Goal: Feedback & Contribution: Contribute content

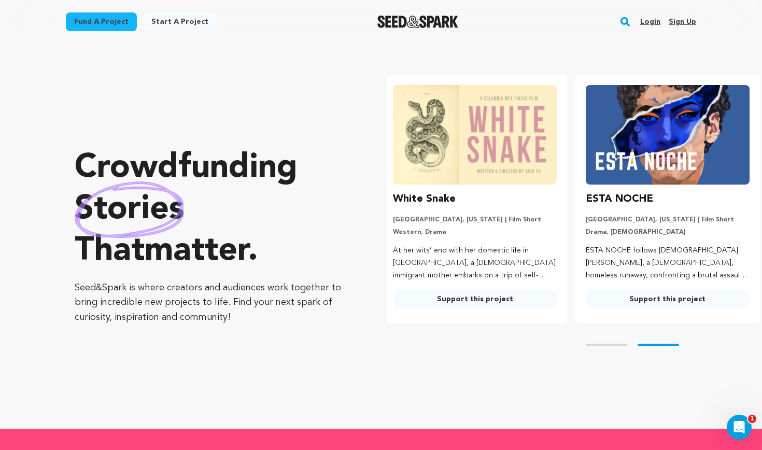
scroll to position [0, 201]
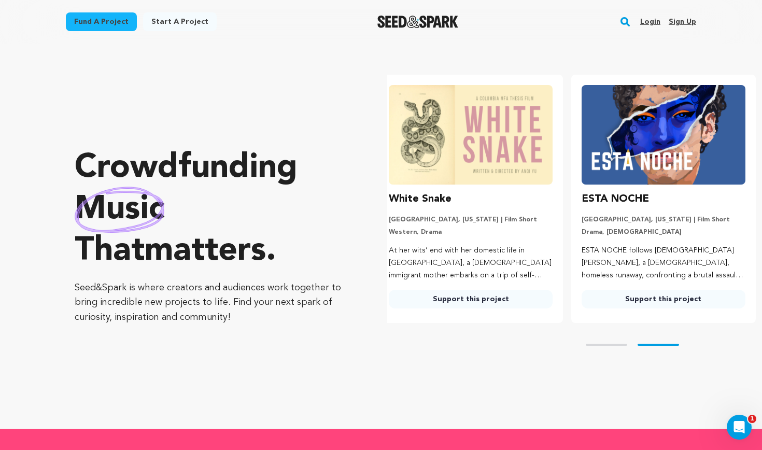
click at [424, 198] on h3 "White Snake" at bounding box center [420, 199] width 63 height 17
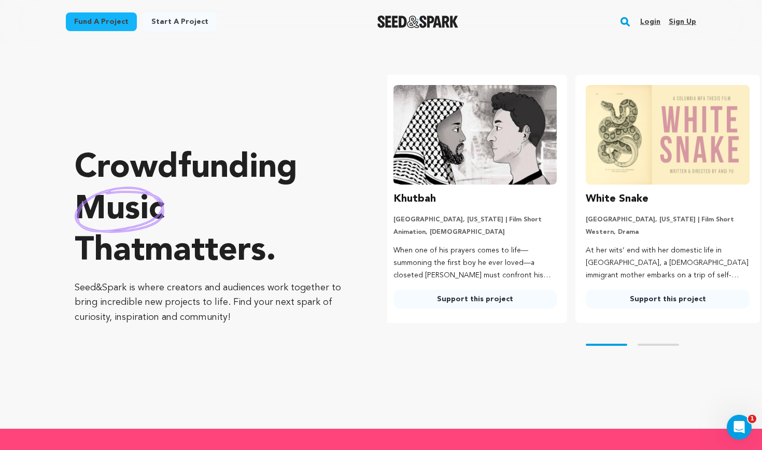
scroll to position [0, 0]
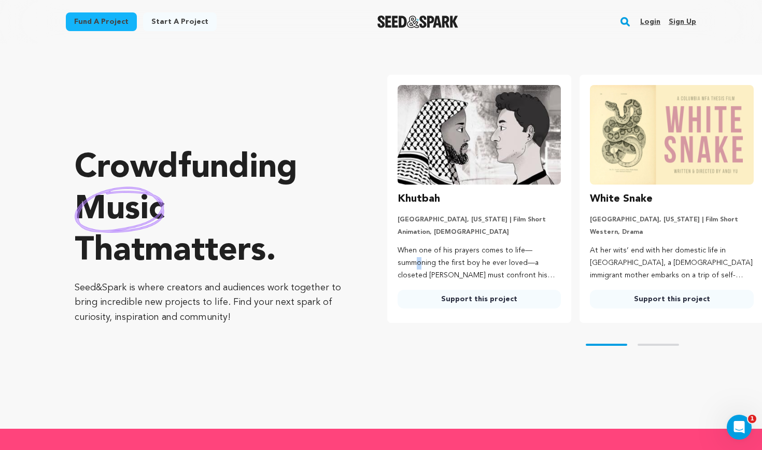
click at [432, 248] on p "When one of his prayers comes to life—summoning the first boy he ever loved—a c…" at bounding box center [480, 263] width 164 height 37
click at [624, 167] on img at bounding box center [672, 135] width 164 height 100
click at [668, 304] on link "Support this project" at bounding box center [672, 299] width 164 height 19
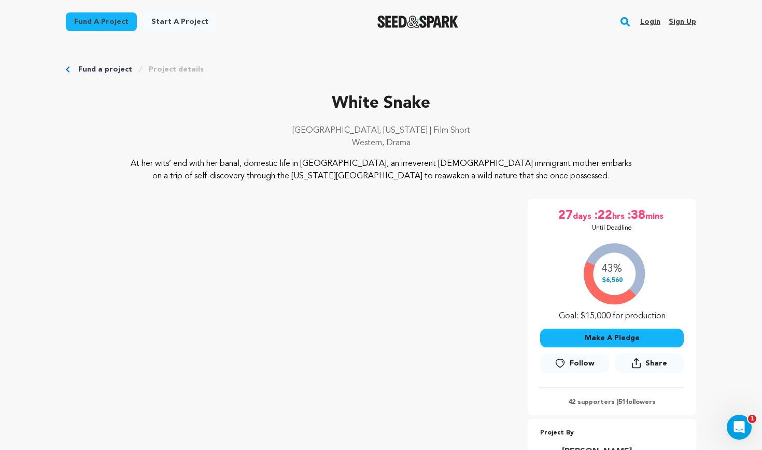
click at [68, 69] on icon "Breadcrumb" at bounding box center [68, 69] width 4 height 6
click at [100, 68] on link "Fund a project" at bounding box center [105, 69] width 54 height 10
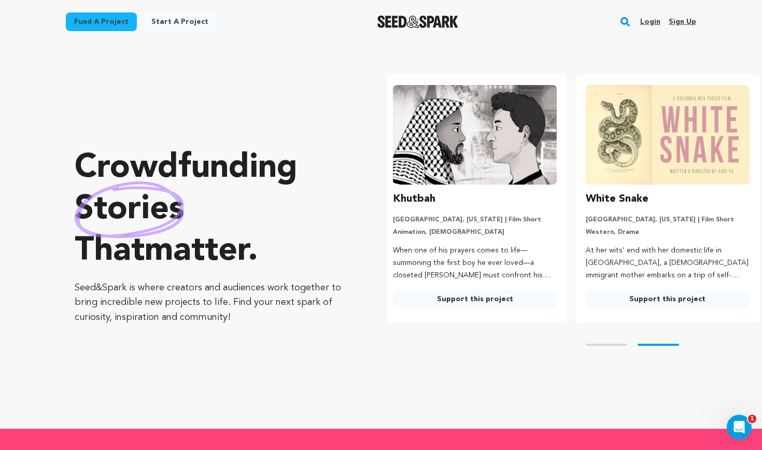
scroll to position [0, 201]
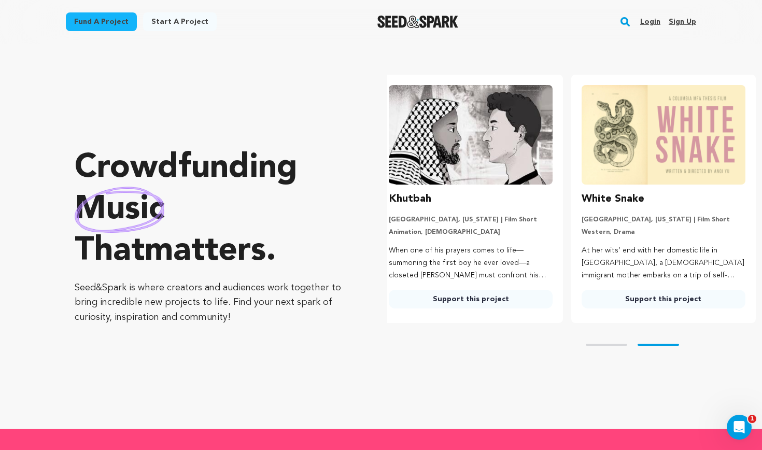
click at [654, 20] on link "Login" at bounding box center [650, 21] width 20 height 17
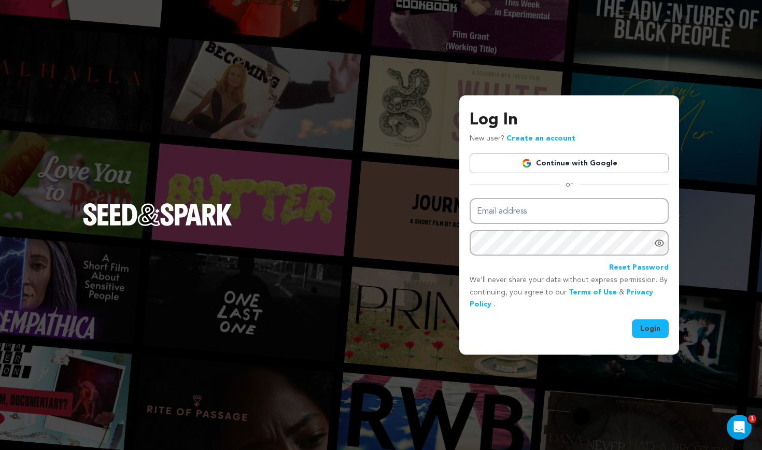
click at [559, 162] on link "Continue with Google" at bounding box center [569, 163] width 199 height 20
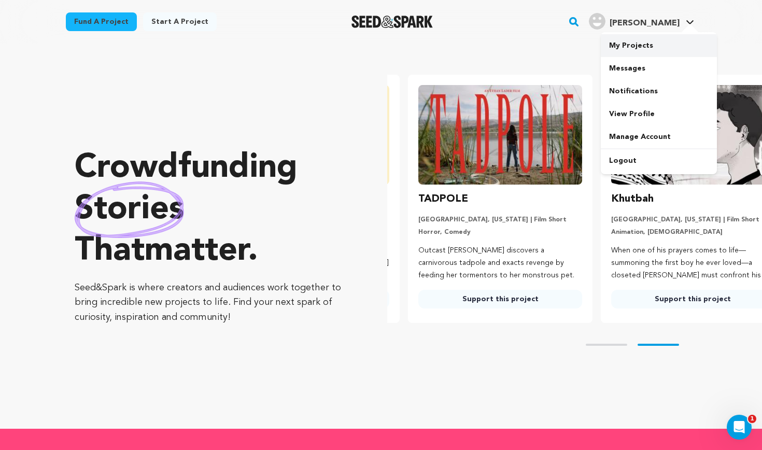
scroll to position [0, 201]
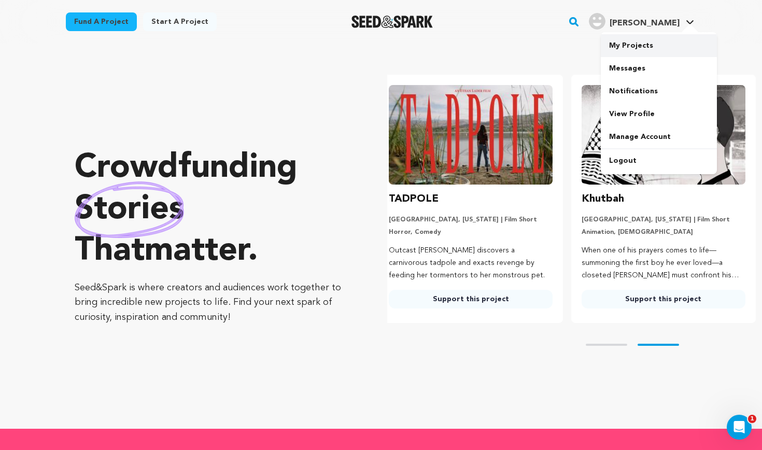
click at [649, 54] on link "My Projects" at bounding box center [659, 45] width 116 height 23
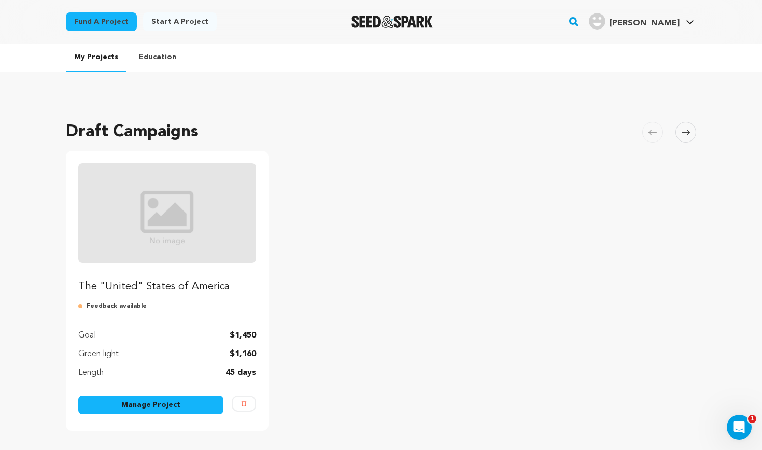
click at [194, 291] on p "The "United" States of America" at bounding box center [167, 286] width 178 height 15
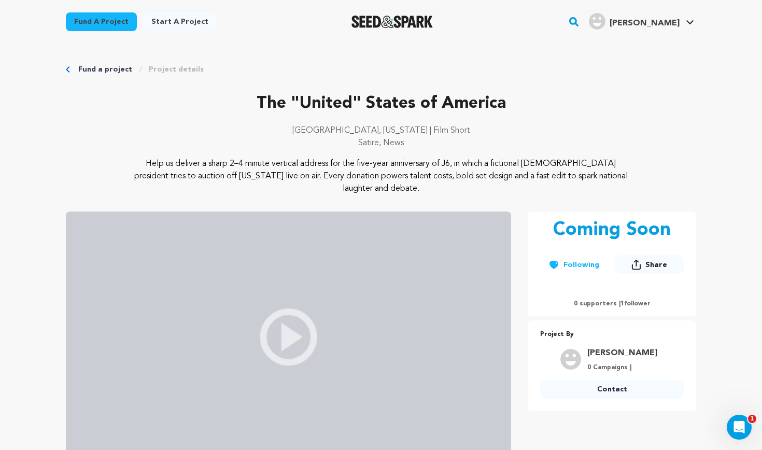
click at [165, 73] on link "Project details" at bounding box center [176, 69] width 55 height 10
click at [172, 69] on link "Project details" at bounding box center [176, 69] width 55 height 10
click at [69, 68] on icon "Breadcrumb" at bounding box center [68, 69] width 4 height 6
click at [67, 69] on icon "Breadcrumb" at bounding box center [68, 69] width 4 height 6
click at [639, 46] on link "My Projects" at bounding box center [659, 45] width 116 height 23
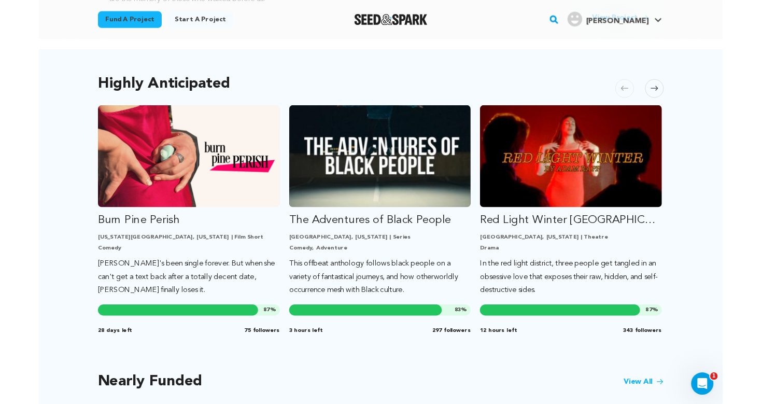
scroll to position [528, 0]
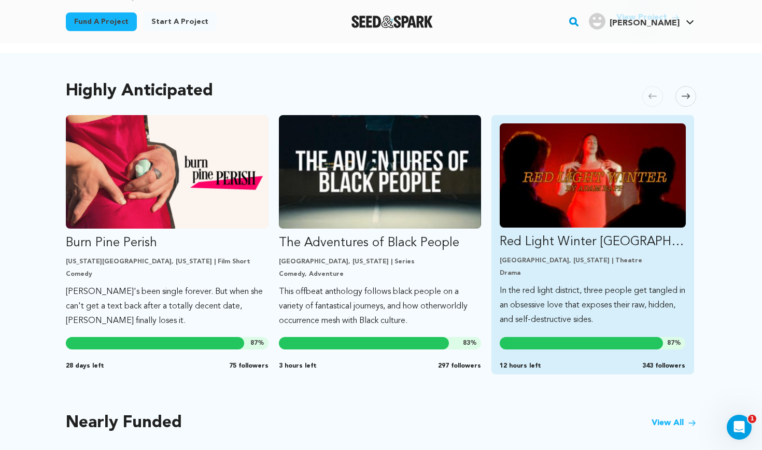
click at [551, 257] on p "Los Angeles, California | Theatre" at bounding box center [593, 261] width 186 height 8
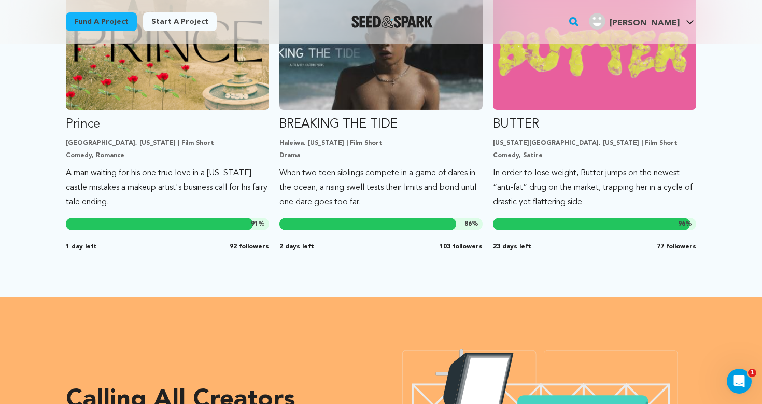
scroll to position [980, 0]
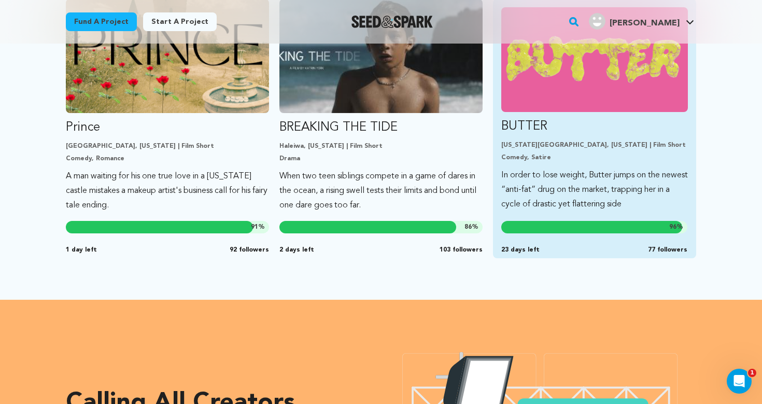
click at [529, 118] on p "BUTTER" at bounding box center [594, 126] width 187 height 17
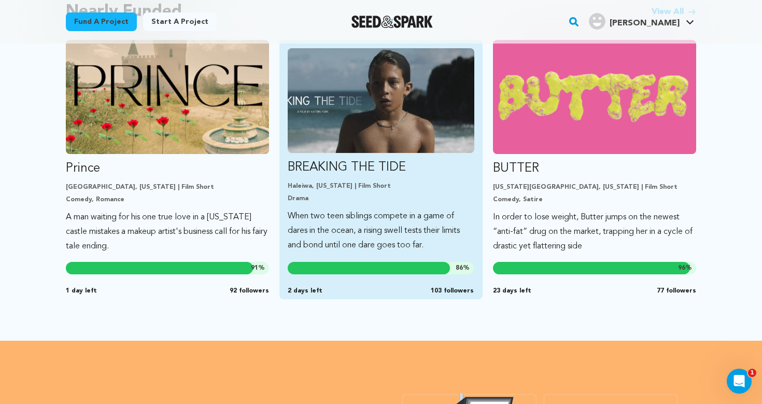
scroll to position [937, 0]
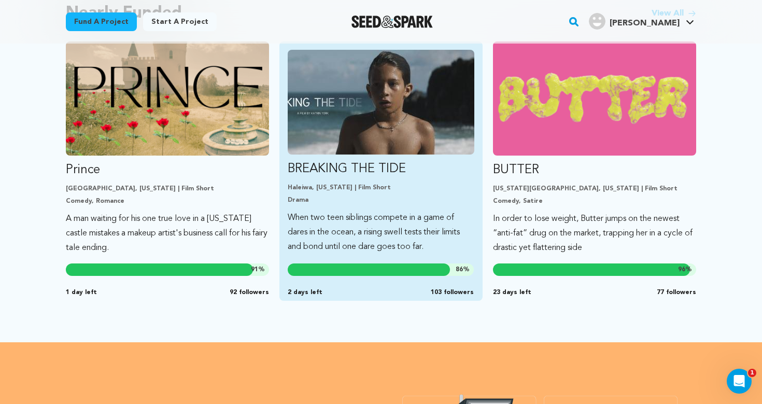
click at [379, 170] on link "BREAKING THE TIDE Haleiwa, Hawaii | Film Short Drama When two teen siblings com…" at bounding box center [381, 152] width 187 height 204
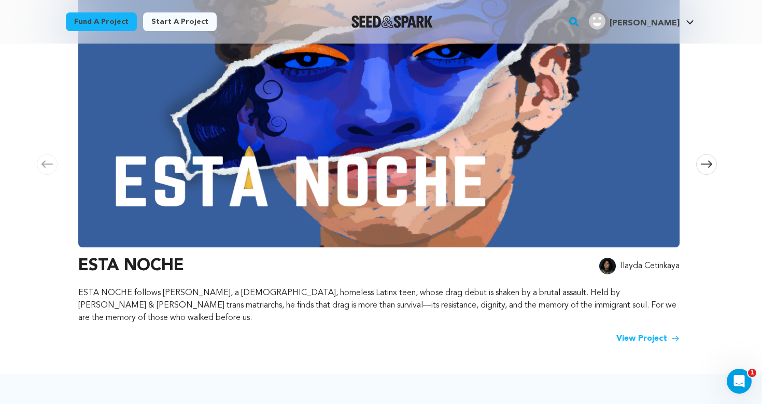
scroll to position [355, 0]
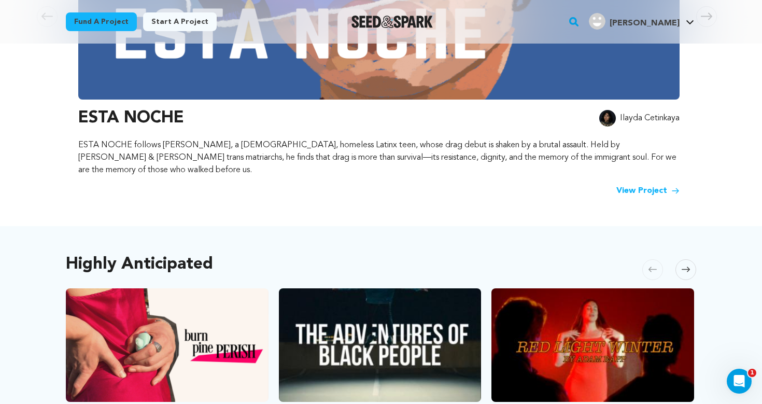
click at [688, 267] on icon at bounding box center [686, 269] width 8 height 5
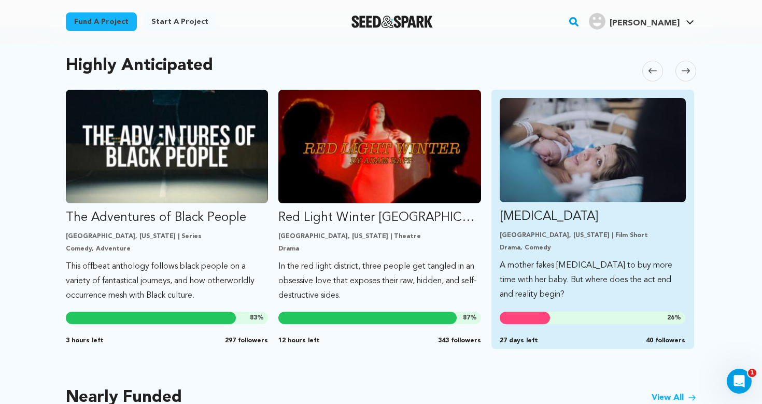
scroll to position [551, 0]
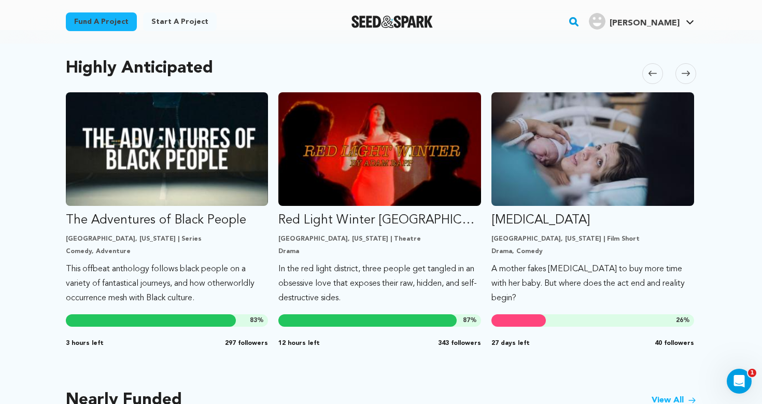
click at [687, 69] on icon at bounding box center [686, 73] width 8 height 8
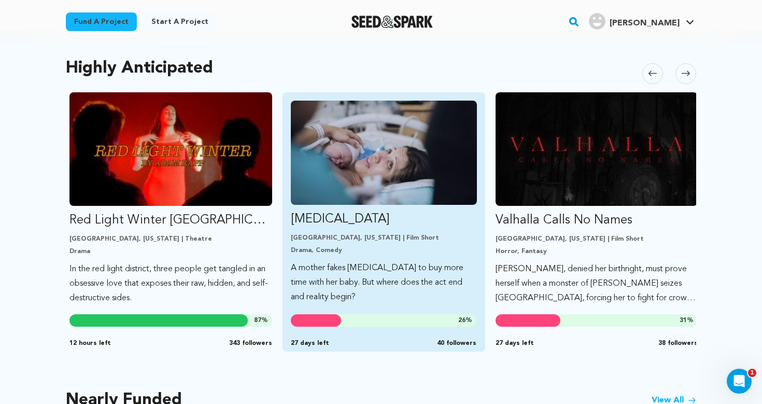
scroll to position [0, 426]
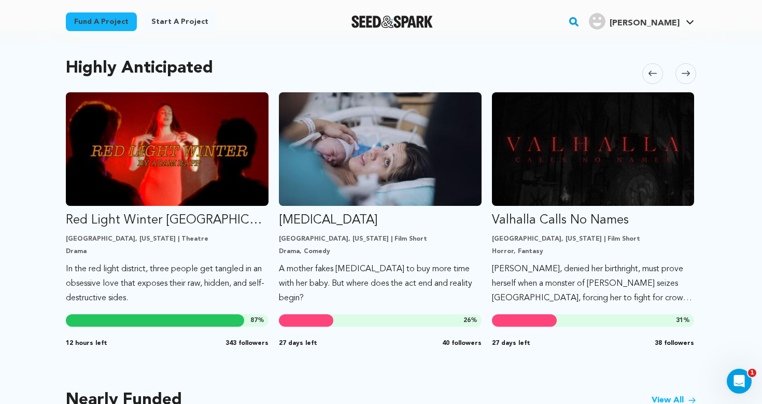
click at [691, 63] on span at bounding box center [686, 73] width 21 height 21
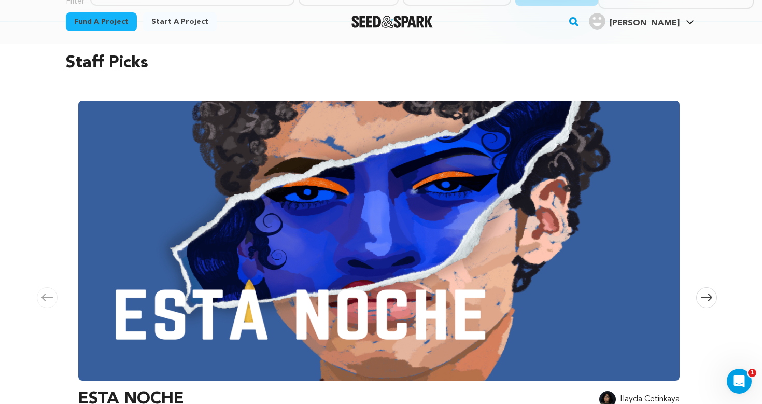
scroll to position [69, 0]
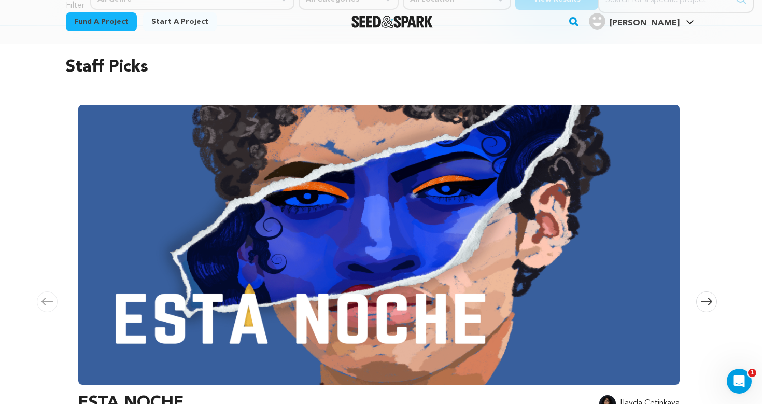
click at [705, 298] on icon at bounding box center [706, 302] width 11 height 8
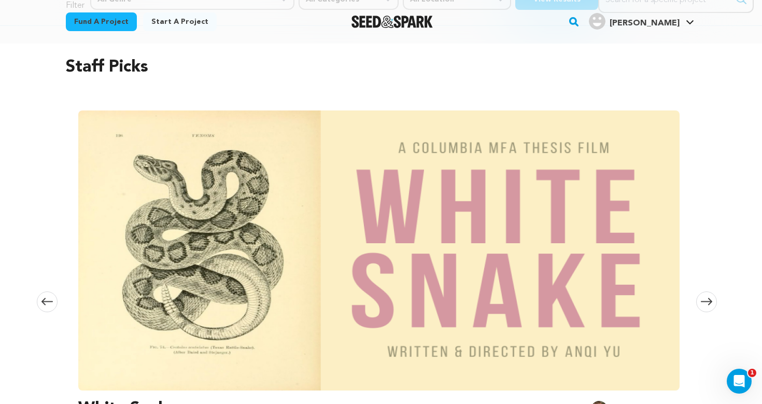
click at [705, 298] on icon at bounding box center [706, 302] width 11 height 8
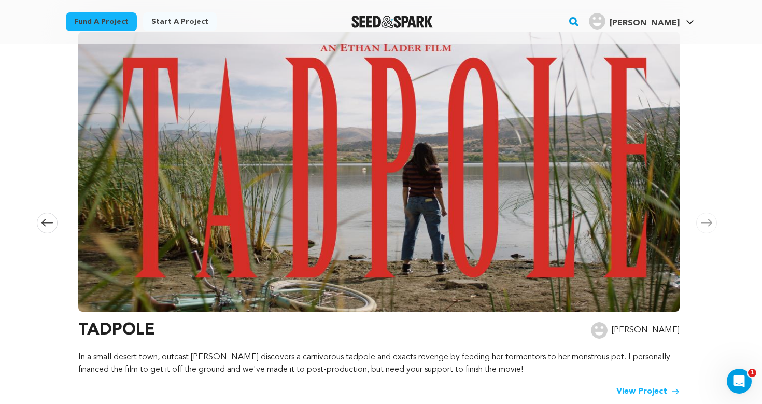
scroll to position [177, 0]
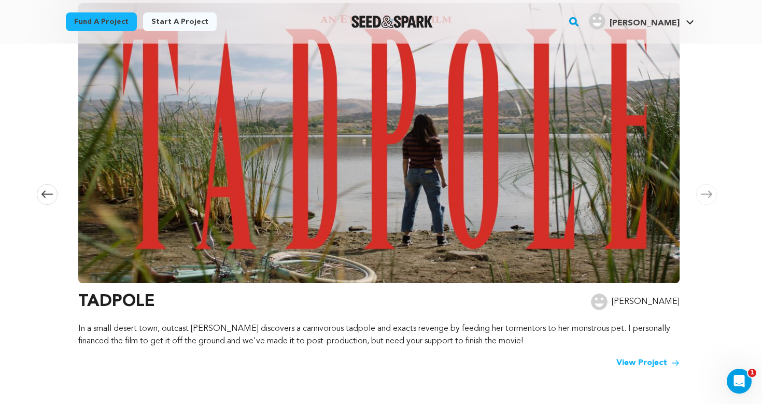
click at [580, 25] on rect "button" at bounding box center [574, 22] width 12 height 12
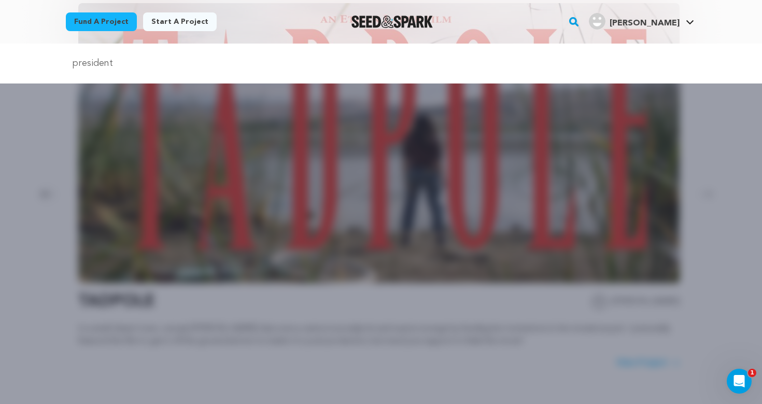
type input "president"
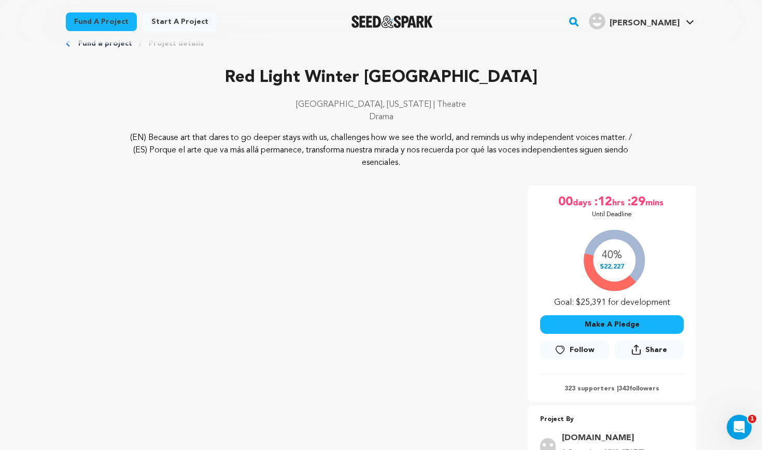
scroll to position [26, 0]
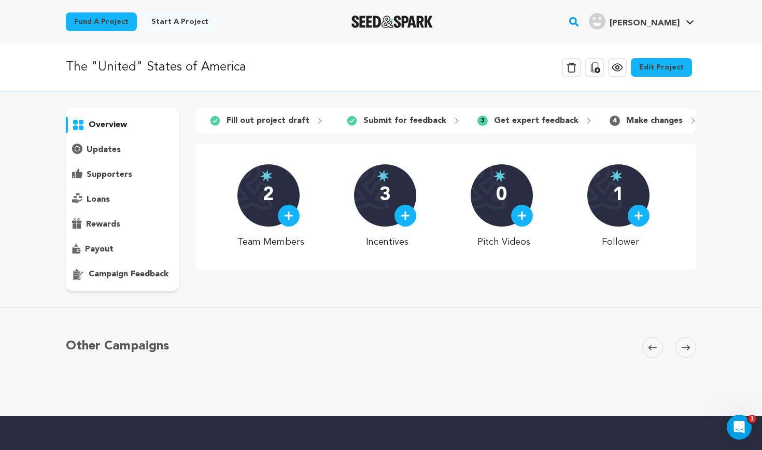
click at [662, 72] on link "Edit Project" at bounding box center [661, 67] width 61 height 19
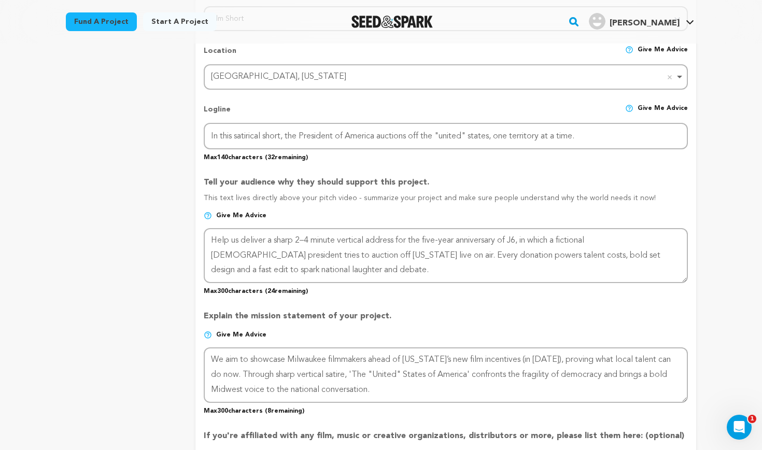
scroll to position [471, 0]
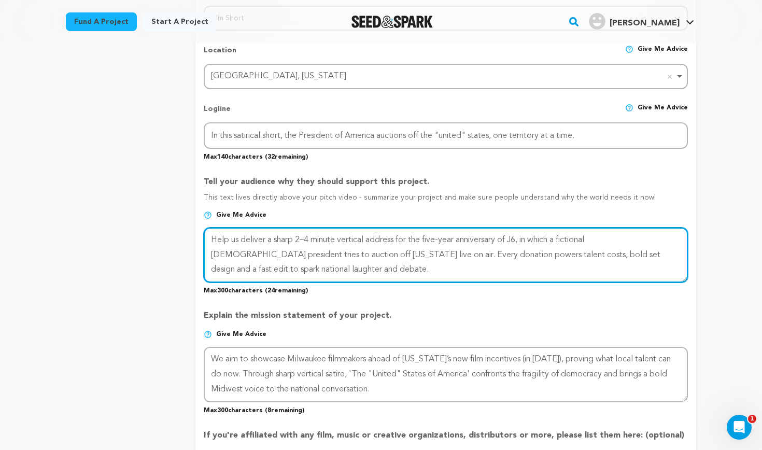
drag, startPoint x: 272, startPoint y: 270, endPoint x: 199, endPoint y: 229, distance: 83.6
click at [199, 229] on form "Project Title Project Name The "United" States of America Project URL Give me a…" at bounding box center [445, 247] width 501 height 1068
paste textarea "A president auctions California. Free speech goes on the block. Back our 2–4 mi…"
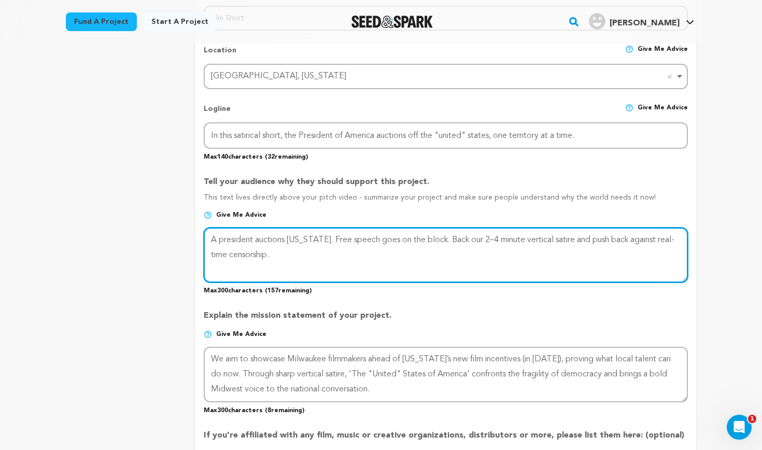
click at [471, 239] on textarea at bounding box center [446, 255] width 484 height 55
click at [399, 256] on textarea at bounding box center [446, 255] width 484 height 55
drag, startPoint x: 427, startPoint y: 254, endPoint x: 163, endPoint y: 223, distance: 265.2
click at [163, 223] on div "project story team social media video & images campaign incentives wishlist" at bounding box center [381, 246] width 631 height 1099
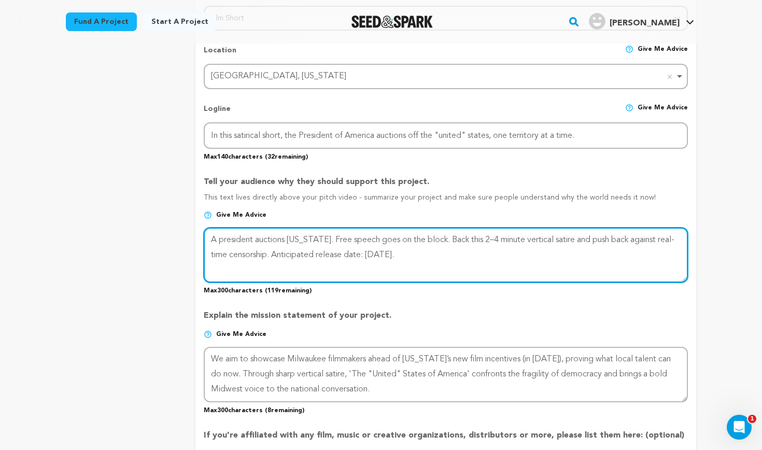
paste textarea "Support this 2–4 minute vertical satire and help fight real-time censorship. Pr…"
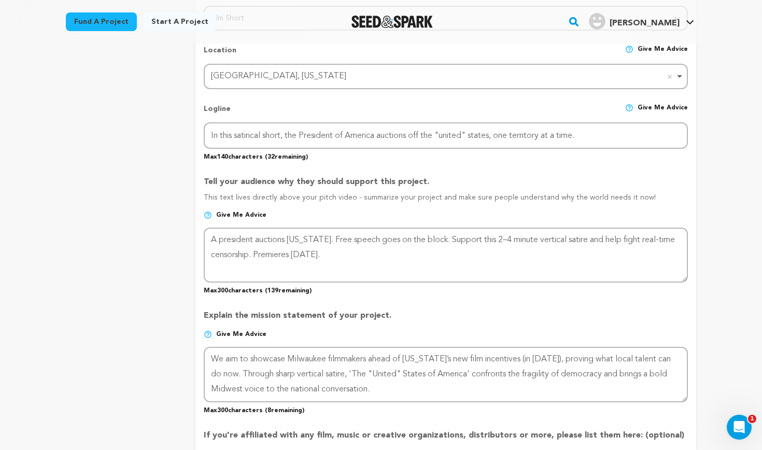
click at [176, 273] on div "project story team social media video & images campaign incentives wishlist" at bounding box center [122, 246] width 113 height 1099
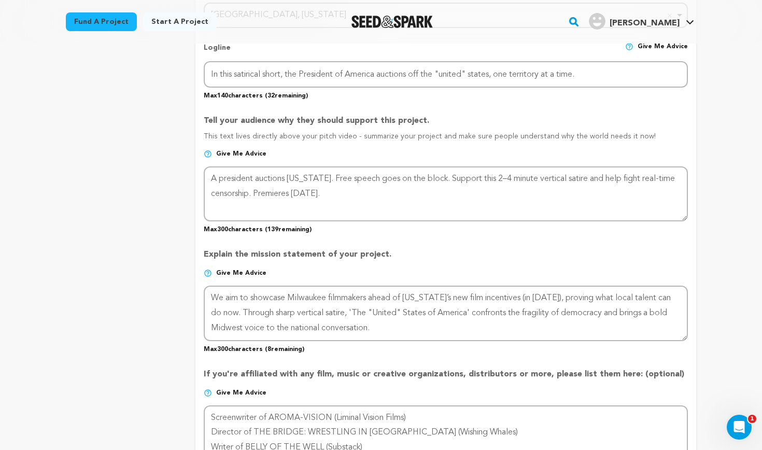
scroll to position [543, 0]
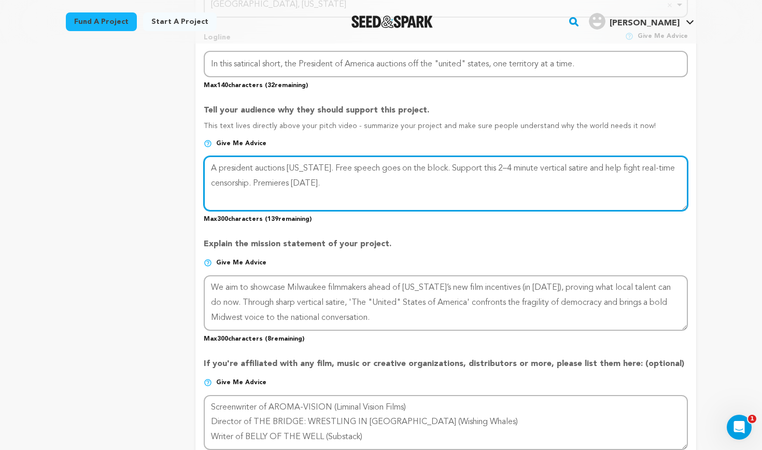
click at [222, 168] on textarea at bounding box center [446, 183] width 484 height 55
click at [432, 182] on textarea at bounding box center [446, 183] width 484 height 55
drag, startPoint x: 432, startPoint y: 182, endPoint x: 178, endPoint y: 162, distance: 254.9
click at [178, 162] on div "project story team social media video & images campaign incentives wishlist" at bounding box center [381, 174] width 631 height 1099
paste textarea ".S."
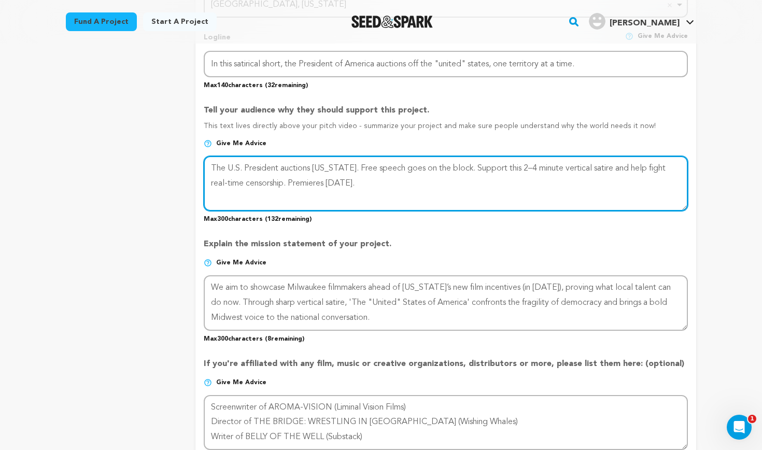
type textarea "The U.S. President auctions California. Free speech goes on the block. Support …"
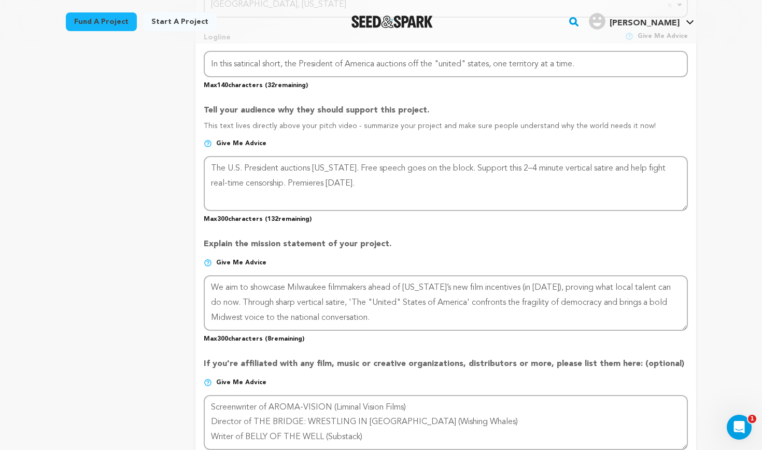
click at [144, 235] on div "project story team social media video & images campaign incentives wishlist" at bounding box center [122, 174] width 113 height 1099
click at [151, 240] on div "project story team social media video & images campaign incentives wishlist" at bounding box center [122, 174] width 113 height 1099
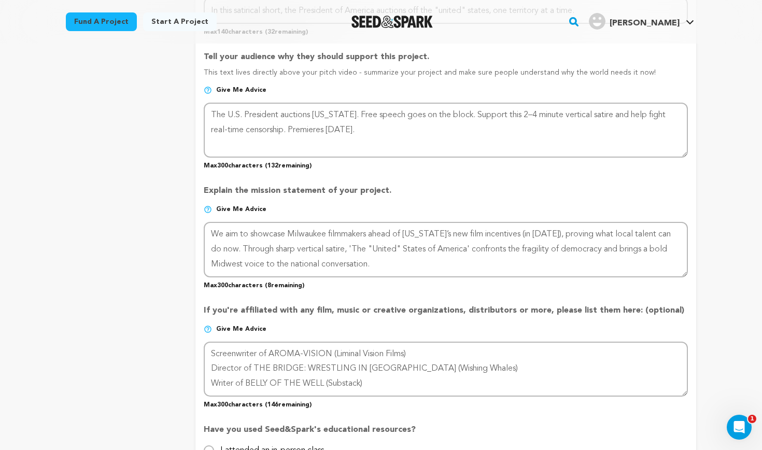
scroll to position [600, 0]
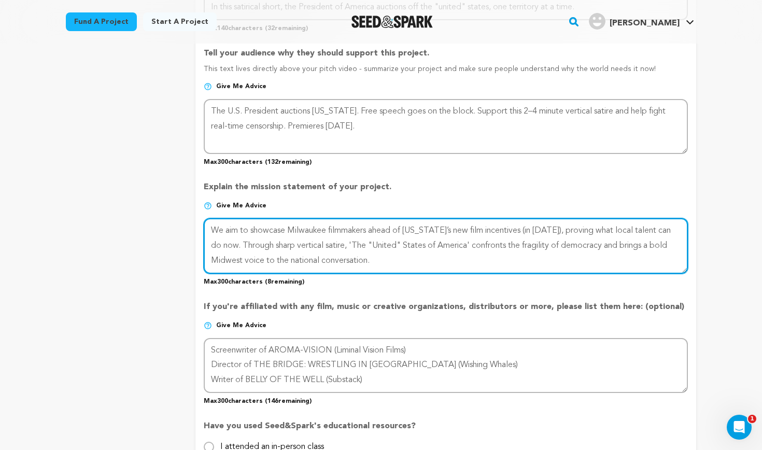
click at [391, 260] on textarea at bounding box center [446, 245] width 484 height 55
drag, startPoint x: 409, startPoint y: 257, endPoint x: 162, endPoint y: 216, distance: 250.8
click at [162, 216] on div "project story team social media video & images campaign incentives wishlist" at bounding box center [381, 117] width 631 height 1099
paste textarea "2026 film incentives, proving local talent’s power now. Through sharp vertical …"
type textarea "We aim to showcase Milwaukee filmmakers ahead of Wisconsin’s 2026 film incentiv…"
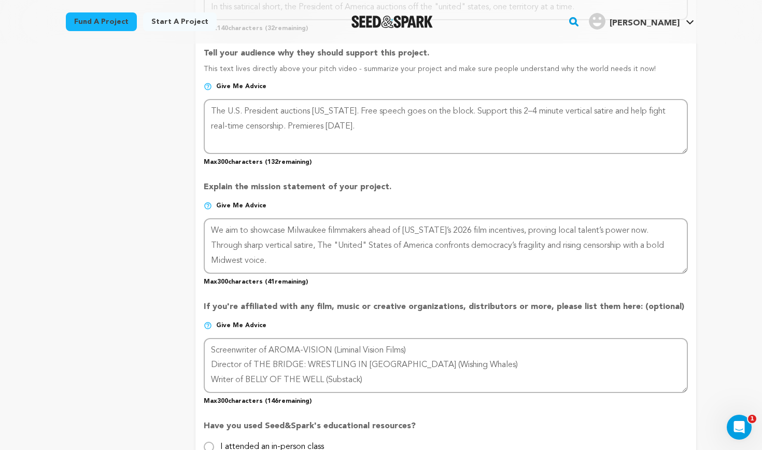
click at [157, 291] on div "project story team social media video & images campaign incentives wishlist" at bounding box center [122, 117] width 113 height 1099
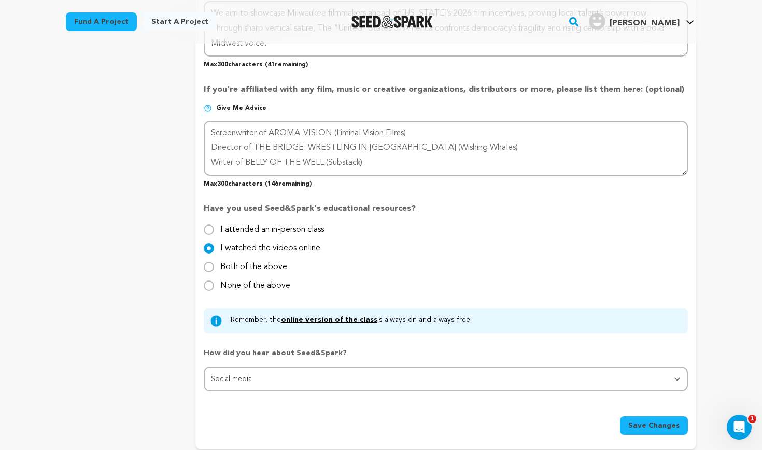
scroll to position [904, 0]
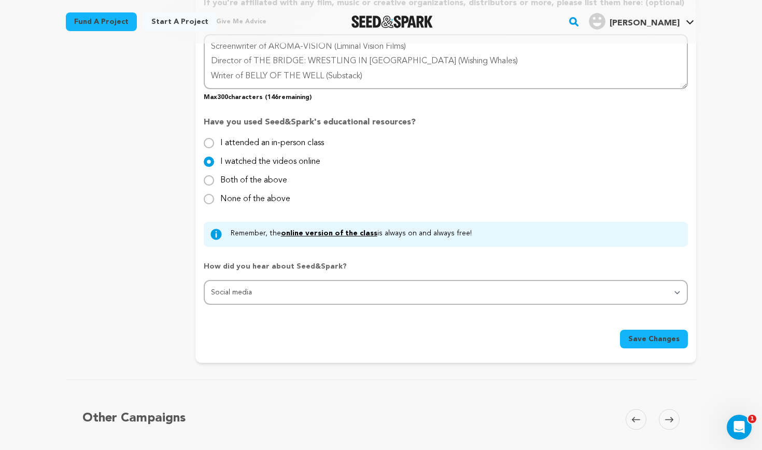
click at [651, 334] on span "Save Changes" at bounding box center [653, 339] width 51 height 10
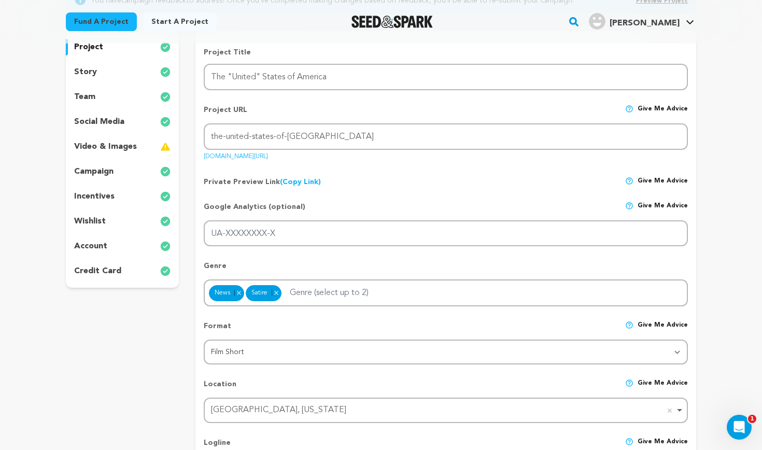
scroll to position [91, 0]
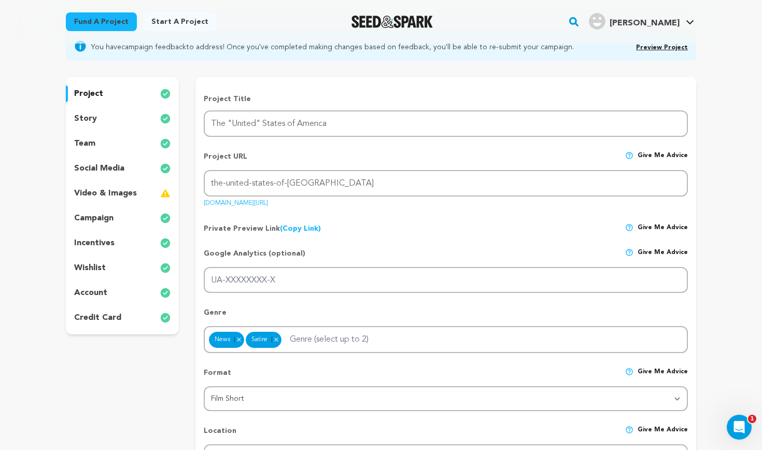
click at [100, 116] on div "story" at bounding box center [122, 118] width 113 height 17
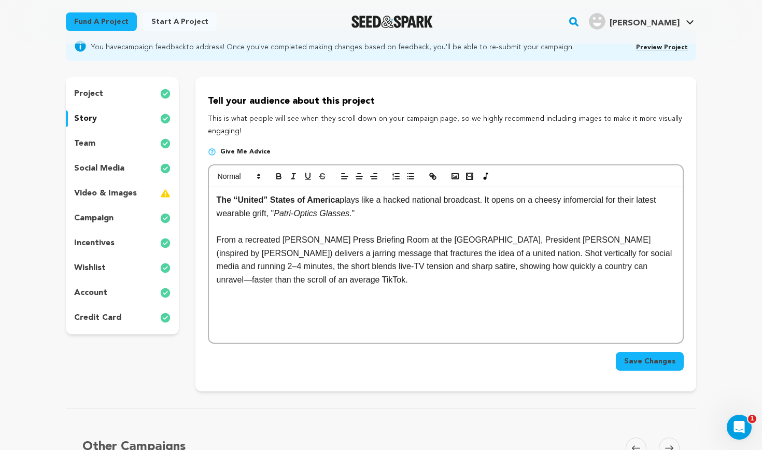
click at [96, 145] on div "team" at bounding box center [122, 143] width 113 height 17
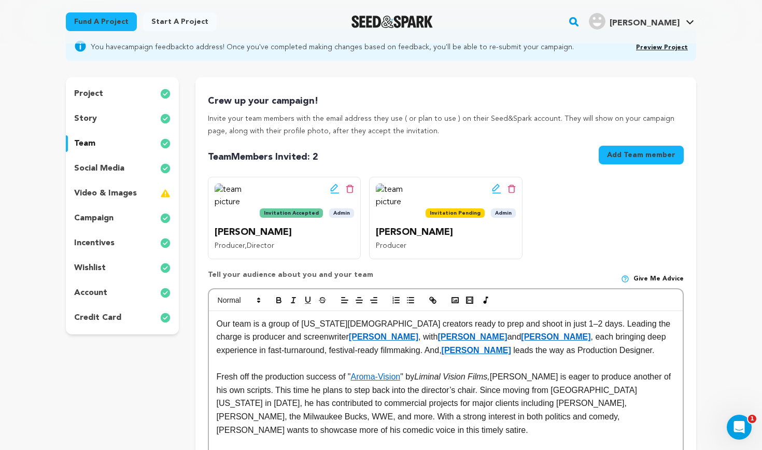
click at [106, 167] on p "social media" at bounding box center [99, 168] width 50 height 12
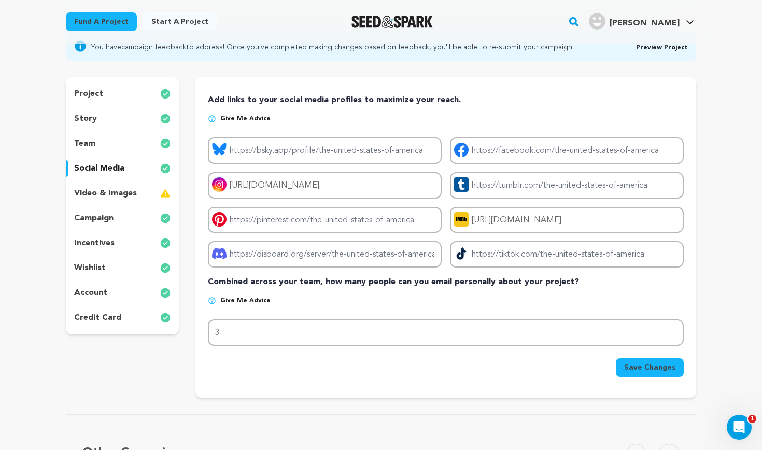
click at [114, 191] on p "video & images" at bounding box center [105, 193] width 63 height 12
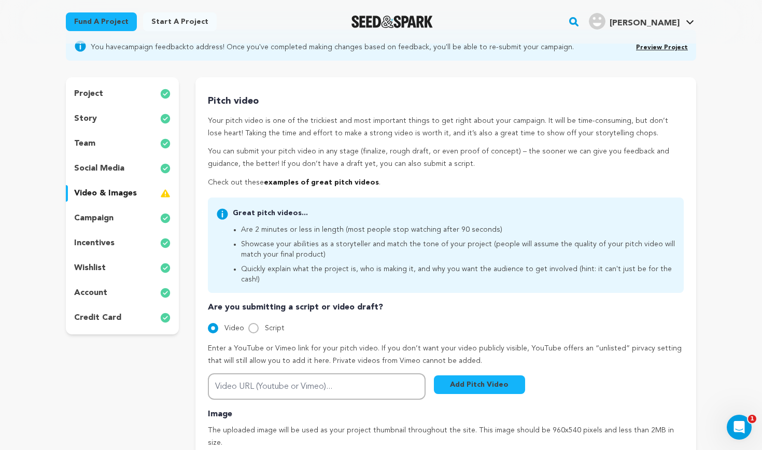
click at [110, 218] on p "campaign" at bounding box center [93, 218] width 39 height 12
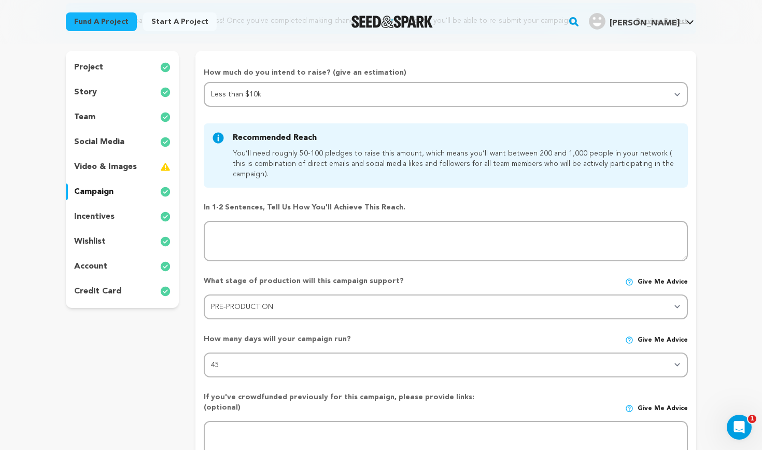
scroll to position [116, 0]
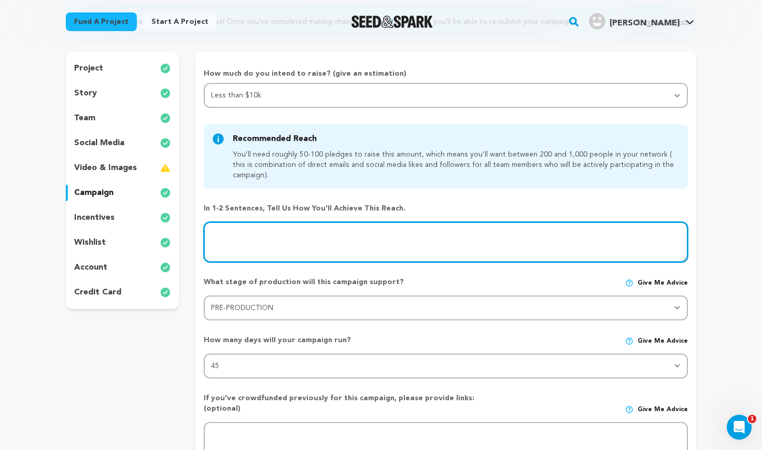
drag, startPoint x: 596, startPoint y: 235, endPoint x: 716, endPoint y: 234, distance: 119.8
type textarea "I plan to achieve this reach by sharing to my network of people in/around Milwa…"
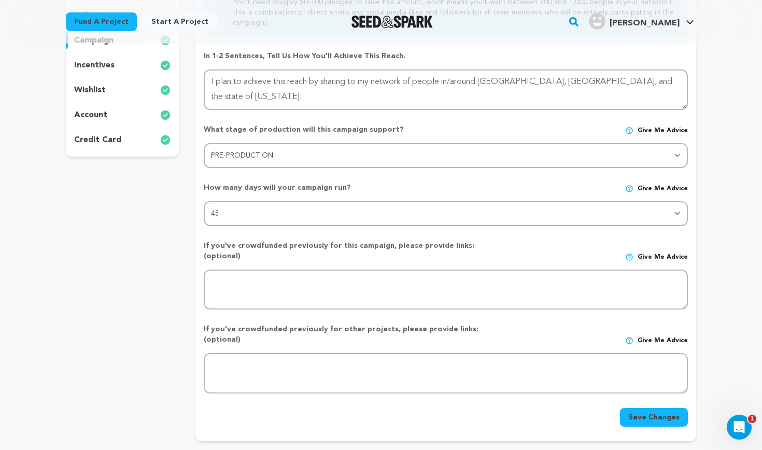
scroll to position [278, 0]
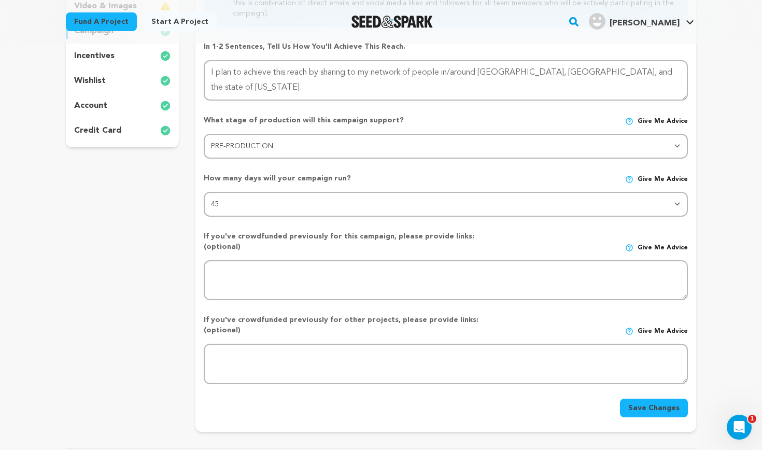
click at [661, 399] on button "Save Changes" at bounding box center [654, 408] width 68 height 19
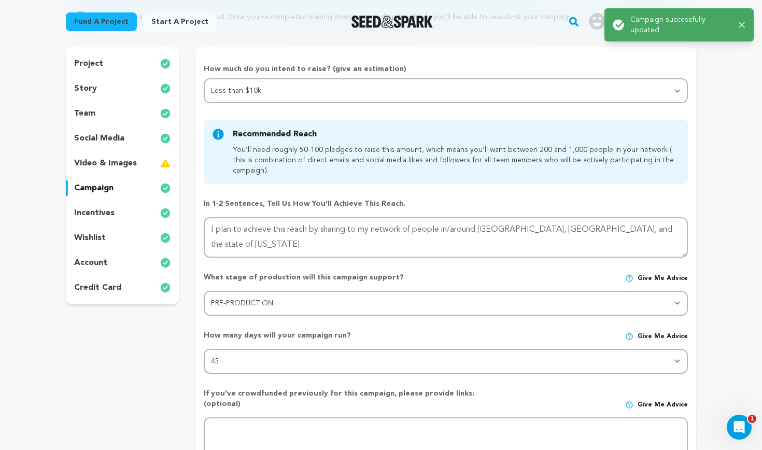
scroll to position [0, 0]
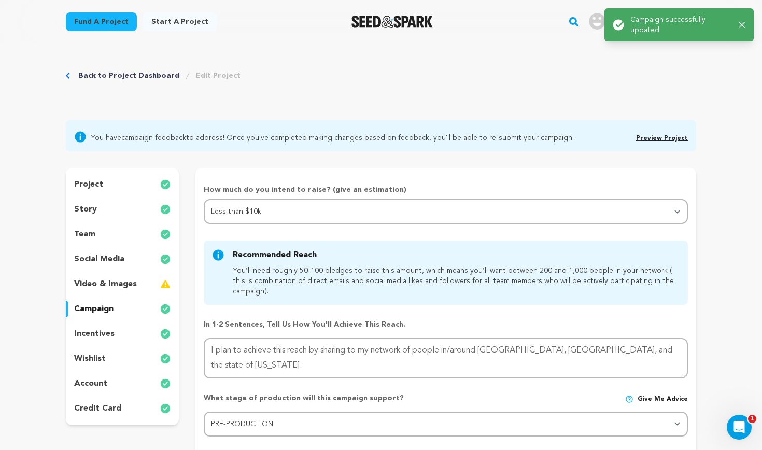
click at [105, 328] on p "incentives" at bounding box center [94, 334] width 40 height 12
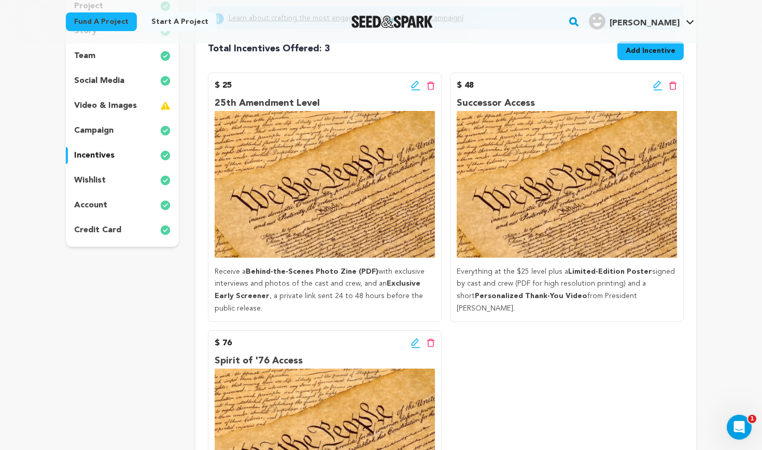
scroll to position [146, 0]
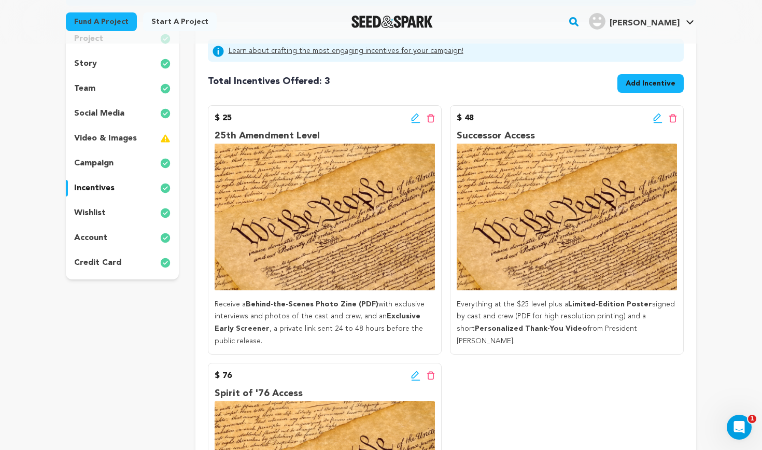
click at [105, 210] on div "wishlist" at bounding box center [122, 213] width 113 height 17
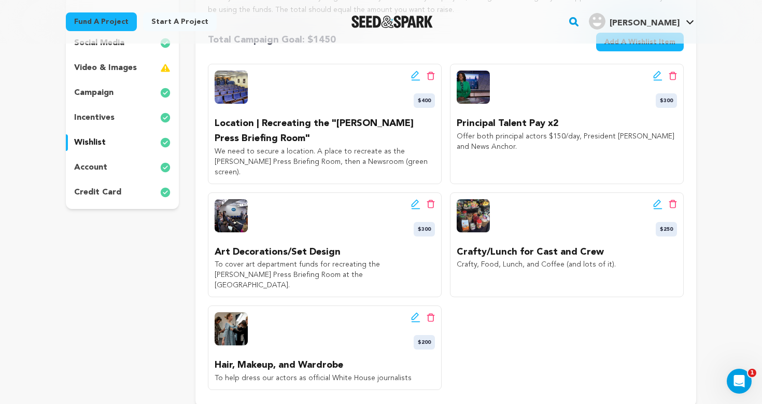
scroll to position [216, 0]
click at [415, 313] on icon at bounding box center [415, 318] width 9 height 10
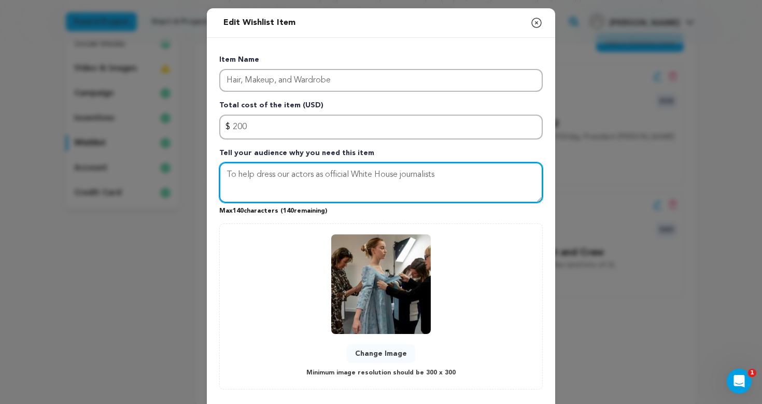
click at [305, 177] on textarea "To help dress our actors as official White House journalists" at bounding box center [381, 182] width 324 height 40
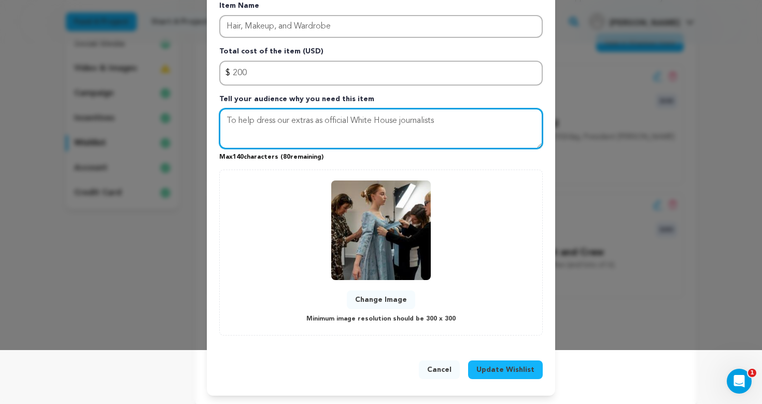
scroll to position [54, 0]
type textarea "To help dress our extras as official White House journalists"
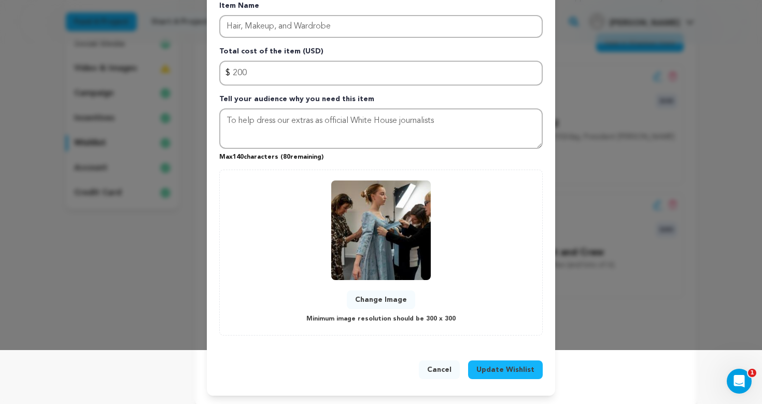
click at [498, 368] on span "Update Wishlist" at bounding box center [506, 370] width 58 height 10
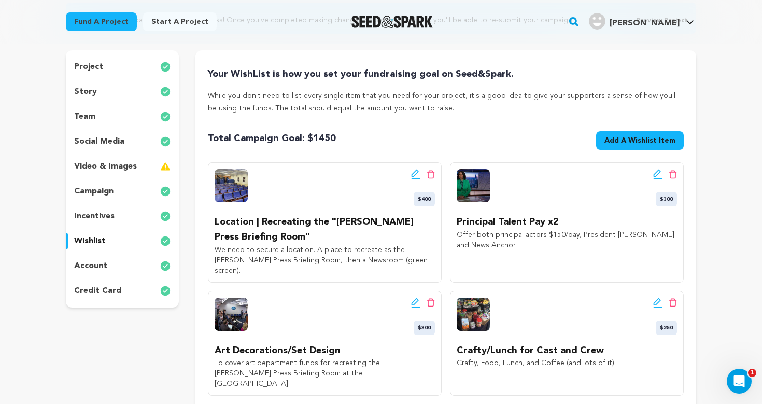
scroll to position [114, 0]
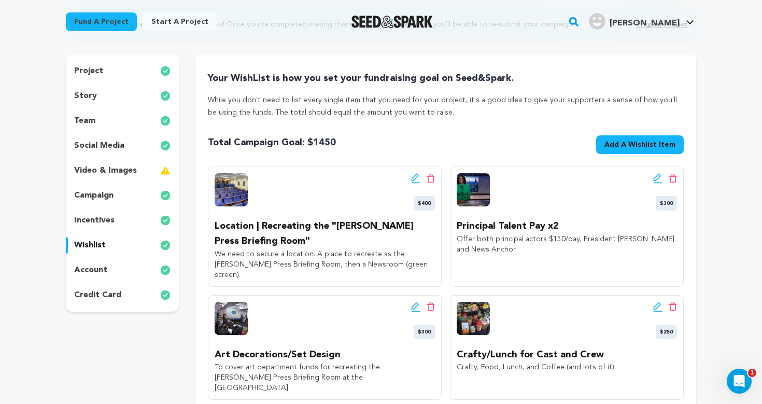
click at [105, 98] on div "story" at bounding box center [122, 96] width 113 height 17
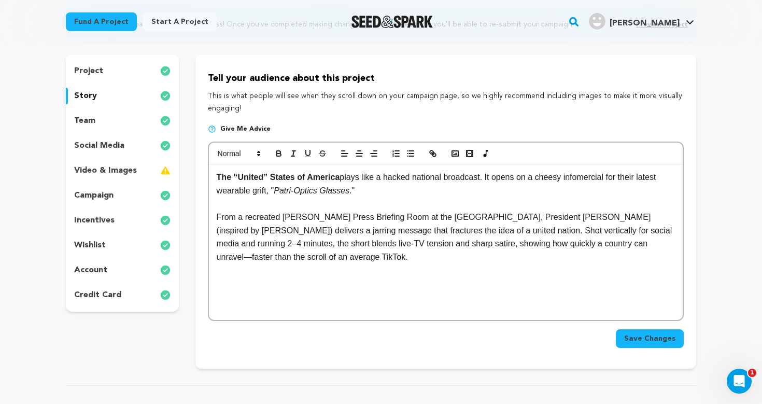
click at [217, 174] on strong "The “United” States of America" at bounding box center [278, 177] width 123 height 9
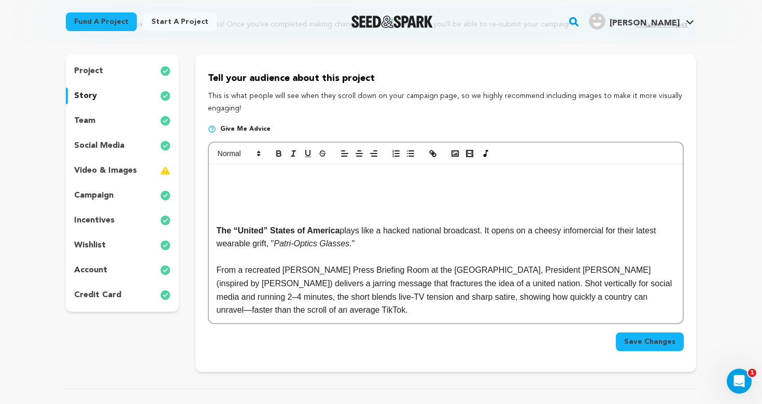
click at [229, 179] on p at bounding box center [446, 177] width 458 height 13
click at [243, 176] on p "The Story" at bounding box center [446, 177] width 458 height 13
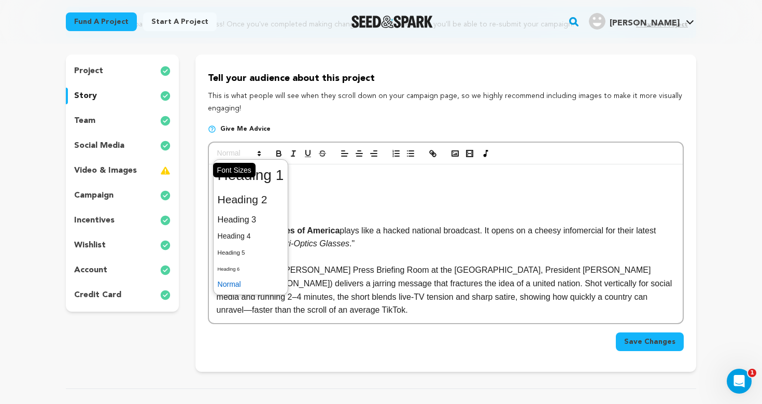
click at [249, 155] on span at bounding box center [238, 153] width 51 height 12
click at [244, 234] on span at bounding box center [251, 236] width 66 height 16
click at [257, 159] on span at bounding box center [238, 153] width 51 height 12
click at [254, 221] on span at bounding box center [251, 220] width 66 height 18
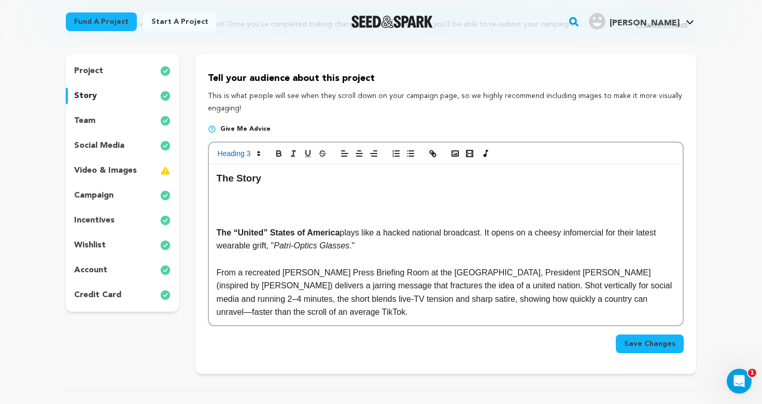
click at [273, 186] on p at bounding box center [446, 192] width 458 height 13
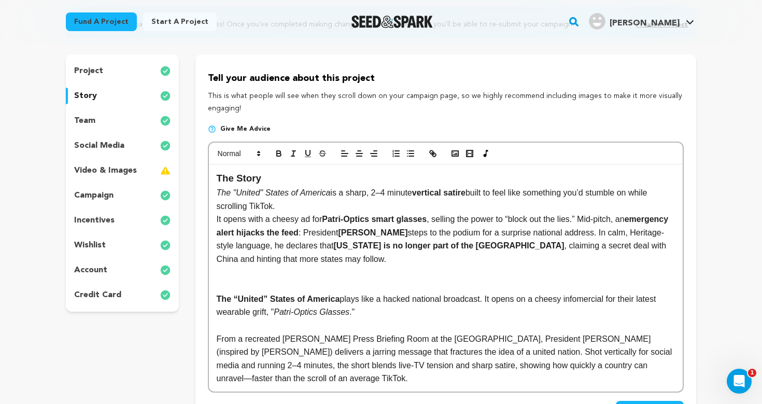
click at [217, 215] on p "It opens with a cheesy ad for Patri-Optics smart glasses , selling the power to…" at bounding box center [446, 239] width 458 height 53
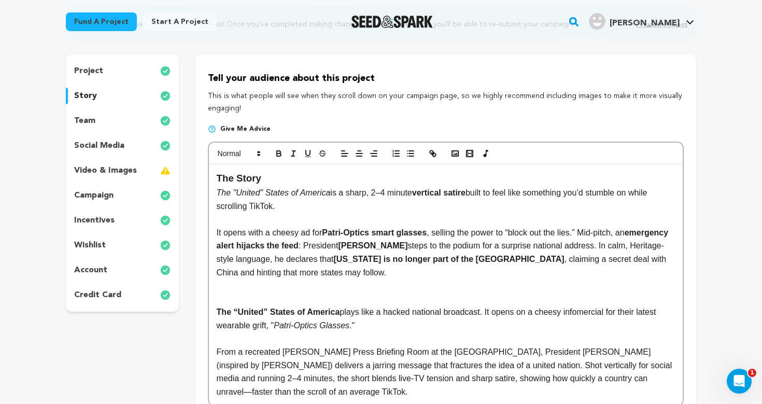
click at [219, 192] on em "The "United" States of America" at bounding box center [274, 192] width 114 height 9
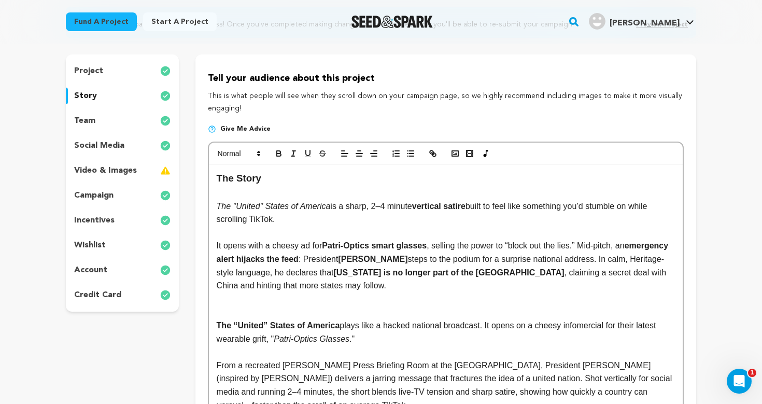
drag, startPoint x: 423, startPoint y: 205, endPoint x: 474, endPoint y: 207, distance: 51.9
click at [466, 207] on strong "vertical satire" at bounding box center [438, 206] width 53 height 9
click at [278, 151] on icon "button" at bounding box center [278, 153] width 9 height 9
click at [396, 213] on p "﻿ The "United" States of America is a sharp, 2–4 minute vertical satire built t…" at bounding box center [446, 213] width 458 height 26
click at [611, 204] on p "The "United" States of America is a sharp, 2–4 minute vertical satire built to …" at bounding box center [446, 213] width 458 height 26
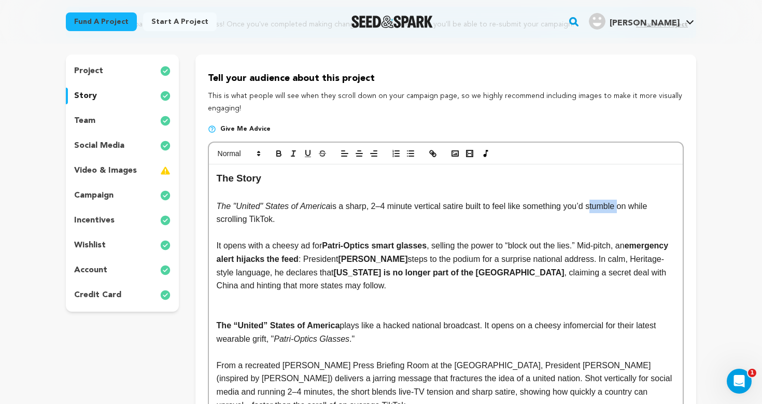
click at [611, 204] on p "The "United" States of America is a sharp, 2–4 minute vertical satire built to …" at bounding box center [446, 213] width 458 height 26
click at [619, 206] on p "The "United" States of America is a sharp, 2–4 minute vertical satire built to …" at bounding box center [446, 213] width 458 height 26
click at [251, 216] on p "The "United" States of America is a sharp, 2–4 minute vertical satire built to …" at bounding box center [446, 213] width 458 height 26
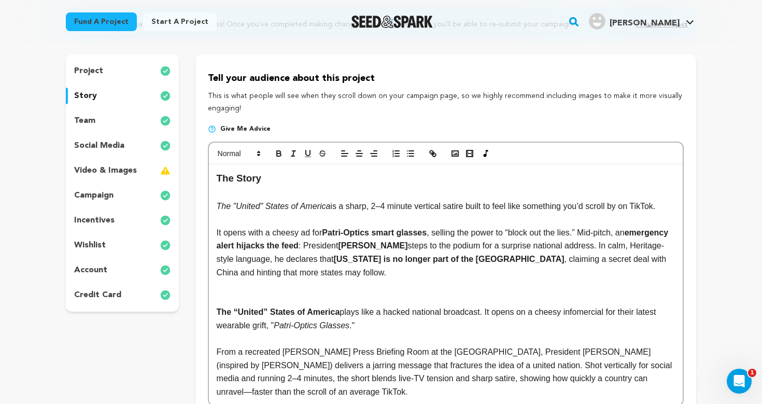
click at [666, 206] on p "The "United" States of America is a sharp, 2–4 minute vertical satire built to …" at bounding box center [446, 206] width 458 height 13
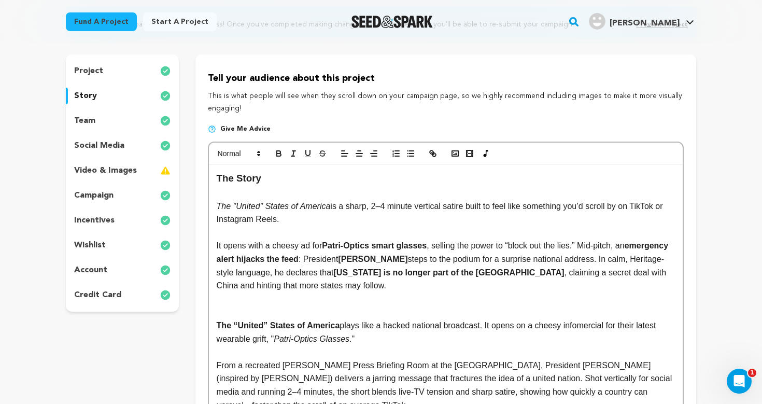
click at [521, 228] on p at bounding box center [446, 232] width 458 height 13
click at [501, 226] on p at bounding box center [446, 232] width 458 height 13
click at [492, 219] on p "The "United" States of America is a sharp, 2–4 minute vertical satire built to …" at bounding box center [446, 213] width 458 height 26
drag, startPoint x: 327, startPoint y: 243, endPoint x: 375, endPoint y: 243, distance: 48.2
click at [375, 243] on strong "Patri-Optics smart glasses" at bounding box center [374, 245] width 105 height 9
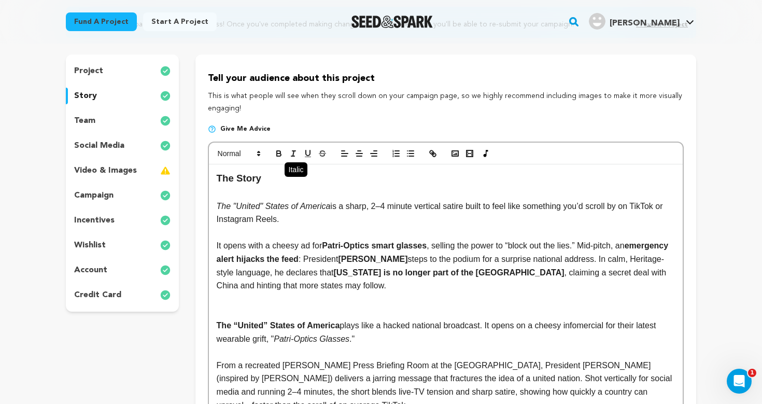
click at [294, 152] on icon "button" at bounding box center [293, 153] width 9 height 9
click at [413, 284] on p "It opens with a cheesy ad for Patri-Optics smart glasses , selling the power to…" at bounding box center [446, 265] width 458 height 53
drag, startPoint x: 327, startPoint y: 242, endPoint x: 435, endPoint y: 242, distance: 107.8
click at [435, 242] on p "It opens with a cheesy ad for Patri-Optics smart glasses , selling the power to…" at bounding box center [446, 265] width 458 height 53
click at [278, 149] on icon "button" at bounding box center [278, 153] width 9 height 9
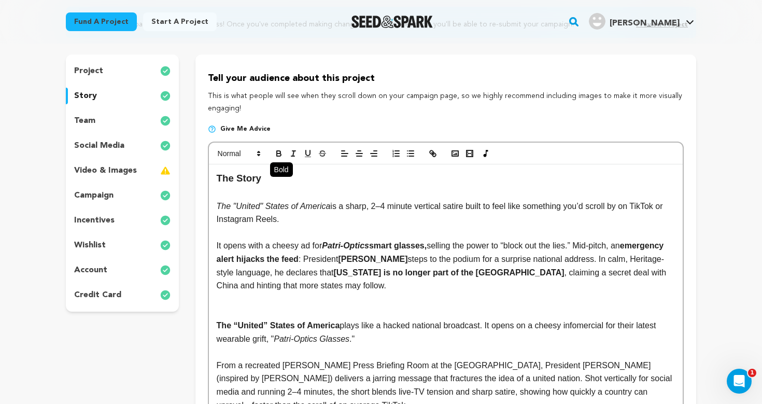
click at [278, 149] on icon "button" at bounding box center [278, 153] width 9 height 9
click at [397, 268] on strong "California is no longer part of the United States" at bounding box center [449, 272] width 231 height 9
click at [445, 278] on p "It opens with a cheesy ad for Patri-Optics smart glasses, selling the power to …" at bounding box center [446, 265] width 458 height 53
click at [563, 243] on p "It opens with a cheesy ad for Patri-Optics smart glasses, selling the power to …" at bounding box center [446, 265] width 458 height 53
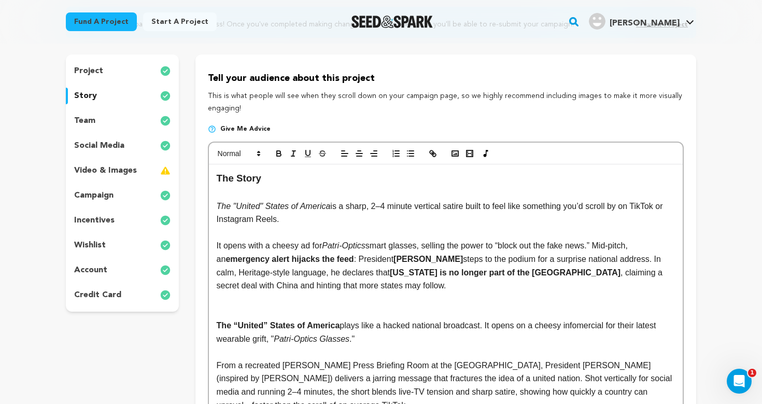
click at [557, 305] on p at bounding box center [446, 311] width 458 height 13
click at [551, 292] on p at bounding box center [446, 298] width 458 height 13
click at [606, 243] on p "It opens with a cheesy ad for Patri-Optics smart glasses, selling the power to …" at bounding box center [446, 265] width 458 height 53
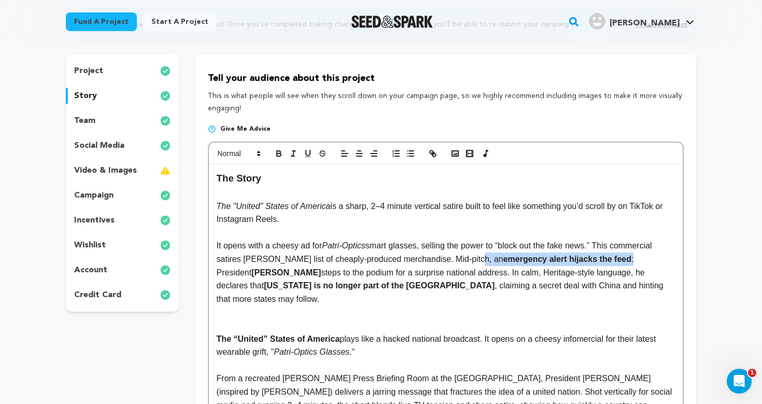
drag, startPoint x: 474, startPoint y: 257, endPoint x: 608, endPoint y: 259, distance: 133.8
click at [608, 259] on p "It opens with a cheesy ad for Patri-Optics smart glasses, selling the power to …" at bounding box center [446, 272] width 458 height 66
click at [595, 258] on strong "emergency alert hijacks the feed" at bounding box center [567, 259] width 128 height 9
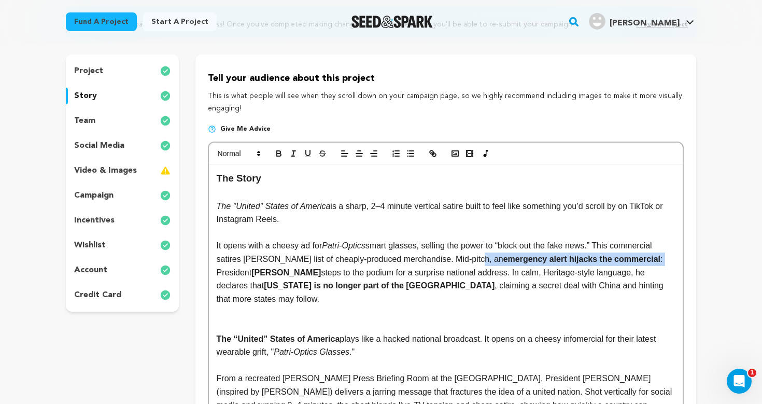
drag, startPoint x: 474, startPoint y: 257, endPoint x: 678, endPoint y: 257, distance: 203.8
click at [678, 257] on div "The Story The "United" States of America is a sharp, 2–4 minute vertical satire…" at bounding box center [446, 297] width 474 height 267
click at [278, 153] on icon "button" at bounding box center [279, 154] width 4 height 3
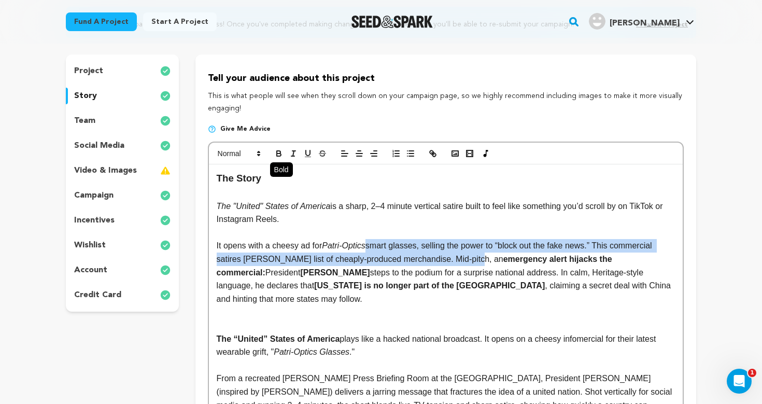
click at [278, 153] on icon "button" at bounding box center [279, 154] width 4 height 3
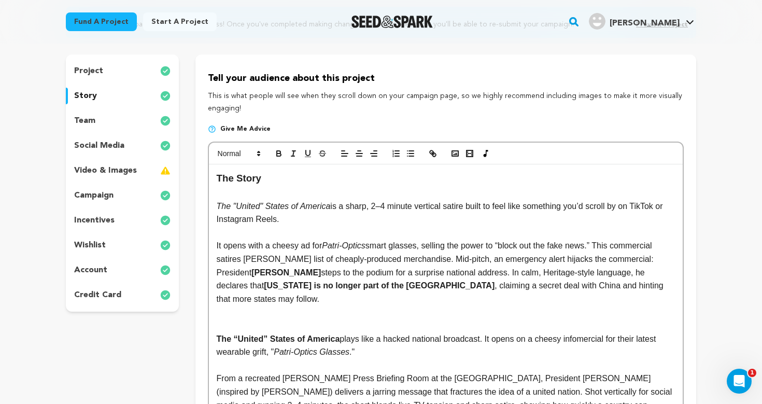
click at [251, 300] on p "It opens with a cheesy ad for Patri-Optics smart glasses, selling the power to …" at bounding box center [446, 272] width 458 height 66
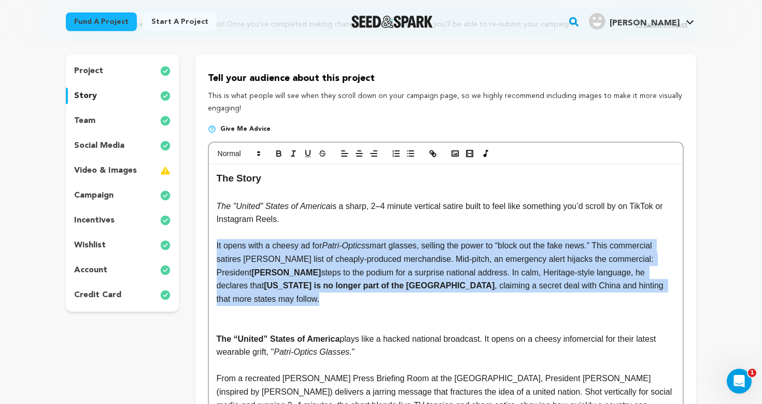
drag, startPoint x: 257, startPoint y: 300, endPoint x: 207, endPoint y: 240, distance: 77.7
click at [208, 240] on div "The Story The "United" States of America is a sharp, 2–4 minute vertical satire…" at bounding box center [446, 287] width 476 height 290
click at [278, 151] on icon "button" at bounding box center [278, 153] width 9 height 9
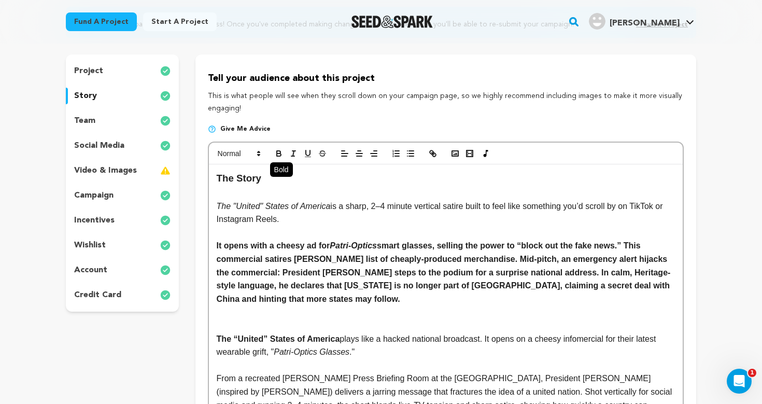
click at [278, 151] on icon "button" at bounding box center [278, 153] width 9 height 9
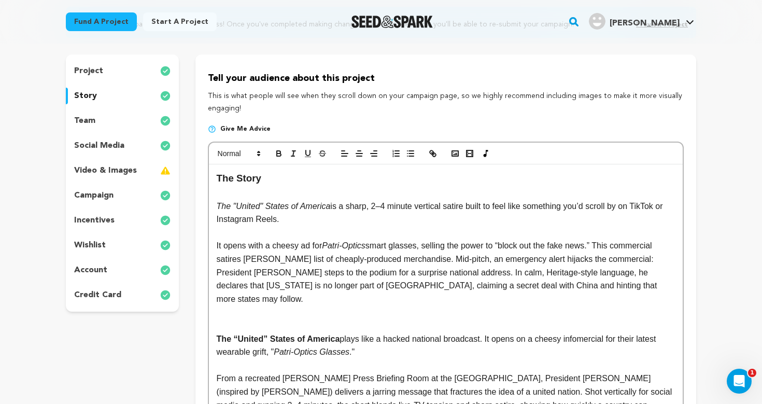
click at [341, 286] on p "It opens with a cheesy ad for Patri-Optics smart glasses, selling the power to …" at bounding box center [446, 272] width 458 height 66
click at [424, 319] on p at bounding box center [446, 325] width 458 height 13
click at [277, 256] on p "It opens with a cheesy ad for Patri-Optics smart glasses, selling the power to …" at bounding box center [446, 272] width 458 height 66
click at [284, 295] on p "It opens with a cheesy ad for Patri-Optics smart glasses, selling the power to …" at bounding box center [446, 272] width 458 height 66
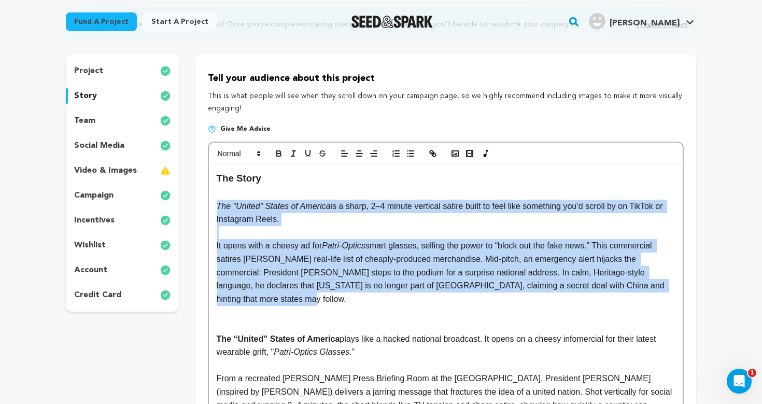
drag, startPoint x: 257, startPoint y: 296, endPoint x: 207, endPoint y: 205, distance: 103.0
click at [193, 200] on div "project story team social media video & images campaign incentives wishlist" at bounding box center [381, 267] width 631 height 426
copy div "The "United" States of America is a sharp, 2–4 minute vertical satire built to …"
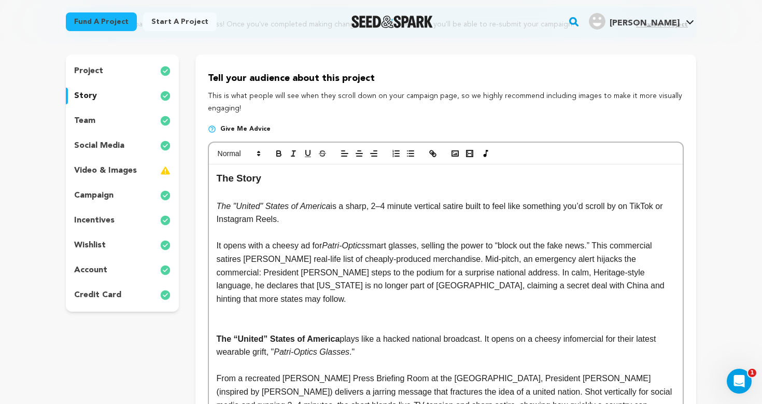
click at [423, 251] on p "It opens with a cheesy ad for Patri-Optics smart glasses, selling the power to …" at bounding box center [446, 272] width 458 height 66
click at [369, 269] on p "It opens with a cheesy ad for Patri-Optics smart glasses, selling the power to …" at bounding box center [446, 272] width 458 height 66
click at [366, 305] on p at bounding box center [446, 311] width 458 height 13
click at [296, 271] on p "It opens with a cheesy ad for Patri-Optics smart glasses, selling the power to …" at bounding box center [446, 272] width 458 height 66
click at [337, 272] on p "It opens with a cheesy ad for Patri-Optics smart glasses, selling the power to …" at bounding box center [446, 272] width 458 height 66
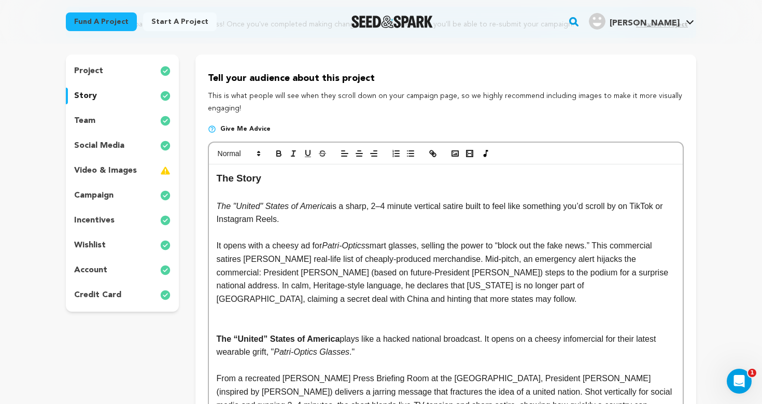
click at [422, 305] on p at bounding box center [446, 311] width 458 height 13
click at [431, 305] on p at bounding box center [446, 311] width 458 height 13
click at [362, 269] on p "It opens with a cheesy ad for Patri-Optics smart glasses, selling the power to …" at bounding box center [446, 272] width 458 height 66
click at [405, 310] on p at bounding box center [446, 311] width 458 height 13
click at [441, 296] on p "It opens with a cheesy ad for Patri-Optics smart glasses, selling the power to …" at bounding box center [446, 272] width 458 height 66
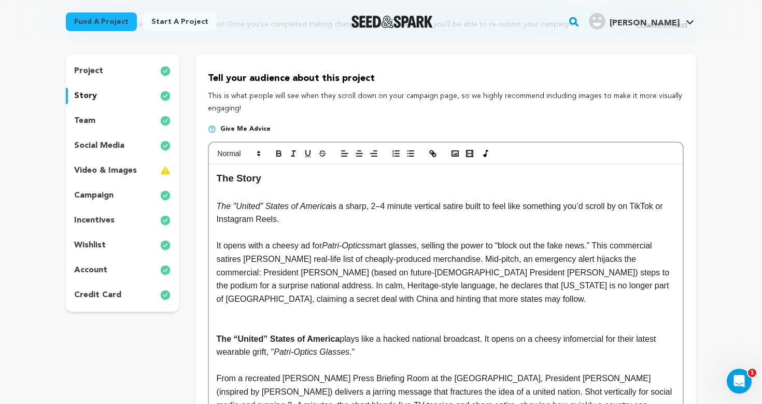
click at [239, 283] on p "It opens with a cheesy ad for Patri-Optics smart glasses, selling the power to …" at bounding box center [446, 272] width 458 height 66
click at [480, 299] on p "It opens with a cheesy ad for Patri-Optics smart glasses, selling the power to …" at bounding box center [446, 272] width 458 height 66
click at [428, 297] on p "It opens with a cheesy ad for Patri-Optics smart glasses, selling the power to …" at bounding box center [446, 272] width 458 height 66
click at [479, 300] on p "It opens with a cheesy ad for Patri-Optics smart glasses, selling the power to …" at bounding box center [446, 272] width 458 height 66
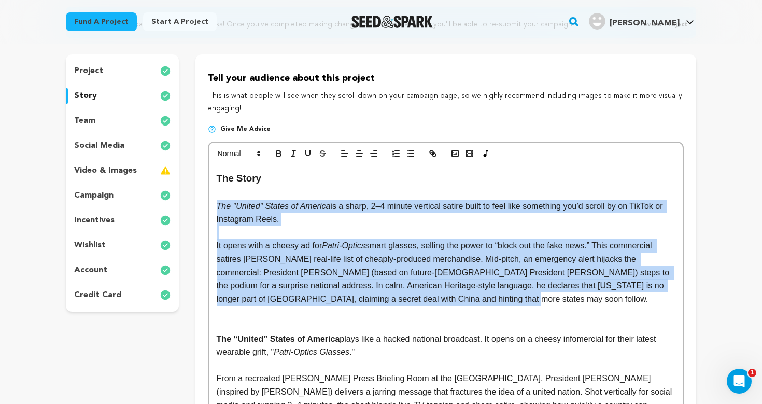
drag, startPoint x: 489, startPoint y: 299, endPoint x: 203, endPoint y: 203, distance: 301.7
click at [203, 203] on div "Tell your audience about this project This is what people will see when they sc…" at bounding box center [445, 267] width 501 height 426
copy div "The "United" States of America is a sharp, 2–4 minute vertical satire built to …"
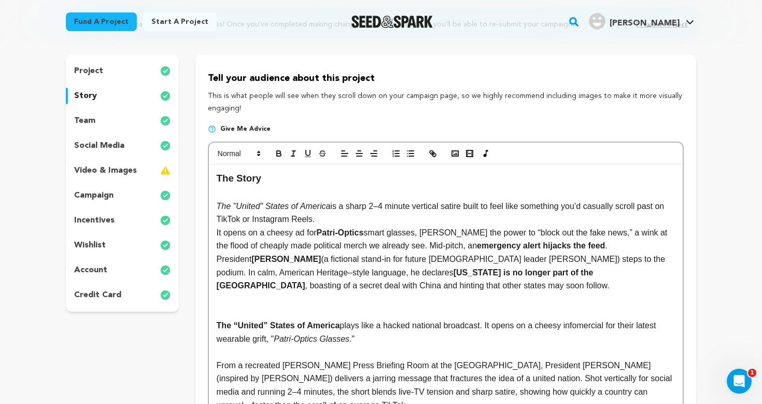
click at [217, 232] on p "It opens on a cheesy ad for Patri-Optics smart glasses, hawking the power to “b…" at bounding box center [446, 259] width 458 height 66
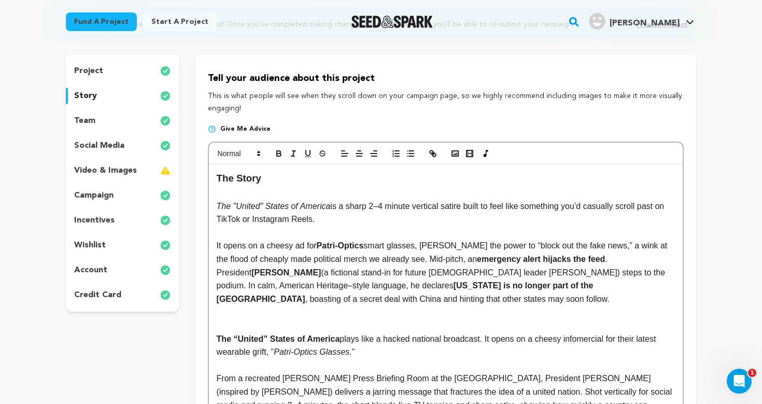
click at [382, 217] on p "The "United" States of America is a sharp 2–4 minute vertical satire built to f…" at bounding box center [446, 213] width 458 height 26
click at [435, 242] on p "It opens on a cheesy ad for Patri-Optics smart glasses, hawking the power to “b…" at bounding box center [446, 272] width 458 height 66
click at [441, 276] on p "It opens on a cheesy ad for Patri-Optics smart glasses, advertising the power t…" at bounding box center [446, 272] width 458 height 66
click at [448, 295] on p "It opens on a cheesy ad for Patri-Optics smart glasses, advertising the power t…" at bounding box center [446, 272] width 458 height 66
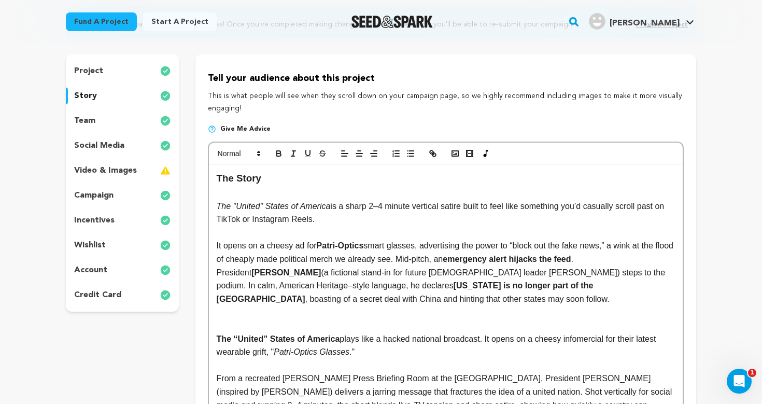
click at [566, 242] on p "It opens on a cheesy ad for Patri-Optics smart glasses, advertising the power t…" at bounding box center [446, 272] width 458 height 66
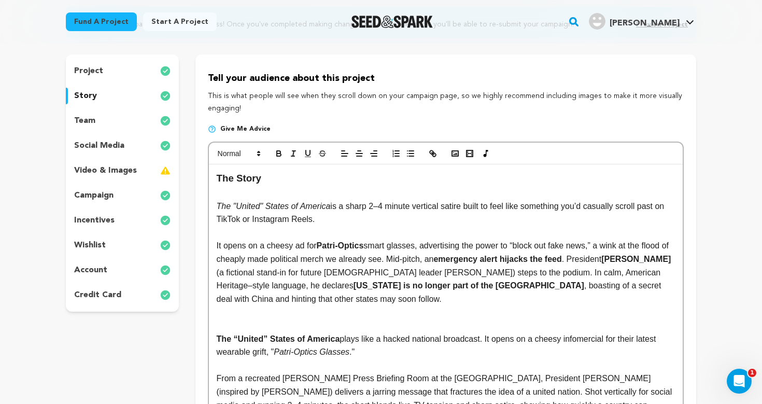
click at [499, 305] on p at bounding box center [446, 311] width 458 height 13
click at [417, 298] on p "It opens on a cheesy ad for Patri-Optics smart glasses, advertising the power t…" at bounding box center [446, 272] width 458 height 66
click at [356, 297] on p "It opens on a cheesy ad for Patri-Optics smart glasses, advertising the power t…" at bounding box center [446, 272] width 458 height 66
click at [395, 258] on p "It opens on a cheesy ad for Patri-Optics smart glasses, advertising the power t…" at bounding box center [446, 272] width 458 height 66
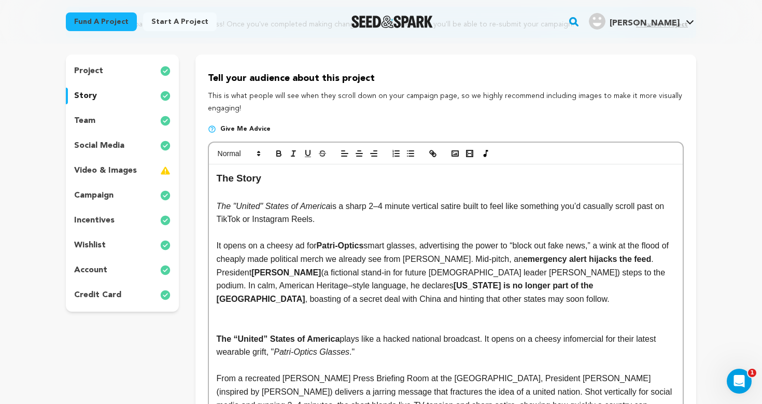
click at [433, 307] on p at bounding box center [446, 311] width 458 height 13
click at [449, 305] on p at bounding box center [446, 311] width 458 height 13
click at [376, 269] on p "It opens on a cheesy ad for Patri-Optics smart glasses, advertising the power t…" at bounding box center [446, 272] width 458 height 66
drag, startPoint x: 385, startPoint y: 269, endPoint x: 303, endPoint y: 269, distance: 81.9
click at [303, 269] on p "It opens on a cheesy ad for Patri-Optics smart glasses, advertising the power t…" at bounding box center [446, 272] width 458 height 66
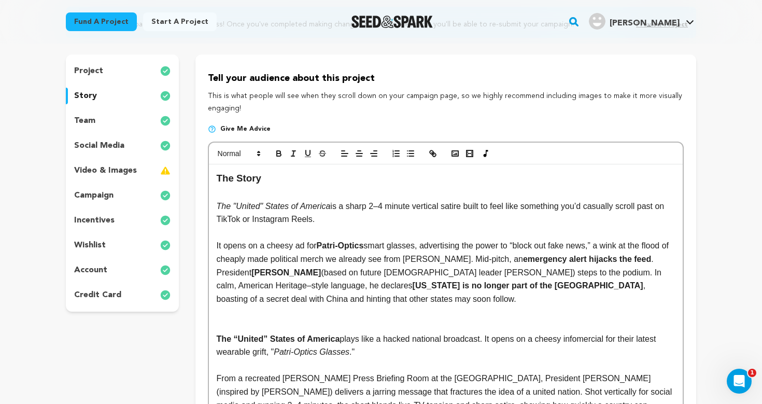
click at [382, 290] on p "It opens on a cheesy ad for Patri-Optics smart glasses, advertising the power t…" at bounding box center [446, 272] width 458 height 66
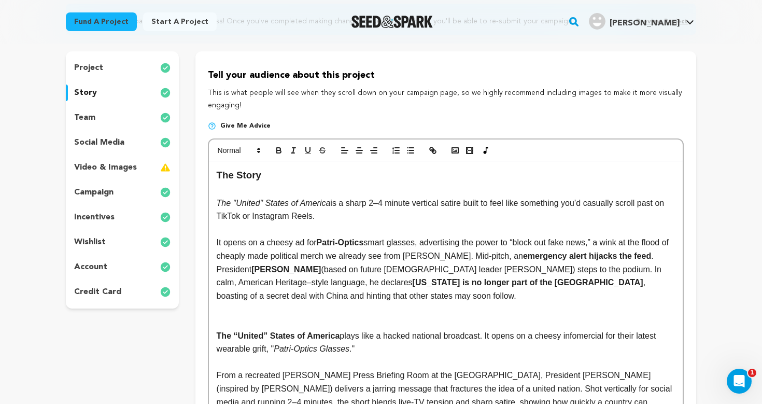
scroll to position [118, 0]
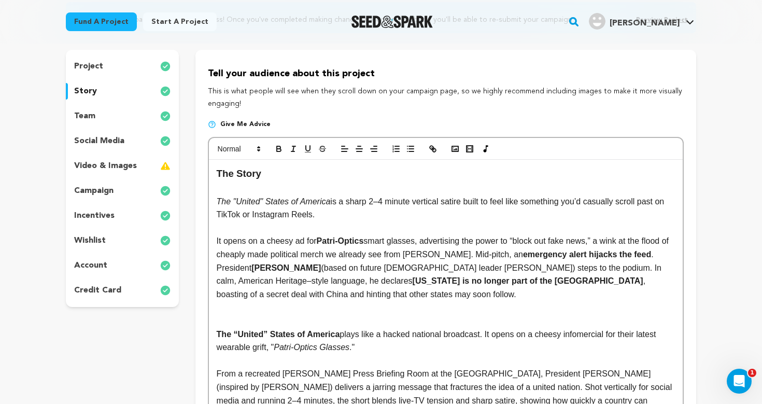
click at [631, 267] on p "It opens on a cheesy ad for Patri-Optics smart glasses, advertising the power t…" at bounding box center [446, 267] width 458 height 66
click at [613, 304] on p at bounding box center [446, 307] width 458 height 13
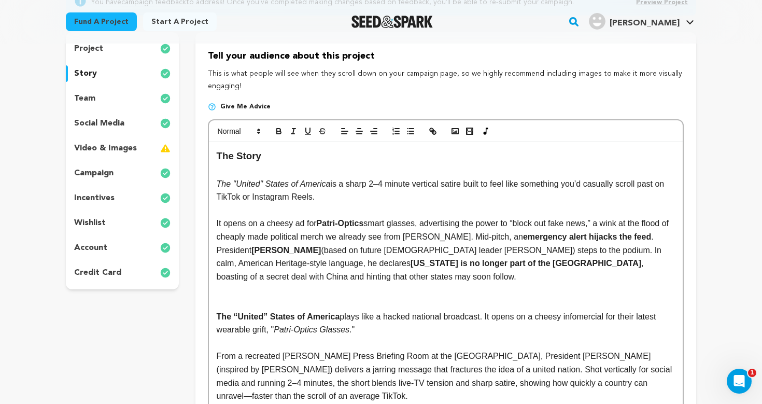
scroll to position [136, 0]
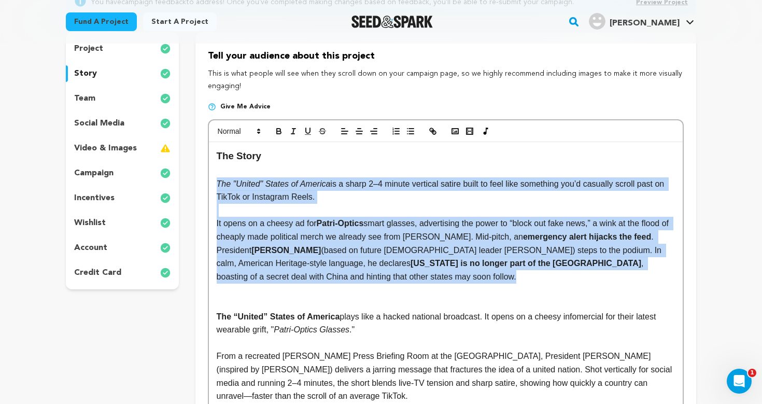
drag, startPoint x: 361, startPoint y: 276, endPoint x: 185, endPoint y: 184, distance: 199.2
click at [185, 184] on div "project story team social media video & images campaign incentives wishlist" at bounding box center [381, 245] width 631 height 426
click at [281, 131] on icon "button" at bounding box center [279, 132] width 4 height 3
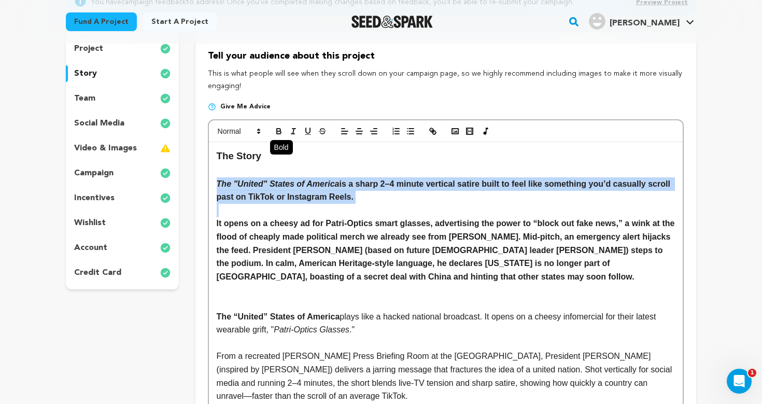
click at [281, 131] on icon "button" at bounding box center [279, 132] width 4 height 3
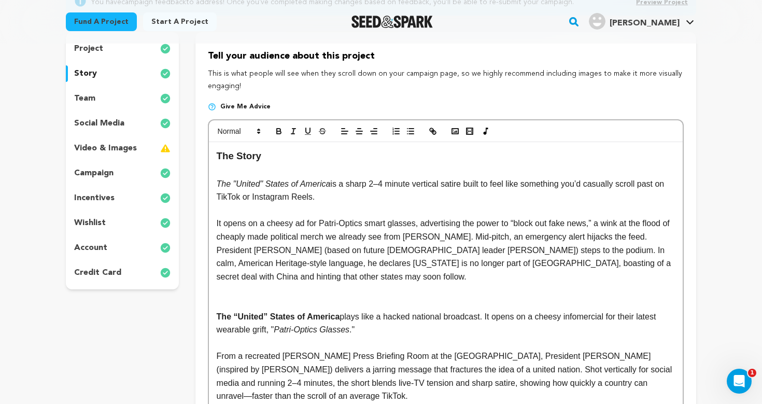
click at [428, 283] on p at bounding box center [446, 289] width 458 height 13
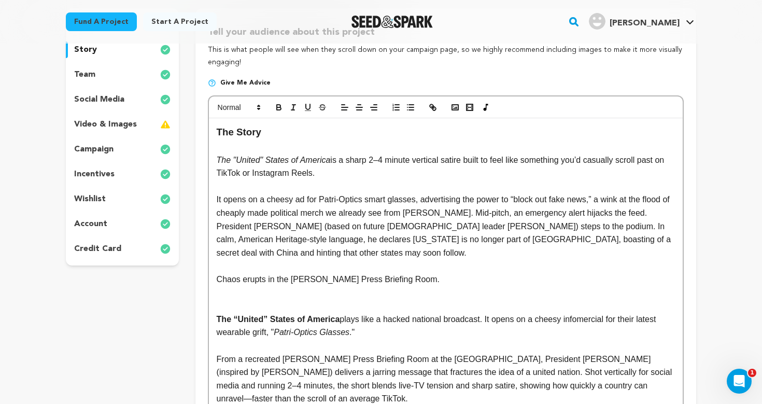
scroll to position [160, 0]
click at [451, 276] on p "Chaos erupts in the James S. Brady Press Briefing Room." at bounding box center [446, 278] width 458 height 13
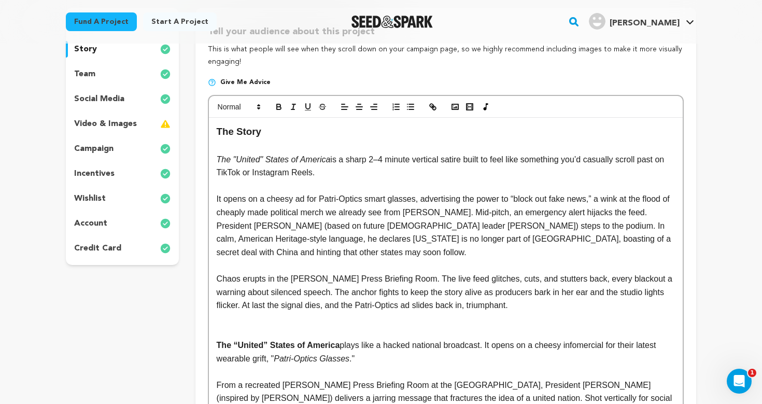
click at [535, 296] on p "Chaos erupts in the James S. Brady Press Briefing Room. The live feed glitches,…" at bounding box center [446, 292] width 458 height 40
click at [533, 300] on p "Chaos erupts in the James S. Brady Press Briefing Room. The live feed glitches,…" at bounding box center [446, 292] width 458 height 40
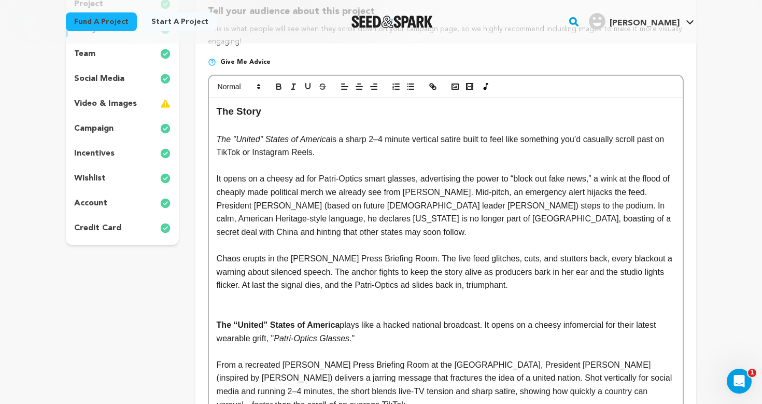
scroll to position [183, 0]
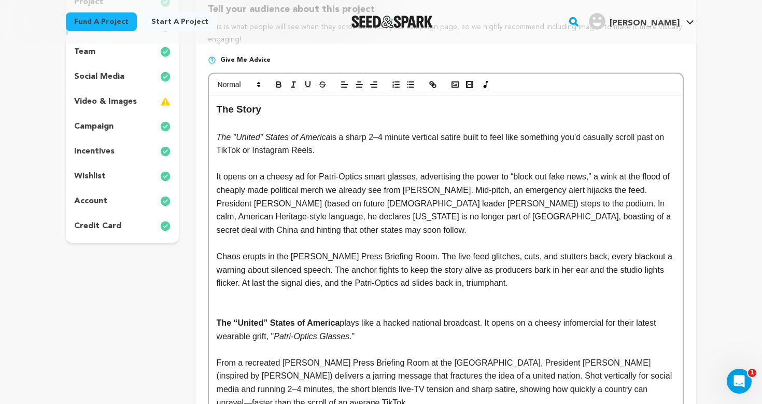
click at [517, 252] on p "Chaos erupts in the James S. Brady Press Briefing Room. The live feed glitches,…" at bounding box center [446, 270] width 458 height 40
click at [550, 277] on p "Chaos erupts in the James S. Brady Press Briefing Room. The live feed glitches,…" at bounding box center [446, 270] width 458 height 40
click at [231, 265] on p "Chaos erupts in the James S. Brady Press Briefing Room. The live feed glitches,…" at bounding box center [446, 270] width 458 height 40
click at [274, 265] on p "Chaos erupts in the James S. Brady Press Briefing Room. The live feed glitches,…" at bounding box center [446, 270] width 458 height 40
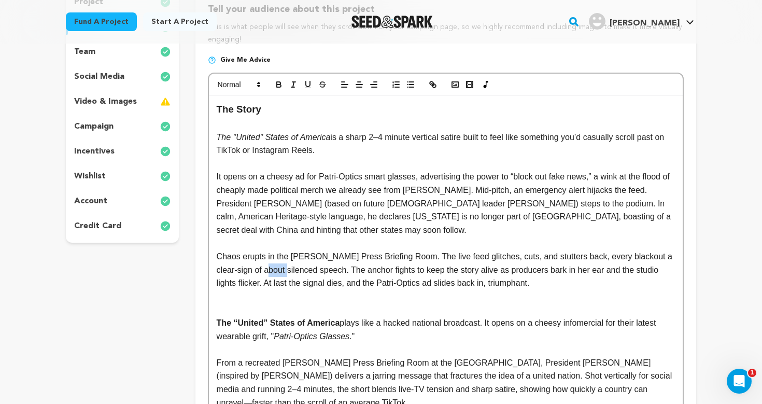
click at [274, 265] on p "Chaos erupts in the James S. Brady Press Briefing Room. The live feed glitches,…" at bounding box center [446, 270] width 458 height 40
click at [484, 283] on p "Chaos erupts in the James S. Brady Press Briefing Room. The live feed glitches,…" at bounding box center [446, 270] width 458 height 40
click at [328, 250] on p "Chaos erupts in the James S. Brady Press Briefing Room. The live feed glitches,…" at bounding box center [446, 270] width 458 height 40
click at [351, 223] on p "It opens on a cheesy ad for Patri-Optics smart glasses, advertising the power t…" at bounding box center [446, 203] width 458 height 66
click at [349, 251] on p "Chaos erupts in the James S. Brady Press Briefing Room. The live feed glitches,…" at bounding box center [446, 270] width 458 height 40
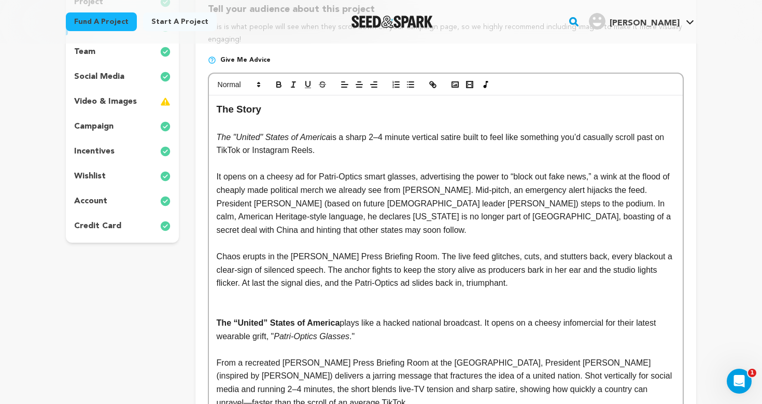
click at [360, 272] on p "Chaos erupts in the James S. Brady Press Briefing Room. The live feed glitches,…" at bounding box center [446, 270] width 458 height 40
drag, startPoint x: 267, startPoint y: 265, endPoint x: 325, endPoint y: 267, distance: 58.1
click at [325, 267] on p "Chaos erupts in the James S. Brady Press Briefing Room. The live feed glitches,…" at bounding box center [446, 270] width 458 height 40
drag, startPoint x: 325, startPoint y: 267, endPoint x: 361, endPoint y: 239, distance: 45.9
click at [361, 239] on p at bounding box center [446, 242] width 458 height 13
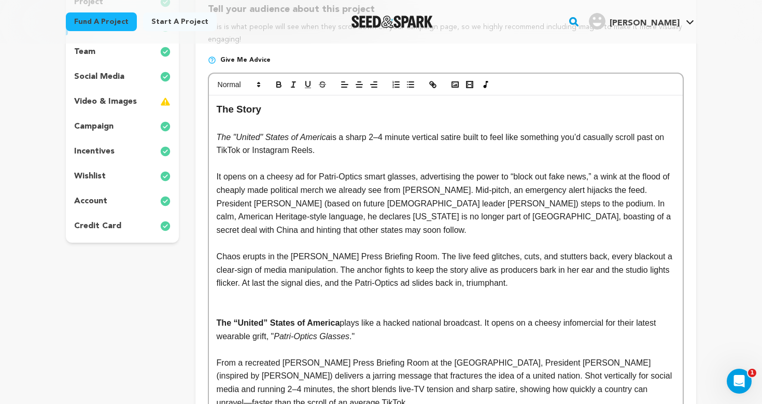
click at [369, 226] on p "It opens on a cheesy ad for Patri-Optics smart glasses, advertising the power t…" at bounding box center [446, 203] width 458 height 66
click at [361, 266] on p "Chaos erupts in the James S. Brady Press Briefing Room. The live feed glitches,…" at bounding box center [446, 270] width 458 height 40
click at [592, 266] on p "Chaos erupts in the James S. Brady Press Briefing Room. The live feed glitches,…" at bounding box center [446, 270] width 458 height 40
click at [617, 265] on p "Chaos erupts in the James S. Brady Press Briefing Room. The live feed glitches,…" at bounding box center [446, 270] width 458 height 40
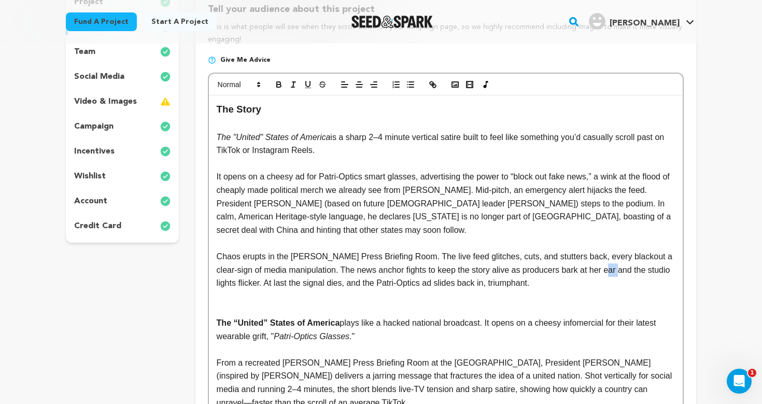
click at [617, 265] on p "Chaos erupts in the James S. Brady Press Briefing Room. The live feed glitches,…" at bounding box center [446, 270] width 458 height 40
drag, startPoint x: 656, startPoint y: 269, endPoint x: 303, endPoint y: 276, distance: 352.7
click at [303, 276] on p "Chaos erupts in the James S. Brady Press Briefing Room. The live feed glitches,…" at bounding box center [446, 270] width 458 height 40
click at [350, 283] on p "Chaos erupts in the James S. Brady Press Briefing Room. The live feed glitches,…" at bounding box center [446, 270] width 458 height 40
drag, startPoint x: 321, startPoint y: 279, endPoint x: 366, endPoint y: 280, distance: 44.6
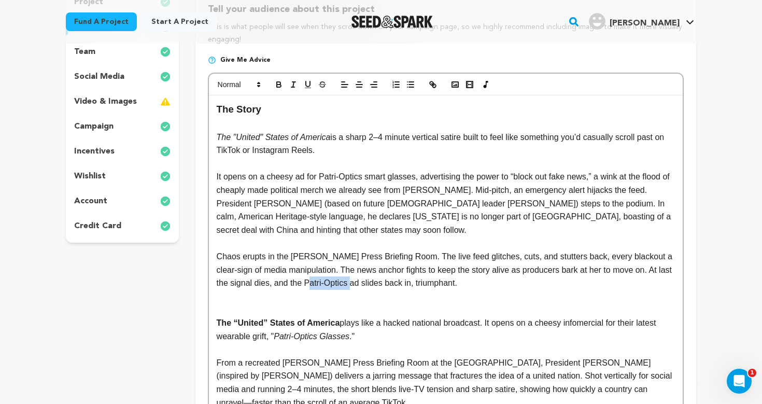
click at [366, 280] on p "Chaos erupts in the James S. Brady Press Briefing Room. The live feed glitches,…" at bounding box center [446, 270] width 458 height 40
click at [295, 85] on icon "button" at bounding box center [293, 84] width 9 height 9
click at [487, 279] on p "Chaos erupts in the James S. Brady Press Briefing Room. The live feed glitches,…" at bounding box center [446, 270] width 458 height 40
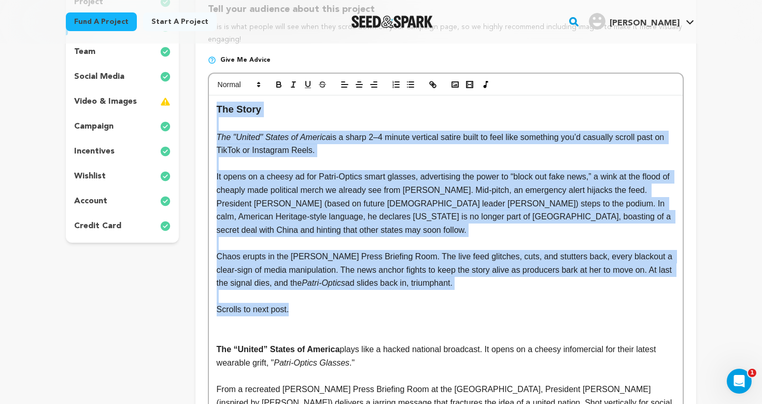
drag, startPoint x: 298, startPoint y: 303, endPoint x: 178, endPoint y: 93, distance: 241.8
click at [178, 93] on div "project story team social media video & images campaign incentives wishlist" at bounding box center [381, 237] width 631 height 505
copy div "The Story The "United" States of America is a sharp 2–4 minute vertical satire …"
click at [316, 270] on p "Chaos erupts in the James S. Brady Press Briefing Room. The live feed glitches,…" at bounding box center [446, 270] width 458 height 40
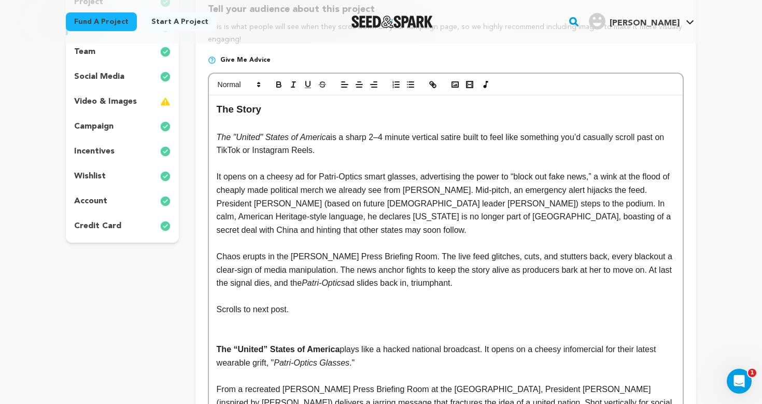
drag, startPoint x: 499, startPoint y: 278, endPoint x: 188, endPoint y: 254, distance: 312.1
click at [188, 254] on div "project story team social media video & images campaign incentives wishlist" at bounding box center [381, 237] width 631 height 505
drag, startPoint x: 329, startPoint y: 281, endPoint x: 373, endPoint y: 282, distance: 44.1
click at [373, 282] on p "Chaos erupts in the James S. Brady Press Briefing Room. The live feed glitches,…" at bounding box center [446, 270] width 458 height 40
click at [289, 87] on icon "button" at bounding box center [293, 84] width 9 height 9
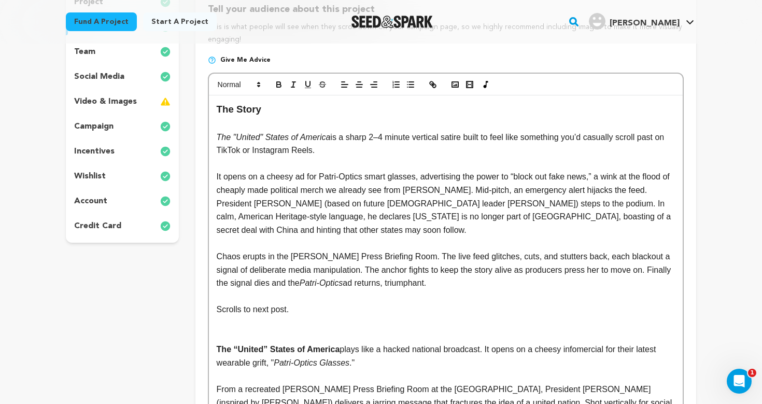
click at [320, 267] on p "Chaos erupts in the James S. Brady Press Briefing Room. The live feed glitches,…" at bounding box center [446, 270] width 458 height 40
drag, startPoint x: 291, startPoint y: 252, endPoint x: 428, endPoint y: 250, distance: 136.4
click at [428, 250] on p "Chaos erupts in the James S. Brady Press Briefing Room. The live feed glitches,…" at bounding box center [446, 270] width 458 height 40
click at [289, 80] on icon "button" at bounding box center [293, 84] width 9 height 9
click at [472, 275] on p "Chaos erupts in the James S. Brady Press Briefing Room . The live feed glitches…" at bounding box center [446, 270] width 458 height 40
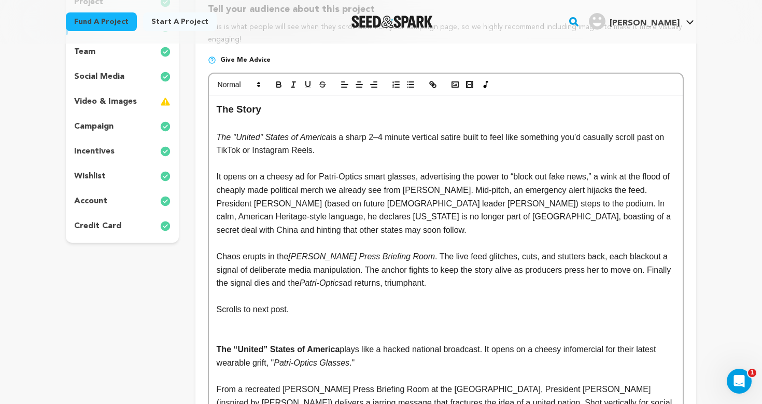
click at [460, 223] on p "It opens on a cheesy ad for Patri-Optics smart glasses, advertising the power t…" at bounding box center [446, 203] width 458 height 66
click at [355, 237] on p at bounding box center [446, 242] width 458 height 13
click at [359, 225] on p "It opens on a cheesy ad for Patri-Optics smart glasses, advertising the power t…" at bounding box center [446, 203] width 458 height 66
drag, startPoint x: 555, startPoint y: 200, endPoint x: 625, endPoint y: 203, distance: 70.1
click at [626, 203] on p "It opens on a cheesy ad for Patri-Optics smart glasses, advertising the power t…" at bounding box center [446, 203] width 458 height 66
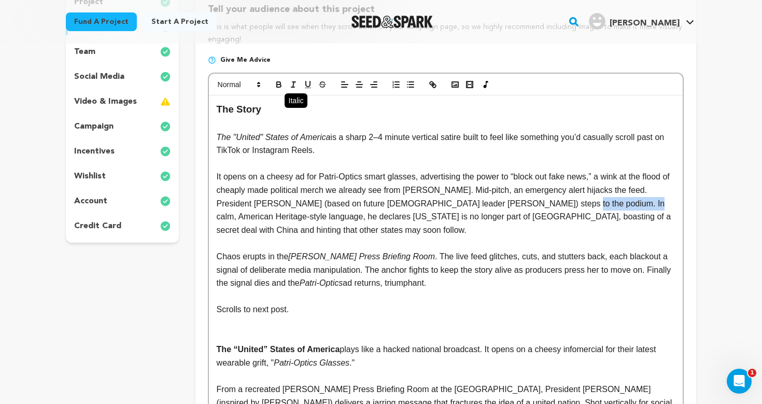
click at [293, 86] on line "button" at bounding box center [293, 84] width 1 height 5
click at [511, 206] on p "It opens on a cheesy ad for Patri-Optics smart glasses, advertising the power t…" at bounding box center [446, 203] width 458 height 66
drag, startPoint x: 556, startPoint y: 200, endPoint x: 647, endPoint y: 203, distance: 90.3
click at [647, 203] on p "It opens on a cheesy ad for Patri-Optics smart glasses, advertising the power t…" at bounding box center [446, 203] width 458 height 66
copy p "It opens on a cheesy ad for Patri-Optics smart glasses, advertising the power t…"
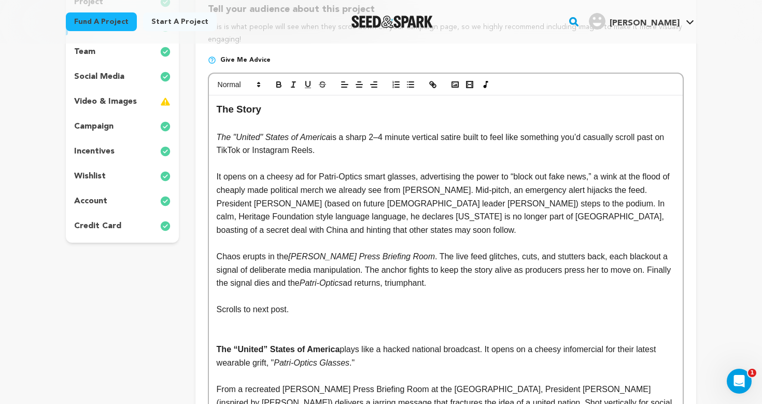
click at [261, 213] on p "It opens on a cheesy ad for Patri-Optics smart glasses, advertising the power t…" at bounding box center [446, 203] width 458 height 66
click at [548, 236] on p at bounding box center [446, 242] width 458 height 13
drag, startPoint x: 554, startPoint y: 202, endPoint x: 632, endPoint y: 201, distance: 77.8
click at [632, 201] on p "It opens on a cheesy ad for Patri-Optics smart glasses, advertising the power t…" at bounding box center [446, 203] width 458 height 66
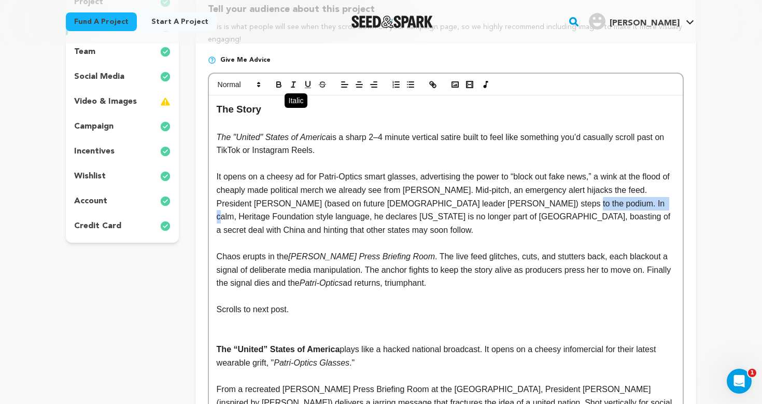
click at [291, 89] on button "button" at bounding box center [293, 84] width 15 height 12
click at [415, 226] on p "It opens on a cheesy ad for Patri-Optics smart glasses, advertising the power t…" at bounding box center [446, 203] width 458 height 66
click at [636, 200] on p "It opens on a cheesy ad for Patri-Optics smart glasses, advertising the power t…" at bounding box center [446, 203] width 458 height 66
click at [593, 226] on p "It opens on a cheesy ad for Patri-Optics smart glasses, advertising the power t…" at bounding box center [446, 203] width 458 height 66
click at [386, 228] on p "It opens on a cheesy ad for Patri-Optics smart glasses, advertising the power t…" at bounding box center [446, 203] width 458 height 66
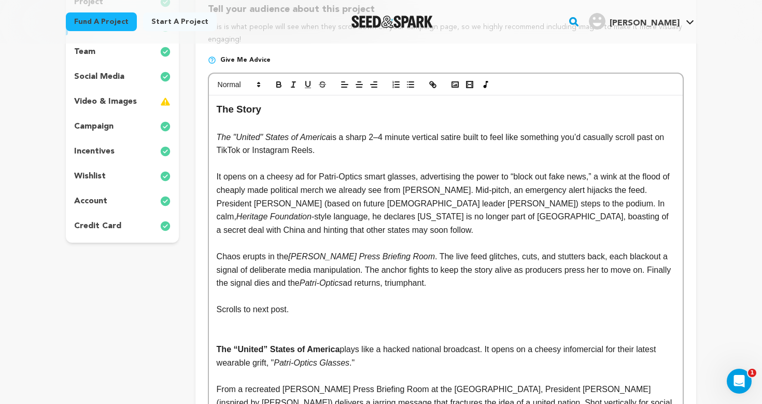
click at [384, 229] on p "It opens on a cheesy ad for Patri-Optics smart glasses, advertising the power t…" at bounding box center [446, 203] width 458 height 66
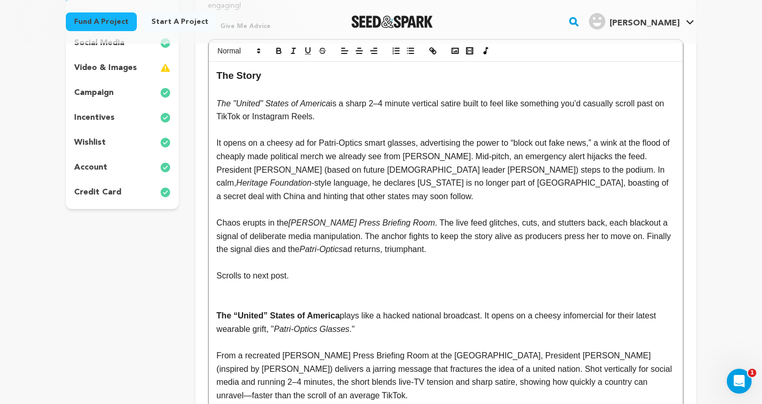
scroll to position [221, 0]
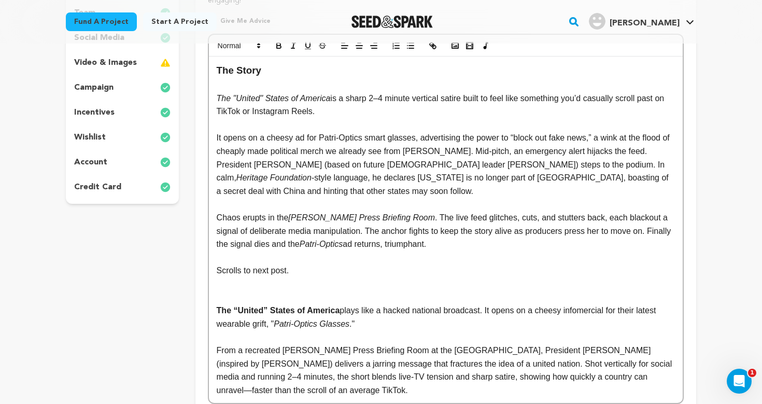
click at [370, 264] on p "Scrolls to next post." at bounding box center [446, 270] width 458 height 13
click at [650, 228] on p "Chaos erupts in the James S. Brady Press Briefing Room . The live feed glitches…" at bounding box center [446, 231] width 458 height 40
drag, startPoint x: 650, startPoint y: 228, endPoint x: 442, endPoint y: 292, distance: 217.5
click at [442, 292] on p at bounding box center [446, 297] width 458 height 13
click at [338, 267] on p "Scrolls to next post." at bounding box center [446, 270] width 458 height 13
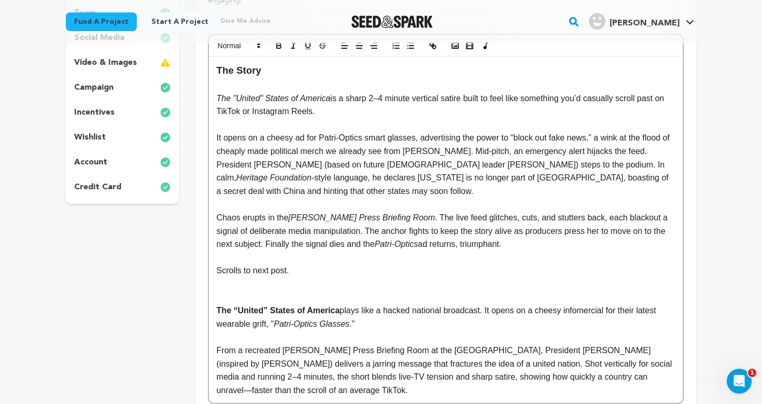
click at [253, 265] on p "Scrolls to next post." at bounding box center [446, 270] width 458 height 13
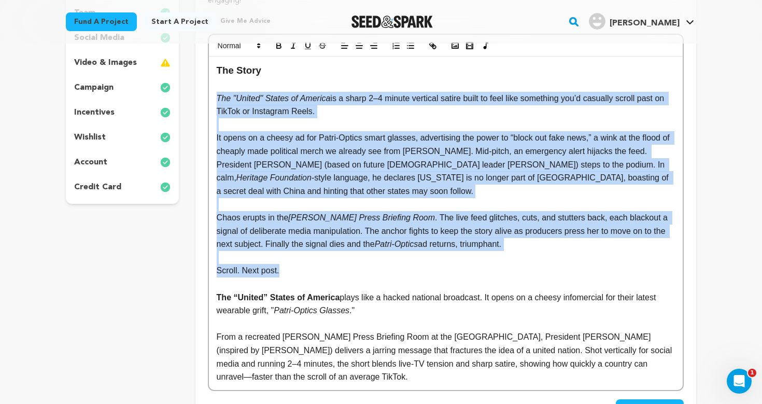
drag, startPoint x: 289, startPoint y: 269, endPoint x: 197, endPoint y: 97, distance: 195.3
click at [197, 97] on div "Tell your audience about this project This is what people will see when they sc…" at bounding box center [445, 193] width 501 height 492
copy div "The "United" States of America is a sharp 2–4 minute vertical satire built to f…"
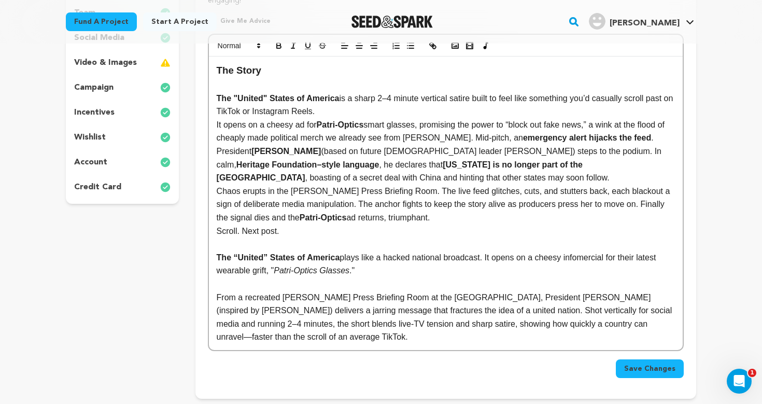
scroll to position [10, 0]
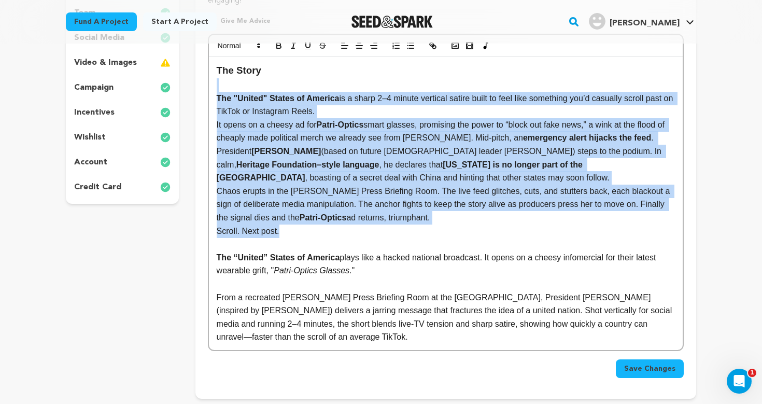
drag, startPoint x: 290, startPoint y: 227, endPoint x: 208, endPoint y: 90, distance: 159.5
click at [208, 90] on div "The Story The "United" States of America is a sharp 2–4 minute vertical satire …" at bounding box center [446, 192] width 476 height 317
click at [279, 46] on icon "button" at bounding box center [279, 47] width 4 height 3
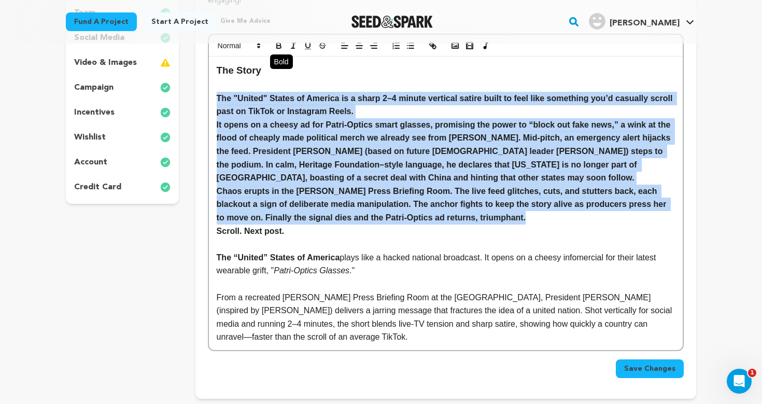
click at [279, 46] on icon "button" at bounding box center [279, 47] width 4 height 3
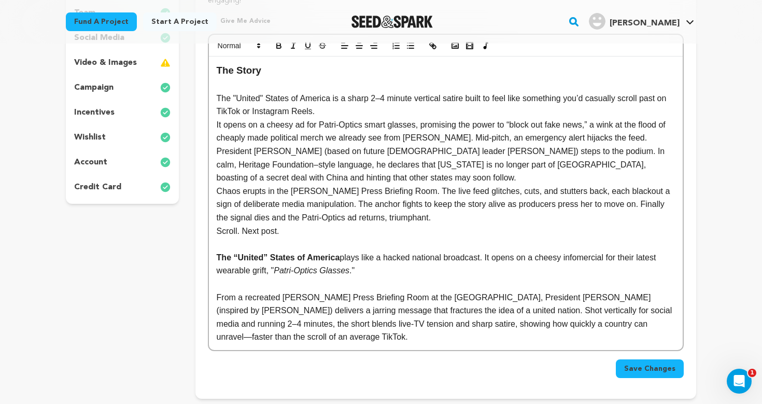
click at [340, 108] on p "The "United" States of America is a sharp 2–4 minute vertical satire built to f…" at bounding box center [446, 105] width 458 height 26
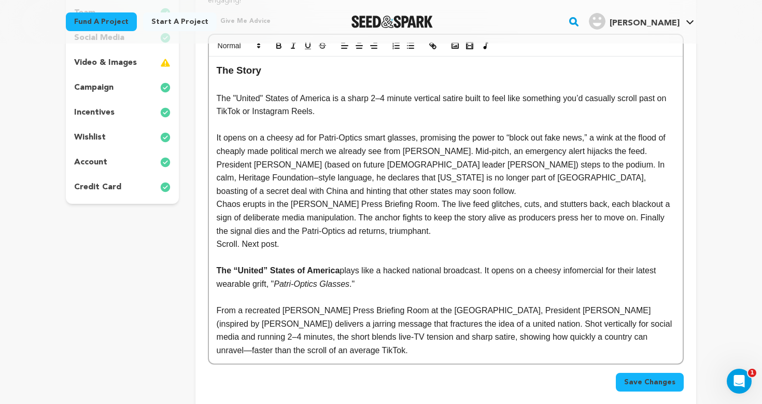
click at [387, 189] on p "It opens on a cheesy ad for Patri-Optics smart glasses, promising the power to …" at bounding box center [446, 164] width 458 height 66
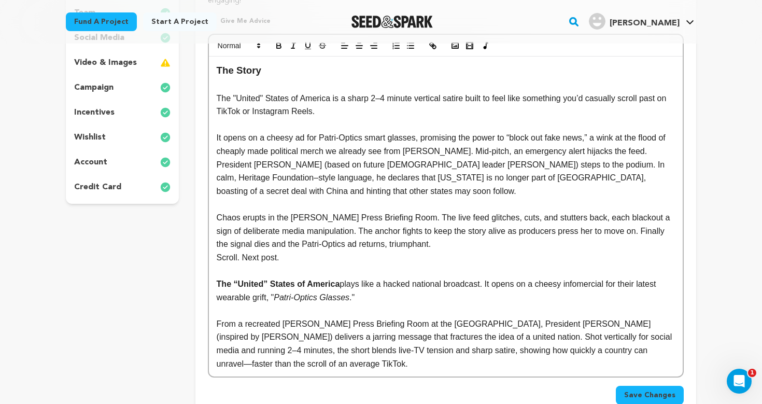
click at [454, 240] on p "Chaos erupts in the James S. Brady Press Briefing Room. The live feed glitches,…" at bounding box center [446, 231] width 458 height 40
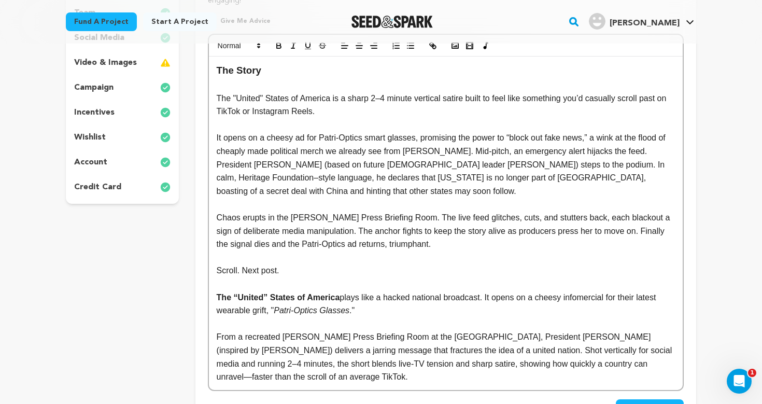
click at [353, 280] on p at bounding box center [446, 283] width 458 height 13
drag, startPoint x: 216, startPoint y: 95, endPoint x: 334, endPoint y: 100, distance: 118.3
click at [334, 100] on div "The Story The "United" States of America is a sharp 2–4 minute vertical satire …" at bounding box center [446, 223] width 474 height 333
click at [290, 47] on icon "button" at bounding box center [293, 45] width 9 height 9
click at [330, 143] on p "It opens on a cheesy ad for Patri-Optics smart glasses, promising the power to …" at bounding box center [446, 164] width 458 height 66
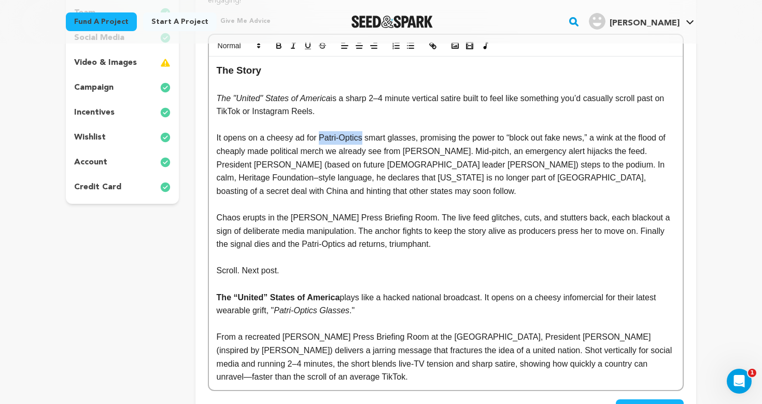
drag, startPoint x: 320, startPoint y: 136, endPoint x: 364, endPoint y: 136, distance: 43.6
click at [364, 136] on p "It opens on a cheesy ad for Patri-Optics smart glasses, promising the power to …" at bounding box center [446, 164] width 458 height 66
click at [296, 45] on icon "button" at bounding box center [293, 45] width 9 height 9
click at [327, 169] on p "It opens on a cheesy ad for Patri-Optics smart glasses, promising the power to …" at bounding box center [446, 164] width 458 height 66
drag, startPoint x: 555, startPoint y: 161, endPoint x: 630, endPoint y: 162, distance: 74.7
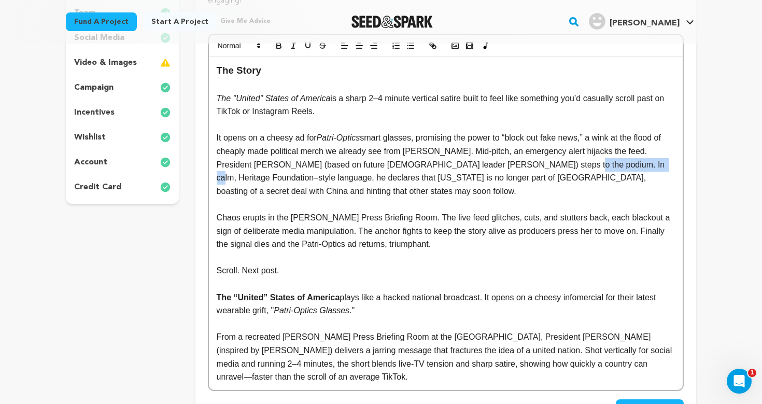
click at [630, 162] on p "It opens on a cheesy ad for Patri-Optics smart glasses, promising the power to …" at bounding box center [446, 164] width 458 height 66
click at [295, 48] on icon "button" at bounding box center [293, 45] width 9 height 9
click at [355, 188] on p "It opens on a cheesy ad for Patri-Optics smart glasses, promising the power to …" at bounding box center [446, 164] width 458 height 66
click at [404, 188] on p "It opens on a cheesy ad for Patri-Optics smart glasses, promising the power to …" at bounding box center [446, 164] width 458 height 66
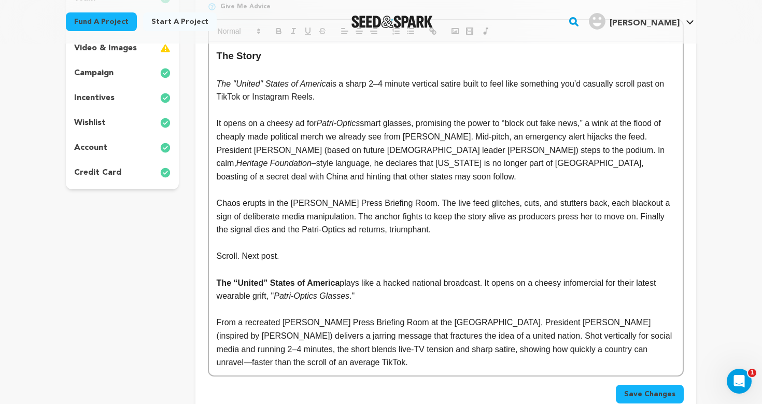
scroll to position [242, 0]
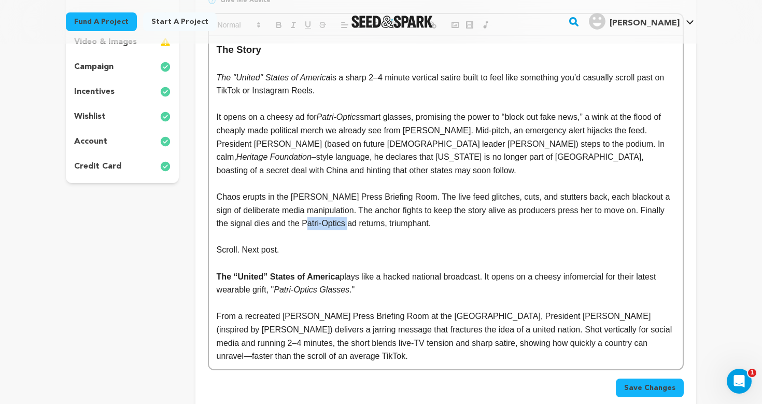
drag, startPoint x: 304, startPoint y: 217, endPoint x: 349, endPoint y: 217, distance: 45.6
click at [349, 217] on p "Chaos erupts in the James S. Brady Press Briefing Room. The live feed glitches,…" at bounding box center [446, 210] width 458 height 40
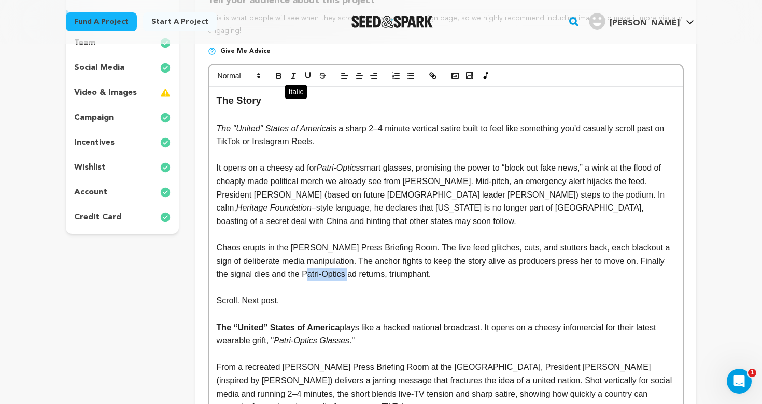
click at [292, 73] on line "button" at bounding box center [293, 73] width 3 height 0
click at [304, 203] on p "It opens on a cheesy ad for Patri-Optics smart glasses, promising the power to …" at bounding box center [446, 194] width 458 height 66
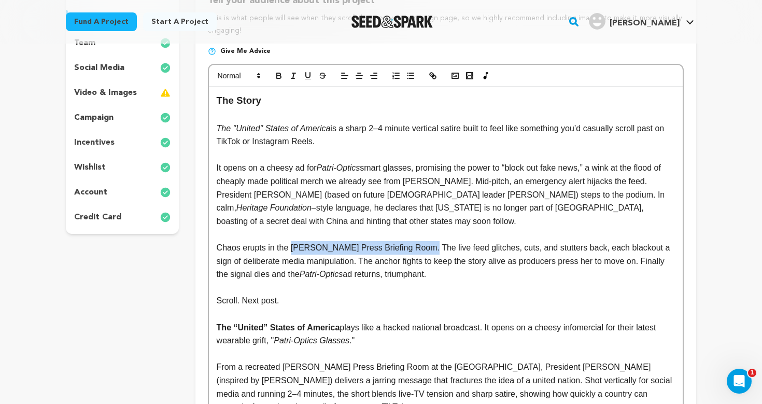
drag, startPoint x: 292, startPoint y: 245, endPoint x: 429, endPoint y: 245, distance: 136.4
click at [429, 245] on p "Chaos erupts in the James S. Brady Press Briefing Room. The live feed glitches,…" at bounding box center [446, 261] width 458 height 40
click at [296, 73] on icon "button" at bounding box center [293, 75] width 9 height 9
click at [461, 270] on p "Chaos erupts in the [PERSON_NAME] Press Briefing Room . The live feed glitches,…" at bounding box center [446, 261] width 458 height 40
click at [354, 301] on p "Scroll. Next post." at bounding box center [446, 300] width 458 height 13
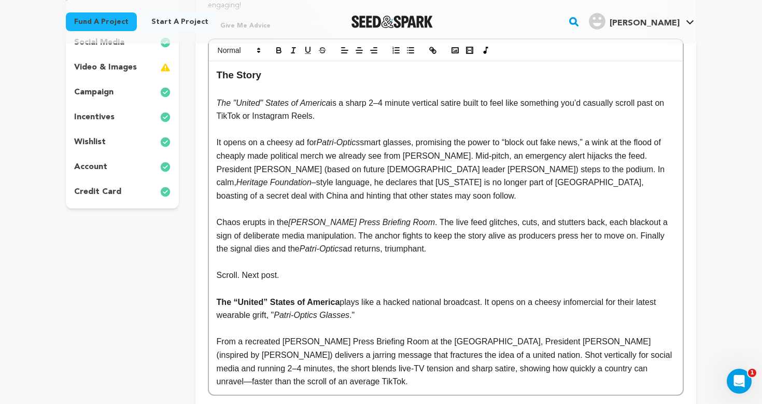
scroll to position [238, 0]
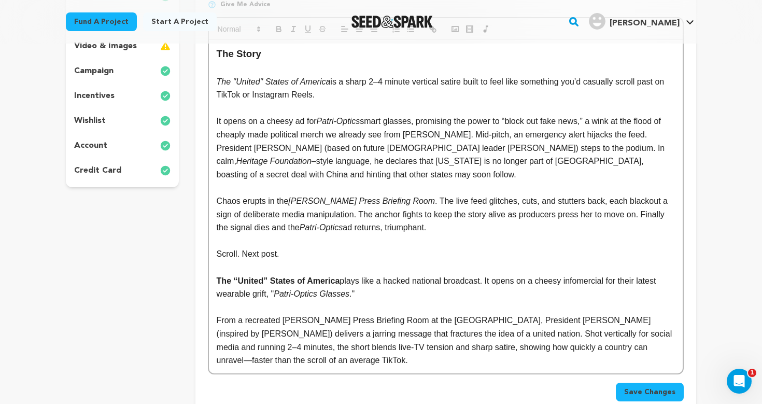
click at [360, 96] on p "The "United" States of America is a sharp 2–4 minute vertical satire built to f…" at bounding box center [446, 88] width 458 height 26
click at [382, 140] on p "It opens on a cheesy ad for Patri-Optics smart glasses, promising the power to …" at bounding box center [446, 148] width 458 height 66
drag, startPoint x: 374, startPoint y: 93, endPoint x: 435, endPoint y: 97, distance: 60.3
click at [435, 96] on p "The "United" States of America is a sharp 2–4 minute vertical satire built to f…" at bounding box center [446, 88] width 458 height 26
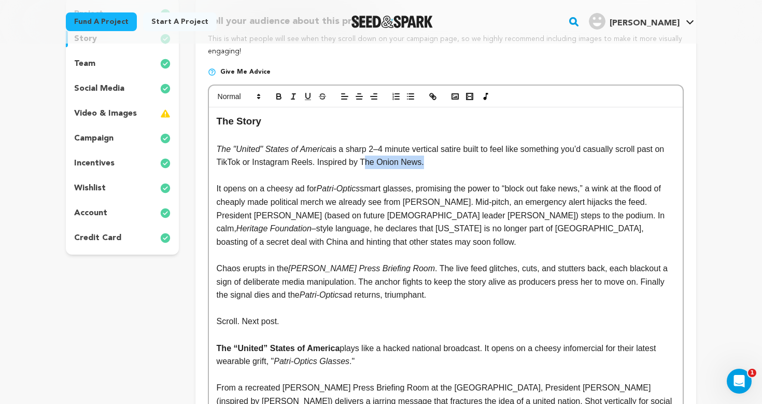
scroll to position [169, 0]
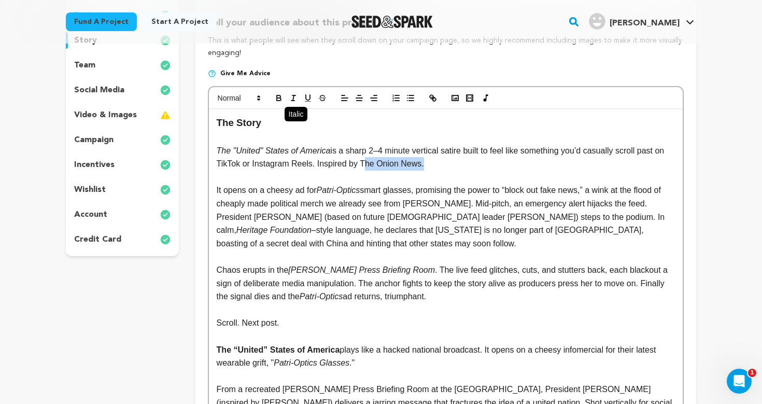
click at [297, 101] on icon "button" at bounding box center [293, 97] width 9 height 9
click at [349, 250] on p at bounding box center [446, 256] width 458 height 13
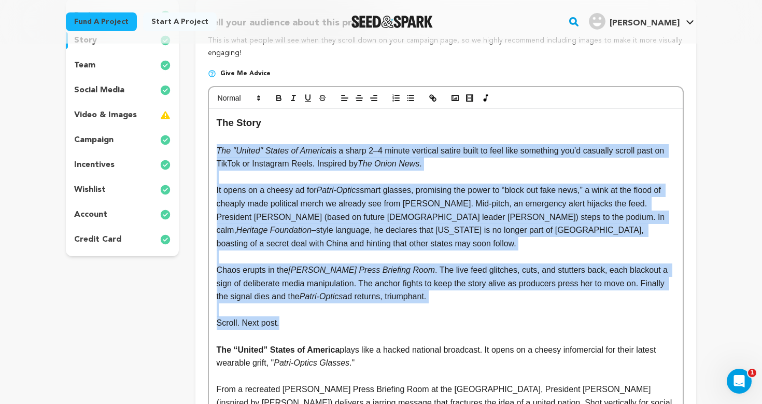
drag, startPoint x: 289, startPoint y: 321, endPoint x: 206, endPoint y: 151, distance: 189.5
click at [206, 151] on div "Tell your audience about this project This is what people will see when they sc…" at bounding box center [445, 245] width 501 height 492
copy div "The "United" States of America is a sharp 2–4 minute vertical satire built to f…"
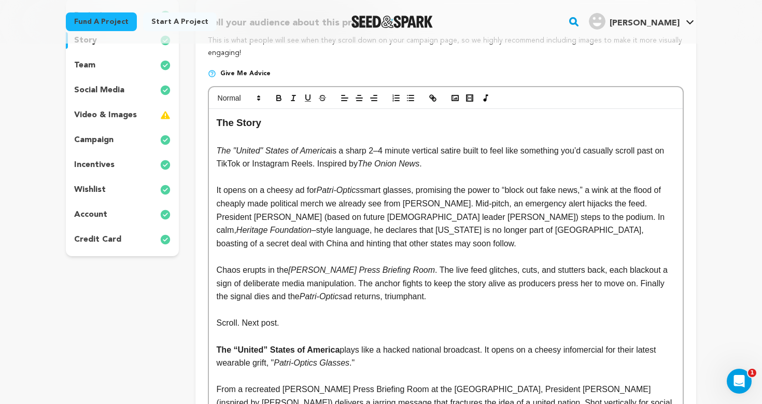
click at [321, 167] on p "The "United" States of America is a sharp 2–4 minute vertical satire built to f…" at bounding box center [446, 157] width 458 height 26
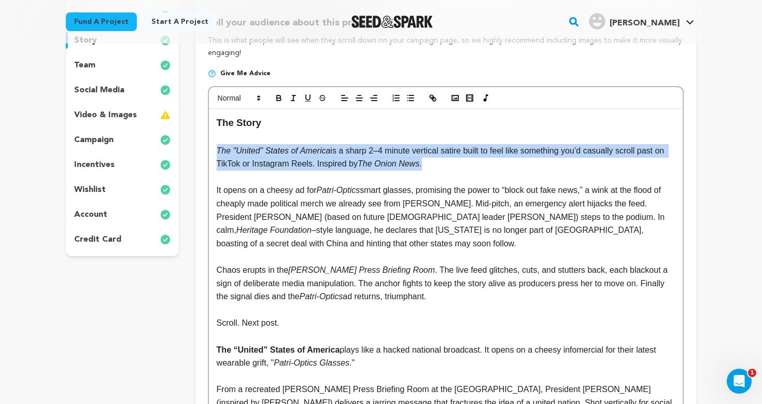
drag, startPoint x: 448, startPoint y: 161, endPoint x: 212, endPoint y: 152, distance: 236.1
click at [212, 152] on div "The Story The "United" States of America is a sharp 2–4 minute vertical satire …" at bounding box center [446, 275] width 474 height 333
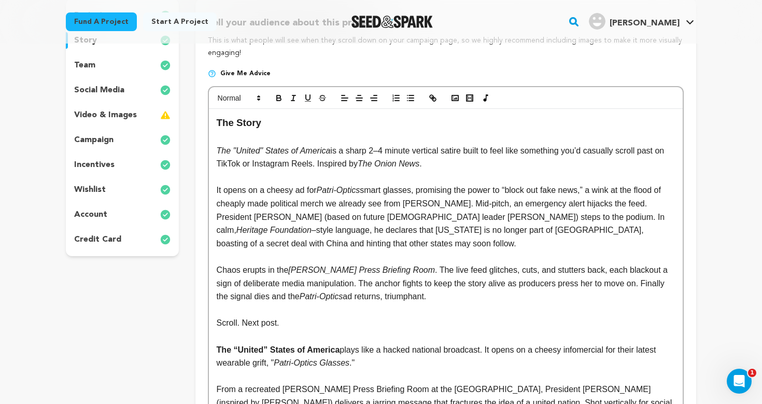
scroll to position [10, 1]
drag, startPoint x: 519, startPoint y: 146, endPoint x: 585, endPoint y: 145, distance: 66.4
click at [585, 145] on p "The "United" States of America is a sharp 2–4 minute vertical satire, inspired …" at bounding box center [446, 157] width 458 height 26
click at [281, 96] on icon "button" at bounding box center [279, 96] width 4 height 3
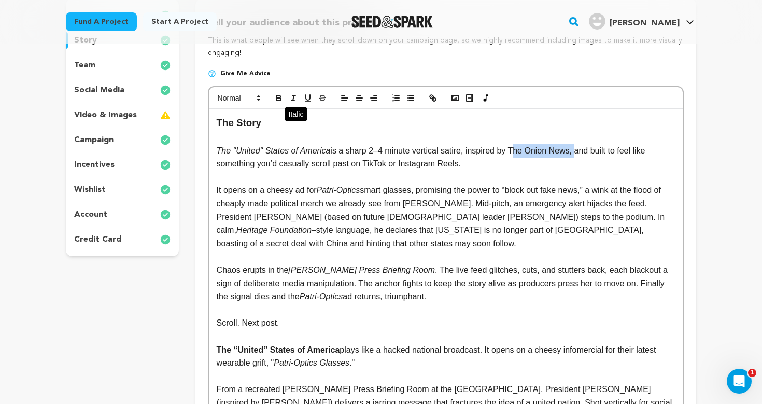
click at [292, 98] on icon "button" at bounding box center [293, 97] width 9 height 9
click at [366, 162] on p "The "United" States of America is a sharp 2–4 minute vertical satire, inspired …" at bounding box center [446, 157] width 458 height 26
click at [477, 158] on p "The "United" States of America is a sharp 2–4 minute vertical satire, inspired …" at bounding box center [446, 157] width 458 height 26
click at [398, 230] on p "It opens on a cheesy ad for Patri-Optics smart glasses, promising the power to …" at bounding box center [446, 217] width 458 height 66
click at [411, 250] on p at bounding box center [446, 256] width 458 height 13
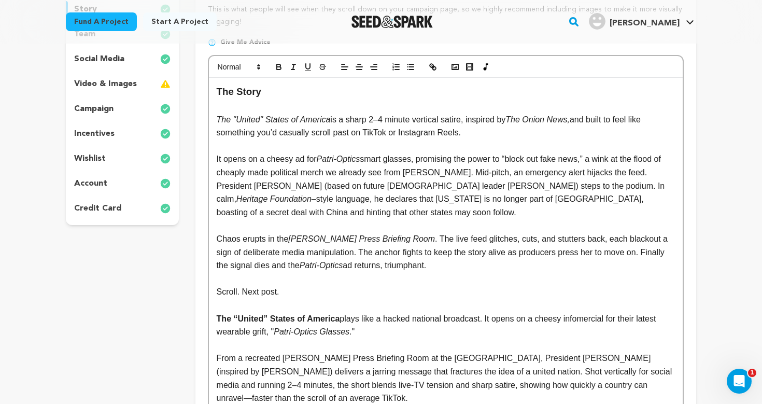
scroll to position [202, 0]
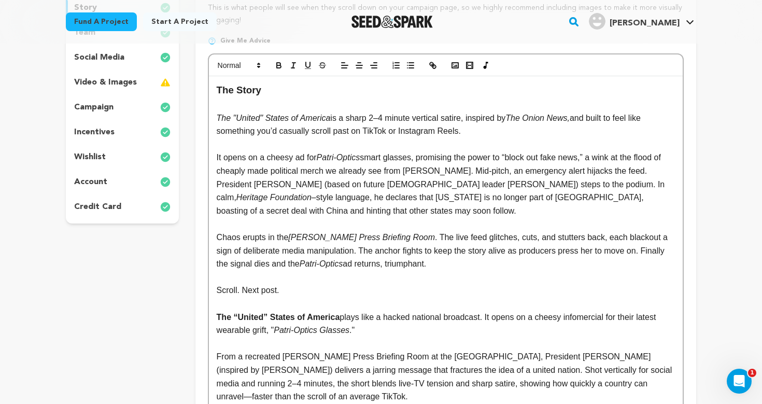
click at [462, 271] on p at bounding box center [446, 277] width 458 height 13
click at [445, 287] on p "Scroll. Next post." at bounding box center [446, 290] width 458 height 13
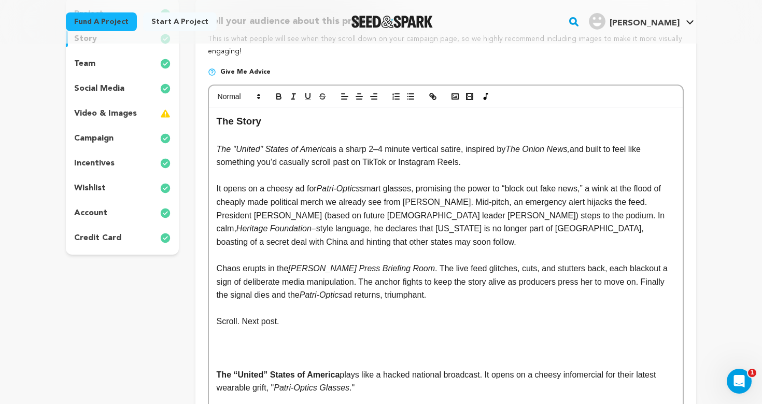
scroll to position [8, 0]
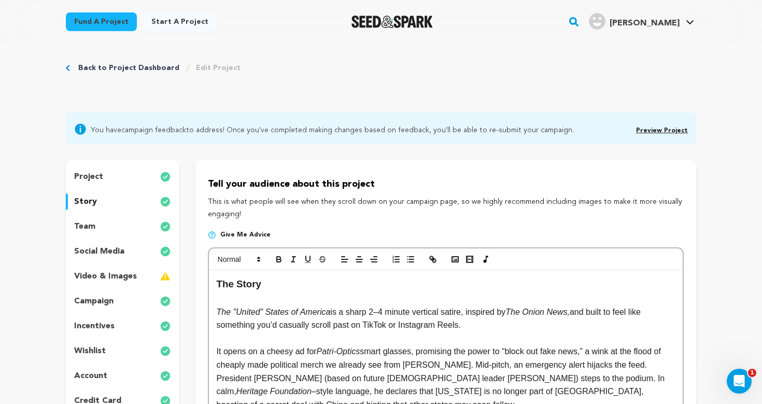
click at [217, 283] on h3 "The Story" at bounding box center [446, 284] width 458 height 16
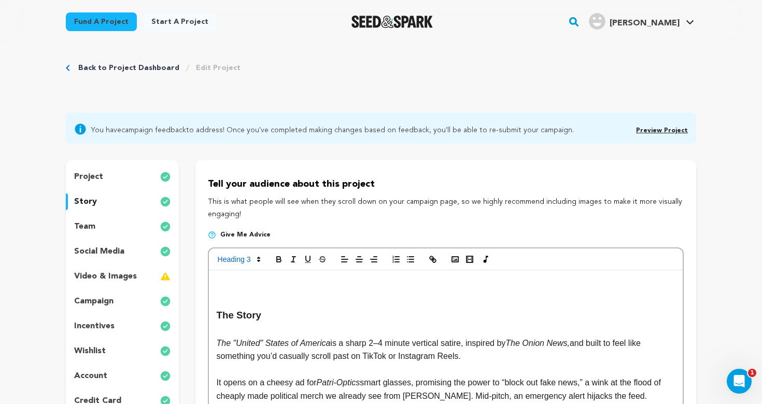
click at [235, 285] on h3 at bounding box center [446, 284] width 458 height 16
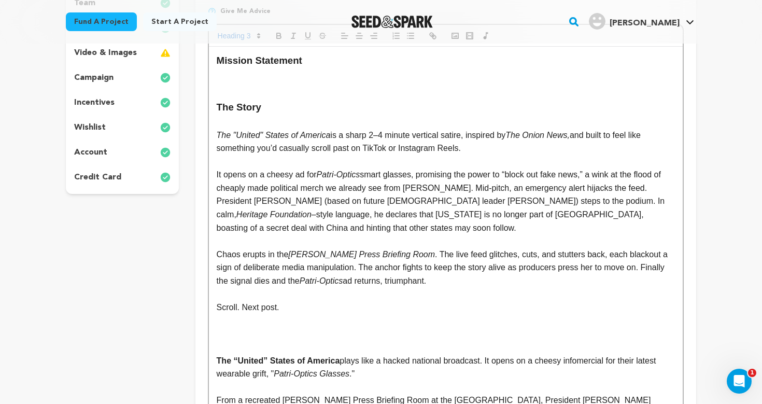
scroll to position [186, 0]
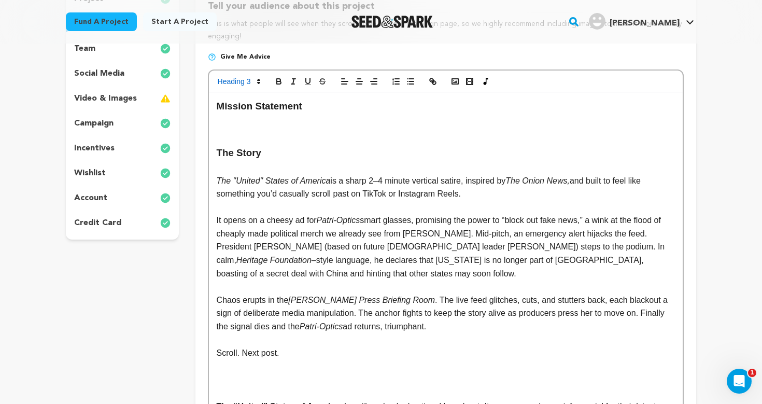
click at [242, 105] on h3 "Mission Statement" at bounding box center [446, 107] width 458 height 16
click at [241, 120] on h3 at bounding box center [446, 122] width 458 height 16
click at [238, 124] on h3 at bounding box center [446, 122] width 458 height 16
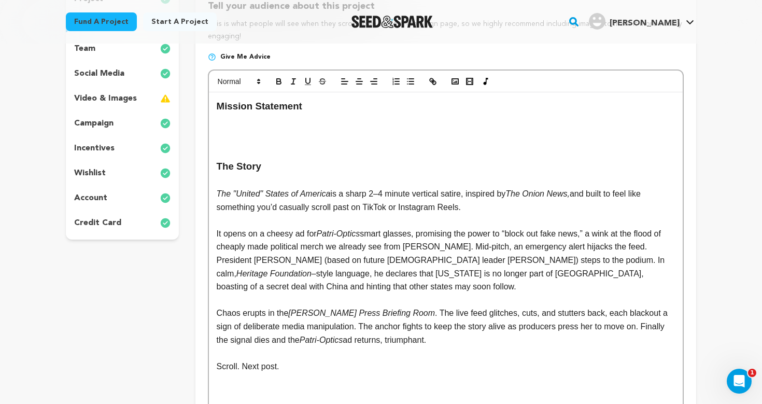
scroll to position [10, 1]
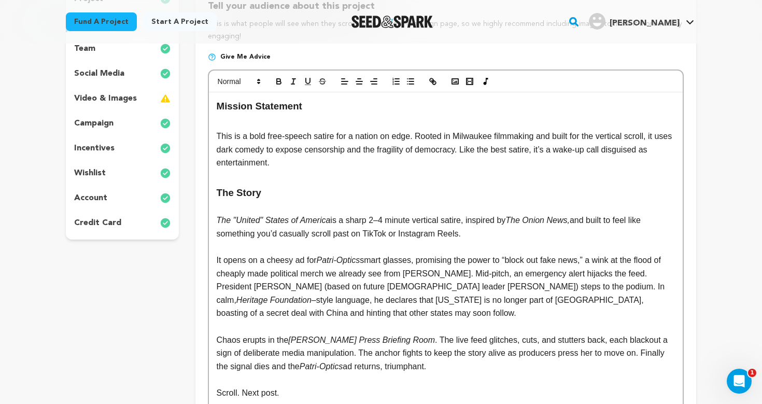
click at [280, 174] on h3 at bounding box center [446, 178] width 458 height 16
click at [226, 115] on h3 at bounding box center [446, 122] width 458 height 16
click at [230, 165] on p "This is a bold free-speech satire for a nation on edge. Rooted in Milwaukee fil…" at bounding box center [446, 150] width 458 height 40
click at [593, 136] on p "This is a bold free-speech satire for a nation on edge. Rooted in Milwaukee fil…" at bounding box center [446, 150] width 458 height 40
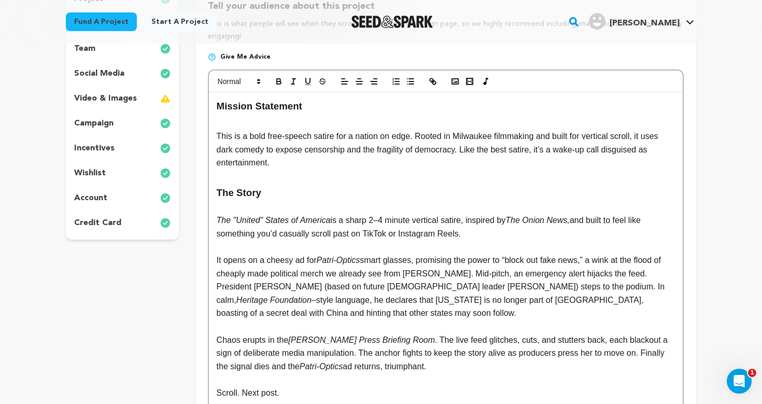
click at [624, 134] on p "This is a bold free-speech satire for a nation on edge. Rooted in Milwaukee fil…" at bounding box center [446, 150] width 458 height 40
click at [594, 163] on p "This is a bold free-speech satire for a nation on edge. Rooted in Milwaukee fil…" at bounding box center [446, 150] width 458 height 40
drag, startPoint x: 618, startPoint y: 135, endPoint x: 662, endPoint y: 138, distance: 43.7
click at [662, 138] on p "This is a bold free-speech satire for a nation on edge. Rooted in Milwaukee fil…" at bounding box center [446, 150] width 458 height 40
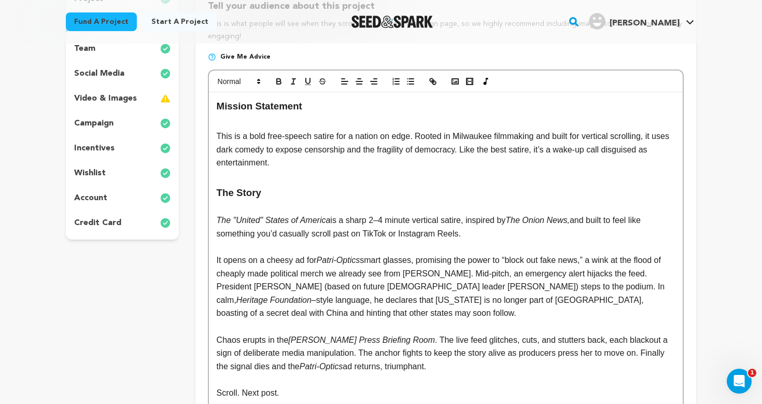
click at [652, 165] on p "This is a bold free-speech satire for a nation on edge. Rooted in Milwaukee fil…" at bounding box center [446, 150] width 458 height 40
click at [564, 160] on p "This is a bold free-speech satire for a nation on edge. Rooted in Milwaukee fil…" at bounding box center [446, 150] width 458 height 40
click at [286, 163] on p "This is a bold free-speech satire for a nation on edge. Rooted in Milwaukee fil…" at bounding box center [446, 150] width 458 height 40
drag, startPoint x: 280, startPoint y: 164, endPoint x: 336, endPoint y: 164, distance: 56.0
click at [336, 164] on p "This is a bold free-speech satire for a nation on edge. Rooted in Milwaukee fil…" at bounding box center [446, 150] width 458 height 40
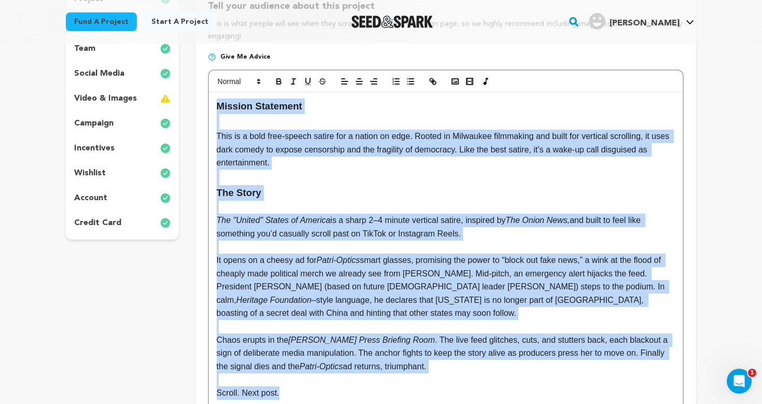
drag, startPoint x: 292, startPoint y: 388, endPoint x: 163, endPoint y: 103, distance: 313.0
click at [163, 103] on div "project story team social media video & images campaign incentives wishlist" at bounding box center [381, 284] width 631 height 605
copy div "Mission Statement This is a bold free-speech satire for a nation on edge. Roote…"
click at [310, 201] on p at bounding box center [446, 207] width 458 height 13
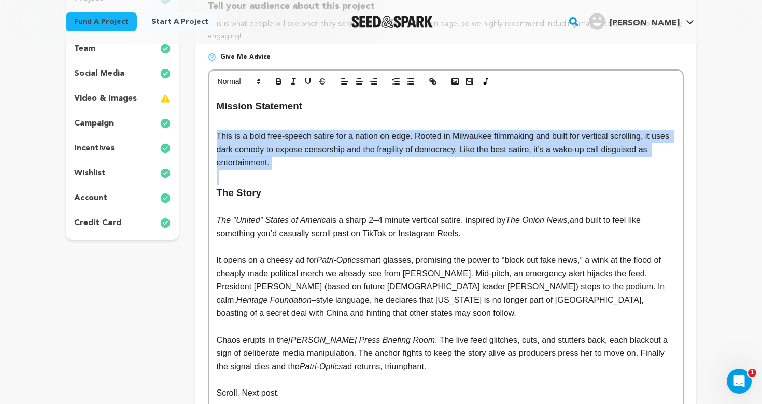
drag, startPoint x: 305, startPoint y: 167, endPoint x: 214, endPoint y: 133, distance: 97.5
click at [214, 133] on div "Mission Statement This is a bold free-speech satire for a nation on edge. Roote…" at bounding box center [446, 315] width 474 height 446
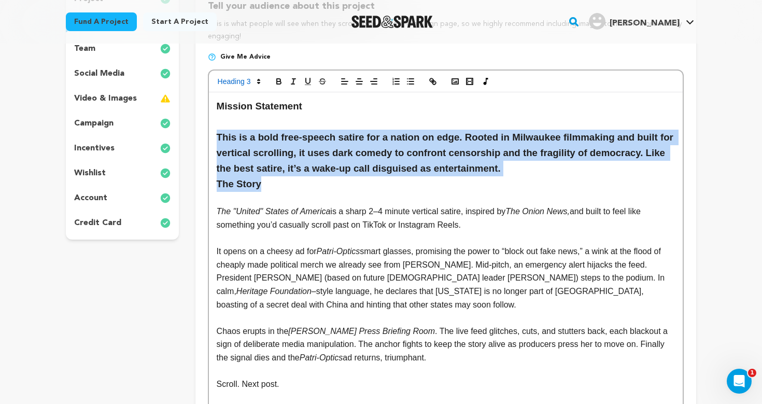
drag, startPoint x: 279, startPoint y: 184, endPoint x: 212, endPoint y: 134, distance: 84.1
click at [212, 134] on div "Mission Statement This is a bold free-speech satire for a nation on edge. Roote…" at bounding box center [446, 310] width 474 height 437
click at [280, 78] on icon "button" at bounding box center [278, 81] width 9 height 9
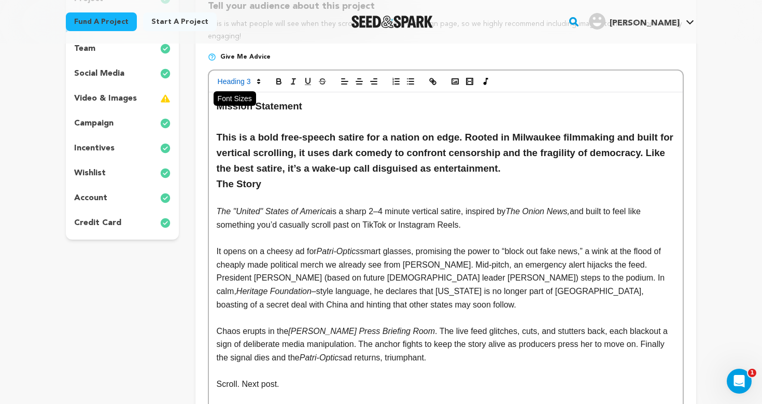
click at [251, 80] on span at bounding box center [238, 81] width 51 height 12
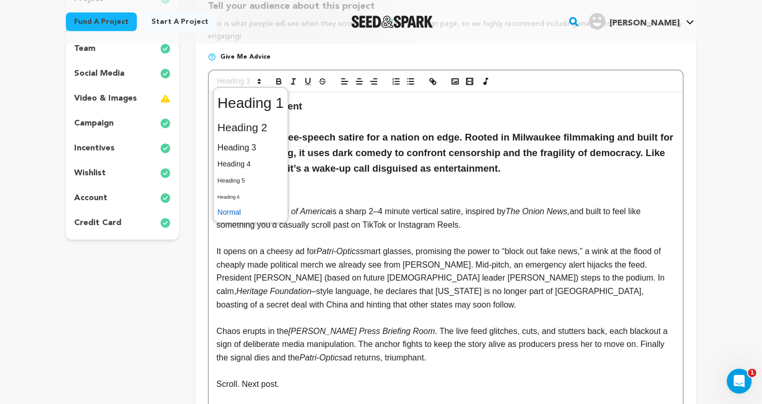
click at [240, 215] on span at bounding box center [251, 212] width 66 height 16
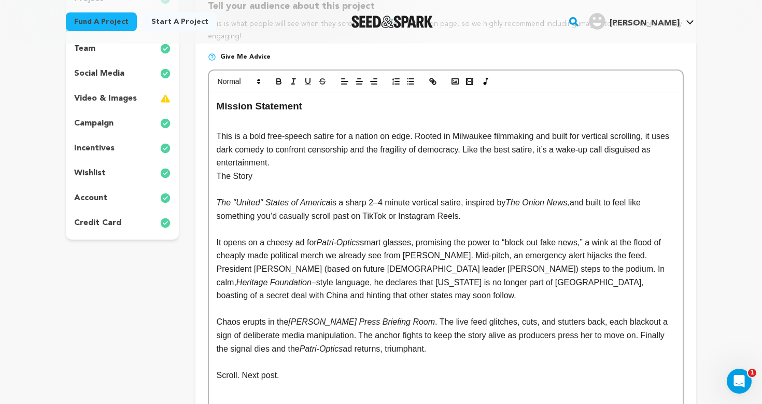
click at [291, 163] on p "This is a bold free-speech satire for a nation on edge. Rooted in Milwaukee fil…" at bounding box center [446, 150] width 458 height 40
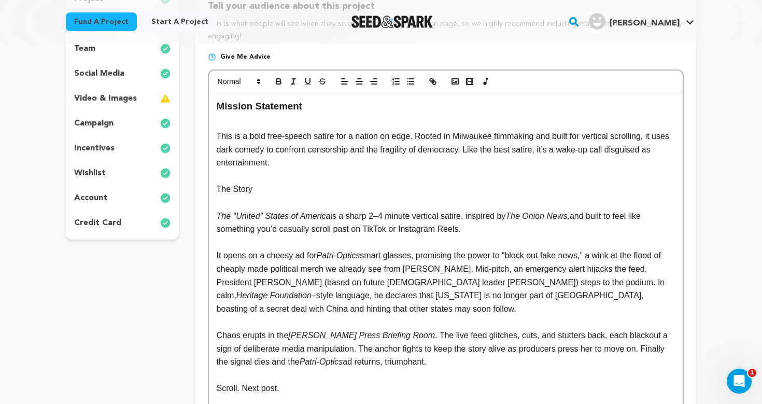
click at [233, 191] on p "The Story" at bounding box center [446, 189] width 458 height 13
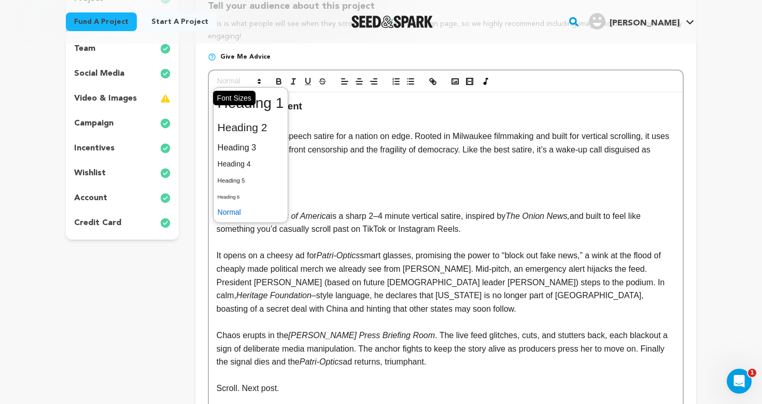
click at [246, 83] on span at bounding box center [238, 81] width 51 height 12
click at [253, 150] on span at bounding box center [251, 147] width 66 height 18
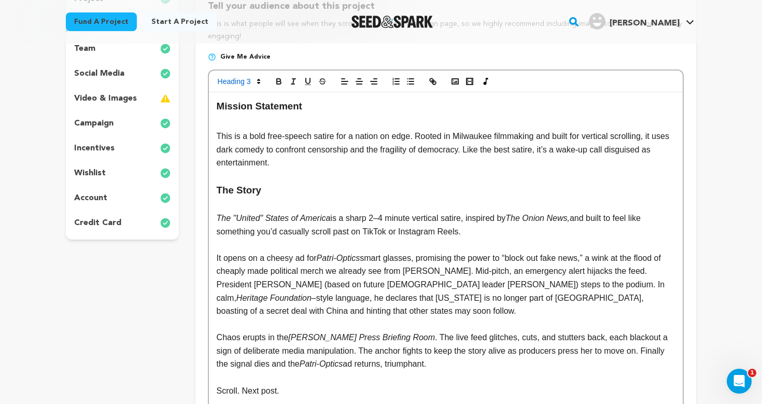
click at [267, 104] on h3 "Mission Statement" at bounding box center [446, 107] width 458 height 16
click at [274, 152] on p "This is a bold free-speech satire for a nation on edge. Rooted in Milwaukee fil…" at bounding box center [446, 150] width 458 height 40
click at [292, 156] on p "This is a bold free-speech satire for a nation on edge. Rooted in Milwaukee fil…" at bounding box center [446, 150] width 458 height 40
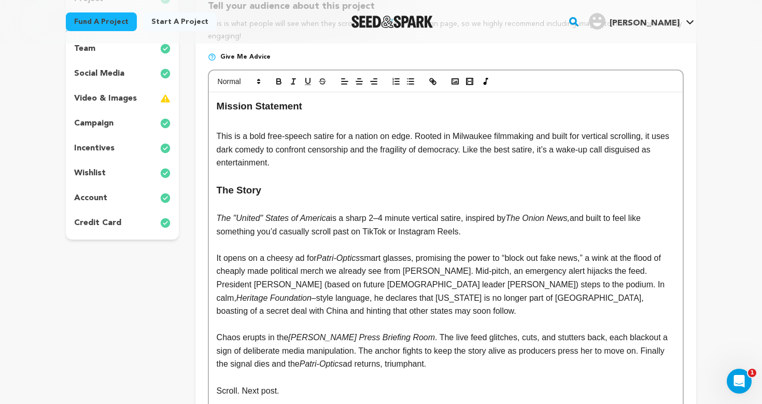
click at [303, 170] on p at bounding box center [446, 176] width 458 height 13
click at [319, 162] on p "This is a bold free-speech satire for a nation on edge. Rooted in Milwaukee fil…" at bounding box center [446, 150] width 458 height 40
click at [251, 173] on p at bounding box center [446, 176] width 458 height 13
click at [240, 214] on em "The "United" States of America" at bounding box center [274, 218] width 114 height 9
click at [231, 206] on p at bounding box center [446, 204] width 458 height 13
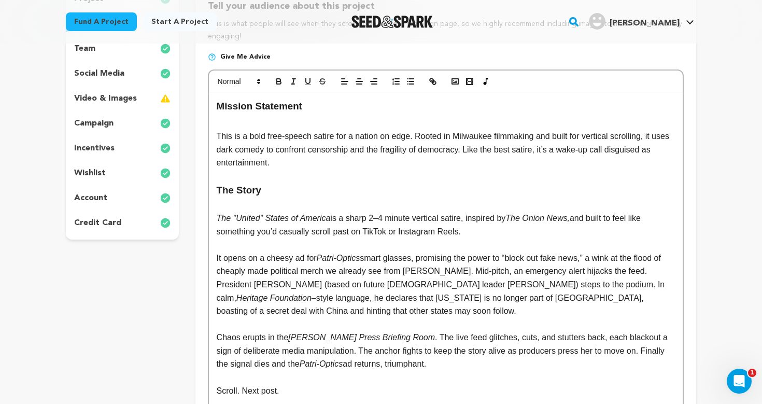
click at [231, 172] on p at bounding box center [446, 176] width 458 height 13
click at [242, 205] on p at bounding box center [446, 204] width 458 height 13
click at [236, 242] on p at bounding box center [446, 244] width 458 height 13
click at [228, 190] on h3 "The Story" at bounding box center [446, 191] width 458 height 16
click at [227, 203] on p at bounding box center [446, 204] width 458 height 13
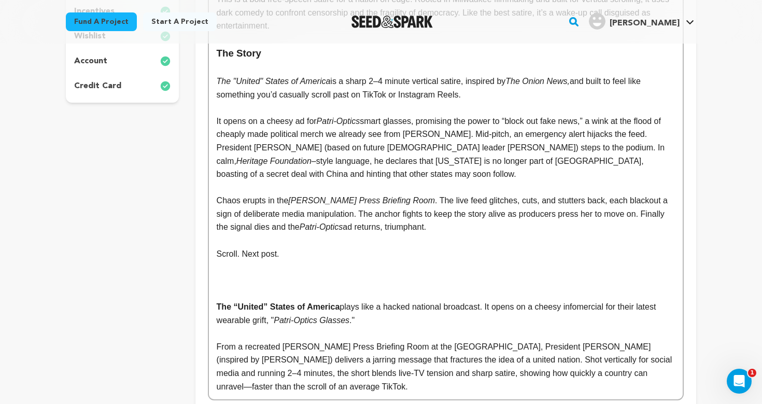
scroll to position [323, 0]
click at [253, 273] on p at bounding box center [446, 279] width 458 height 13
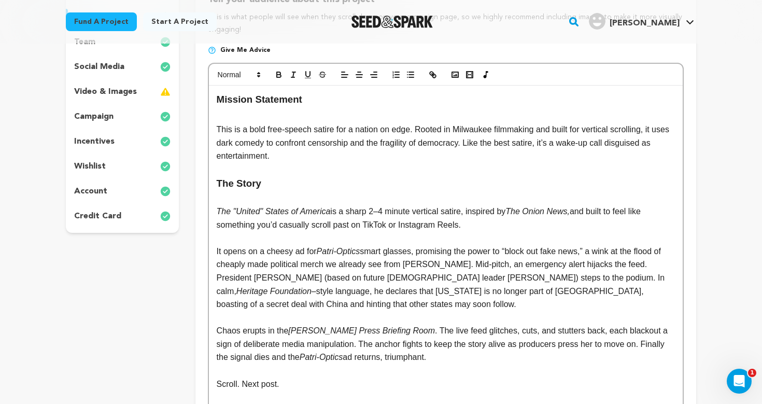
scroll to position [278, 0]
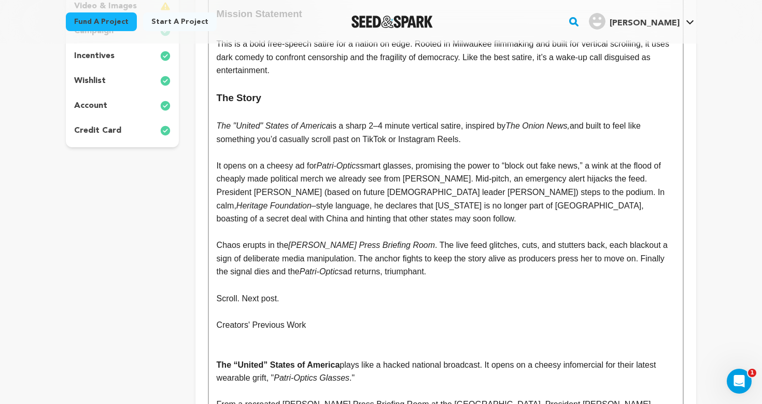
click at [256, 318] on p "Creators' Previous Work" at bounding box center [446, 324] width 458 height 13
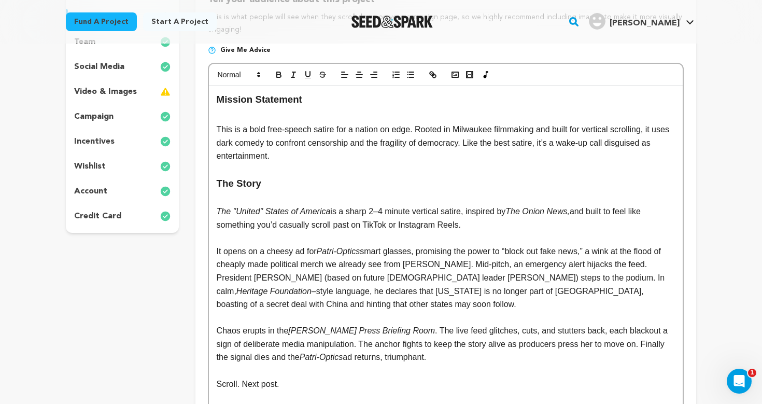
scroll to position [50, 0]
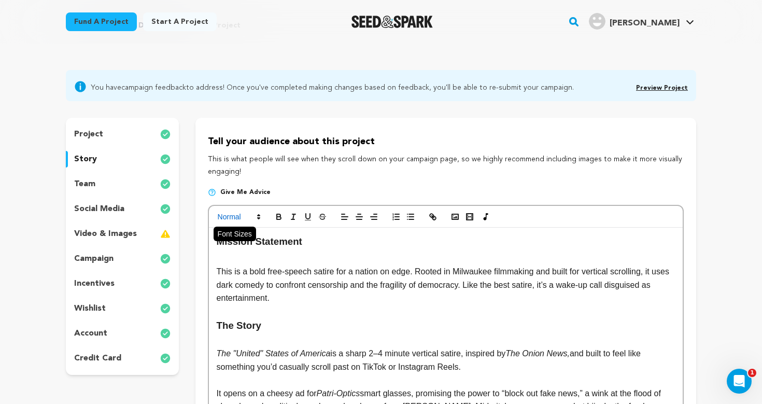
click at [247, 216] on span at bounding box center [238, 217] width 51 height 12
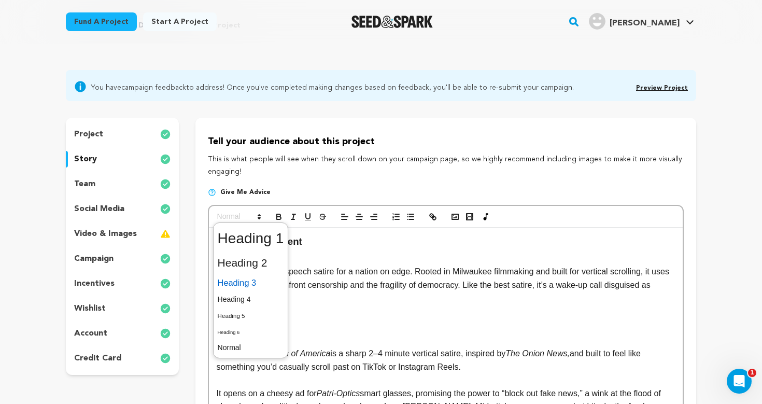
click at [248, 285] on span at bounding box center [251, 283] width 66 height 18
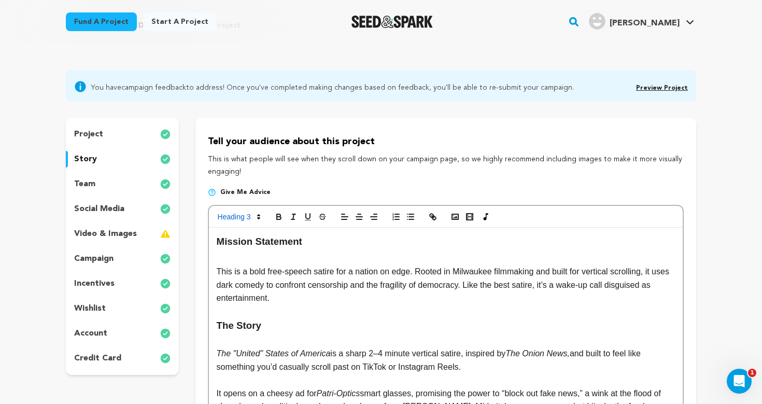
click at [290, 309] on p at bounding box center [446, 311] width 458 height 13
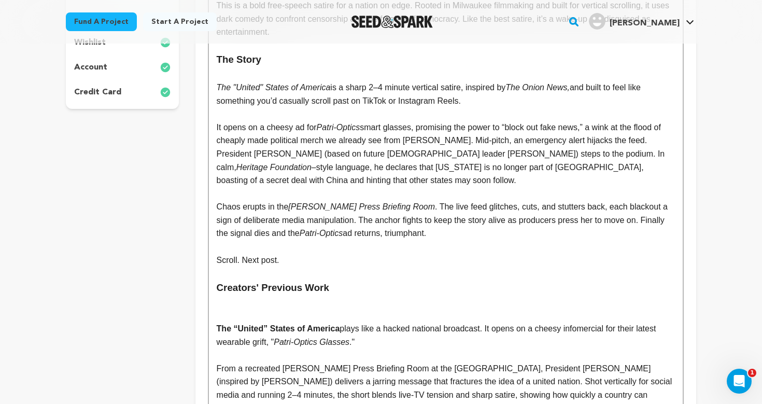
scroll to position [339, 0]
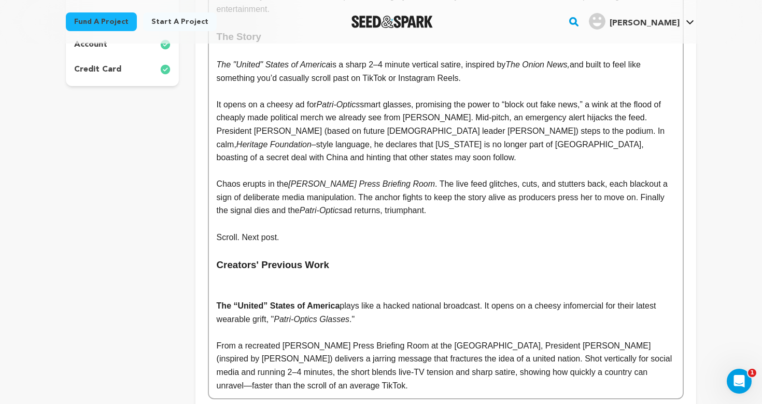
click at [321, 276] on p at bounding box center [446, 279] width 458 height 13
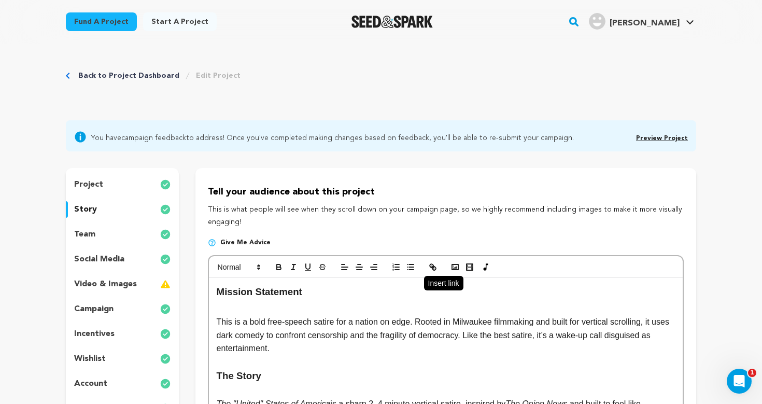
scroll to position [0, 0]
click at [456, 268] on icon "button" at bounding box center [455, 266] width 9 height 9
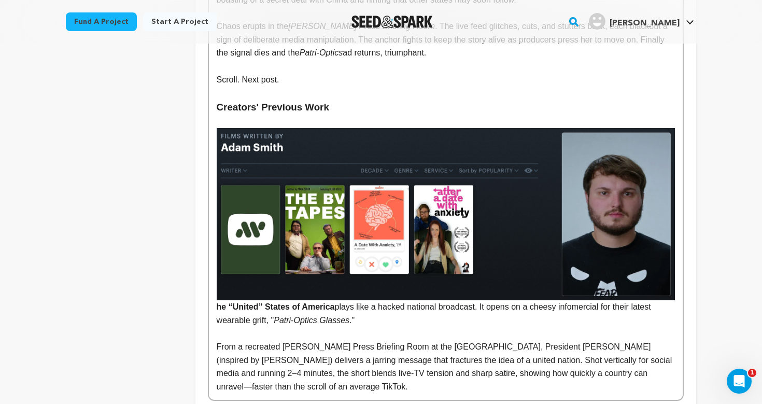
scroll to position [502, 0]
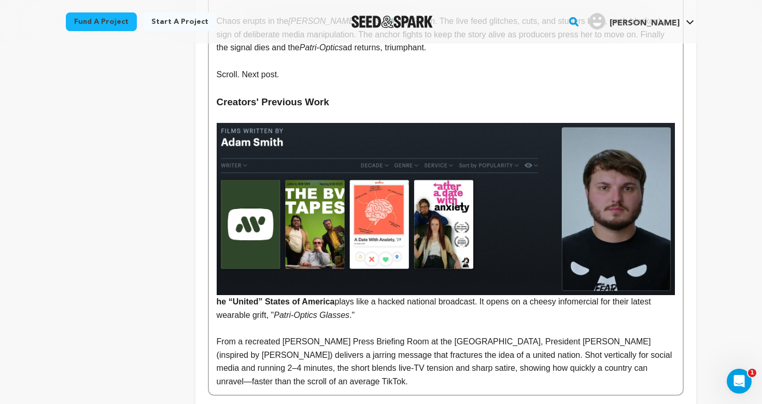
click at [299, 94] on h3 "Creators' Previous Work" at bounding box center [446, 102] width 458 height 16
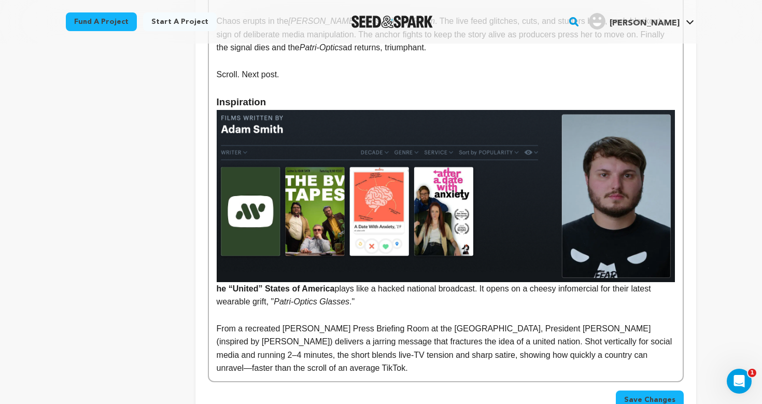
click at [303, 191] on img at bounding box center [446, 196] width 458 height 172
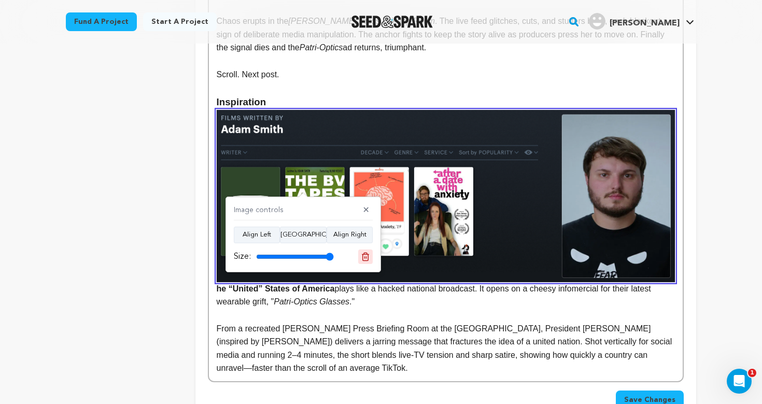
click at [368, 258] on icon at bounding box center [365, 257] width 7 height 8
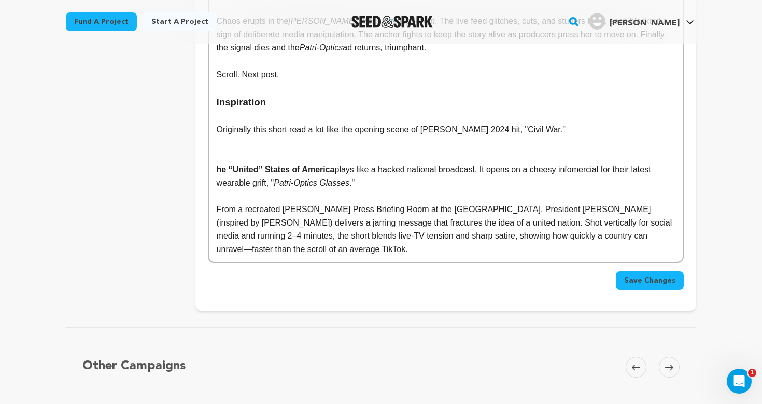
click at [318, 150] on p at bounding box center [446, 156] width 458 height 13
click at [324, 136] on p at bounding box center [446, 142] width 458 height 13
click at [574, 123] on p "Originally this short read a lot like the opening scene of Alex Garland's 2024 …" at bounding box center [446, 129] width 458 height 13
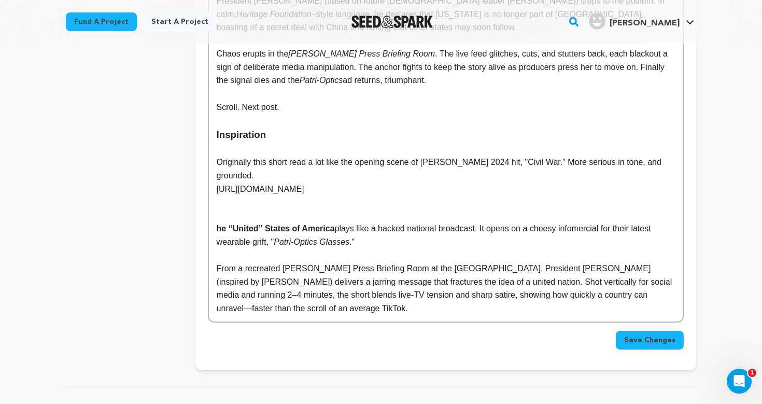
scroll to position [472, 0]
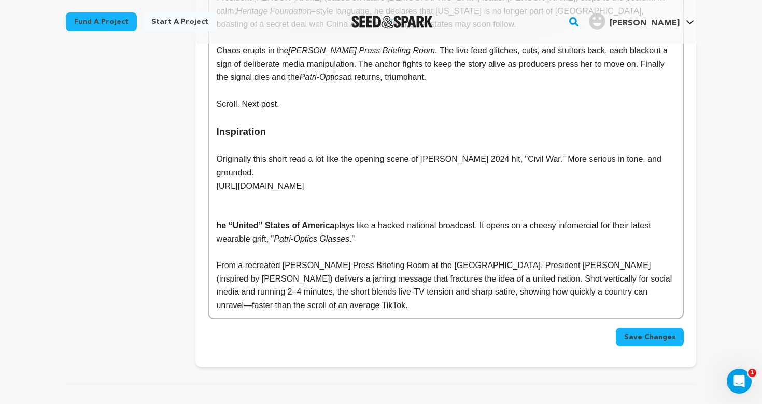
click at [244, 179] on p "https://youtu.be/-QP6ZXSbmvY?si=GbhYIm2Am3JJvq8_" at bounding box center [446, 185] width 458 height 13
click at [215, 176] on div "Mission Statement This is a bold free-speech satire for a nation on edge. Roote…" at bounding box center [446, 62] width 474 height 512
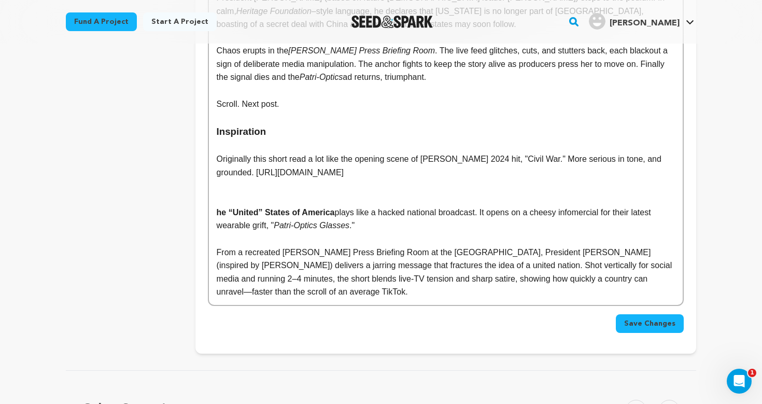
click at [413, 180] on p at bounding box center [446, 185] width 458 height 13
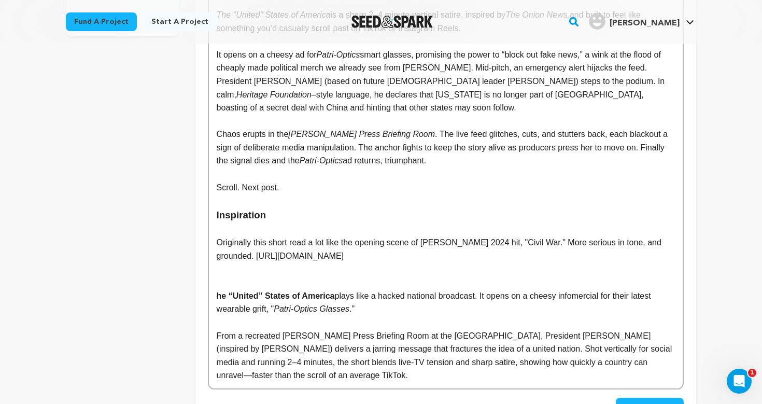
scroll to position [384, 0]
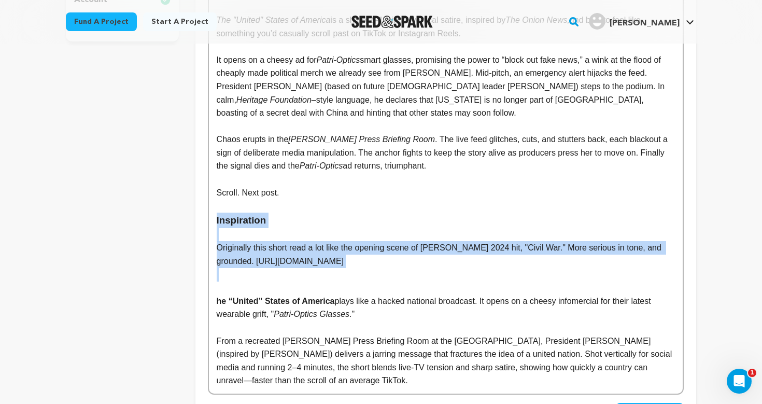
drag, startPoint x: 491, startPoint y: 258, endPoint x: 186, endPoint y: 212, distance: 308.3
click at [186, 212] on div "project story team social media video & images campaign incentives wishlist" at bounding box center [381, 113] width 631 height 658
copy div "Inspiration Originally this short read a lot like the opening scene of Alex Gar…"
click at [356, 243] on p "Originally this short read a lot like the opening scene of Alex Garland's 2024 …" at bounding box center [446, 254] width 458 height 26
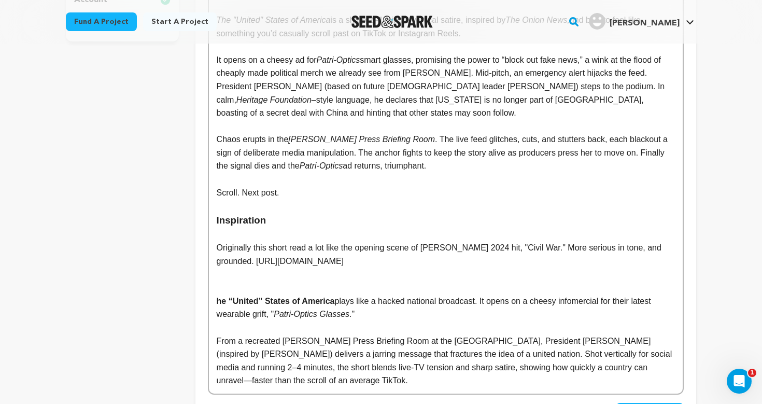
drag, startPoint x: 521, startPoint y: 249, endPoint x: 208, endPoint y: 239, distance: 312.3
click at [209, 239] on div "Mission Statement This is a bold free-speech satire for a nation on edge. Roote…" at bounding box center [446, 143] width 474 height 499
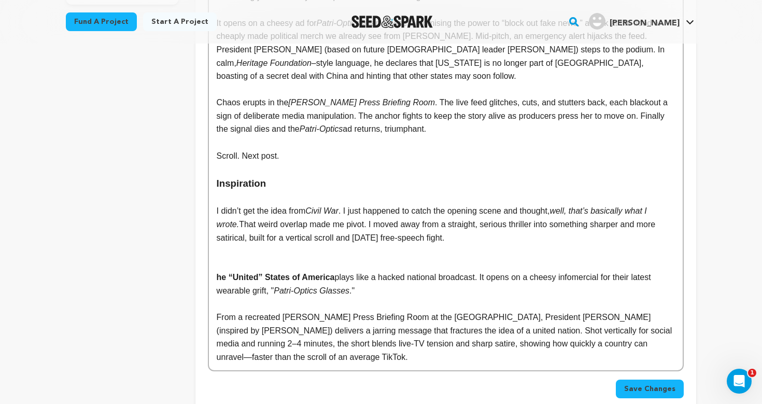
scroll to position [440, 0]
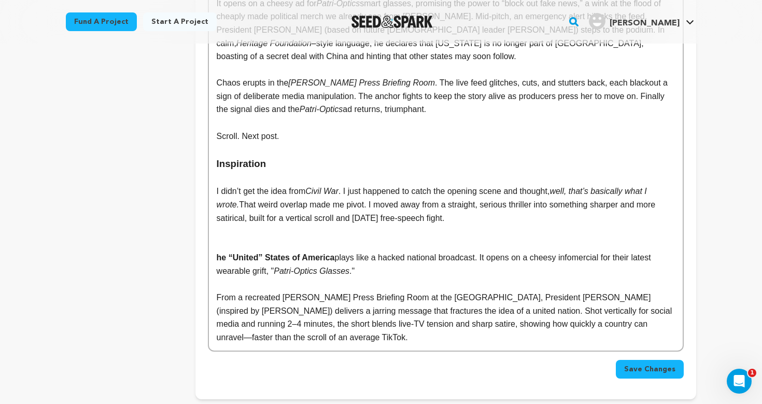
click at [302, 192] on p "I didn’t get the idea from Civil War . I just happened to catch the opening sce…" at bounding box center [446, 205] width 458 height 40
click at [344, 185] on p "I didn’t get the idea from Civil War . I just happened to catch the opening sce…" at bounding box center [446, 205] width 458 height 40
drag, startPoint x: 346, startPoint y: 185, endPoint x: 371, endPoint y: 185, distance: 25.4
click at [365, 187] on em "Civil War (2024)" at bounding box center [334, 191] width 59 height 9
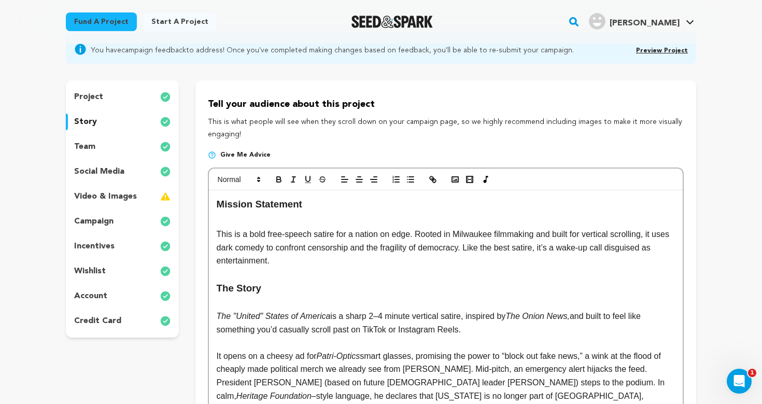
scroll to position [87, 0]
click at [293, 183] on icon "button" at bounding box center [293, 179] width 9 height 9
click at [304, 262] on p "This is a bold free-speech satire for a nation on edge. Rooted in Milwaukee fil…" at bounding box center [446, 248] width 458 height 40
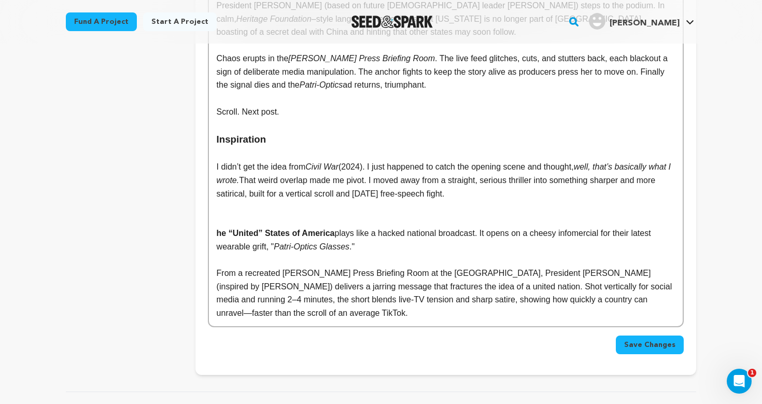
scroll to position [425, 0]
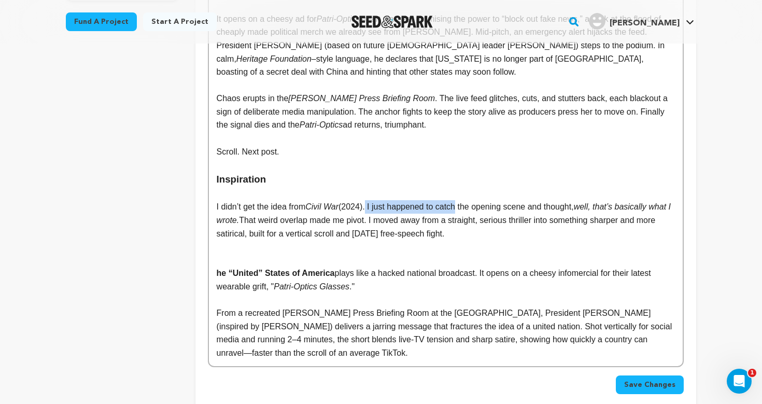
drag, startPoint x: 468, startPoint y: 199, endPoint x: 373, endPoint y: 199, distance: 94.4
click at [373, 200] on p "I didn’t get the idea from Civil War (2024). I just happened to catch the openi…" at bounding box center [446, 220] width 458 height 40
click at [532, 200] on p "I didn’t get the idea from Civil War (2024), but when I watched the opening sce…" at bounding box center [446, 220] width 458 height 40
click at [566, 202] on em "well, that’s basically what I wrote." at bounding box center [432, 213] width 431 height 22
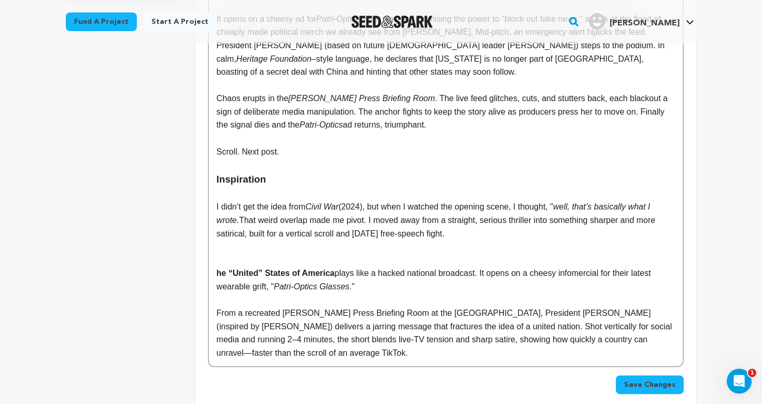
click at [217, 212] on em "well, that’s basically what I wrote." at bounding box center [435, 213] width 436 height 22
click at [255, 211] on em "well, that’s basically what I just wrote." at bounding box center [442, 213] width 451 height 22
click at [393, 220] on p "I didn’t get the idea from Civil War (2024), but when I watched the opening sce…" at bounding box center [446, 220] width 458 height 40
click at [488, 222] on p "I didn’t get the idea from Civil War (2024), but when I watched the opening sce…" at bounding box center [446, 220] width 458 height 40
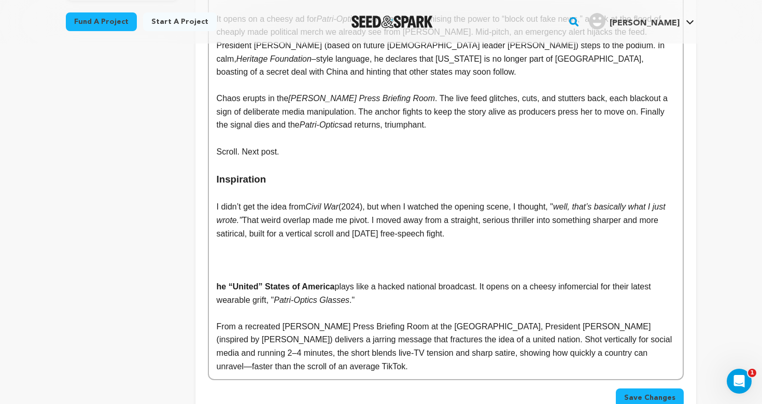
click at [488, 240] on p at bounding box center [446, 246] width 458 height 13
click at [504, 240] on p at bounding box center [446, 246] width 458 height 13
click at [521, 222] on p "I didn’t get the idea from Civil War (2024), but when I watched the opening sce…" at bounding box center [446, 220] width 458 height 40
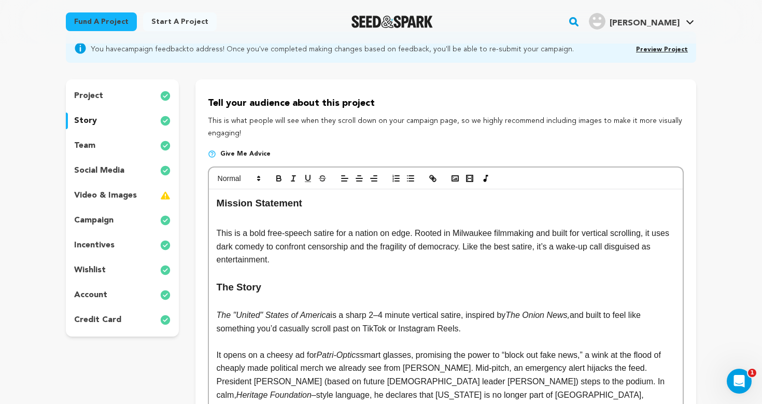
scroll to position [457, 0]
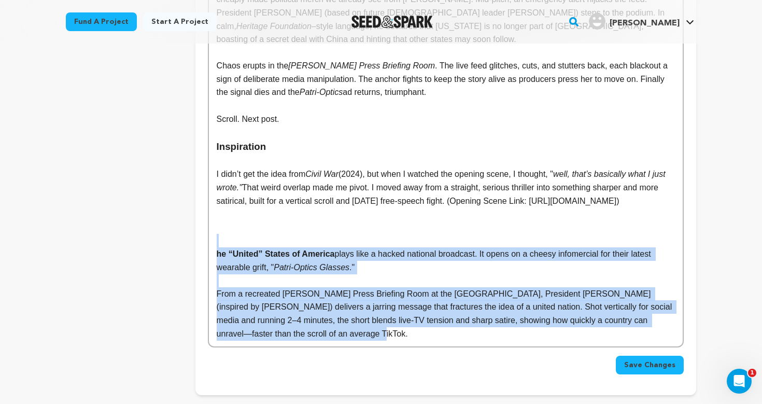
drag, startPoint x: 357, startPoint y: 335, endPoint x: 195, endPoint y: 244, distance: 186.2
click at [195, 244] on div "Tell your audience about this project This is what people will see when they sc…" at bounding box center [445, 53] width 501 height 684
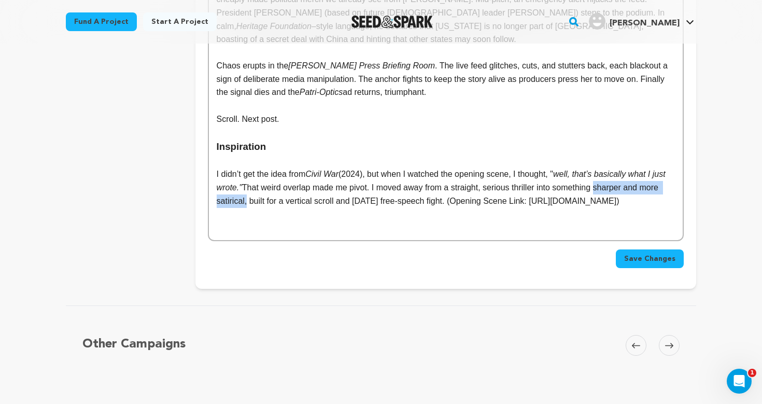
drag, startPoint x: 617, startPoint y: 177, endPoint x: 268, endPoint y: 186, distance: 349.6
click at [268, 186] on p "I didn’t get the idea from Civil War (2024), but when I watched the opening sce…" at bounding box center [446, 187] width 458 height 40
drag, startPoint x: 265, startPoint y: 191, endPoint x: 442, endPoint y: 215, distance: 178.3
click at [442, 215] on p at bounding box center [446, 213] width 458 height 13
click at [363, 206] on p "I didn’t get the idea from Civil War (2024), but when I watched the opening sce…" at bounding box center [446, 187] width 458 height 40
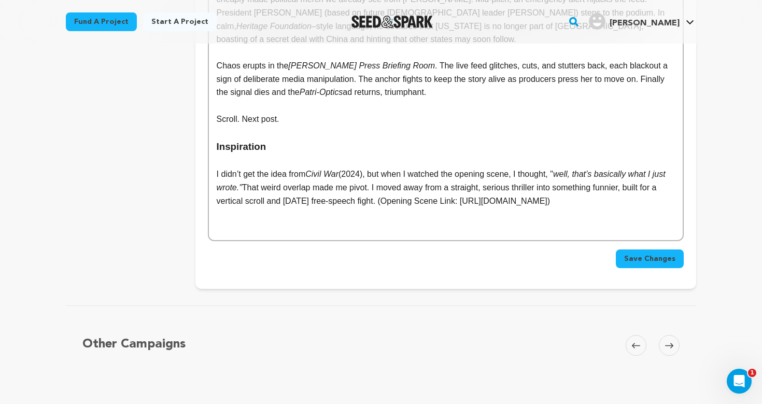
click at [304, 238] on div "Mission Statement This is a bold free-speech satire for a nation on edge. Roote…" at bounding box center [446, 30] width 474 height 419
click at [227, 220] on p at bounding box center [446, 213] width 458 height 13
click at [242, 234] on p at bounding box center [446, 227] width 458 height 13
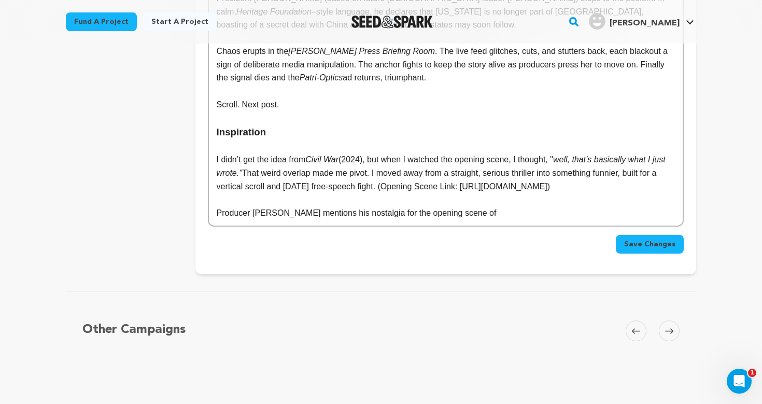
scroll to position [473, 0]
click at [268, 127] on h3 "Inspiration" at bounding box center [446, 131] width 458 height 16
click at [304, 159] on p "I didn’t get the idea from Civil War (2024), but when I watched the opening sce…" at bounding box center [446, 172] width 458 height 40
click at [326, 192] on p "I didn’t get the idea from Civil War (2024), but when I watched the opening sce…" at bounding box center [446, 172] width 458 height 40
click at [353, 190] on p "I didn’t get the idea from Civil War (2024), but when I watched the opening sce…" at bounding box center [446, 172] width 458 height 40
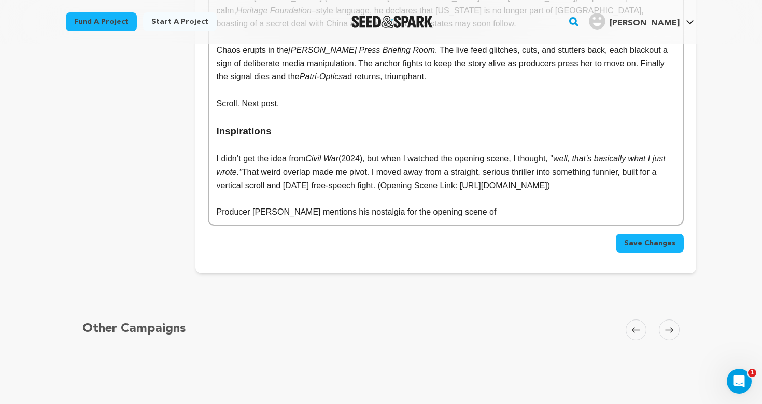
click at [447, 192] on p "I didn’t get the idea from Civil War (2024), but when I watched the opening sce…" at bounding box center [446, 172] width 458 height 40
drag, startPoint x: 567, startPoint y: 150, endPoint x: 258, endPoint y: 162, distance: 308.8
click at [258, 162] on p "I didn’t get the idea from Civil War (2024), but when I watched the opening sce…" at bounding box center [446, 172] width 458 height 40
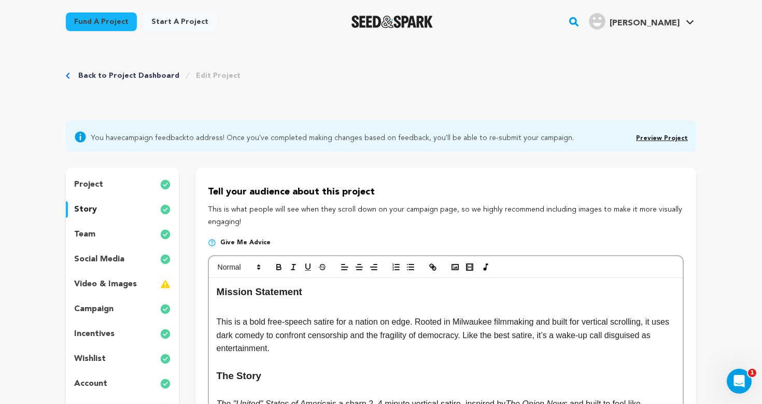
scroll to position [0, 0]
click at [292, 266] on icon "button" at bounding box center [293, 266] width 9 height 9
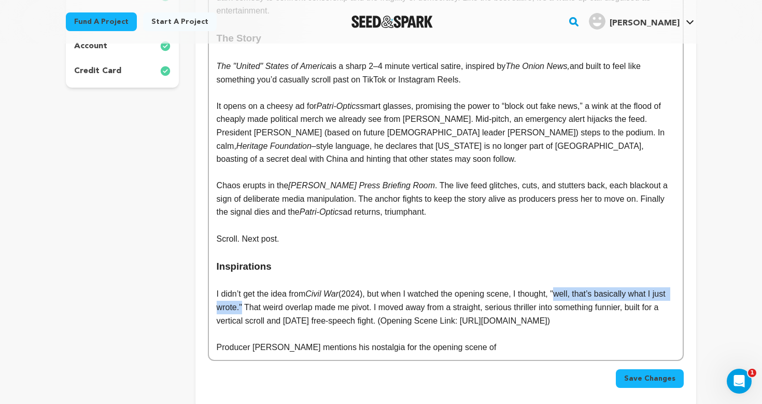
scroll to position [360, 0]
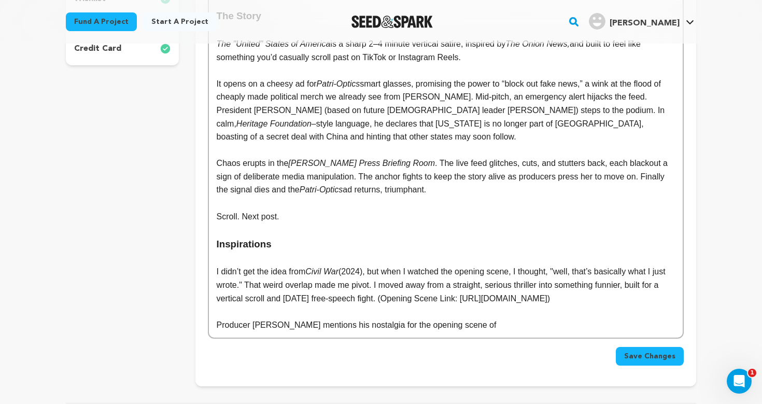
click at [343, 323] on p "Producer Michael Viers mentions his nostalgia for the opening scene of" at bounding box center [446, 324] width 458 height 13
click at [407, 276] on p "I didn’t get the idea from Civil War (2024), but when I watched the opening sce…" at bounding box center [446, 285] width 458 height 40
click at [348, 299] on p "I didn’t get the idea from Civil War (2024), but when I watched the opening sce…" at bounding box center [446, 285] width 458 height 40
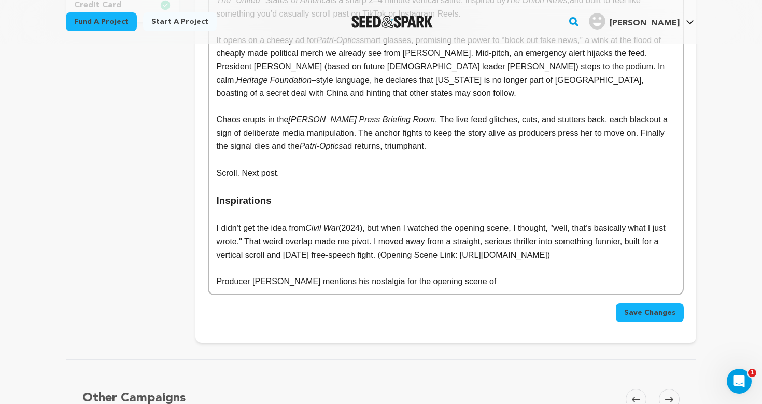
scroll to position [405, 0]
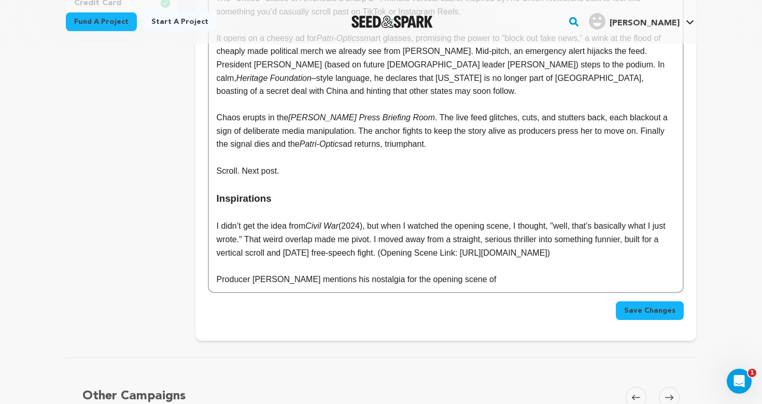
click at [516, 285] on p "Producer Michael Viers mentions his nostalgia for the opening scene of" at bounding box center [446, 279] width 458 height 13
drag, startPoint x: 489, startPoint y: 284, endPoint x: 160, endPoint y: 215, distance: 336.3
click at [160, 215] on div "project story team social media video & images campaign incentives wishlist" at bounding box center [381, 52] width 631 height 578
click at [515, 280] on p "Producer Michael Viers mentions his nostalgia for the opening scene of" at bounding box center [446, 279] width 458 height 13
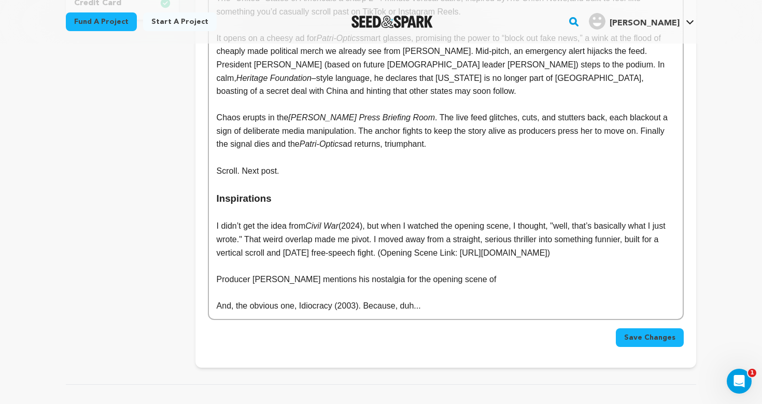
click at [443, 270] on p at bounding box center [446, 265] width 458 height 13
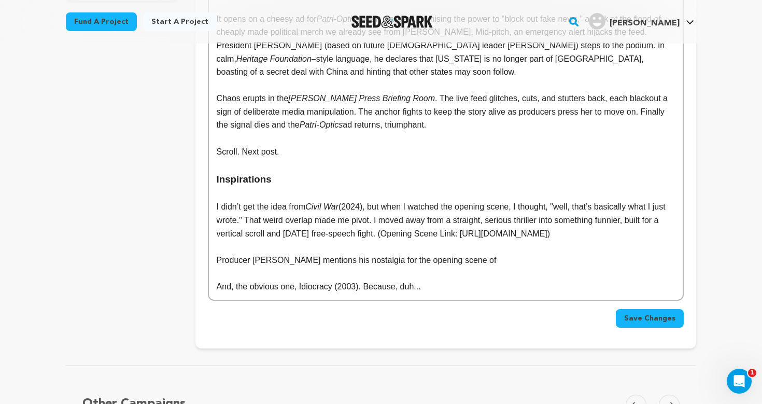
scroll to position [428, 0]
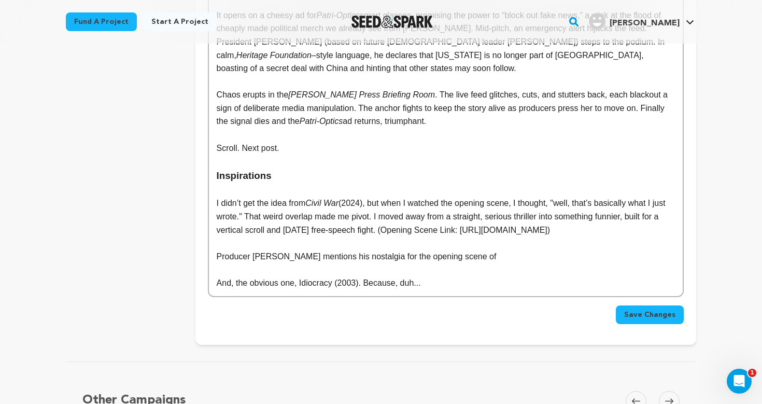
click at [360, 284] on p "And, the obvious one, Idiocracy (2003). Because, duh..." at bounding box center [446, 282] width 458 height 13
click at [459, 286] on p "And, the obvious one, Idiocracy (2006). Because, duh..." at bounding box center [446, 282] width 458 height 13
click at [499, 263] on p "Producer Michael Viers mentions his nostalgia for the opening scene of" at bounding box center [446, 256] width 458 height 13
click at [483, 259] on p "Producer Michael Viers mentions his nostalgia for the opening scene of Dawn of …" at bounding box center [446, 256] width 458 height 13
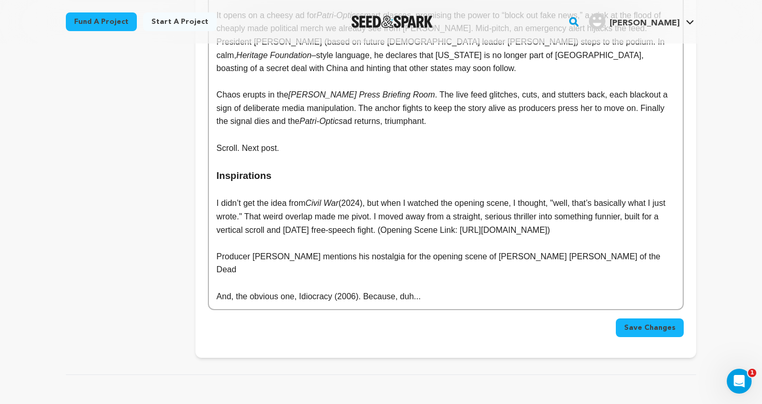
click at [556, 259] on p "Producer Michael Viers mentions his nostalgia for the opening scene of George R…" at bounding box center [446, 263] width 458 height 26
drag, startPoint x: 556, startPoint y: 259, endPoint x: 624, endPoint y: 261, distance: 68.0
click at [624, 261] on p "Producer Michael Viers mentions his nostalgia for the opening scene of George R…" at bounding box center [446, 263] width 458 height 26
click at [631, 259] on p "Producer Michael Viers mentions his nostalgia for the opening scene of George R…" at bounding box center [446, 263] width 458 height 26
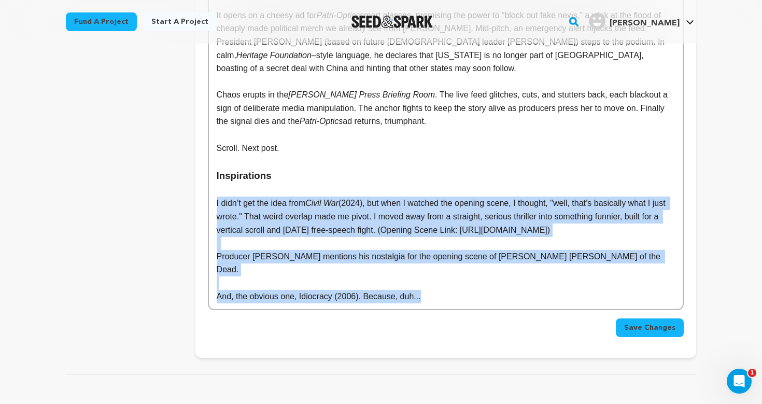
drag, startPoint x: 459, startPoint y: 287, endPoint x: 213, endPoint y: 191, distance: 264.3
click at [213, 191] on div "Mission Statement This is a bold free-speech satire for a nation on edge. Roote…" at bounding box center [446, 79] width 474 height 459
copy div "I didn’t get the idea from Civil War (2024), but when I watched the opening sce…"
click at [318, 255] on p "Producer Michael Viers mentions his nostalgia for the opening scene of George R…" at bounding box center [446, 263] width 458 height 26
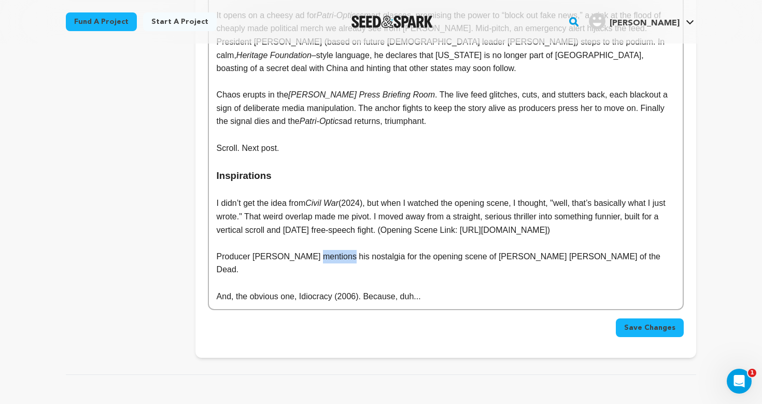
click at [318, 255] on p "Producer Michael Viers mentions his nostalgia for the opening scene of George R…" at bounding box center [446, 263] width 458 height 26
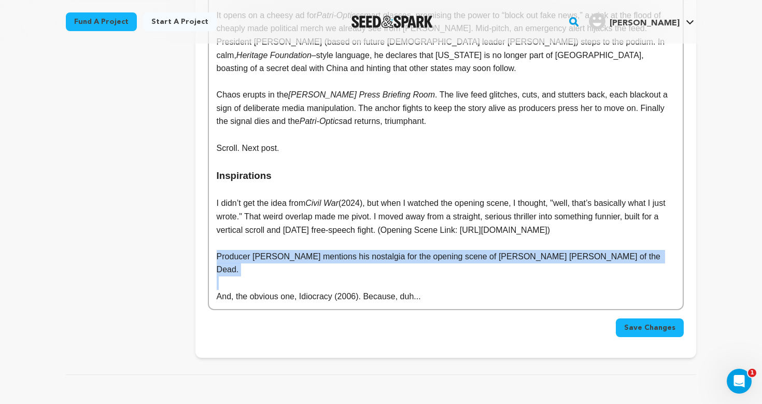
click at [318, 255] on p "Producer Michael Viers mentions his nostalgia for the opening scene of George R…" at bounding box center [446, 263] width 458 height 26
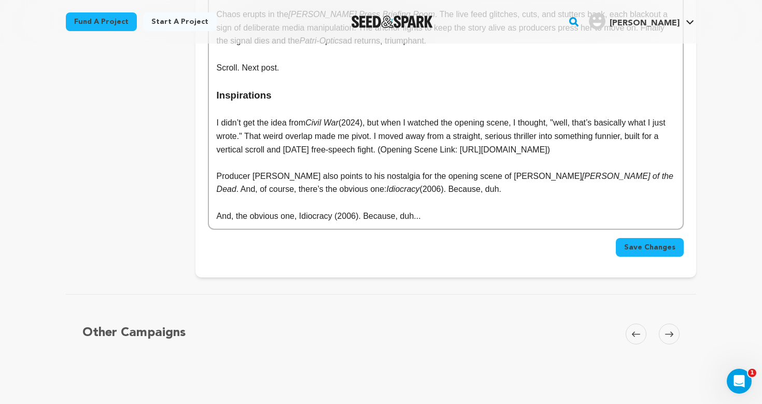
scroll to position [506, 0]
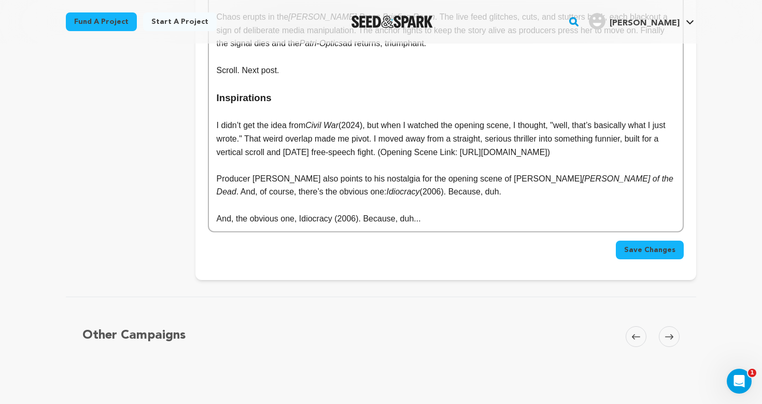
click at [577, 181] on p "Producer Michael Viers also points to his nostalgia for the opening scene of Ge…" at bounding box center [446, 185] width 458 height 26
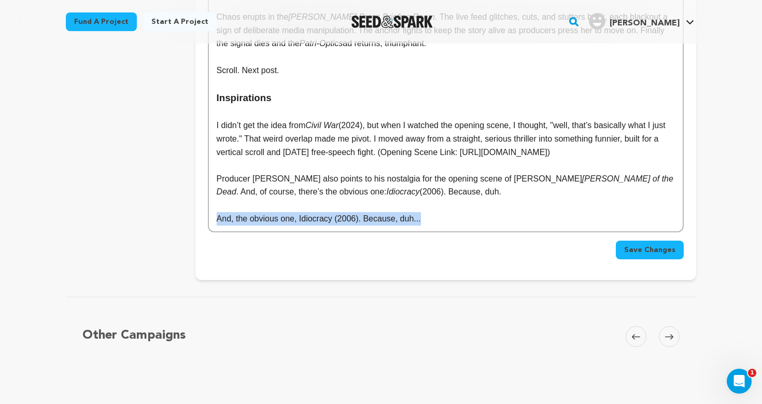
drag, startPoint x: 439, startPoint y: 219, endPoint x: 172, endPoint y: 219, distance: 267.0
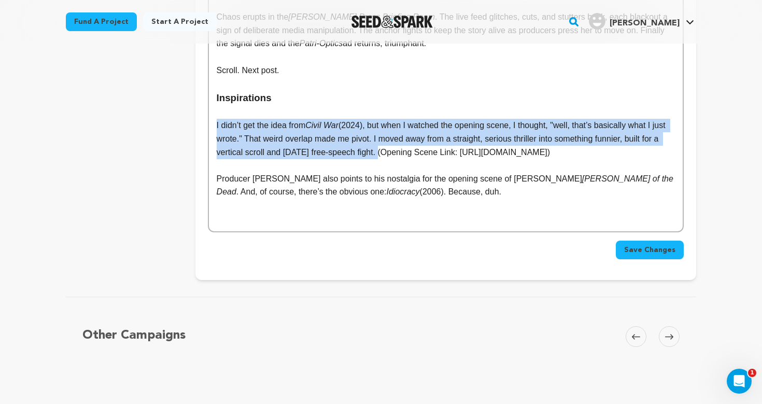
drag, startPoint x: 401, startPoint y: 146, endPoint x: 216, endPoint y: 117, distance: 187.9
click at [216, 117] on div "Mission Statement This is a bold free-speech satire for a nation on edge. Roote…" at bounding box center [446, 1] width 474 height 459
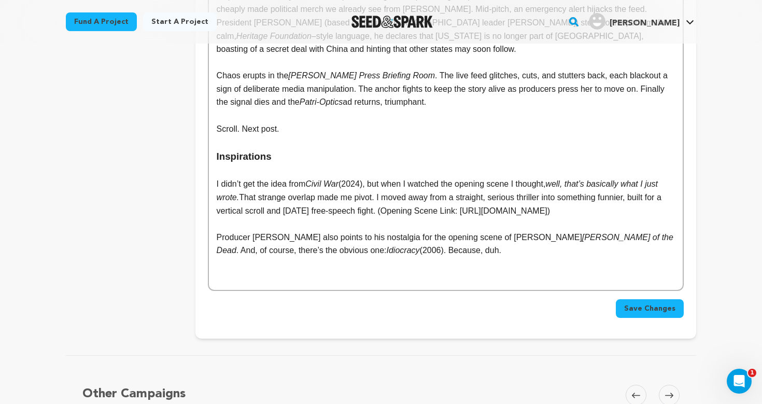
scroll to position [457, 0]
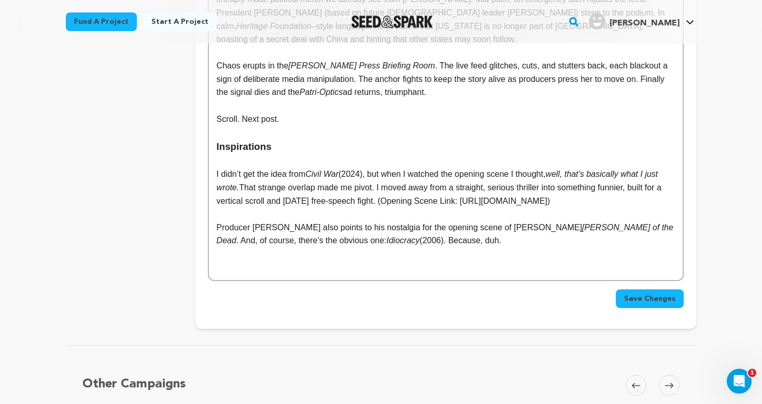
click at [414, 205] on p "I didn’t get the idea from Civil War (2024), but when I watched the opening sce…" at bounding box center [446, 187] width 458 height 40
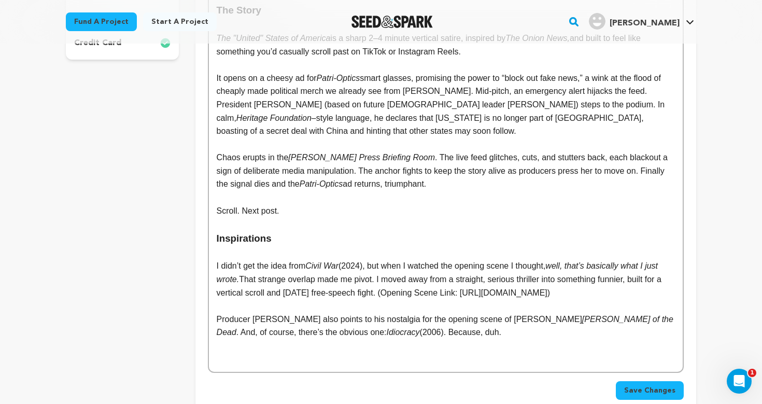
scroll to position [423, 0]
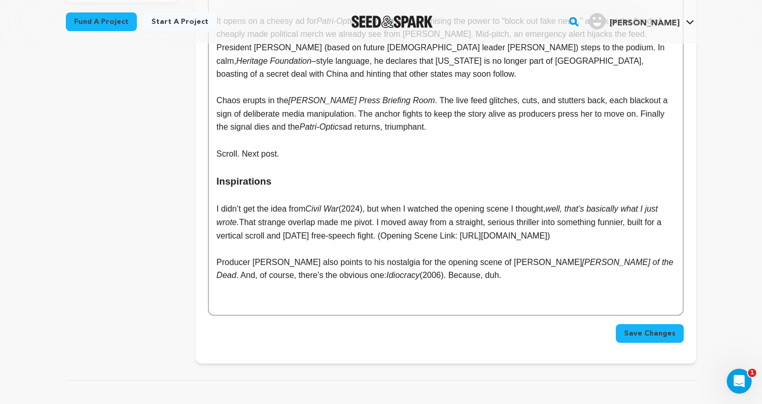
click at [482, 232] on p "I didn’t get the idea from Civil War (2024), but when I watched the opening sce…" at bounding box center [446, 222] width 458 height 40
click at [406, 227] on p "I didn’t get the idea from Civil War (2024), but when I watched the opening sce…" at bounding box center [446, 222] width 458 height 40
drag, startPoint x: 404, startPoint y: 227, endPoint x: 478, endPoint y: 229, distance: 73.7
click at [478, 229] on p "I didn’t get the idea from Civil War (2024), but when I watched the opening sce…" at bounding box center [446, 222] width 458 height 40
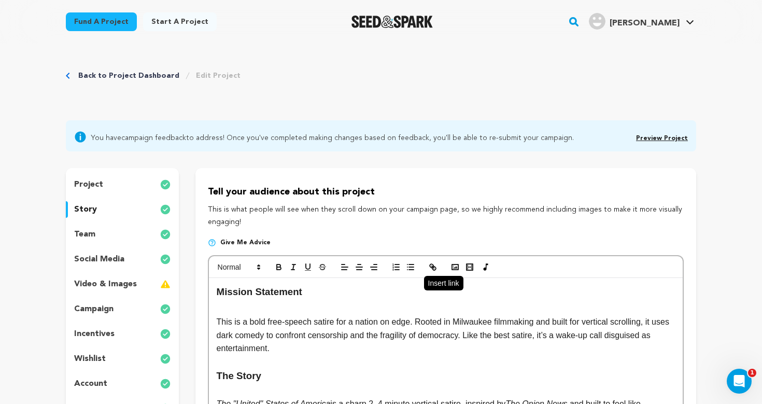
scroll to position [0, 0]
click at [429, 269] on icon "button" at bounding box center [432, 266] width 9 height 9
click at [451, 355] on p at bounding box center [446, 361] width 458 height 13
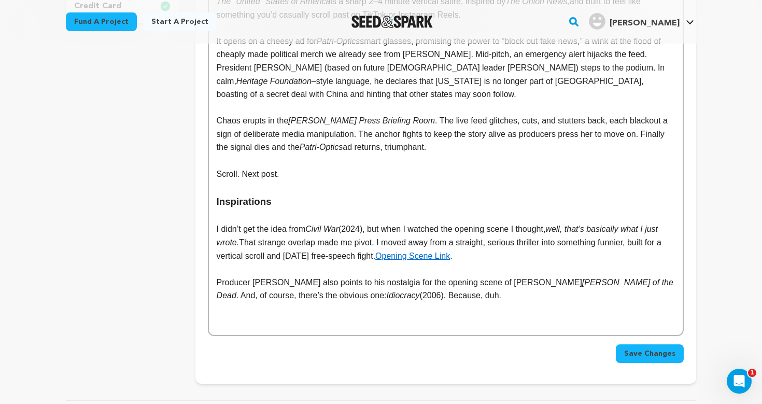
scroll to position [398, 0]
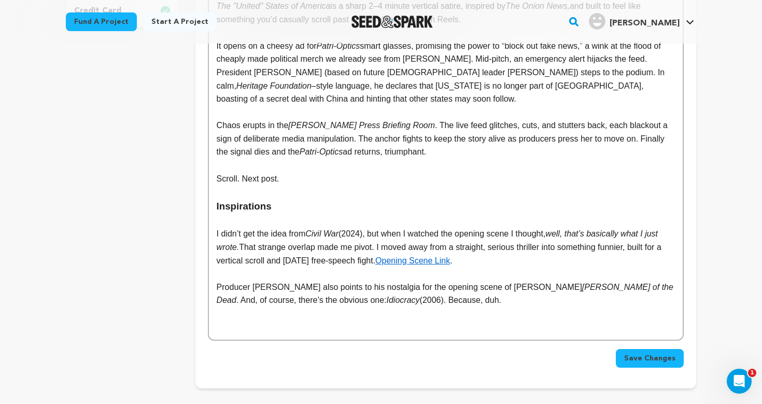
click at [501, 289] on p "Producer Michael Viers also points to his nostalgia for the opening scene of Ge…" at bounding box center [446, 294] width 458 height 26
click at [403, 320] on p at bounding box center [446, 326] width 458 height 13
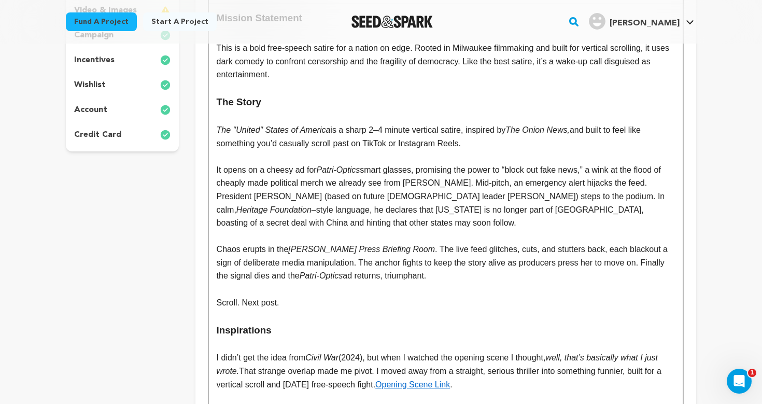
scroll to position [393, 0]
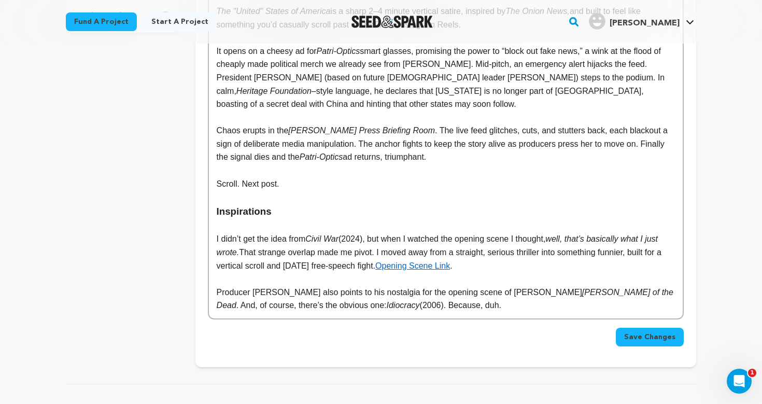
click at [639, 332] on span "Save Changes" at bounding box center [649, 337] width 51 height 10
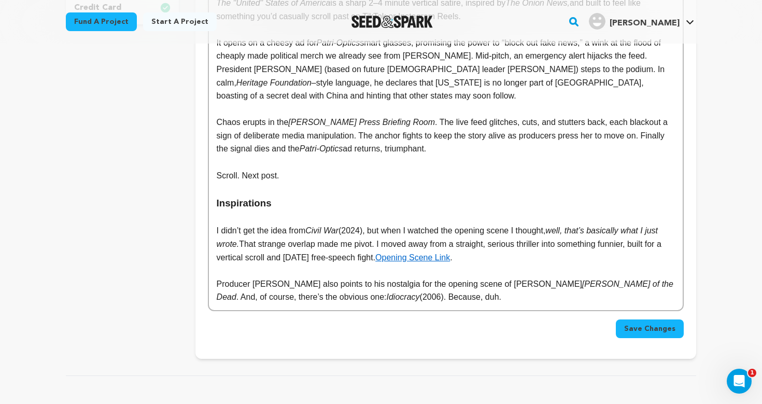
scroll to position [403, 0]
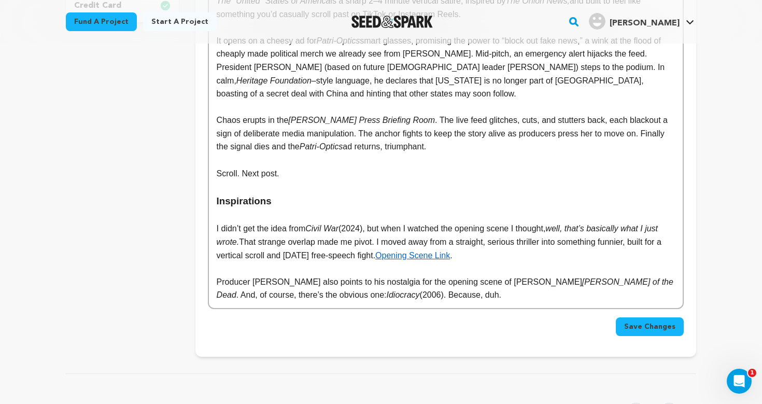
click at [562, 224] on em "well, that’s basically what I just wrote." at bounding box center [439, 235] width 444 height 22
click at [255, 232] on em "well, that’s basically what I just wrote." at bounding box center [441, 235] width 449 height 22
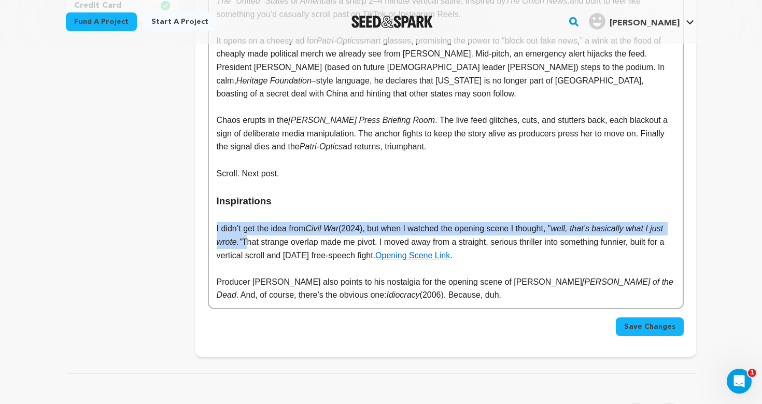
drag, startPoint x: 260, startPoint y: 234, endPoint x: 211, endPoint y: 220, distance: 51.1
click at [211, 220] on div "Mission Statement This is a bold free-speech satire for a nation on edge. Roote…" at bounding box center [446, 91] width 474 height 433
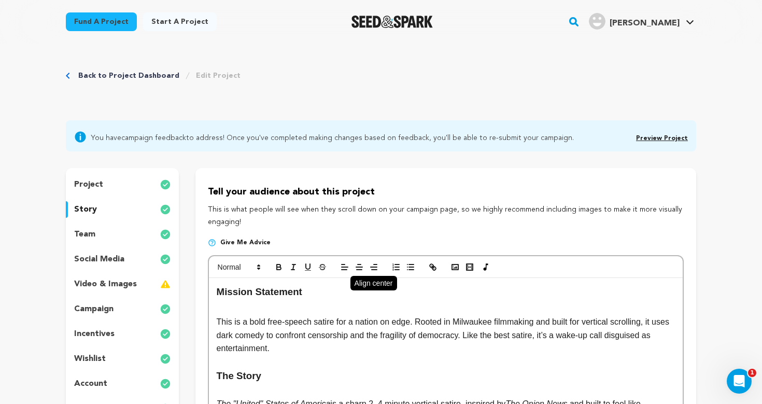
scroll to position [0, 0]
click at [288, 263] on button "button" at bounding box center [293, 267] width 15 height 12
click at [298, 265] on button "button" at bounding box center [293, 267] width 15 height 12
click at [295, 265] on icon "button" at bounding box center [293, 266] width 9 height 9
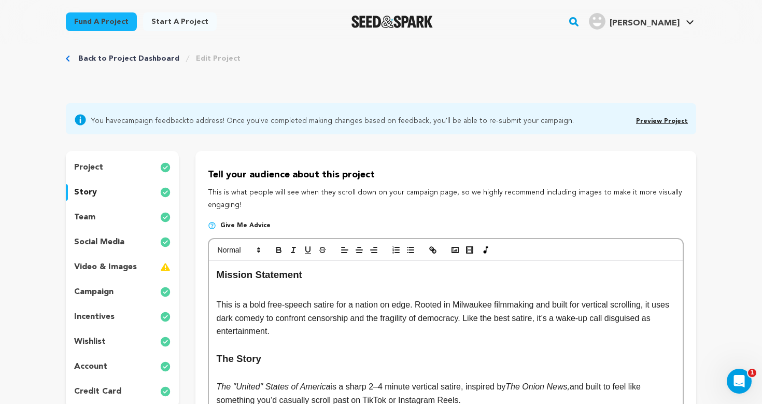
scroll to position [17, 0]
click at [295, 250] on icon "button" at bounding box center [293, 250] width 9 height 9
click at [297, 327] on p "This is a bold free-speech satire for a nation on edge. Rooted in Milwaukee fil…" at bounding box center [446, 319] width 458 height 40
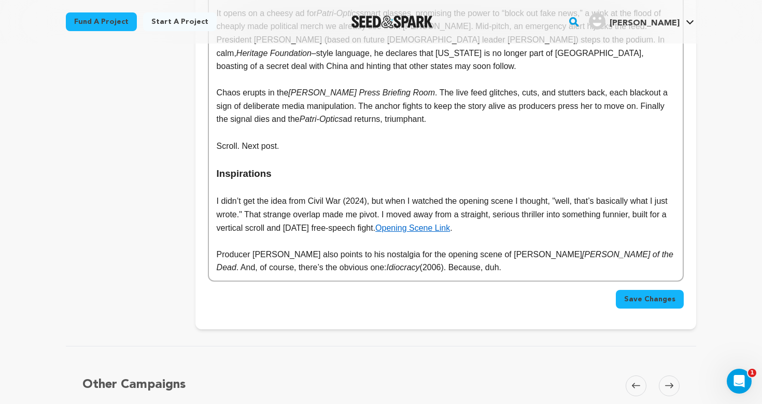
scroll to position [464, 0]
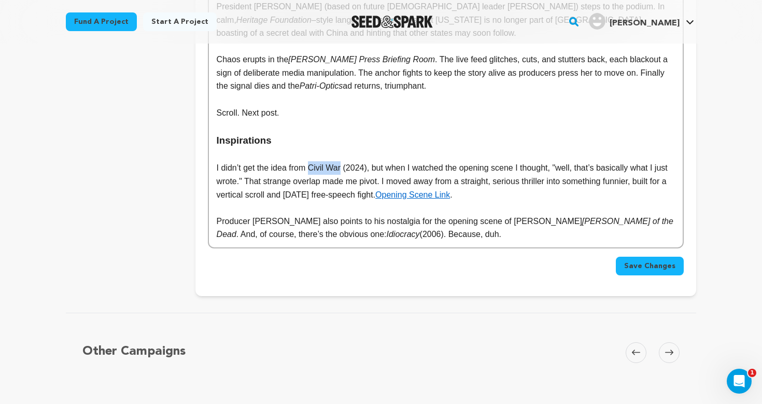
drag, startPoint x: 311, startPoint y: 160, endPoint x: 344, endPoint y: 160, distance: 32.7
click at [344, 161] on p "I didn’t get the idea from Civil War (2024), but when I watched the opening sce…" at bounding box center [446, 181] width 458 height 40
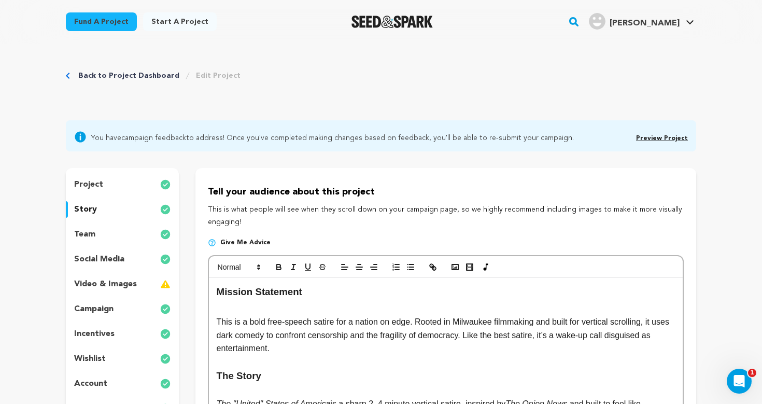
scroll to position [0, 0]
click at [291, 270] on icon "button" at bounding box center [293, 266] width 9 height 9
click at [377, 325] on p "This is a bold free-speech satire for a nation on edge. Rooted in Milwaukee fil…" at bounding box center [446, 335] width 458 height 40
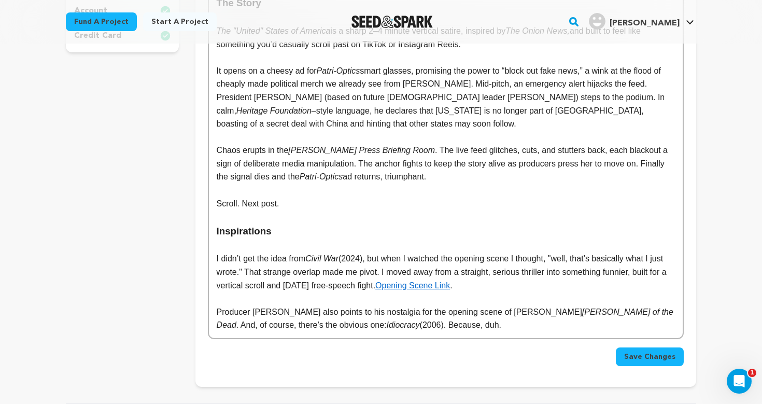
scroll to position [497, 0]
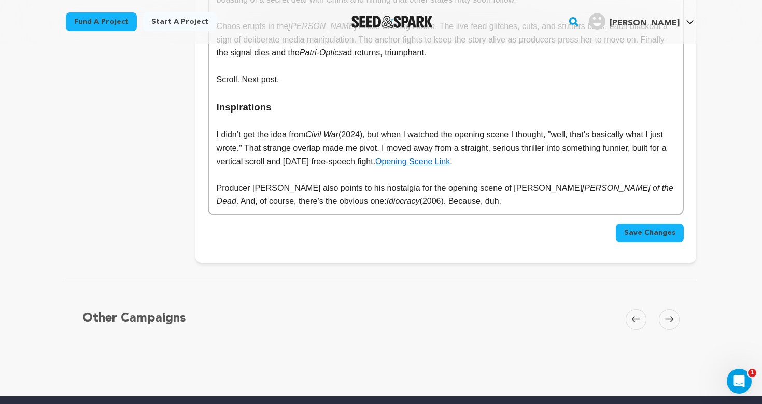
click at [640, 223] on button "Save Changes" at bounding box center [650, 232] width 68 height 19
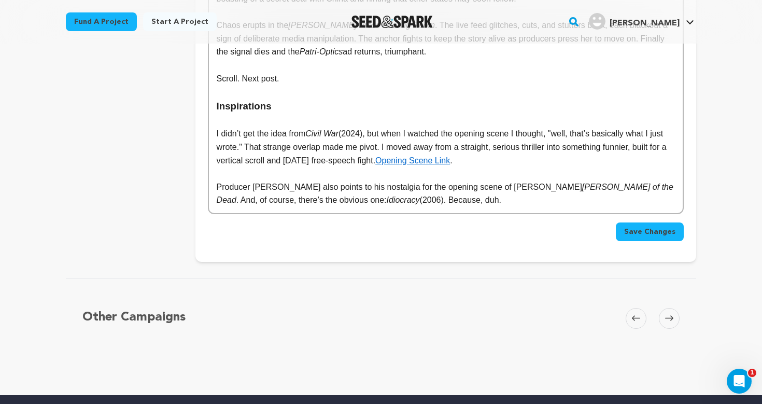
scroll to position [253, 0]
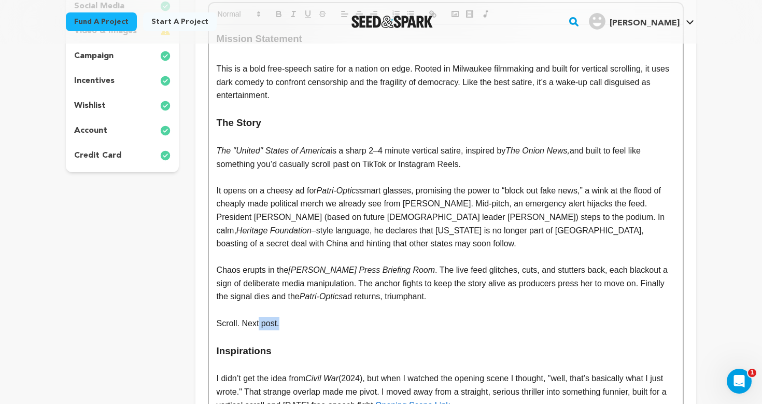
drag, startPoint x: 259, startPoint y: 318, endPoint x: 303, endPoint y: 318, distance: 44.1
click at [303, 318] on p "Scroll. Next post." at bounding box center [446, 323] width 458 height 13
click at [329, 305] on p at bounding box center [446, 309] width 458 height 13
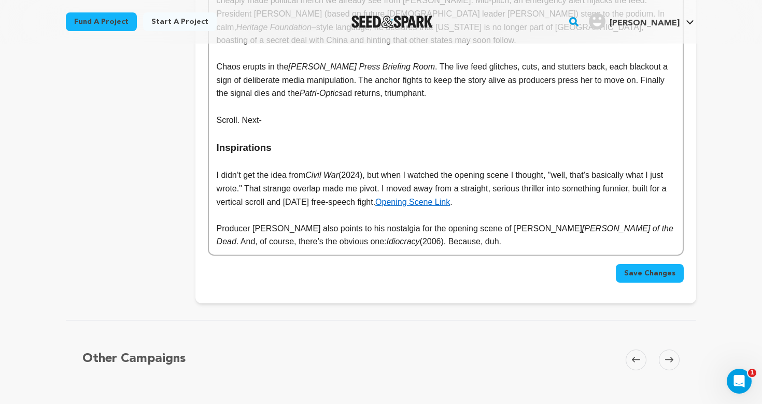
scroll to position [554, 0]
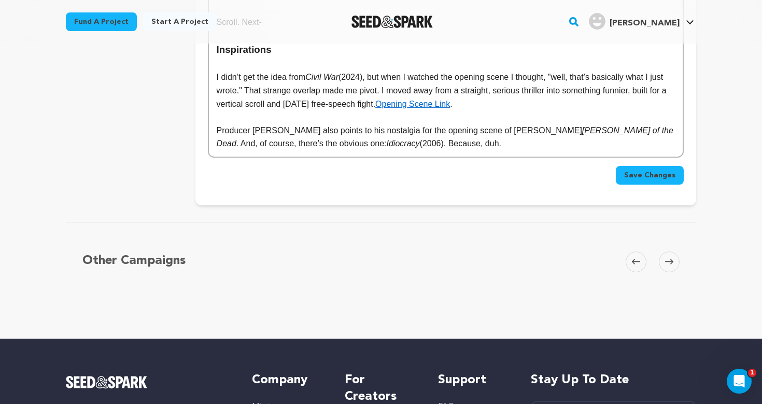
click at [649, 171] on button "Save Changes" at bounding box center [650, 175] width 68 height 19
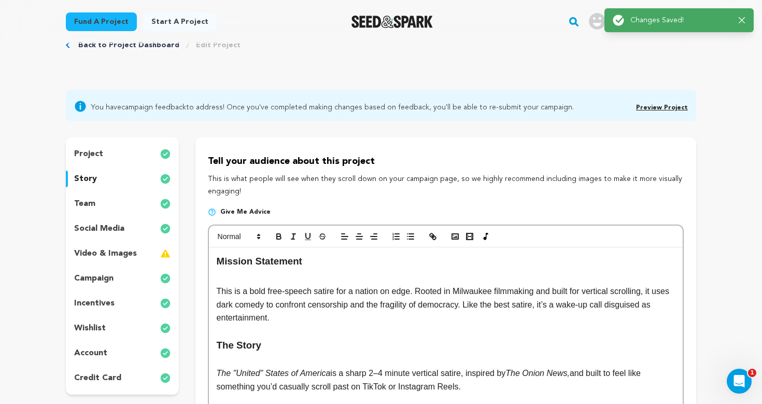
scroll to position [156, 0]
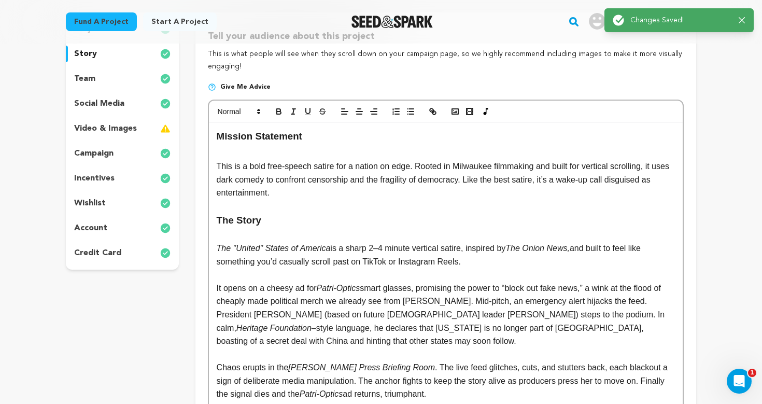
click at [360, 325] on p "It opens on a cheesy ad for Patri-Optics smart glasses, promising the power to …" at bounding box center [446, 315] width 458 height 66
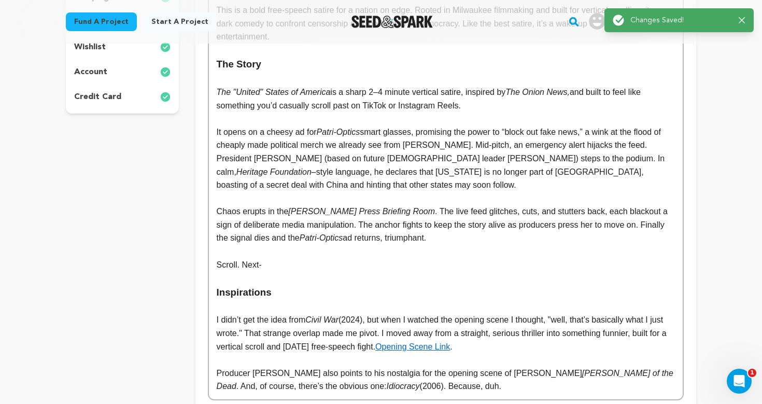
scroll to position [351, 0]
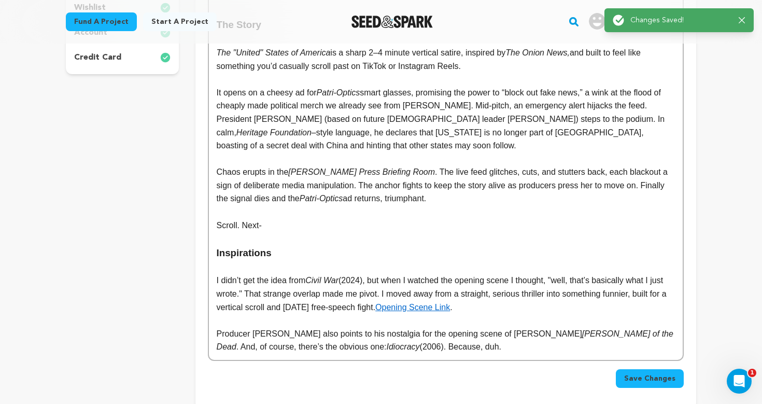
click at [145, 253] on div "project story team social media video & images campaign incentives wishlist" at bounding box center [122, 113] width 113 height 592
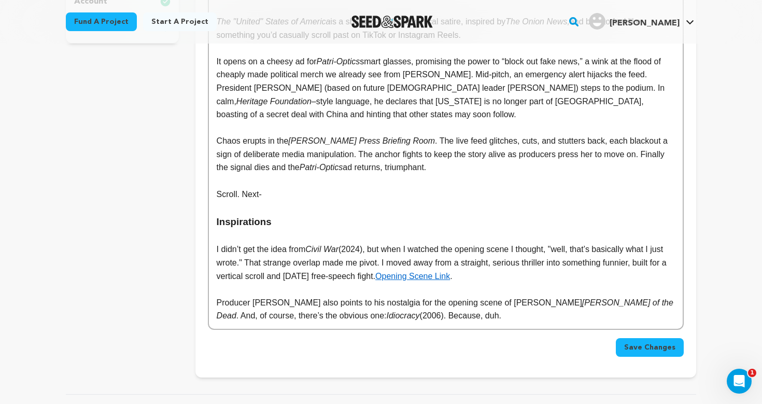
scroll to position [383, 0]
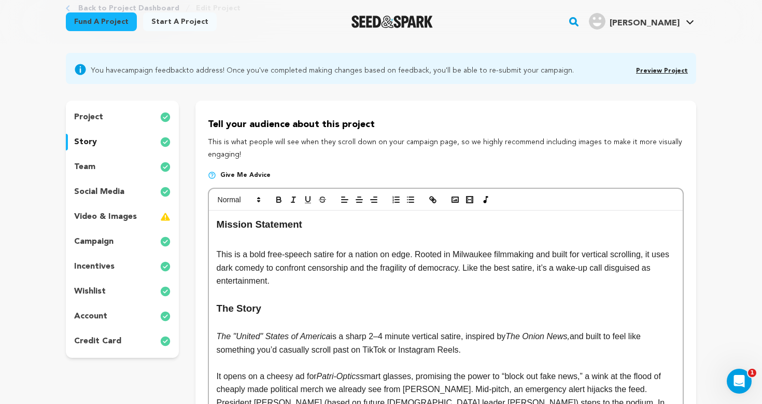
click at [319, 288] on p at bounding box center [446, 294] width 458 height 13
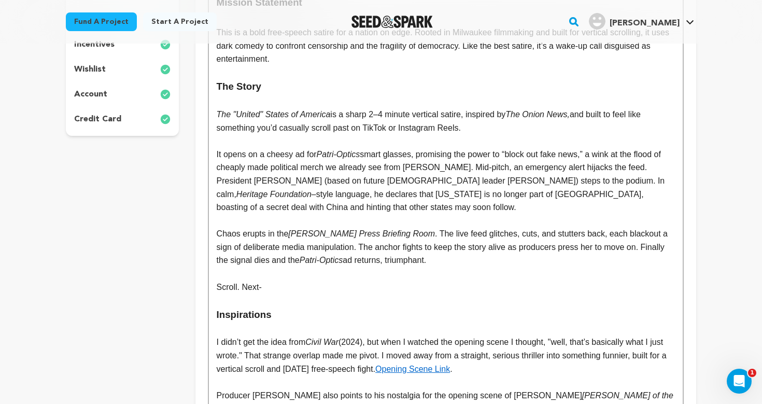
scroll to position [292, 0]
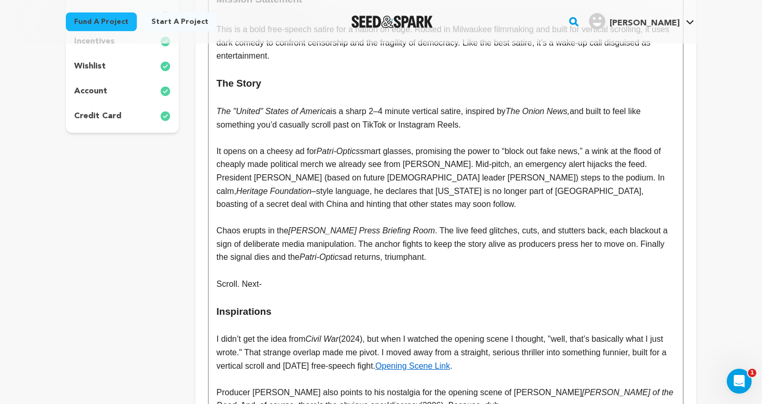
click at [504, 244] on p "Chaos erupts in the James S. Brady Press Briefing Room . The live feed glitches…" at bounding box center [446, 244] width 458 height 40
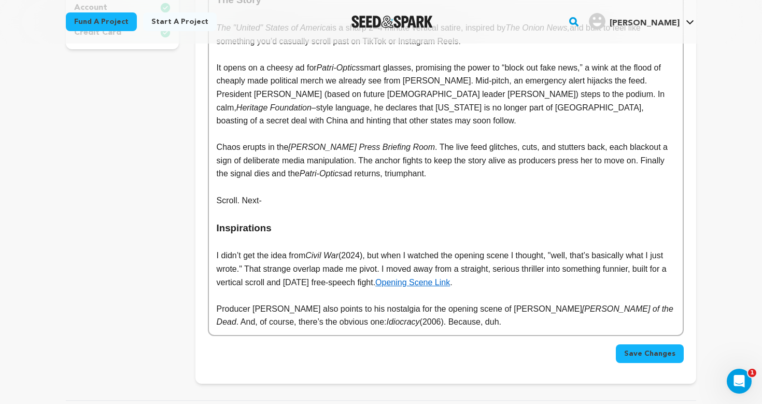
scroll to position [375, 0]
click at [500, 311] on p "Producer Michael Viers also points to his nostalgia for the opening scene of Ge…" at bounding box center [446, 316] width 458 height 26
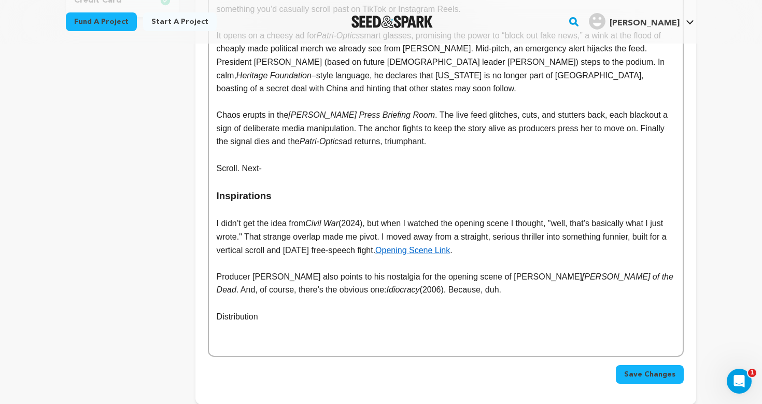
scroll to position [409, 0]
click at [230, 309] on p "Distribution" at bounding box center [446, 315] width 458 height 13
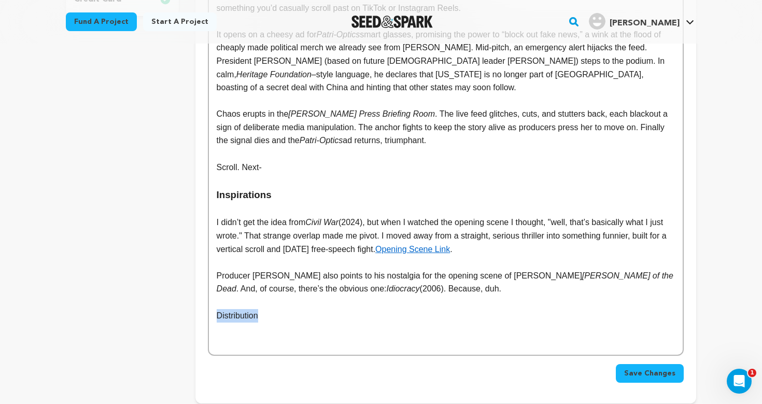
click at [230, 309] on p "Distribution" at bounding box center [446, 315] width 458 height 13
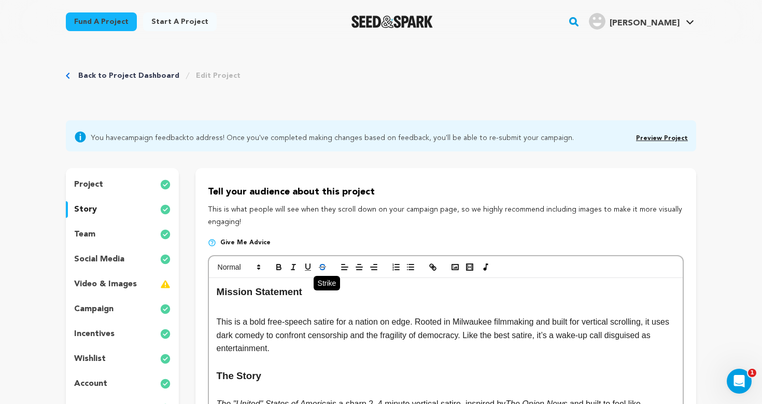
scroll to position [0, 0]
click at [261, 265] on icon at bounding box center [258, 266] width 9 height 9
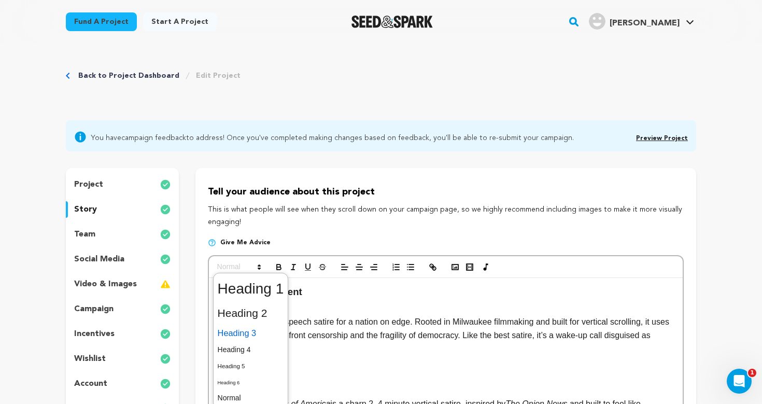
click at [248, 337] on span at bounding box center [251, 333] width 66 height 18
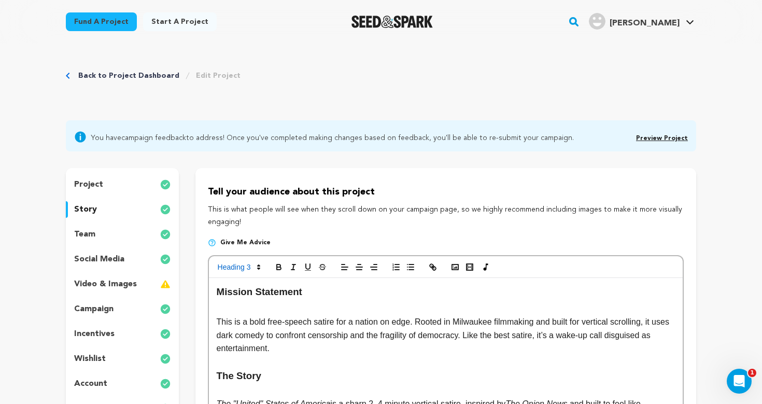
click at [293, 347] on p "This is a bold free-speech satire for a nation on edge. Rooted in Milwaukee fil…" at bounding box center [446, 335] width 458 height 40
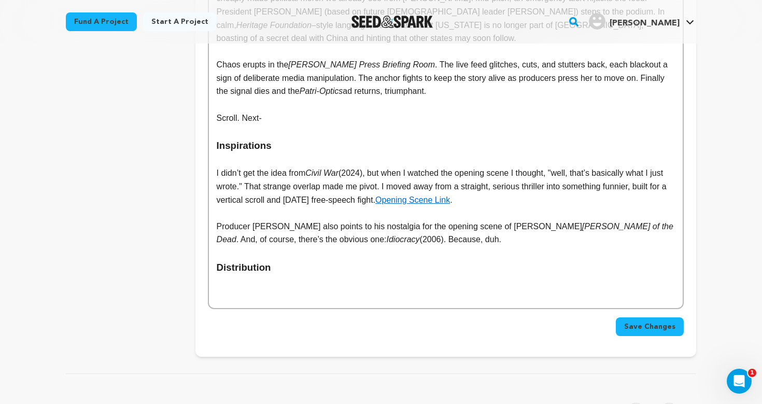
scroll to position [476, 0]
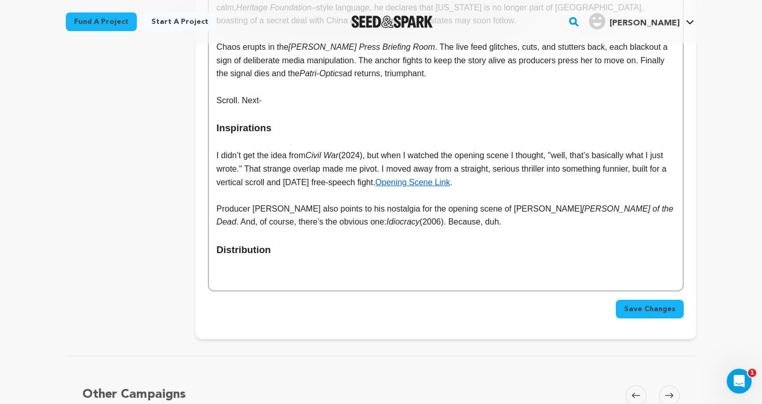
click at [267, 257] on p at bounding box center [446, 263] width 458 height 13
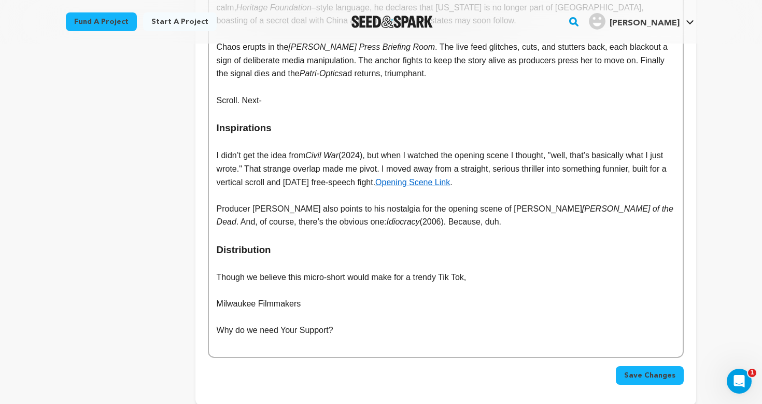
click at [242, 324] on p "Why do we need Your Support?" at bounding box center [446, 330] width 458 height 13
click at [252, 324] on p "Why do we need Your Support?" at bounding box center [446, 330] width 458 height 13
click at [268, 324] on p "Why do We need Your Support?" at bounding box center [446, 330] width 458 height 13
click at [240, 324] on p "Why do We Need Your Support?" at bounding box center [446, 330] width 458 height 13
click at [362, 324] on p "Why Do We Need Your Support?" at bounding box center [446, 330] width 458 height 13
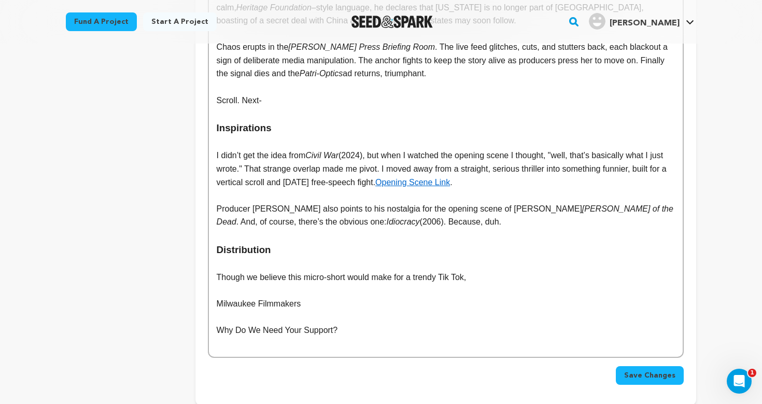
click at [312, 324] on p "Why Do We Need Your Support?" at bounding box center [446, 330] width 458 height 13
click at [273, 297] on p "Milwaukee Filmmakers" at bounding box center [446, 303] width 458 height 13
click at [349, 324] on p "Why Do We Need Your Support?" at bounding box center [446, 330] width 458 height 13
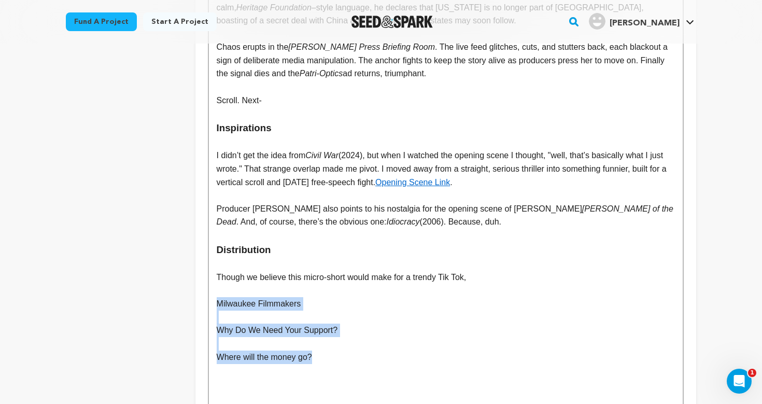
drag, startPoint x: 321, startPoint y: 342, endPoint x: 208, endPoint y: 285, distance: 126.4
click at [209, 285] on div "Mission Statement This is a bold free-speech satire for a nation on edge. Roote…" at bounding box center [446, 106] width 474 height 608
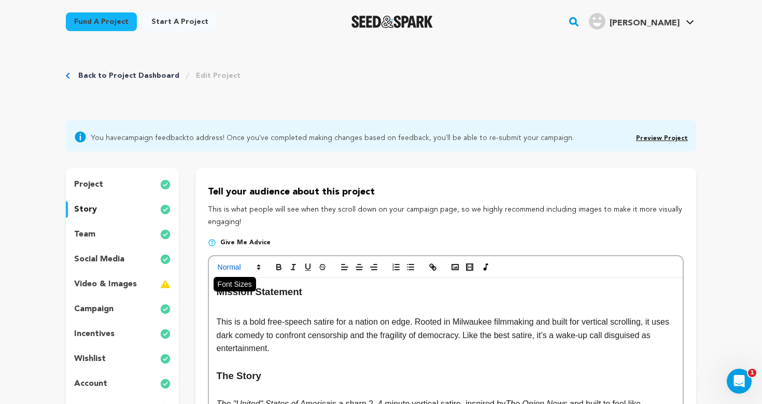
scroll to position [0, 0]
click at [249, 262] on span at bounding box center [238, 267] width 51 height 12
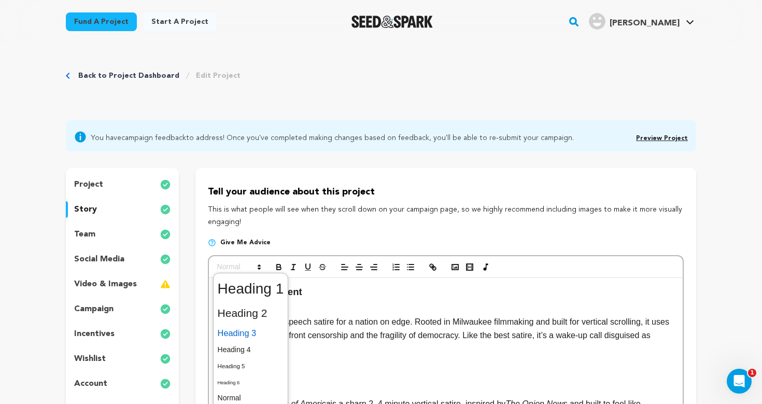
click at [248, 332] on span at bounding box center [251, 333] width 66 height 18
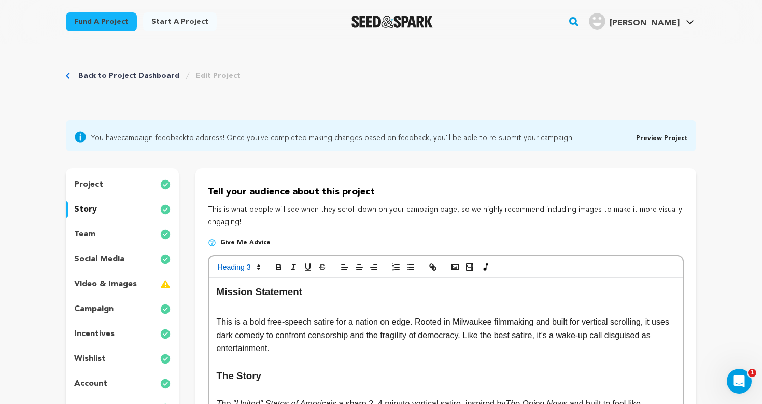
click at [341, 368] on h3 "The Story" at bounding box center [446, 376] width 458 height 16
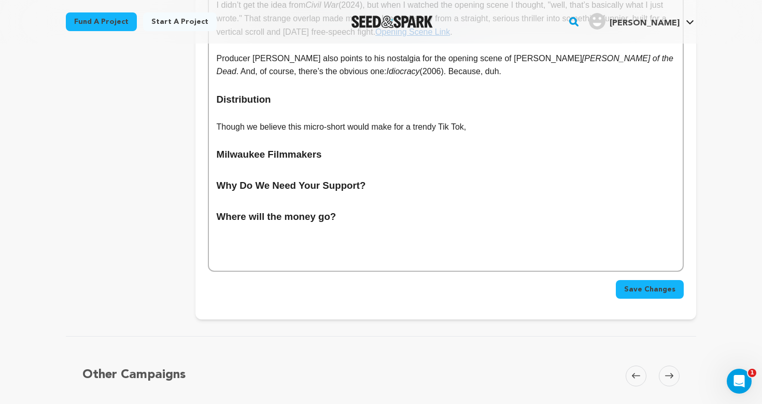
scroll to position [628, 0]
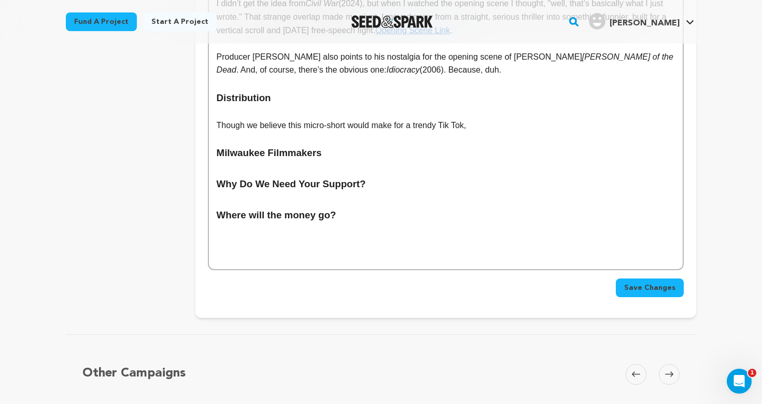
click at [382, 207] on h3 "Where will the money go?" at bounding box center [446, 215] width 458 height 16
click at [345, 236] on p at bounding box center [446, 242] width 458 height 13
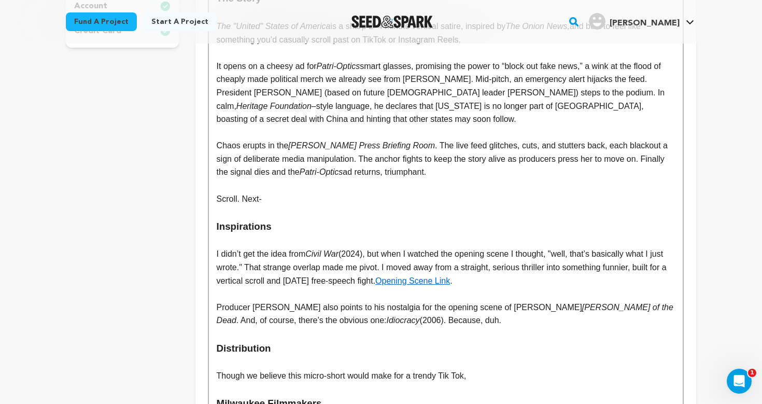
scroll to position [467, 0]
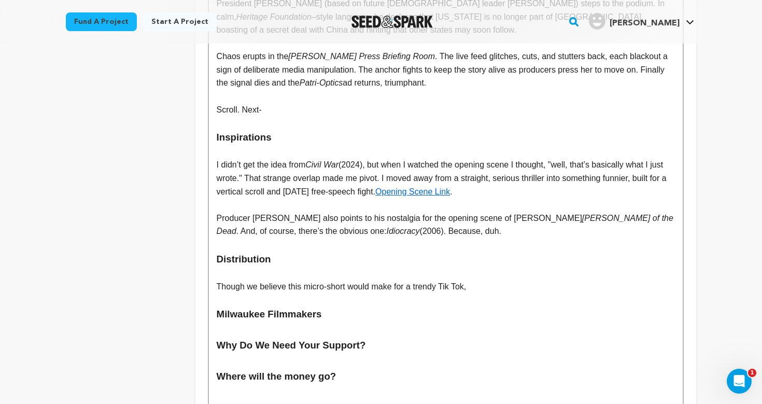
click at [345, 280] on p "Though we believe this micro-short would make for a trendy Tik Tok," at bounding box center [446, 286] width 458 height 13
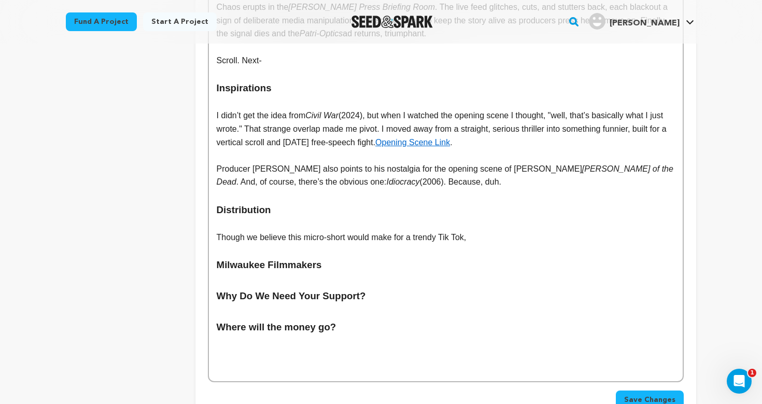
scroll to position [522, 0]
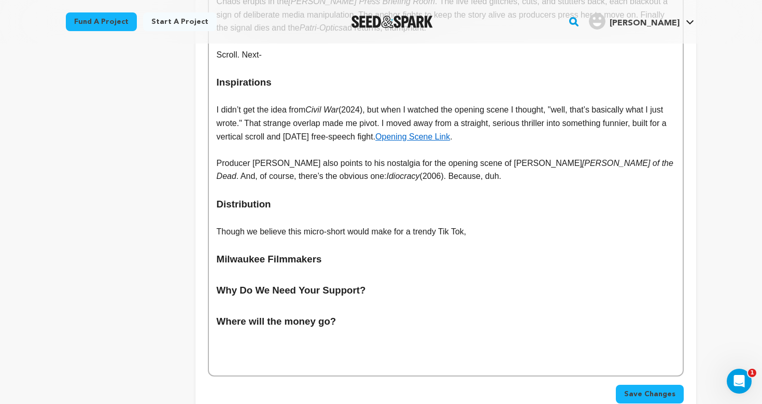
click at [307, 343] on p at bounding box center [446, 349] width 458 height 13
click at [235, 197] on h3 "Distribution" at bounding box center [446, 205] width 458 height 16
click at [289, 212] on p at bounding box center [446, 218] width 458 height 13
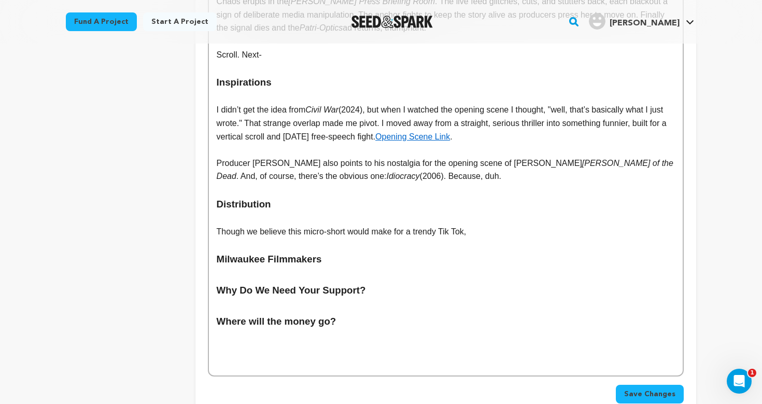
click at [484, 225] on p "Though we believe this micro-short would make for a trendy Tik Tok," at bounding box center [446, 231] width 458 height 13
drag, startPoint x: 488, startPoint y: 220, endPoint x: 201, endPoint y: 186, distance: 288.8
click at [189, 186] on div "project story team social media video & images campaign incentives wishlist" at bounding box center [381, 35] width 631 height 778
copy div "Distribution Though we believe this micro-short would make for a trendy Tik Tok,"
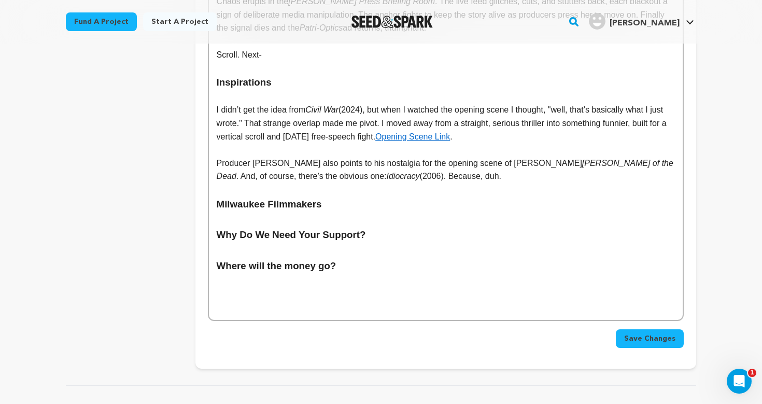
click at [263, 300] on p at bounding box center [446, 306] width 458 height 13
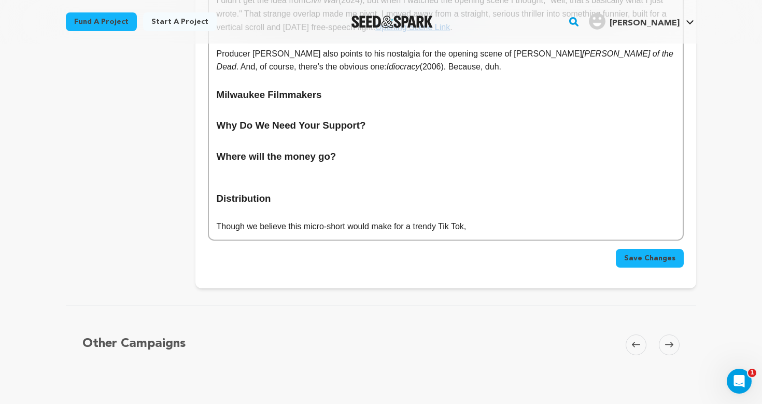
scroll to position [619, 0]
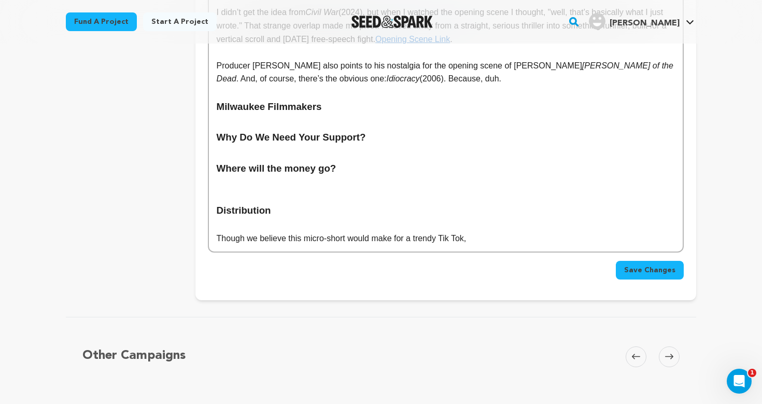
click at [242, 190] on p at bounding box center [446, 196] width 458 height 13
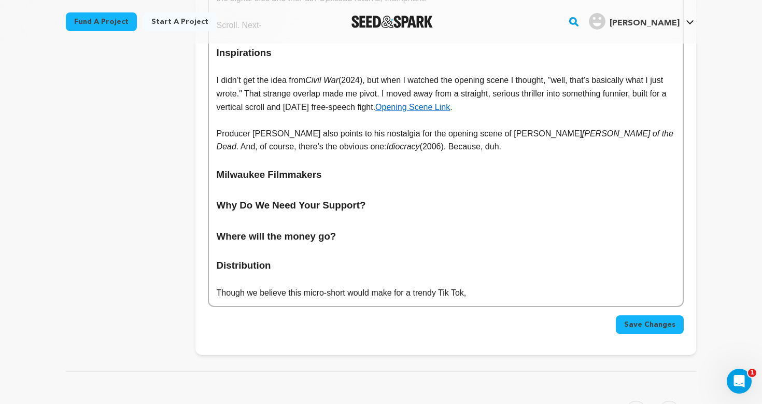
scroll to position [548, 0]
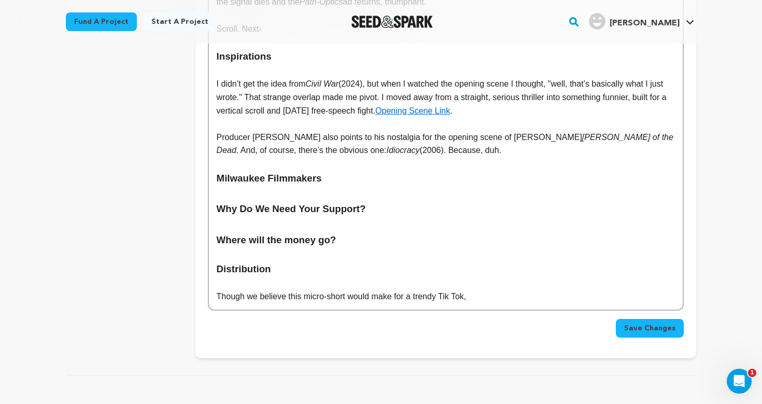
click at [303, 217] on h3 at bounding box center [446, 225] width 458 height 16
click at [275, 248] on p at bounding box center [446, 254] width 458 height 13
click at [244, 277] on p at bounding box center [446, 283] width 458 height 13
click at [346, 171] on h3 "Milwaukee Filmmakers" at bounding box center [446, 179] width 458 height 16
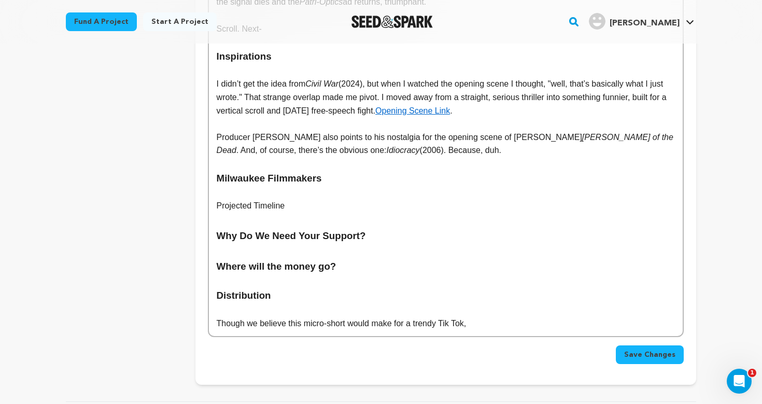
click at [274, 199] on p "Projected Timeline" at bounding box center [446, 205] width 458 height 13
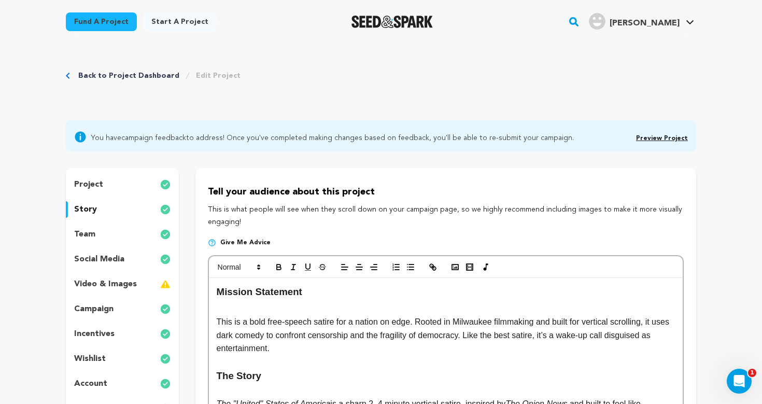
scroll to position [0, 0]
click at [249, 267] on span at bounding box center [238, 267] width 51 height 12
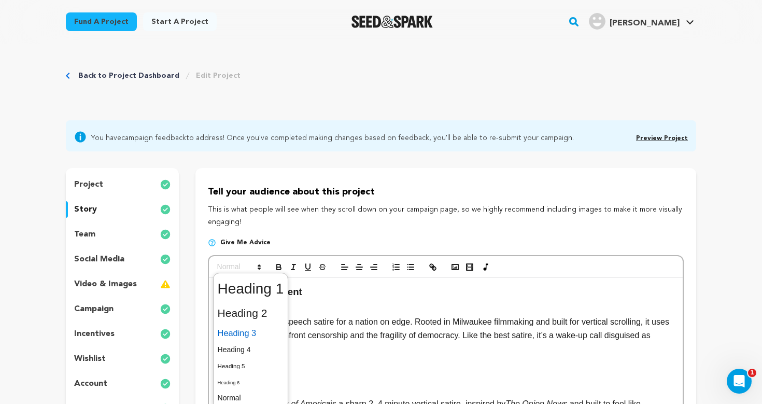
click at [249, 333] on span at bounding box center [251, 333] width 66 height 18
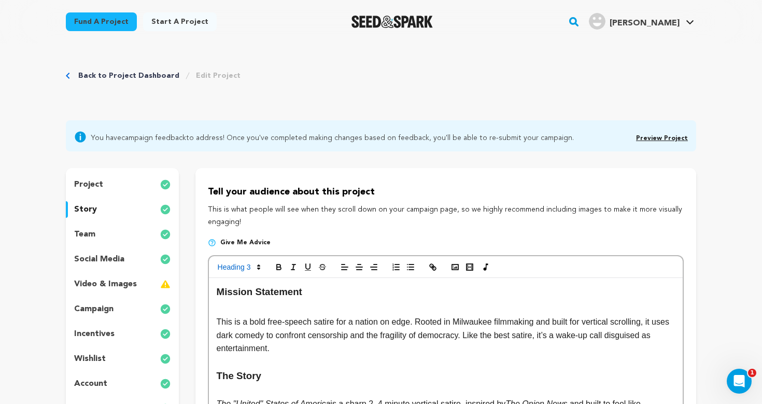
click at [313, 342] on p "This is a bold free-speech satire for a nation on edge. Rooted in Milwaukee fil…" at bounding box center [446, 335] width 458 height 40
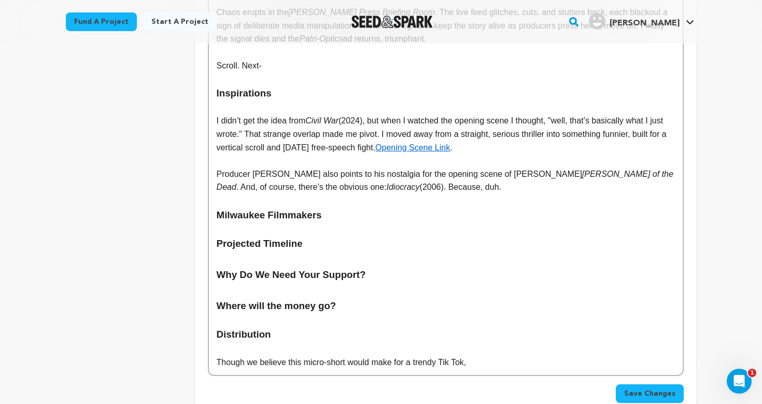
scroll to position [515, 0]
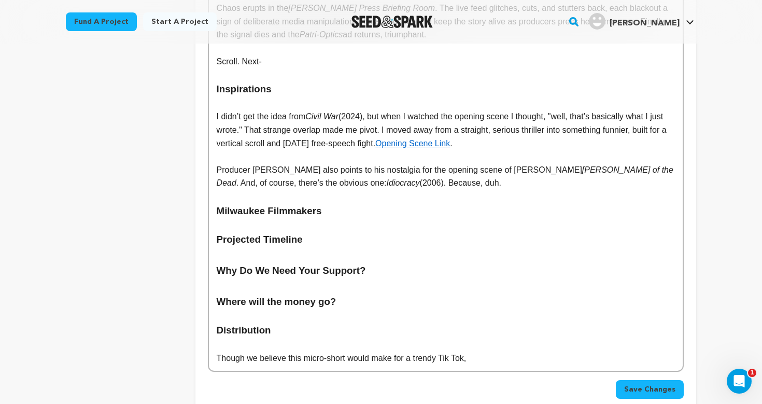
click at [318, 232] on h3 "Projected Timeline" at bounding box center [446, 240] width 458 height 16
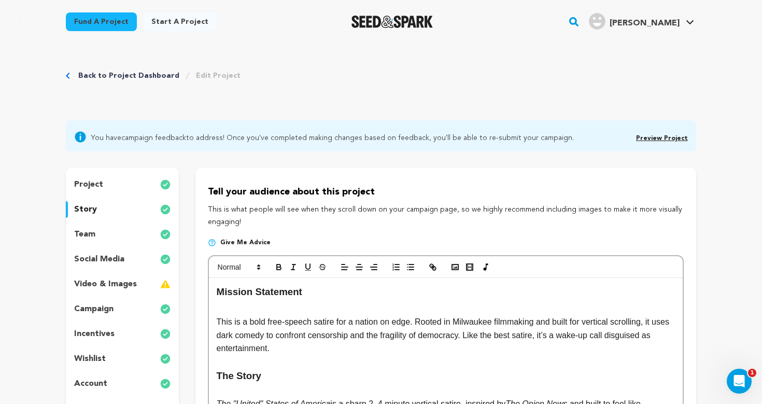
scroll to position [0, 0]
click at [412, 268] on icon "button" at bounding box center [410, 266] width 9 height 9
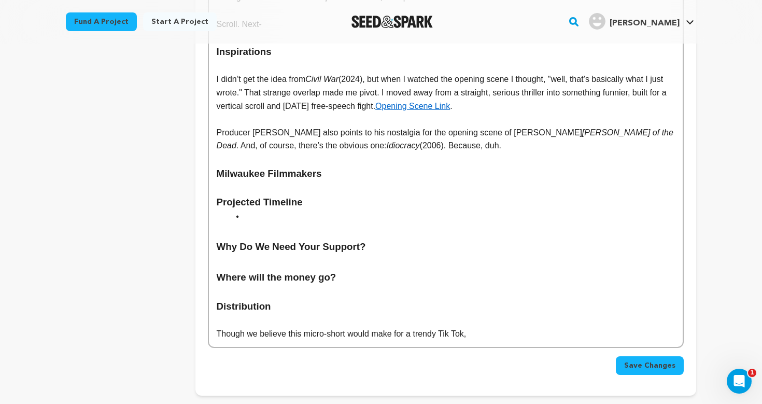
scroll to position [549, 0]
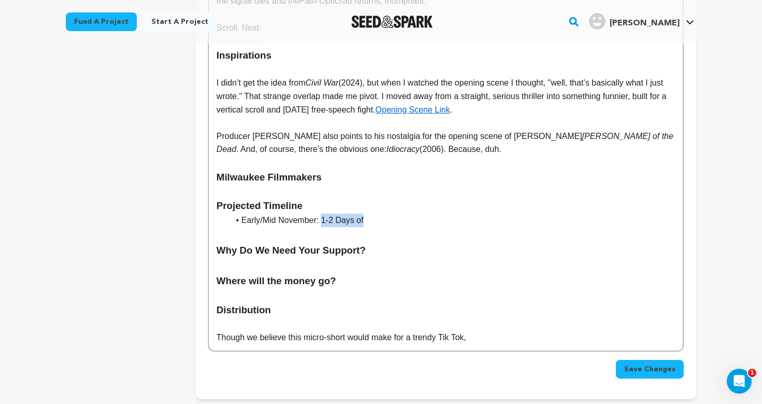
drag, startPoint x: 322, startPoint y: 208, endPoint x: 363, endPoint y: 208, distance: 41.0
click at [363, 214] on li "Early/Mid November: 1-2 Days of" at bounding box center [452, 220] width 446 height 13
click at [422, 214] on li "Early/Mid November: Principal Photography (1 Day on-location shoot" at bounding box center [452, 220] width 446 height 13
click at [520, 214] on li "Early/Mid November: Principal Photography (1 day on-location shoot" at bounding box center [452, 220] width 446 height 13
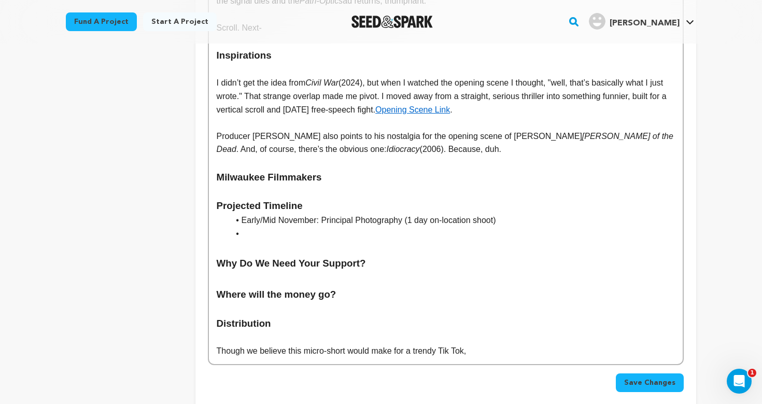
click at [317, 214] on li "Early/Mid November: Principal Photography (1 day on-location shoot)" at bounding box center [452, 220] width 446 height 13
click at [276, 214] on li "Early/Mid November: Principal Photography (1 day on-location shoot)" at bounding box center [452, 220] width 446 height 13
click at [258, 227] on li at bounding box center [452, 233] width 446 height 13
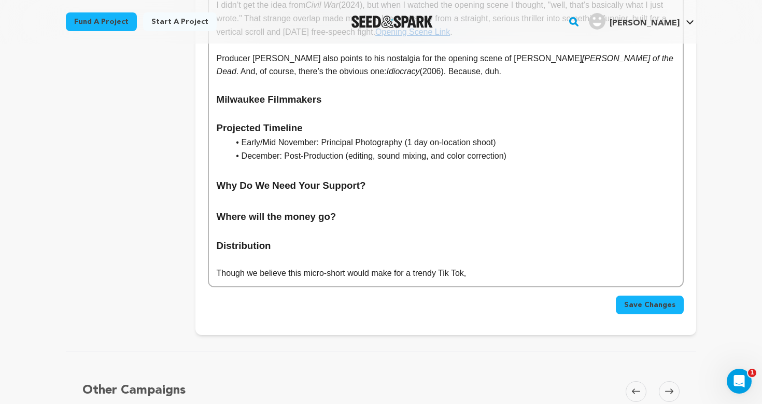
scroll to position [625, 0]
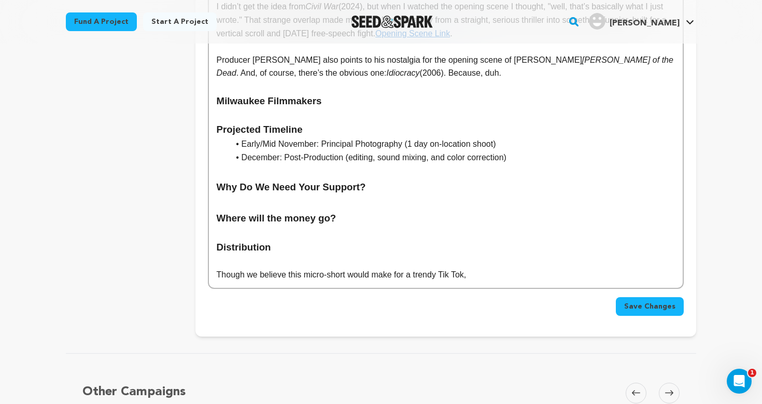
click at [372, 151] on li "December: Post-Production (editing, sound mixing, and color correction)" at bounding box center [452, 157] width 446 height 13
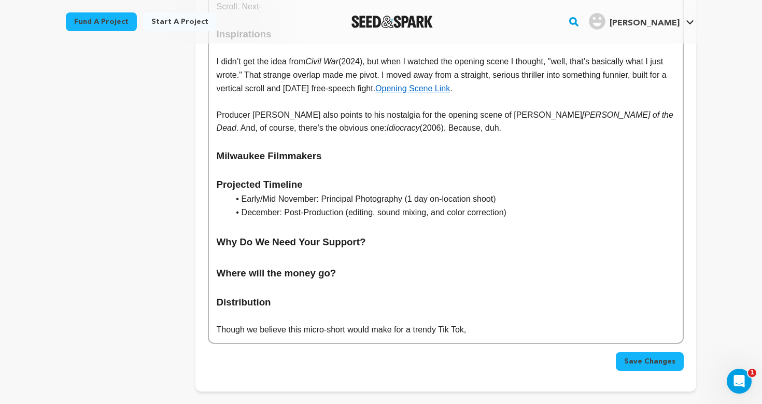
click at [534, 206] on li "December: Post-Production (editing, sound mixing, and color correction)" at bounding box center [452, 212] width 446 height 13
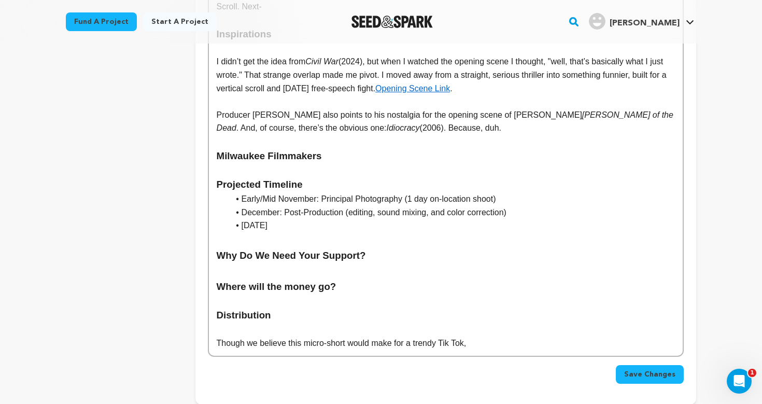
click at [318, 192] on li "Early/Mid November: Principal Photography (1 day on-location shoot)" at bounding box center [452, 198] width 446 height 13
click at [281, 206] on li "December: Post-Production (editing, sound mixing, and color correction)" at bounding box center [452, 212] width 446 height 13
click at [360, 232] on h3 at bounding box center [446, 240] width 458 height 16
click at [347, 219] on li "January 6, 2026" at bounding box center [452, 225] width 446 height 13
click at [349, 323] on p at bounding box center [446, 329] width 458 height 13
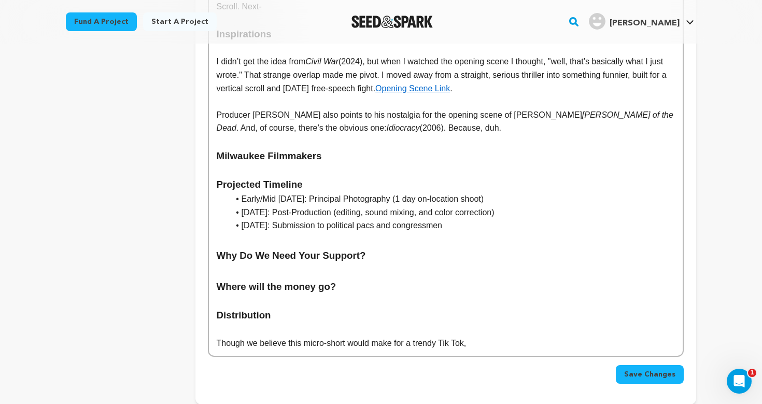
drag, startPoint x: 486, startPoint y: 216, endPoint x: 206, endPoint y: 168, distance: 284.0
click at [206, 168] on div "Tell your audience about this project This is what people will see when they sc…" at bounding box center [445, 1] width 501 height 806
click at [333, 206] on li "December 2025: Post-Production (editing, sound mixing, and color correction)" at bounding box center [452, 212] width 446 height 13
click at [313, 219] on li "January 6, 2026: Submission to political pacs and congressmen" at bounding box center [452, 225] width 446 height 13
click at [540, 206] on li "December 2025: Post-Production (editing, sound mixing, and color correction)" at bounding box center [452, 212] width 446 height 13
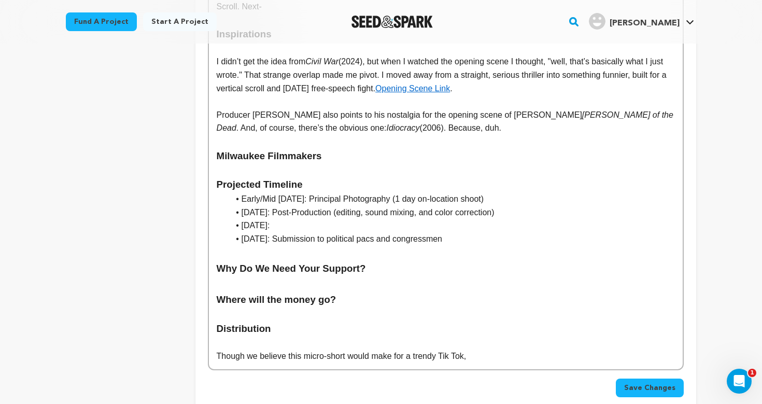
drag, startPoint x: 307, startPoint y: 228, endPoint x: 483, endPoint y: 228, distance: 176.3
click at [483, 232] on li "January 6, 2026: Submission to political pacs and congressmen" at bounding box center [452, 238] width 446 height 13
click at [435, 219] on li "December 2025:" at bounding box center [452, 225] width 446 height 13
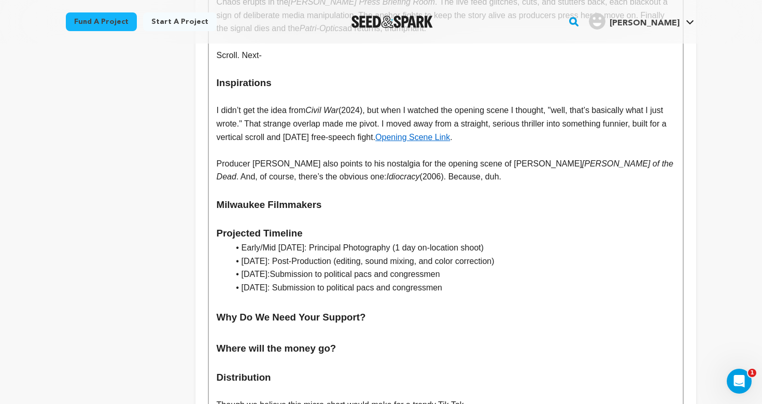
scroll to position [522, 0]
click at [304, 267] on li "December 2025:Submission to political pacs and congressmen" at bounding box center [452, 273] width 446 height 13
drag, startPoint x: 307, startPoint y: 274, endPoint x: 486, endPoint y: 275, distance: 179.4
click at [486, 281] on li "January 6, 2026: Submission to political pacs and congressmen" at bounding box center [452, 287] width 446 height 13
click at [507, 325] on h3 at bounding box center [446, 333] width 458 height 16
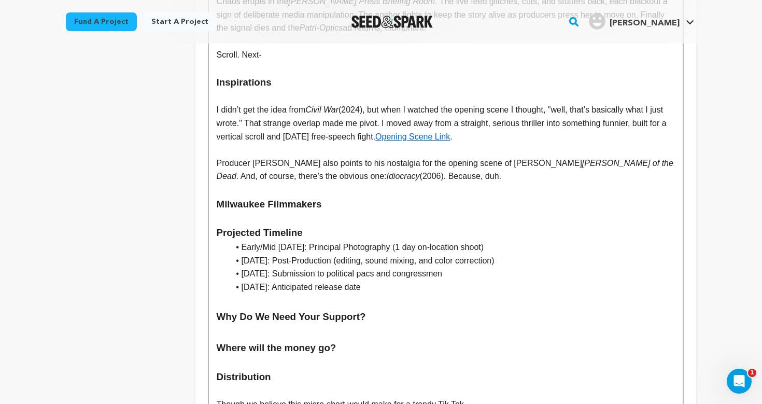
drag, startPoint x: 411, startPoint y: 274, endPoint x: 188, endPoint y: 210, distance: 231.9
click at [188, 210] on div "project story team social media video & images campaign incentives wishlist" at bounding box center [381, 56] width 631 height 820
click at [341, 293] on h3 at bounding box center [446, 301] width 458 height 16
drag, startPoint x: 307, startPoint y: 260, endPoint x: 485, endPoint y: 263, distance: 178.4
click at [485, 267] on li "December 2025: Submission to political pacs and congressmen" at bounding box center [452, 273] width 446 height 13
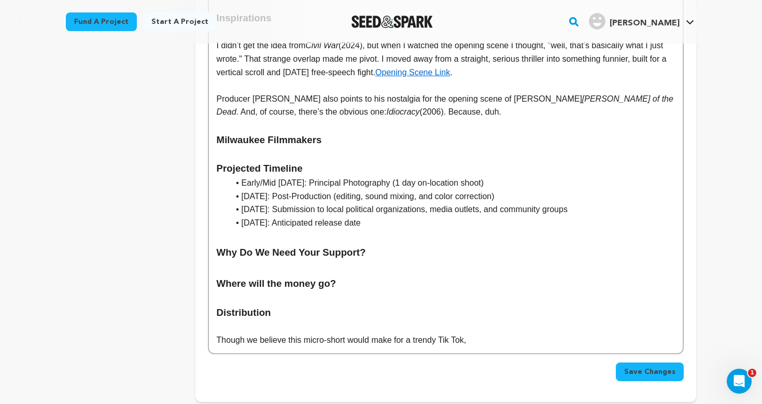
scroll to position [568, 0]
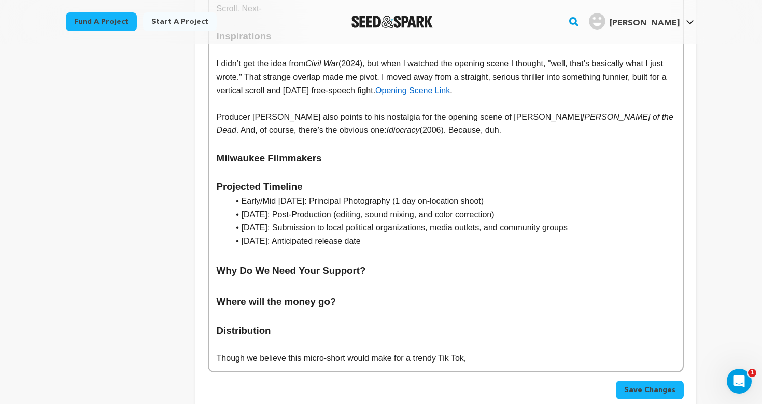
click at [444, 247] on h3 at bounding box center [446, 255] width 458 height 16
click at [431, 234] on li "January 6, 2026: Anticipated release date" at bounding box center [452, 240] width 446 height 13
click at [356, 248] on h3 at bounding box center [446, 255] width 458 height 16
click at [330, 247] on h3 at bounding box center [446, 255] width 458 height 16
click at [414, 234] on li "January 6, 2026: Anticipated release date" at bounding box center [452, 240] width 446 height 13
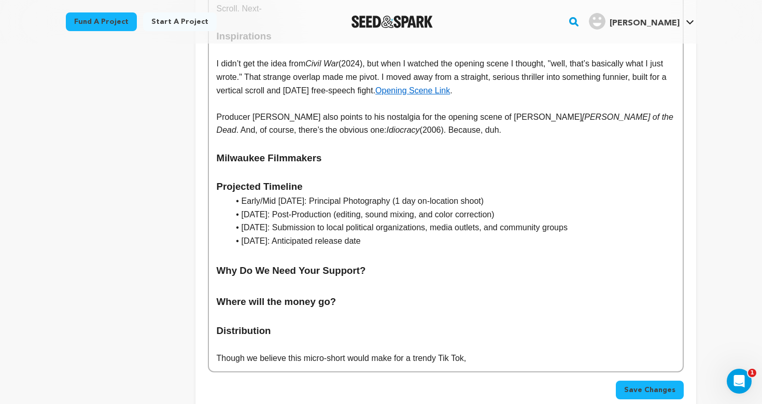
click at [421, 263] on h3 "Why Do We Need Your Support?" at bounding box center [446, 271] width 458 height 16
click at [403, 278] on h3 at bounding box center [446, 286] width 458 height 16
click at [398, 310] on p at bounding box center [446, 316] width 458 height 13
click at [241, 208] on li "December 2025: Post-Production (editing, sound mixing, and color correction)" at bounding box center [452, 214] width 446 height 13
click at [294, 221] on li "December 2025: Submission to local political organizations, media outlets, and …" at bounding box center [452, 227] width 446 height 13
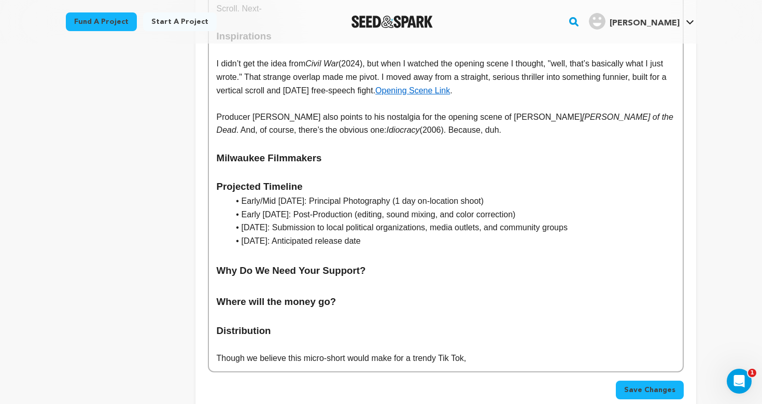
click at [242, 221] on li "December 2025: Submission to local political organizations, media outlets, and …" at bounding box center [452, 227] width 446 height 13
click at [261, 208] on li "Early December 2025: Post-Production (editing, sound mixing, and color correcti…" at bounding box center [452, 214] width 446 height 13
click at [291, 278] on h3 at bounding box center [446, 286] width 458 height 16
click at [431, 194] on li "Early/Mid November 2025: Principal Photography (1 day on-location shoot)" at bounding box center [452, 200] width 446 height 13
click at [503, 247] on h3 at bounding box center [446, 255] width 458 height 16
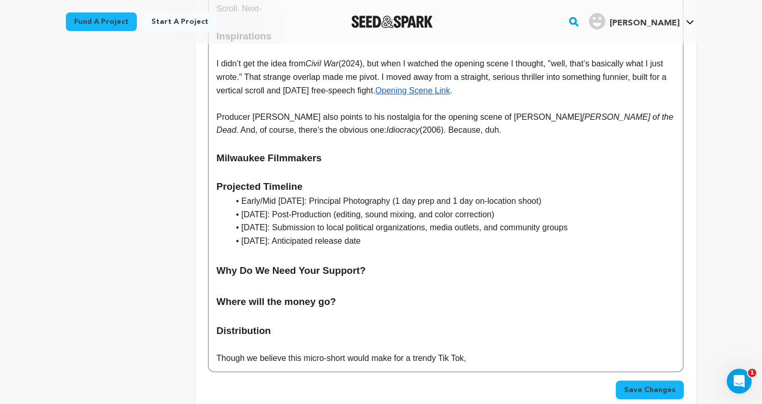
click at [447, 234] on li "January 6, 2026: Anticipated release date" at bounding box center [452, 240] width 446 height 13
click at [454, 194] on li "Early/Mid November 2025: Principal Photography (1 day prep and 1 day on-locatio…" at bounding box center [452, 200] width 446 height 13
click at [445, 247] on h3 at bounding box center [446, 255] width 458 height 16
drag, startPoint x: 429, startPoint y: 232, endPoint x: 188, endPoint y: 177, distance: 246.9
click at [188, 177] on div "project story team social media video & images campaign incentives wishlist" at bounding box center [381, 10] width 631 height 820
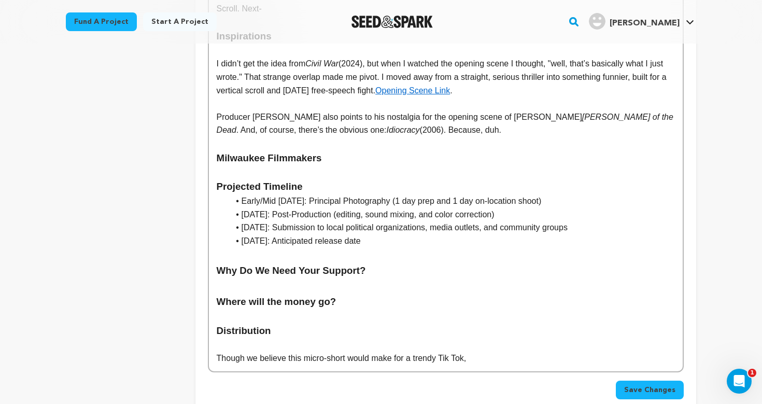
click at [438, 179] on h3 "Projected Timeline" at bounding box center [446, 187] width 458 height 16
drag, startPoint x: 431, startPoint y: 188, endPoint x: 576, endPoint y: 185, distance: 145.2
click at [576, 194] on li "Early/Mid November 2025: Principal Photography (1 day prep and 1 day on-locatio…" at bounding box center [452, 200] width 446 height 13
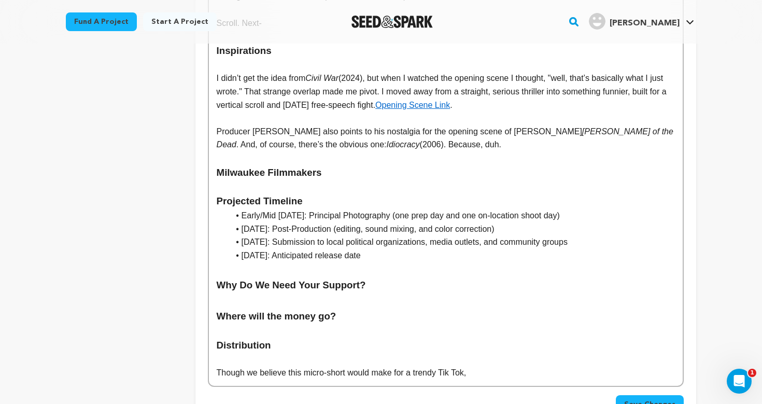
scroll to position [573, 0]
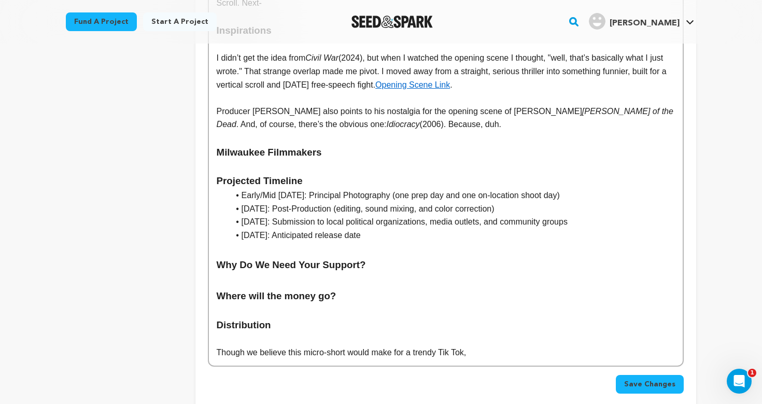
click at [438, 242] on h3 at bounding box center [446, 250] width 458 height 16
click at [438, 229] on li "January 6, 2026: Anticipated release date" at bounding box center [452, 235] width 446 height 13
click at [332, 273] on h3 at bounding box center [446, 281] width 458 height 16
click at [384, 257] on h3 "Why Do We Need Your Support?" at bounding box center [446, 265] width 458 height 16
click at [351, 160] on p at bounding box center [446, 166] width 458 height 13
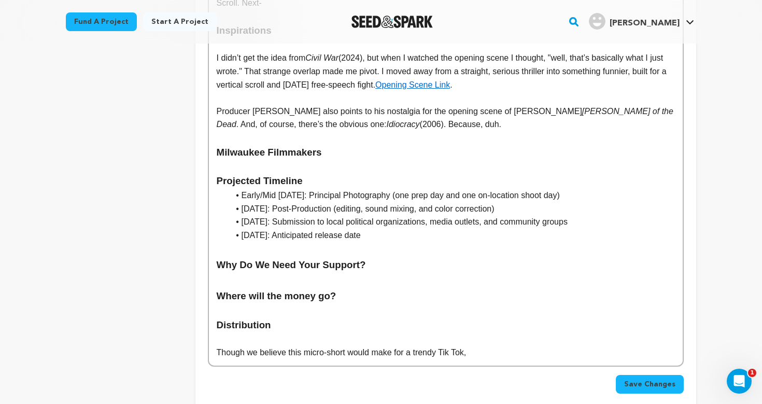
click at [486, 131] on p at bounding box center [446, 137] width 458 height 13
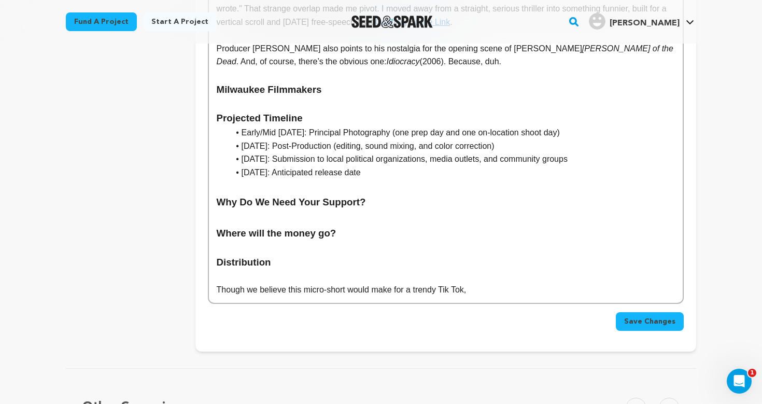
scroll to position [644, 0]
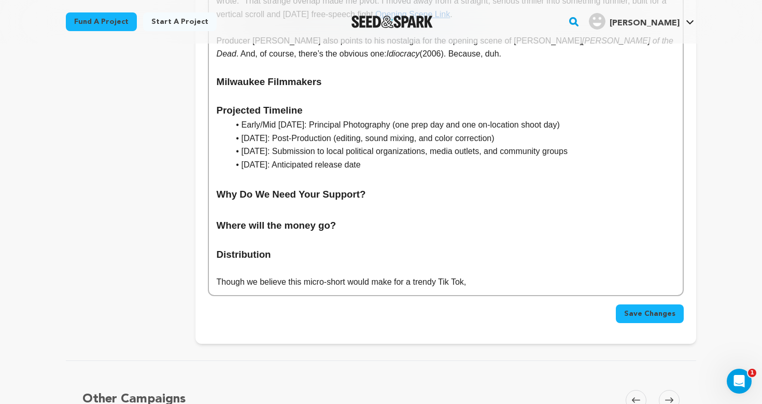
click at [385, 218] on h3 "Where will the money go?" at bounding box center [446, 226] width 458 height 16
click at [380, 218] on h3 "Where will the money go?" at bounding box center [446, 226] width 458 height 16
click at [375, 202] on h3 at bounding box center [446, 210] width 458 height 16
click at [405, 171] on h3 at bounding box center [446, 179] width 458 height 16
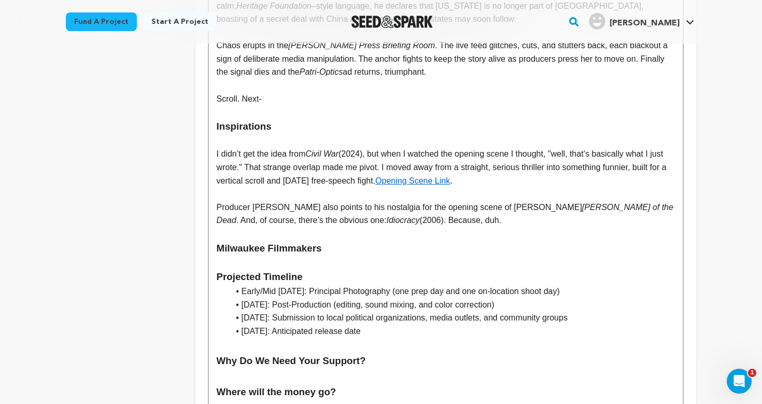
scroll to position [489, 0]
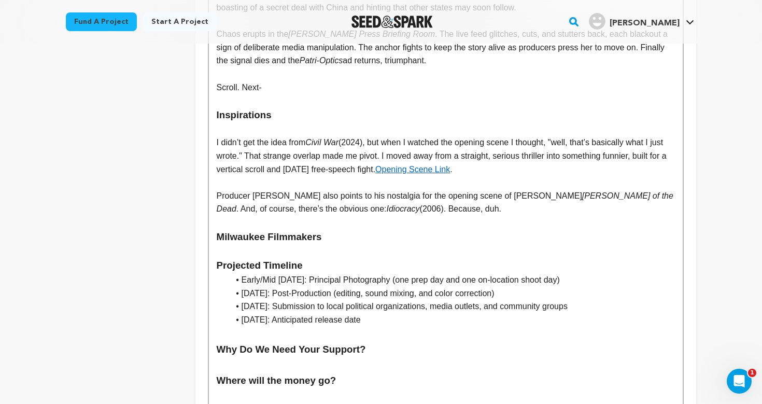
drag, startPoint x: 311, startPoint y: 135, endPoint x: 344, endPoint y: 137, distance: 32.7
click at [344, 137] on p "I didn’t get the idea from Civil War (2024), but when I watched the opening sce…" at bounding box center [446, 156] width 458 height 40
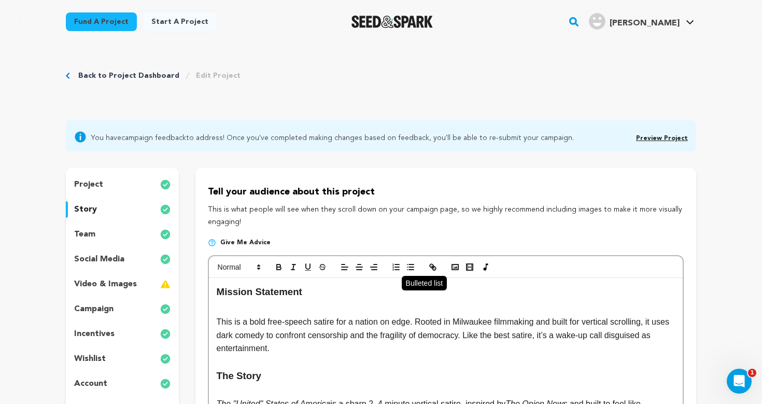
scroll to position [0, 0]
click at [434, 268] on line "button" at bounding box center [433, 267] width 2 height 2
click at [396, 330] on p "This is a bold free-speech satire for a nation on edge. Rooted in Milwaukee fil…" at bounding box center [446, 335] width 458 height 40
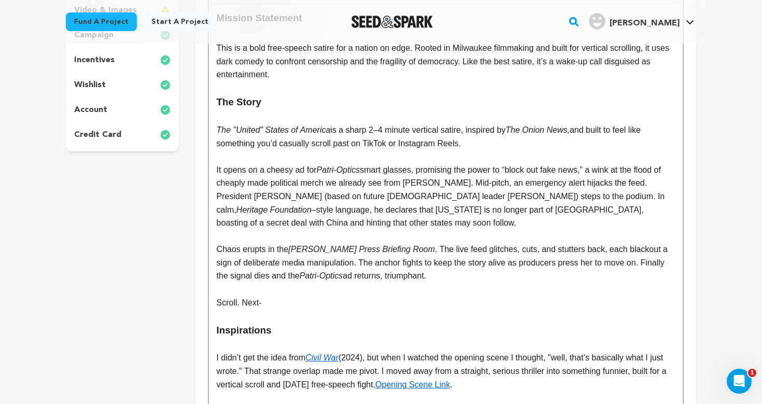
click at [383, 267] on p "Chaos erupts in the James S. Brady Press Briefing Room . The live feed glitches…" at bounding box center [446, 263] width 458 height 40
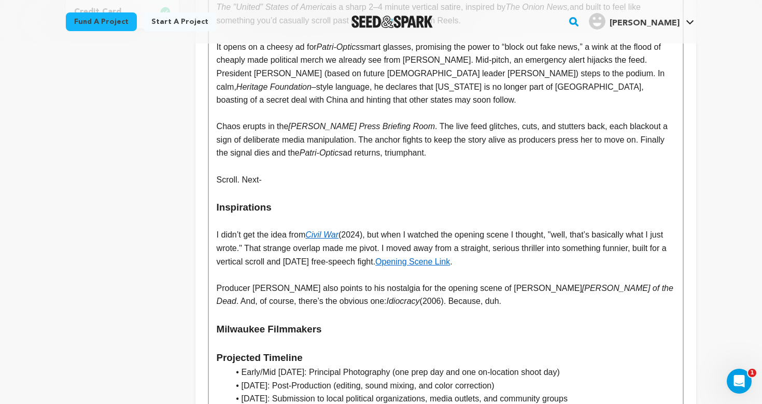
drag, startPoint x: 348, startPoint y: 292, endPoint x: 381, endPoint y: 293, distance: 32.7
click at [387, 297] on em "Idiocracy" at bounding box center [403, 301] width 33 height 9
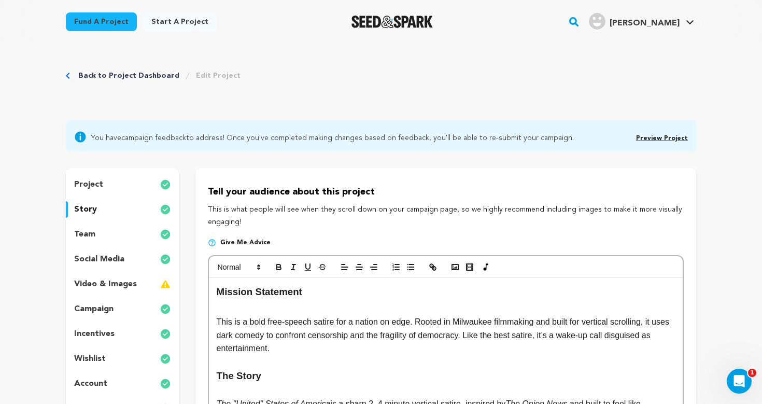
scroll to position [0, 0]
click at [431, 265] on icon "button" at bounding box center [432, 266] width 9 height 9
click at [515, 293] on h3 "Mission Statement" at bounding box center [446, 292] width 458 height 16
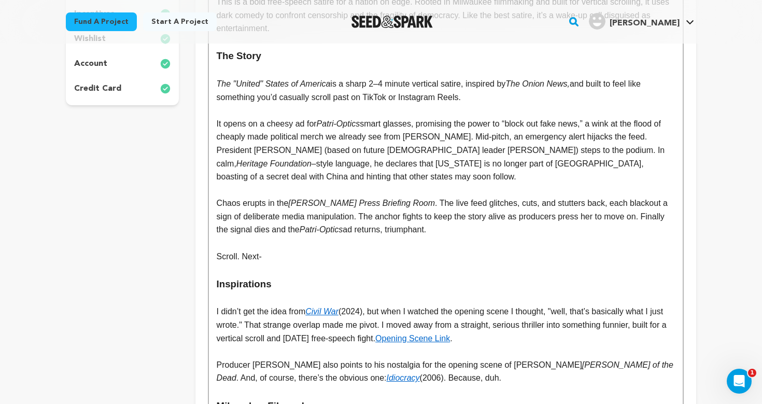
scroll to position [380, 0]
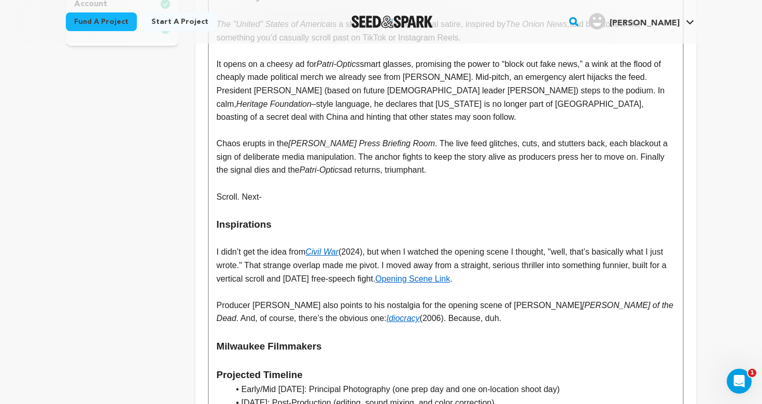
click at [494, 232] on p at bounding box center [446, 238] width 458 height 13
click at [470, 203] on p at bounding box center [446, 209] width 458 height 13
click at [646, 299] on p "Producer Michael Viers also points to his nostalgia for the opening scene of Ge…" at bounding box center [446, 312] width 458 height 26
drag, startPoint x: 647, startPoint y: 295, endPoint x: 670, endPoint y: 296, distance: 23.4
click at [670, 301] on em "Dawn of the Dead (1978)" at bounding box center [446, 312] width 459 height 22
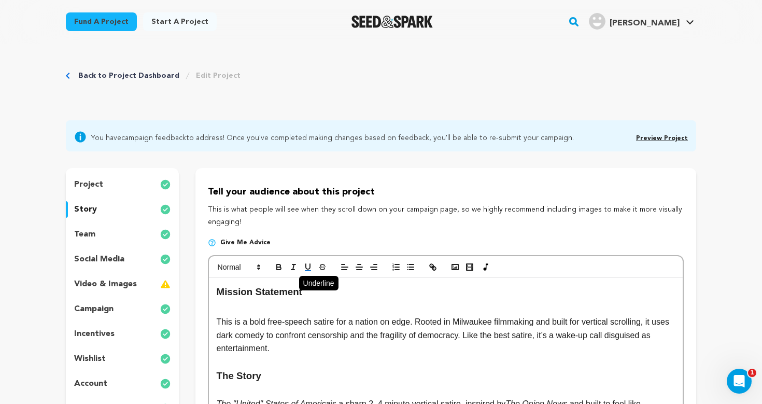
scroll to position [0, 0]
click at [297, 264] on icon "button" at bounding box center [293, 266] width 9 height 9
click at [355, 335] on p "This is a bold free-speech satire for a nation on edge. Rooted in Milwaukee fil…" at bounding box center [446, 335] width 458 height 40
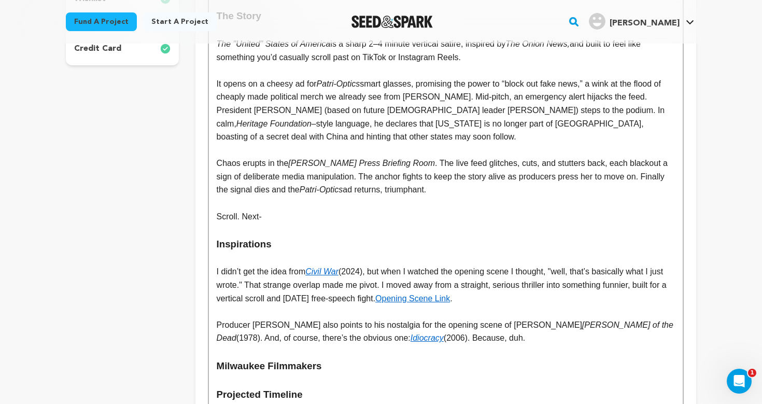
scroll to position [463, 0]
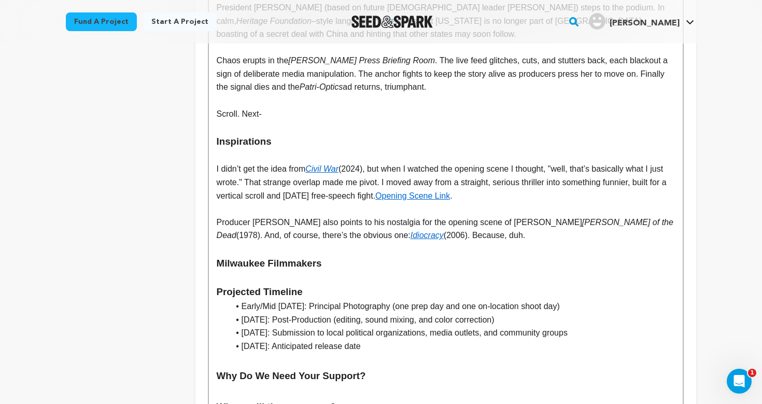
drag, startPoint x: 579, startPoint y: 213, endPoint x: 644, endPoint y: 215, distance: 65.4
click at [644, 218] on em "Dawn of the Dead" at bounding box center [446, 229] width 459 height 22
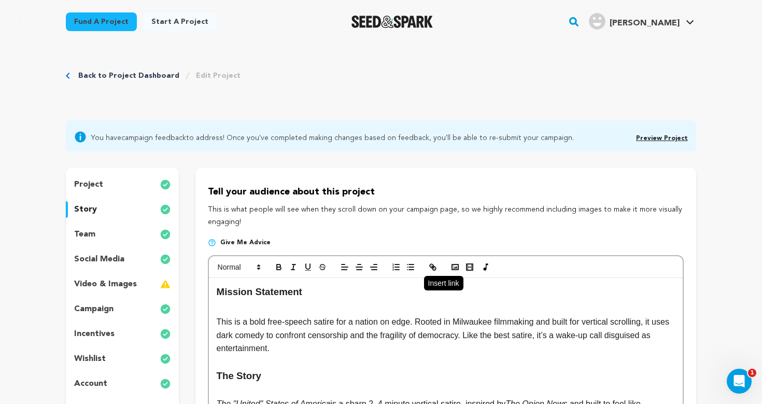
scroll to position [0, 0]
drag, startPoint x: 426, startPoint y: 267, endPoint x: 475, endPoint y: 219, distance: 68.6
click at [426, 267] on button "button" at bounding box center [433, 267] width 15 height 12
click at [427, 325] on p "This is a bold free-speech satire for a nation on edge. Rooted in Milwaukee fil…" at bounding box center [446, 335] width 458 height 40
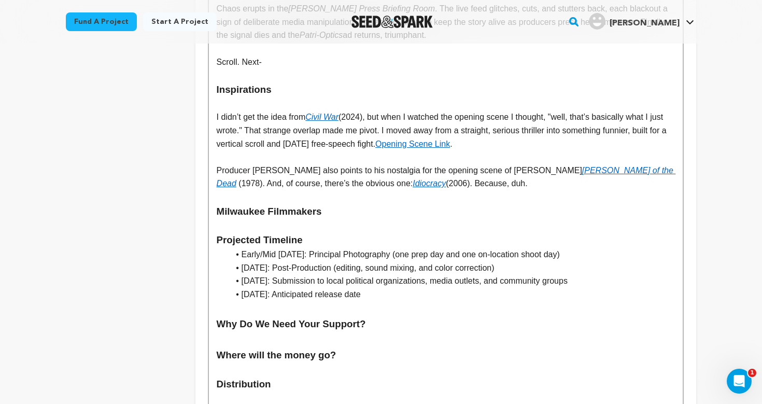
scroll to position [523, 0]
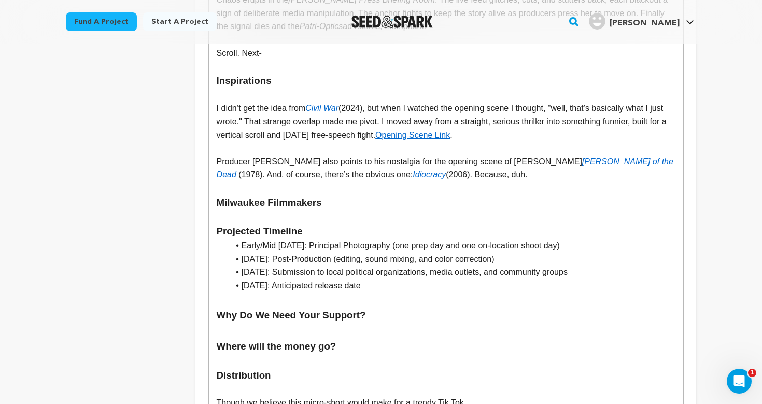
click at [293, 114] on p "I didn’t get the idea from Civil War (2024), but when I watched the opening sce…" at bounding box center [446, 122] width 458 height 40
click at [294, 195] on h3 "Milwaukee Filmmakers" at bounding box center [446, 203] width 458 height 16
click at [395, 223] on h3 "Projected Timeline" at bounding box center [446, 231] width 458 height 16
click at [404, 265] on li "December 2025: Submission to local political organizations, media outlets, and …" at bounding box center [452, 271] width 446 height 13
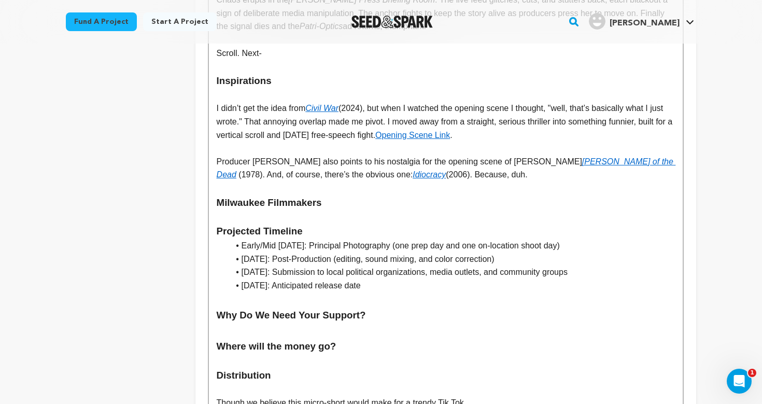
drag, startPoint x: 435, startPoint y: 165, endPoint x: 504, endPoint y: 165, distance: 69.0
click at [504, 165] on p "Producer Michael Viers also points to his nostalgia for the opening scene of Ge…" at bounding box center [446, 168] width 458 height 26
click at [475, 223] on h3 "Projected Timeline" at bounding box center [446, 231] width 458 height 16
click at [393, 198] on h3 "Milwaukee Filmmakers" at bounding box center [446, 203] width 458 height 16
click at [367, 210] on p at bounding box center [446, 216] width 458 height 13
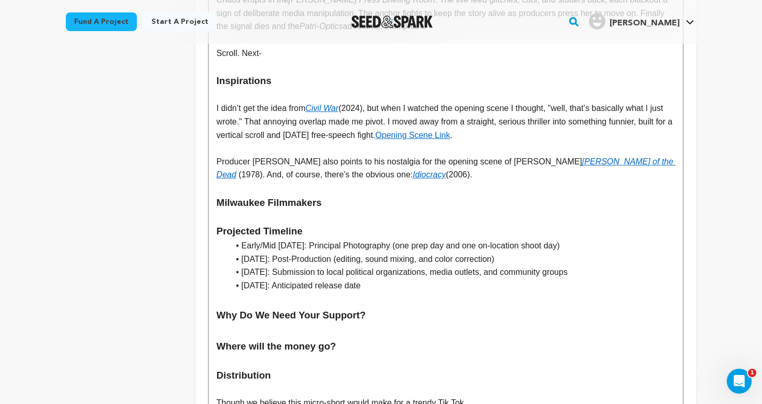
click at [383, 323] on h3 at bounding box center [446, 331] width 458 height 16
click at [332, 354] on p at bounding box center [446, 360] width 458 height 13
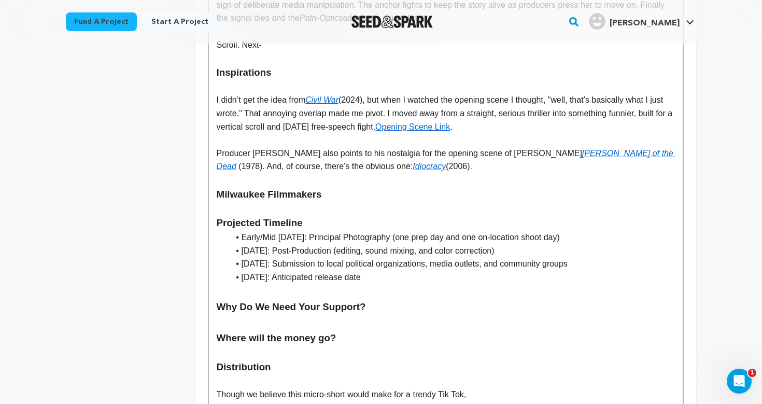
scroll to position [545, 0]
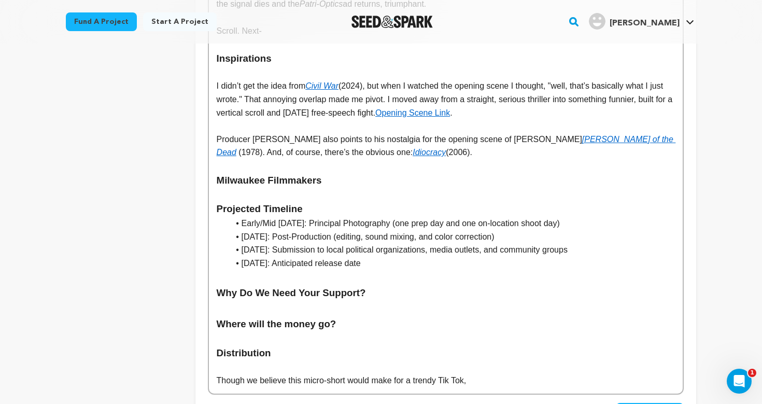
click at [277, 188] on p at bounding box center [446, 194] width 458 height 13
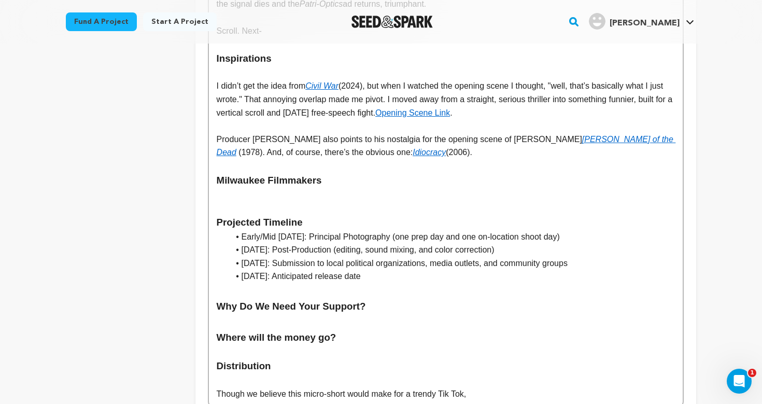
click at [257, 314] on h3 at bounding box center [446, 322] width 458 height 16
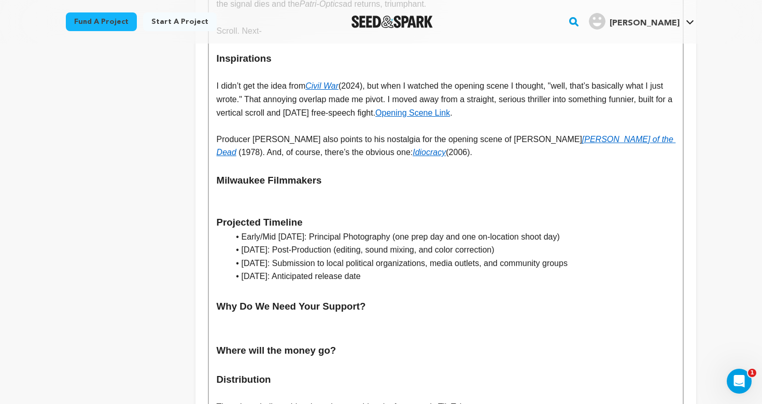
click at [234, 358] on p at bounding box center [446, 364] width 458 height 13
click at [240, 314] on h3 at bounding box center [446, 322] width 458 height 16
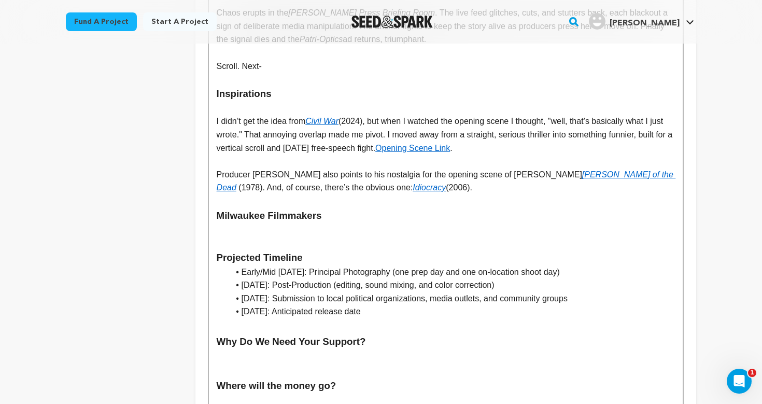
scroll to position [510, 0]
click at [305, 250] on h3 "Projected Timeline" at bounding box center [446, 258] width 458 height 16
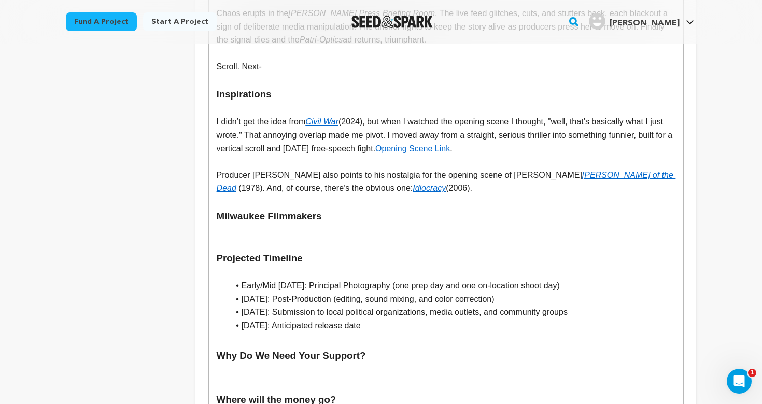
click at [344, 237] on p at bounding box center [446, 243] width 458 height 13
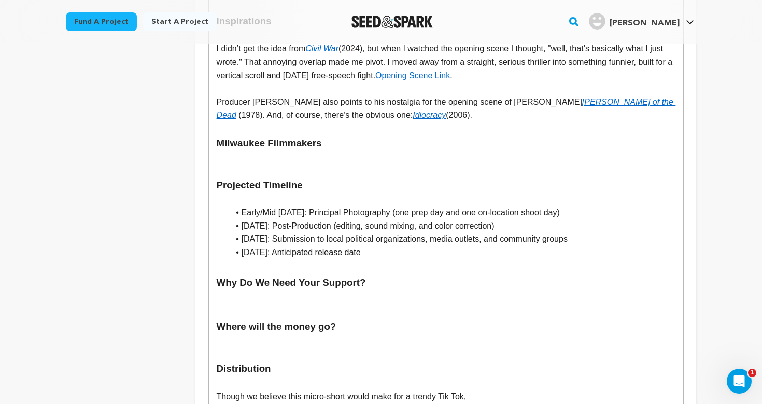
scroll to position [572, 0]
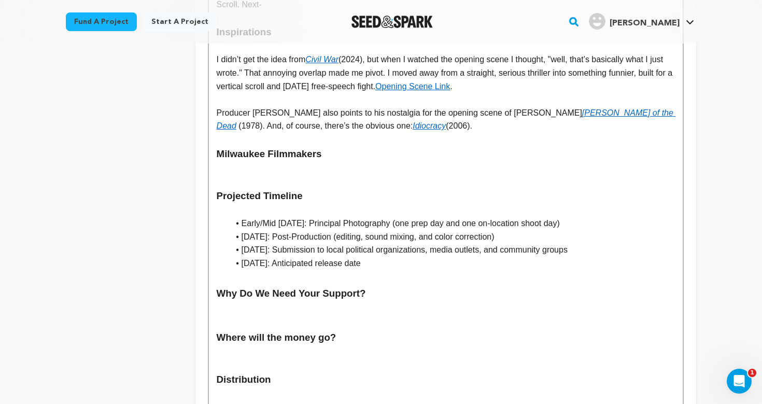
click at [262, 217] on li "Early/Mid November 2025: Principal Photography (one prep day and one on-locatio…" at bounding box center [452, 223] width 446 height 13
click at [317, 286] on h3 "Why Do We Need Your Support?" at bounding box center [446, 294] width 458 height 16
click at [381, 330] on h3 "Where will the money go?" at bounding box center [446, 338] width 458 height 16
click at [261, 217] on li "Mid November 2025: Principal Photography (one prep day and one on-location shoo…" at bounding box center [452, 223] width 446 height 13
click at [258, 217] on li "Mid November 2025: Principal Photography (one prep day and one on-location shoo…" at bounding box center [452, 223] width 446 height 13
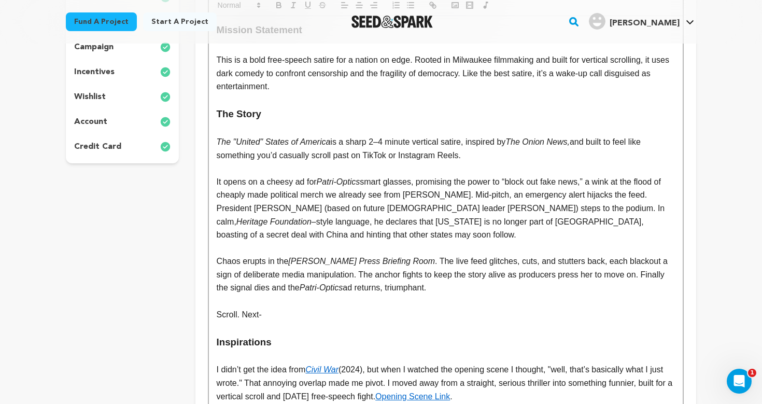
scroll to position [147, 0]
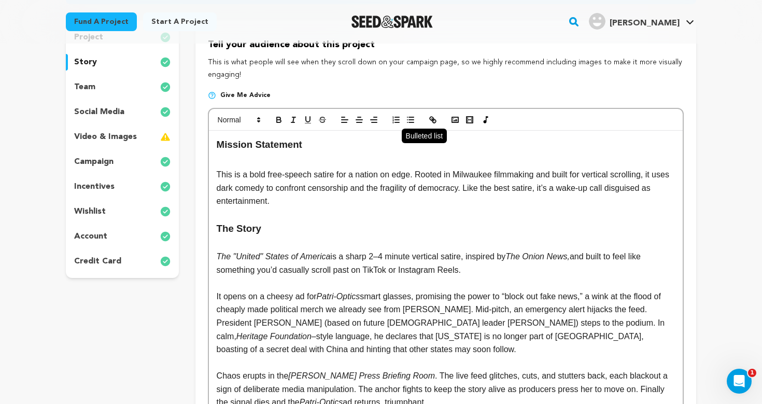
click at [410, 122] on line "button" at bounding box center [411, 122] width 5 height 0
click at [395, 250] on p "The "United" States of America is a sharp 2–4 minute vertical satire, inspired …" at bounding box center [446, 263] width 458 height 26
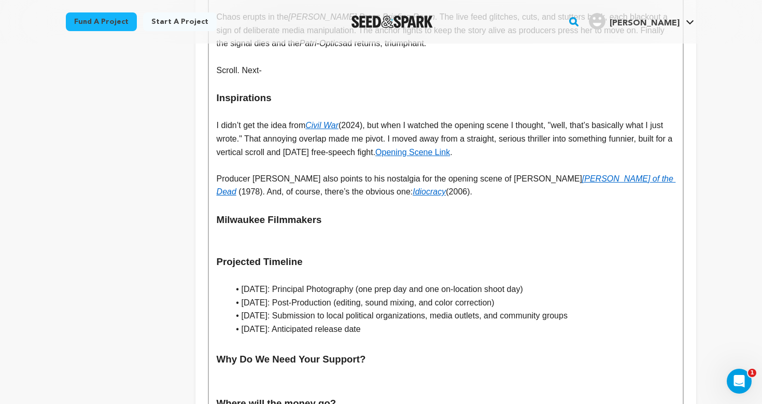
scroll to position [543, 0]
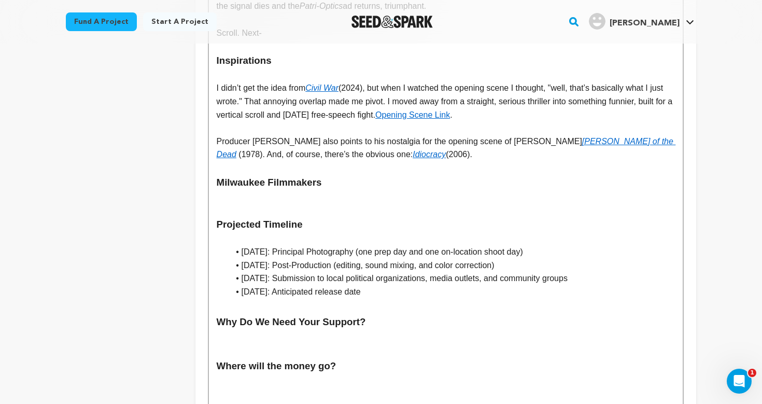
click at [320, 232] on p at bounding box center [446, 238] width 458 height 13
click at [404, 329] on h3 at bounding box center [446, 337] width 458 height 16
click at [358, 299] on h3 at bounding box center [446, 307] width 458 height 16
click at [318, 232] on p at bounding box center [446, 238] width 458 height 13
click at [294, 203] on p at bounding box center [446, 209] width 458 height 13
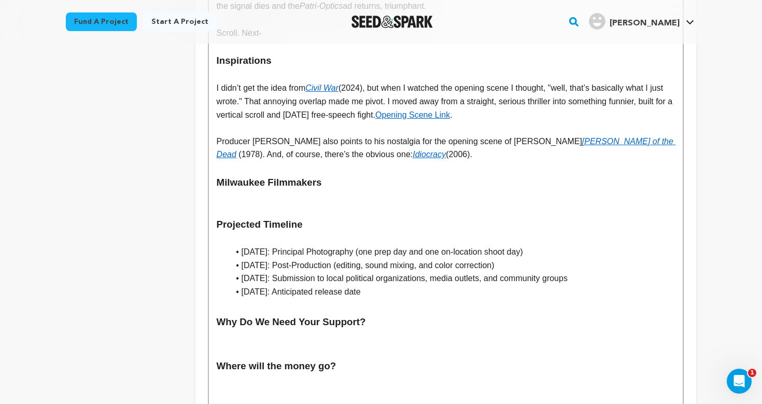
click at [286, 190] on p at bounding box center [446, 196] width 458 height 13
click at [267, 329] on h3 at bounding box center [446, 337] width 458 height 16
click at [260, 345] on p at bounding box center [446, 351] width 458 height 13
click at [253, 374] on p at bounding box center [446, 380] width 458 height 13
click at [246, 387] on p at bounding box center [446, 393] width 458 height 13
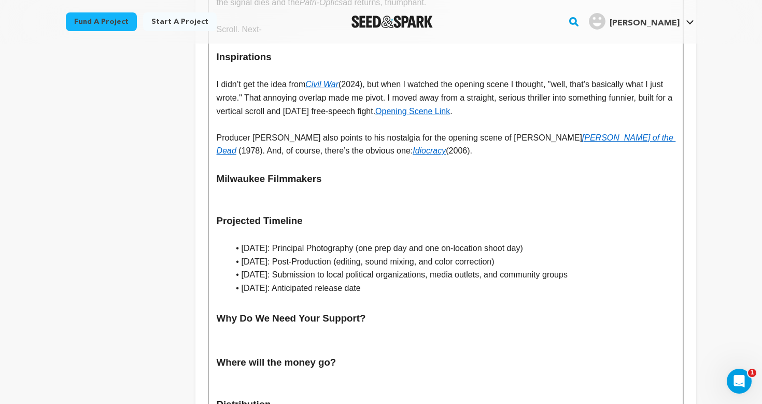
scroll to position [656, 0]
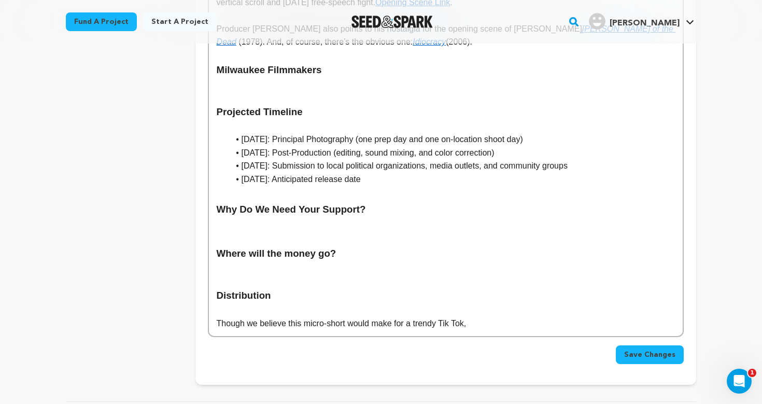
click at [253, 303] on p at bounding box center [446, 309] width 458 height 13
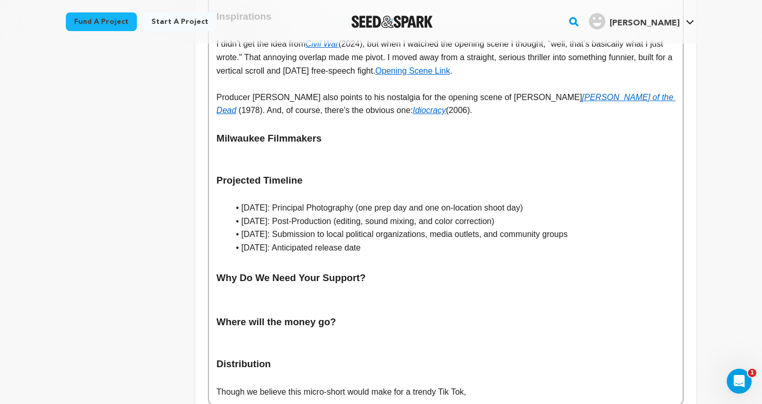
scroll to position [643, 0]
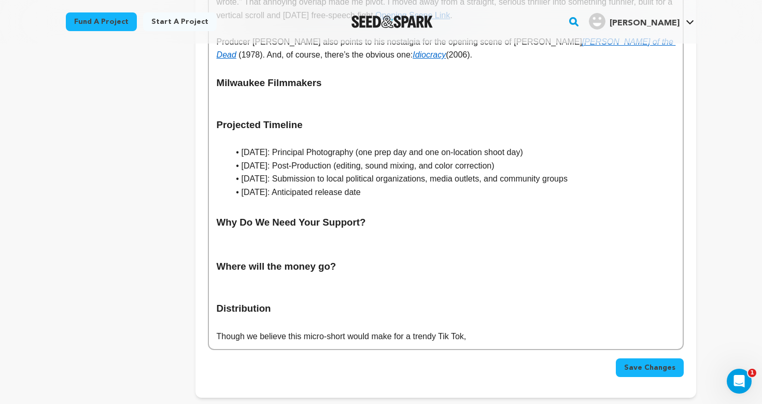
click at [663, 362] on span "Save Changes" at bounding box center [649, 367] width 51 height 10
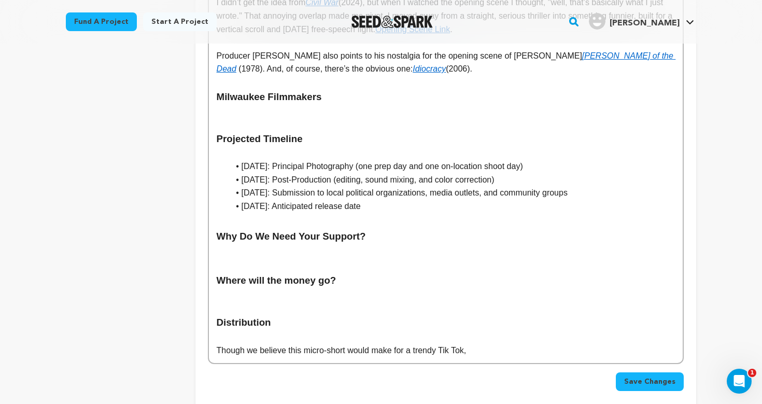
scroll to position [629, 0]
click at [285, 288] on p at bounding box center [446, 294] width 458 height 13
click at [268, 259] on p at bounding box center [446, 265] width 458 height 13
click at [262, 243] on h3 at bounding box center [446, 251] width 458 height 16
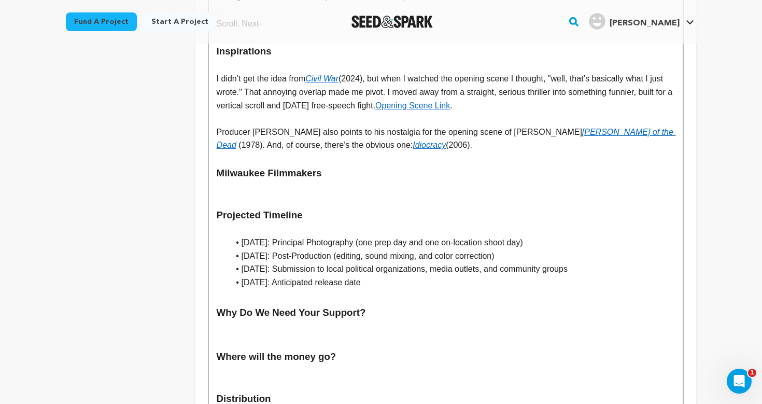
scroll to position [550, 0]
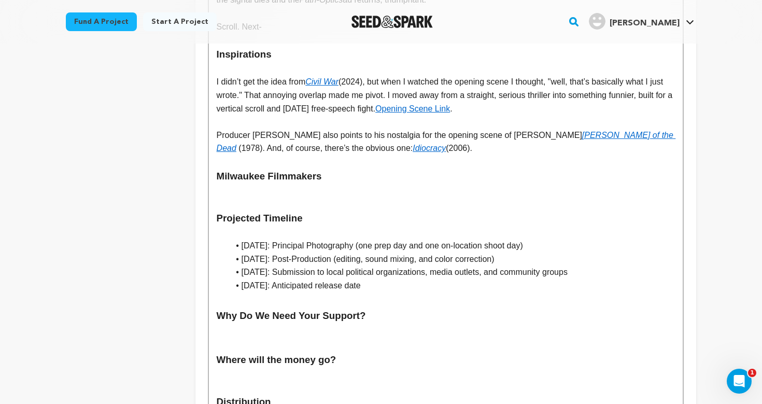
click at [255, 226] on p at bounding box center [446, 232] width 458 height 13
click at [239, 292] on h3 at bounding box center [446, 300] width 458 height 16
click at [238, 197] on p at bounding box center [446, 203] width 458 height 13
click at [233, 184] on p at bounding box center [446, 190] width 458 height 13
click at [227, 155] on p at bounding box center [446, 161] width 458 height 13
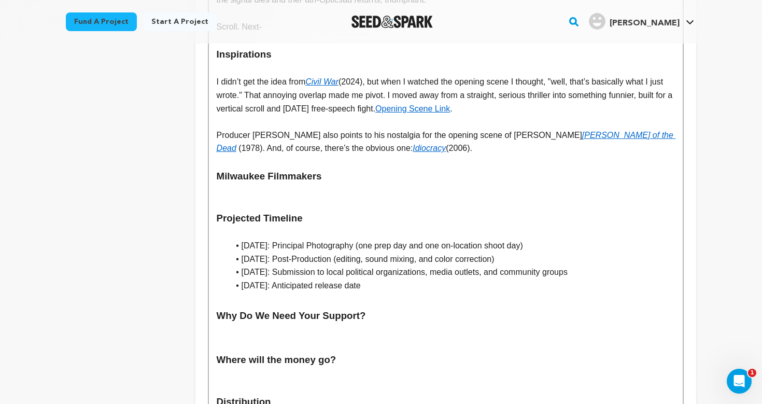
click at [225, 115] on p at bounding box center [446, 121] width 458 height 13
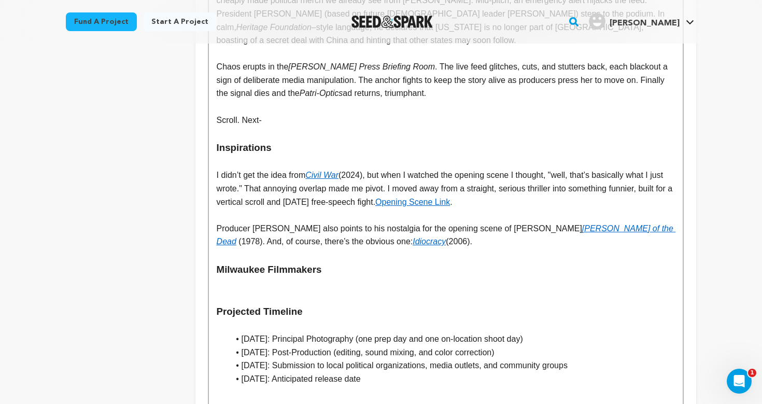
scroll to position [441, 0]
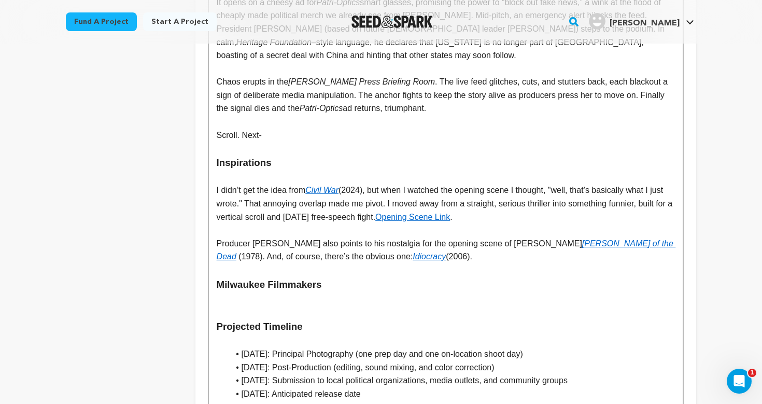
click at [231, 171] on p at bounding box center [446, 177] width 458 height 13
click at [230, 155] on h3 "Inspirations" at bounding box center [446, 163] width 458 height 16
click at [230, 132] on p "Scroll. Next-" at bounding box center [446, 135] width 458 height 13
click at [230, 115] on p at bounding box center [446, 121] width 458 height 13
click at [229, 144] on p at bounding box center [446, 148] width 458 height 13
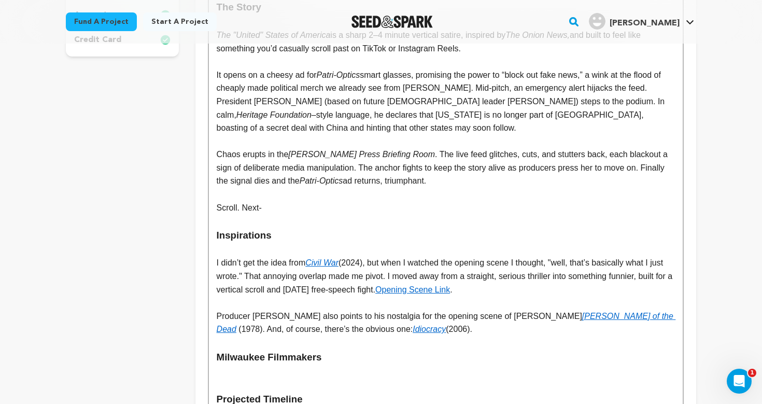
click at [228, 137] on p at bounding box center [446, 141] width 458 height 13
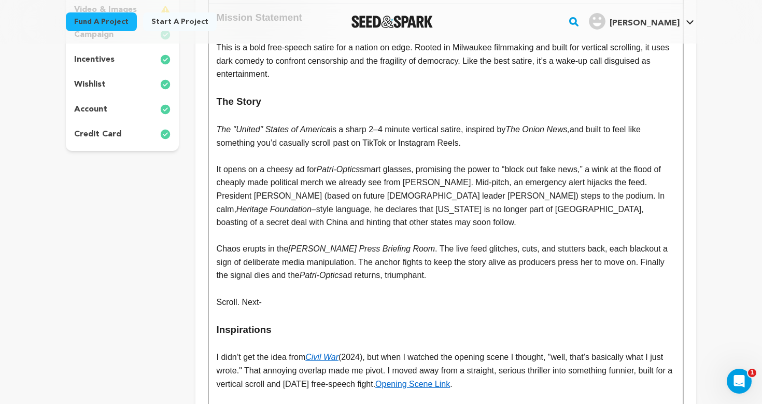
click at [226, 149] on p at bounding box center [446, 155] width 458 height 13
click at [223, 117] on p at bounding box center [446, 115] width 458 height 13
click at [223, 86] on p at bounding box center [446, 87] width 458 height 13
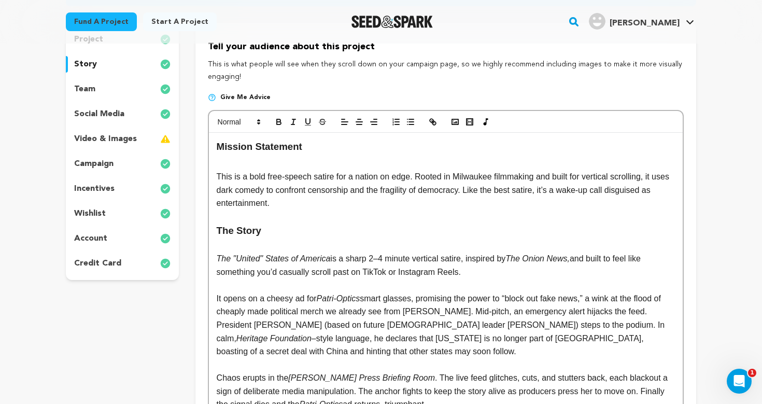
scroll to position [132, 0]
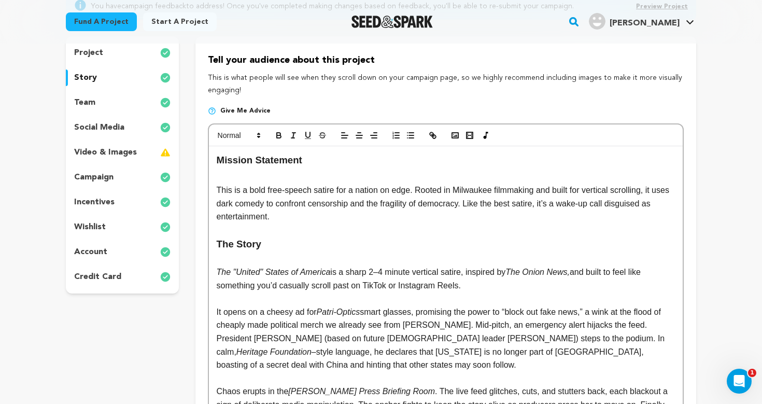
click at [227, 174] on h3 at bounding box center [446, 176] width 458 height 16
click at [298, 216] on p "This is a bold free-speech satire for a nation on edge. Rooted in Milwaukee fil…" at bounding box center [446, 204] width 458 height 40
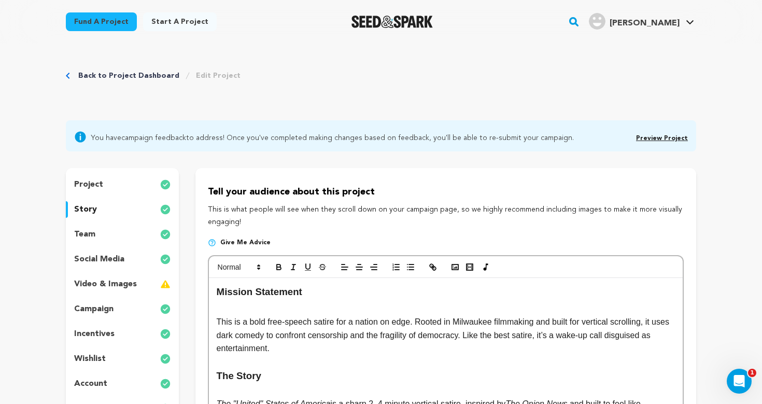
scroll to position [0, 0]
click at [127, 178] on div "project" at bounding box center [122, 184] width 113 height 17
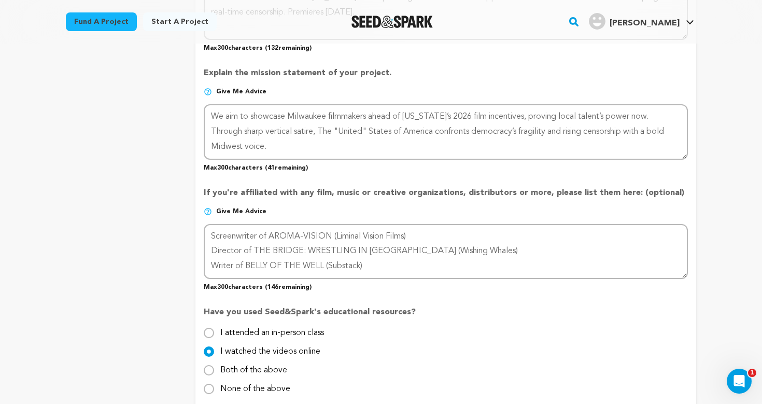
scroll to position [742, 0]
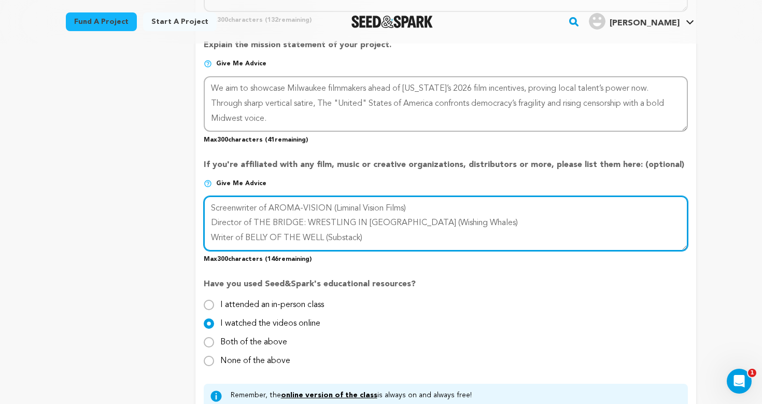
drag, startPoint x: 387, startPoint y: 244, endPoint x: 179, endPoint y: 197, distance: 212.7
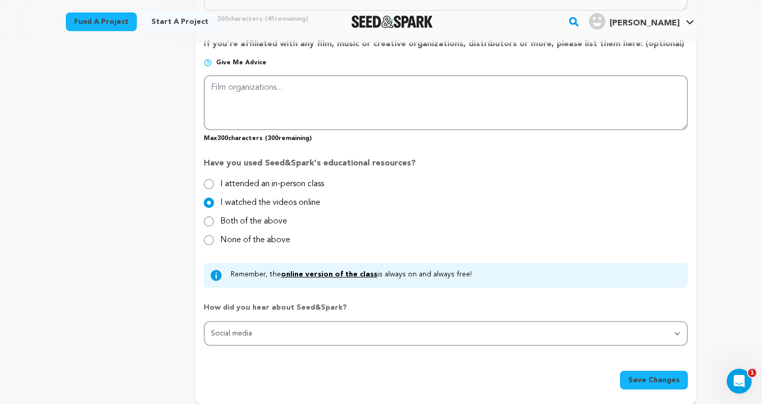
scroll to position [874, 0]
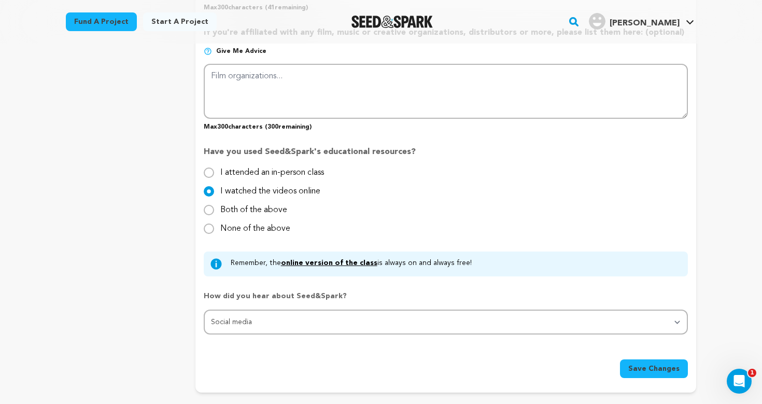
click at [656, 365] on span "Save Changes" at bounding box center [653, 368] width 51 height 10
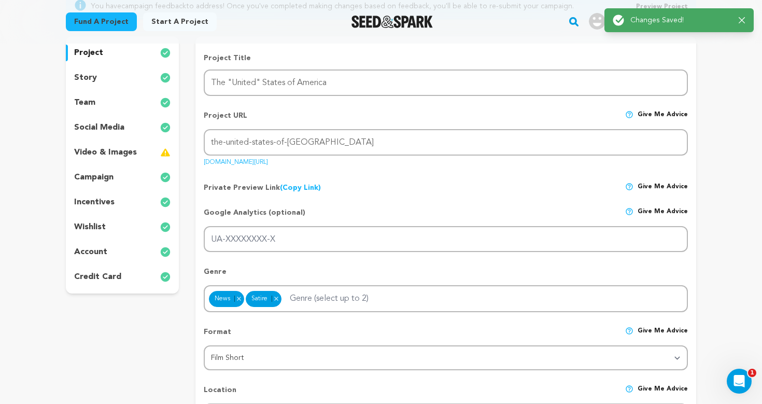
scroll to position [0, 0]
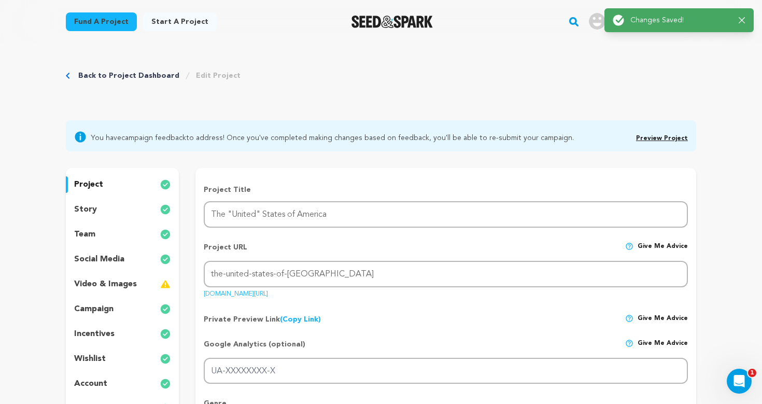
click at [119, 76] on link "Back to Project Dashboard" at bounding box center [128, 76] width 101 height 10
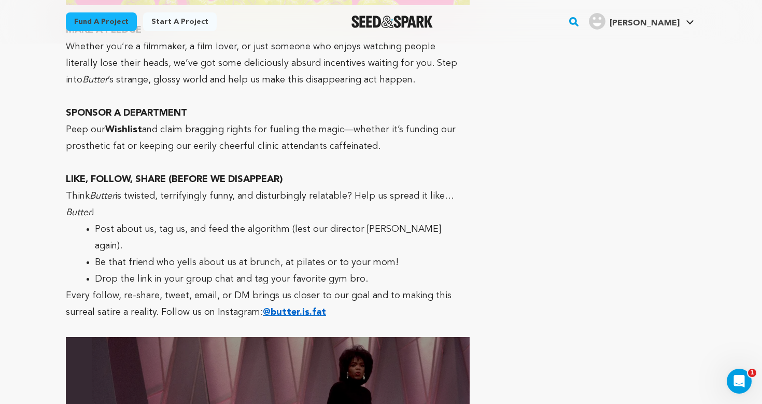
scroll to position [4628, 0]
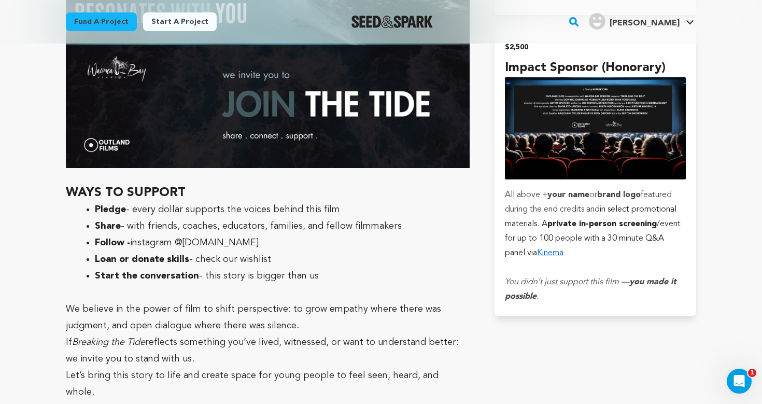
scroll to position [3021, 0]
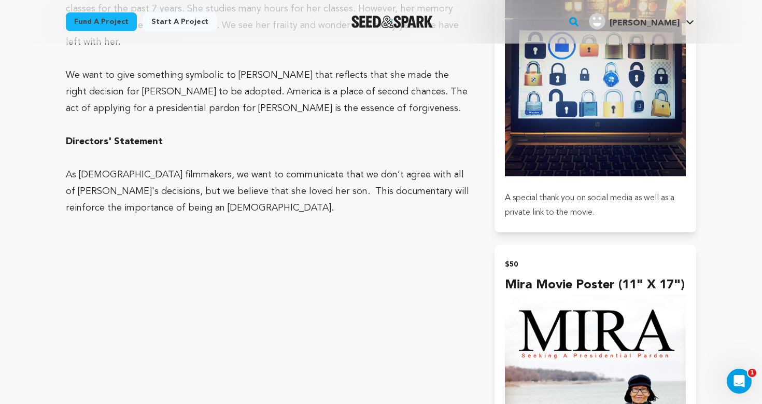
scroll to position [1060, 0]
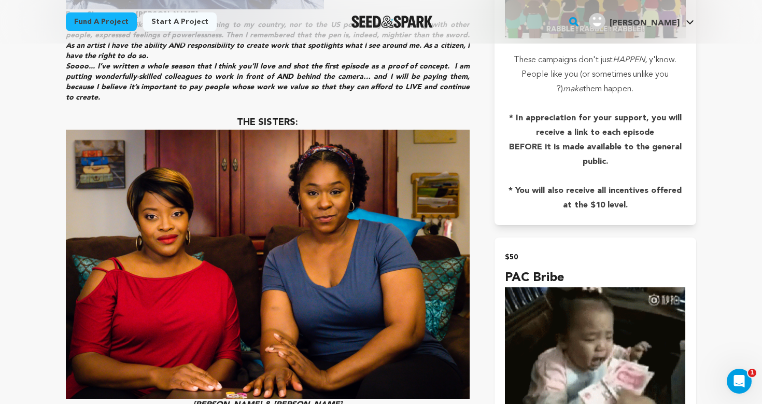
scroll to position [1994, 0]
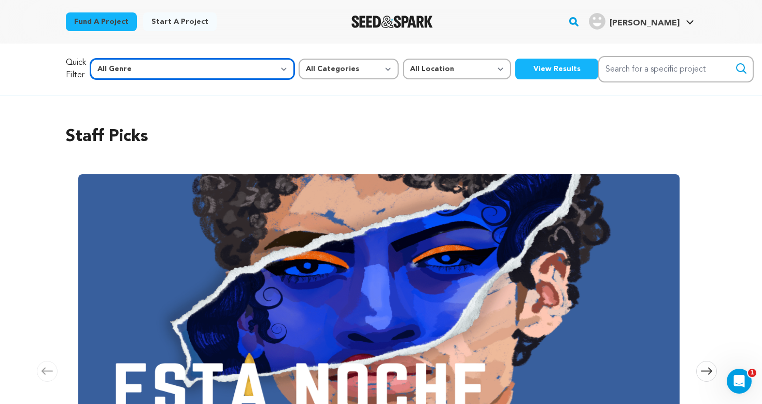
select select "1069"
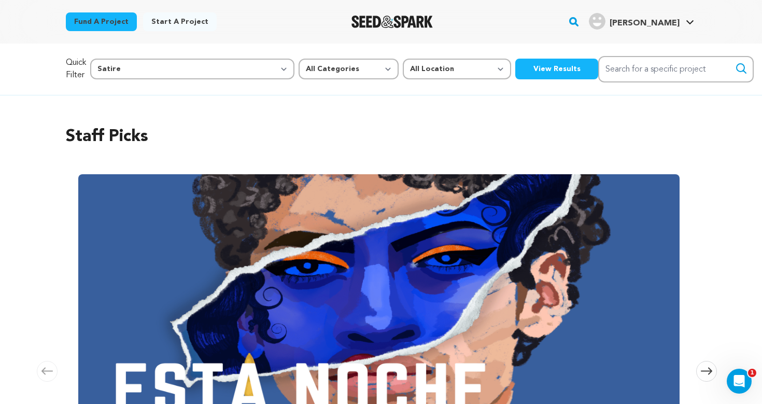
click at [515, 68] on button "View Results" at bounding box center [556, 69] width 83 height 21
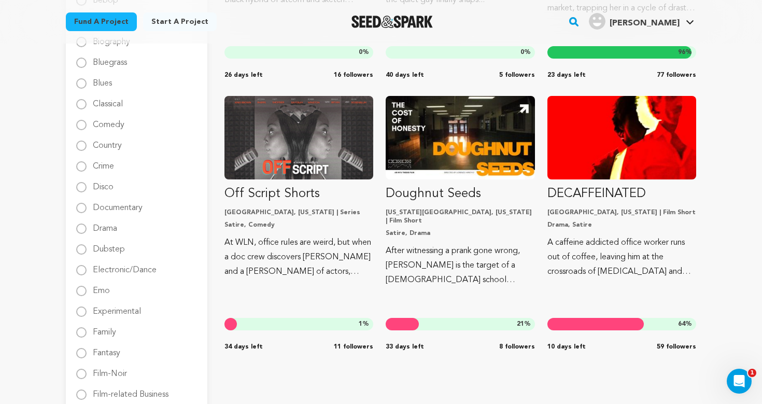
scroll to position [360, 0]
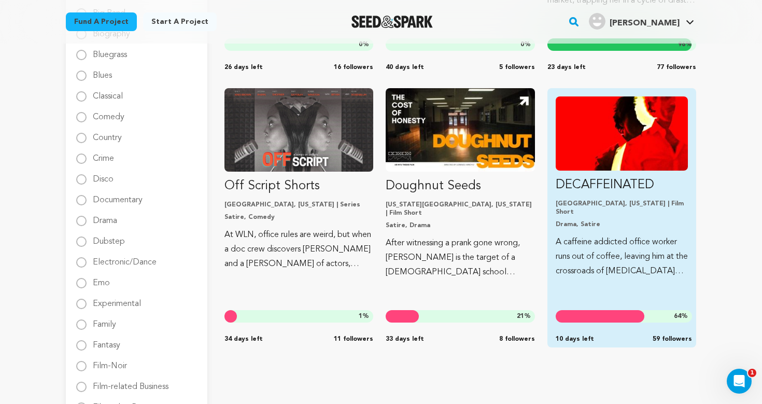
click at [610, 197] on link "DECAFFEINATED [GEOGRAPHIC_DATA], [US_STATE] | Film Short Drama, Satire A caffei…" at bounding box center [622, 187] width 132 height 182
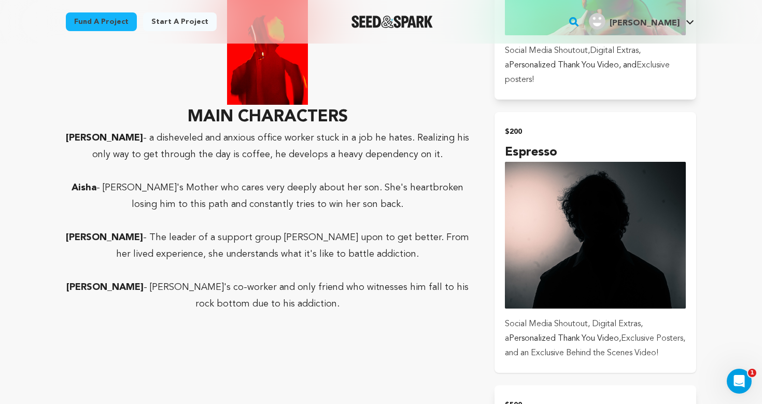
scroll to position [2125, 0]
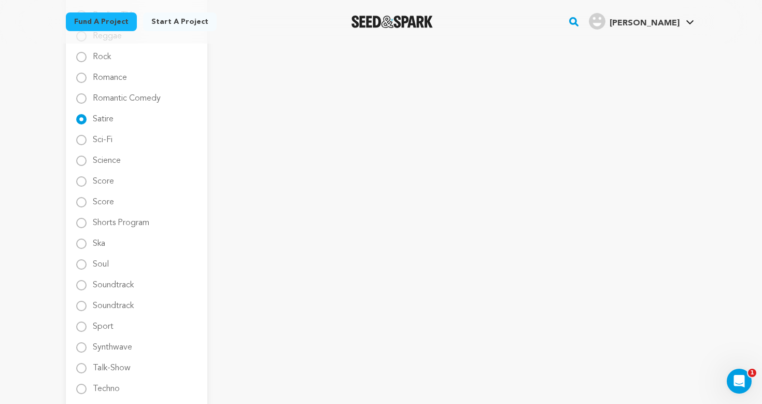
scroll to position [1440, 0]
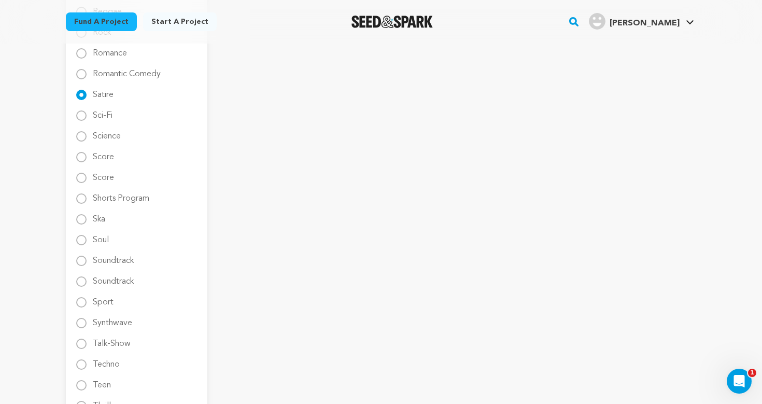
click at [82, 119] on input "Sci-Fi" at bounding box center [81, 115] width 10 height 10
radio input "true"
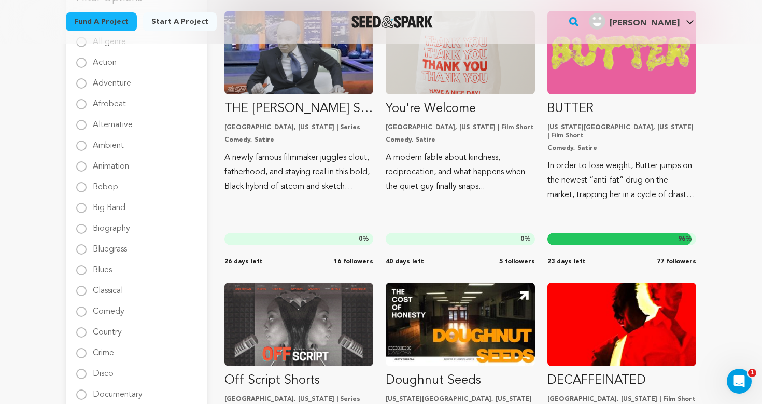
scroll to position [1, 0]
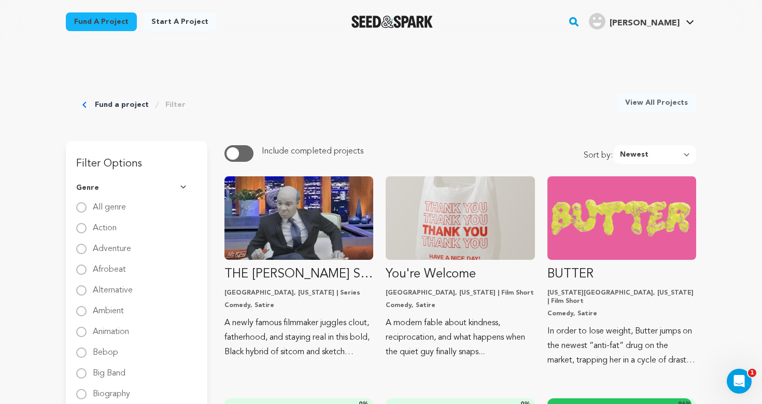
click at [239, 155] on span "button" at bounding box center [233, 153] width 12 height 12
select select "most_popular"
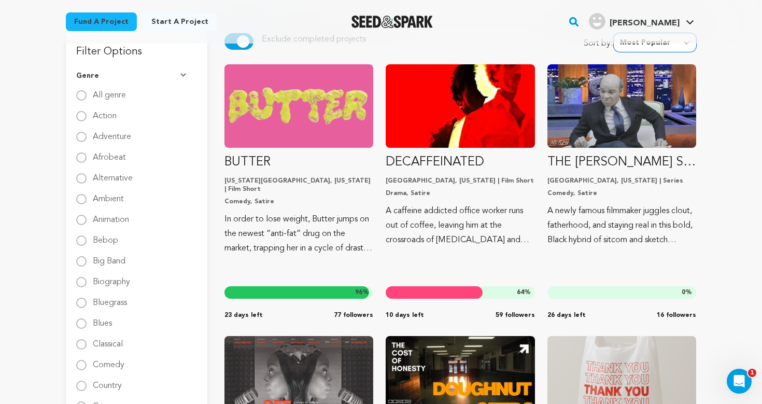
scroll to position [112, 0]
click at [82, 94] on input "All genre" at bounding box center [81, 95] width 10 height 10
radio input "true"
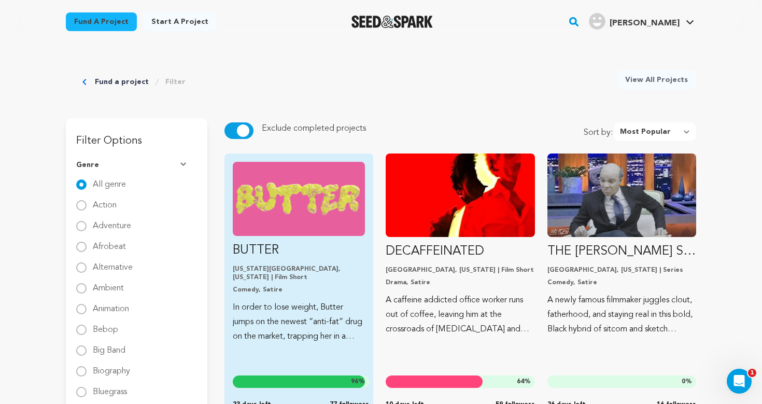
scroll to position [0, 0]
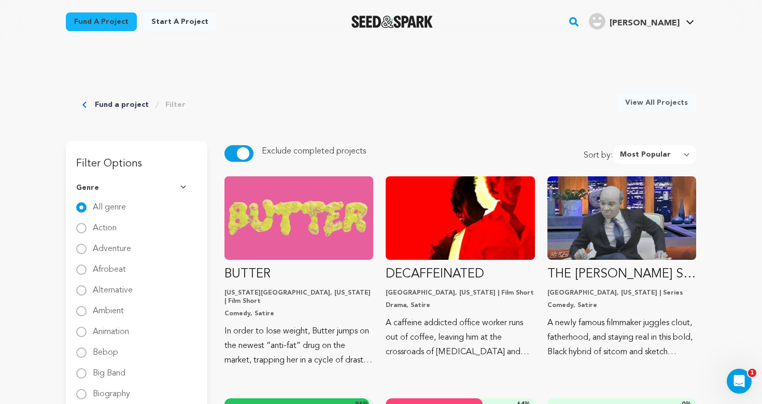
click at [242, 150] on span "button" at bounding box center [243, 153] width 12 height 12
click at [666, 96] on link "View All Projects" at bounding box center [656, 102] width 79 height 19
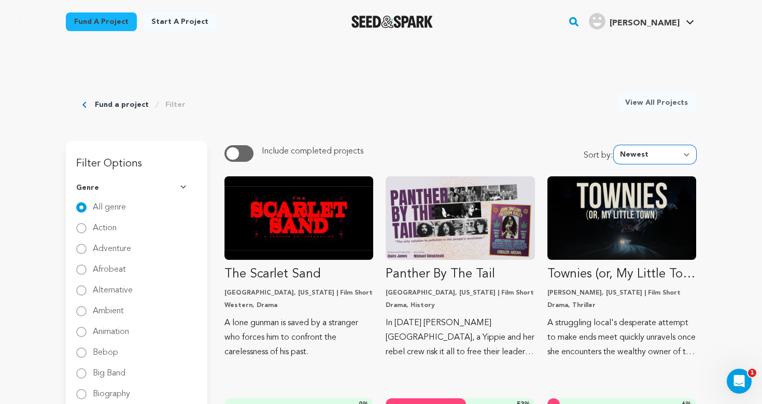
select select "trending_now"
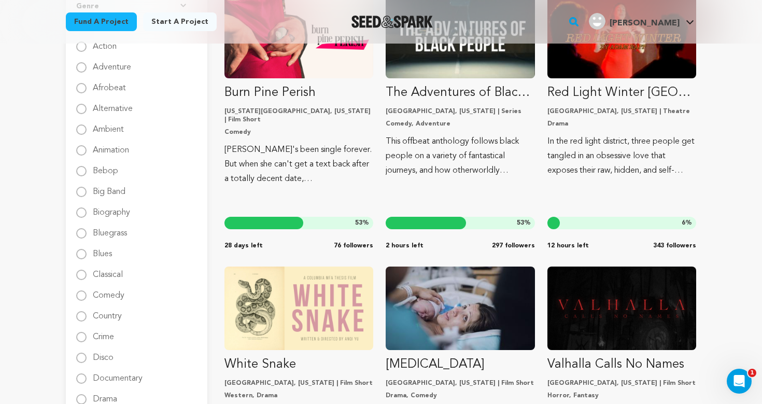
scroll to position [254, 0]
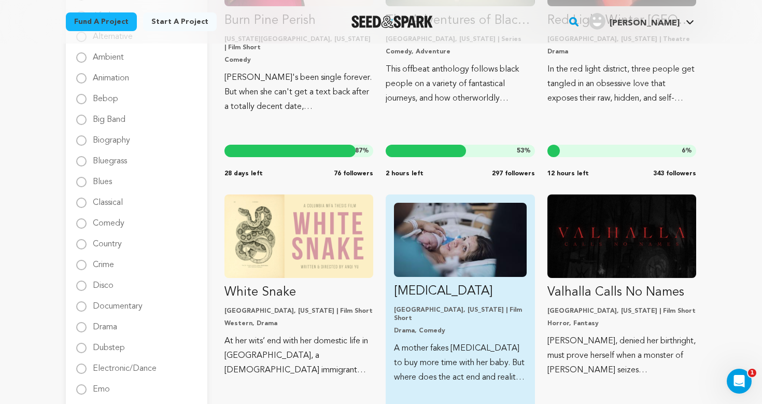
click at [425, 303] on link "[MEDICAL_DATA] [GEOGRAPHIC_DATA], [US_STATE] | Film Short Drama, Comedy A mothe…" at bounding box center [460, 294] width 132 height 182
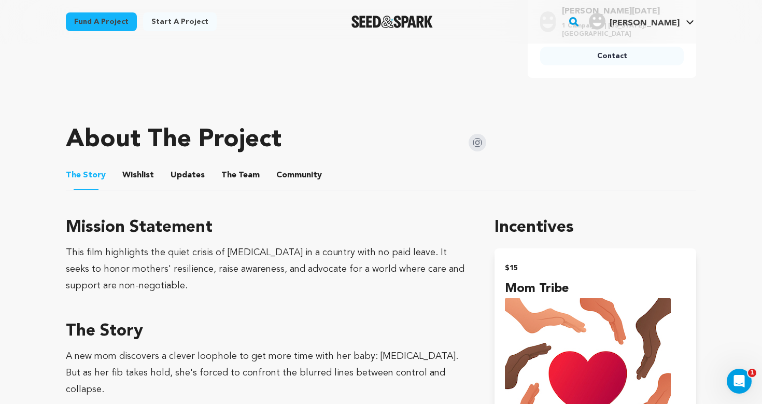
scroll to position [924, 0]
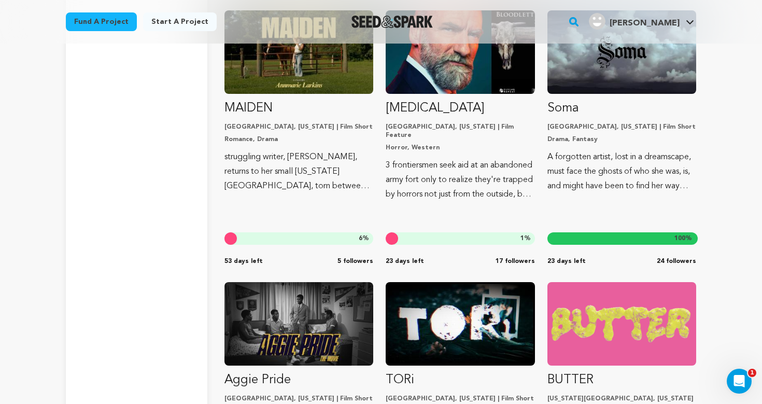
scroll to position [3748, 0]
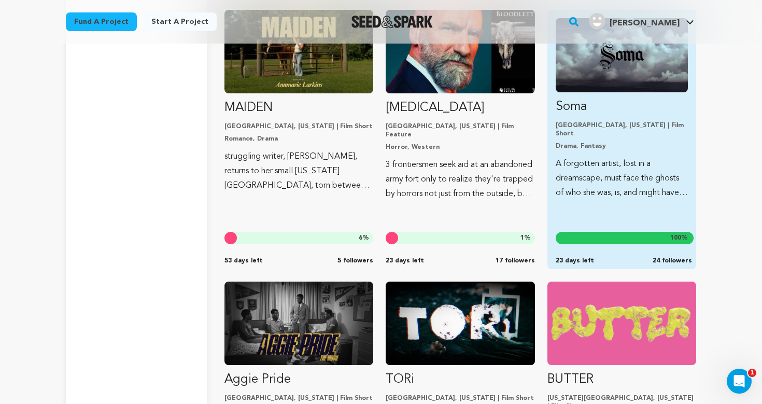
click at [610, 157] on p "A forgotten artist, lost in a dreamscape, must face the ghosts of who she was, …" at bounding box center [622, 179] width 132 height 44
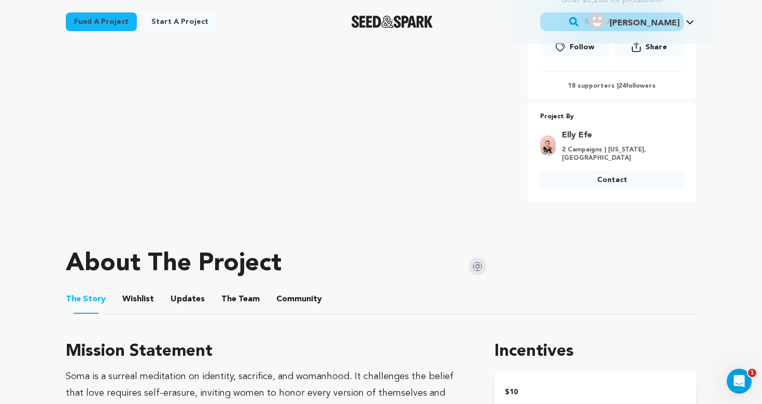
scroll to position [209, 0]
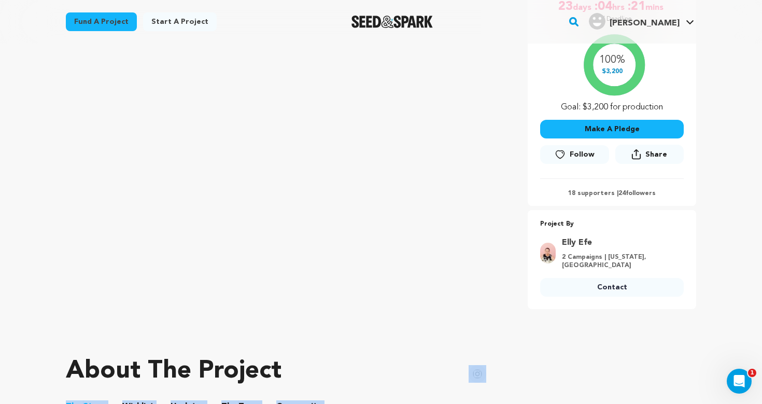
drag, startPoint x: 497, startPoint y: 185, endPoint x: 69, endPoint y: 369, distance: 465.7
copy div "About The Project Campaign Details Incentives The Story The Story Wishlist Wish…"
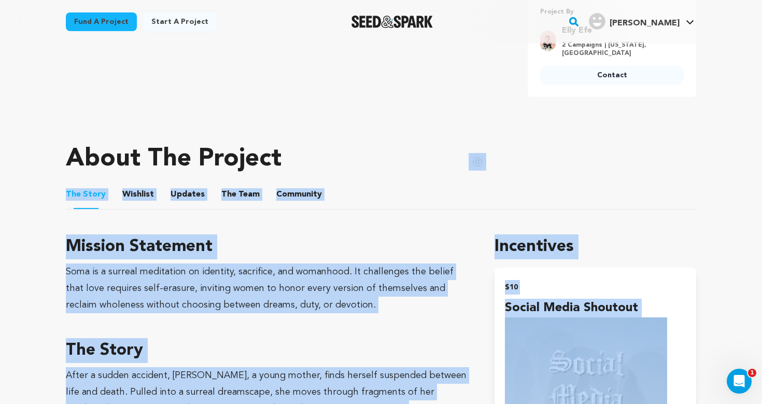
scroll to position [601, 0]
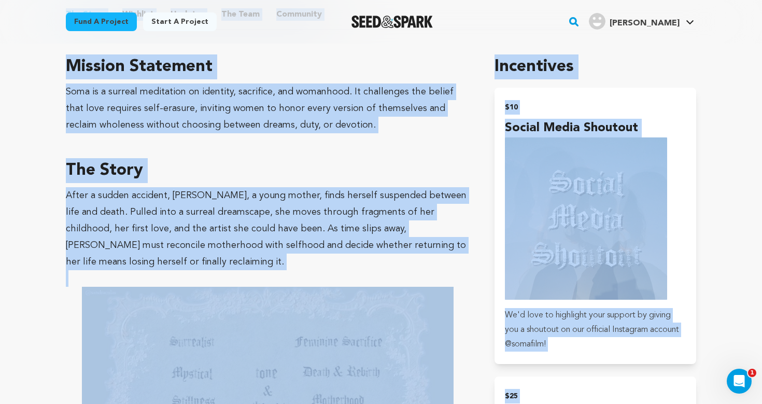
click at [244, 195] on p "After a sudden accident, [PERSON_NAME], a young mother, finds herself suspended…" at bounding box center [268, 228] width 404 height 83
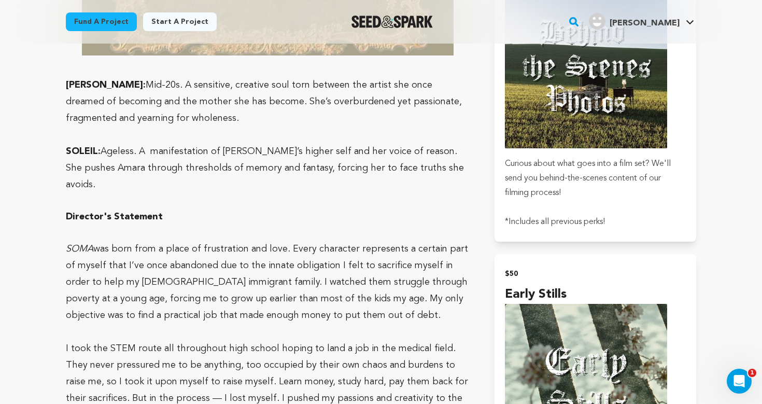
scroll to position [1038, 0]
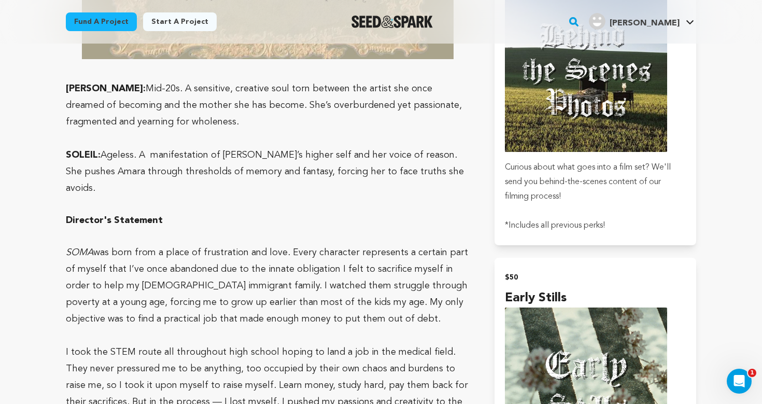
click at [204, 213] on h3 "Director's Statement" at bounding box center [268, 220] width 404 height 15
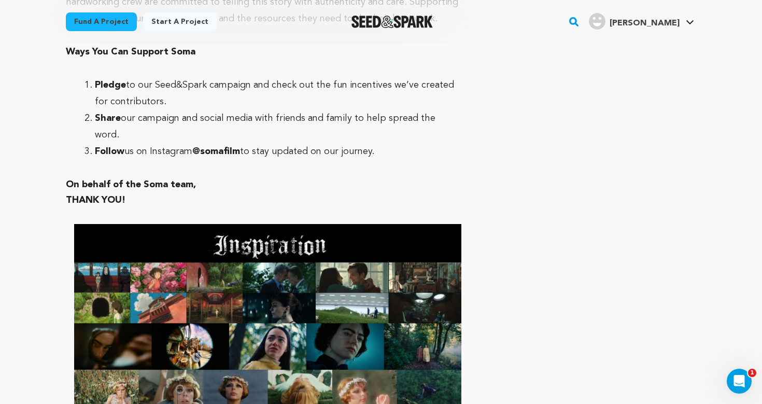
scroll to position [2653, 0]
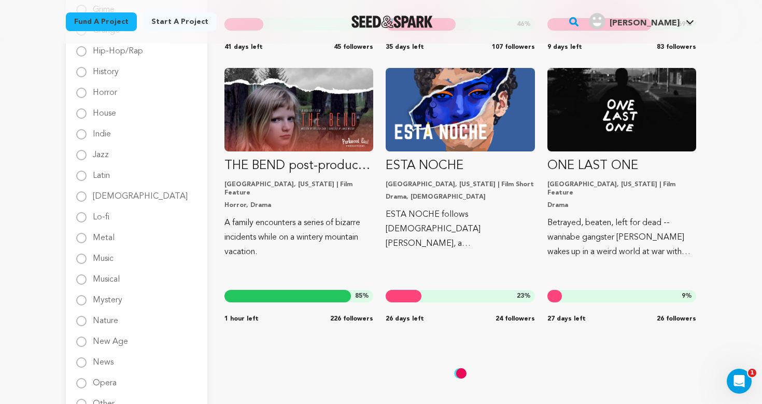
scroll to position [865, 0]
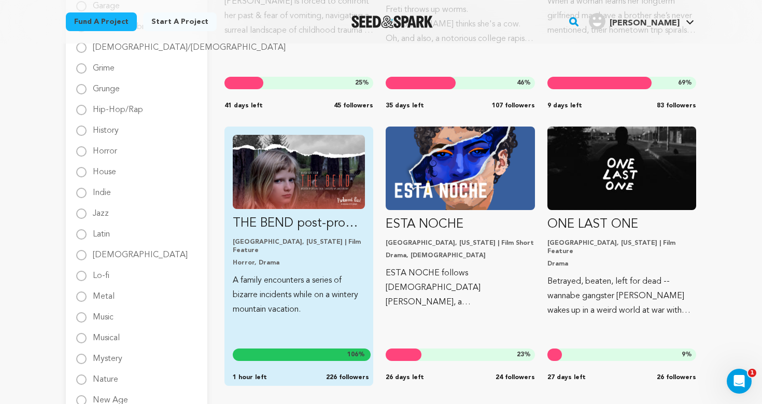
click at [297, 227] on p "THE BEND post-production" at bounding box center [299, 223] width 132 height 17
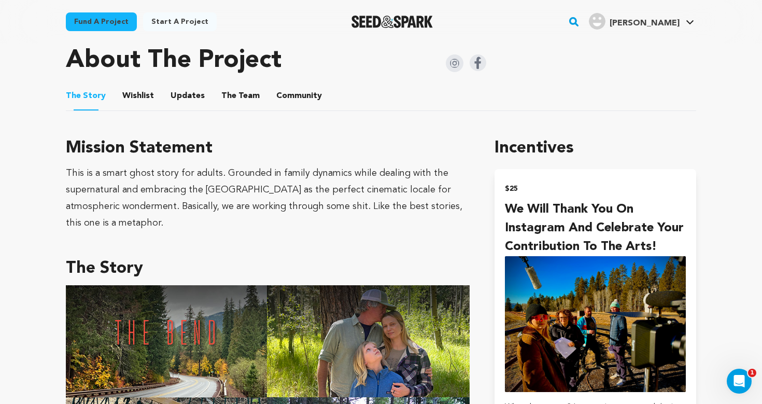
scroll to position [539, 0]
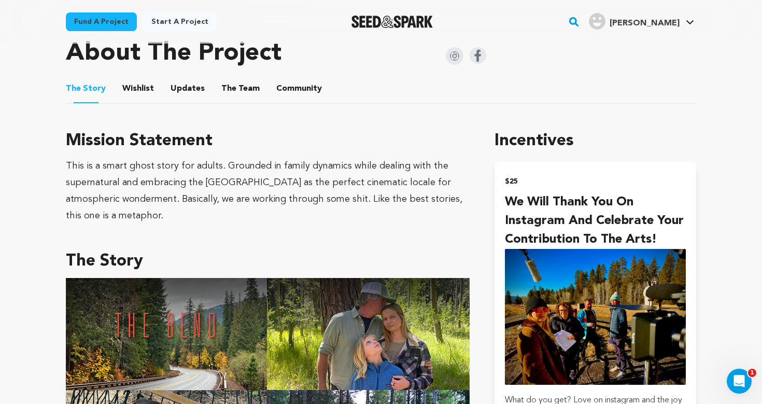
click at [128, 131] on h3 "Mission Statement" at bounding box center [268, 141] width 404 height 25
copy div "Mission Statement"
drag, startPoint x: 153, startPoint y: 212, endPoint x: 57, endPoint y: 128, distance: 127.9
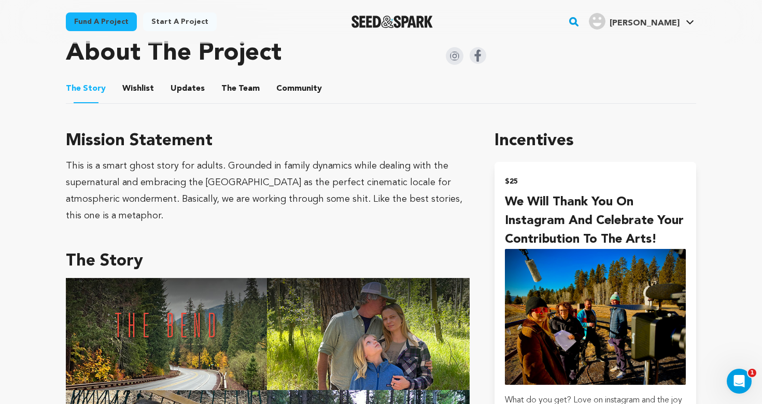
copy div "Mission Statement This is a smart ghost story for adults. Grounded in family dy…"
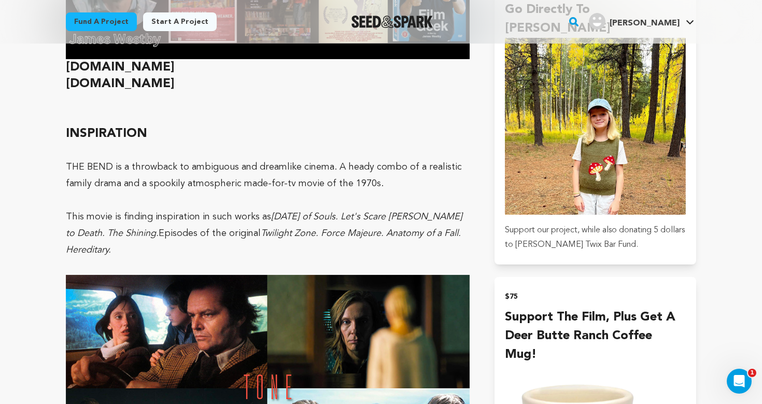
scroll to position [1491, 0]
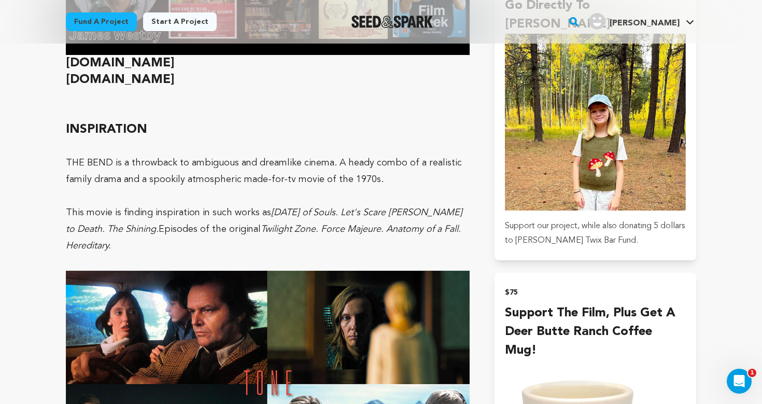
click at [101, 123] on strong "INSPIRATION" at bounding box center [106, 129] width 81 height 12
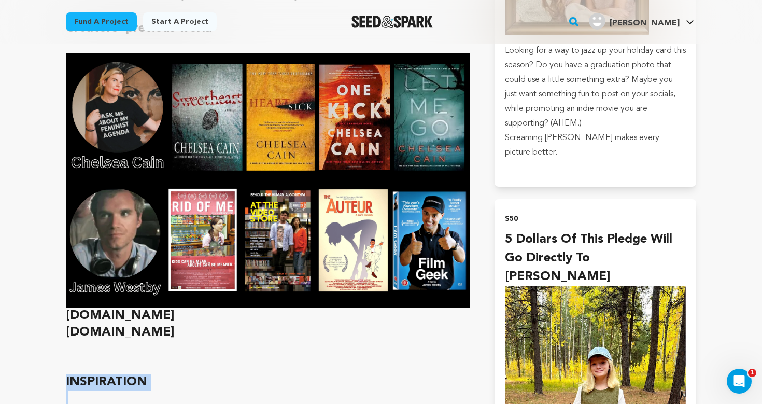
scroll to position [1239, 0]
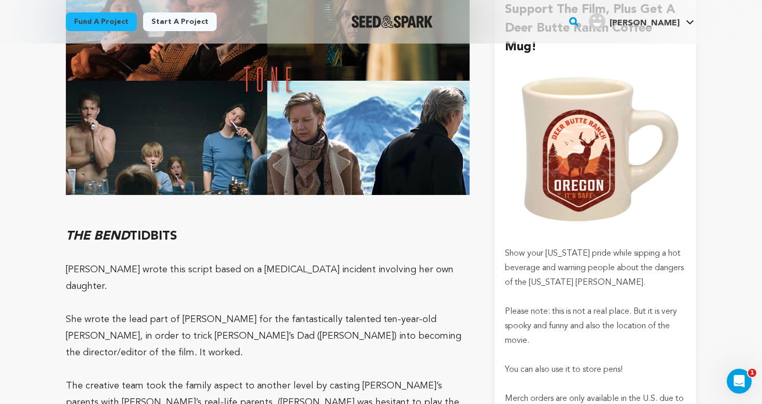
click at [248, 245] on p at bounding box center [268, 253] width 404 height 17
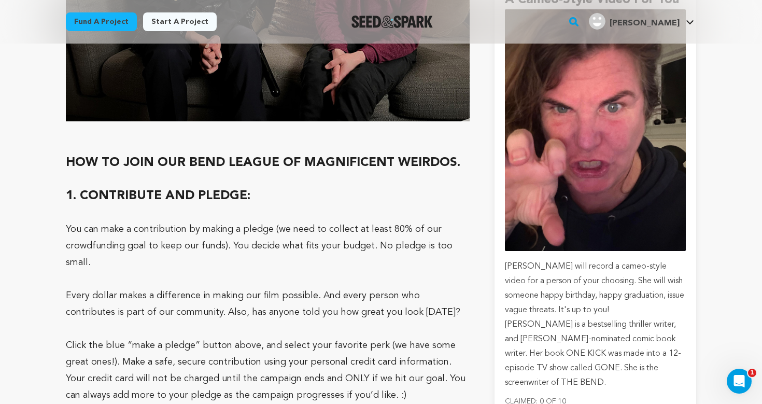
scroll to position [3619, 0]
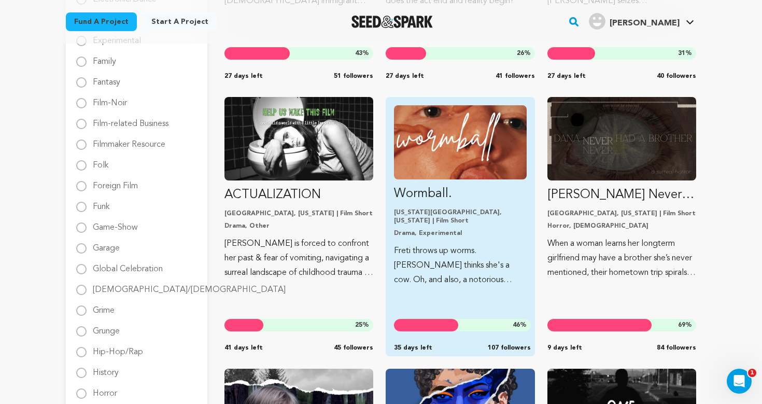
scroll to position [622, 0]
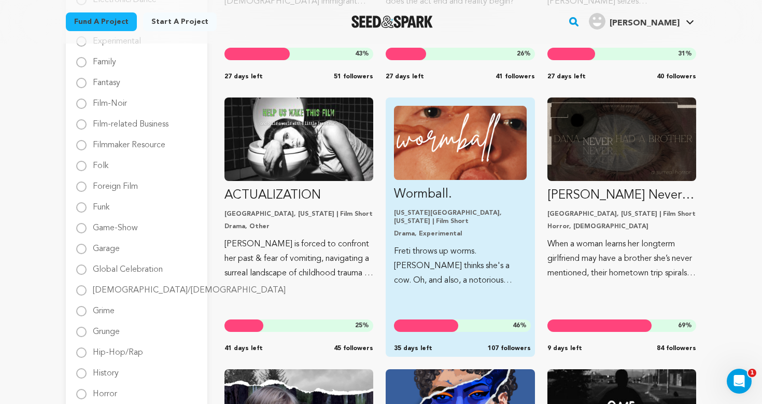
click at [411, 207] on link "Wormball. [US_STATE][GEOGRAPHIC_DATA], [US_STATE] | Film Short Drama, Experimen…" at bounding box center [460, 197] width 132 height 182
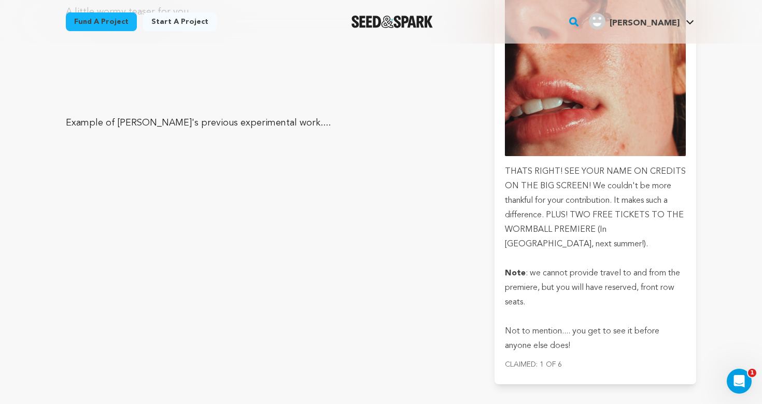
scroll to position [4022, 0]
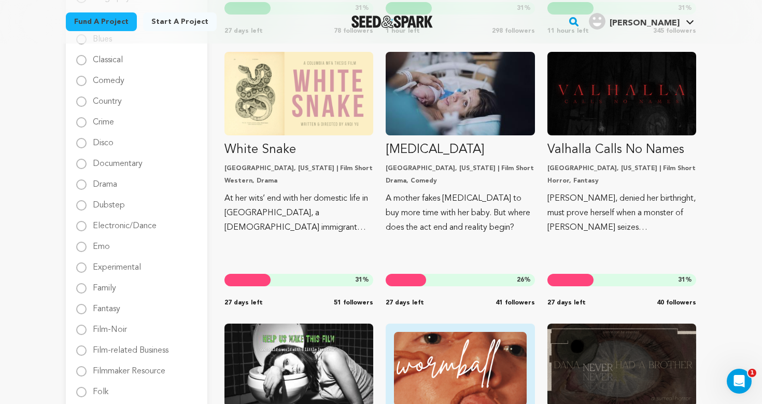
scroll to position [152, 0]
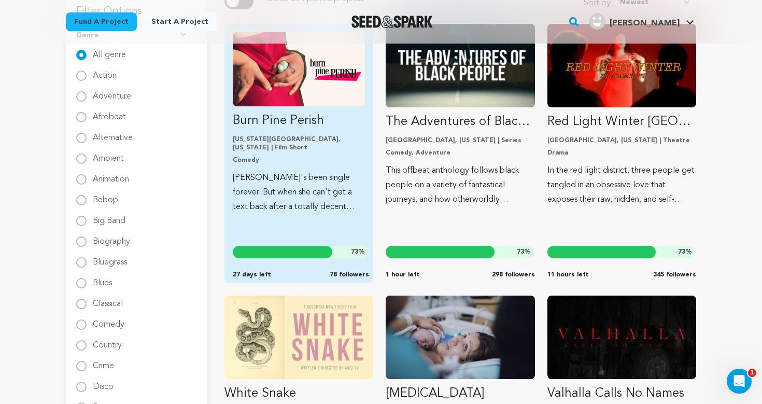
click at [307, 133] on link "Burn Pine Perish [US_STATE][GEOGRAPHIC_DATA], [US_STATE] | Film Short Comedy [P…" at bounding box center [299, 123] width 132 height 182
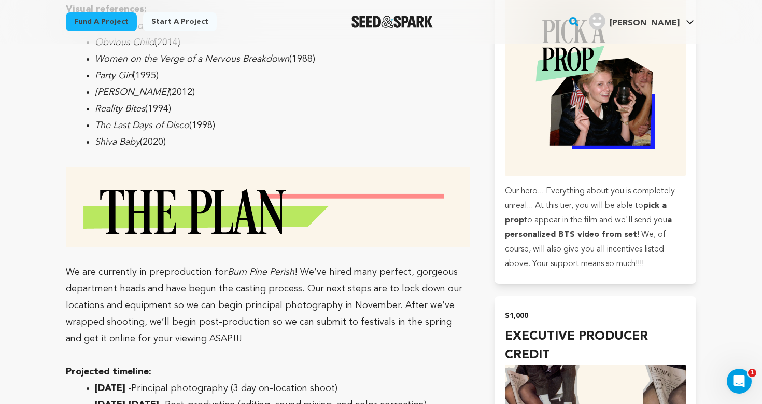
scroll to position [2513, 0]
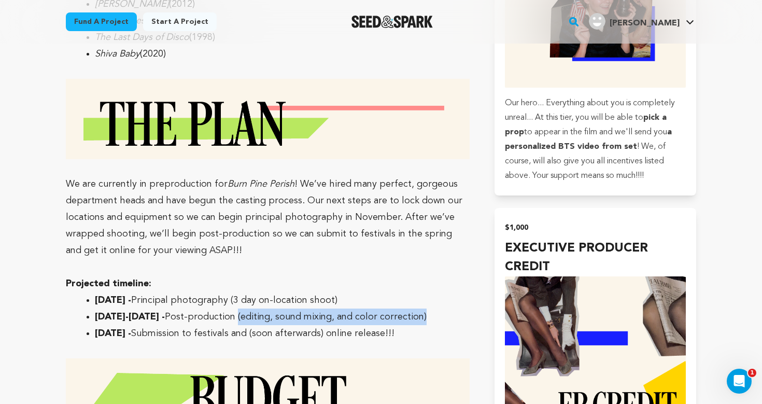
click at [297, 309] on li "[DATE]-[DATE] - Post-production (editing, sound mixing, and color correction)" at bounding box center [276, 317] width 362 height 17
copy li "(editing, sound mixing, and color correction)"
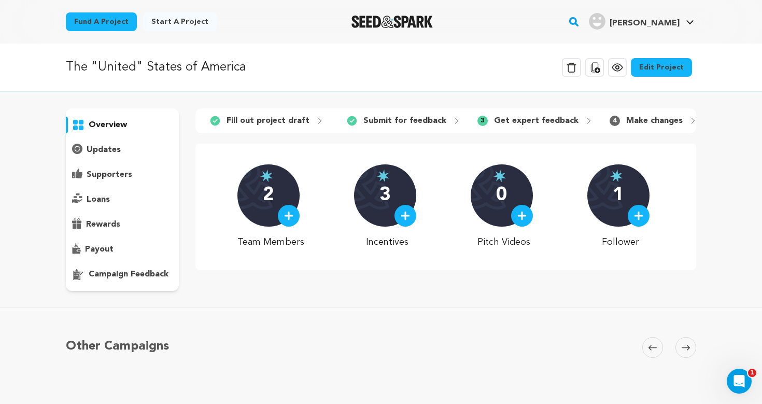
click at [620, 72] on icon at bounding box center [617, 67] width 12 height 12
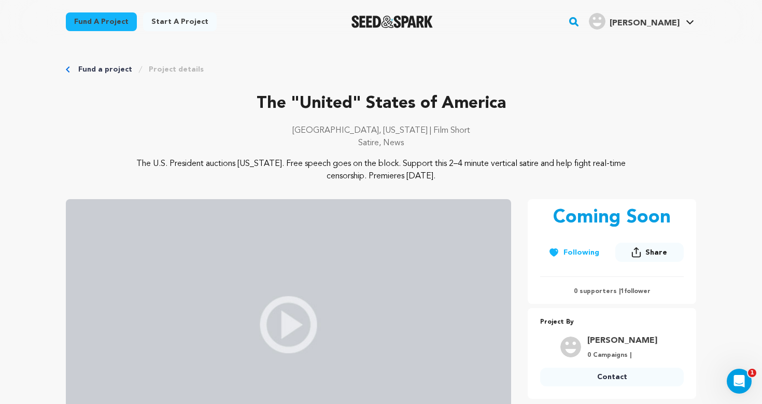
click at [182, 71] on link "Project details" at bounding box center [176, 69] width 55 height 10
click at [72, 67] on div "Fund a project Project details" at bounding box center [381, 69] width 631 height 10
click at [67, 70] on icon "Breadcrumb" at bounding box center [68, 69] width 4 height 6
click at [162, 69] on link "Project details" at bounding box center [176, 69] width 55 height 10
click at [160, 66] on link "Project details" at bounding box center [176, 69] width 55 height 10
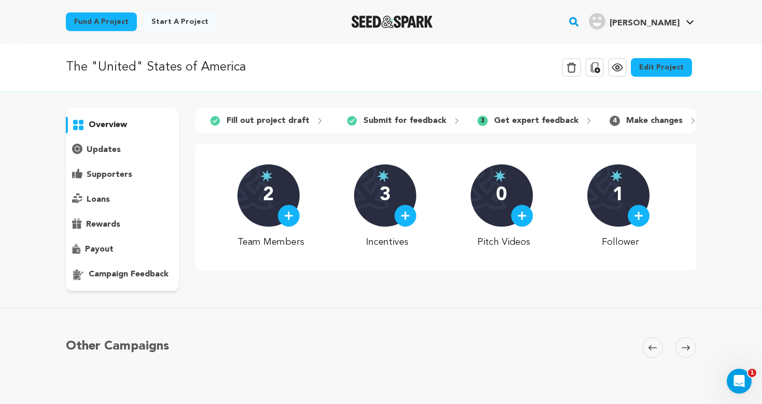
click at [652, 68] on link "Edit Project" at bounding box center [661, 67] width 61 height 19
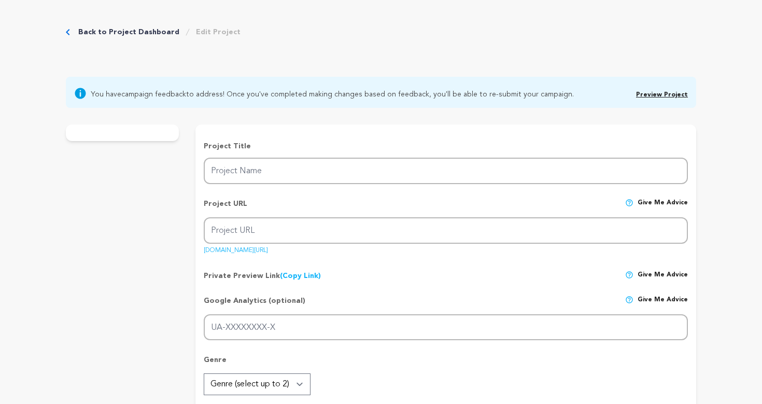
type input "The "United" States of America"
type input "the-united-states-of-[GEOGRAPHIC_DATA]"
type input "In this satirical short, the President of America auctions off the "united" sta…"
type textarea "The U.S. President auctions California. Free speech goes on the block. Support …"
type textarea "We aim to showcase Milwaukee filmmakers ahead of Wisconsin’s 2026 film incentiv…"
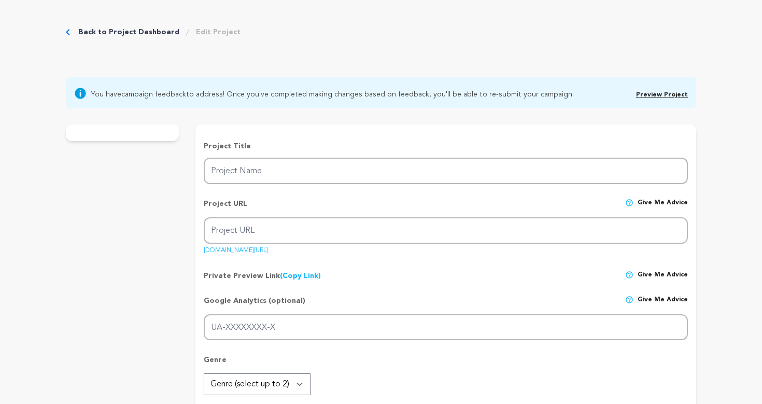
radio input "true"
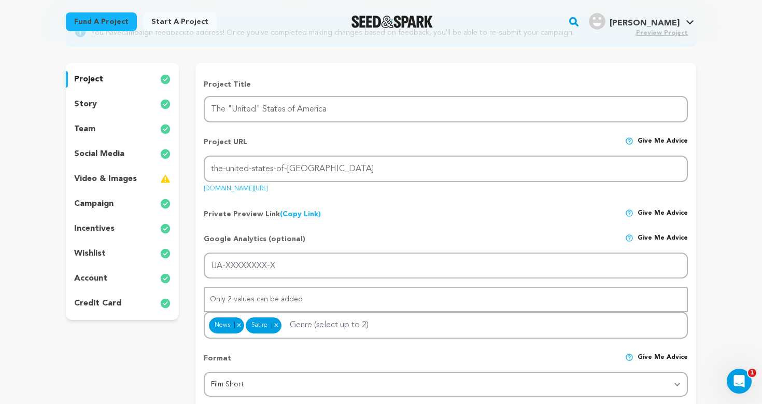
scroll to position [68, 0]
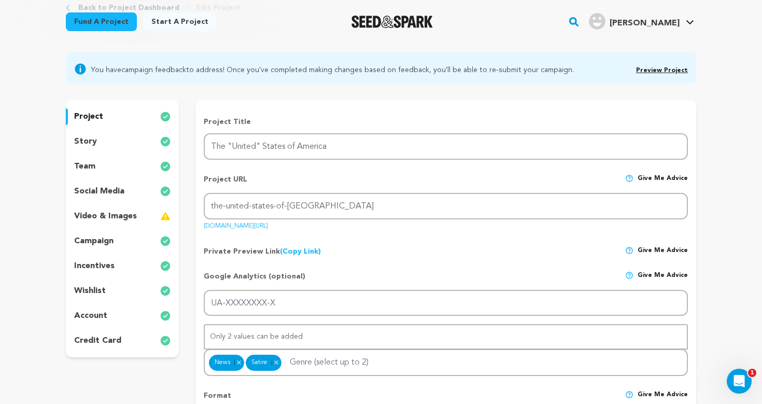
click at [95, 143] on div "story" at bounding box center [122, 141] width 113 height 17
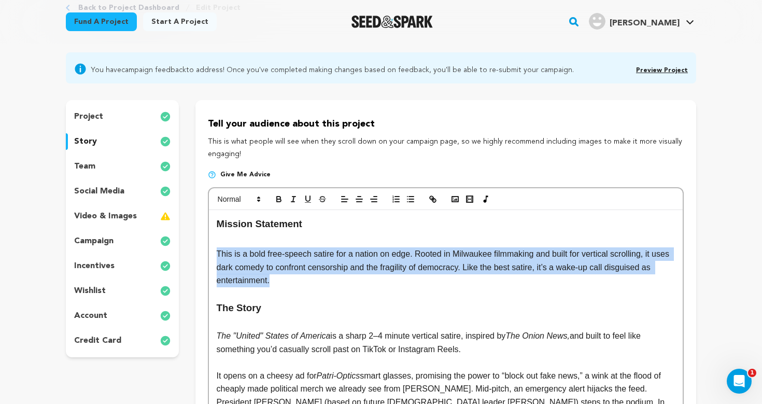
drag, startPoint x: 295, startPoint y: 281, endPoint x: 213, endPoint y: 254, distance: 86.4
copy p "This is a bold free-speech satire for a nation on edge. Rooted in Milwaukee fil…"
click at [118, 118] on div "project" at bounding box center [122, 116] width 113 height 17
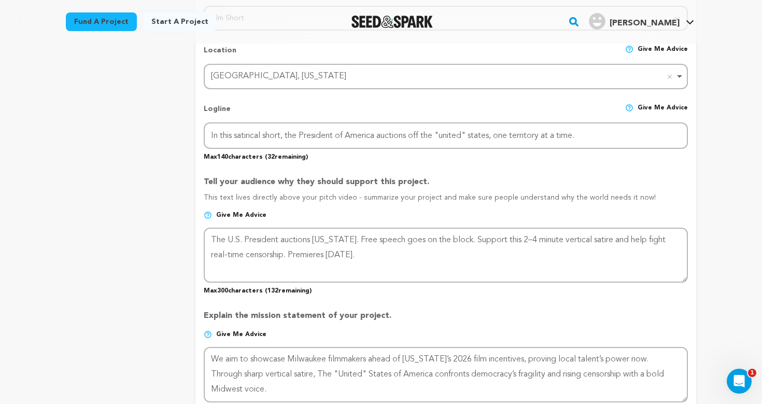
scroll to position [503, 0]
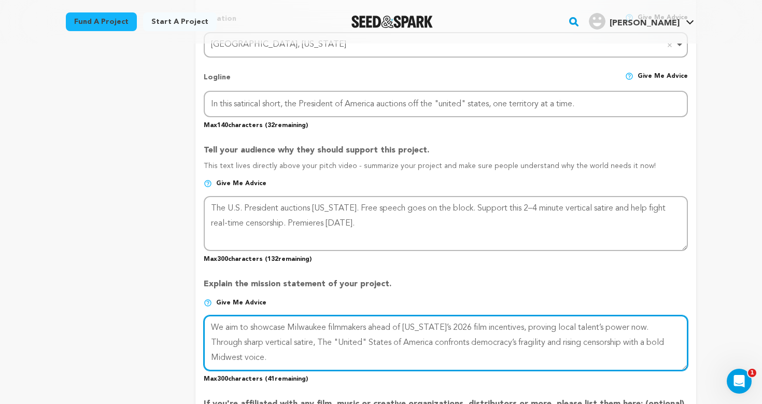
click at [285, 348] on textarea at bounding box center [446, 342] width 484 height 55
paste textarea "This is a bold free-speech satire for a nation on edge. Rooted in Milwaukee fil…"
type textarea "This is a bold free-speech satire for a nation on edge. Rooted in Milwaukee fil…"
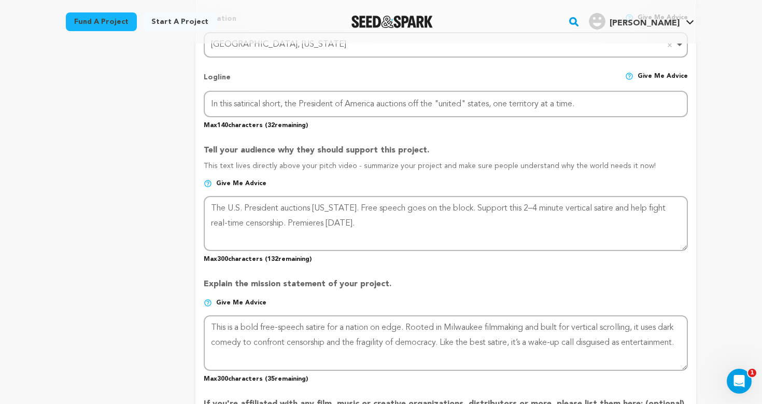
click at [153, 328] on div "project story team social media video & images campaign incentives wishlist" at bounding box center [122, 214] width 113 height 1099
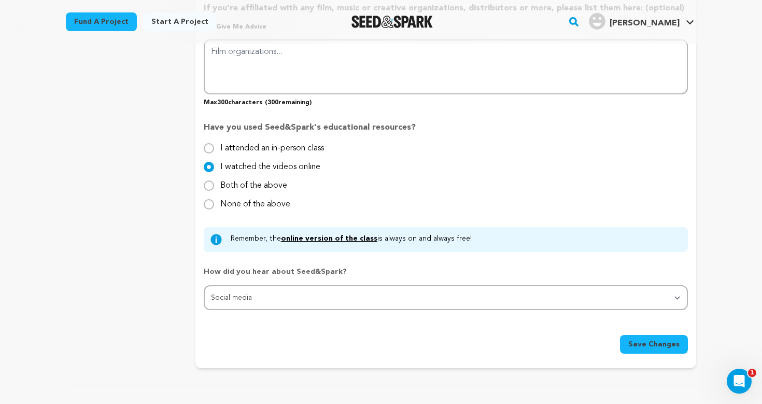
scroll to position [954, 0]
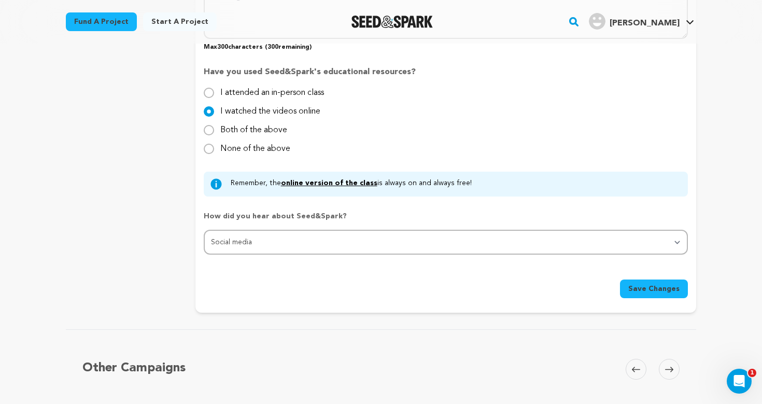
click at [671, 285] on span "Save Changes" at bounding box center [653, 289] width 51 height 10
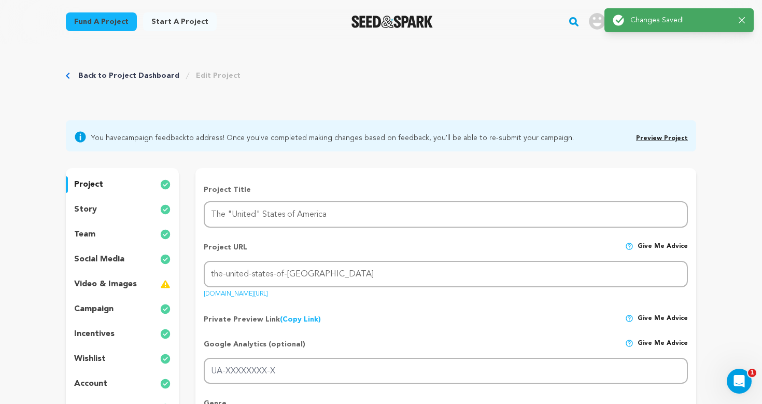
scroll to position [0, 0]
click at [104, 212] on div "story" at bounding box center [122, 209] width 113 height 17
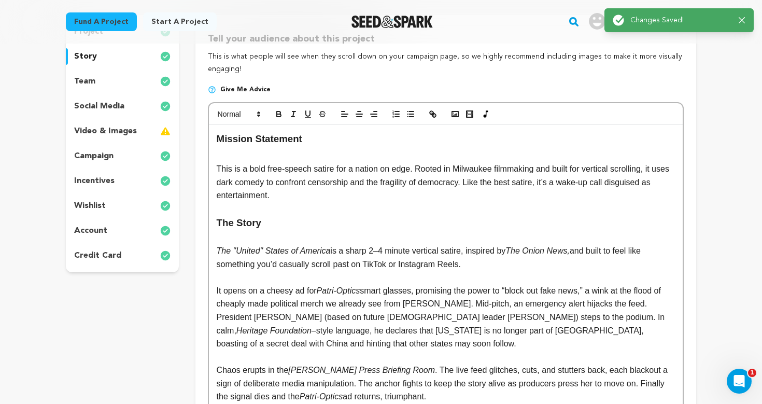
scroll to position [139, 0]
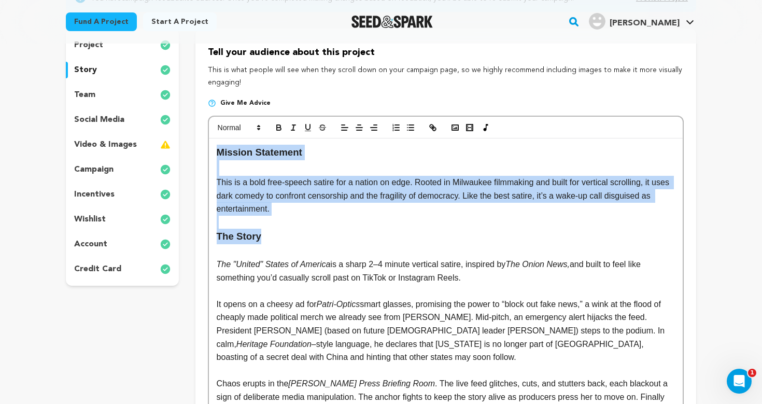
drag, startPoint x: 279, startPoint y: 232, endPoint x: 203, endPoint y: 148, distance: 113.1
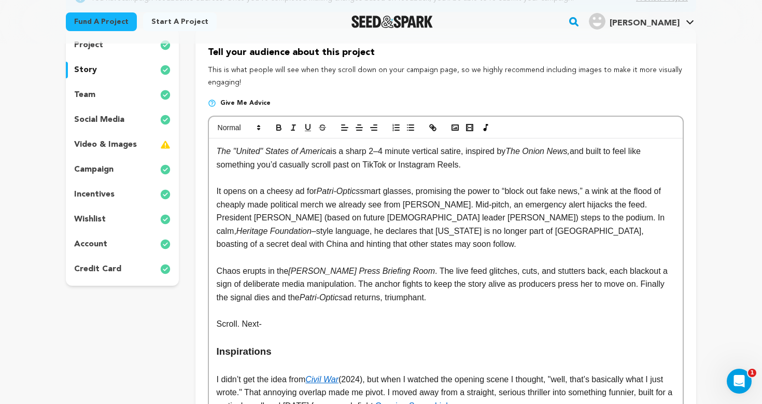
click at [280, 292] on p "Chaos erupts in the James S. Brady Press Briefing Room . The live feed glitches…" at bounding box center [446, 284] width 458 height 40
click at [244, 347] on h3 "Inspirations" at bounding box center [446, 352] width 458 height 16
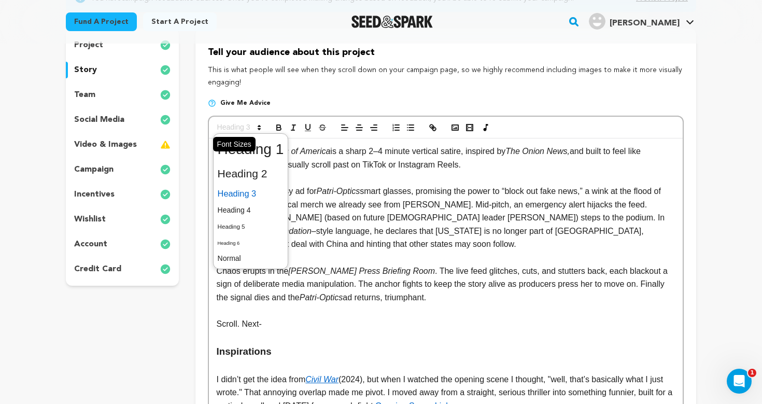
click at [256, 131] on icon at bounding box center [259, 127] width 9 height 9
click at [250, 173] on span at bounding box center [251, 174] width 66 height 22
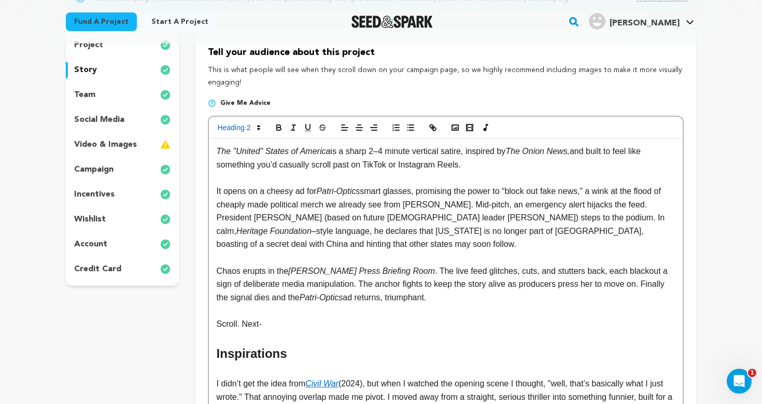
click at [304, 296] on em "Patri-Optics" at bounding box center [322, 297] width 44 height 9
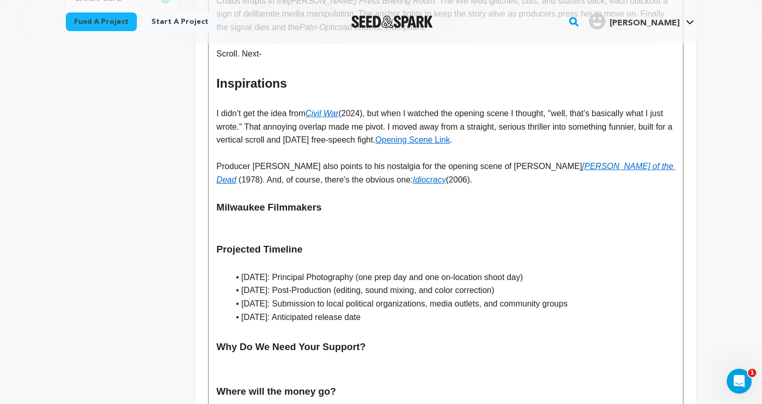
scroll to position [411, 0]
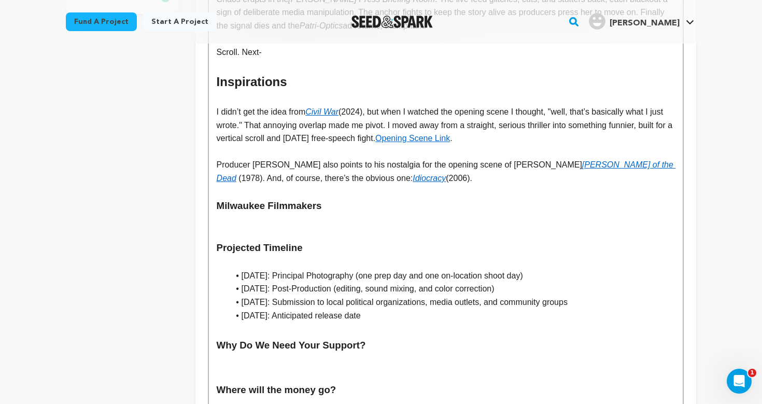
click at [266, 198] on h3 "Milwaukee Filmmakers" at bounding box center [446, 206] width 458 height 16
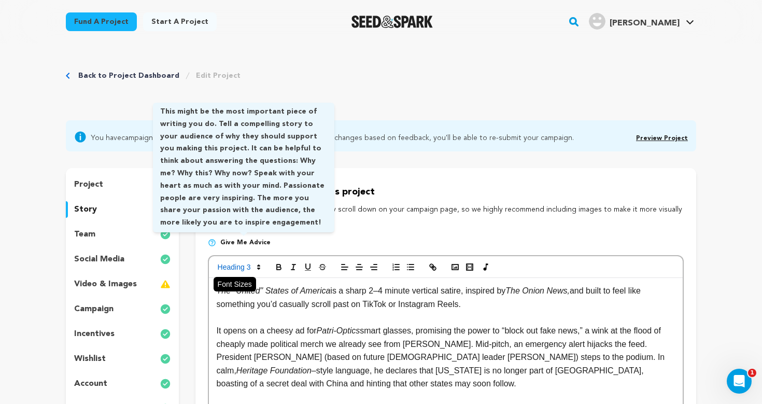
scroll to position [0, 0]
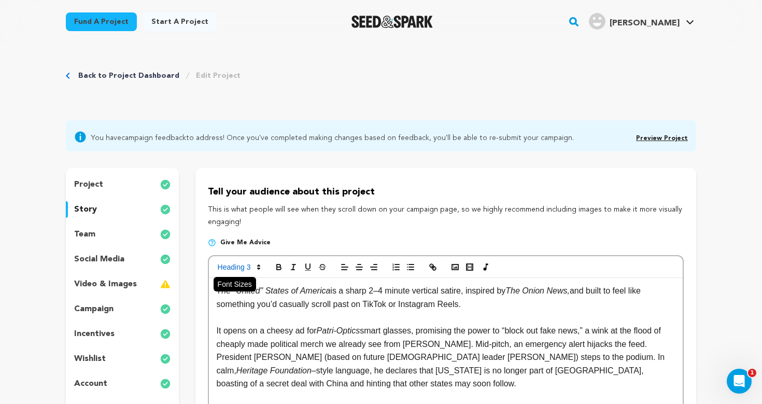
click at [250, 264] on span at bounding box center [238, 267] width 51 height 12
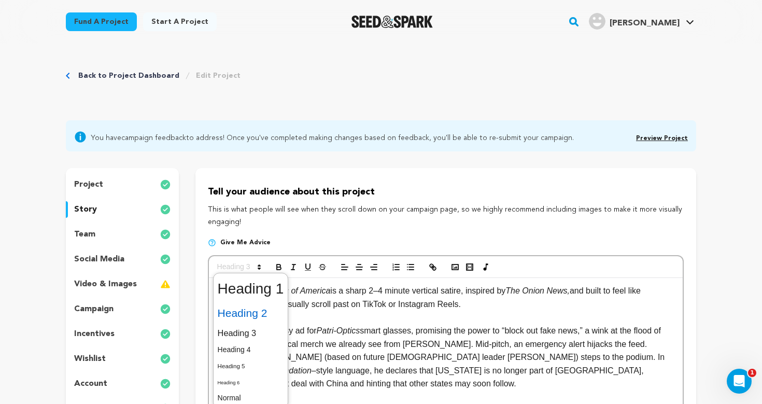
click at [252, 316] on span at bounding box center [251, 313] width 66 height 22
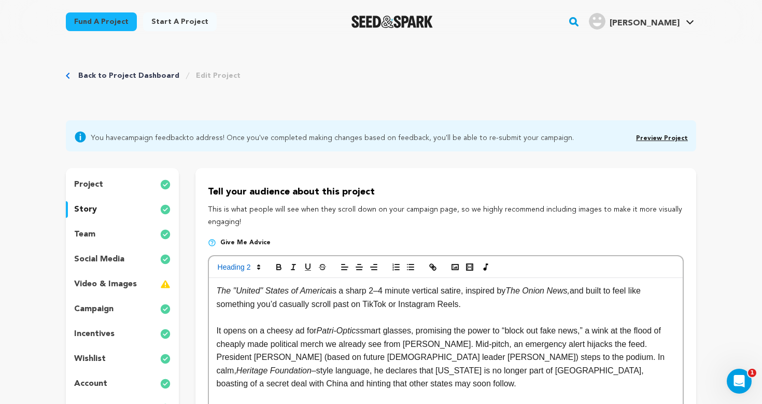
click at [324, 356] on p "It opens on a cheesy ad for Patri-Optics smart glasses, promising the power to …" at bounding box center [446, 357] width 458 height 66
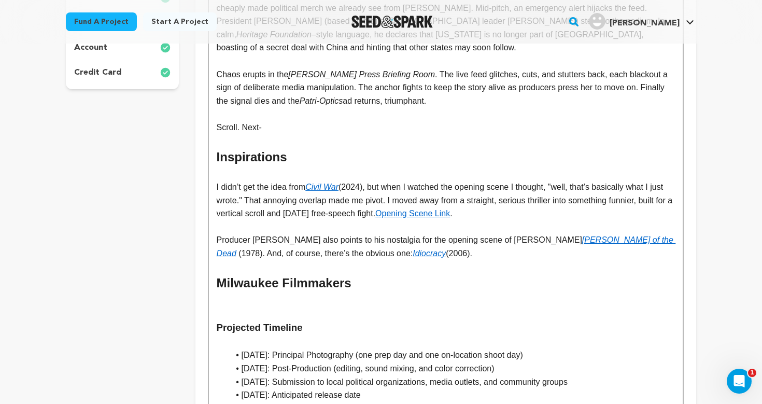
scroll to position [429, 0]
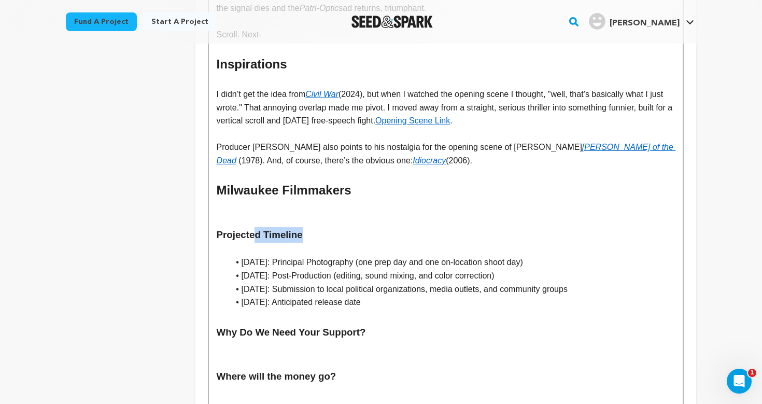
click at [256, 231] on h3 "Projected Timeline" at bounding box center [446, 235] width 458 height 16
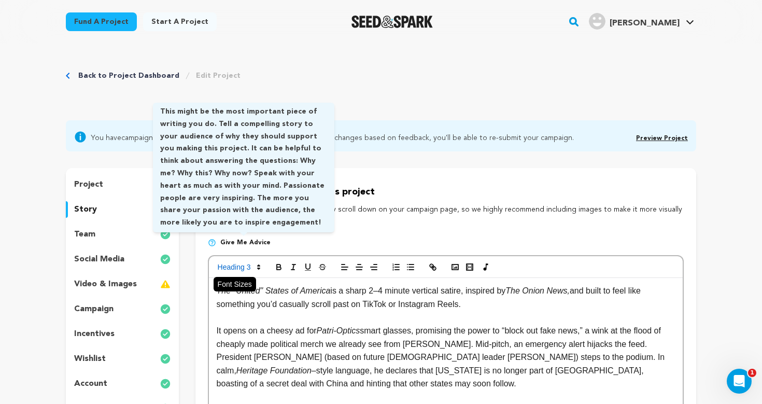
scroll to position [0, 0]
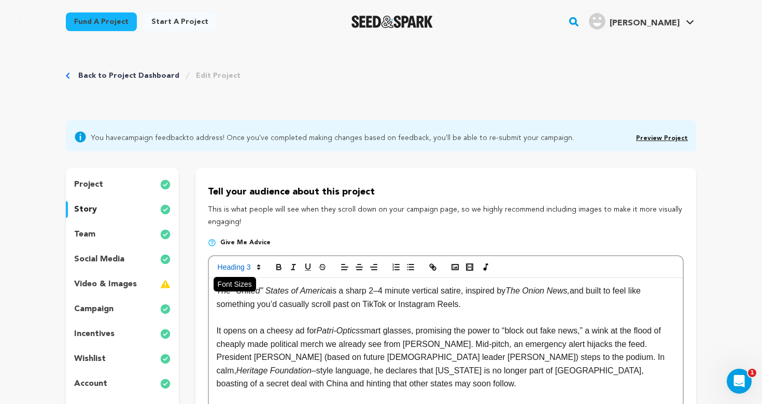
click at [244, 268] on span at bounding box center [238, 267] width 51 height 12
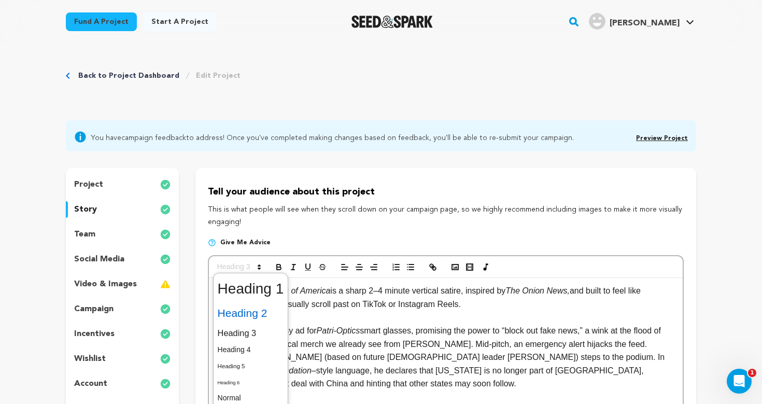
click at [249, 312] on span at bounding box center [251, 313] width 66 height 22
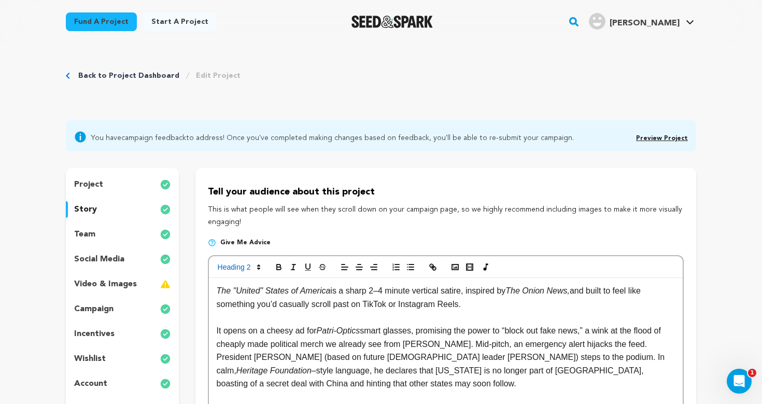
click at [334, 349] on p "It opens on a cheesy ad for Patri-Optics smart glasses, promising the power to …" at bounding box center [446, 357] width 458 height 66
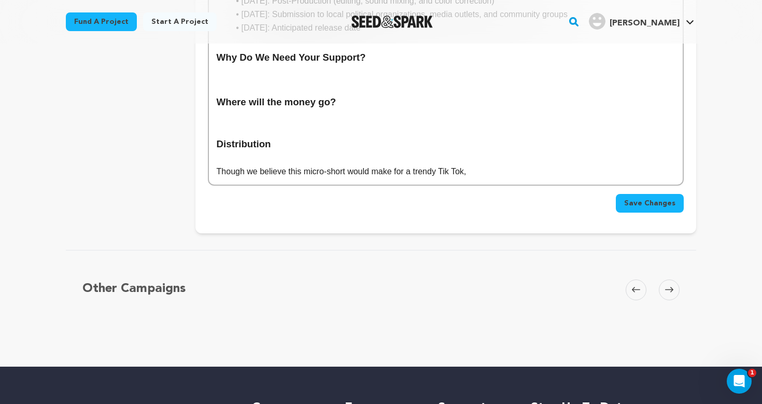
scroll to position [536, 0]
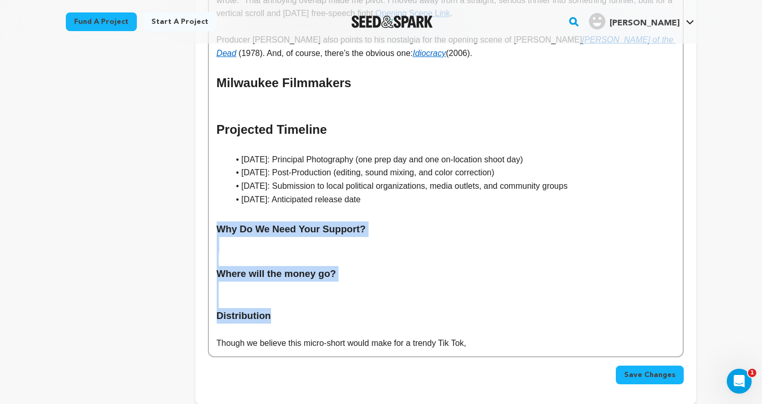
drag, startPoint x: 282, startPoint y: 307, endPoint x: 208, endPoint y: 220, distance: 113.7
click at [208, 220] on div "The "United" States of America is a sharp 2–4 minute vertical satire, inspired …" at bounding box center [446, 38] width 476 height 638
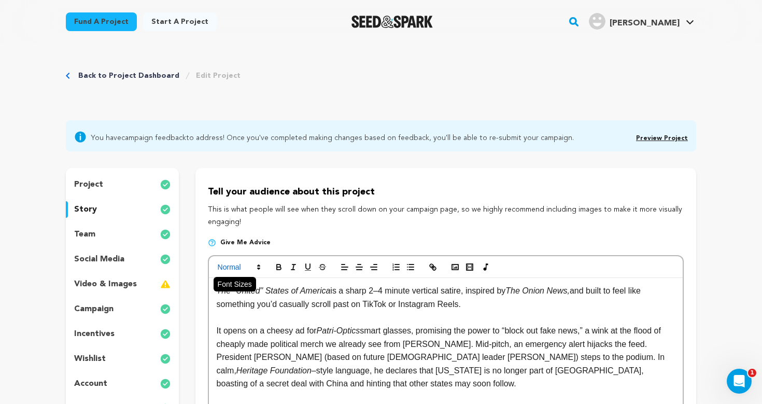
scroll to position [0, 0]
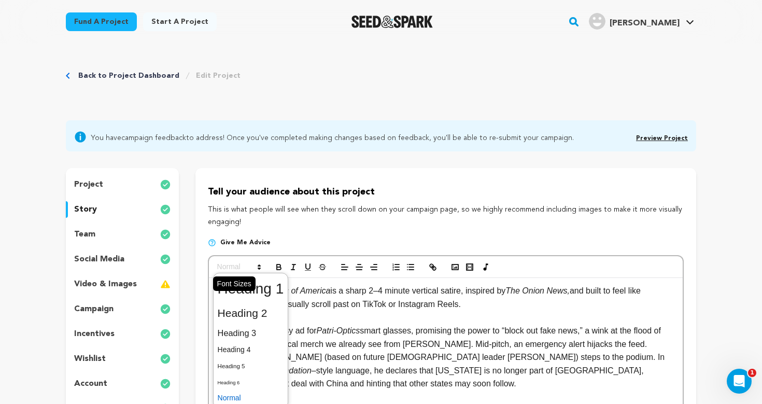
click at [246, 268] on span at bounding box center [238, 267] width 51 height 12
click at [251, 315] on span at bounding box center [251, 313] width 66 height 22
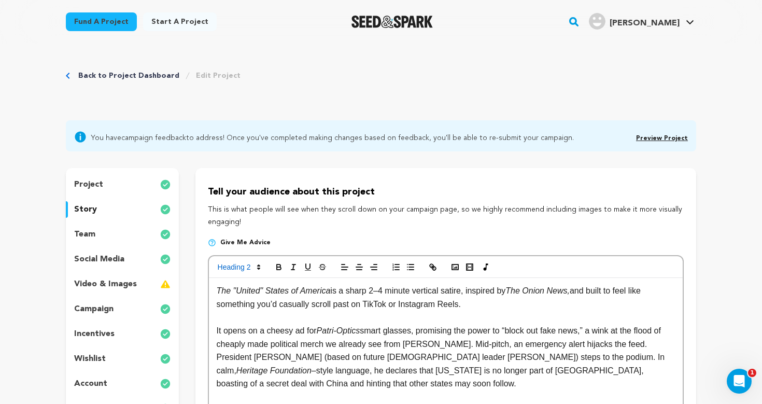
click at [295, 358] on p "It opens on a cheesy ad for Patri-Optics smart glasses, promising the power to …" at bounding box center [446, 357] width 458 height 66
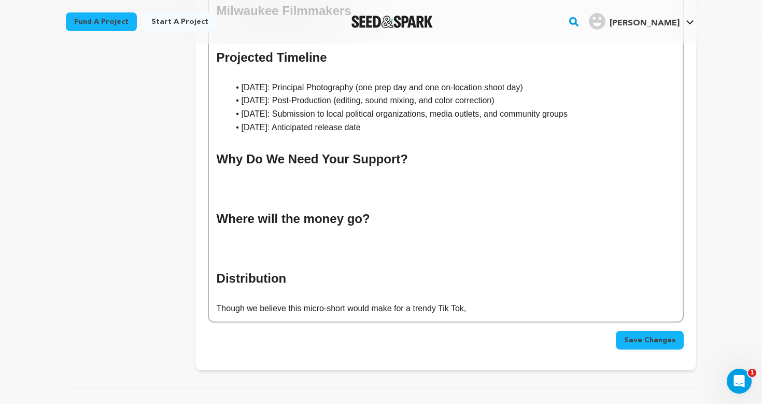
scroll to position [646, 0]
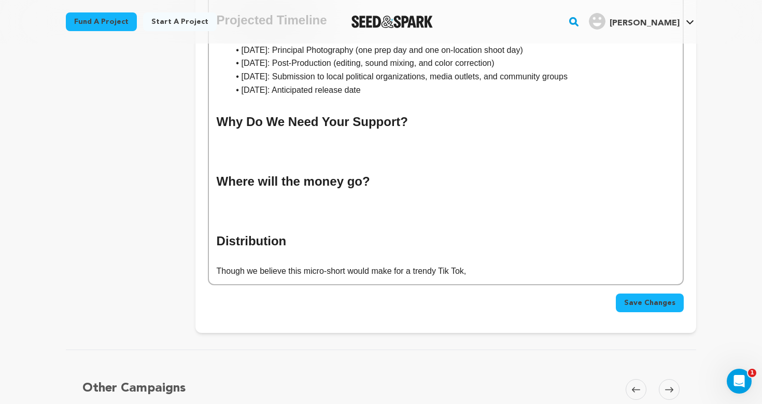
click at [646, 298] on span "Save Changes" at bounding box center [649, 303] width 51 height 10
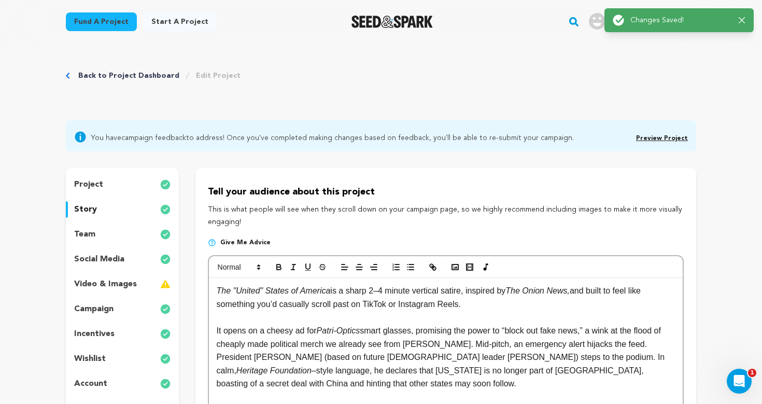
scroll to position [0, 0]
click at [90, 77] on link "Back to Project Dashboard" at bounding box center [128, 76] width 101 height 10
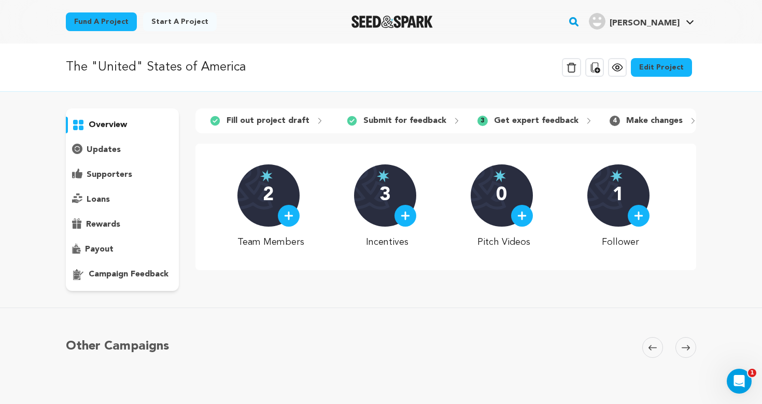
click at [624, 69] on icon at bounding box center [617, 67] width 12 height 12
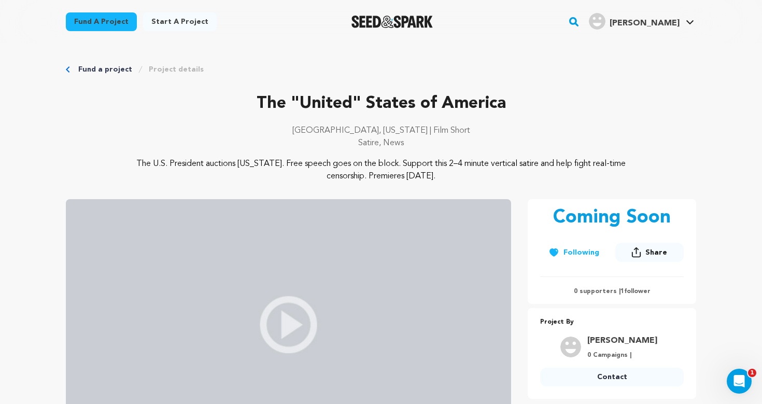
click at [159, 66] on link "Project details" at bounding box center [176, 69] width 55 height 10
click at [69, 72] on icon "Breadcrumb" at bounding box center [68, 69] width 4 height 6
click at [67, 70] on icon "Breadcrumb" at bounding box center [68, 69] width 4 height 6
click at [99, 70] on link "Fund a project" at bounding box center [105, 69] width 54 height 10
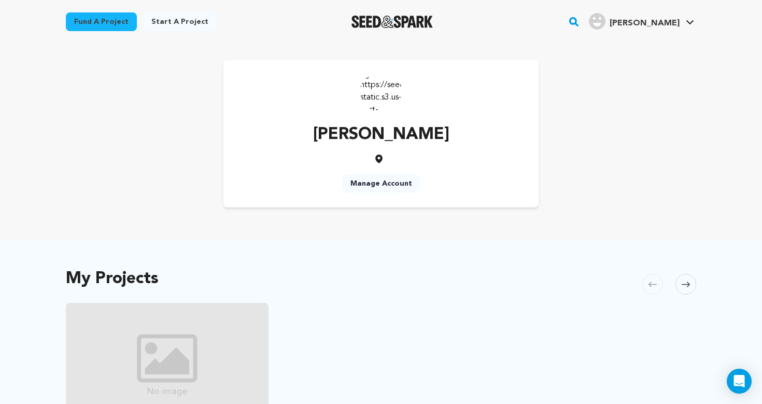
click at [655, 43] on div "Fund a project Start a project Search" at bounding box center [381, 22] width 664 height 44
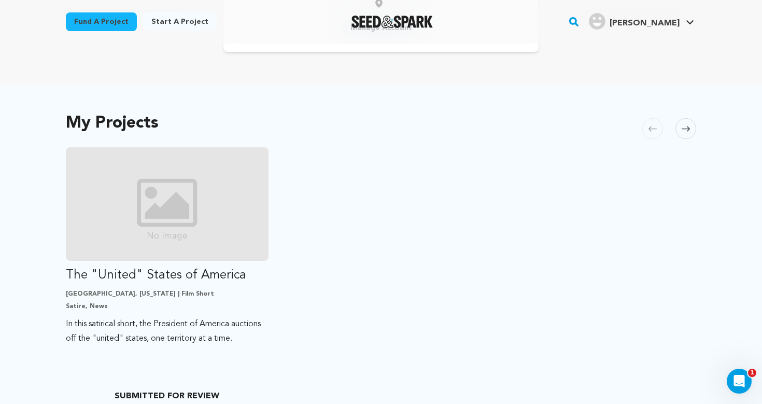
scroll to position [106, 0]
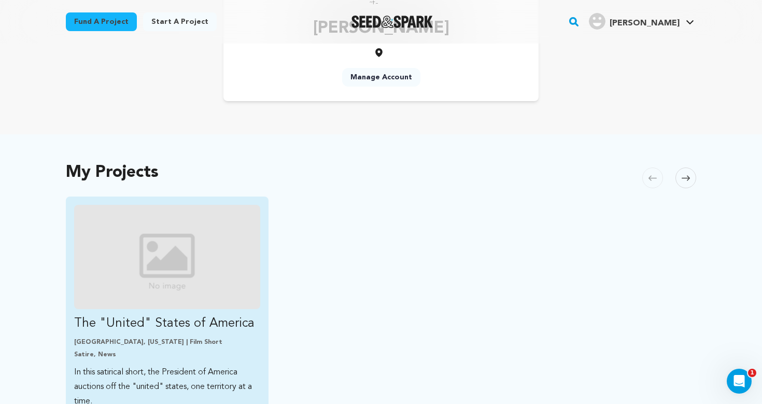
click at [158, 249] on img "Fund The &quot;United&quot; States of America" at bounding box center [167, 257] width 186 height 104
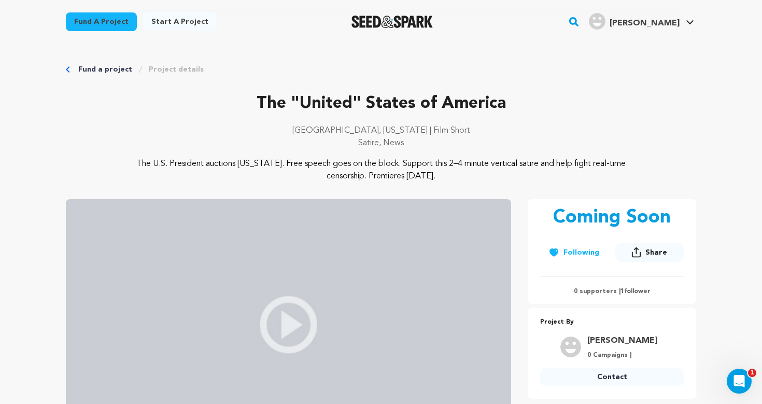
click at [181, 66] on link "Project details" at bounding box center [176, 69] width 55 height 10
click at [179, 68] on link "Project details" at bounding box center [176, 69] width 55 height 10
click at [635, 49] on link "My Projects" at bounding box center [659, 45] width 116 height 23
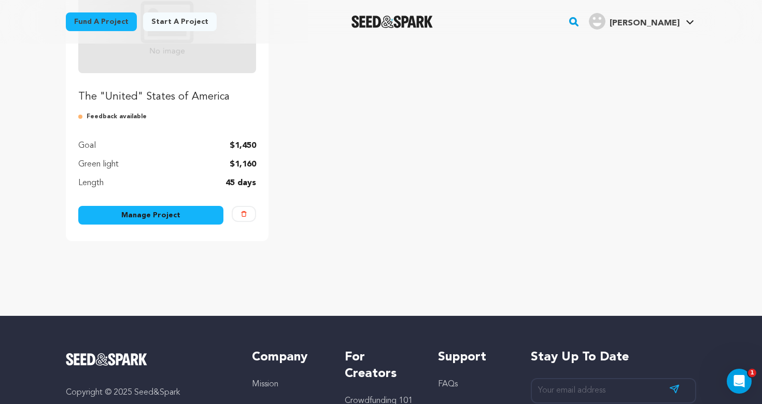
scroll to position [234, 0]
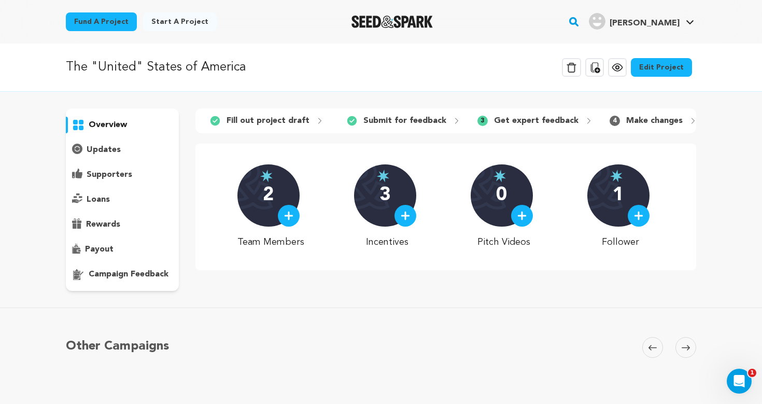
click at [99, 147] on p "updates" at bounding box center [104, 150] width 34 height 12
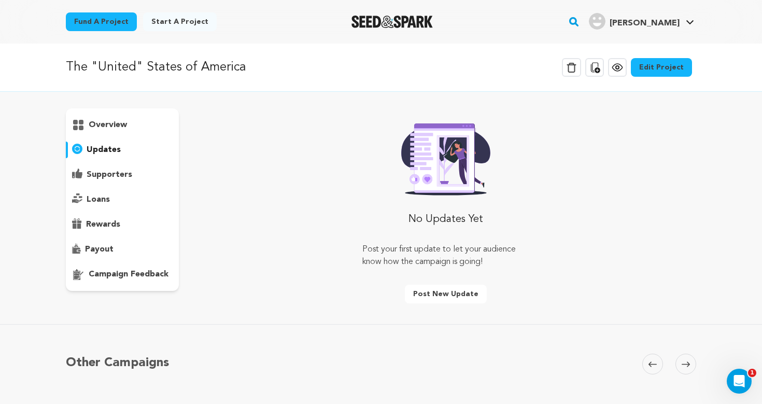
click at [661, 70] on link "Edit Project" at bounding box center [661, 67] width 61 height 19
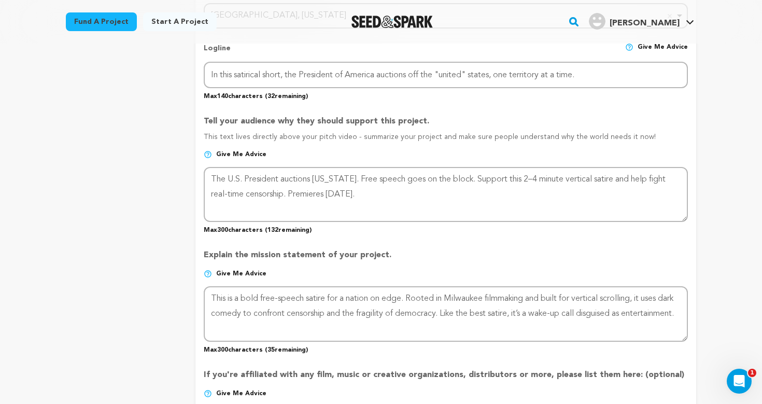
scroll to position [538, 0]
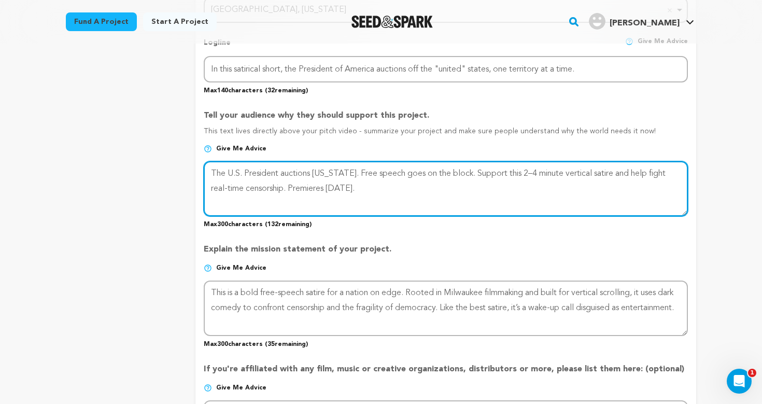
click at [354, 171] on textarea at bounding box center [446, 188] width 484 height 55
click at [512, 188] on textarea at bounding box center [446, 188] width 484 height 55
drag, startPoint x: 526, startPoint y: 173, endPoint x: 564, endPoint y: 174, distance: 37.9
click at [565, 174] on textarea at bounding box center [446, 188] width 484 height 55
click at [538, 191] on textarea at bounding box center [446, 188] width 484 height 55
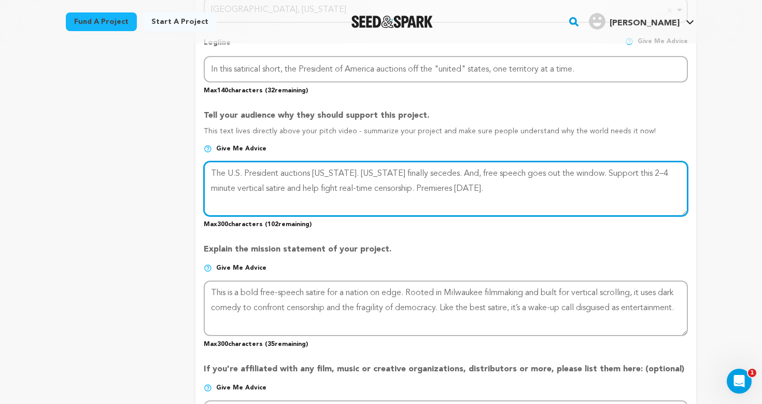
click at [513, 191] on textarea at bounding box center [446, 188] width 484 height 55
drag, startPoint x: 494, startPoint y: 189, endPoint x: 204, endPoint y: 168, distance: 290.6
click at [204, 168] on textarea at bounding box center [446, 188] width 484 height 55
paste textarea "secedes. Free speech vanishes"
type textarea "The U.S. President auctions [US_STATE]. [US_STATE] secedes. Free speech vanishe…"
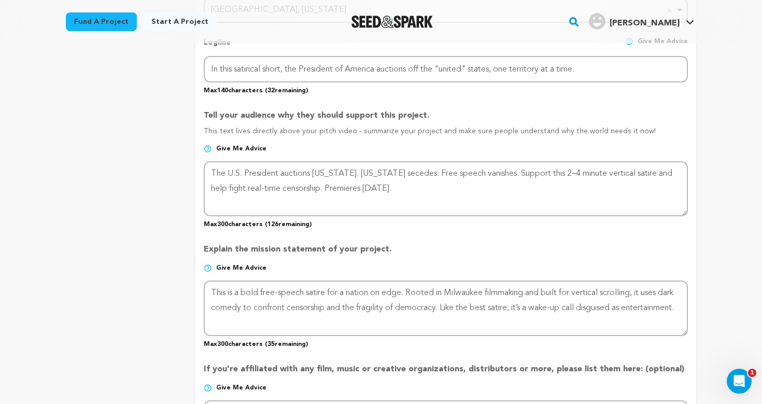
click at [165, 226] on div "project story team social media video & images campaign incentives wishlist" at bounding box center [122, 179] width 113 height 1099
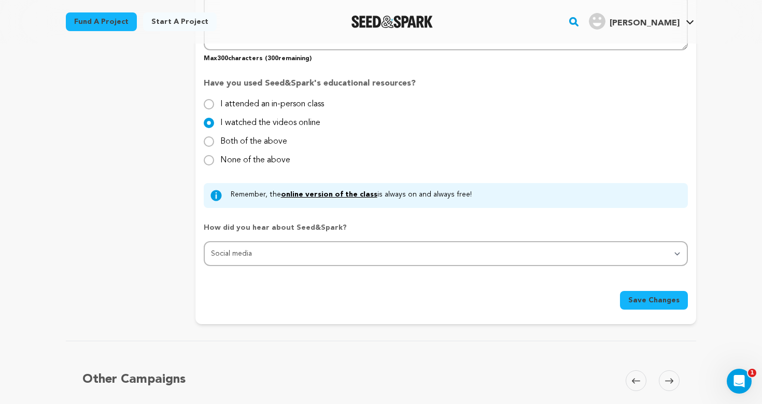
scroll to position [953, 0]
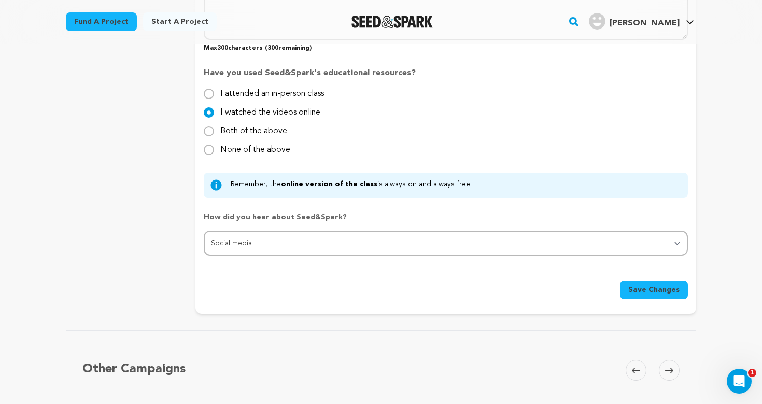
click at [650, 290] on span "Save Changes" at bounding box center [653, 290] width 51 height 10
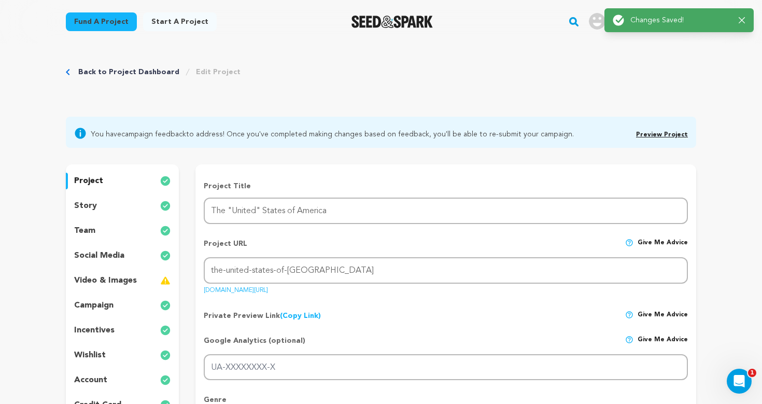
scroll to position [8, 0]
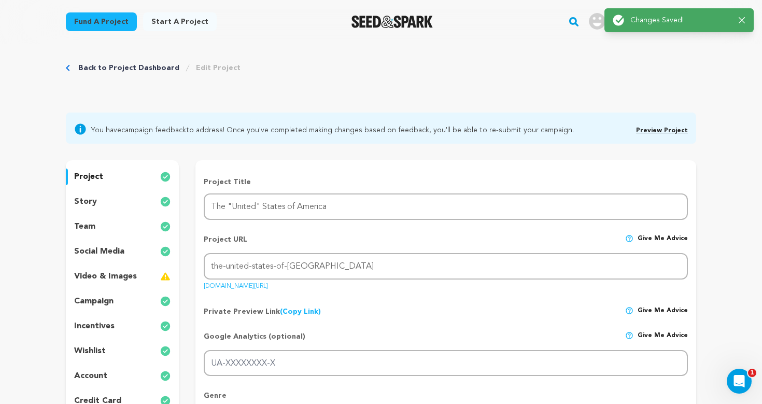
click at [103, 205] on div "story" at bounding box center [122, 201] width 113 height 17
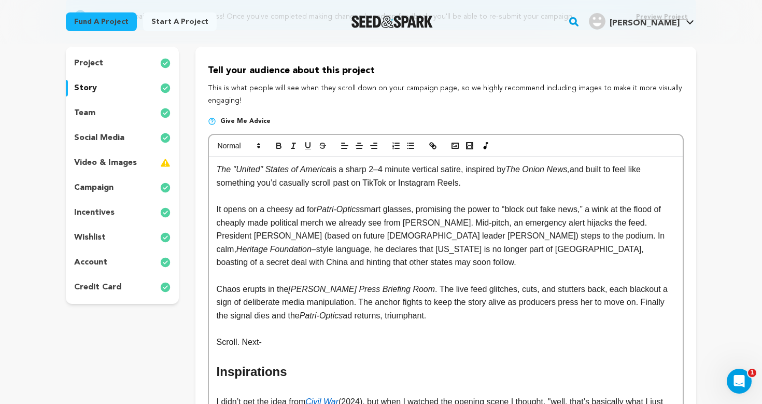
scroll to position [125, 0]
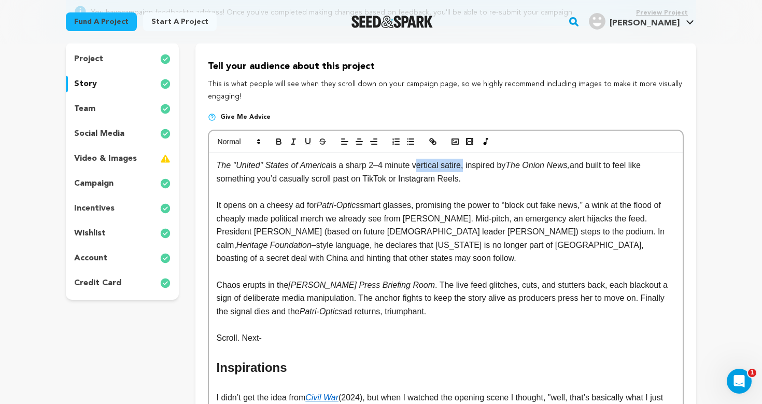
drag, startPoint x: 419, startPoint y: 165, endPoint x: 469, endPoint y: 167, distance: 49.8
click at [469, 167] on p "The "United" States of America is a sharp 2–4 minute vertical satire, inspired …" at bounding box center [446, 172] width 458 height 26
drag, startPoint x: 469, startPoint y: 167, endPoint x: 507, endPoint y: 172, distance: 37.7
click at [507, 172] on p "The "United" States of America is a sharp 2–4 minute short film, inspired by Th…" at bounding box center [446, 172] width 458 height 26
click at [489, 188] on p at bounding box center [446, 191] width 458 height 13
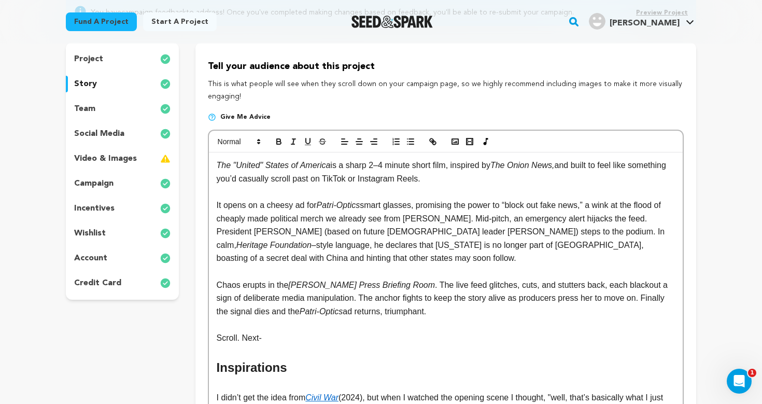
click at [433, 166] on p "The "United" States of America is a sharp 2–4 minute short film, inspired by Th…" at bounding box center [446, 172] width 458 height 26
click at [438, 239] on p "It opens on a cheesy ad for Patri-Optics smart glasses, promising the power to …" at bounding box center [446, 232] width 458 height 66
click at [306, 204] on p "It opens on a cheesy ad for Patri-Optics smart glasses, promising the power to …" at bounding box center [446, 232] width 458 height 66
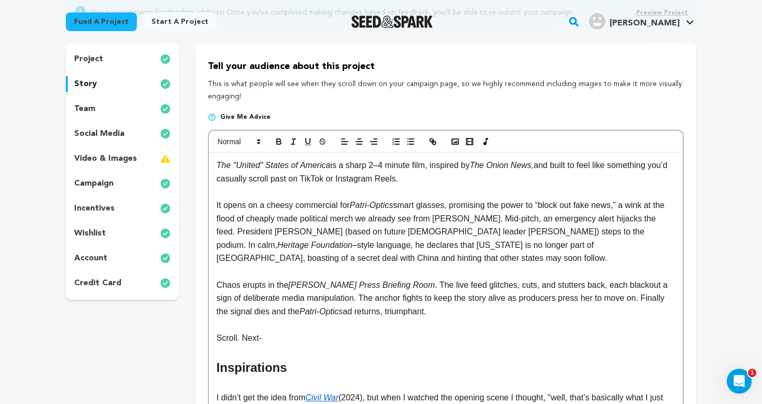
click at [307, 243] on p "It opens on a cheesy commercial for Patri-Optics smart glasses, promising the p…" at bounding box center [446, 232] width 458 height 66
click at [404, 265] on p at bounding box center [446, 271] width 458 height 13
click at [437, 254] on p "It opens on a cheesy commercial for Patri-Optics smart glasses, promising the p…" at bounding box center [446, 232] width 458 height 66
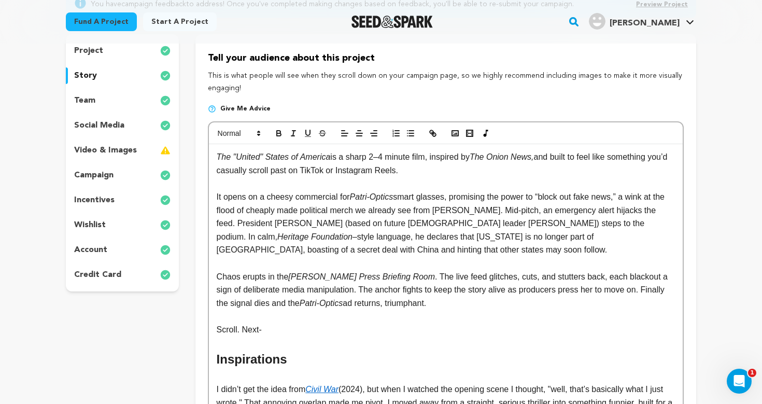
scroll to position [135, 0]
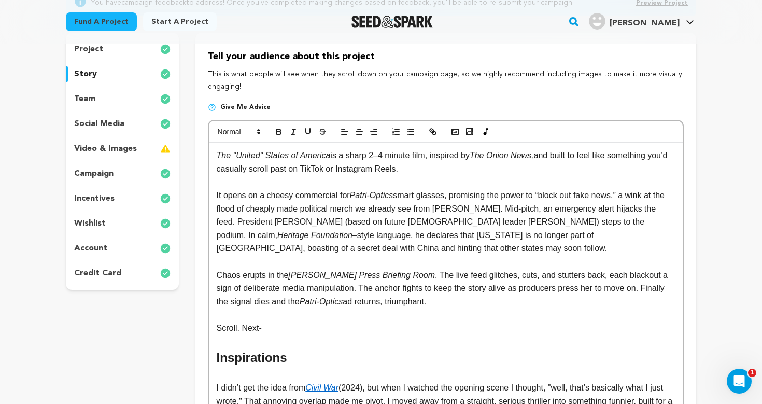
click at [263, 207] on p "It opens on a cheesy commercial for Patri-Optics smart glasses, promising the p…" at bounding box center [446, 222] width 458 height 66
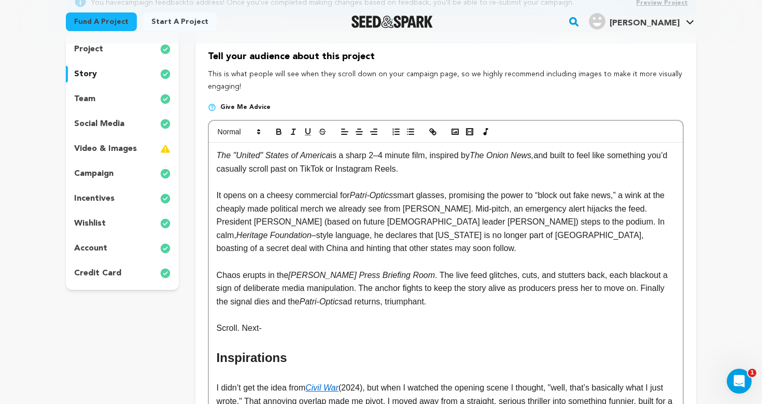
click at [217, 207] on p "It opens on a cheesy commercial for Patri-Optics smart glasses, promising the p…" at bounding box center [446, 222] width 458 height 66
click at [276, 231] on p "It opens on a cheesy commercial for Patri-Optics smart glasses, promising the p…" at bounding box center [446, 222] width 458 height 66
click at [399, 240] on p "It opens on a cheesy commercial for Patri-Optics smart glasses, promising the p…" at bounding box center [446, 222] width 458 height 66
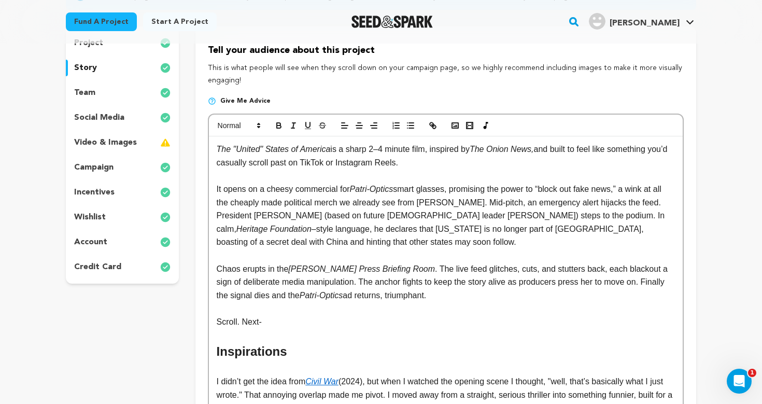
click at [473, 237] on p "It opens on a cheesy commercial for Patri-Optics smart glasses, promising the p…" at bounding box center [446, 216] width 458 height 66
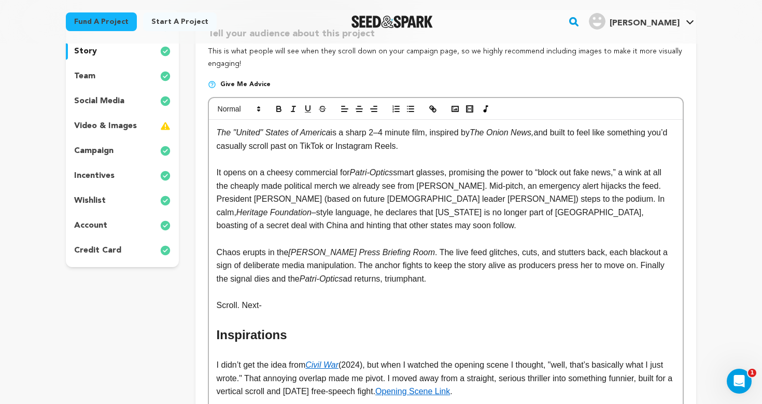
scroll to position [160, 0]
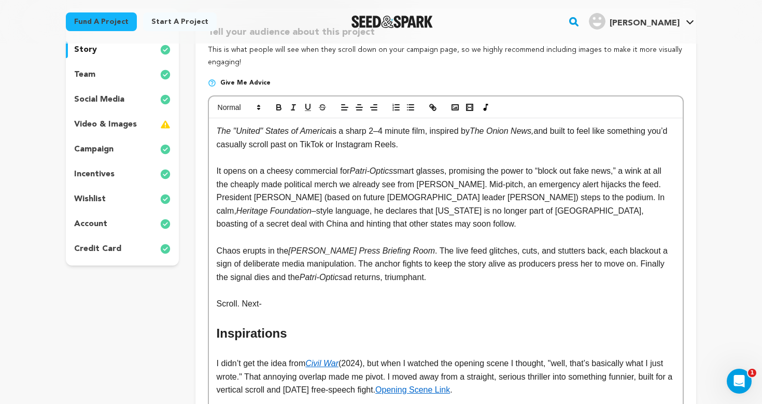
click at [411, 223] on p "It opens on a cheesy commercial for Patri-Optics smart glasses, promising the p…" at bounding box center [446, 197] width 458 height 66
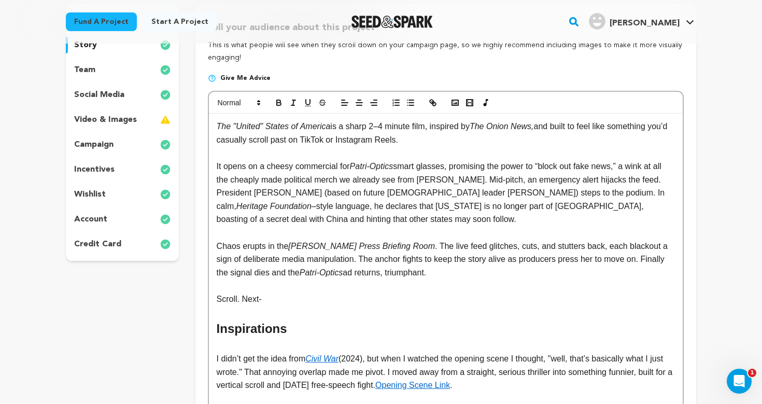
click at [392, 221] on p "It opens on a cheesy commercial for Patri-Optics smart glasses, promising the p…" at bounding box center [446, 193] width 458 height 66
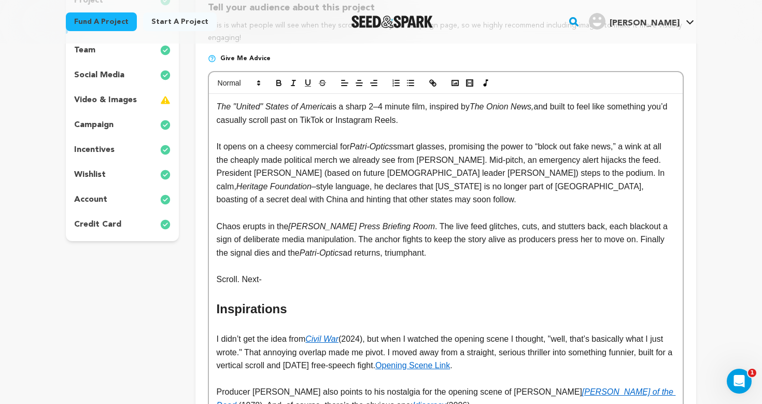
scroll to position [190, 0]
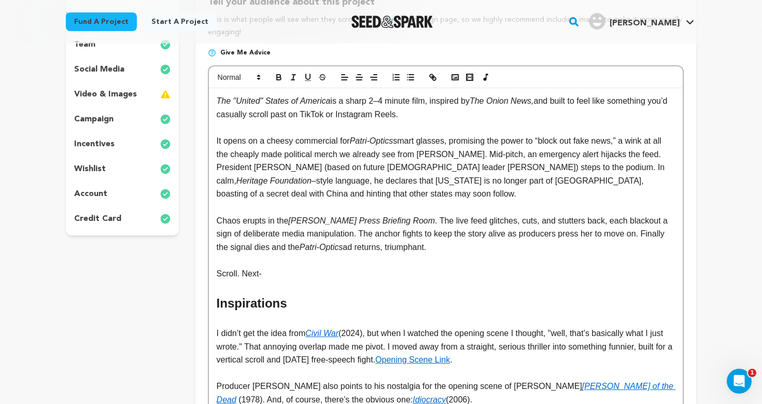
click at [614, 180] on p "It opens on a cheesy commercial for Patri-Optics smart glasses, promising the p…" at bounding box center [446, 167] width 458 height 66
click at [353, 236] on p "Chaos erupts in the [PERSON_NAME] Press Briefing Room . The live feed glitches,…" at bounding box center [446, 234] width 458 height 40
click at [473, 254] on p at bounding box center [446, 260] width 458 height 13
click at [456, 239] on p "Chaos erupts in the [PERSON_NAME] Press Briefing Room . The live feed glitches,…" at bounding box center [446, 234] width 458 height 40
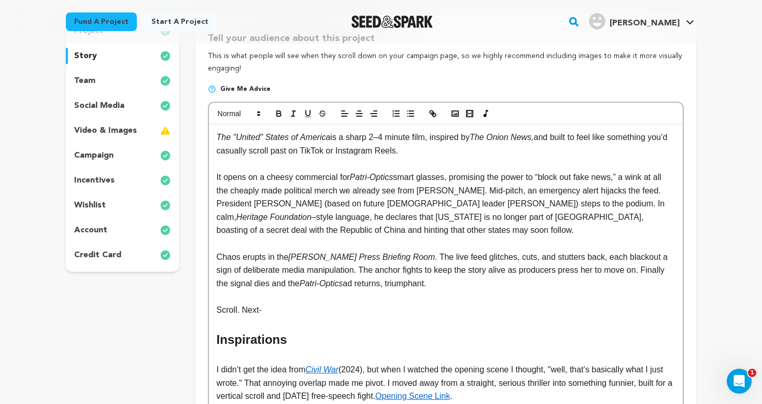
scroll to position [153, 0]
drag, startPoint x: 451, startPoint y: 281, endPoint x: 181, endPoint y: 129, distance: 309.7
copy div "Lor "Ipsumd" Sitame co Adipisc el s doeiu 2–6 tempor inci, utlabore et Dol Magn…"
click at [338, 199] on p "It opens on a cheesy commercial for Patri-Optics smart glasses, promising the p…" at bounding box center [446, 204] width 458 height 66
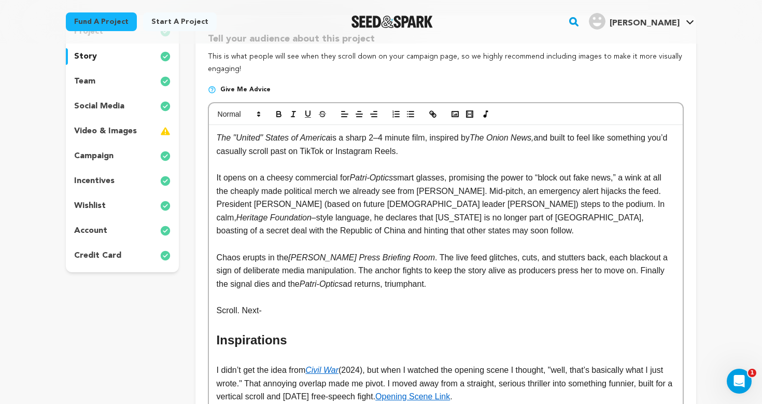
click at [288, 306] on p "Scroll. Next-" at bounding box center [446, 310] width 458 height 13
click at [286, 332] on h2 "Inspirations" at bounding box center [446, 340] width 458 height 20
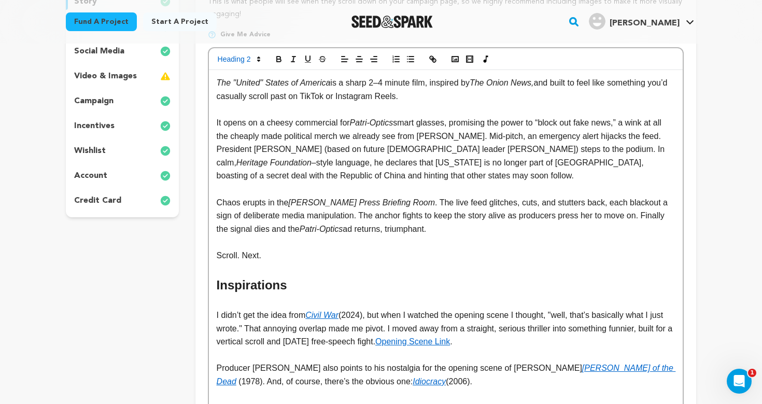
click at [272, 321] on p "I didn’t get the idea from Civil War (2024), but when I watched the opening sce…" at bounding box center [446, 329] width 458 height 40
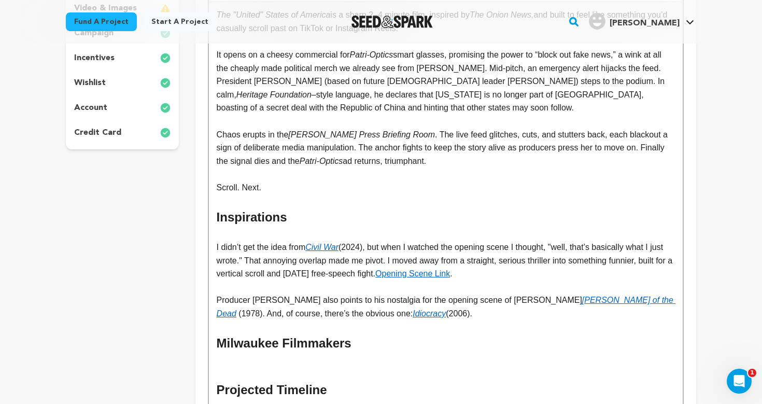
scroll to position [277, 0]
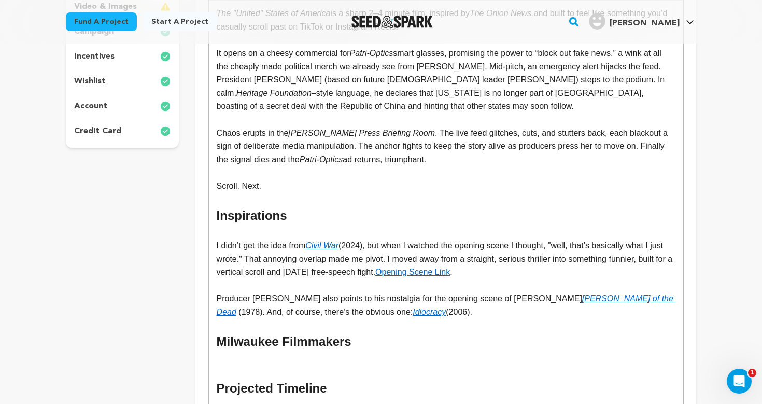
click at [217, 255] on p "I didn’t get the idea from Civil War (2024), but when I watched the opening sce…" at bounding box center [446, 259] width 458 height 40
click at [561, 240] on p "I didn’t get the idea from Civil War (2024), but when I watched the opening sce…" at bounding box center [446, 259] width 458 height 40
click at [527, 240] on p "I didn’t get the idea from Civil War (2024), but when I watched the opening sce…" at bounding box center [446, 259] width 458 height 40
click at [553, 263] on p "I didn’t get the idea from Civil War (2024), but when I watched the opening sce…" at bounding box center [446, 259] width 458 height 40
click at [220, 292] on p "Producer Michael Viers also points to his nostalgia for the opening scene of Ge…" at bounding box center [446, 305] width 458 height 26
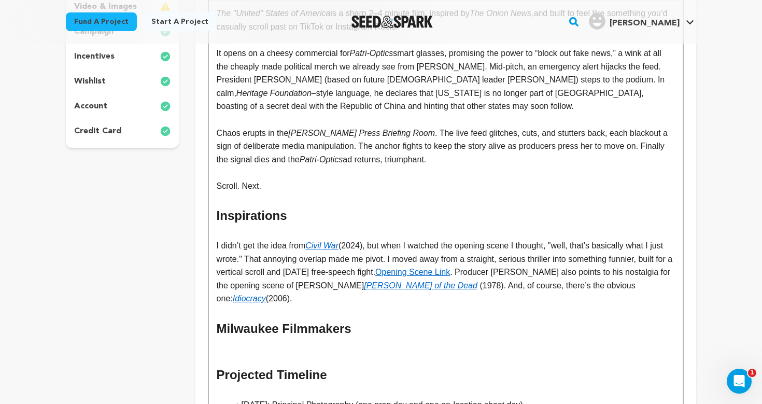
click at [391, 305] on p at bounding box center [446, 311] width 458 height 13
click at [350, 305] on p at bounding box center [446, 311] width 458 height 13
click at [344, 296] on p "I didn’t get the idea from Civil War (2024), but when I watched the opening sce…" at bounding box center [446, 272] width 458 height 66
click at [217, 292] on p "I didn’t get the idea from Civil War (2024), but when I watched the opening sce…" at bounding box center [446, 272] width 458 height 66
click at [299, 289] on p "I didn’t get the idea from Civil War (2024), but when I watched the opening sce…" at bounding box center [446, 272] width 458 height 66
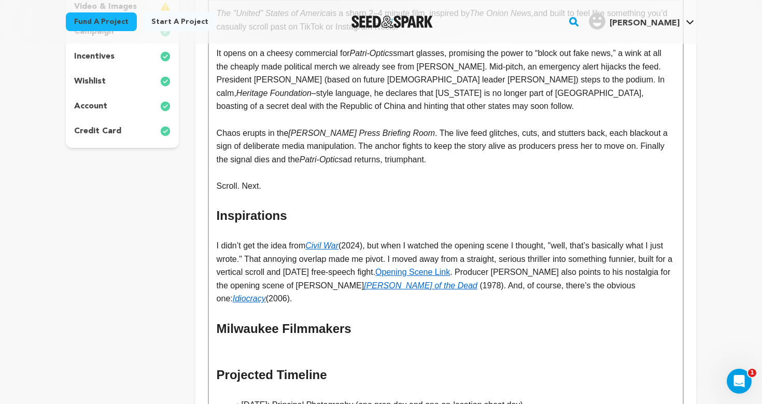
click at [313, 342] on p at bounding box center [446, 345] width 458 height 13
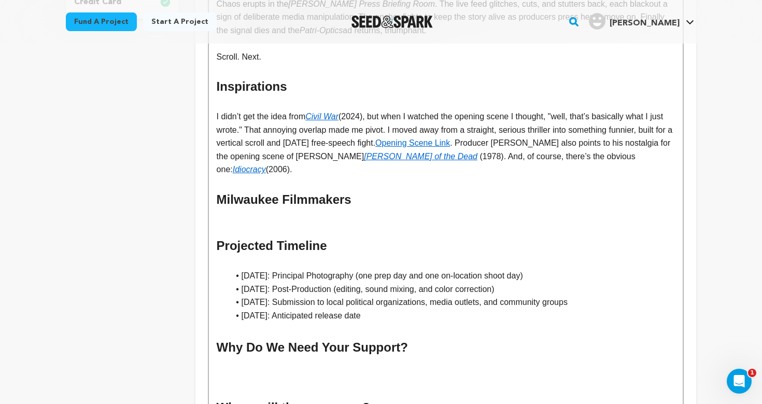
scroll to position [402, 0]
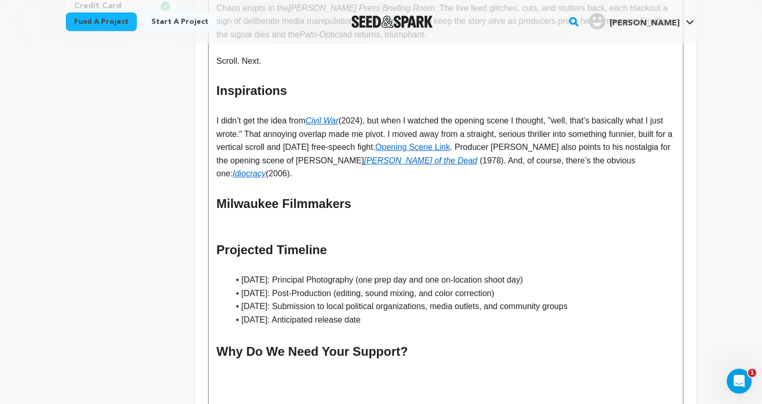
click at [502, 141] on p "I didn’t get the idea from Civil War (2024), but when I watched the opening sce…" at bounding box center [446, 147] width 458 height 66
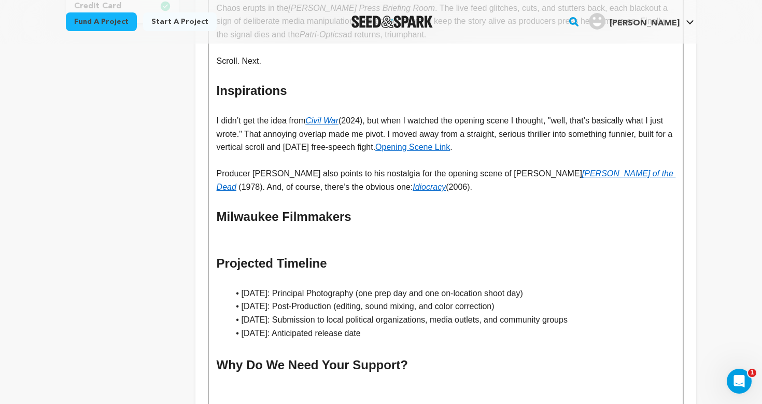
click at [382, 217] on h2 "Milwaukee Filmmakers" at bounding box center [446, 217] width 458 height 20
click at [365, 240] on p at bounding box center [446, 246] width 458 height 13
click at [278, 230] on p at bounding box center [446, 233] width 458 height 13
click at [267, 240] on p at bounding box center [446, 246] width 458 height 13
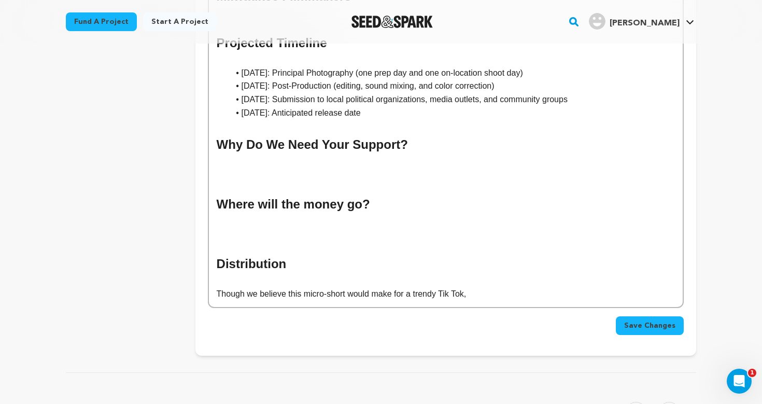
scroll to position [655, 0]
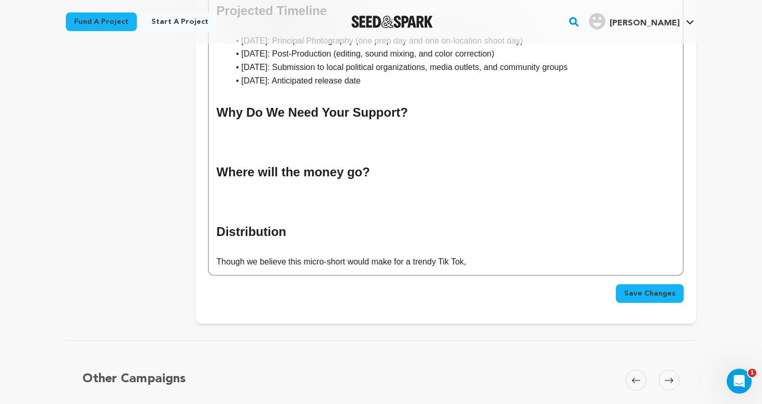
click at [654, 288] on span "Save Changes" at bounding box center [649, 293] width 51 height 10
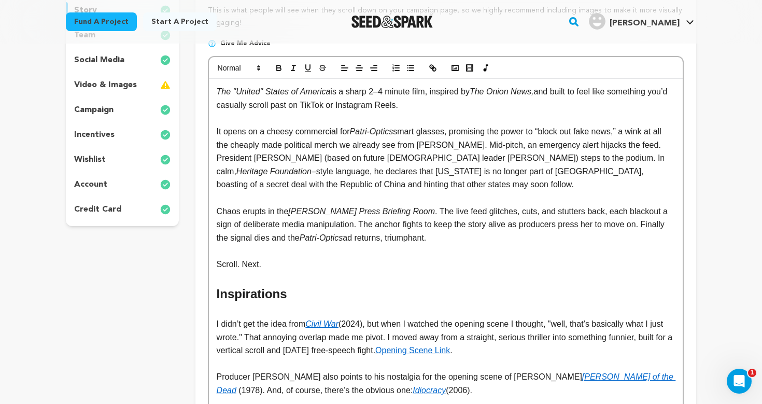
scroll to position [202, 0]
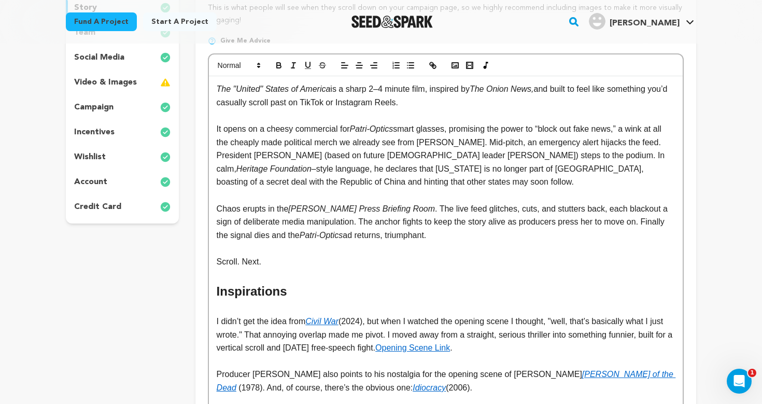
click at [239, 179] on p "It opens on a cheesy commercial for Patri-Optics smart glasses, promising the p…" at bounding box center [446, 155] width 458 height 66
click at [283, 202] on p "Chaos erupts in the [PERSON_NAME] Press Briefing Room . The live feed glitches,…" at bounding box center [446, 222] width 458 height 40
click at [427, 223] on p "Chaos erupts in the [PERSON_NAME] Press Briefing Room . The live feed glitches,…" at bounding box center [446, 222] width 458 height 40
click at [458, 225] on p "Chaos erupts in the [PERSON_NAME] Press Briefing Room . The live feed glitches,…" at bounding box center [446, 222] width 458 height 40
click at [455, 242] on p at bounding box center [446, 248] width 458 height 13
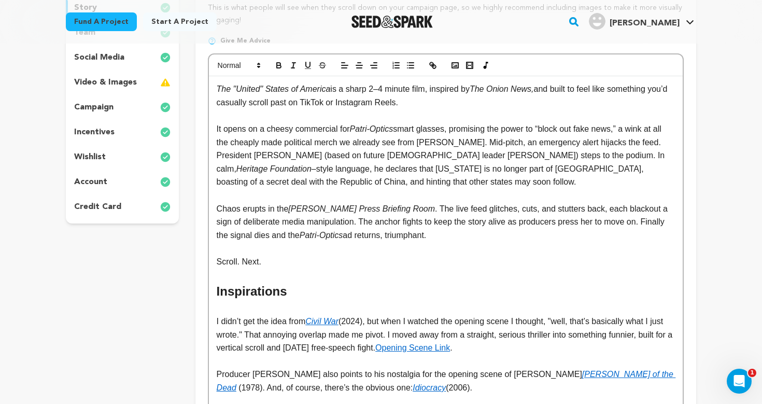
click at [326, 179] on p "It opens on a cheesy commercial for Patri-Optics smart glasses, promising the p…" at bounding box center [446, 155] width 458 height 66
click at [319, 245] on p at bounding box center [446, 248] width 458 height 13
click at [315, 260] on p "Scroll. Next." at bounding box center [446, 261] width 458 height 13
click at [473, 235] on p "Chaos erupts in the [PERSON_NAME] Press Briefing Room . The live feed glitches,…" at bounding box center [446, 222] width 458 height 40
click at [407, 282] on h2 "Inspirations" at bounding box center [446, 292] width 458 height 20
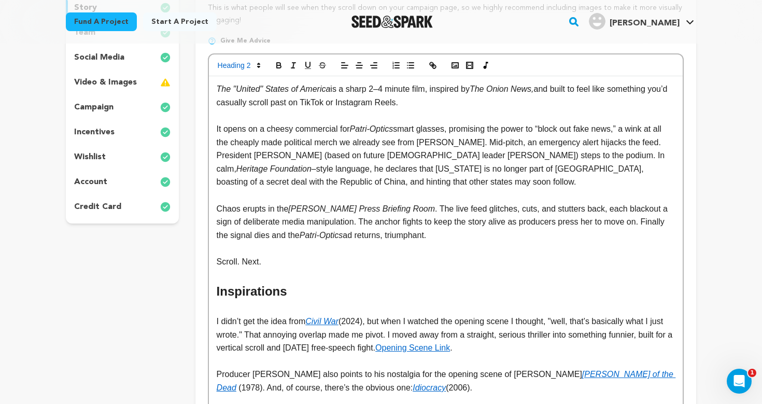
click at [375, 304] on p at bounding box center [446, 307] width 458 height 13
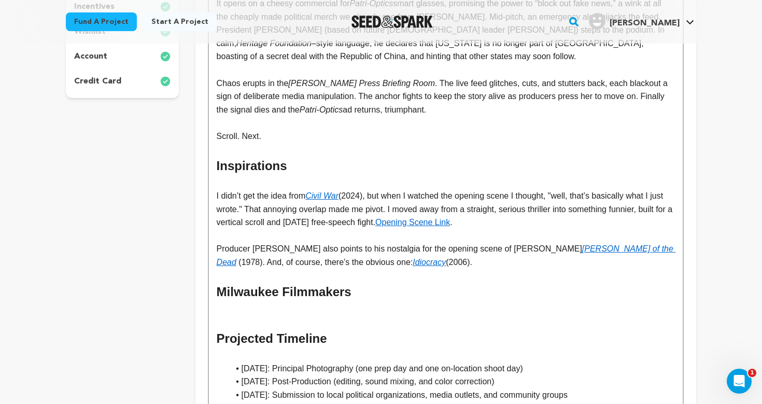
scroll to position [580, 0]
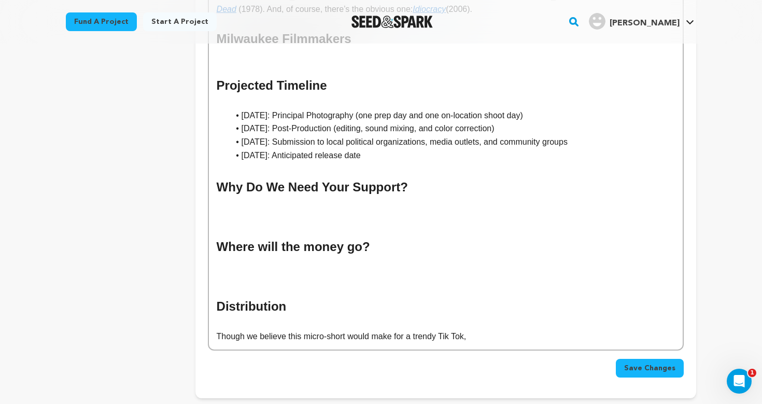
click at [652, 363] on span "Save Changes" at bounding box center [649, 368] width 51 height 10
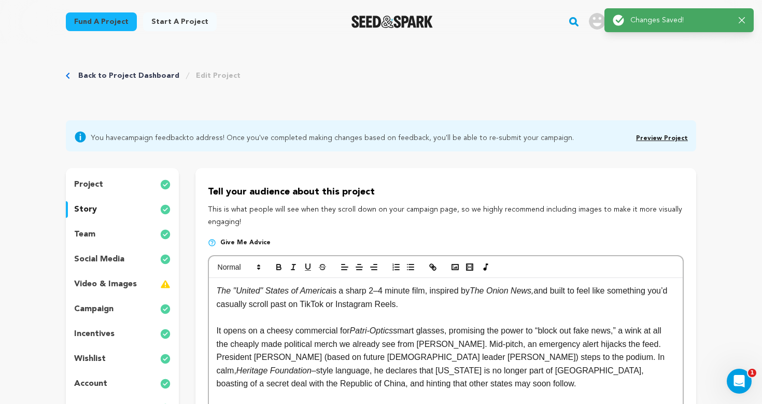
scroll to position [0, 0]
click at [111, 74] on link "Back to Project Dashboard" at bounding box center [128, 76] width 101 height 10
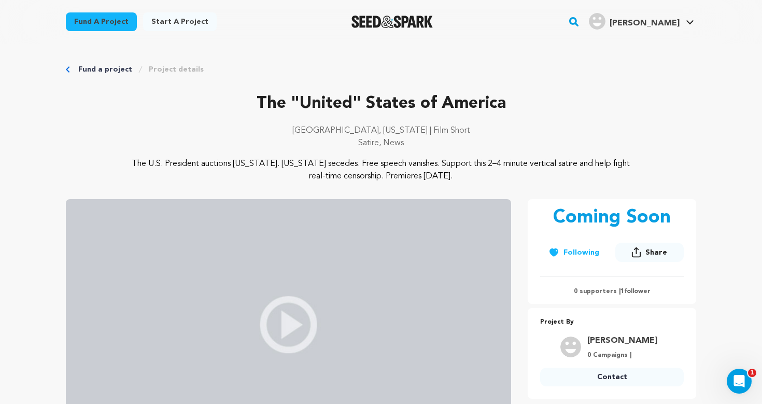
click at [69, 69] on icon "Breadcrumb" at bounding box center [68, 69] width 4 height 6
click at [87, 69] on link "Fund a project" at bounding box center [105, 69] width 54 height 10
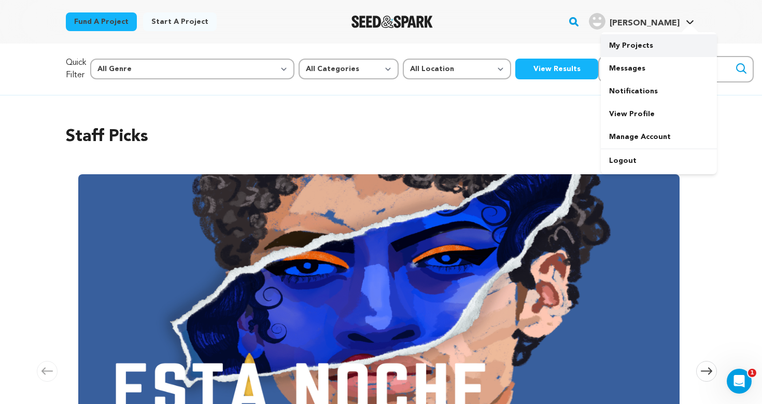
click at [655, 49] on link "My Projects" at bounding box center [659, 45] width 116 height 23
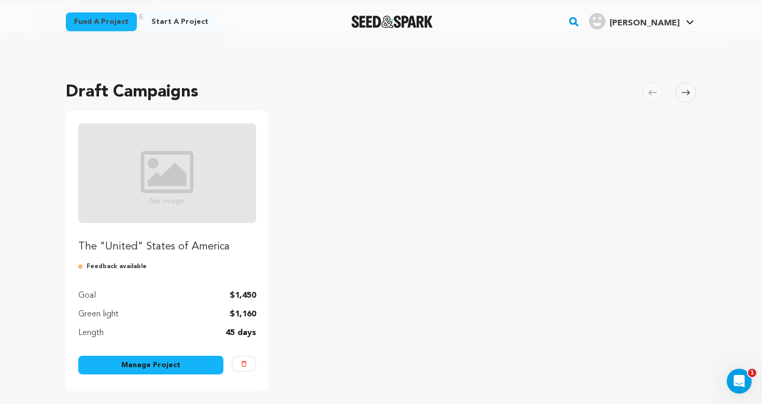
scroll to position [140, 0]
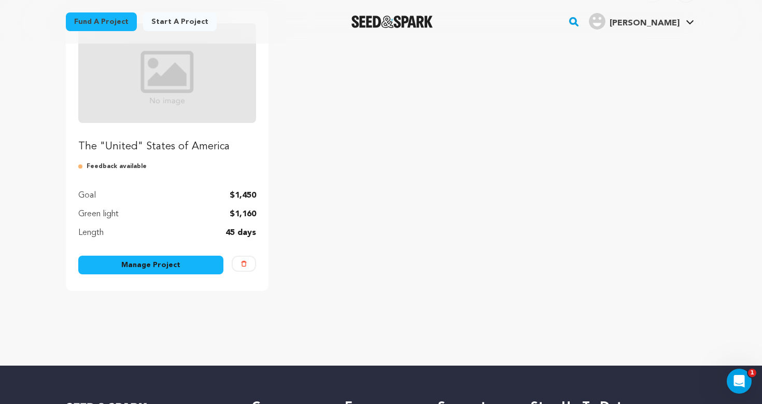
click at [152, 269] on link "Manage Project" at bounding box center [150, 265] width 145 height 19
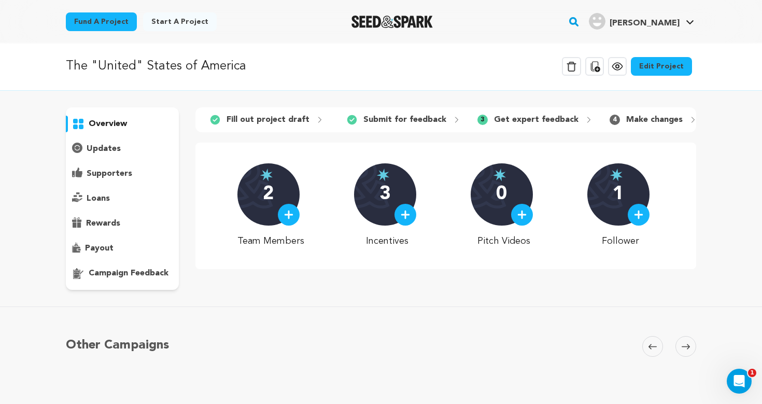
click at [670, 71] on link "Edit Project" at bounding box center [661, 66] width 61 height 19
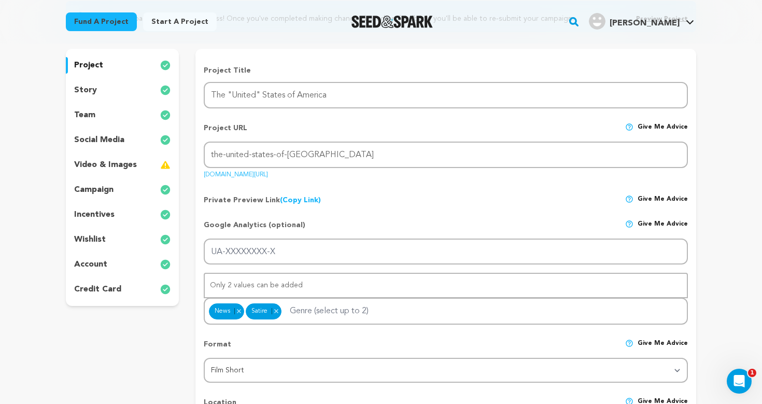
scroll to position [119, 0]
click at [117, 92] on div "story" at bounding box center [122, 90] width 113 height 17
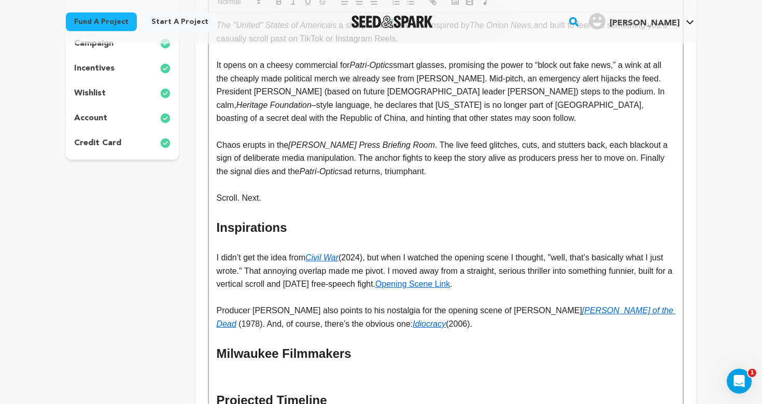
scroll to position [262, 0]
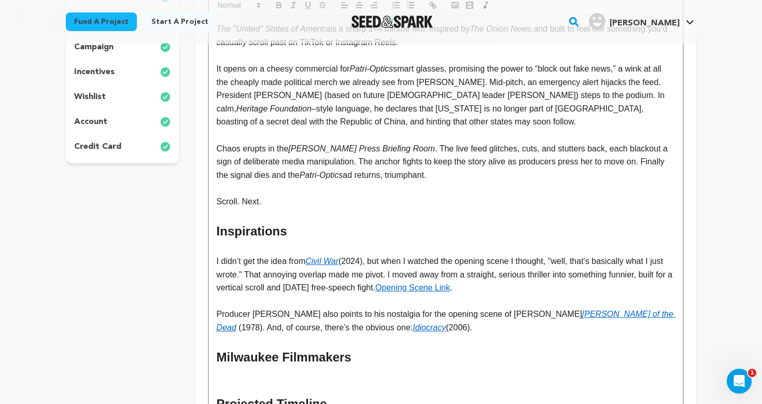
click at [267, 94] on p "It opens on a cheesy commercial for Patri-Optics smart glasses, promising the p…" at bounding box center [446, 95] width 458 height 66
click at [361, 111] on p "It opens on a cheesy commercial for Patri-Optics smart glasses, promising the p…" at bounding box center [446, 95] width 458 height 66
click at [450, 175] on p "Chaos erupts in the [PERSON_NAME] Press Briefing Room . The live feed glitches,…" at bounding box center [446, 162] width 458 height 40
click at [489, 176] on p "Chaos erupts in the [PERSON_NAME] Press Briefing Room . The live feed glitches,…" at bounding box center [446, 162] width 458 height 40
click at [327, 208] on p at bounding box center [446, 214] width 458 height 13
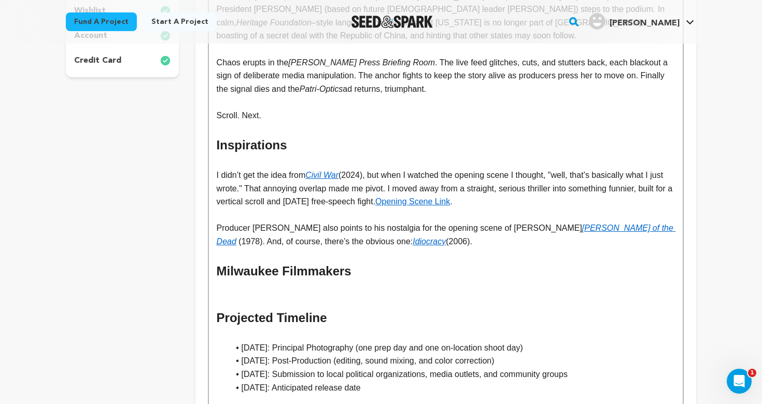
scroll to position [370, 0]
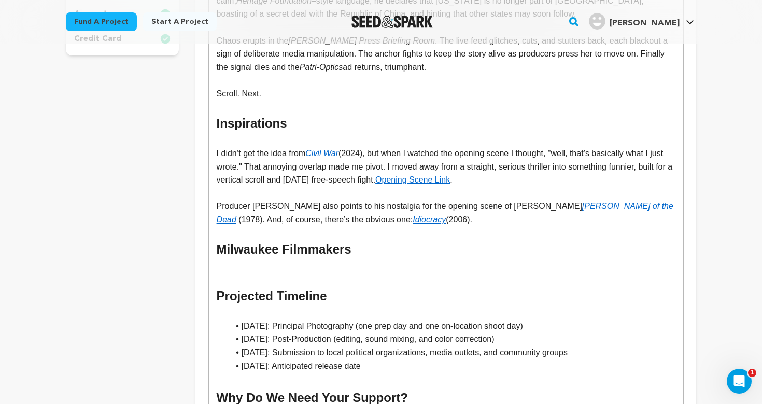
click at [295, 261] on p at bounding box center [446, 266] width 458 height 13
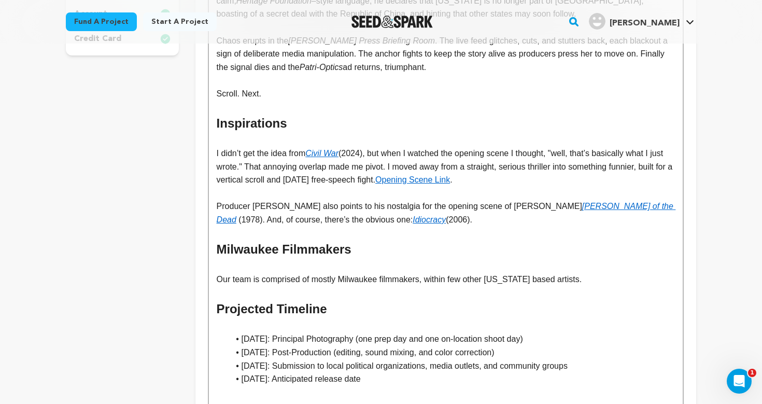
scroll to position [391, 0]
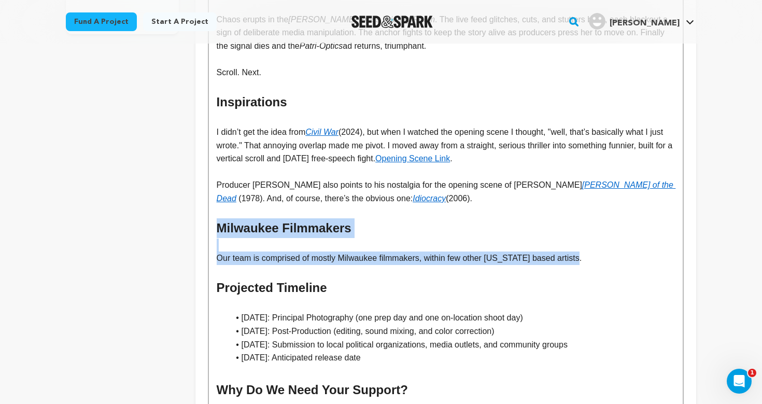
drag, startPoint x: 593, startPoint y: 255, endPoint x: 214, endPoint y: 221, distance: 381.0
click at [214, 221] on div "The "United" States of America is a sharp 2–4 minute film, inspired by The Onio…" at bounding box center [446, 219] width 474 height 665
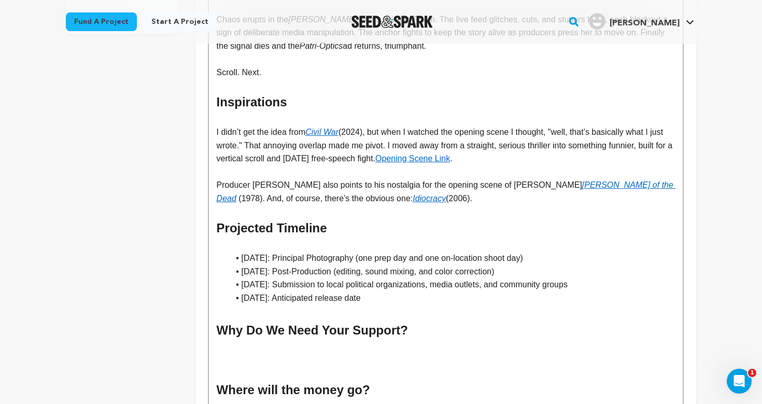
click at [274, 279] on li "[DATE]: Submission to local political organizations, media outlets, and communi…" at bounding box center [452, 284] width 446 height 13
click at [272, 343] on h2 at bounding box center [446, 350] width 458 height 20
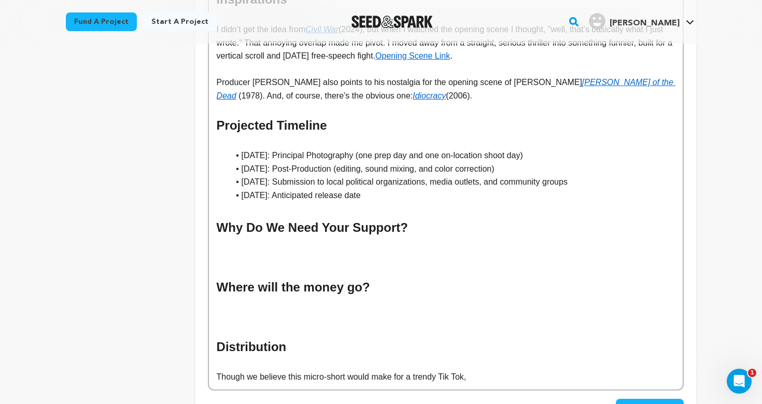
scroll to position [560, 0]
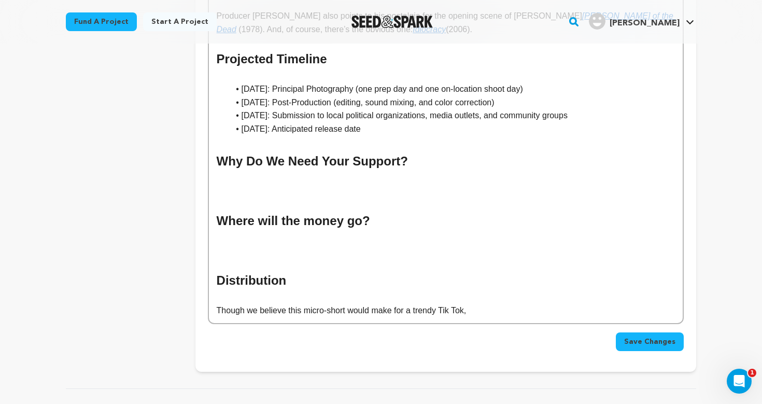
click at [265, 304] on p "Though we believe this micro-short would make for a trendy Tik Tok," at bounding box center [446, 310] width 458 height 13
click at [259, 272] on h2 "Distribution" at bounding box center [446, 281] width 458 height 20
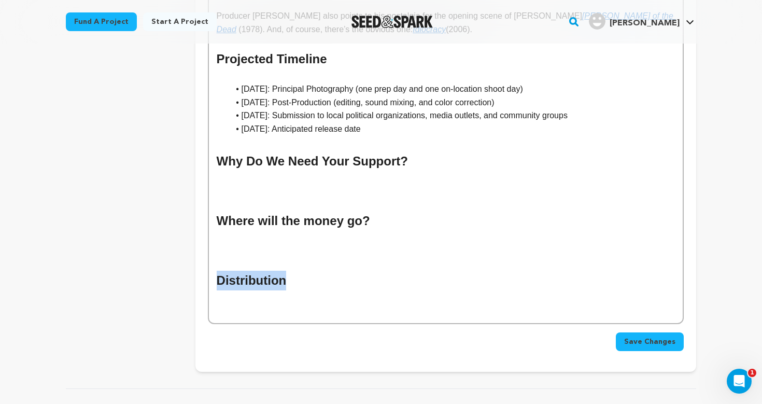
click at [259, 272] on h2 "Distribution" at bounding box center [446, 281] width 458 height 20
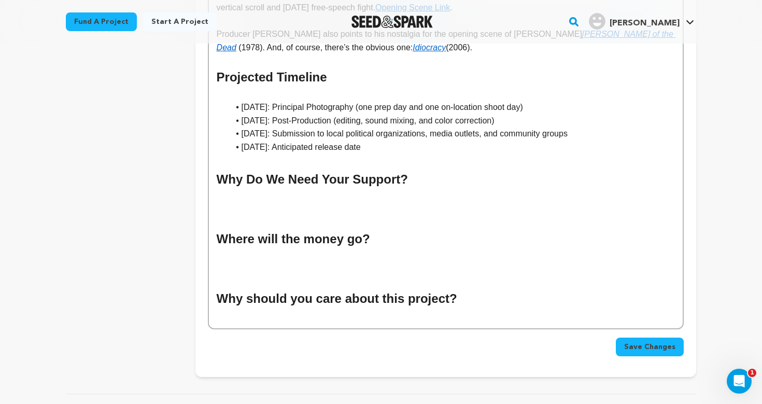
scroll to position [539, 0]
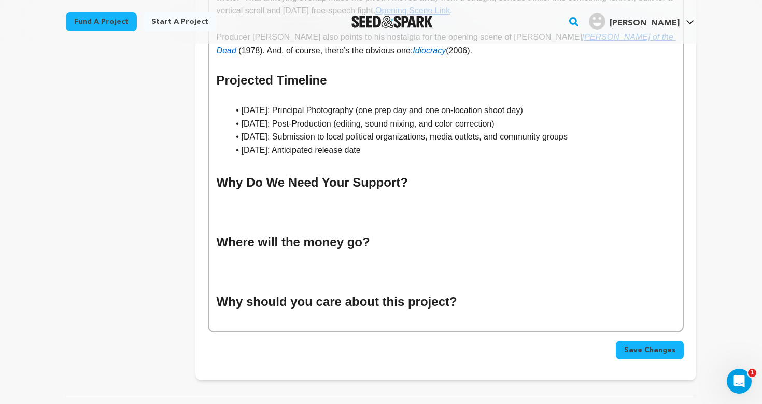
click at [339, 274] on h2 at bounding box center [446, 282] width 458 height 20
click at [464, 292] on h2 "Why should you care about this project?" at bounding box center [446, 302] width 458 height 20
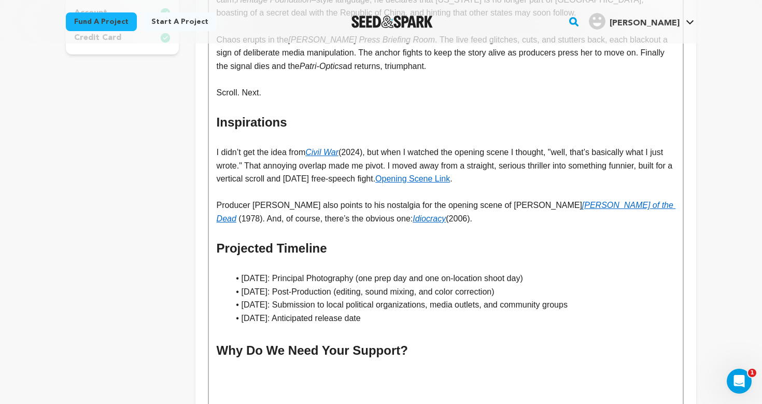
scroll to position [369, 0]
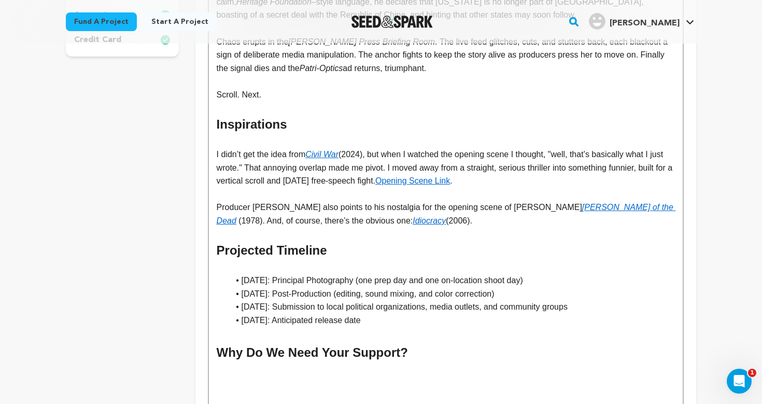
click at [461, 213] on p "Producer [PERSON_NAME] also points to his nostalgia for the opening scene of [P…" at bounding box center [446, 214] width 458 height 26
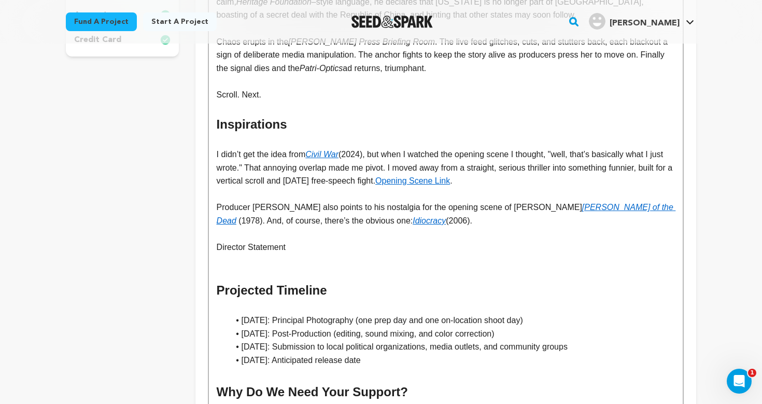
click at [266, 241] on p "Director Statement" at bounding box center [446, 247] width 458 height 13
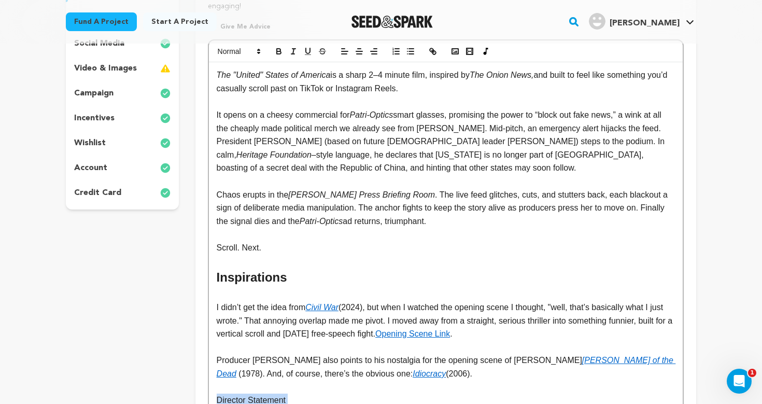
scroll to position [130, 0]
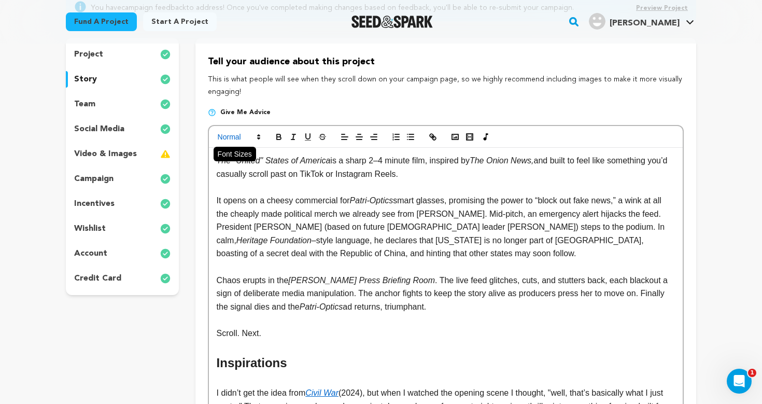
click at [250, 132] on span at bounding box center [238, 137] width 51 height 12
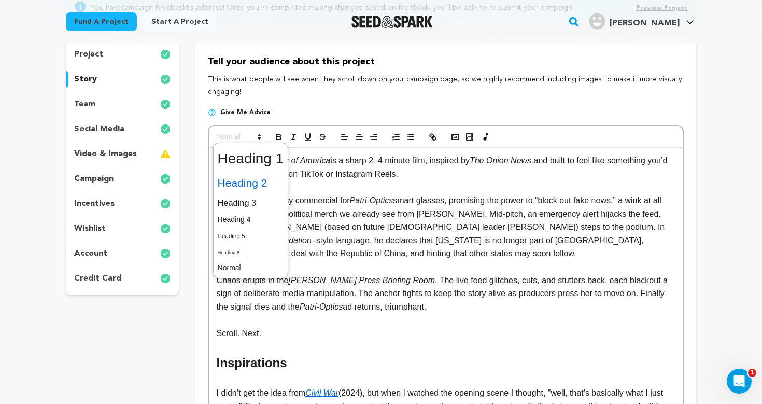
click at [258, 181] on span at bounding box center [251, 183] width 66 height 22
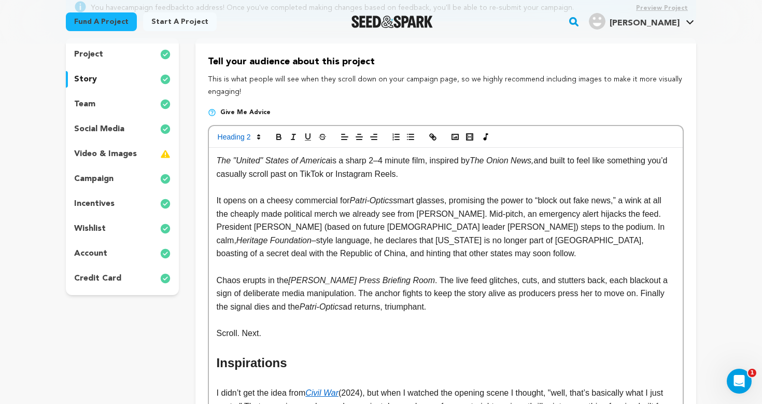
click at [279, 286] on p "Chaos erupts in the [PERSON_NAME] Press Briefing Room . The live feed glitches,…" at bounding box center [446, 294] width 458 height 40
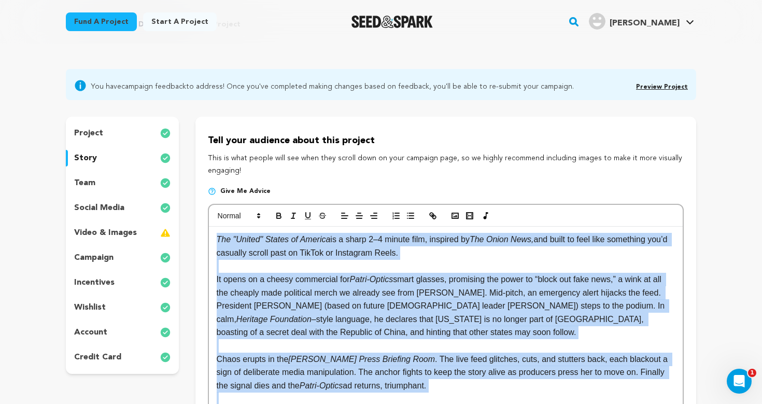
scroll to position [0, 0]
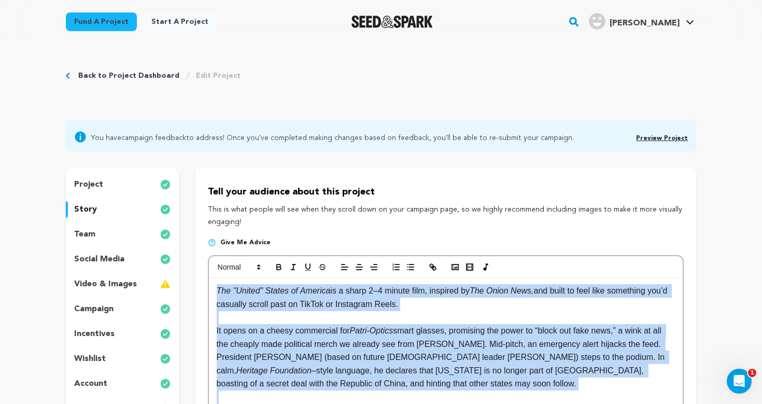
drag, startPoint x: 476, startPoint y: 328, endPoint x: 199, endPoint y: 259, distance: 285.3
copy div "The "United" States of America is a sharp 2–4 minute film, inspired by The Onio…"
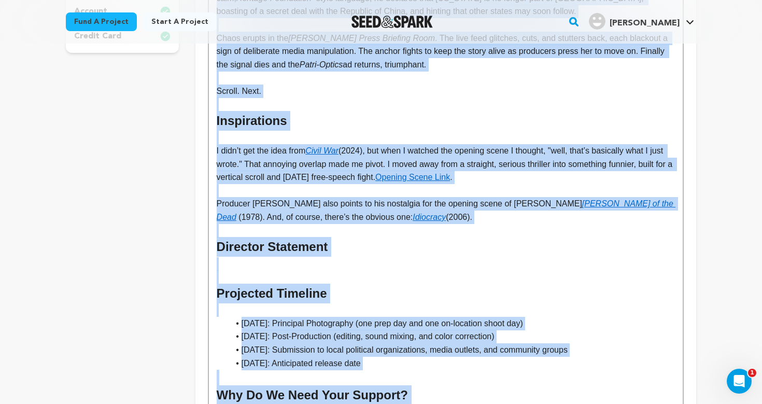
scroll to position [374, 0]
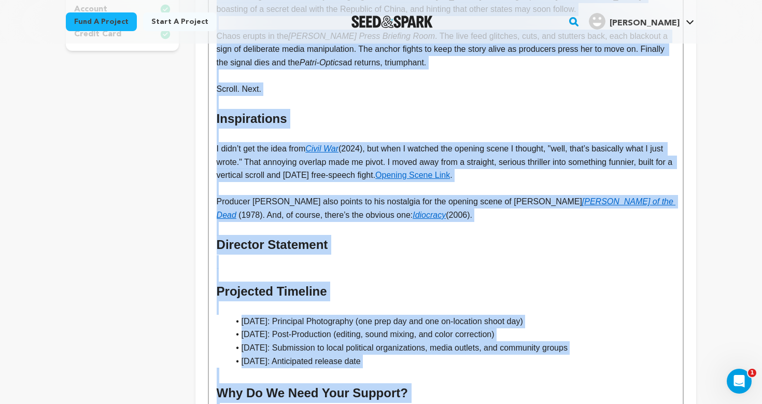
click at [269, 258] on p at bounding box center [446, 261] width 458 height 13
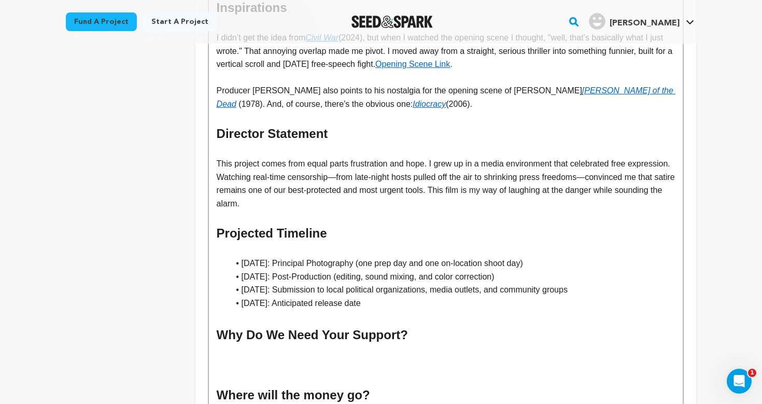
scroll to position [485, 0]
click at [397, 199] on p "This project comes from equal parts frustration and hope. I grew up in a media …" at bounding box center [446, 184] width 458 height 53
click at [419, 158] on p "This project comes from equal parts frustration and hope. I grew up in a media …" at bounding box center [446, 184] width 458 height 53
click at [383, 211] on p at bounding box center [446, 217] width 458 height 13
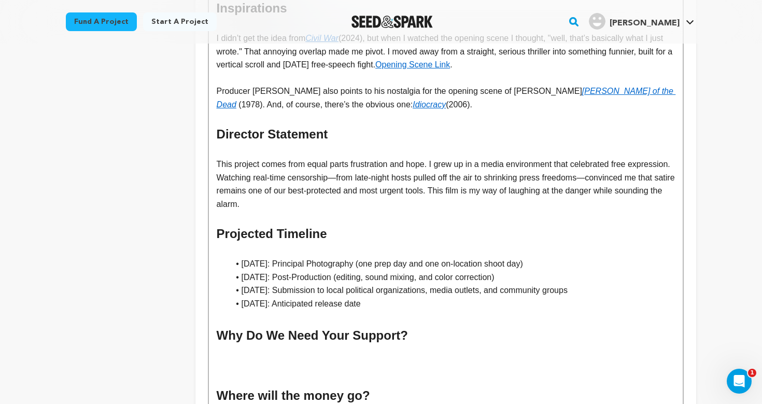
click at [434, 158] on p "This project comes from equal parts frustration and hope. I grew up in a media …" at bounding box center [446, 184] width 458 height 53
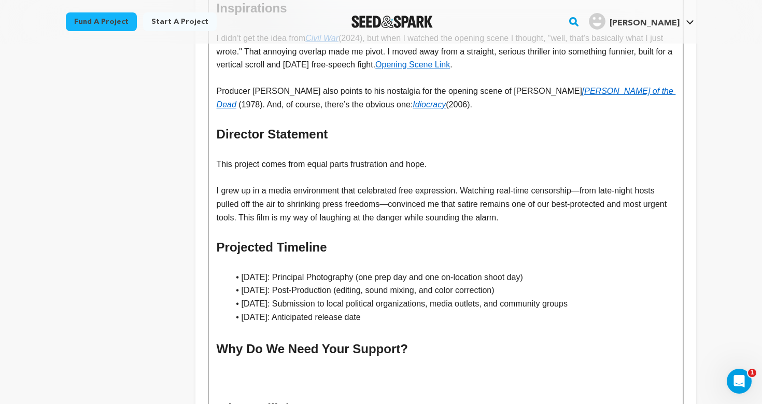
click at [449, 158] on p "This project comes from equal parts frustration and hope." at bounding box center [446, 164] width 458 height 13
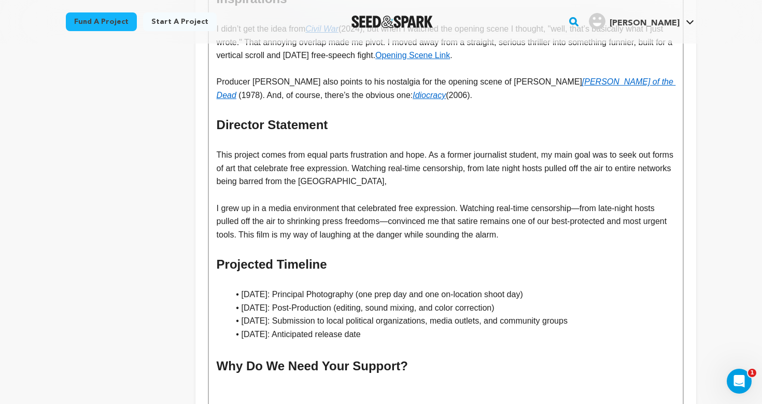
scroll to position [494, 0]
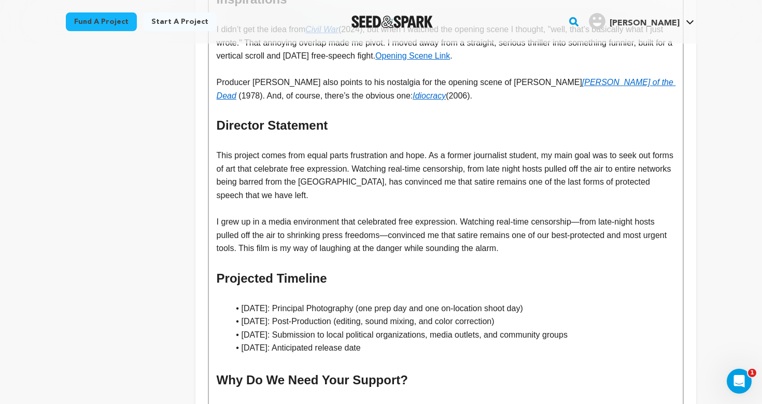
click at [612, 149] on p "This project comes from equal parts frustration and hope. As a former journalis…" at bounding box center [446, 175] width 458 height 53
click at [366, 189] on p "This project comes from equal parts frustration and hope. As a former journalis…" at bounding box center [446, 175] width 458 height 53
click at [380, 160] on p "This project comes from equal parts frustration and hope. As a former journalis…" at bounding box center [446, 175] width 458 height 53
click at [366, 228] on p "I grew up in a media environment that celebrated free expression. Watching real…" at bounding box center [446, 235] width 458 height 40
drag, startPoint x: 544, startPoint y: 240, endPoint x: 189, endPoint y: 212, distance: 356.2
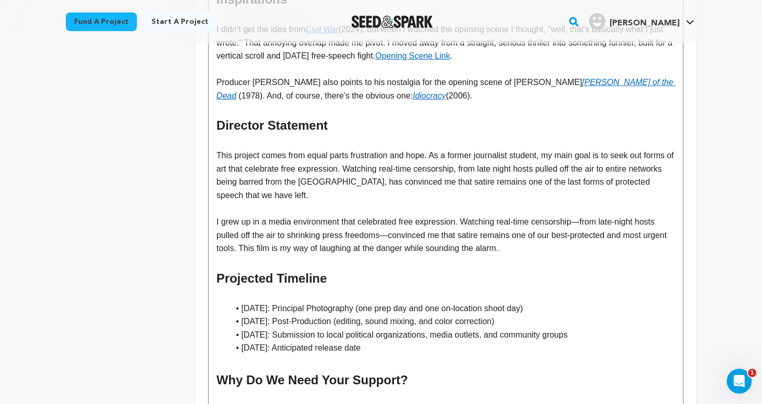
click at [189, 212] on div "project story team social media video & images campaign incentives wishlist" at bounding box center [381, 125] width 631 height 903
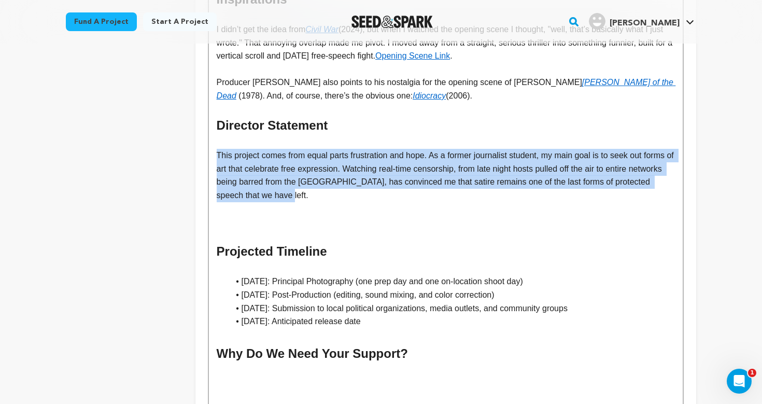
drag, startPoint x: 306, startPoint y: 187, endPoint x: 212, endPoint y: 141, distance: 104.8
click at [212, 141] on div "The "United" States of America is a sharp 2–4 minute film, inspired by The Onio…" at bounding box center [446, 143] width 474 height 718
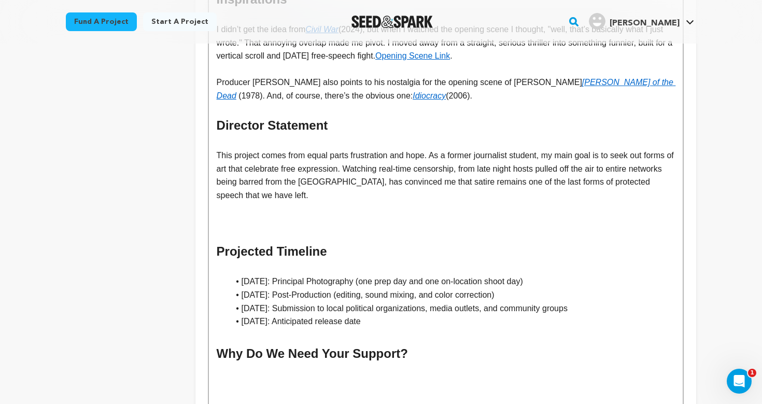
click at [223, 202] on p at bounding box center [446, 208] width 458 height 13
click at [223, 215] on p at bounding box center [446, 221] width 458 height 13
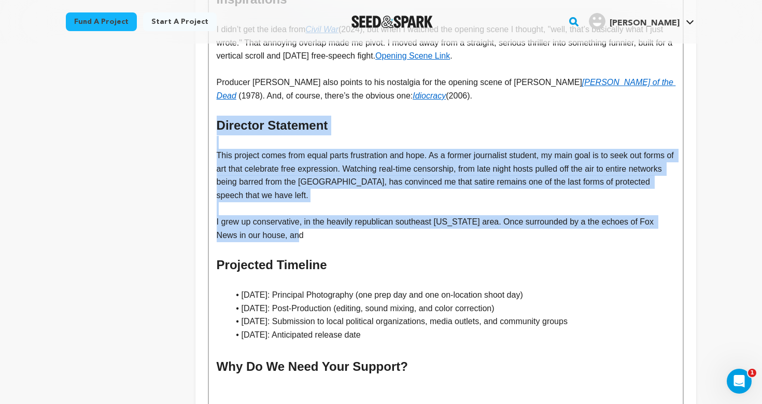
drag, startPoint x: 293, startPoint y: 227, endPoint x: 202, endPoint y: 121, distance: 139.8
click at [202, 121] on div "Tell your audience about this project This is what people will see when they sc…" at bounding box center [445, 119] width 501 height 890
copy div "Director Statement This project comes from equal parts frustration and hope. As…"
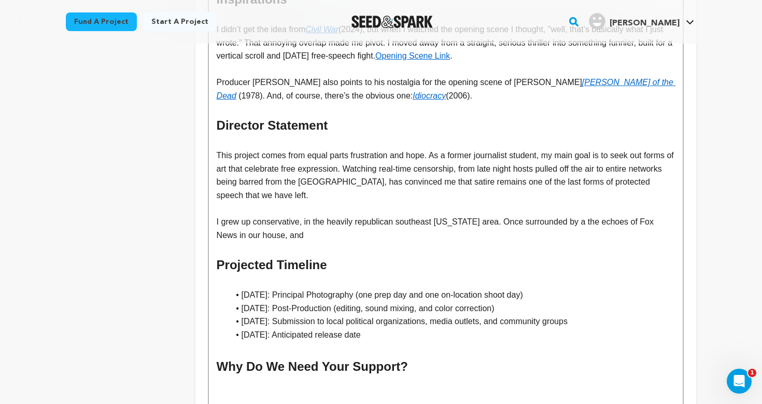
click at [307, 242] on p at bounding box center [446, 248] width 458 height 13
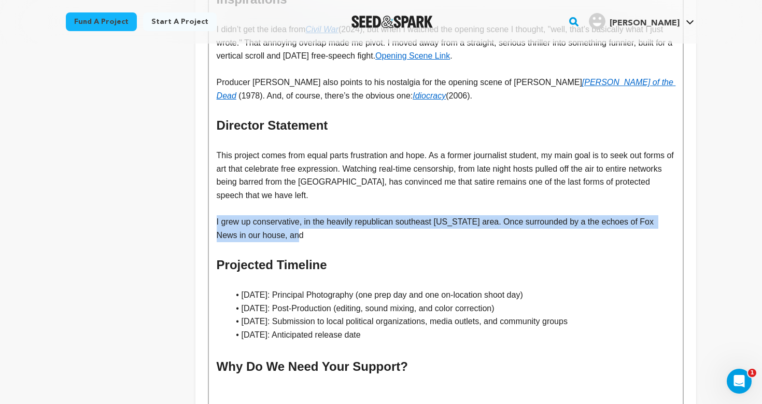
drag, startPoint x: 298, startPoint y: 225, endPoint x: 205, endPoint y: 214, distance: 93.9
click at [205, 214] on div "Tell your audience about this project This is what people will see when they sc…" at bounding box center [445, 119] width 501 height 890
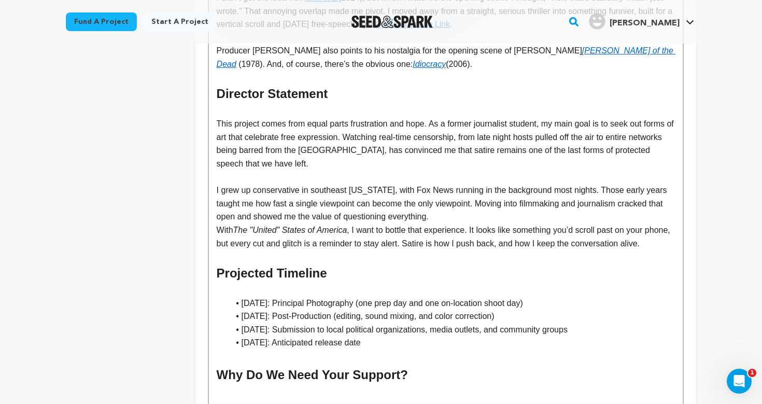
scroll to position [501, 0]
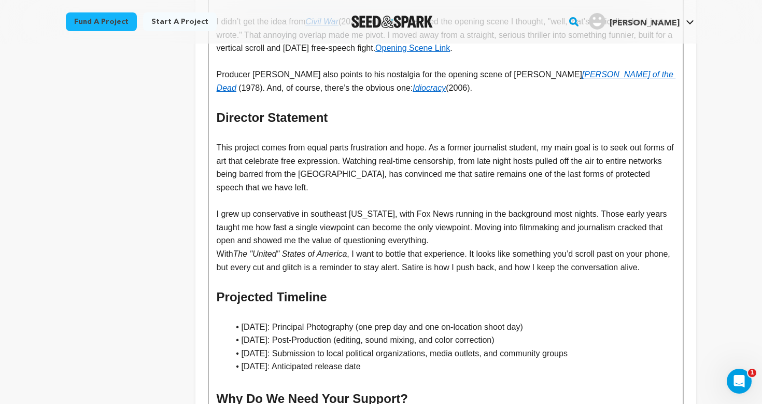
click at [220, 247] on p "With The "United" States of America , I want to bottle that experience. It look…" at bounding box center [446, 260] width 458 height 26
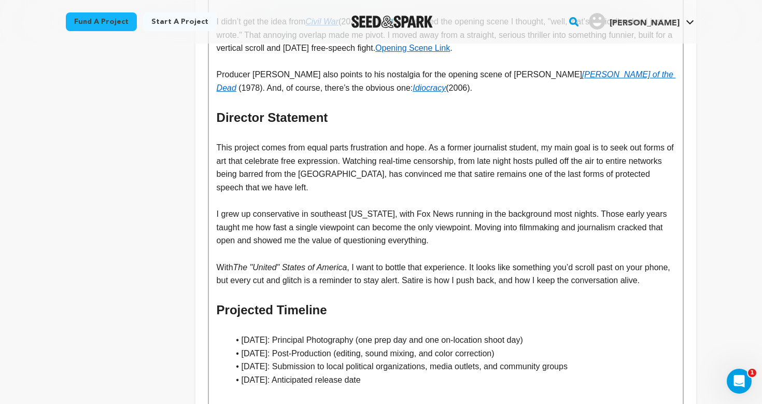
click at [456, 233] on p "I grew up conservative in southeast Missouri, with Fox News running in the back…" at bounding box center [446, 227] width 458 height 40
click at [445, 207] on p "I grew up conservative in southeast Missouri, with Fox News running in the back…" at bounding box center [446, 227] width 458 height 40
drag, startPoint x: 588, startPoint y: 205, endPoint x: 629, endPoint y: 207, distance: 41.5
click at [629, 207] on p "I grew up conservative in southeast Missouri, with Fox News constantly running …" at bounding box center [446, 227] width 458 height 40
click at [527, 223] on p "I grew up conservative in southeast Missouri, with Fox News constantly running …" at bounding box center [446, 227] width 458 height 40
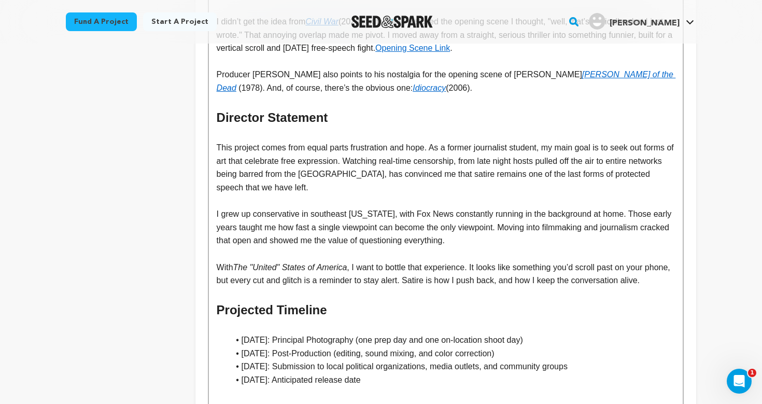
click at [544, 228] on p "I grew up conservative in southeast Missouri, with Fox News constantly running …" at bounding box center [446, 227] width 458 height 40
click at [495, 207] on p "I grew up conservative in southeast Missouri, with Fox News constantly running …" at bounding box center [446, 227] width 458 height 40
click at [505, 225] on p "I grew up conservative in southeast Missouri, with Fox News constantly running …" at bounding box center [446, 227] width 458 height 40
click at [532, 231] on p "I grew up conservative in southeast Missouri, with Fox News constantly running …" at bounding box center [446, 227] width 458 height 40
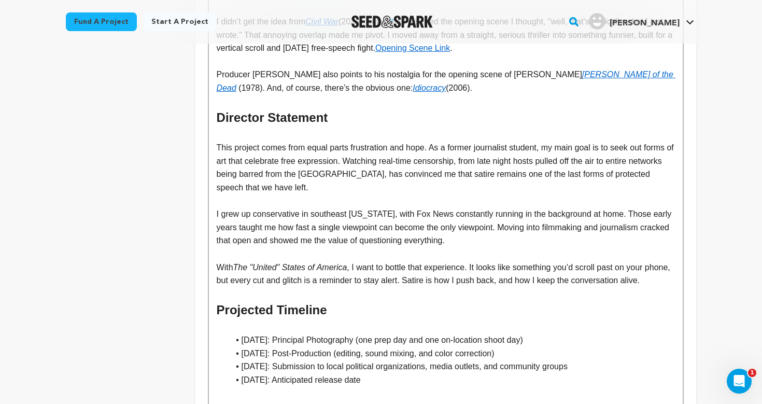
click at [497, 207] on p "I grew up conservative in southeast Missouri, with Fox News constantly running …" at bounding box center [446, 227] width 458 height 40
drag, startPoint x: 594, startPoint y: 204, endPoint x: 516, endPoint y: 204, distance: 77.3
click at [516, 207] on p "I grew up conservative in southeast Missouri, with Fox News constantly echoing …" at bounding box center [446, 227] width 458 height 40
click at [523, 231] on p "I grew up conservative in southeast Missouri, with Fox News constantly echoing …" at bounding box center [446, 227] width 458 height 40
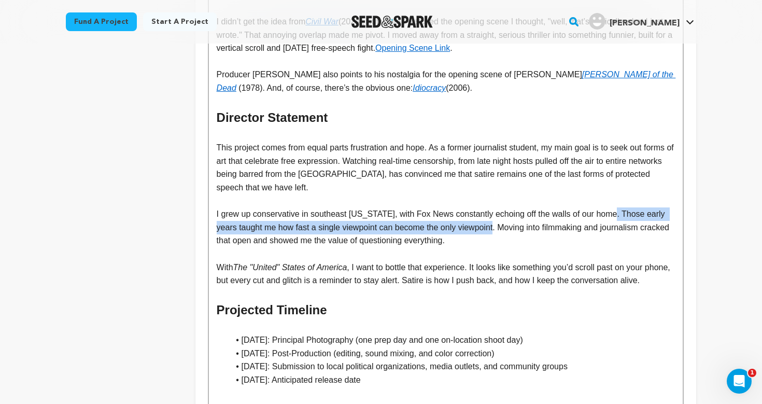
drag, startPoint x: 616, startPoint y: 204, endPoint x: 505, endPoint y: 215, distance: 111.4
click at [505, 215] on p "I grew up conservative in southeast Missouri, with Fox News constantly echoing …" at bounding box center [446, 227] width 458 height 40
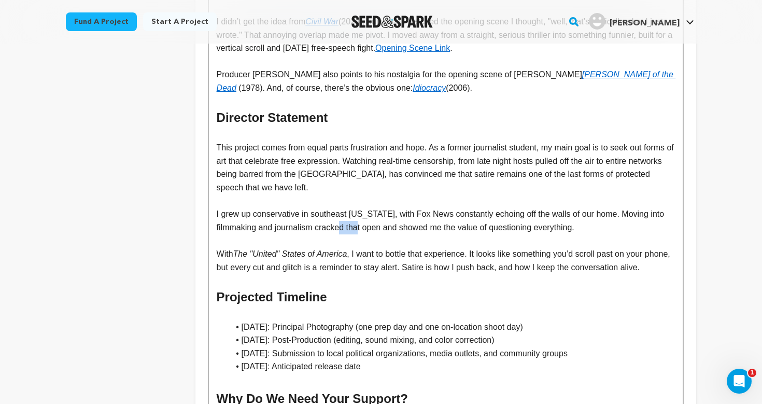
drag, startPoint x: 349, startPoint y: 217, endPoint x: 367, endPoint y: 218, distance: 17.7
click at [367, 218] on p "I grew up conservative in southeast Missouri, with Fox News constantly echoing …" at bounding box center [446, 220] width 458 height 26
drag, startPoint x: 316, startPoint y: 218, endPoint x: 399, endPoint y: 217, distance: 83.0
click at [400, 216] on p "I grew up conservative in southeast Missouri, with Fox News constantly echoing …" at bounding box center [446, 220] width 458 height 26
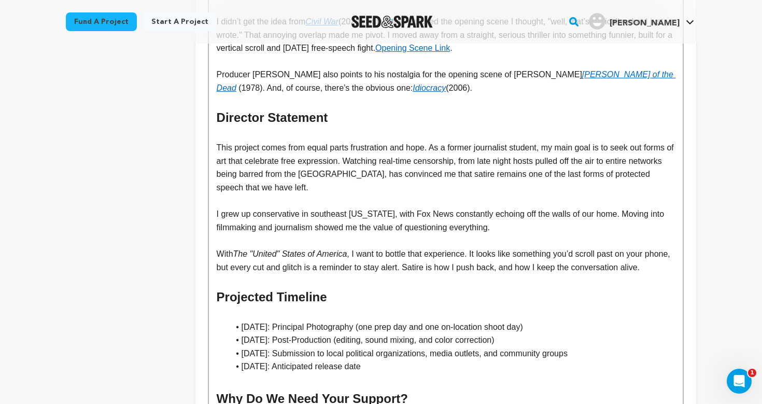
click at [496, 215] on p "I grew up conservative in southeast Missouri, with Fox News constantly echoing …" at bounding box center [446, 220] width 458 height 26
click at [218, 247] on p "With The "United" States of America , I want to bottle that experience. It look…" at bounding box center [446, 260] width 458 height 26
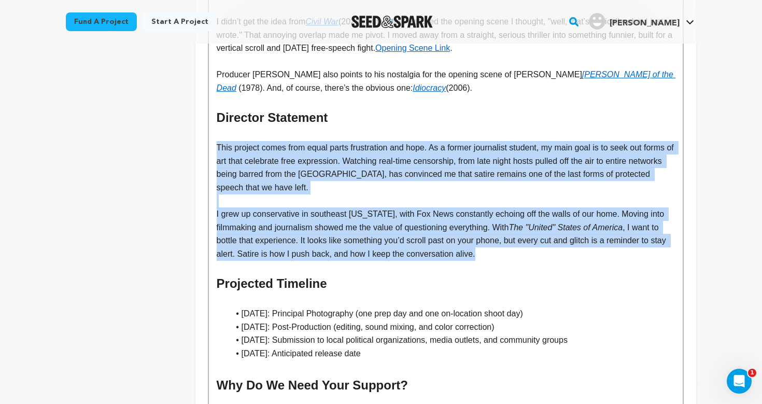
drag, startPoint x: 509, startPoint y: 244, endPoint x: 197, endPoint y: 137, distance: 329.7
click at [196, 137] on div "Tell your audience about this project This is what people will see when they sc…" at bounding box center [445, 125] width 501 height 917
copy div "This project comes from equal parts frustration and hope. As a former journalis…"
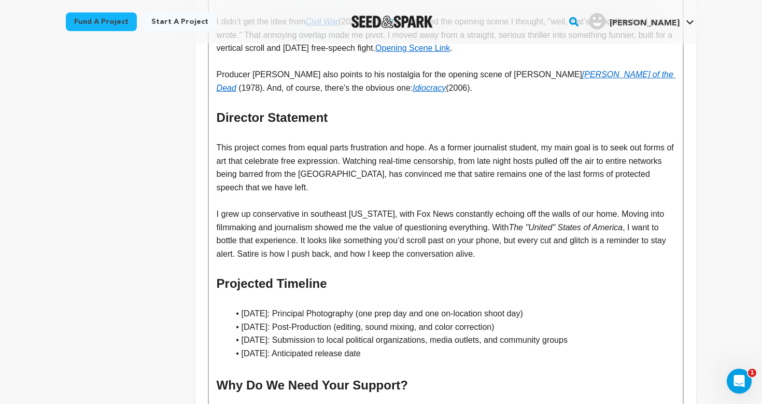
click at [372, 231] on p "I grew up conservative in southeast Missouri, with Fox News constantly echoing …" at bounding box center [446, 233] width 458 height 53
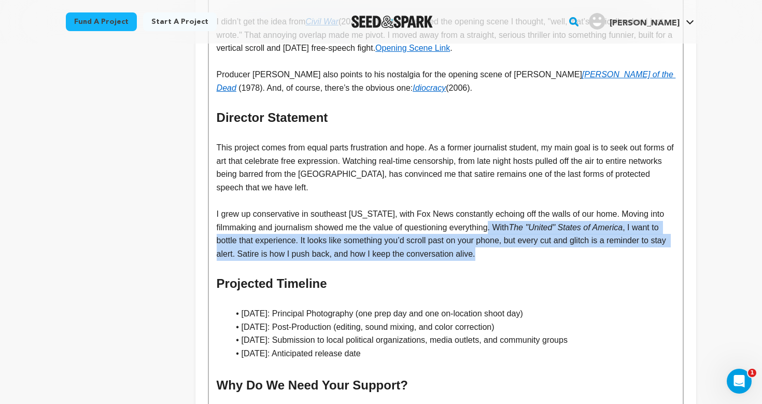
drag, startPoint x: 498, startPoint y: 217, endPoint x: 498, endPoint y: 247, distance: 30.6
click at [498, 247] on p "I grew up conservative in southeast Missouri, with Fox News constantly echoing …" at bounding box center [446, 233] width 458 height 53
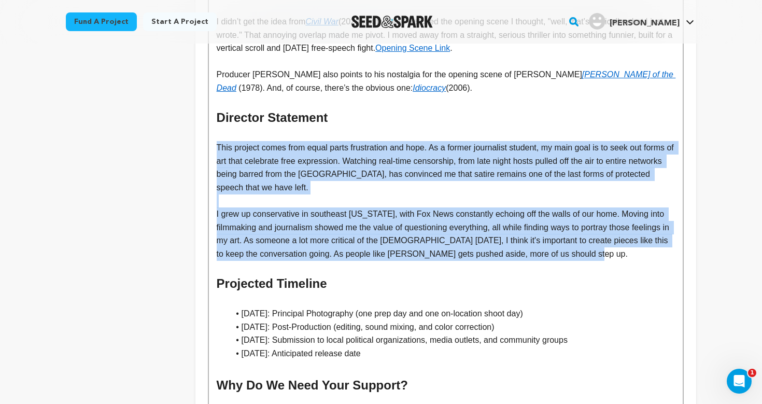
drag, startPoint x: 620, startPoint y: 244, endPoint x: 159, endPoint y: 136, distance: 474.0
click at [159, 136] on div "project story team social media video & images campaign incentives wishlist" at bounding box center [381, 125] width 631 height 917
copy div "This project comes from equal parts frustration and hope. As a former journalis…"
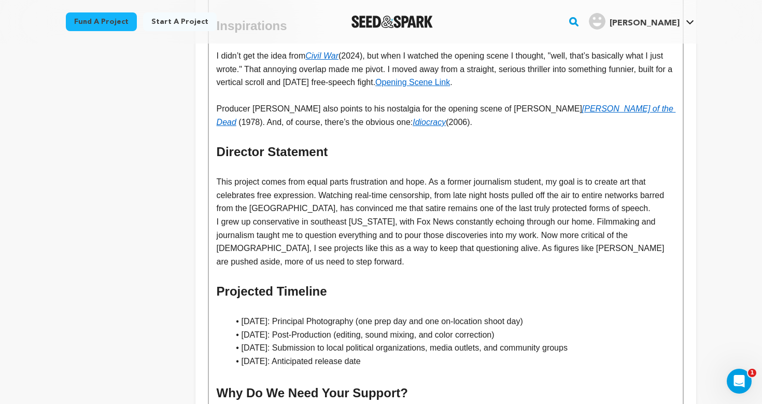
scroll to position [410, 0]
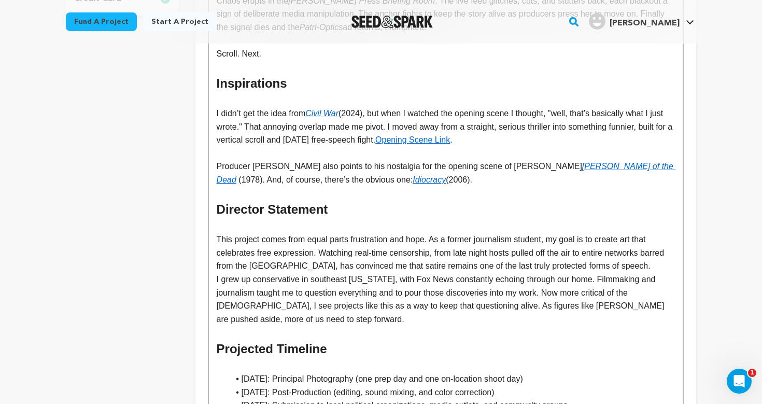
click at [654, 257] on p "This project comes from equal parts frustration and hope. As a former journalis…" at bounding box center [446, 253] width 458 height 40
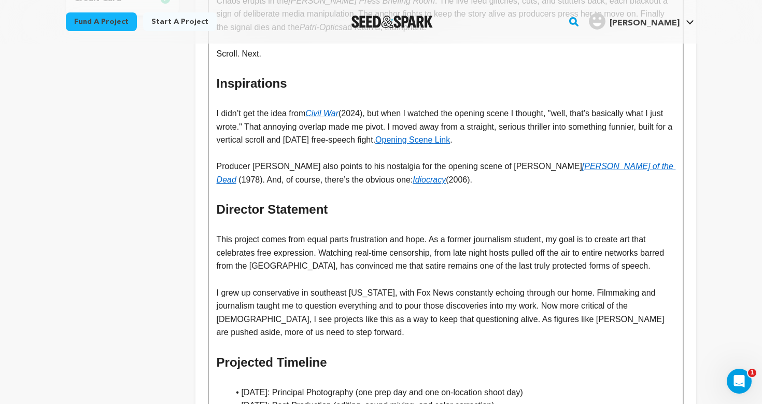
click at [473, 324] on p "I grew up conservative in southeast Missouri, with Fox News constantly echoing …" at bounding box center [446, 312] width 458 height 53
click at [550, 233] on p "This project comes from equal parts frustration and hope. As a former journalis…" at bounding box center [446, 253] width 458 height 40
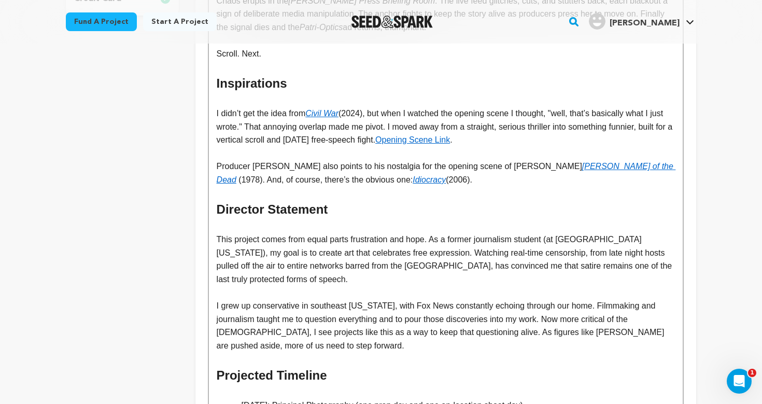
click at [405, 263] on p "This project comes from equal parts frustration and hope. As a former journalis…" at bounding box center [446, 259] width 458 height 53
click at [400, 269] on p "This project comes from equal parts frustration and hope. As a former journalis…" at bounding box center [446, 259] width 458 height 53
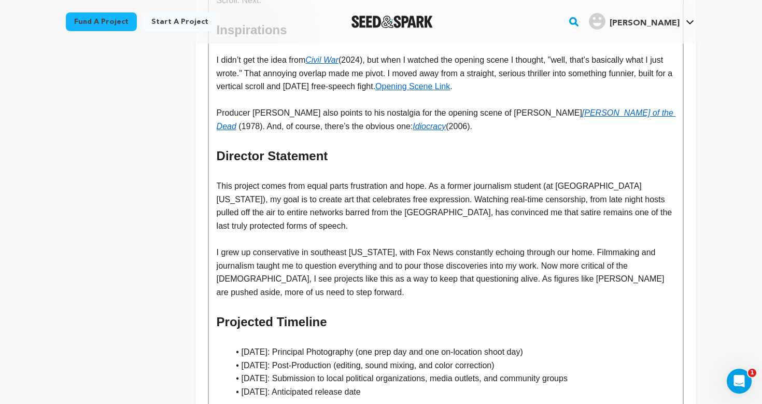
scroll to position [464, 0]
click at [464, 267] on p "I grew up conservative in southeast Missouri, with Fox News constantly echoing …" at bounding box center [446, 271] width 458 height 53
click at [506, 270] on p "I grew up conservative in southeast Missouri, with Fox News constantly echoing …" at bounding box center [446, 271] width 458 height 53
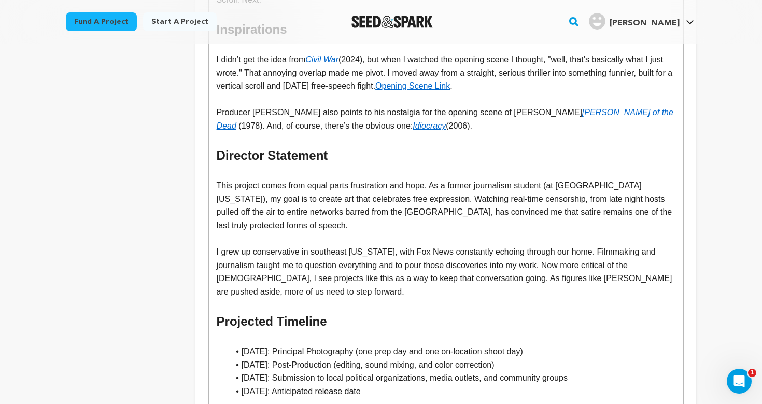
click at [507, 245] on p "I grew up conservative in southeast Missouri, with Fox News constantly echoing …" at bounding box center [446, 271] width 458 height 53
click at [418, 285] on p "I grew up conservative in southeast Missouri, with Fox News constantly echoing …" at bounding box center [446, 271] width 458 height 53
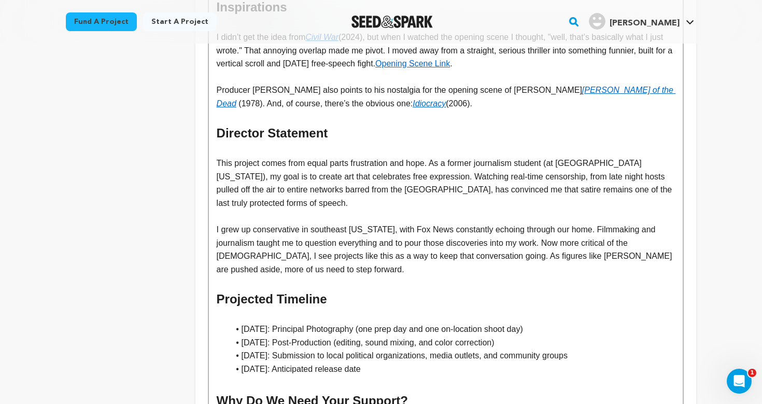
scroll to position [487, 0]
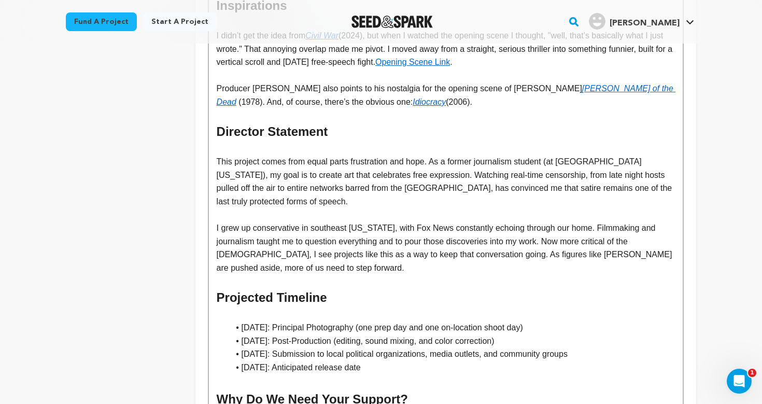
click at [341, 275] on p at bounding box center [446, 281] width 458 height 13
click at [384, 275] on p at bounding box center [446, 281] width 458 height 13
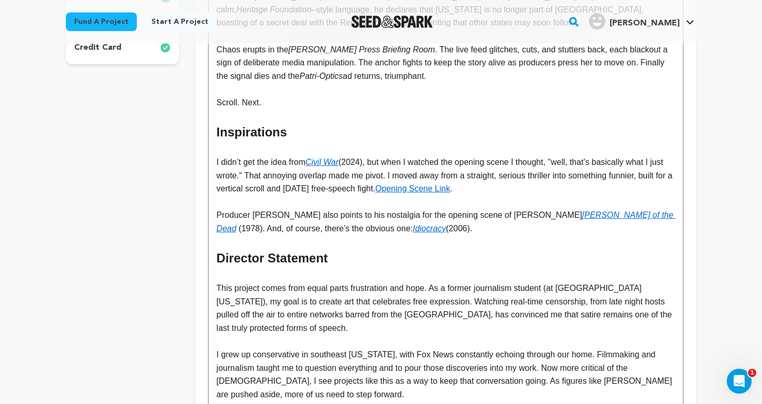
scroll to position [357, 0]
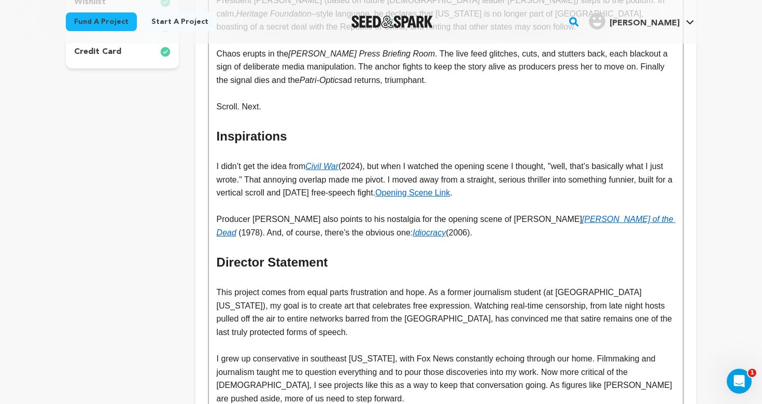
click at [366, 253] on h2 "Director Statement" at bounding box center [446, 263] width 458 height 20
click at [316, 241] on p at bounding box center [446, 246] width 458 height 13
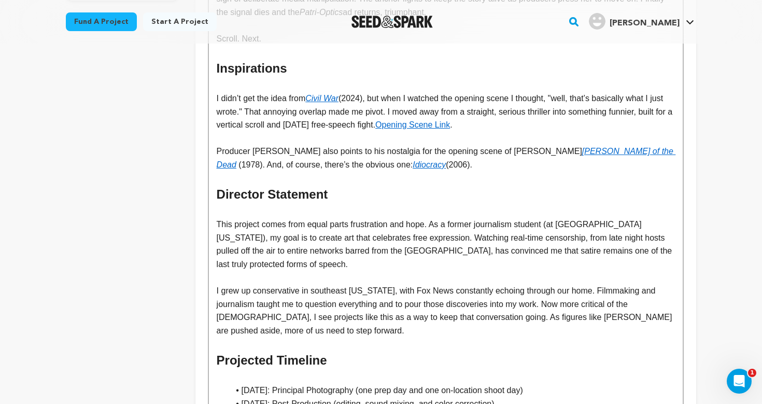
scroll to position [425, 0]
drag, startPoint x: 566, startPoint y: 212, endPoint x: 254, endPoint y: 222, distance: 312.3
click at [254, 222] on p "This project comes from equal parts frustration and hope. As a former journalis…" at bounding box center [446, 243] width 458 height 53
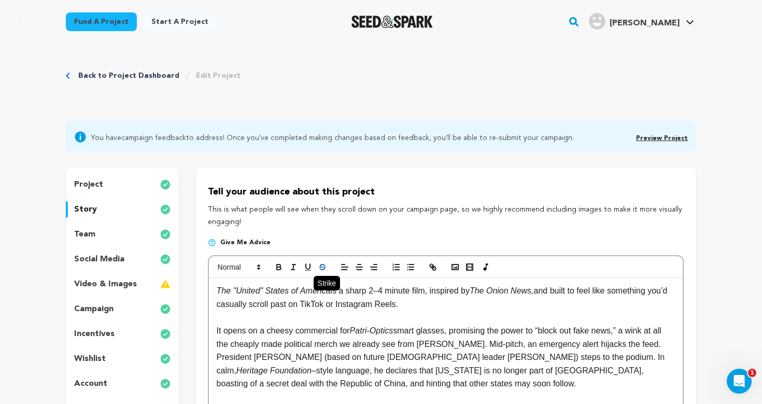
scroll to position [0, 0]
click at [295, 264] on line "button" at bounding box center [293, 264] width 3 height 0
click at [490, 342] on p "It opens on a cheesy commercial for Patri-Optics smart glasses, promising the p…" at bounding box center [446, 357] width 458 height 66
drag, startPoint x: 481, startPoint y: 291, endPoint x: 542, endPoint y: 293, distance: 61.8
click at [534, 293] on em "The Onion News," at bounding box center [502, 290] width 64 height 9
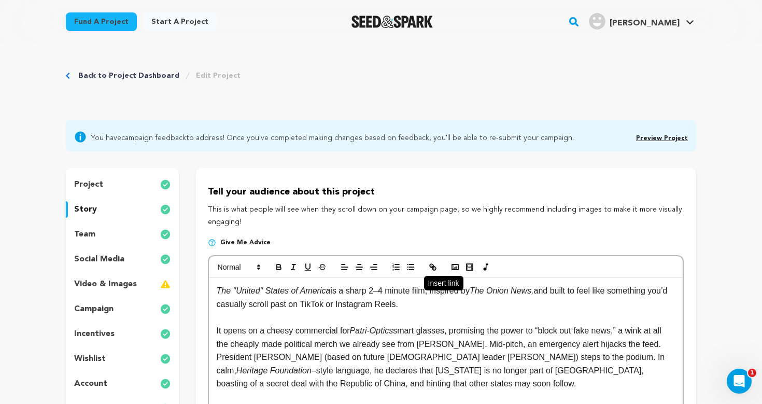
click at [435, 265] on icon "button" at bounding box center [432, 266] width 9 height 9
click at [438, 353] on p "It opens on a cheesy commercial for Patri-Optics smart glasses, promising the p…" at bounding box center [446, 357] width 458 height 66
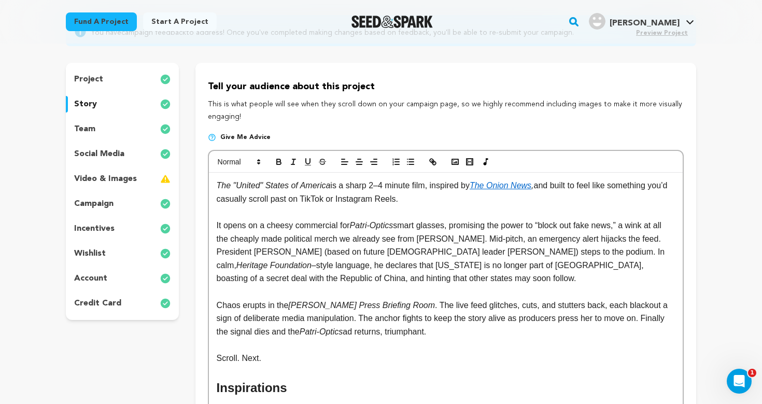
scroll to position [131, 0]
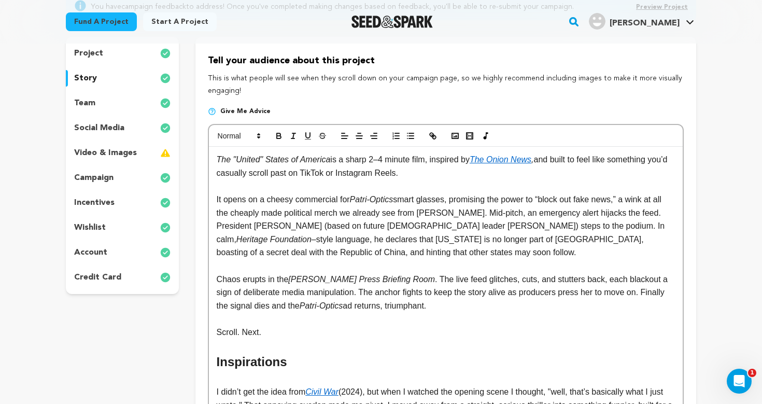
click at [448, 328] on p "Scroll. Next." at bounding box center [446, 332] width 458 height 13
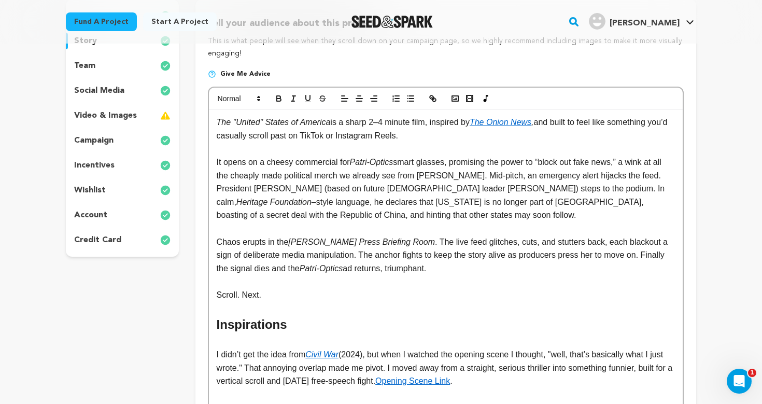
scroll to position [171, 0]
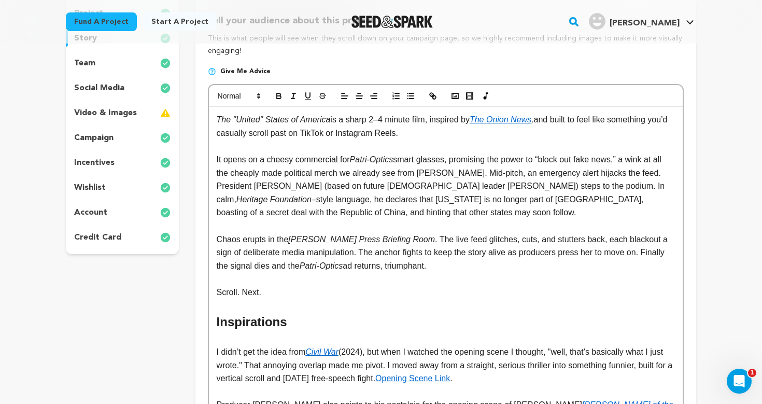
click at [394, 159] on em "Patri-Optics" at bounding box center [372, 159] width 44 height 9
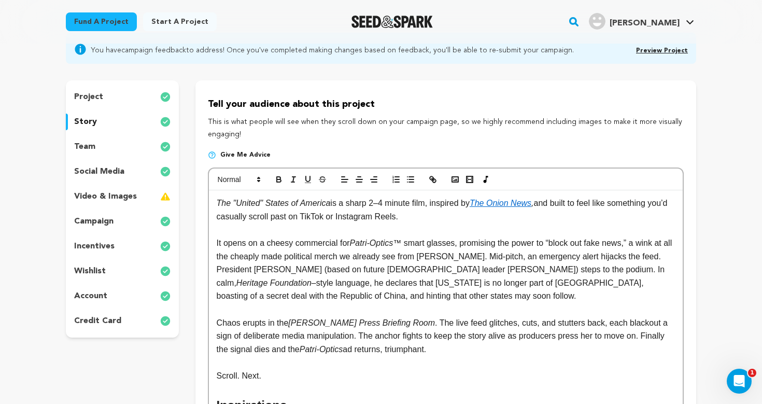
click at [349, 347] on p "Chaos erupts in the James S. Brady Press Briefing Room . The live feed glitches…" at bounding box center [446, 336] width 458 height 40
click at [460, 349] on p "Chaos erupts in the James S. Brady Press Briefing Room . The live feed glitches…" at bounding box center [446, 336] width 458 height 40
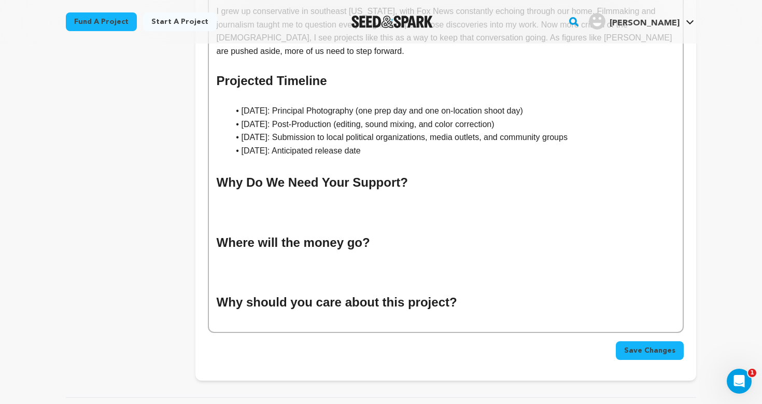
scroll to position [745, 0]
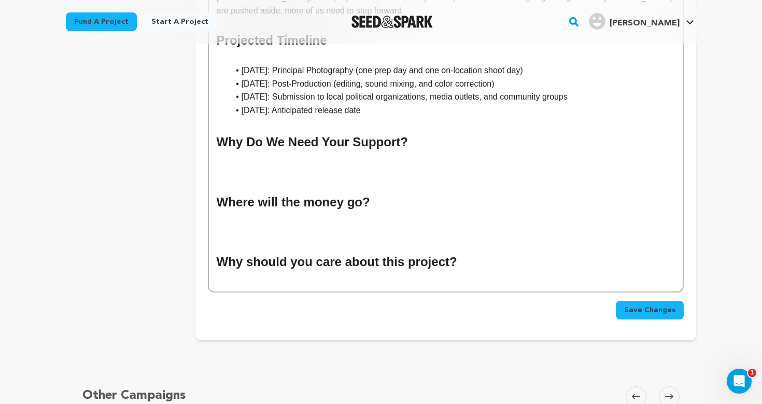
click at [325, 232] on h2 at bounding box center [446, 242] width 458 height 20
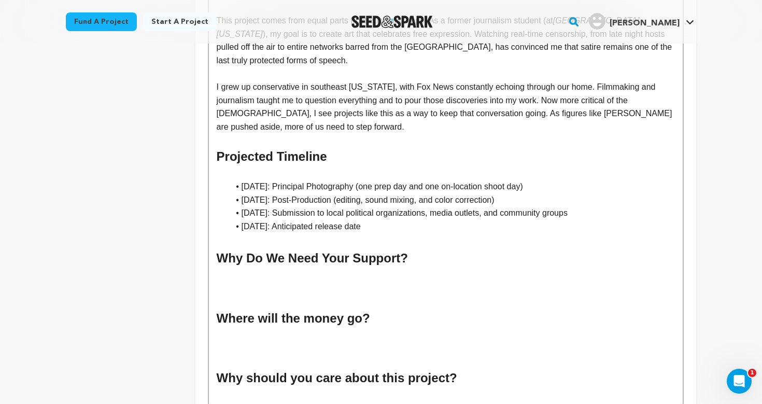
scroll to position [590, 0]
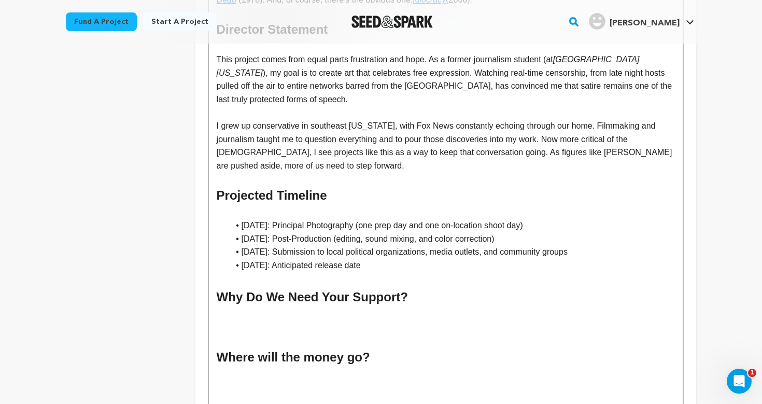
click at [275, 327] on h2 at bounding box center [446, 337] width 458 height 20
click at [275, 311] on h2 at bounding box center [446, 317] width 458 height 20
click at [264, 387] on h2 at bounding box center [446, 397] width 458 height 20
click at [264, 367] on h2 at bounding box center [446, 377] width 458 height 20
click at [273, 307] on h2 at bounding box center [446, 317] width 458 height 20
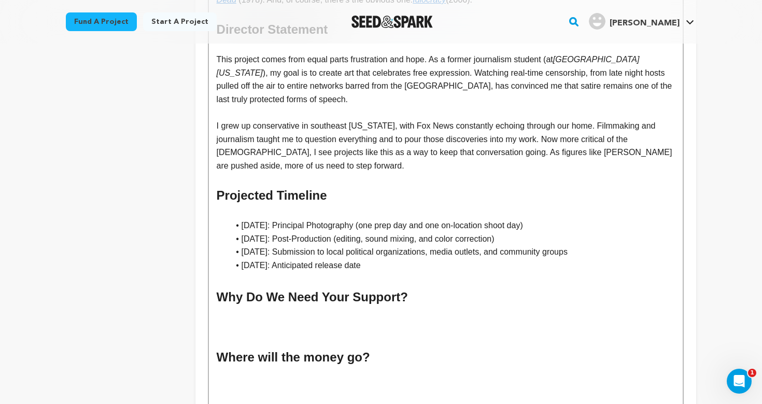
click at [267, 327] on h2 at bounding box center [446, 337] width 458 height 20
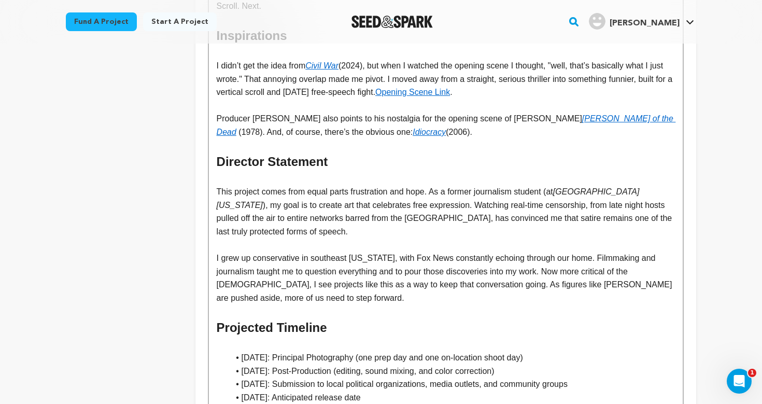
scroll to position [457, 0]
click at [276, 198] on p "This project comes from equal parts frustration and hope. As a former journalis…" at bounding box center [446, 212] width 458 height 53
drag, startPoint x: 262, startPoint y: 195, endPoint x: 274, endPoint y: 195, distance: 12.4
click at [274, 195] on p "This project comes from equal parts frustration and hope. As a former journalis…" at bounding box center [446, 212] width 458 height 53
click at [411, 239] on p at bounding box center [446, 245] width 458 height 13
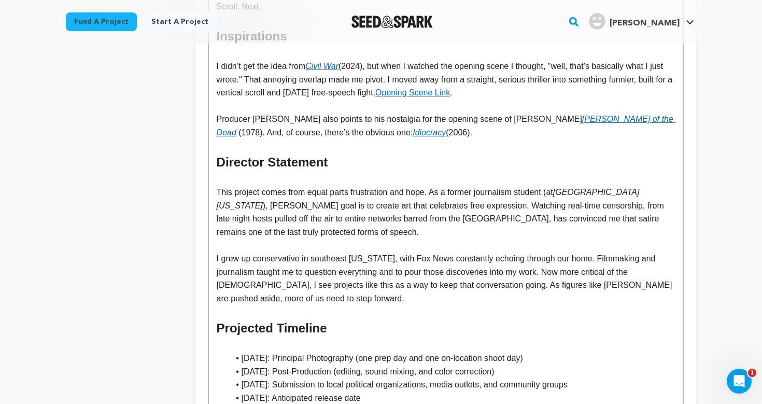
click at [403, 224] on p "This project comes from equal parts frustration and hope. As a former journalis…" at bounding box center [446, 212] width 458 height 53
drag, startPoint x: 262, startPoint y: 197, endPoint x: 305, endPoint y: 199, distance: 43.6
click at [305, 199] on p "This project comes from equal parts frustration and hope. As a former journalis…" at bounding box center [446, 212] width 458 height 53
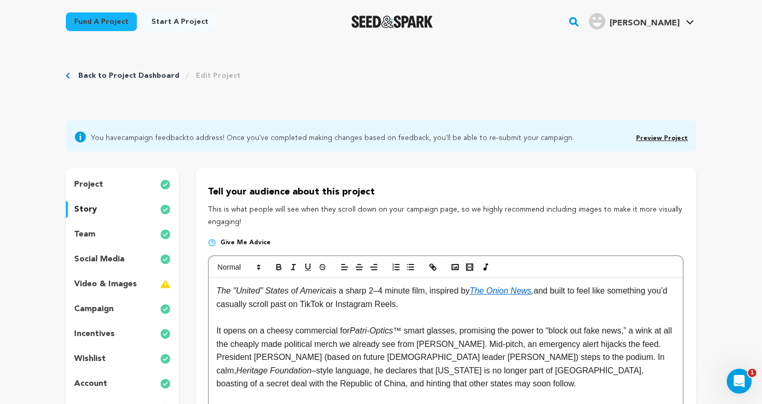
scroll to position [0, 0]
click at [431, 264] on icon "button" at bounding box center [432, 266] width 9 height 9
click at [427, 316] on p at bounding box center [446, 317] width 458 height 13
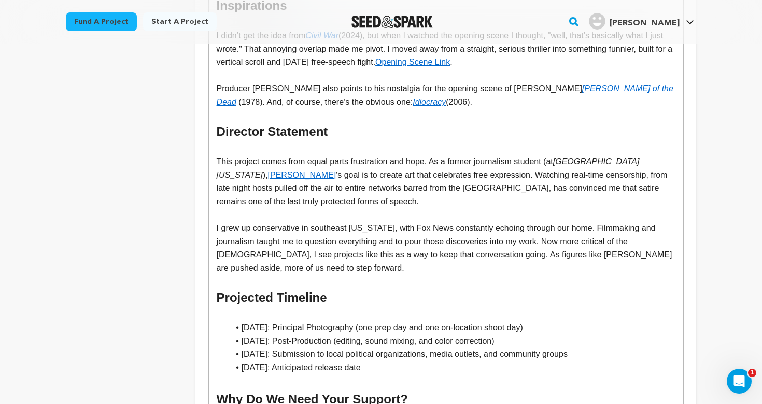
scroll to position [493, 0]
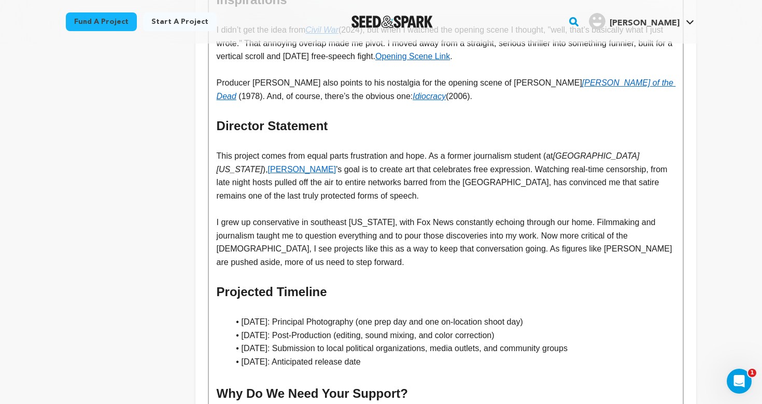
click at [429, 254] on p "I grew up conservative in southeast Missouri, with Fox News constantly echoing …" at bounding box center [446, 242] width 458 height 53
drag, startPoint x: 261, startPoint y: 174, endPoint x: 321, endPoint y: 174, distance: 60.1
click at [321, 174] on p "This project comes from equal parts frustration and hope. As a former journalis…" at bounding box center [446, 175] width 458 height 53
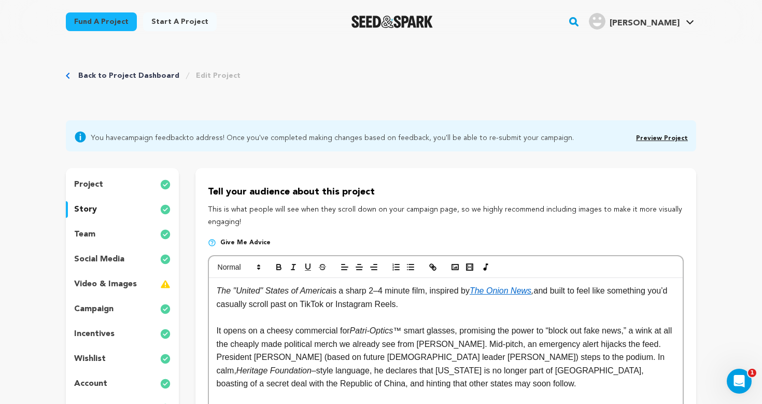
scroll to position [0, 0]
click at [437, 271] on icon "button" at bounding box center [432, 266] width 9 height 9
click at [452, 334] on p "It opens on a cheesy commercial for Patri-Optics ™ smart glasses, promising the…" at bounding box center [446, 357] width 458 height 66
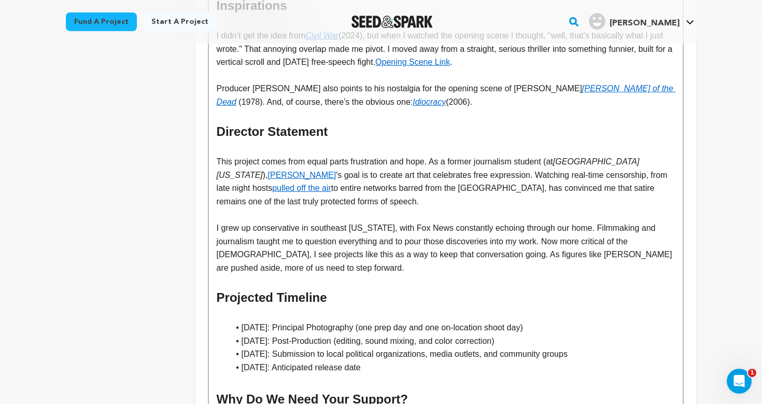
scroll to position [491, 0]
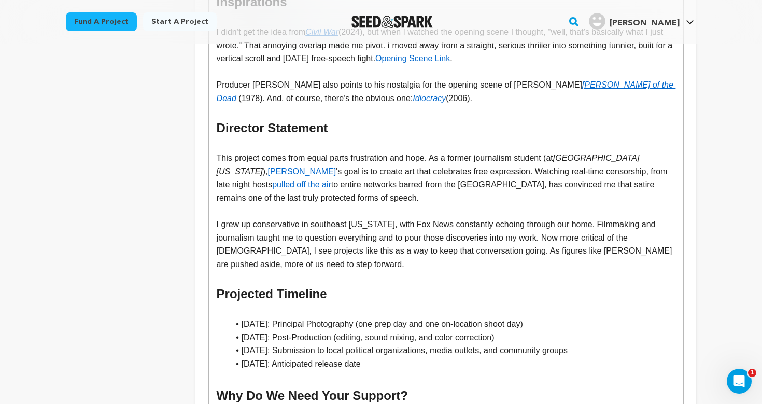
click at [391, 191] on p "This project comes from equal parts frustration and hope. As a former journalis…" at bounding box center [446, 177] width 458 height 53
click at [415, 255] on p "I grew up conservative in southeast Missouri, with Fox News constantly echoing …" at bounding box center [446, 244] width 458 height 53
click at [338, 190] on p "This project comes from equal parts frustration and hope. As a former journalis…" at bounding box center [446, 177] width 458 height 53
click at [409, 244] on p "I grew up conservative in southeast Missouri, with Fox News constantly echoing …" at bounding box center [446, 244] width 458 height 53
click at [416, 271] on p at bounding box center [446, 277] width 458 height 13
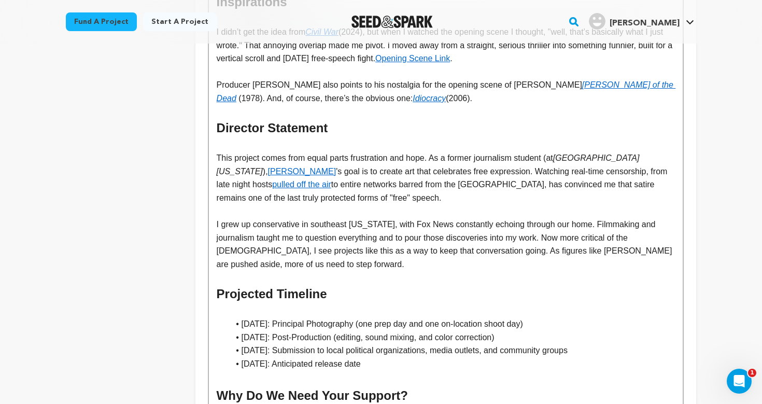
click at [593, 218] on p "I grew up conservative in southeast Missouri, with Fox News constantly echoing …" at bounding box center [446, 244] width 458 height 53
click at [570, 271] on p at bounding box center [446, 277] width 458 height 13
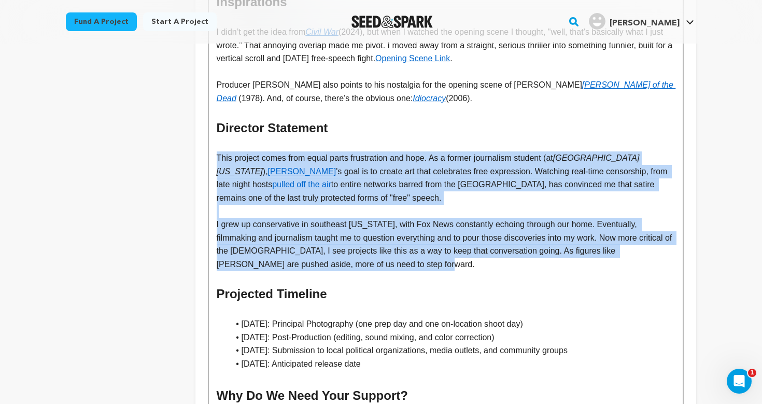
drag, startPoint x: 410, startPoint y: 256, endPoint x: 209, endPoint y: 156, distance: 223.8
click at [206, 151] on div "Tell your audience about this project This is what people will see when they sc…" at bounding box center [445, 135] width 501 height 917
copy div "This project comes from equal parts frustration and hope. As a former journalis…"
click at [585, 218] on p "I grew up conservative in southeast Missouri, with Fox News constantly echoing …" at bounding box center [446, 244] width 458 height 53
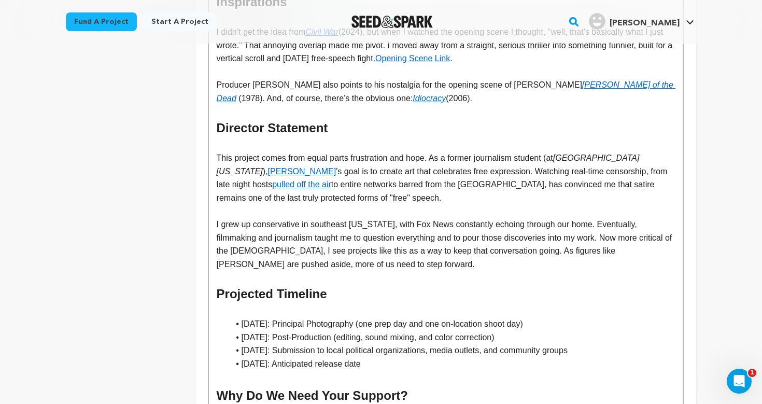
click at [601, 218] on p "I grew up conservative in southeast Missouri, with Fox News constantly echoing …" at bounding box center [446, 244] width 458 height 53
click at [582, 249] on p "I grew up conservative in southeast [US_STATE], with Fox News constantly echoin…" at bounding box center [446, 244] width 458 height 53
click at [349, 289] on h2 "Projected Timeline" at bounding box center [446, 294] width 458 height 20
click at [419, 250] on p "I grew up conservative in southeast [US_STATE], with Fox News constantly echoin…" at bounding box center [446, 244] width 458 height 53
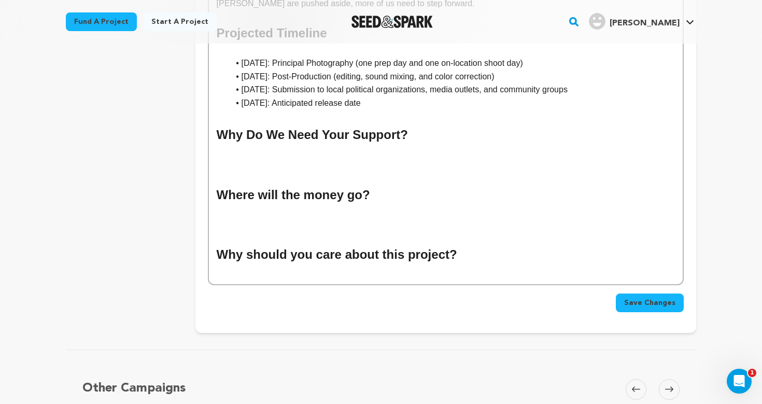
scroll to position [753, 0]
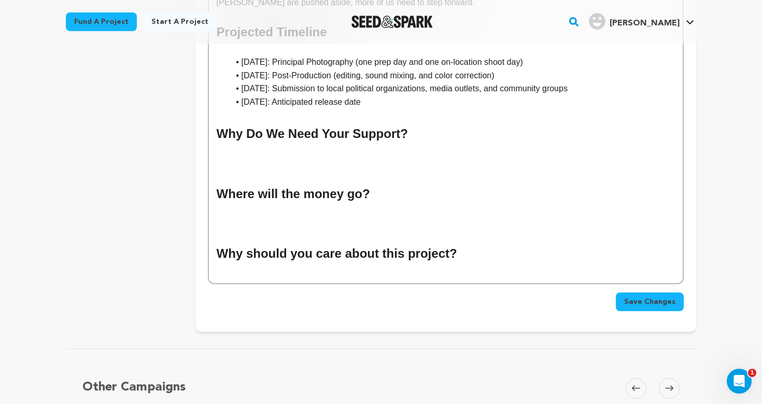
click at [282, 204] on h2 at bounding box center [446, 214] width 458 height 20
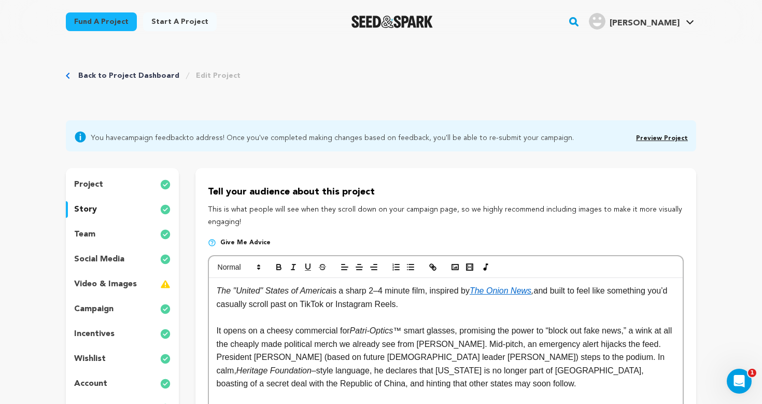
scroll to position [0, 0]
click at [410, 264] on line "button" at bounding box center [411, 264] width 5 height 0
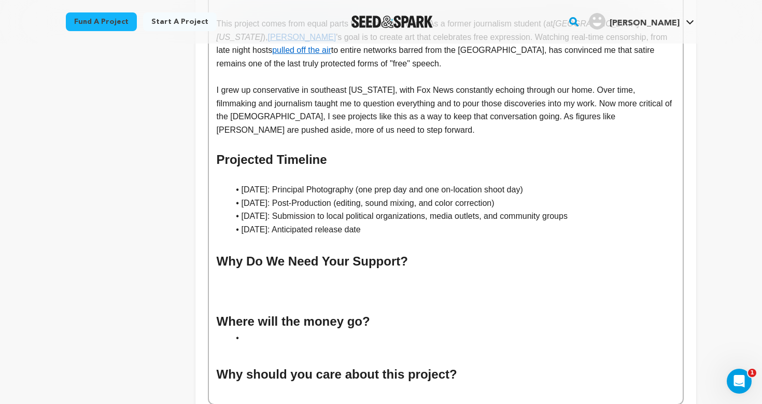
scroll to position [679, 0]
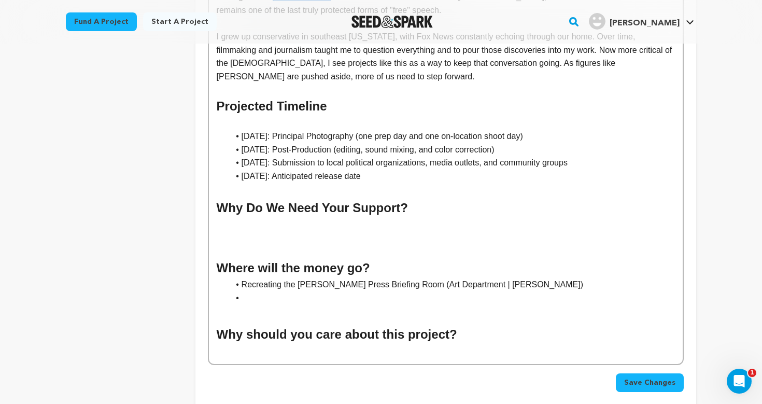
click at [388, 258] on h2 "Where will the money go?" at bounding box center [446, 268] width 458 height 20
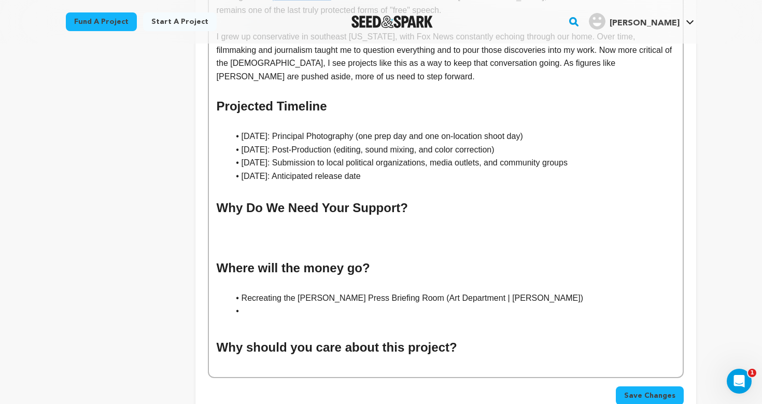
click at [313, 304] on li at bounding box center [452, 310] width 446 height 13
click at [282, 304] on li "Paying out two Principal Talent" at bounding box center [452, 310] width 446 height 13
click at [376, 304] on li "Paying our two Principal Talent" at bounding box center [452, 310] width 446 height 13
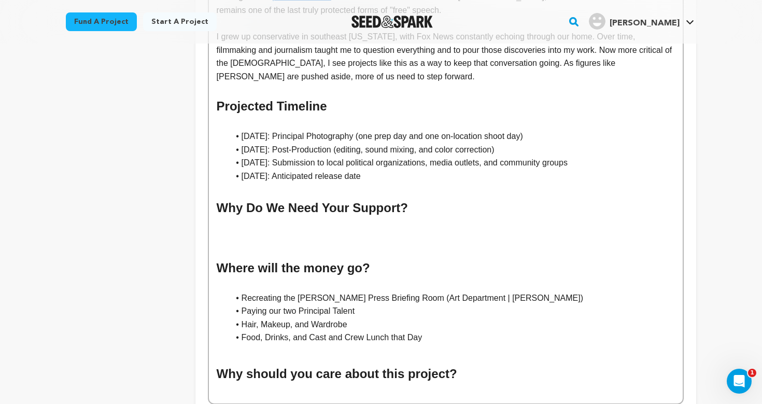
click at [303, 218] on h2 at bounding box center [446, 228] width 458 height 20
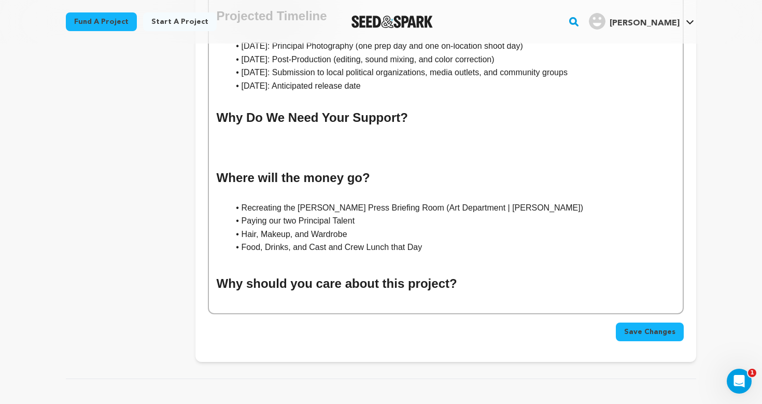
scroll to position [695, 0]
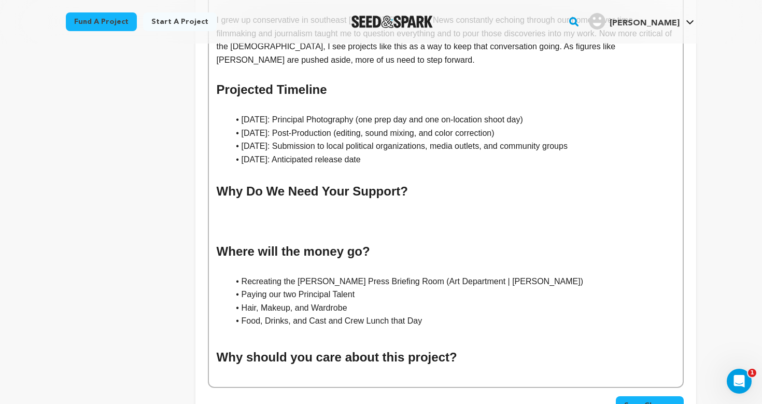
click at [296, 221] on h2 at bounding box center [446, 231] width 458 height 20
click at [283, 202] on h2 at bounding box center [446, 212] width 458 height 20
click at [279, 221] on h2 at bounding box center [446, 231] width 458 height 20
click at [365, 288] on li "Paying our two Principal Talent" at bounding box center [452, 294] width 446 height 13
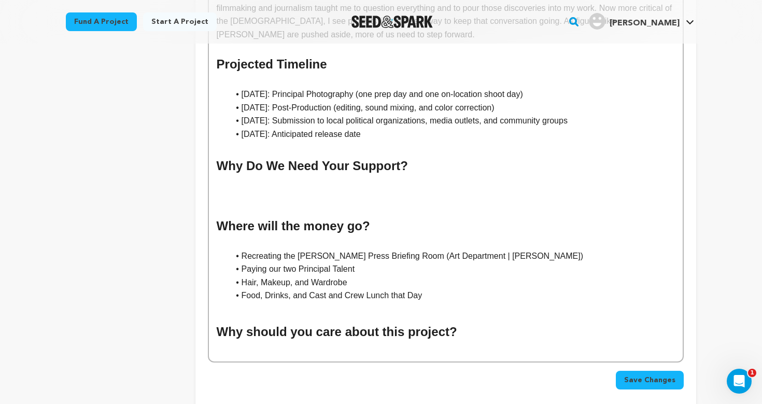
click at [316, 302] on h2 at bounding box center [446, 312] width 458 height 20
click at [309, 322] on h2 "Why should you care about this project?" at bounding box center [446, 332] width 458 height 20
click at [313, 302] on h2 at bounding box center [446, 312] width 458 height 20
click at [458, 289] on li "Food, Drinks, and Cast and Crew Lunch that Day" at bounding box center [452, 295] width 446 height 13
click at [391, 276] on li "Hair, Makeup, and Wardrobe" at bounding box center [452, 282] width 446 height 13
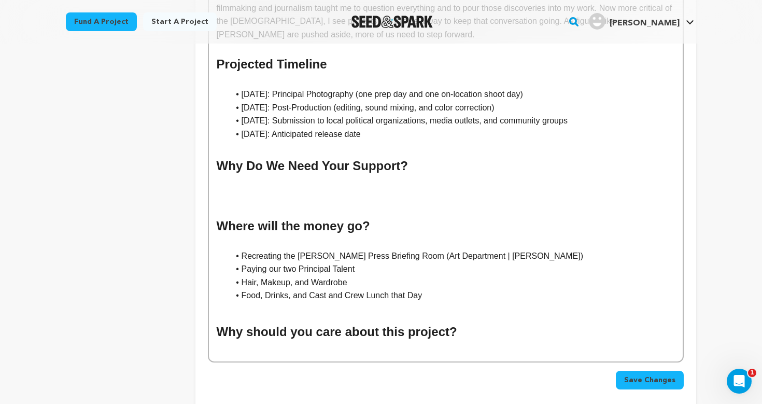
click at [389, 262] on li "Paying our two Principal Talent" at bounding box center [452, 268] width 446 height 13
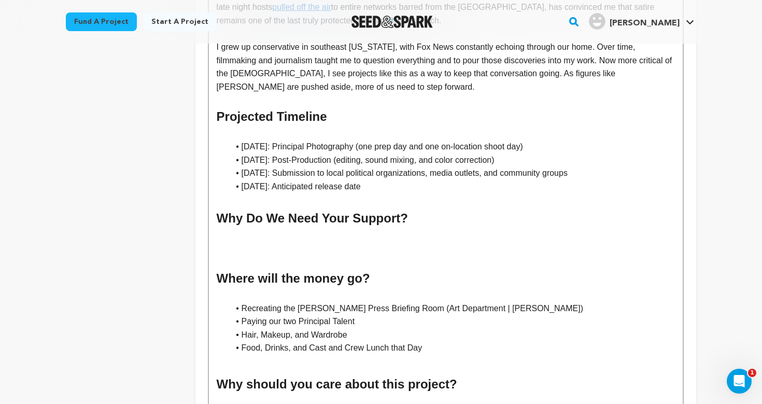
scroll to position [663, 0]
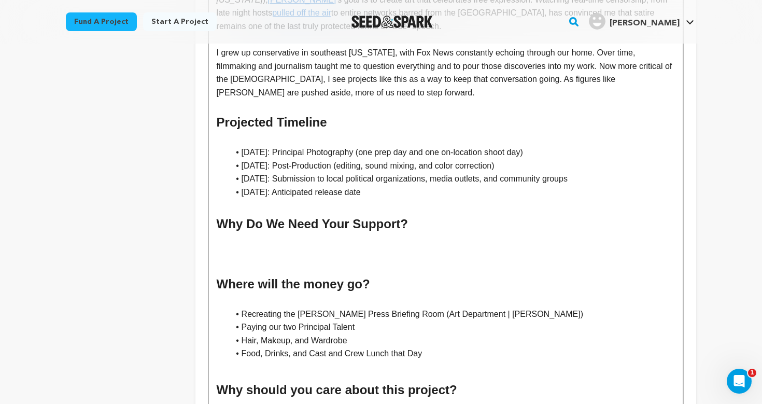
click at [573, 307] on li "Recreating the [PERSON_NAME] Press Briefing Room (Art Department | [PERSON_NAME…" at bounding box center [452, 313] width 446 height 13
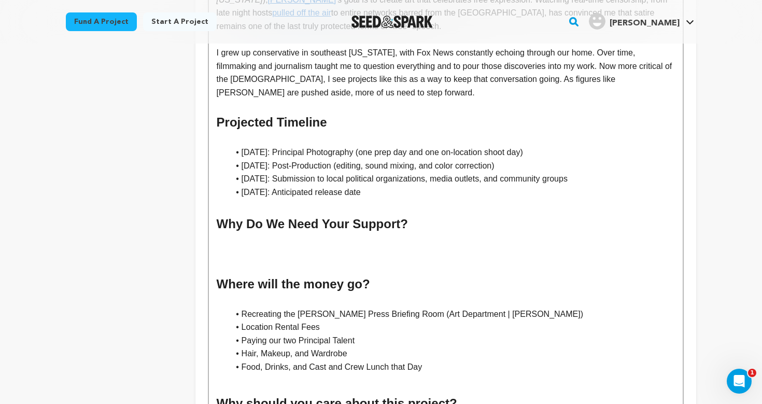
click at [539, 374] on h2 at bounding box center [446, 384] width 458 height 20
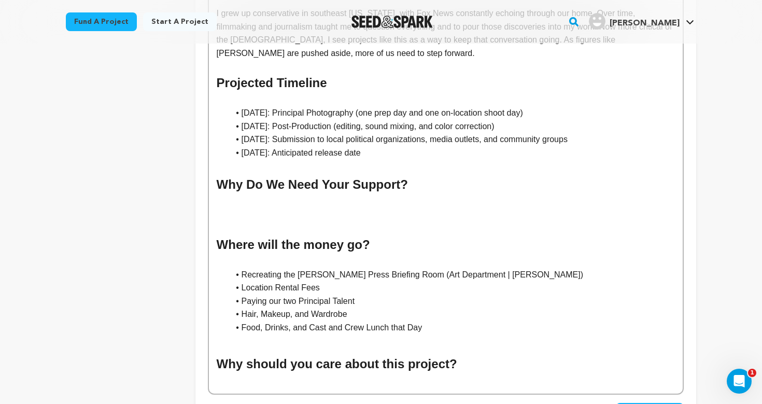
scroll to position [706, 0]
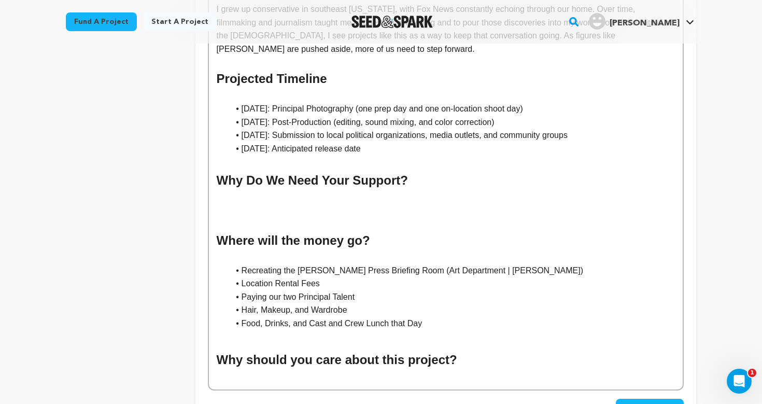
click at [374, 303] on li "Hair, Makeup, and Wardrobe" at bounding box center [452, 309] width 446 height 13
click at [363, 330] on h2 at bounding box center [446, 340] width 458 height 20
click at [317, 211] on h2 at bounding box center [446, 221] width 458 height 20
click at [311, 191] on h2 at bounding box center [446, 201] width 458 height 20
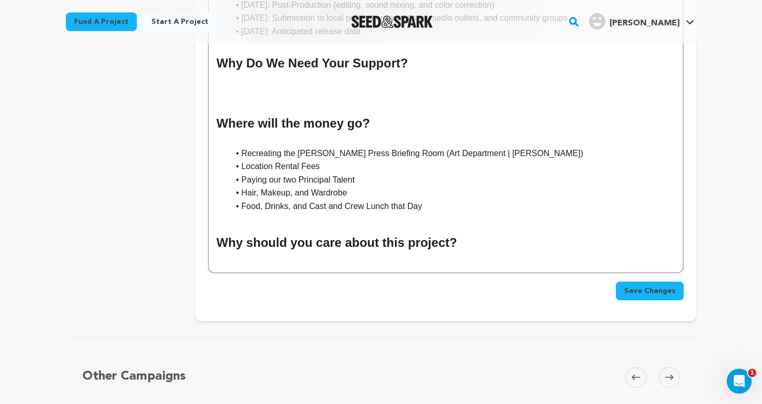
scroll to position [919, 0]
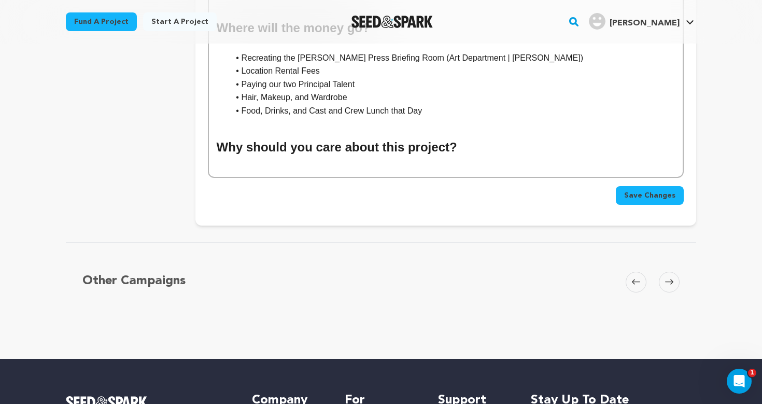
click at [654, 186] on button "Save Changes" at bounding box center [650, 195] width 68 height 19
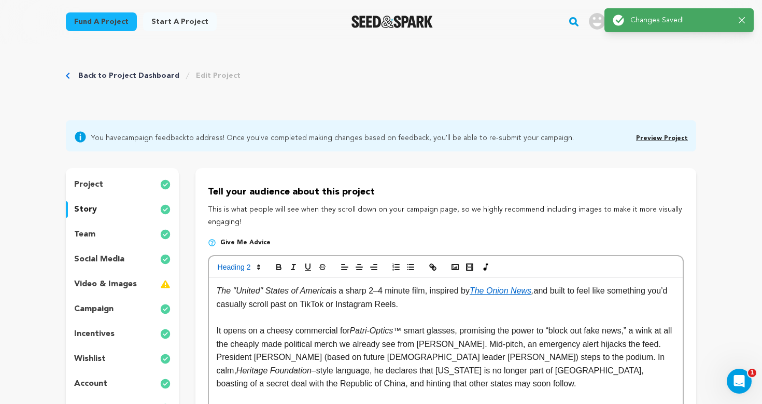
scroll to position [0, 0]
click at [87, 74] on link "Back to Project Dashboard" at bounding box center [128, 76] width 101 height 10
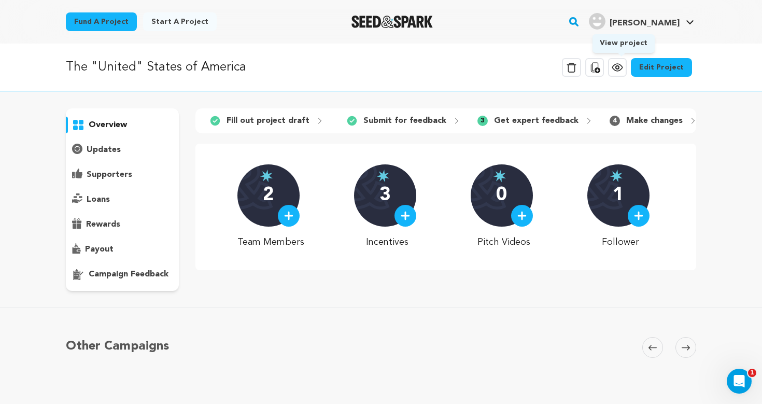
click at [618, 66] on icon at bounding box center [617, 67] width 12 height 12
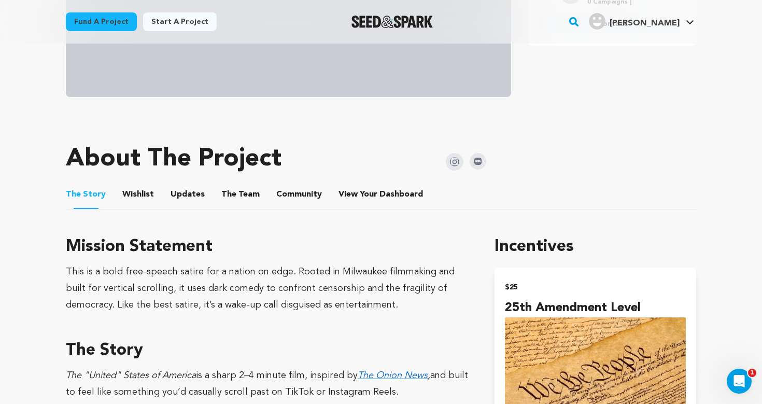
scroll to position [333, 0]
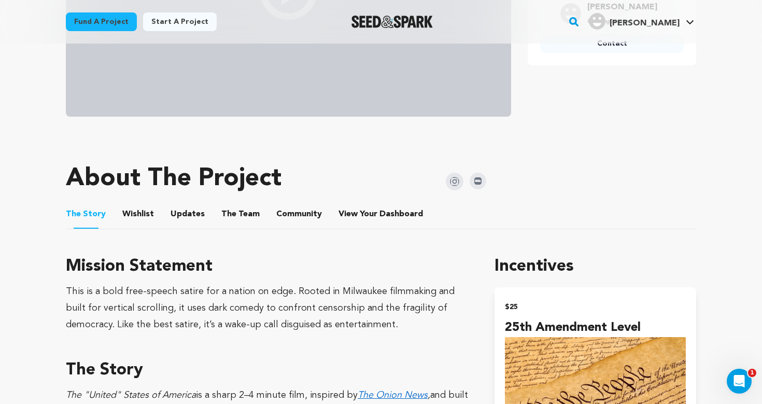
click at [147, 216] on button "Wishlist" at bounding box center [138, 216] width 25 height 25
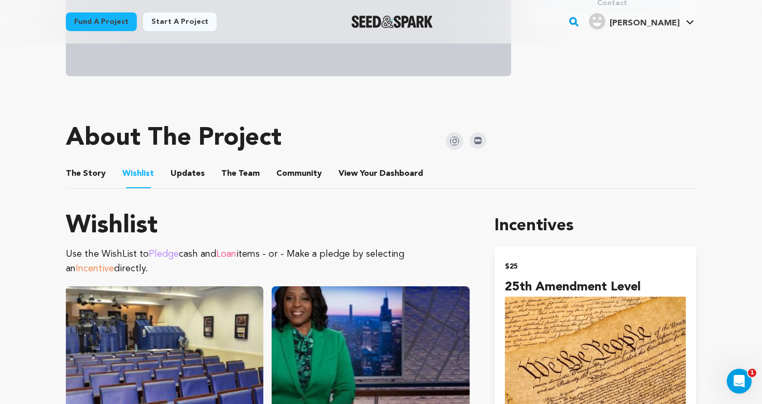
scroll to position [373, 0]
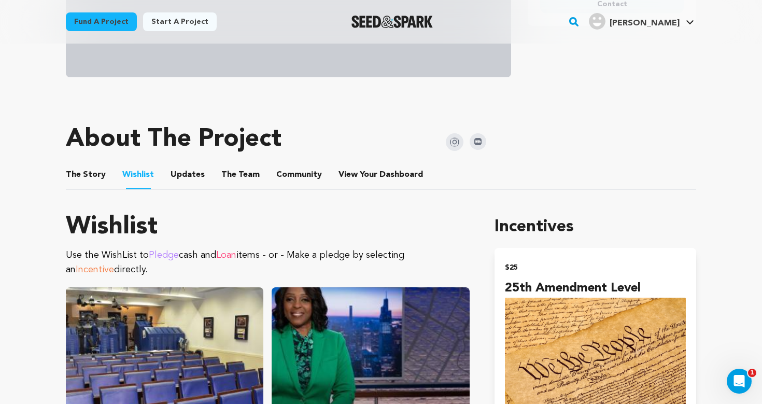
click at [183, 178] on button "Updates" at bounding box center [187, 176] width 25 height 25
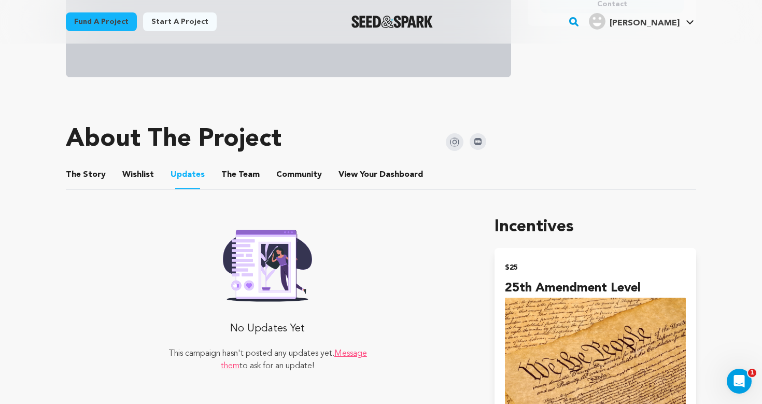
click at [242, 171] on button "The Team" at bounding box center [240, 176] width 25 height 25
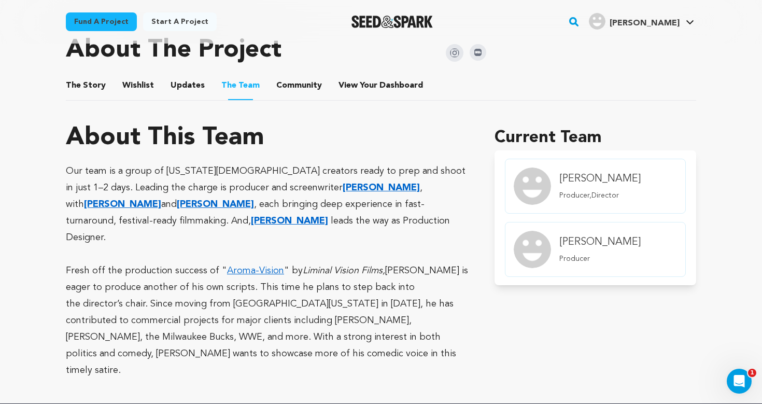
scroll to position [461, 0]
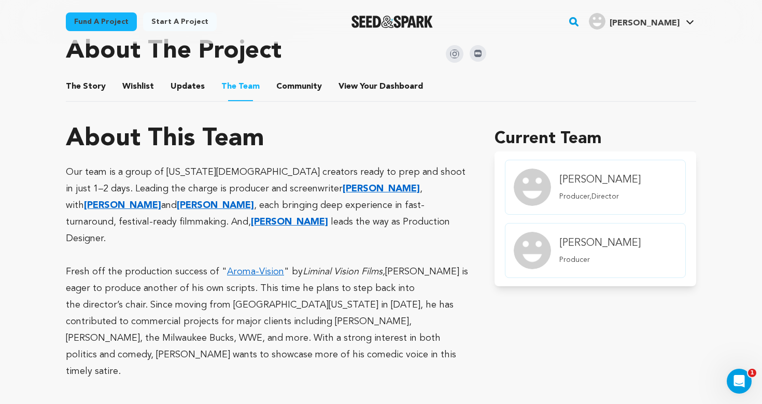
click at [298, 88] on button "Community" at bounding box center [299, 88] width 25 height 25
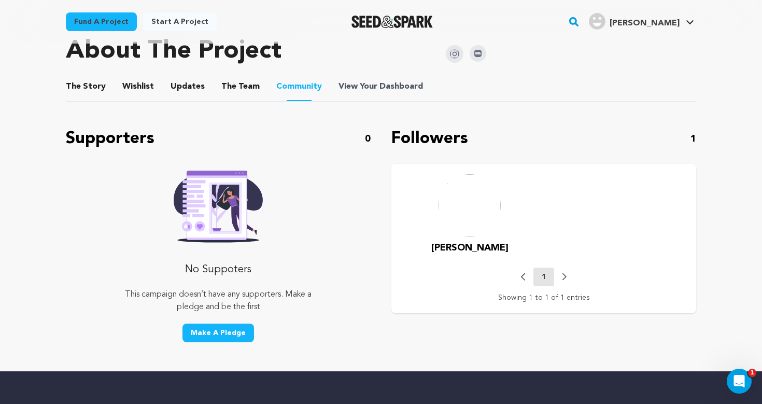
click at [357, 88] on span "View Your Dashboard" at bounding box center [382, 86] width 87 height 12
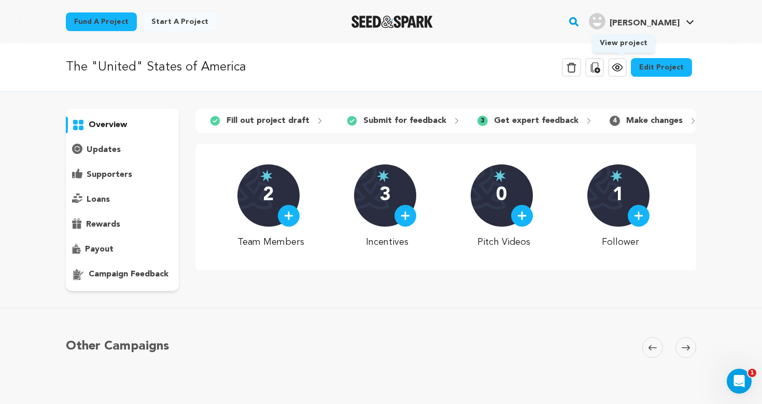
click at [622, 70] on icon at bounding box center [617, 67] width 10 height 7
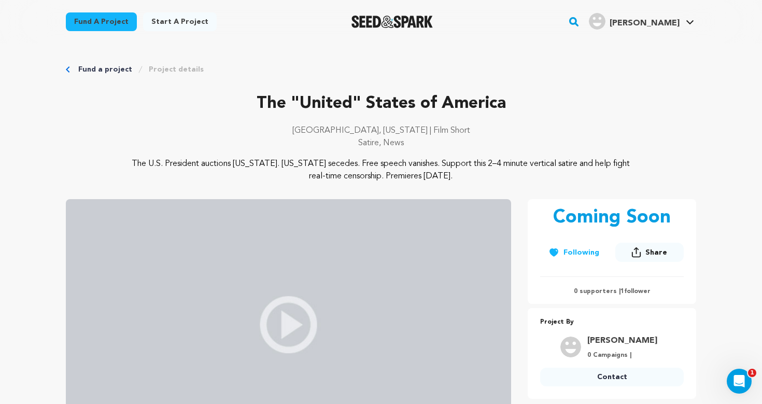
click at [169, 69] on link "Project details" at bounding box center [176, 69] width 55 height 10
click at [654, 51] on link "My Projects" at bounding box center [659, 45] width 116 height 23
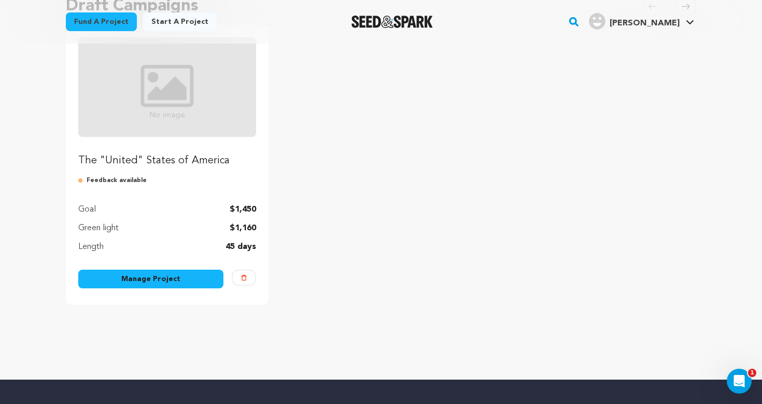
click at [193, 281] on link "Manage Project" at bounding box center [150, 279] width 145 height 19
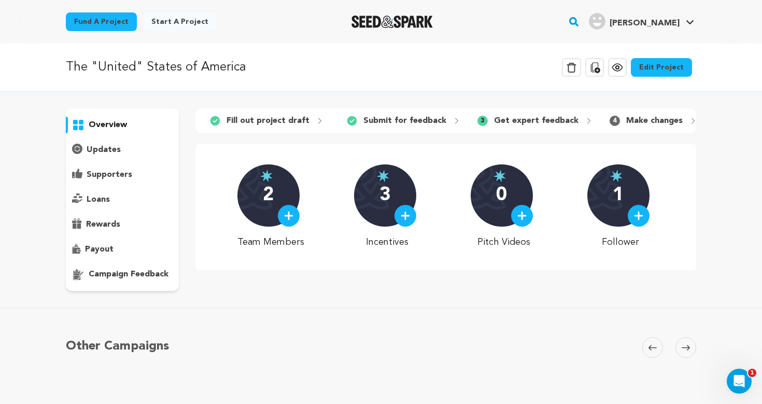
click at [108, 152] on p "updates" at bounding box center [104, 150] width 34 height 12
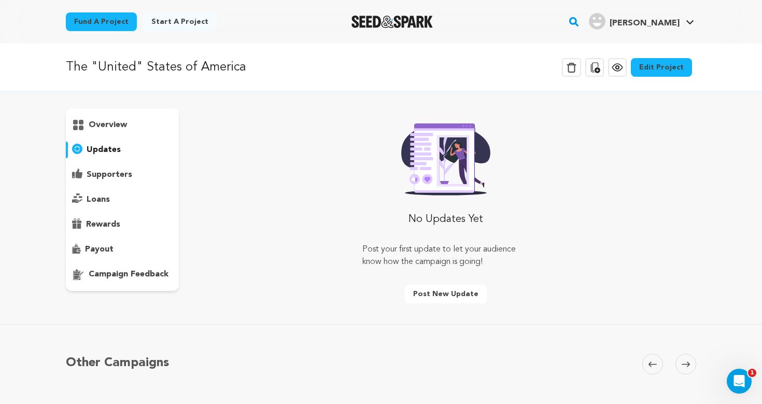
click at [96, 116] on div "overview" at bounding box center [122, 199] width 113 height 183
click at [99, 121] on p "overview" at bounding box center [108, 125] width 38 height 12
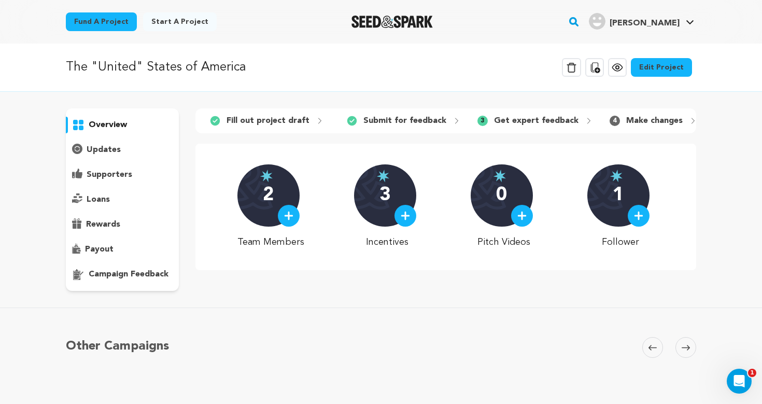
click at [547, 122] on p "Get expert feedback" at bounding box center [536, 121] width 85 height 12
click at [118, 272] on p "campaign feedback" at bounding box center [129, 274] width 80 height 12
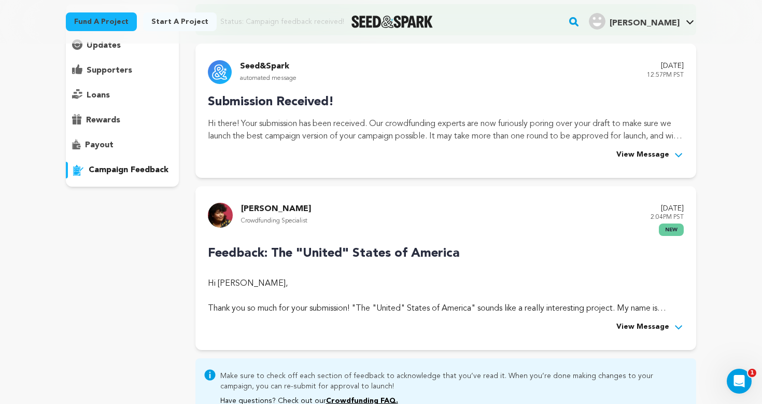
scroll to position [241, 0]
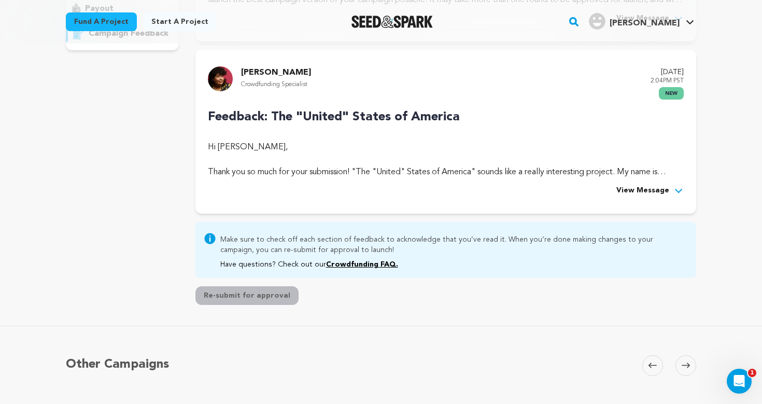
click at [652, 190] on span "View Message" at bounding box center [643, 191] width 53 height 12
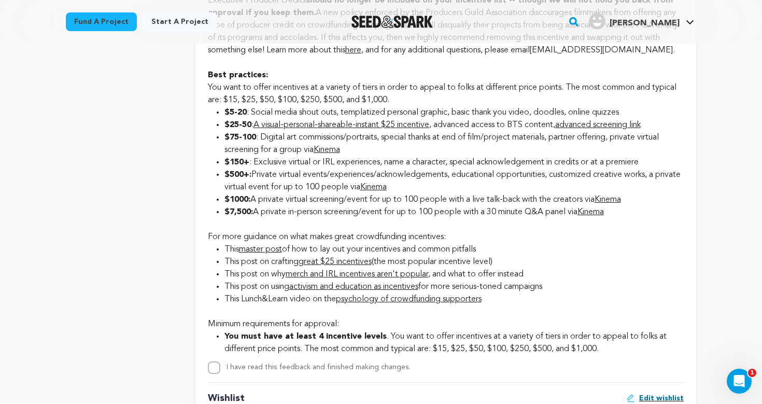
scroll to position [1542, 0]
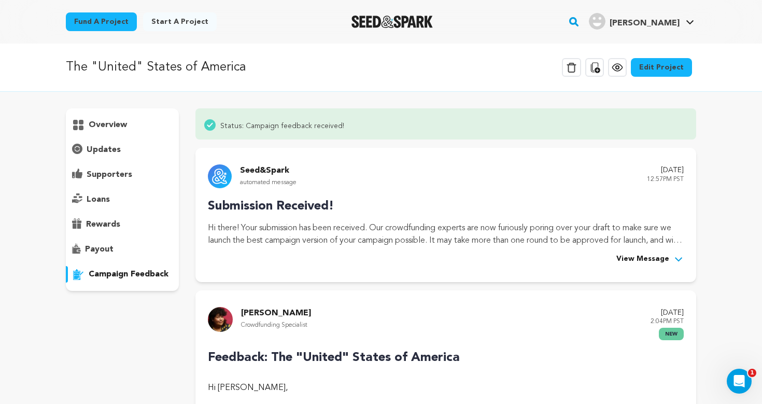
click at [649, 66] on link "Edit Project" at bounding box center [661, 67] width 61 height 19
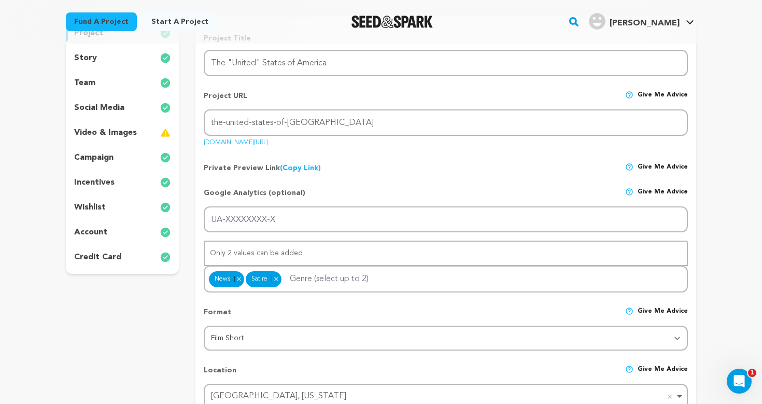
scroll to position [97, 0]
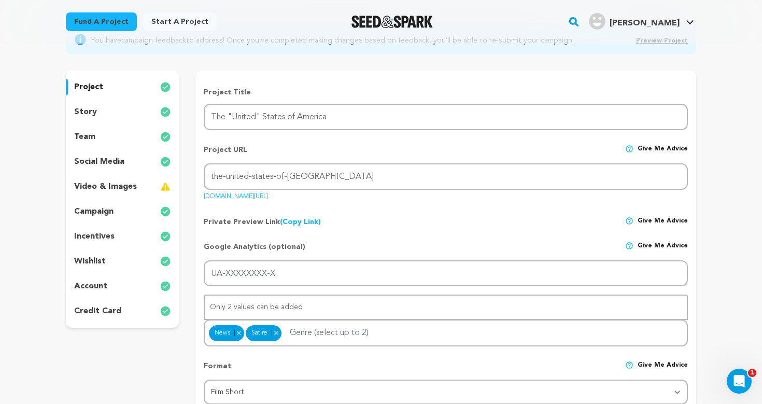
click at [106, 118] on div "story" at bounding box center [122, 112] width 113 height 17
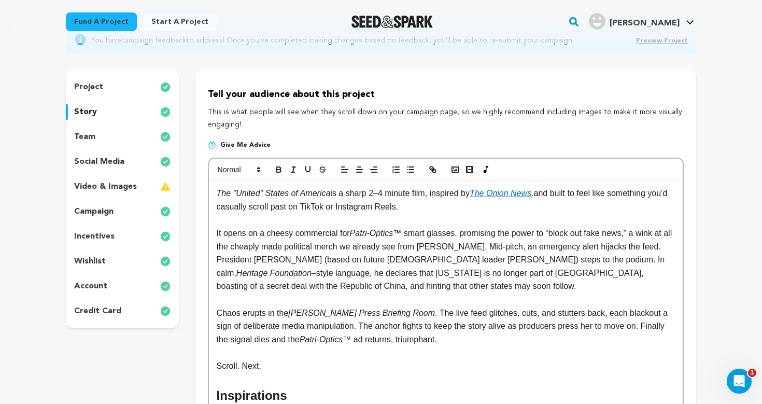
click at [114, 234] on p "incentives" at bounding box center [94, 236] width 40 height 12
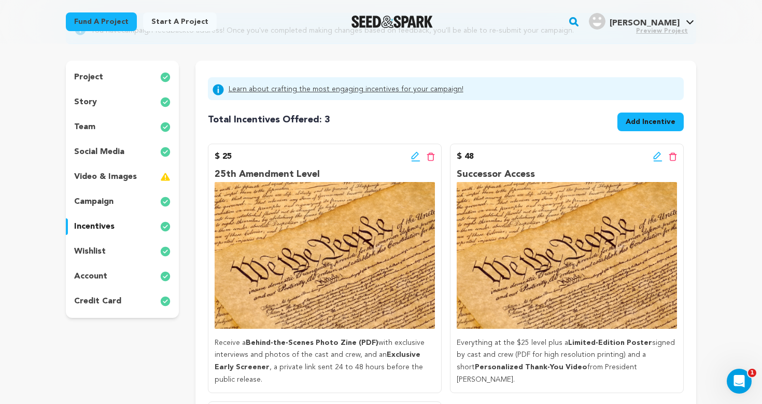
scroll to position [110, 0]
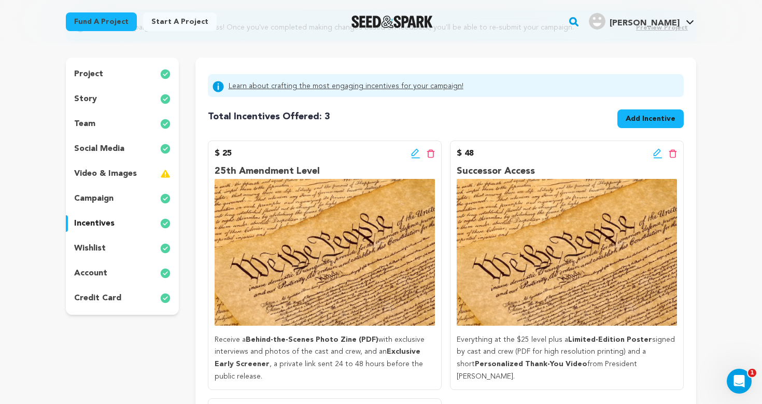
click at [626, 119] on button "Add Incentive" at bounding box center [651, 118] width 66 height 19
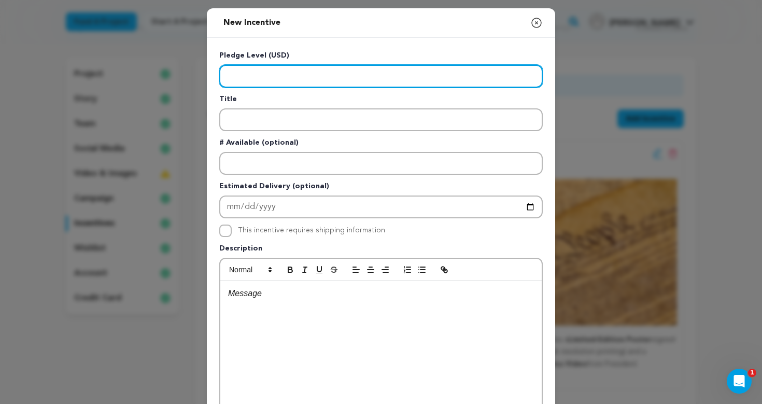
click at [306, 69] on input "Enter level" at bounding box center [381, 76] width 324 height 23
type input "10"
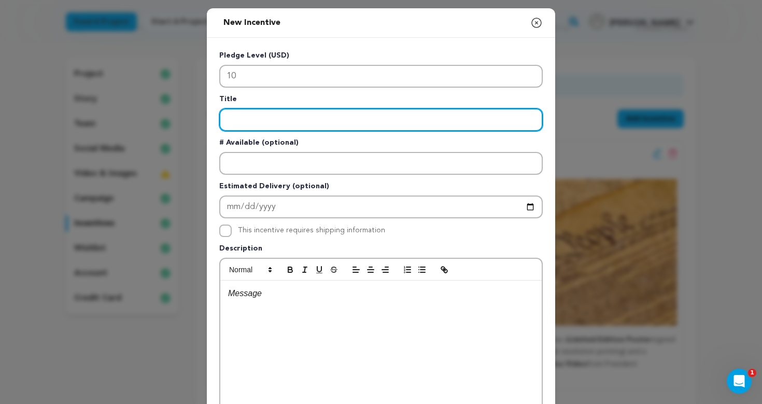
click at [302, 123] on input "Enter title" at bounding box center [381, 119] width 324 height 23
type input "[PERSON_NAME] Level"
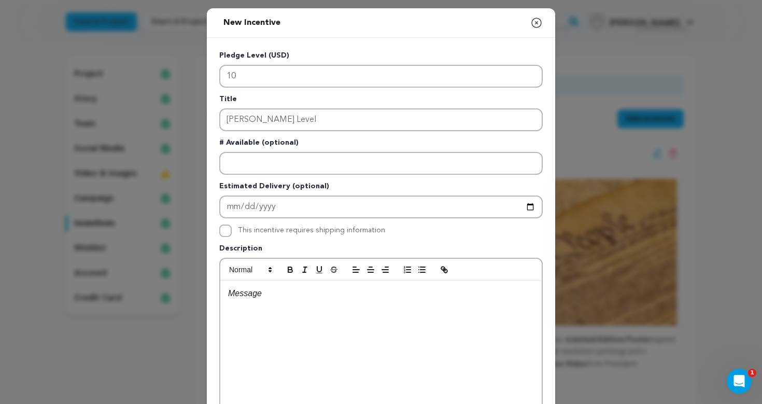
click at [287, 307] on div at bounding box center [380, 359] width 321 height 156
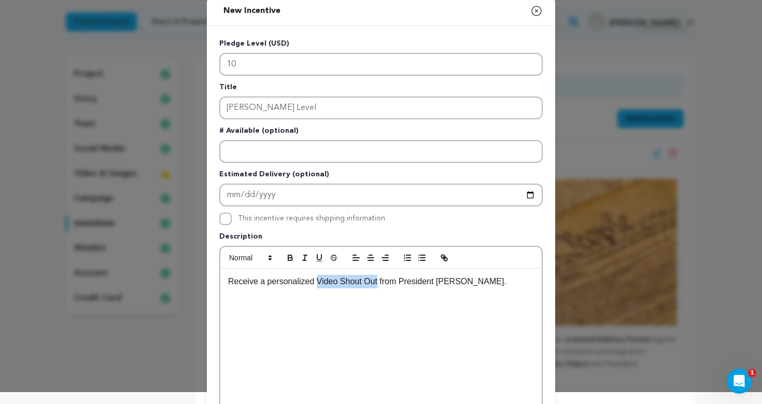
drag, startPoint x: 318, startPoint y: 282, endPoint x: 379, endPoint y: 285, distance: 60.2
click at [379, 285] on p "Receive a personalized Video Shout Out from President Brande." at bounding box center [381, 281] width 306 height 13
click at [292, 259] on icon "button" at bounding box center [290, 259] width 4 height 3
click at [372, 301] on div "Receive a personalized Video Shout Out from President Brande." at bounding box center [380, 347] width 321 height 156
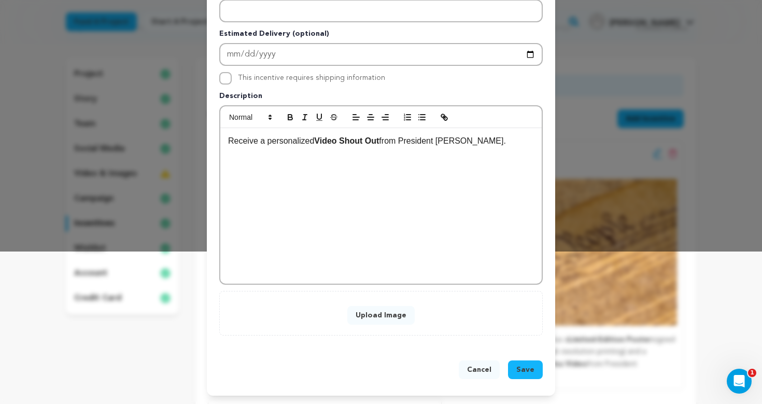
scroll to position [153, 0]
click at [384, 318] on button "Upload Image" at bounding box center [380, 315] width 67 height 19
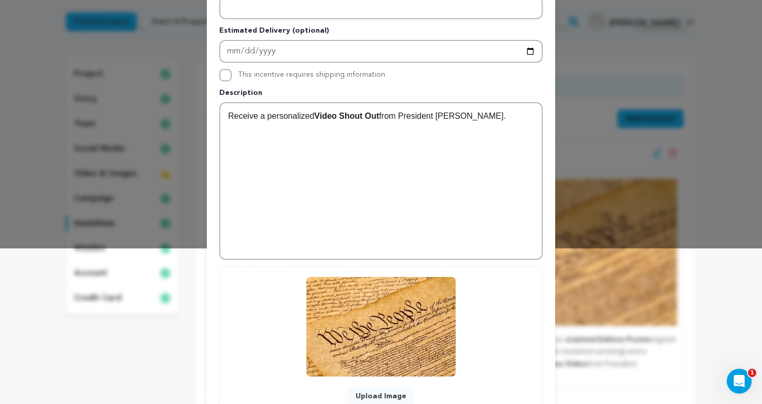
scroll to position [202, 0]
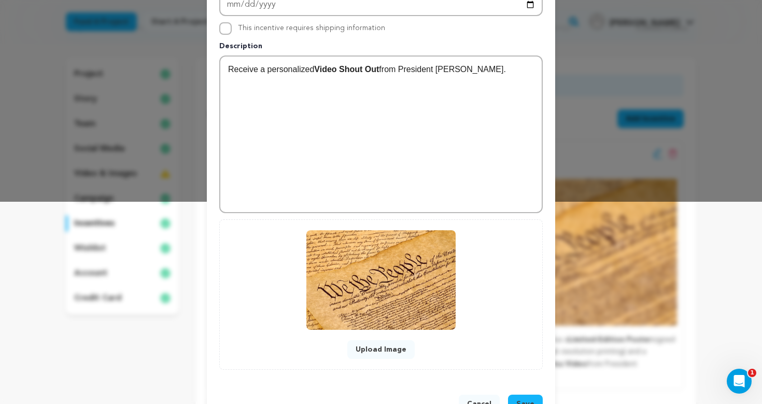
click at [526, 398] on button "Save" at bounding box center [525, 404] width 35 height 19
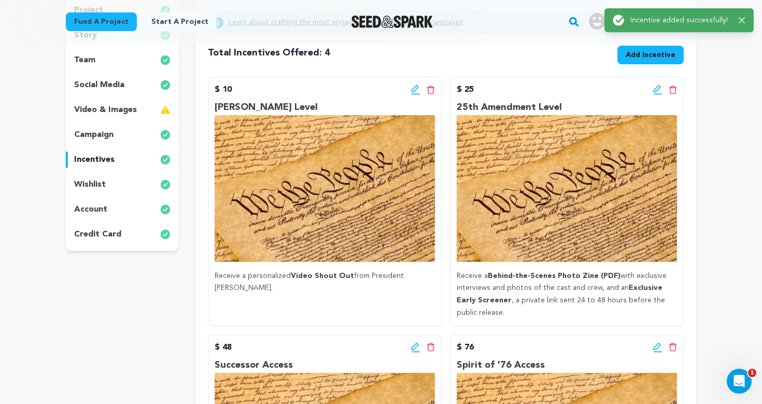
scroll to position [170, 0]
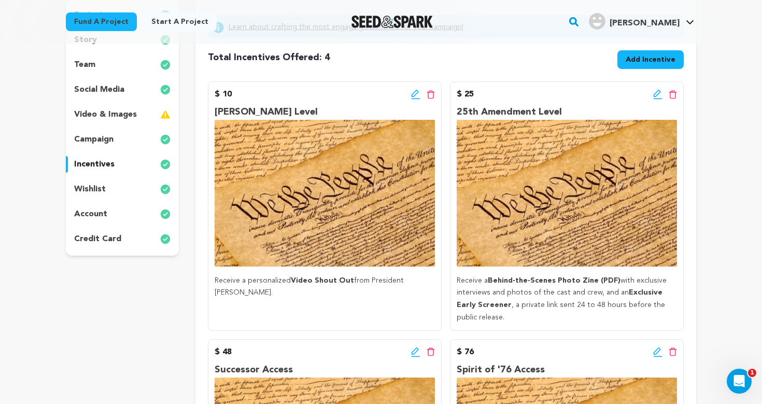
click at [414, 96] on icon at bounding box center [414, 93] width 7 height 7
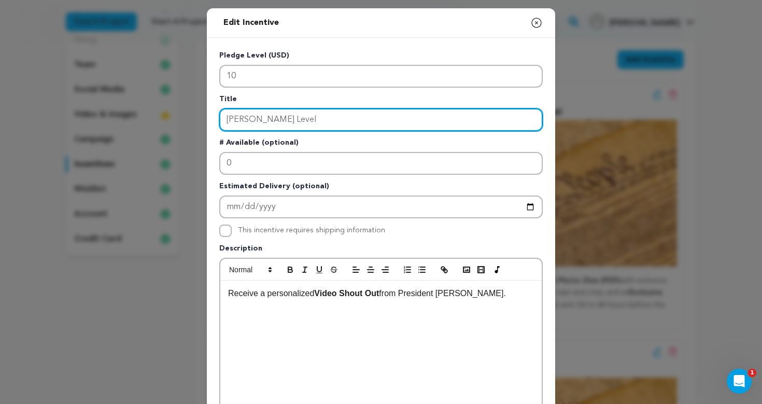
click at [261, 121] on input "Alexandar Hamilton Level" at bounding box center [381, 119] width 324 height 23
click at [328, 123] on input "Alexander Hamilton Level" at bounding box center [381, 119] width 324 height 23
drag, startPoint x: 300, startPoint y: 120, endPoint x: 338, endPoint y: 120, distance: 37.9
click at [338, 120] on input "Alexander Hamilton Level" at bounding box center [381, 119] width 324 height 23
click at [333, 124] on input "Alexander Hamilton Level" at bounding box center [381, 119] width 324 height 23
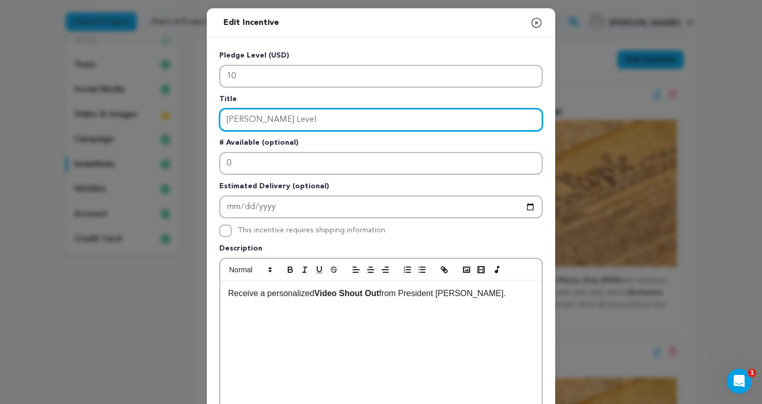
drag, startPoint x: 303, startPoint y: 120, endPoint x: 339, endPoint y: 120, distance: 35.3
click at [339, 120] on input "Alexander Hamilton Level" at bounding box center [381, 119] width 324 height 23
type input "Alexander Hamilton Access"
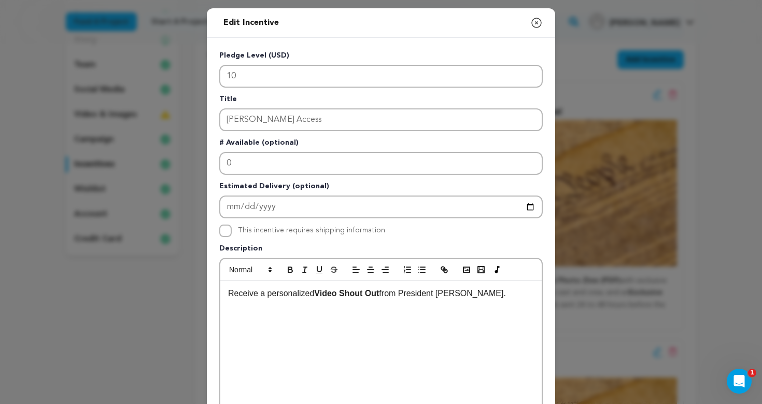
click at [352, 138] on p "# Available (optional)" at bounding box center [381, 144] width 324 height 15
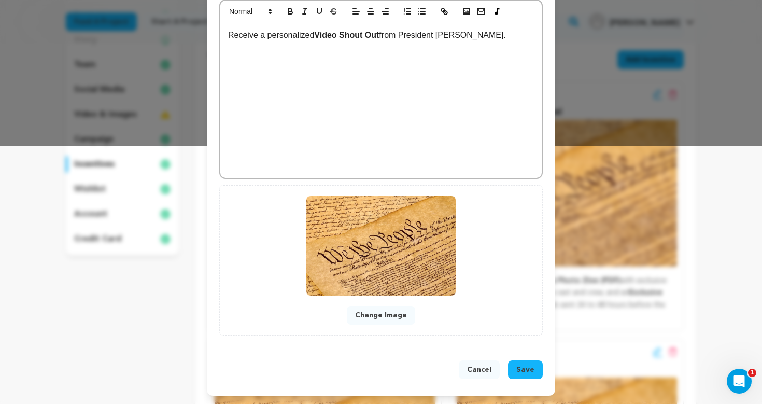
scroll to position [259, 0]
click at [531, 370] on span "Save" at bounding box center [525, 370] width 18 height 10
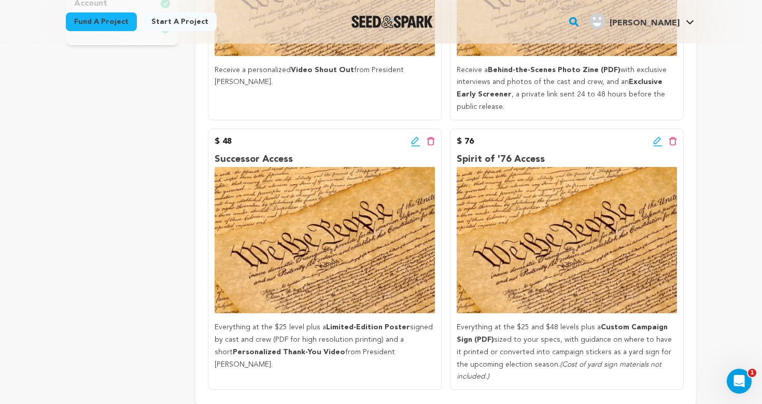
scroll to position [391, 0]
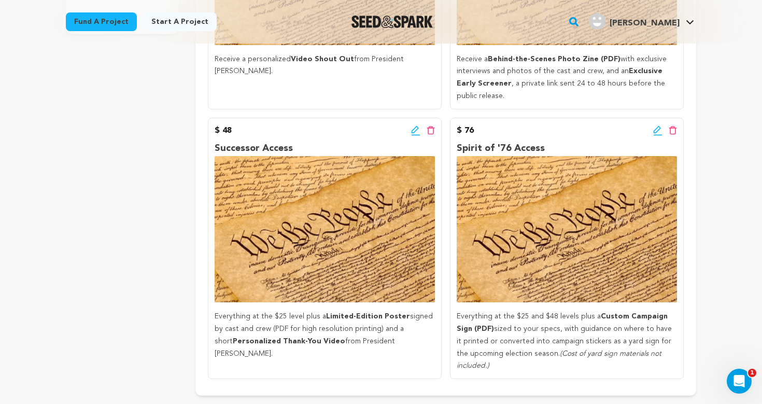
click at [415, 130] on icon at bounding box center [414, 129] width 7 height 7
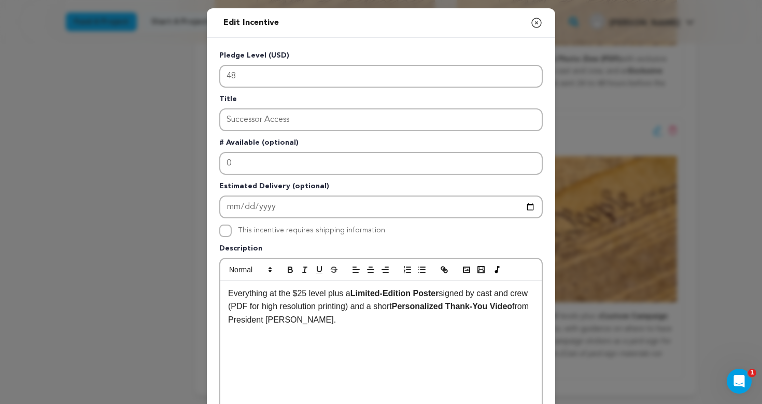
click at [447, 293] on p "Everything at the $25 level plus a Limited-Edition Poster signed by cast and cr…" at bounding box center [381, 307] width 306 height 40
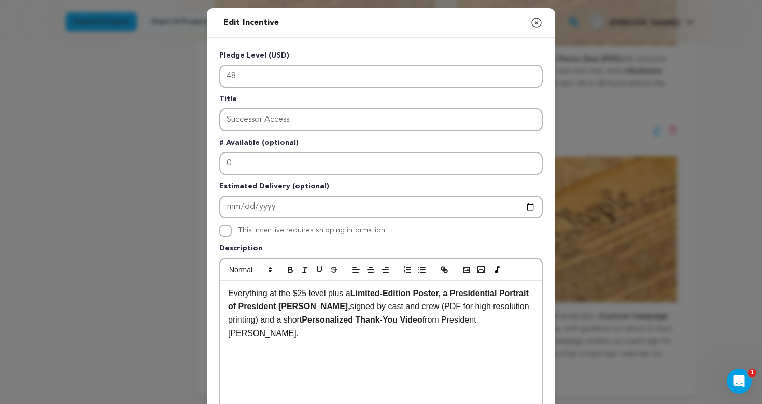
click at [467, 297] on strong "Limited-Edition Poster, a Presidential Portrait of President Brande," at bounding box center [379, 300] width 303 height 22
click at [450, 297] on strong "Limited-Edition Poster, a Signed Portrait of President Brande," at bounding box center [374, 300] width 293 height 22
click at [290, 268] on icon "button" at bounding box center [290, 269] width 9 height 9
click at [353, 306] on p "Everything at the $25 level plus a Limited-Edition Poster, a Signed Portrait of…" at bounding box center [381, 313] width 306 height 53
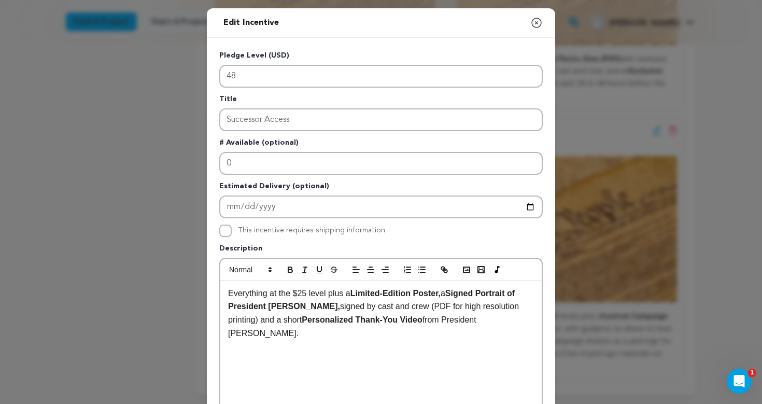
click at [337, 309] on p "Everything at the $25 level plus a Limited-Edition Poster, a Signed Portrait of…" at bounding box center [381, 313] width 306 height 53
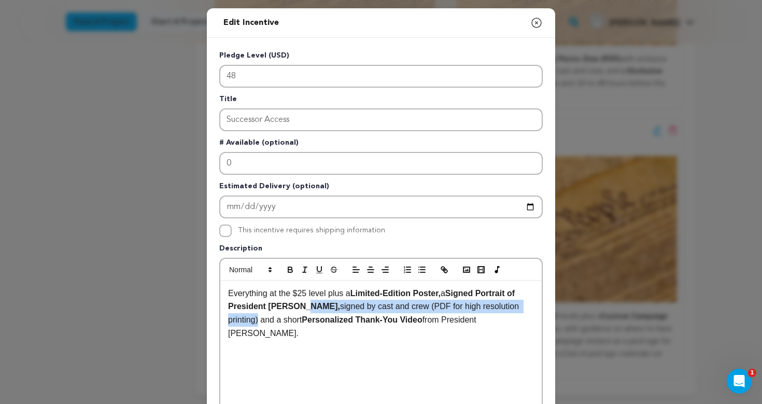
drag, startPoint x: 304, startPoint y: 307, endPoint x: 516, endPoint y: 308, distance: 212.1
click at [517, 309] on p "Everything at the $25 level plus a Limited-Edition Poster, a Signed Portrait of…" at bounding box center [381, 313] width 306 height 53
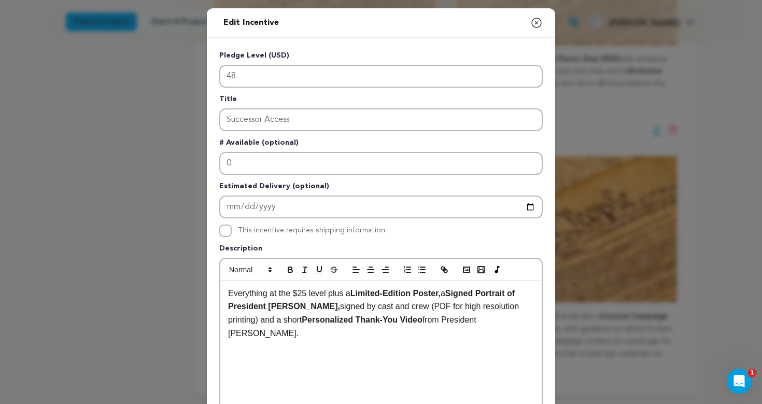
click at [387, 316] on strong "Personalized Thank-You Video" at bounding box center [362, 319] width 120 height 9
drag, startPoint x: 298, startPoint y: 309, endPoint x: 394, endPoint y: 307, distance: 95.9
click at [394, 307] on p "Everything at the $25 level plus a Limited-Edition Poster, a Signed Portrait of…" at bounding box center [381, 313] width 306 height 53
click at [423, 307] on p "Everything at the $25 level plus a Limited-Edition Poster, a Signed Portrait of…" at bounding box center [381, 307] width 306 height 40
click at [428, 323] on p "Everything at the $25 level plus a Limited-Edition Poster, a Signed Portrait of…" at bounding box center [381, 307] width 306 height 40
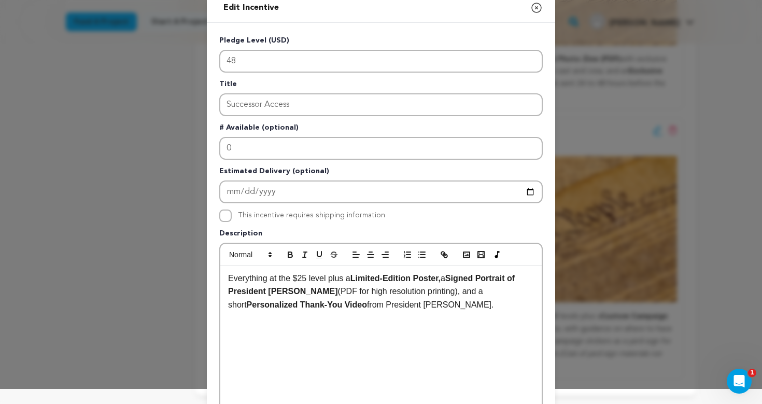
scroll to position [18, 0]
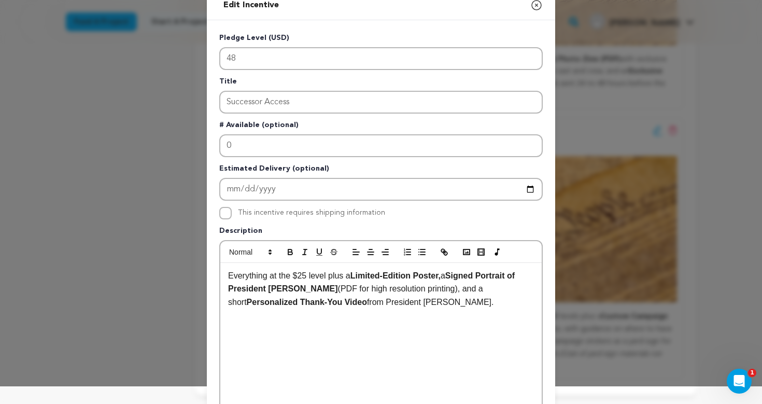
click at [435, 305] on p "Everything at the $25 level plus a Limited-Edition Poster, a Signed Portrait of…" at bounding box center [381, 289] width 306 height 40
click at [441, 277] on strong "Limited-Edition Poster," at bounding box center [396, 275] width 90 height 9
drag, startPoint x: 446, startPoint y: 277, endPoint x: 464, endPoint y: 278, distance: 17.7
click at [464, 278] on p "Everything at the $25 level plus a Limited-Edition Poster and a Signed Portrait…" at bounding box center [381, 289] width 306 height 40
click at [288, 251] on icon "button" at bounding box center [290, 250] width 4 height 3
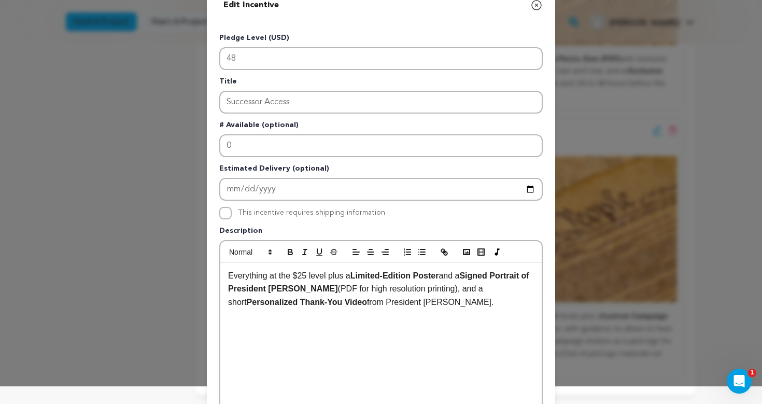
click at [433, 301] on p "Everything at the $25 level plus a Limited-Edition Poster and a Signed Portrait…" at bounding box center [381, 289] width 306 height 40
drag, startPoint x: 310, startPoint y: 289, endPoint x: 433, endPoint y: 288, distance: 123.4
click at [433, 288] on p "Everything at the $25 level plus a Limited-Edition Poster and a Signed Portrait…" at bounding box center [381, 289] width 306 height 40
copy p "(PDF for high resolution printing)"
click at [447, 276] on p "Everything at the $25 level plus a Limited-Edition Poster and a Signed Portrait…" at bounding box center [381, 289] width 306 height 40
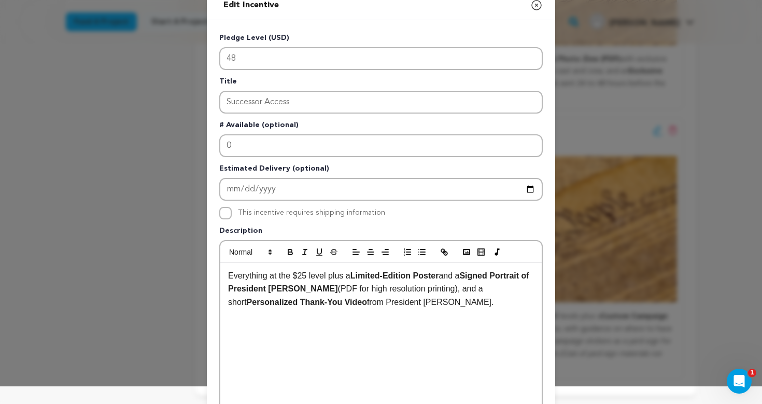
scroll to position [5, 0]
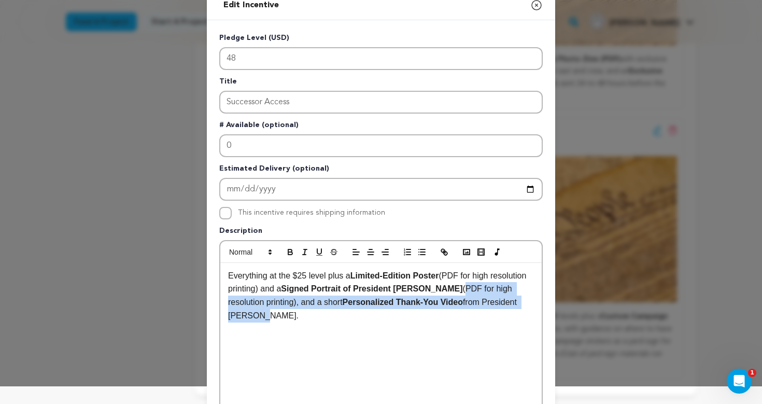
drag, startPoint x: 468, startPoint y: 288, endPoint x: 325, endPoint y: 318, distance: 146.7
click at [324, 319] on p "Everything at the $25 level plus a Limited-Edition Poster (PDF for high resolut…" at bounding box center [381, 295] width 306 height 53
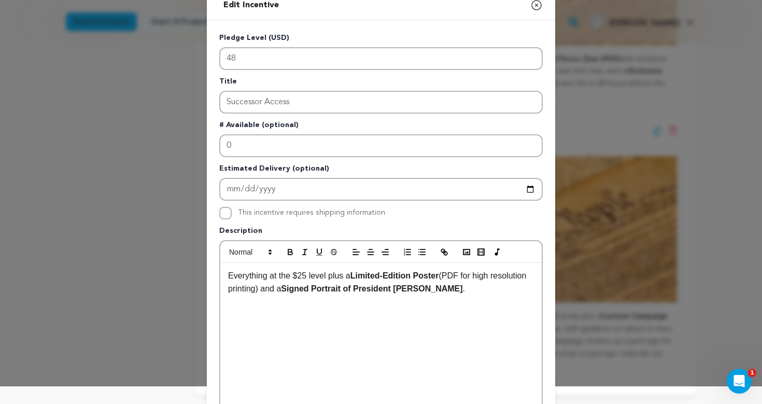
click at [345, 314] on div "Everything at the $25 level plus a Limited-Edition Poster (PDF for high resolut…" at bounding box center [380, 341] width 321 height 156
click at [469, 290] on p "Everything at the $25 level plus a Limited-Edition Poster (PDF for high resolut…" at bounding box center [381, 282] width 306 height 26
click at [444, 309] on div "Everything at the $25 level plus a Limited-Edition Poster (PDF for high resolut…" at bounding box center [380, 341] width 321 height 156
click at [486, 294] on p "Everything at the $25 level plus a Limited-Edition Poster (PDF for high resolut…" at bounding box center [381, 282] width 306 height 26
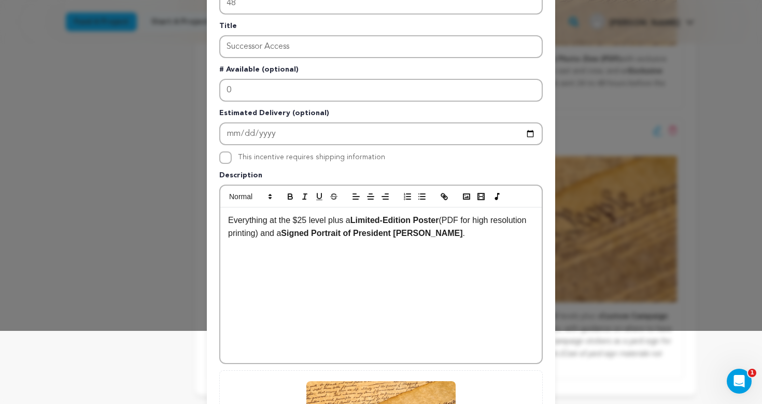
scroll to position [83, 0]
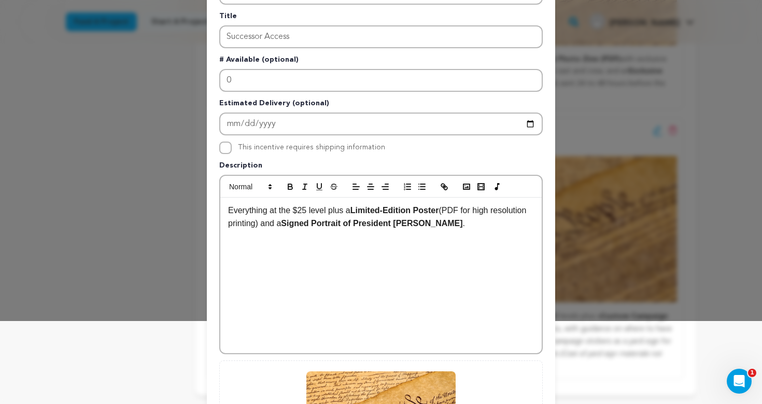
click at [356, 224] on strong "Signed Portrait of President Brande" at bounding box center [371, 223] width 181 height 9
click at [410, 224] on strong "Signed 8x10 Portrait of President Brande" at bounding box center [382, 223] width 202 height 9
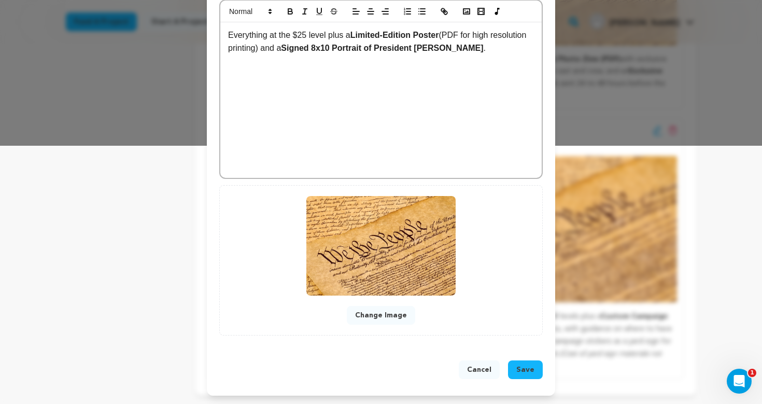
click at [523, 369] on span "Save" at bounding box center [525, 370] width 18 height 10
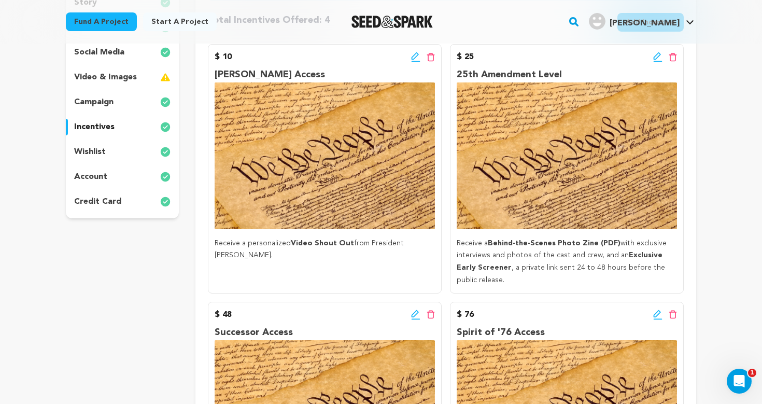
scroll to position [207, 0]
click at [414, 59] on icon at bounding box center [414, 55] width 7 height 7
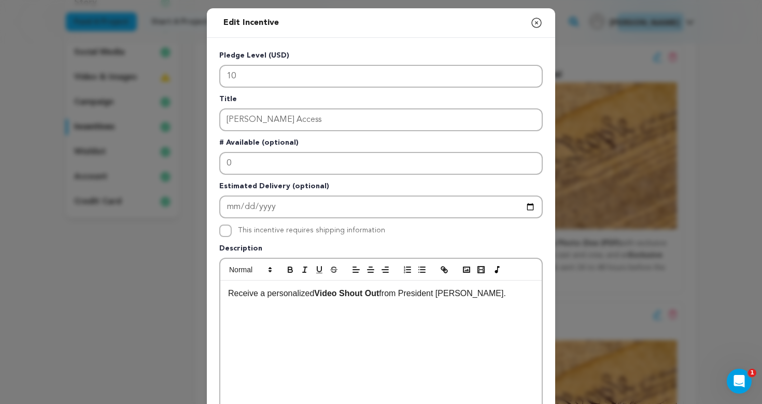
click at [537, 25] on icon "button" at bounding box center [536, 23] width 12 height 12
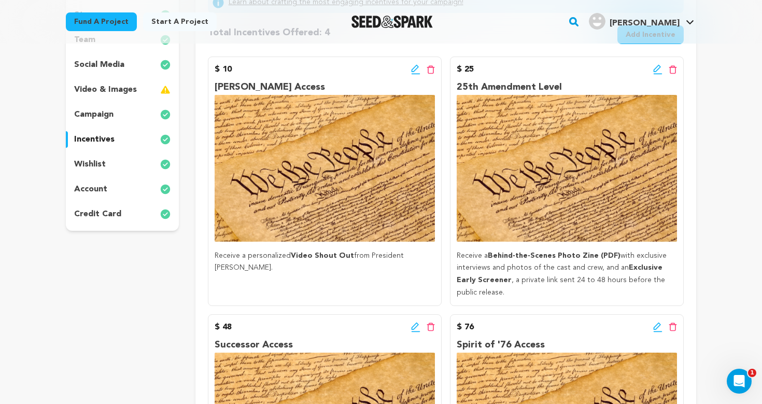
scroll to position [192, 0]
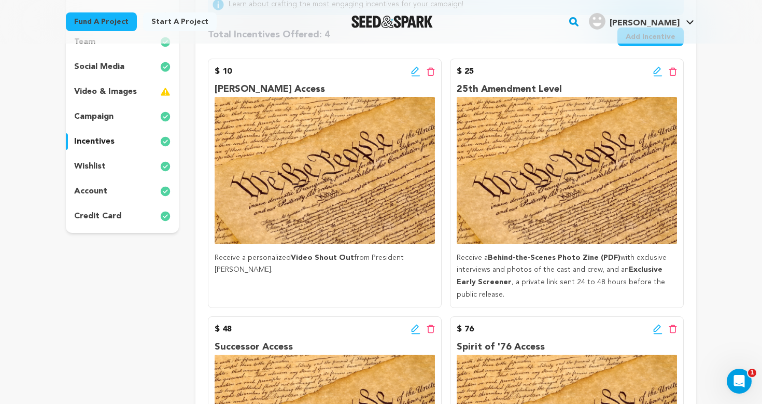
click at [656, 72] on icon at bounding box center [657, 71] width 9 height 10
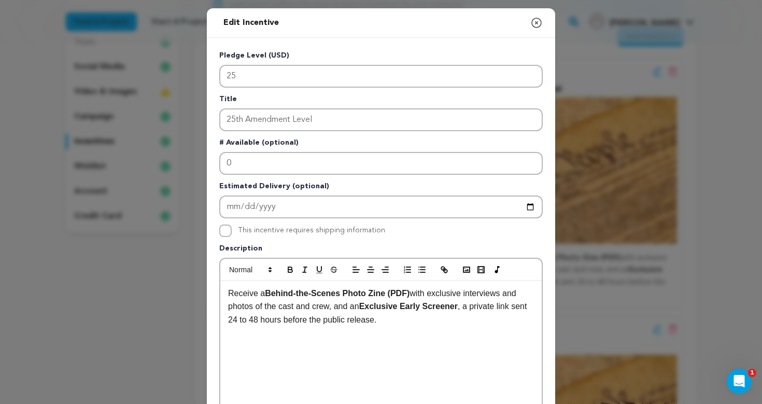
click at [407, 325] on p "Receive a Behind-the-Scenes Photo Zine (PDF) with exclusive interviews and phot…" at bounding box center [381, 307] width 306 height 40
click at [418, 296] on p "Receive a Behind-the-Scenes Photo Zine (PDF) with exclusive interviews and phot…" at bounding box center [381, 307] width 306 height 40
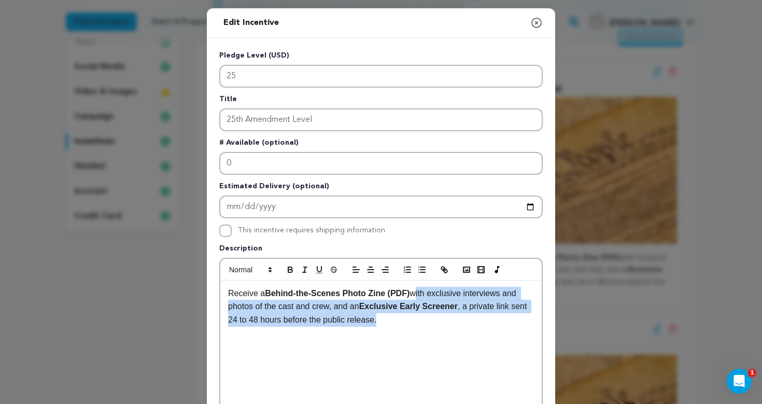
drag, startPoint x: 417, startPoint y: 293, endPoint x: 417, endPoint y: 320, distance: 26.4
click at [417, 320] on p "Receive a Behind-the-Scenes Photo Zine (PDF) with exclusive interviews and phot…" at bounding box center [381, 307] width 306 height 40
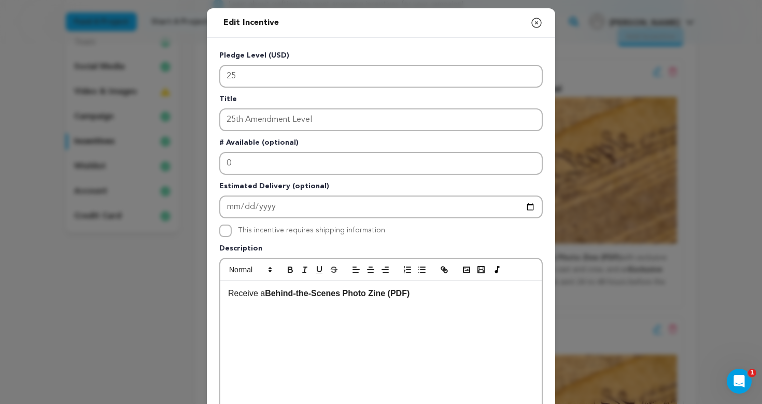
click at [530, 22] on div "Edit Incentive Close modal" at bounding box center [381, 23] width 348 height 30
click at [537, 23] on icon "button" at bounding box center [536, 22] width 9 height 9
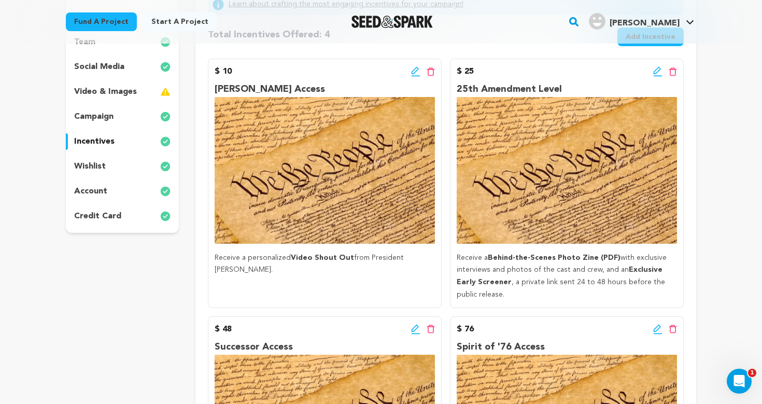
click at [657, 79] on div "$ 25 Edit incentive button Delete incentive button 25th Amendment Level Receive…" at bounding box center [567, 183] width 234 height 249
click at [657, 76] on icon at bounding box center [658, 76] width 9 height 1
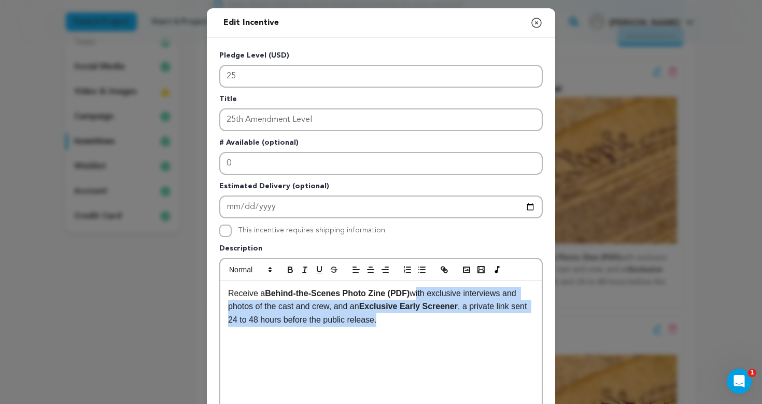
drag, startPoint x: 417, startPoint y: 295, endPoint x: 417, endPoint y: 326, distance: 31.1
click at [417, 327] on div "Receive a Behind-the-Scenes Photo Zine (PDF) with exclusive interviews and phot…" at bounding box center [380, 359] width 321 height 156
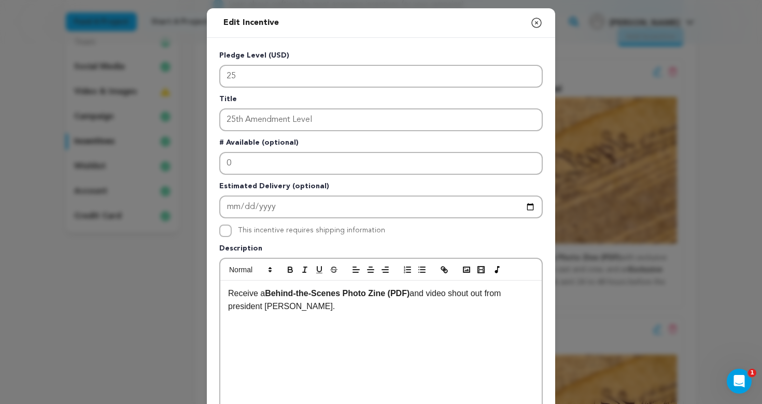
click at [232, 308] on p "Receive a Behind-the-Scenes Photo Zine (PDF) and video shout out from president…" at bounding box center [381, 300] width 306 height 26
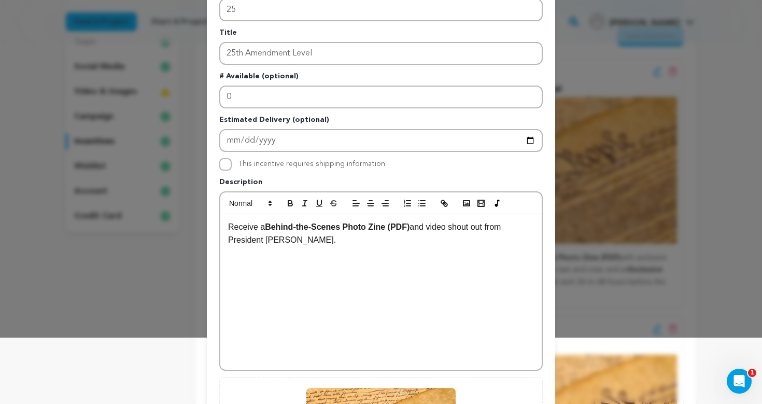
scroll to position [73, 0]
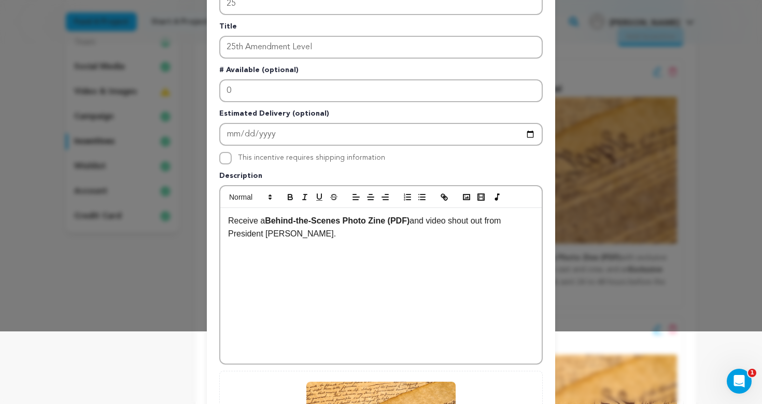
click at [436, 224] on p "Receive a Behind-the-Scenes Photo Zine (PDF) and video shout out from President…" at bounding box center [381, 227] width 306 height 26
click at [460, 221] on p "Receive a Behind-the-Scenes Photo Zine (PDF) and Video shout out from President…" at bounding box center [381, 227] width 306 height 26
click at [485, 223] on p "Receive a Behind-the-Scenes Photo Zine (PDF) and Video Shout out from President…" at bounding box center [381, 227] width 306 height 26
drag, startPoint x: 434, startPoint y: 221, endPoint x: 496, endPoint y: 222, distance: 61.7
click at [496, 222] on p "Receive a Behind-the-Scenes Photo Zine (PDF) and Video Shout Out from President…" at bounding box center [381, 227] width 306 height 26
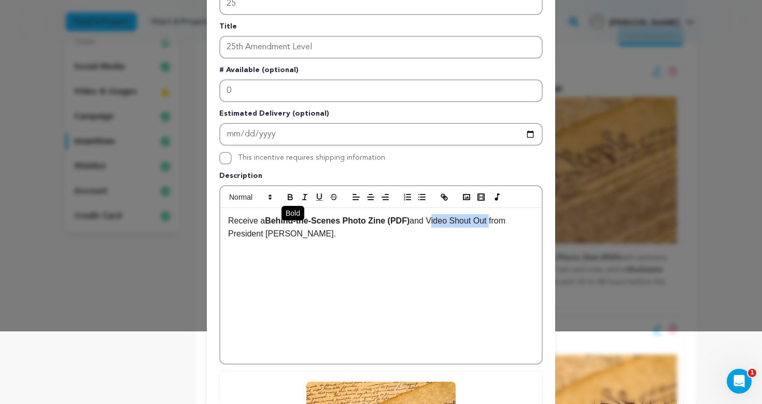
click at [290, 195] on icon "button" at bounding box center [290, 196] width 9 height 9
click at [335, 233] on p "Receive a Behind-the-Scenes Photo Zine (PDF) and Video Shout Out from President…" at bounding box center [381, 227] width 306 height 26
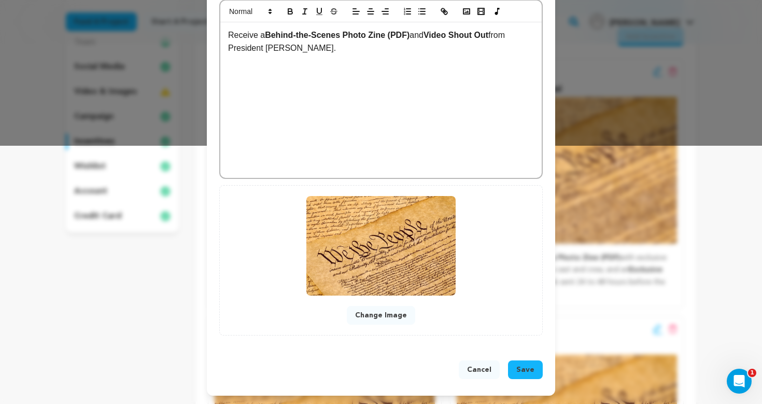
click at [534, 366] on span "Save" at bounding box center [525, 370] width 18 height 10
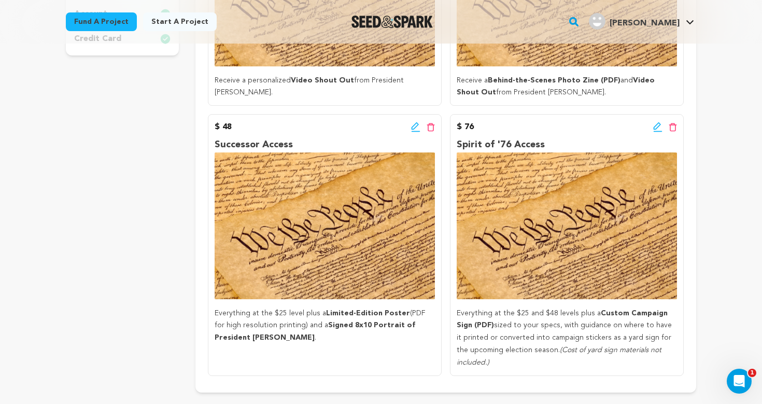
scroll to position [370, 0]
click at [693, 139] on div "Learn about crafting the most engaging incentives for your campaign! Total Ince…" at bounding box center [445, 95] width 501 height 594
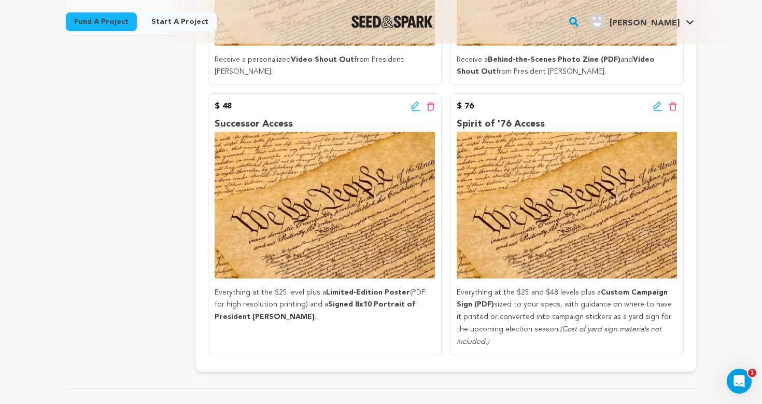
scroll to position [392, 0]
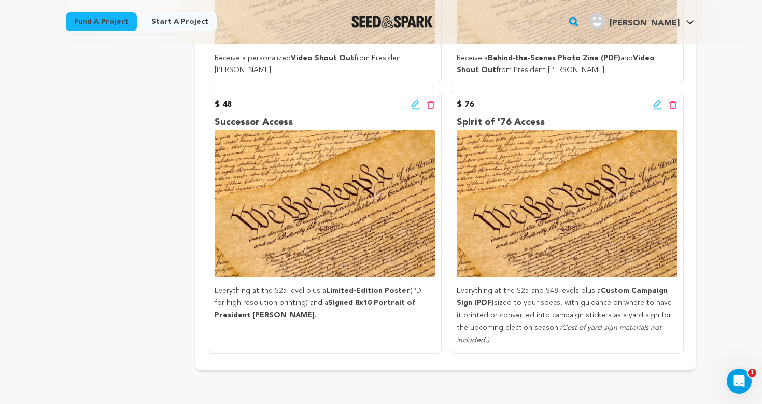
click at [655, 109] on icon at bounding box center [658, 109] width 9 height 1
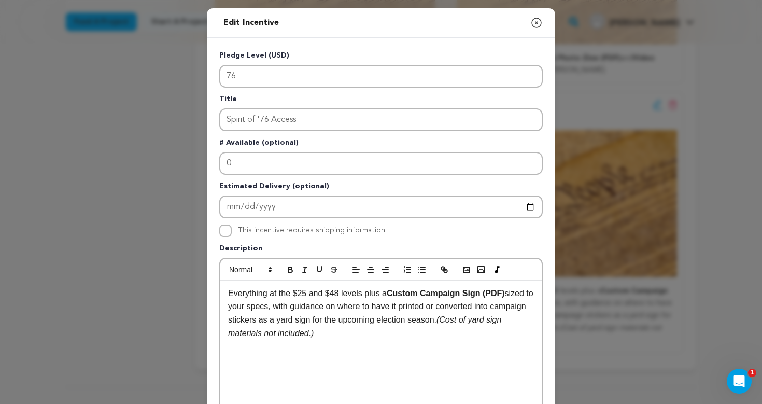
drag, startPoint x: 386, startPoint y: 295, endPoint x: 480, endPoint y: 317, distance: 97.0
click at [480, 317] on p "Everything at the $25 and $48 levels plus a Custom Campaign Sign (PDF) sized to…" at bounding box center [381, 313] width 306 height 53
copy p "a Custom Campaign Sign (PDF) sized to your specs, with guidance on where to hav…"
click at [538, 21] on icon "button" at bounding box center [536, 23] width 12 height 12
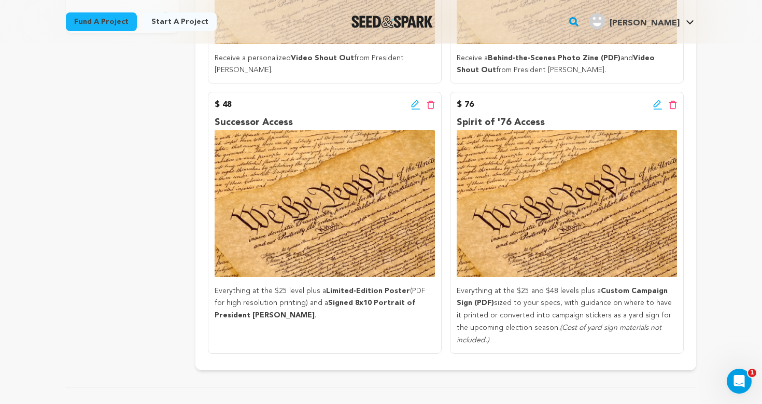
click at [415, 107] on icon at bounding box center [415, 105] width 9 height 10
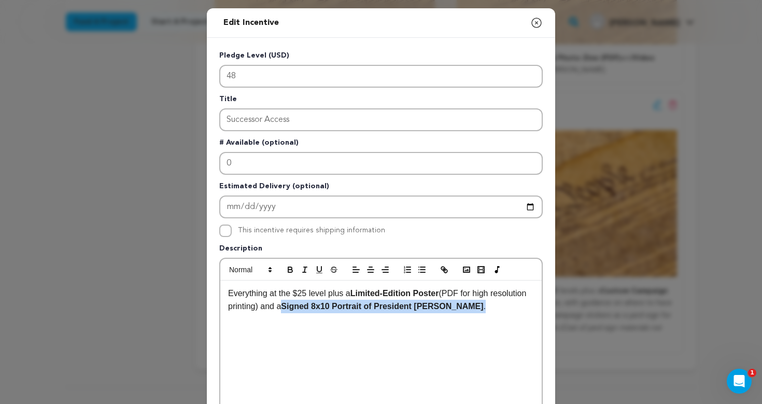
drag, startPoint x: 318, startPoint y: 306, endPoint x: 505, endPoint y: 310, distance: 187.2
click at [505, 310] on p "Everything at the $25 level plus a Limited-Edition Poster (PDF for high resolut…" at bounding box center [381, 300] width 306 height 26
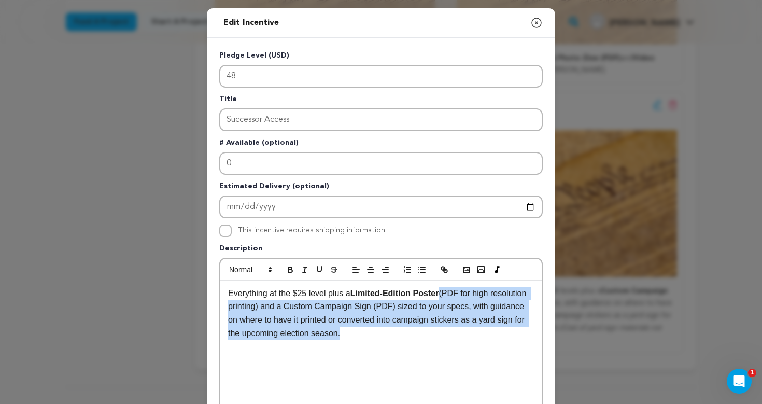
scroll to position [5, 0]
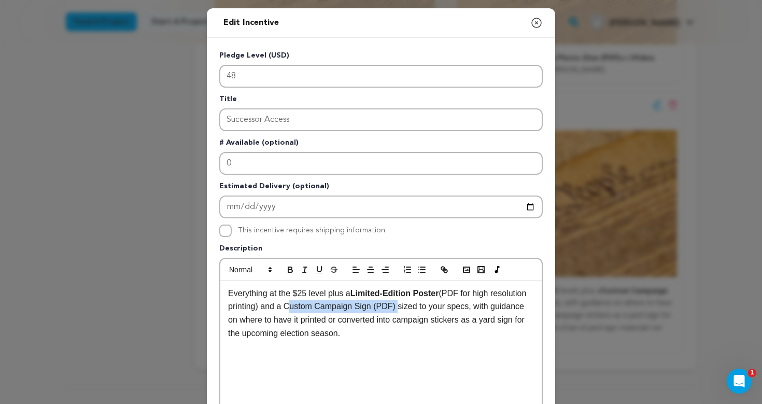
drag, startPoint x: 326, startPoint y: 306, endPoint x: 437, endPoint y: 302, distance: 111.6
click at [437, 302] on p "Everything at the $25 level plus a Limited-Edition Poster (PDF for high resolut…" at bounding box center [381, 313] width 306 height 53
click at [289, 272] on icon "button" at bounding box center [290, 269] width 9 height 9
click at [446, 336] on p "Everything at the $25 level plus a Limited-Edition Poster (PDF for high resolut…" at bounding box center [381, 313] width 306 height 53
click at [466, 293] on p "Everything at the $25 level plus a Limited-Edition Poster (PDF for high resolut…" at bounding box center [381, 313] width 306 height 53
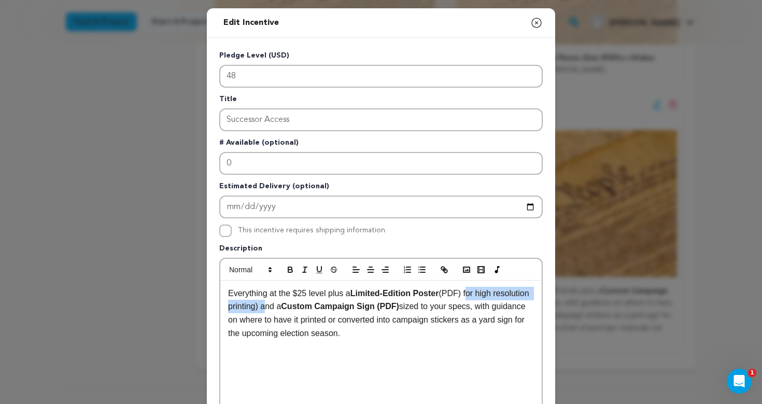
drag, startPoint x: 471, startPoint y: 296, endPoint x: 302, endPoint y: 305, distance: 169.8
click at [302, 305] on p "Everything at the $25 level plus a Limited-Edition Poster (PDF) for high resolu…" at bounding box center [381, 313] width 306 height 53
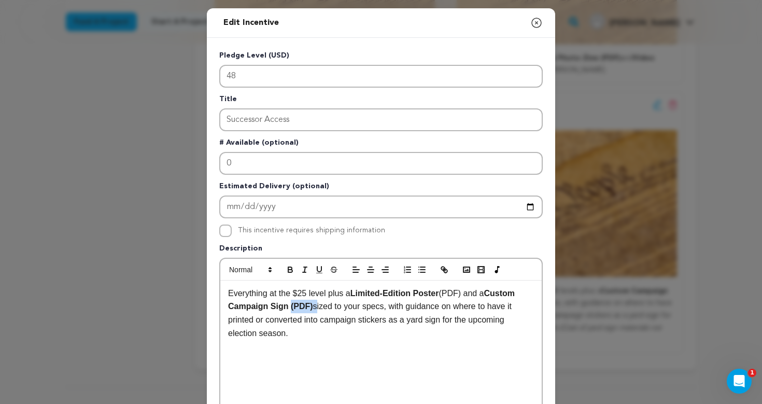
drag, startPoint x: 290, startPoint y: 307, endPoint x: 315, endPoint y: 307, distance: 25.4
click at [315, 307] on p "Everything at the $25 level plus a Limited-Edition Poster (PDF) and a Custom Ca…" at bounding box center [381, 313] width 306 height 53
click at [290, 270] on icon "button" at bounding box center [290, 271] width 4 height 3
click at [288, 270] on icon "button" at bounding box center [290, 268] width 4 height 3
click at [309, 328] on p "Everything at the $25 level plus a Limited-Edition Poster (PDF) and a Custom Ca…" at bounding box center [381, 313] width 306 height 53
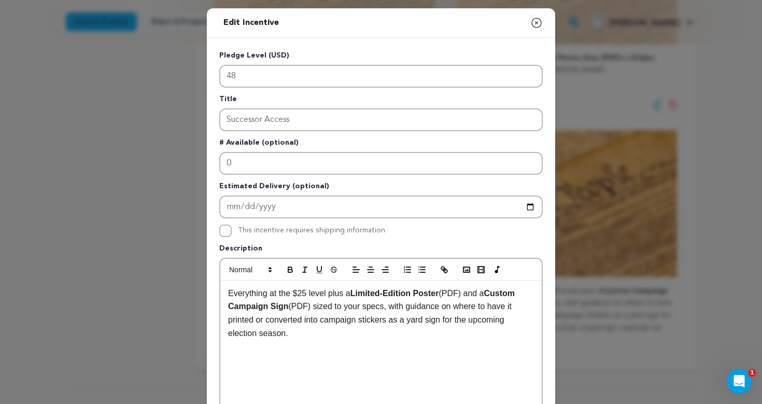
click at [295, 293] on p "Everything at the $25 level plus a Limited-Edition Poster (PDF) and a Custom Ca…" at bounding box center [381, 313] width 306 height 53
click at [299, 293] on p "Everything at the $25 level plus a Limited-Edition Poster (PDF) and a Custom Ca…" at bounding box center [381, 313] width 306 height 53
click at [389, 325] on p "Everything at the $5 and $25 level plus a Limited-Edition Poster (PDF) and a Cu…" at bounding box center [381, 313] width 306 height 53
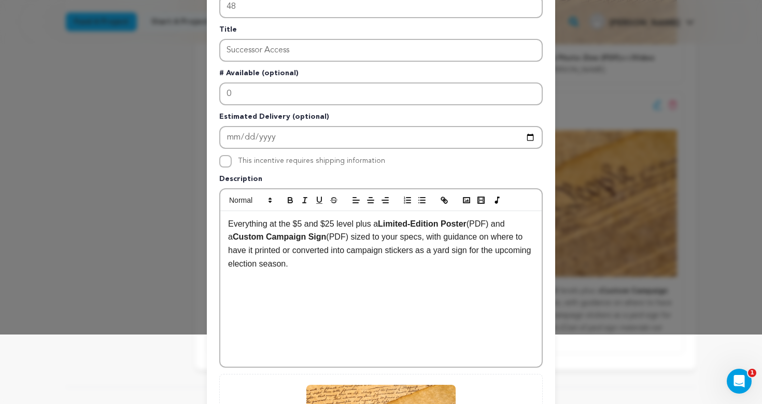
scroll to position [73, 0]
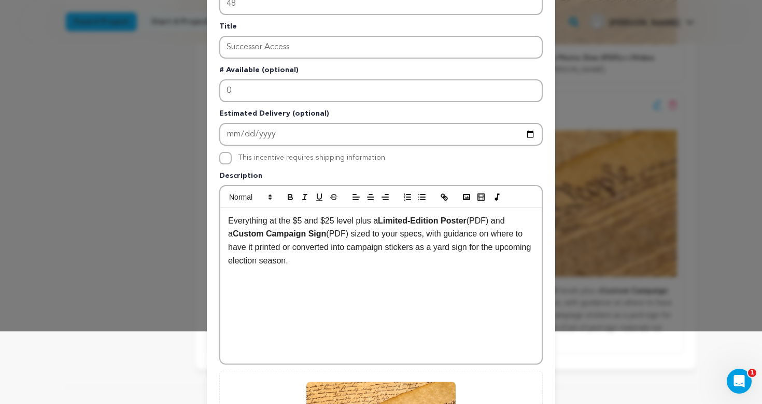
click at [444, 221] on strong "Limited-Edition Poster" at bounding box center [422, 220] width 89 height 9
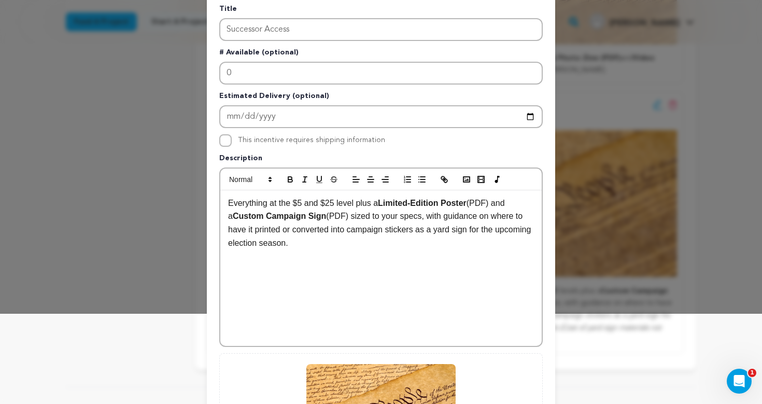
scroll to position [93, 0]
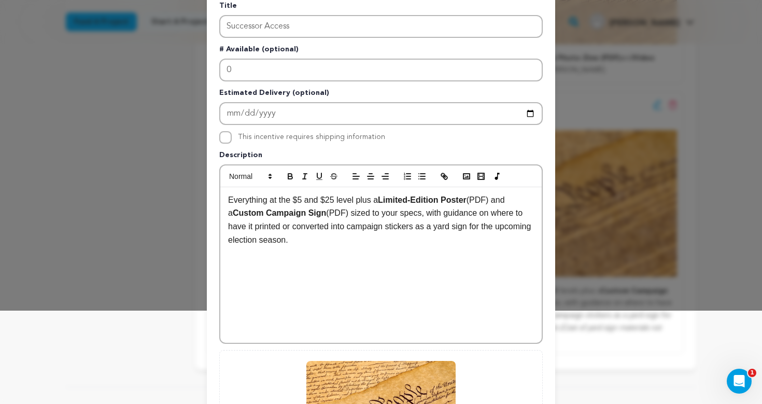
click at [233, 213] on strong "Custom Campaign Sign" at bounding box center [279, 212] width 93 height 9
click at [351, 240] on p "Everything at the $5 and $25 level plus a Limited-Edition Poster (PDF) and a Cu…" at bounding box center [381, 219] width 306 height 53
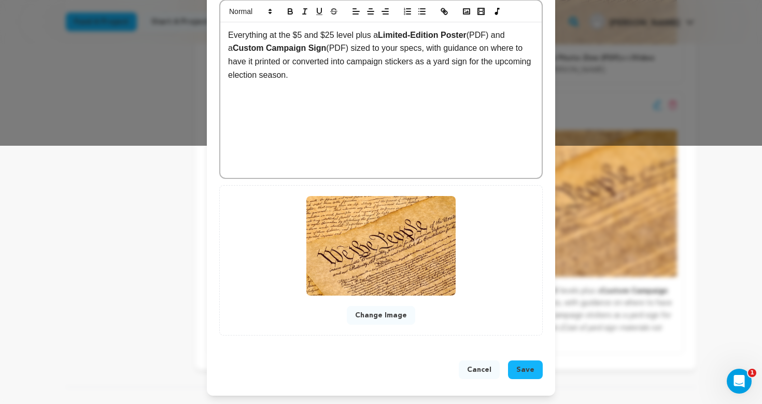
click at [529, 366] on span "Save" at bounding box center [525, 370] width 18 height 10
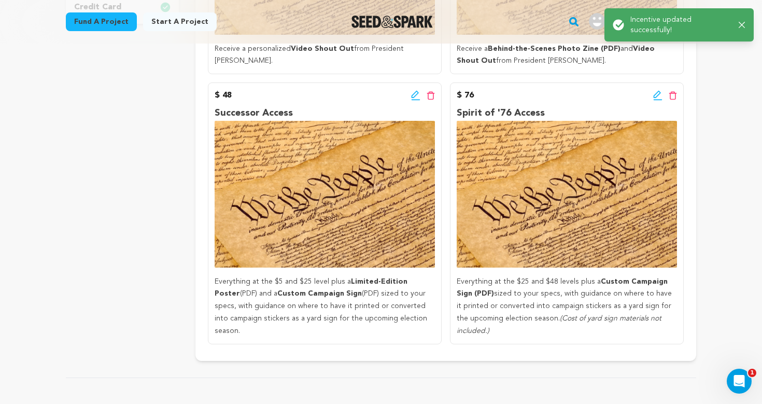
scroll to position [394, 0]
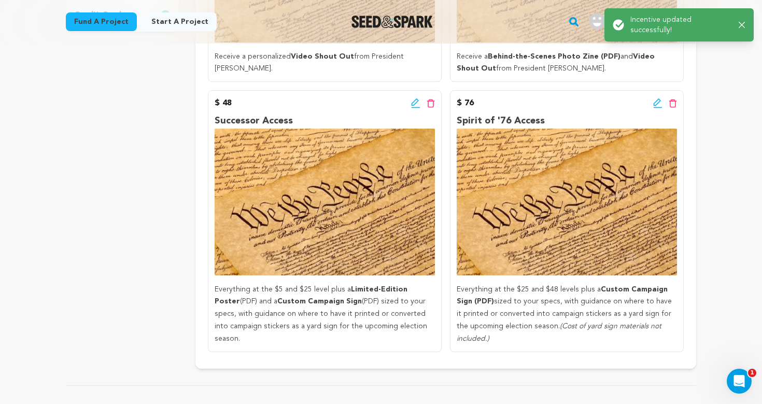
click at [657, 104] on icon at bounding box center [657, 103] width 9 height 10
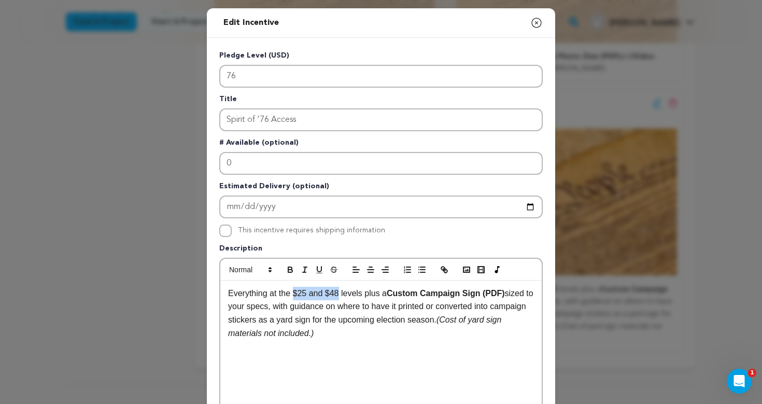
drag, startPoint x: 295, startPoint y: 293, endPoint x: 342, endPoint y: 293, distance: 47.2
click at [342, 293] on p "Everything at the $25 and $48 levels plus a Custom Campaign Sign (PDF) sized to…" at bounding box center [381, 313] width 306 height 53
drag, startPoint x: 365, startPoint y: 293, endPoint x: 365, endPoint y: 342, distance: 48.7
click at [365, 342] on div "Everything at the other levels plus a Custom Campaign Sign (PDF) sized to your …" at bounding box center [380, 359] width 321 height 156
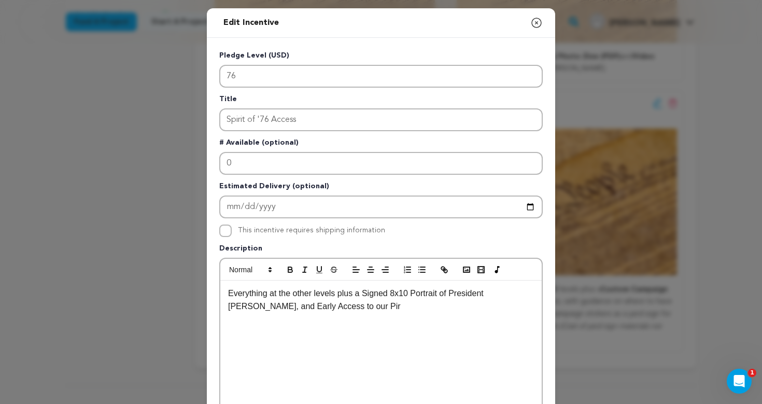
click at [265, 307] on p "Everything at the other levels plus a Signed 8x10 Portrait of President Brande,…" at bounding box center [381, 300] width 306 height 26
click at [284, 305] on p "Everything at the other levels plus a Signed 8x10 Portrait of President Brande,…" at bounding box center [381, 300] width 306 height 26
click at [346, 309] on p "Everything at the other levels plus a Signed 8x10 Portrait of President Brande,…" at bounding box center [381, 300] width 306 height 26
drag, startPoint x: 255, startPoint y: 307, endPoint x: 413, endPoint y: 307, distance: 157.6
click at [413, 307] on p "Everything at the other levels plus a Signed 8x10 Portrait of President Brande,…" at bounding box center [381, 300] width 306 height 26
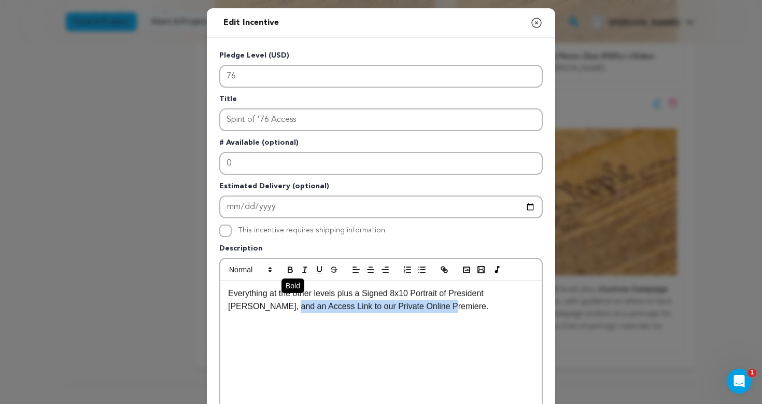
click at [289, 272] on icon "button" at bounding box center [290, 271] width 4 height 3
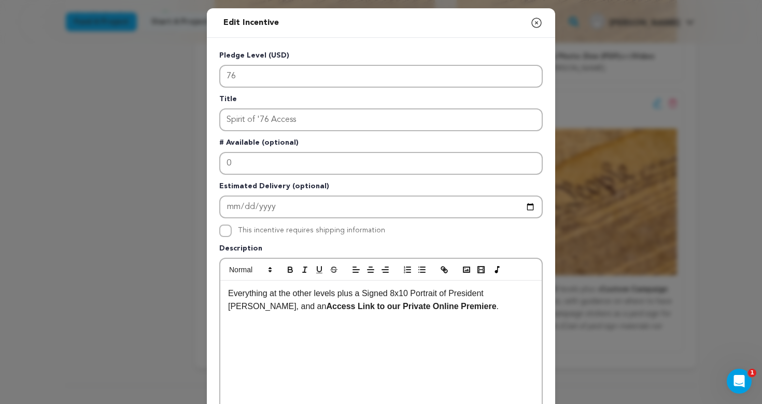
click at [427, 305] on p "Everything at the other levels plus a Signed 8x10 Portrait of President Brande,…" at bounding box center [381, 300] width 306 height 26
drag, startPoint x: 364, startPoint y: 295, endPoint x: 516, endPoint y: 294, distance: 152.4
click at [516, 294] on p "Everything at the other levels plus a Signed 8x10 Portrait of President Brande,…" at bounding box center [381, 300] width 306 height 26
click at [291, 272] on icon "button" at bounding box center [290, 269] width 9 height 9
click at [338, 294] on p "Everything at the other levels plus a Signed 8x10 Portrait of President Brande …" at bounding box center [381, 300] width 306 height 26
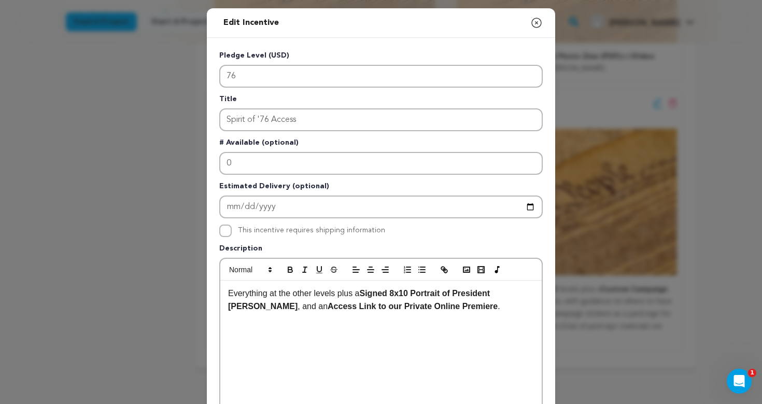
click at [444, 311] on p "Everything at the other levels plus a Signed 8x10 Portrait of President Brande …" at bounding box center [381, 300] width 306 height 26
drag, startPoint x: 449, startPoint y: 295, endPoint x: 531, endPoint y: 296, distance: 82.4
click at [531, 296] on p "Everything at the other levels plus a Signed 8x10 Portrait of President Brande …" at bounding box center [381, 300] width 306 height 26
click at [288, 267] on icon "button" at bounding box center [290, 268] width 4 height 3
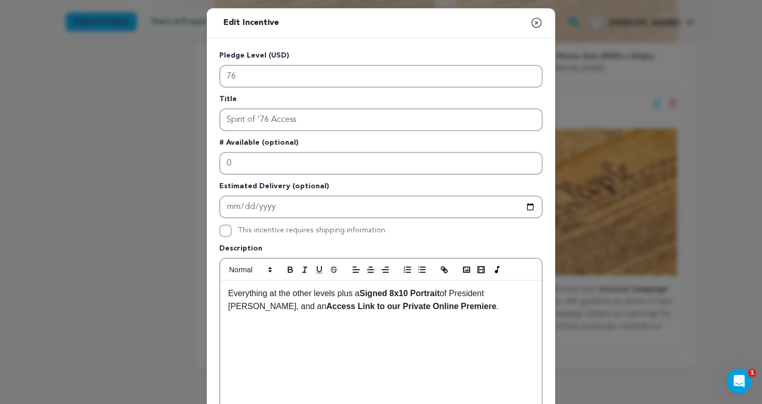
click at [452, 311] on p "Everything at the other levels plus a Signed 8x10 Portrait of President Brande,…" at bounding box center [381, 300] width 306 height 26
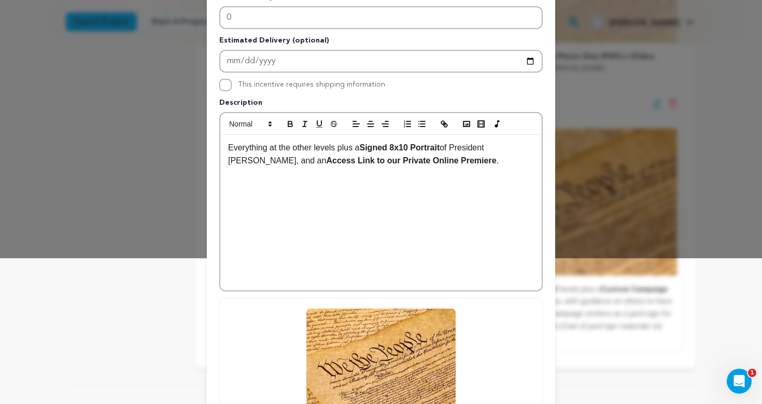
scroll to position [148, 0]
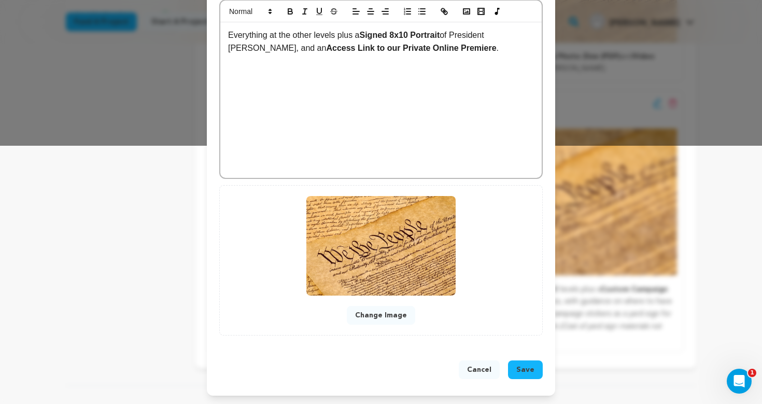
click at [531, 367] on span "Save" at bounding box center [525, 370] width 18 height 10
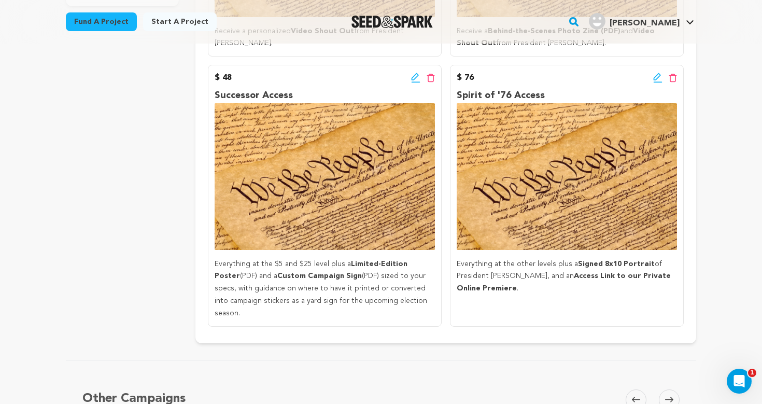
scroll to position [331, 0]
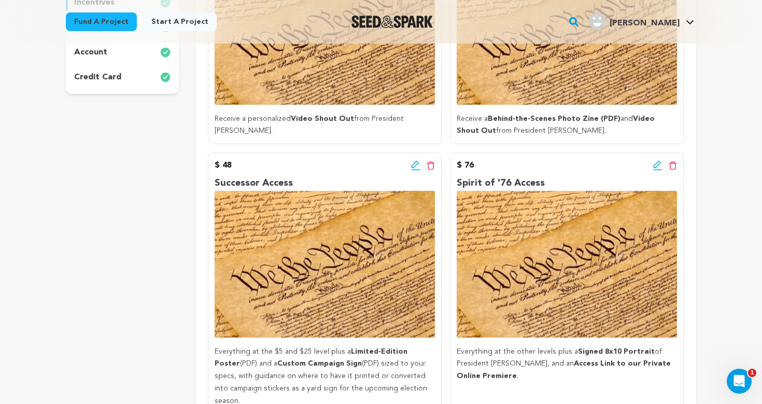
click at [416, 163] on icon at bounding box center [414, 164] width 7 height 7
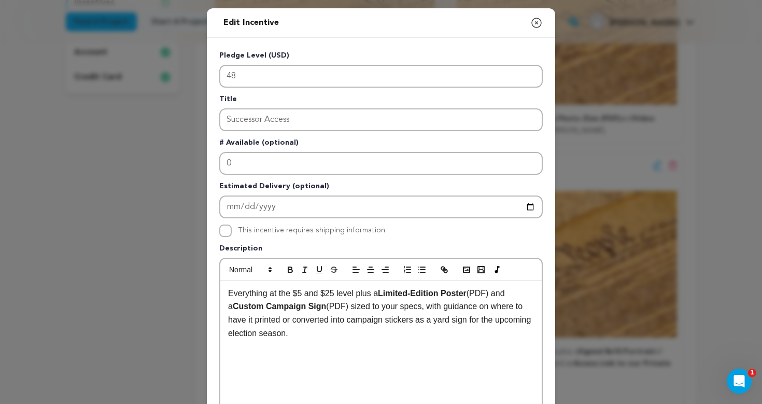
scroll to position [73, 0]
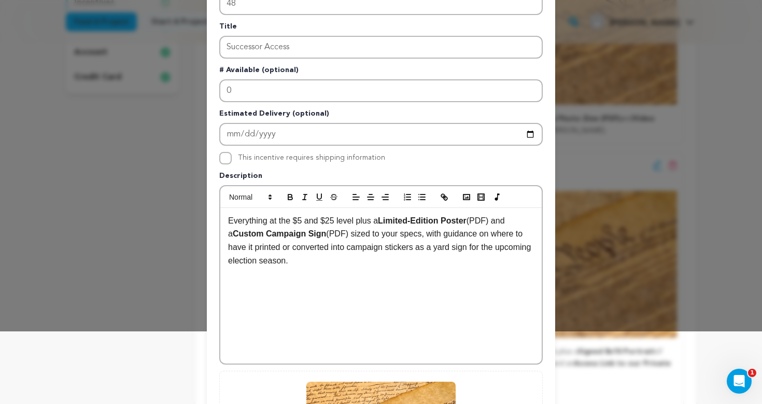
click at [368, 259] on p "Everything at the $5 and $25 level plus a Limited-Edition Poster (PDF) and a Cu…" at bounding box center [381, 240] width 306 height 53
drag, startPoint x: 351, startPoint y: 247, endPoint x: 429, endPoint y: 249, distance: 77.8
click at [429, 249] on p "Everything at the $5 and $25 level plus a Limited-Edition Poster (PDF) and a Cu…" at bounding box center [381, 240] width 306 height 53
click at [410, 271] on div "Everything at the $5 and $25 level plus a Limited-Edition Poster (PDF) and a Cu…" at bounding box center [380, 286] width 321 height 156
click at [291, 248] on p "Everything at the $5 and $25 level plus a Limited-Edition Poster (PDF) and a Cu…" at bounding box center [381, 240] width 306 height 53
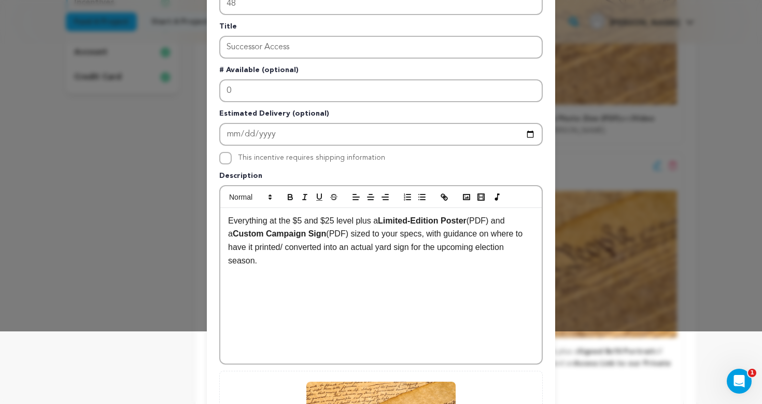
click at [328, 264] on p "Everything at the $5 and $25 level plus a Limited-Edition Poster (PDF) and a Cu…" at bounding box center [381, 240] width 306 height 53
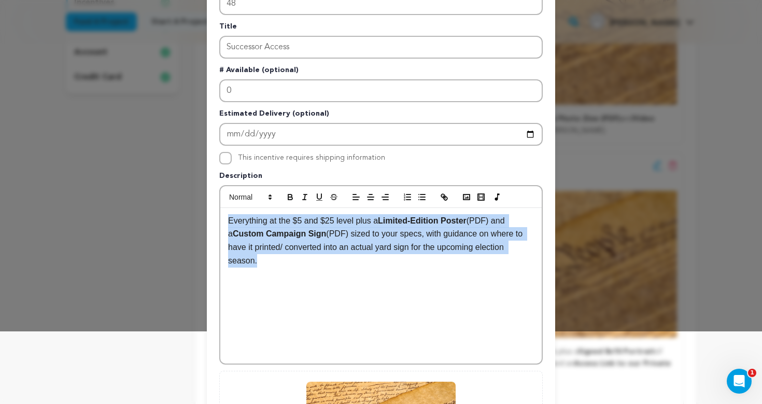
drag, startPoint x: 288, startPoint y: 265, endPoint x: 214, endPoint y: 221, distance: 86.7
click at [214, 221] on div "Pledge Level (USD) 48 Title Successor Access # Available (optional) 0 Estimated…" at bounding box center [381, 249] width 348 height 568
copy p "Everything at the $5 and $25 level plus a Limited-Edition Poster (PDF) and a Cu…"
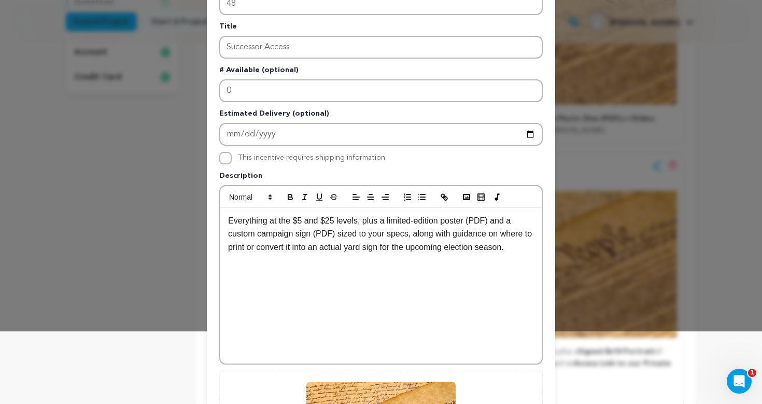
click at [392, 222] on p "Everything at the $5 and $25 levels, plus a limited-edition poster (PDF) and a …" at bounding box center [381, 234] width 306 height 40
click at [425, 222] on p "Everything at the $5 and $25 levels, plus a Limited-edition poster (PDF) and a …" at bounding box center [381, 234] width 306 height 40
click at [453, 223] on p "Everything at the $5 and $25 levels, plus a Limited-Edition poster (PDF) and a …" at bounding box center [381, 234] width 306 height 40
click at [230, 238] on p "Everything at the $5 and $25 levels, plus a Limited-Edition Poster (PDF) and a …" at bounding box center [381, 234] width 306 height 40
click at [262, 235] on p "Everything at the $5 and $25 levels, plus a Limited-Edition Poster (PDF) and a …" at bounding box center [381, 234] width 306 height 40
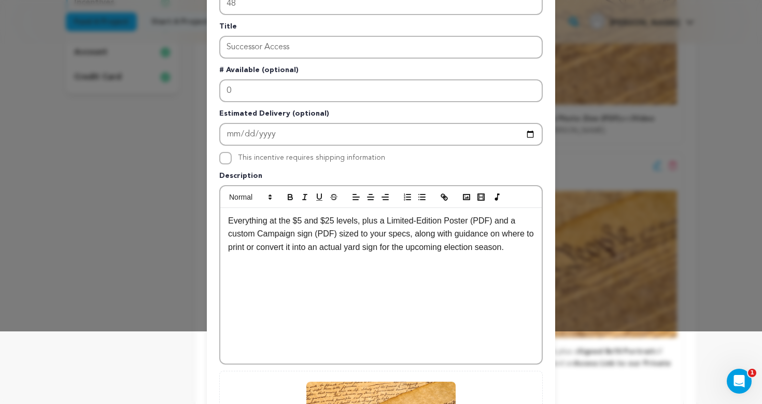
click at [302, 234] on p "Everything at the $5 and $25 levels, plus a Limited-Edition Poster (PDF) and a …" at bounding box center [381, 234] width 306 height 40
click at [317, 234] on p "Everything at the $5 and $25 levels, plus a Limited-Edition Poster (PDF) and a …" at bounding box center [381, 234] width 306 height 40
drag, startPoint x: 391, startPoint y: 222, endPoint x: 474, endPoint y: 222, distance: 83.0
click at [474, 222] on p "Everything at the $5 and $25 levels, plus a Limited-Edition Poster (PDF) and a …" at bounding box center [381, 234] width 306 height 40
click at [288, 196] on icon "button" at bounding box center [290, 195] width 4 height 3
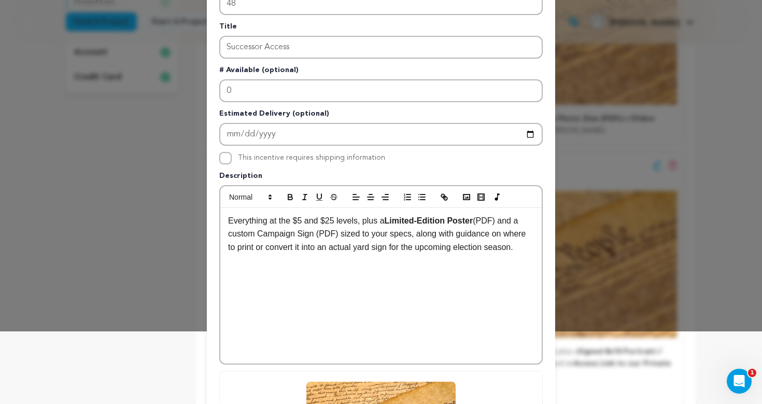
click at [302, 246] on p "Everything at the $5 and $25 levels, plus a Limited-Edition Poster (PDF) and a …" at bounding box center [381, 234] width 306 height 40
drag, startPoint x: 258, startPoint y: 235, endPoint x: 315, endPoint y: 238, distance: 57.1
click at [315, 238] on p "Everything at the $5 and $25 levels, plus a Limited-Edition Poster (PDF) and a …" at bounding box center [381, 234] width 306 height 40
click at [286, 198] on icon "button" at bounding box center [290, 196] width 9 height 9
click at [347, 230] on p "Everything at the $5 and $25 levels, plus a Limited-Edition Poster (PDF) and a …" at bounding box center [381, 234] width 306 height 40
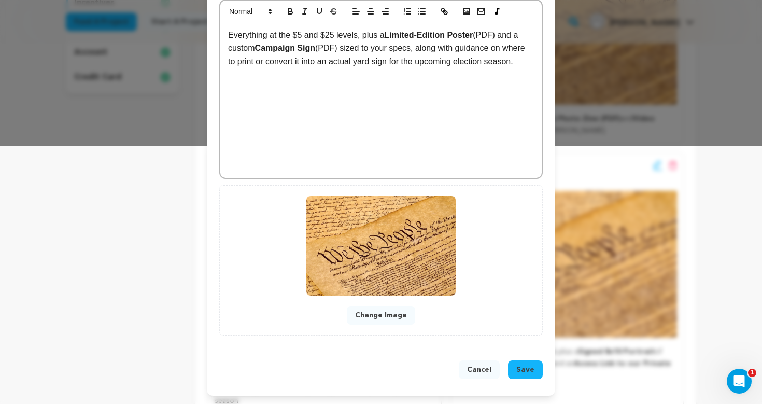
click at [521, 369] on span "Save" at bounding box center [525, 370] width 18 height 10
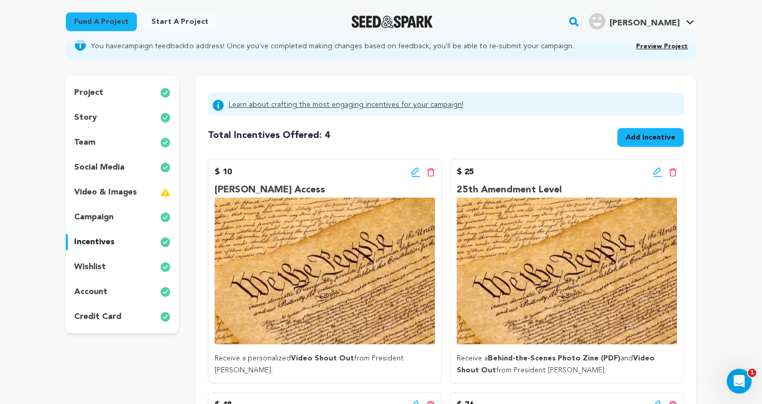
scroll to position [87, 0]
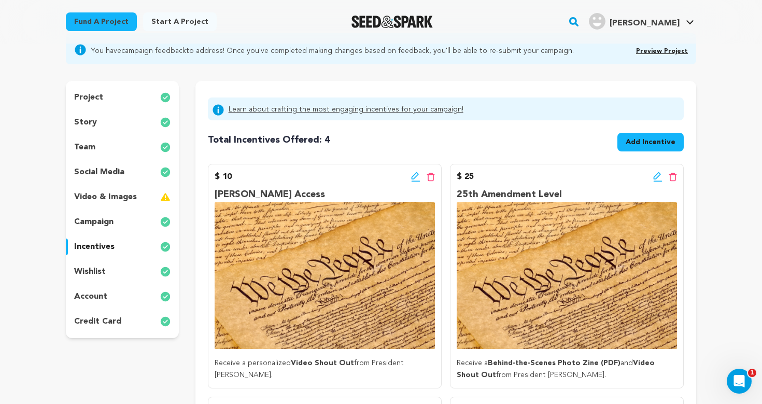
click at [127, 222] on div "campaign" at bounding box center [122, 222] width 113 height 17
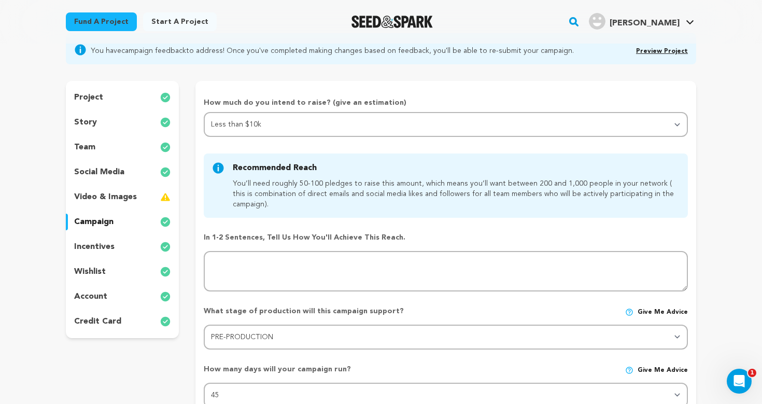
click at [120, 244] on div "incentives" at bounding box center [122, 247] width 113 height 17
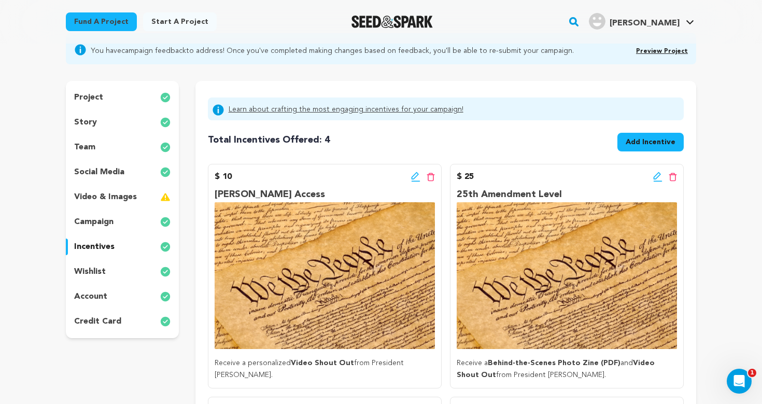
click at [104, 125] on div "story" at bounding box center [122, 122] width 113 height 17
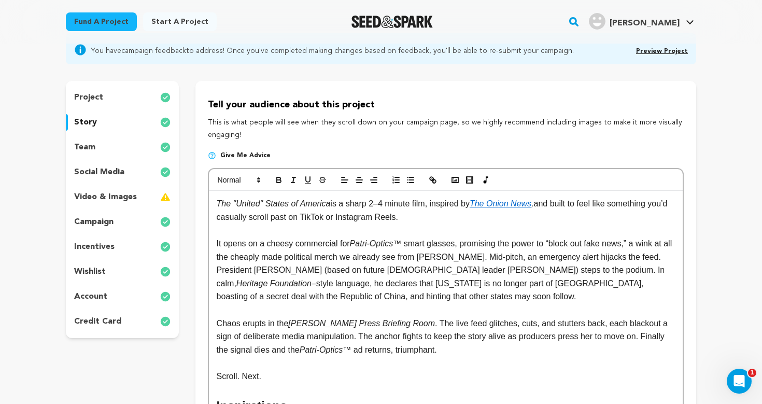
click at [104, 145] on div "team" at bounding box center [122, 147] width 113 height 17
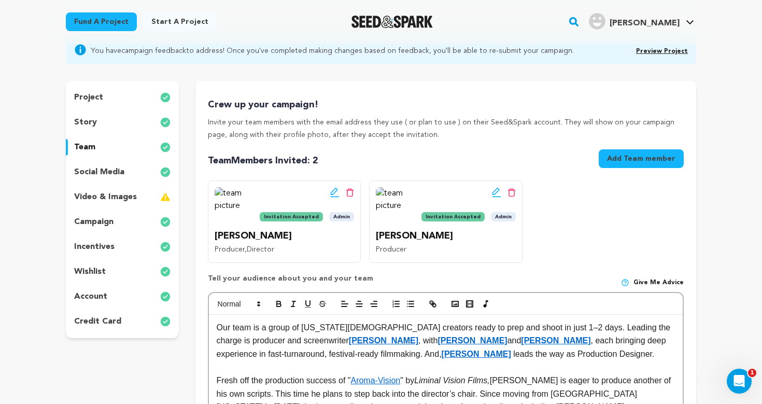
click at [109, 169] on p "social media" at bounding box center [99, 172] width 50 height 12
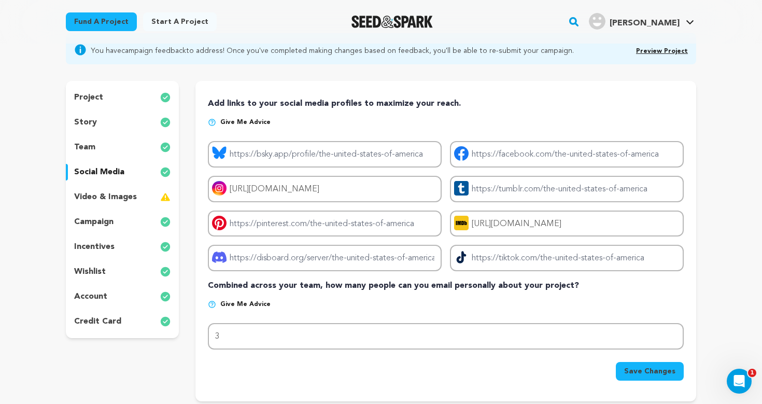
click at [111, 192] on p "video & images" at bounding box center [105, 197] width 63 height 12
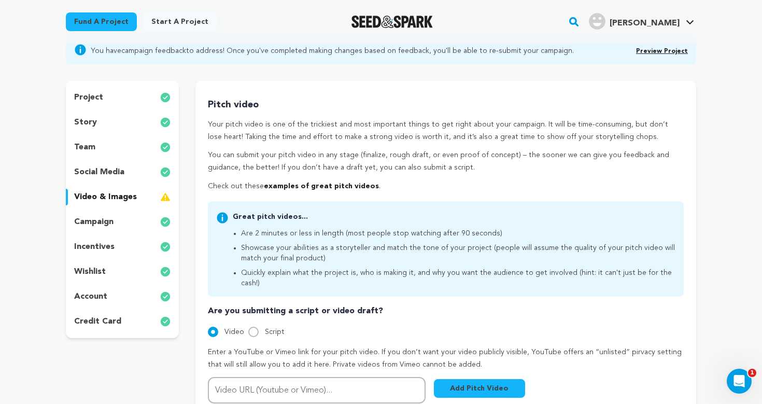
click at [111, 216] on p "campaign" at bounding box center [93, 222] width 39 height 12
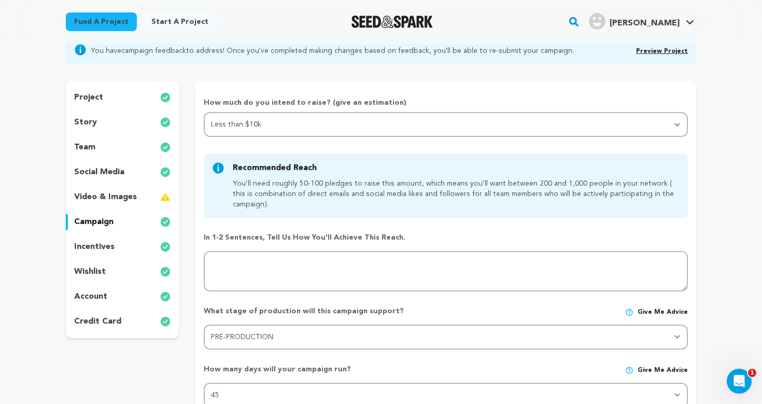
click at [112, 248] on p "incentives" at bounding box center [94, 247] width 40 height 12
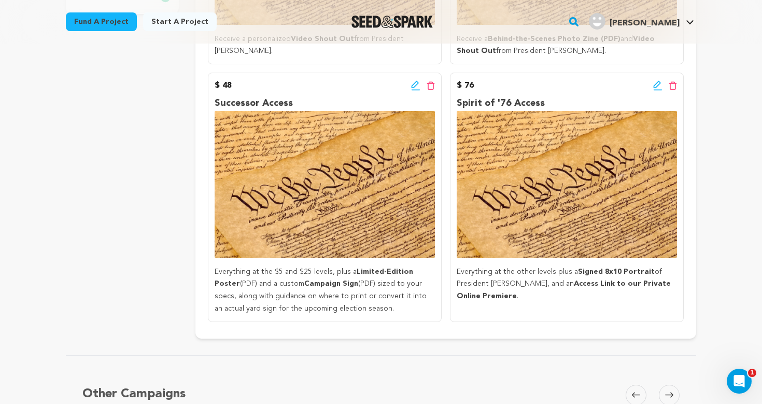
scroll to position [413, 0]
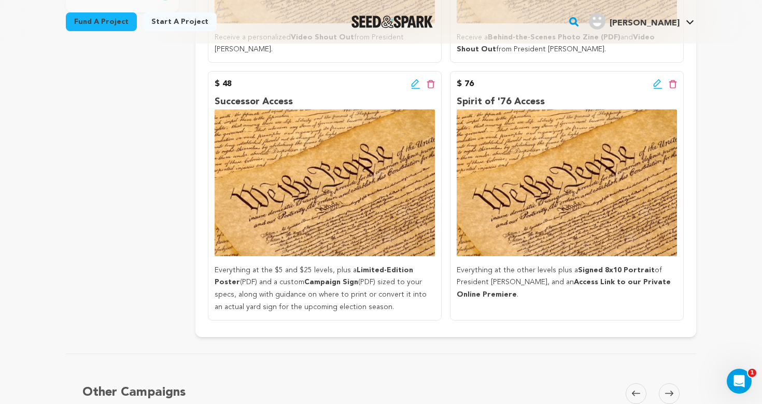
click at [415, 80] on icon at bounding box center [414, 82] width 7 height 7
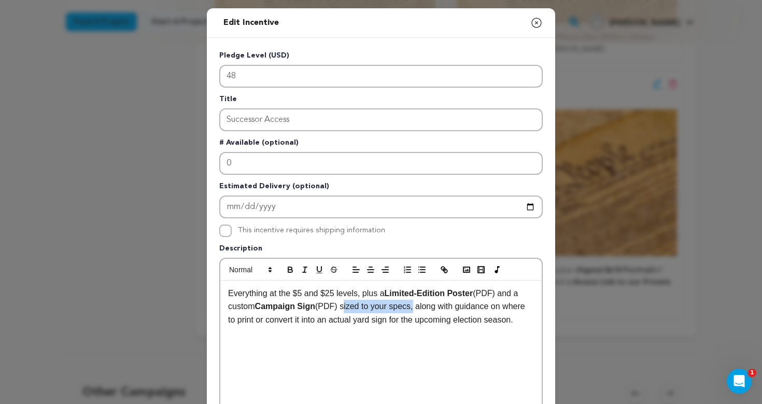
drag, startPoint x: 345, startPoint y: 307, endPoint x: 418, endPoint y: 308, distance: 73.6
click at [418, 308] on p "Everything at the $5 and $25 levels, plus a Limited-Edition Poster (PDF) and a …" at bounding box center [381, 307] width 306 height 40
click at [464, 307] on p "Everything at the $5 and $25 levels, plus a Limited-Edition Poster (PDF) and a …" at bounding box center [381, 307] width 306 height 40
click at [479, 325] on p "Everything at the $5 and $25 levels, plus a Limited-Edition Poster (PDF) and a …" at bounding box center [381, 307] width 306 height 40
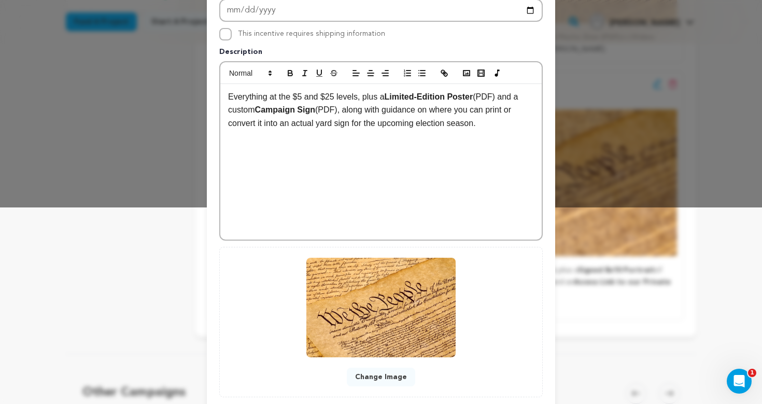
scroll to position [259, 0]
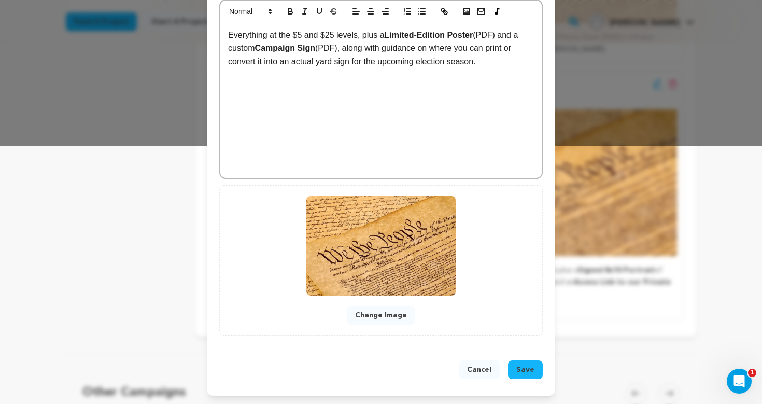
click at [527, 371] on span "Save" at bounding box center [525, 370] width 18 height 10
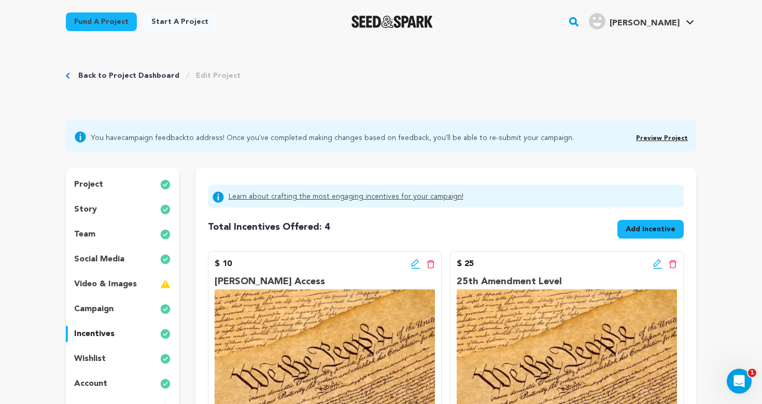
scroll to position [0, 0]
click at [115, 213] on div "story" at bounding box center [122, 209] width 113 height 17
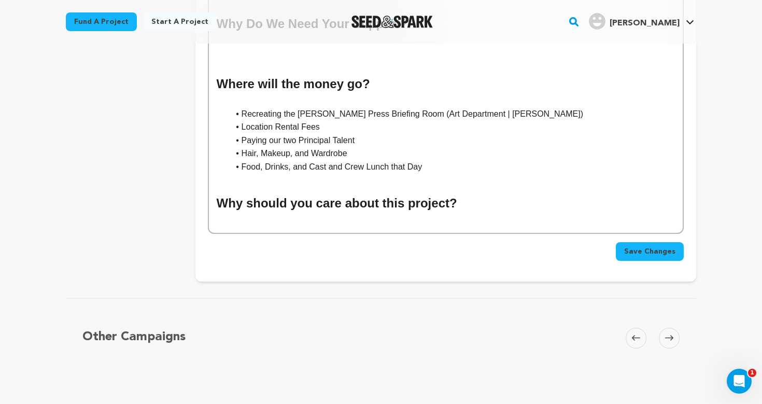
scroll to position [863, 0]
click at [660, 246] on span "Save Changes" at bounding box center [649, 251] width 51 height 10
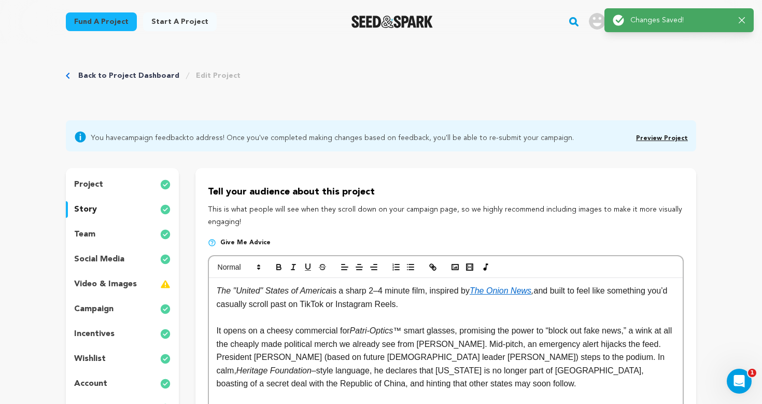
scroll to position [0, 0]
click at [658, 138] on link "Preview Project" at bounding box center [662, 138] width 52 height 6
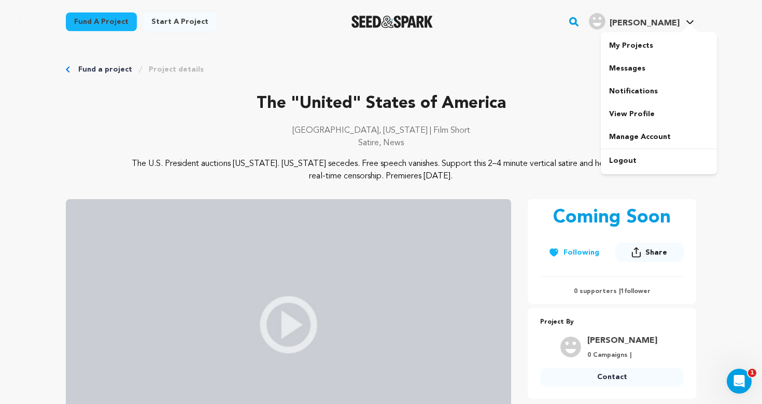
click at [678, 22] on span "[PERSON_NAME]" at bounding box center [645, 23] width 70 height 8
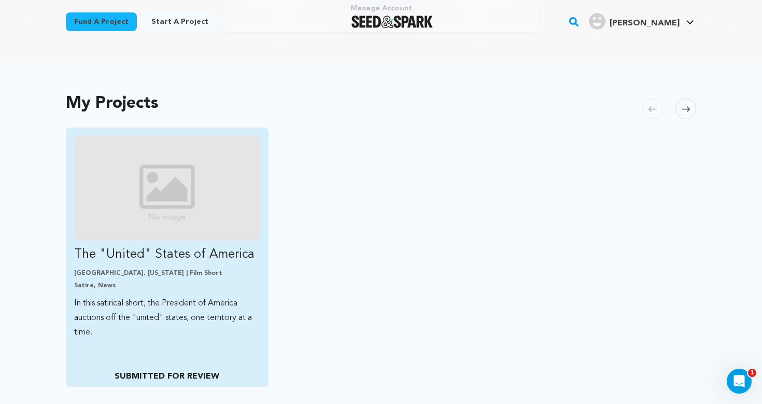
scroll to position [251, 0]
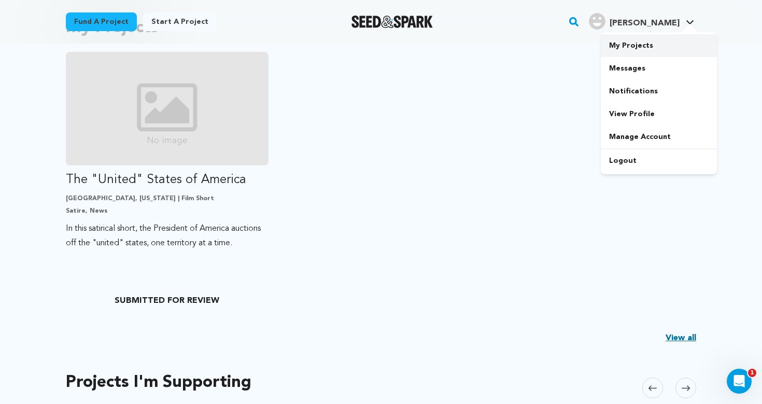
click at [646, 47] on link "My Projects" at bounding box center [659, 45] width 116 height 23
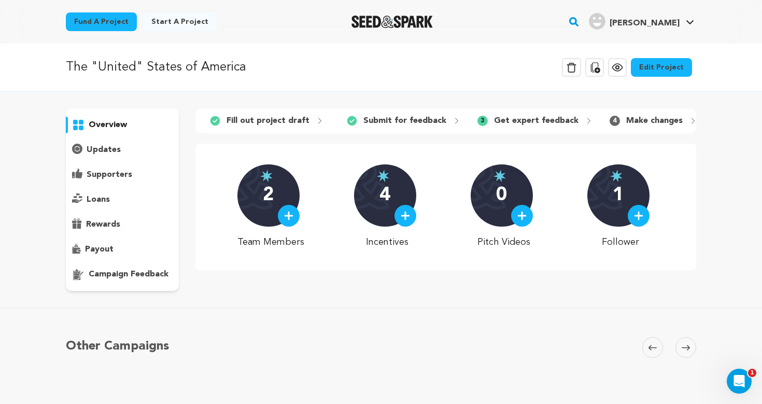
click at [653, 60] on link "Edit Project" at bounding box center [661, 67] width 61 height 19
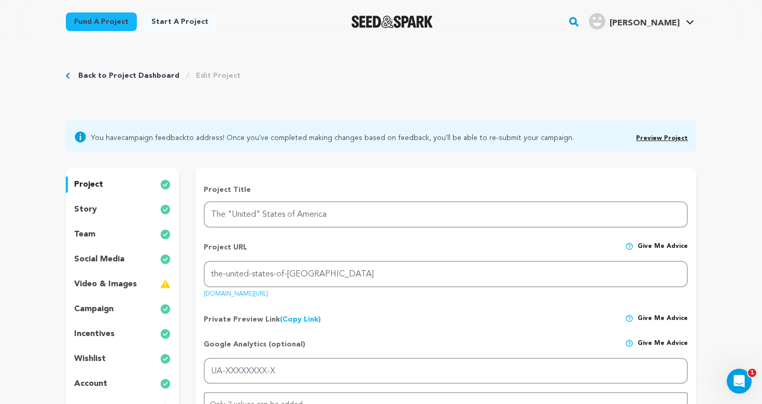
click at [104, 209] on div "story" at bounding box center [122, 209] width 113 height 17
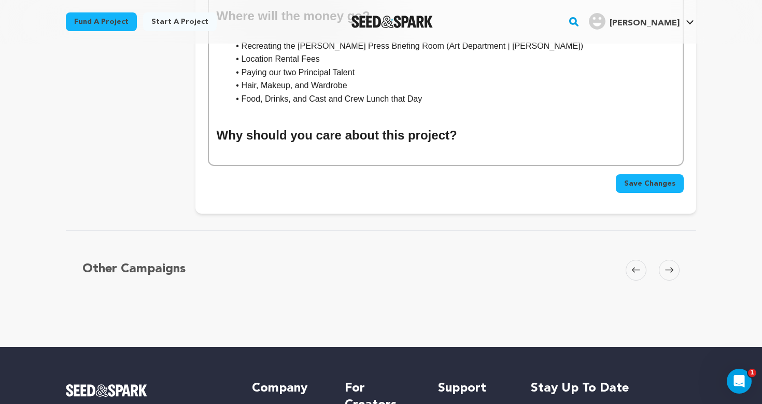
scroll to position [804, 0]
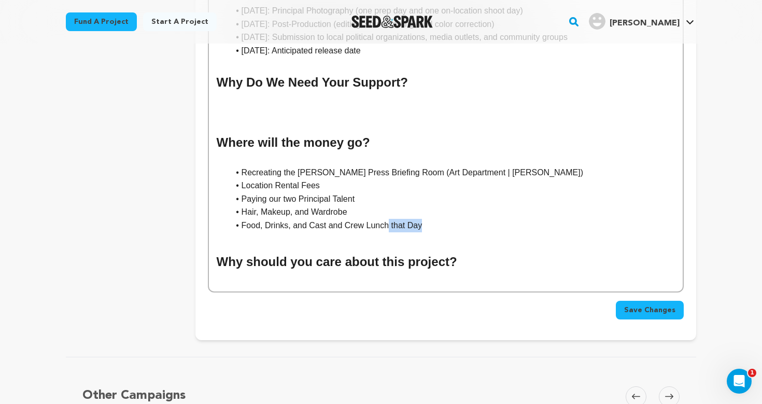
drag, startPoint x: 390, startPoint y: 211, endPoint x: 436, endPoint y: 211, distance: 45.6
click at [436, 219] on li "Food, Drinks, and Cast and Crew Lunch that Day" at bounding box center [452, 225] width 446 height 13
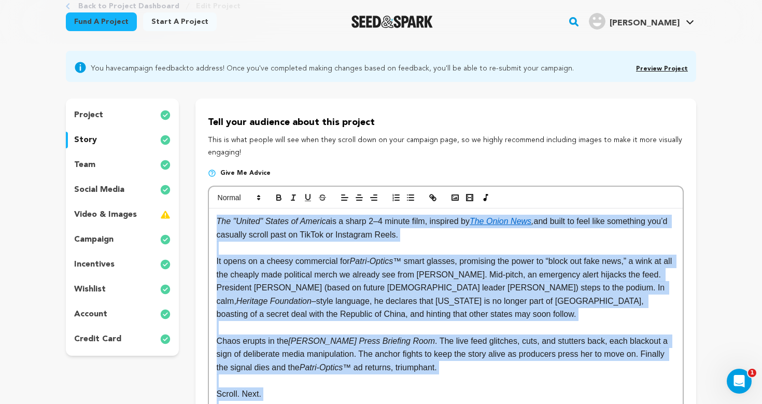
scroll to position [0, 0]
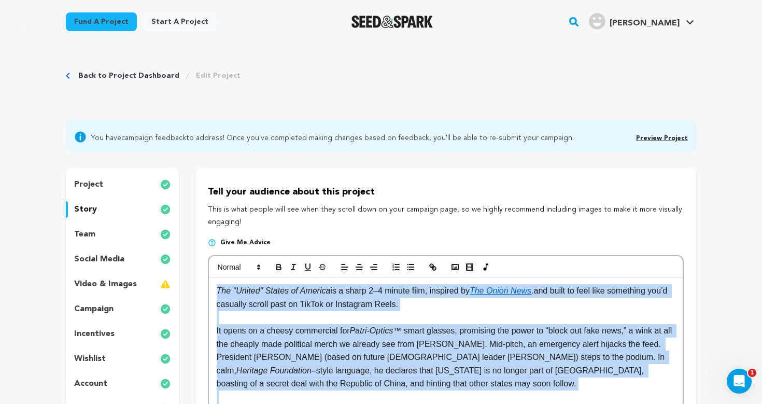
drag, startPoint x: 455, startPoint y: 248, endPoint x: 340, endPoint y: -46, distance: 315.7
copy div "The "United" States of America is a sharp 2–4 minute film, inspired by The Onio…"
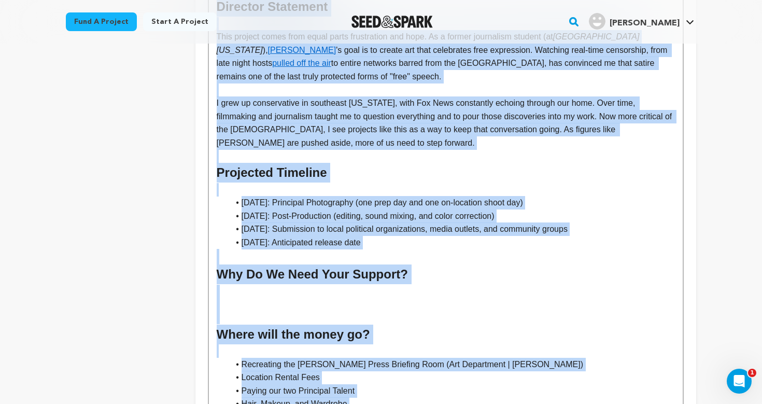
scroll to position [623, 0]
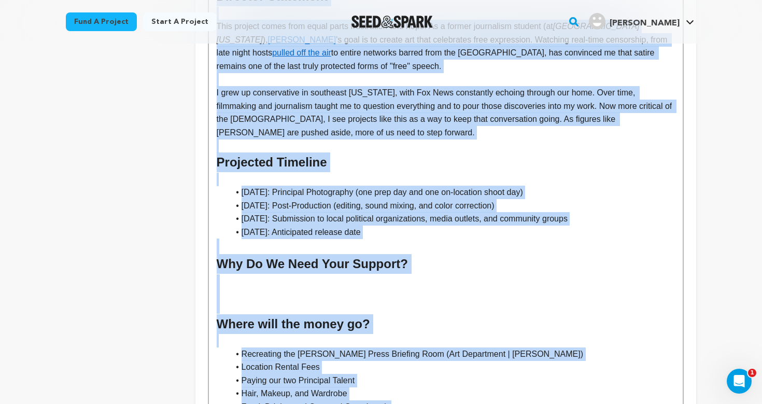
click at [276, 294] on h2 at bounding box center [446, 304] width 458 height 20
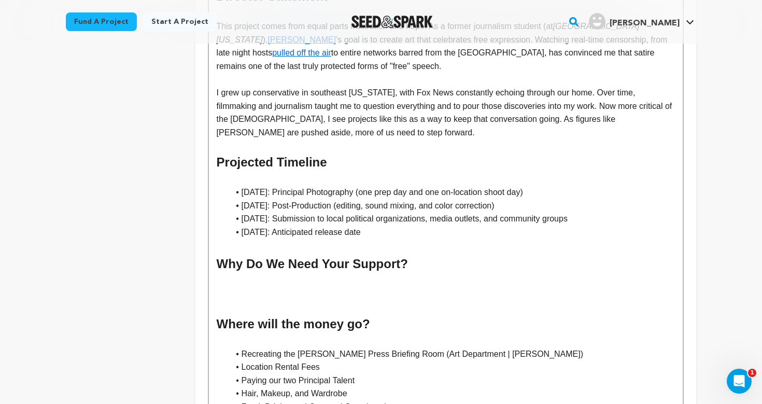
click at [270, 274] on h2 at bounding box center [446, 284] width 458 height 20
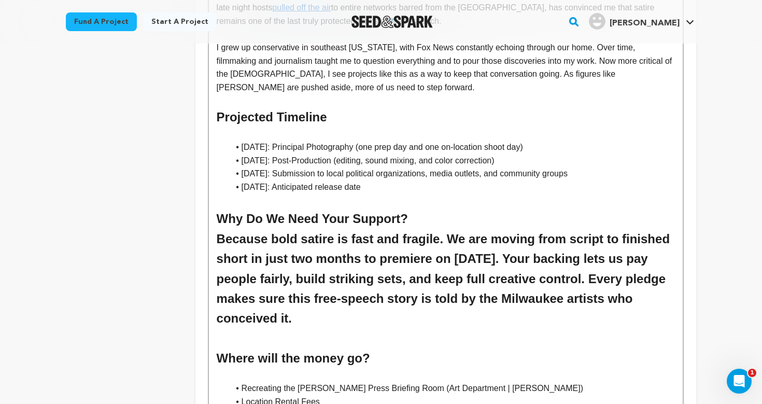
scroll to position [697, 0]
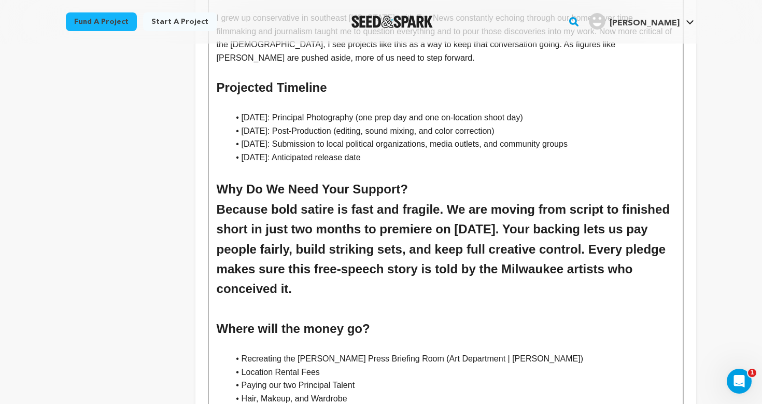
drag, startPoint x: 313, startPoint y: 282, endPoint x: 213, endPoint y: 188, distance: 137.2
click at [213, 188] on div "The "United" States of America is a sharp 2–4 minute film, inspired by The Onio…" at bounding box center [446, 29] width 474 height 897
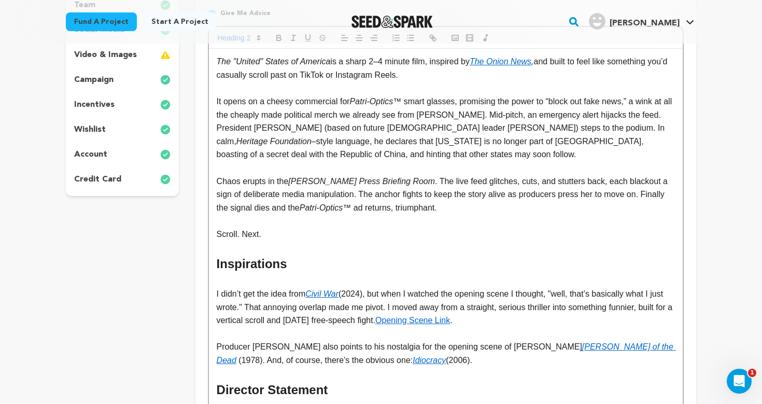
scroll to position [89, 0]
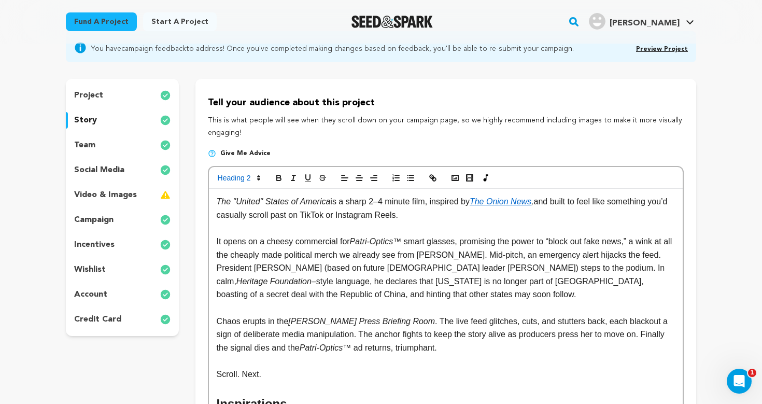
click at [247, 185] on div at bounding box center [446, 178] width 474 height 22
click at [249, 179] on span at bounding box center [238, 178] width 51 height 12
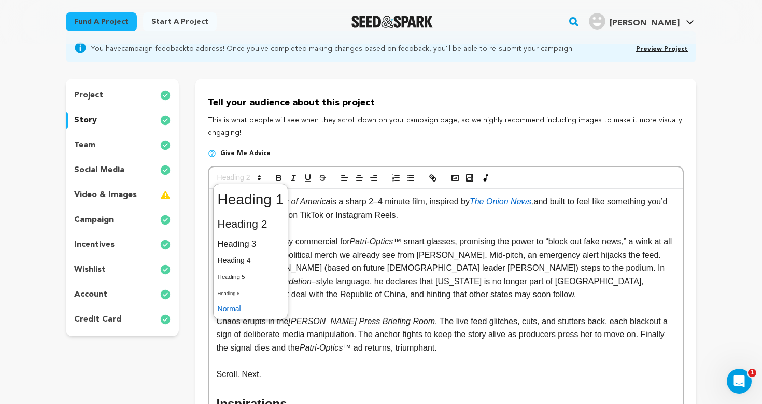
click at [244, 303] on span at bounding box center [251, 309] width 66 height 16
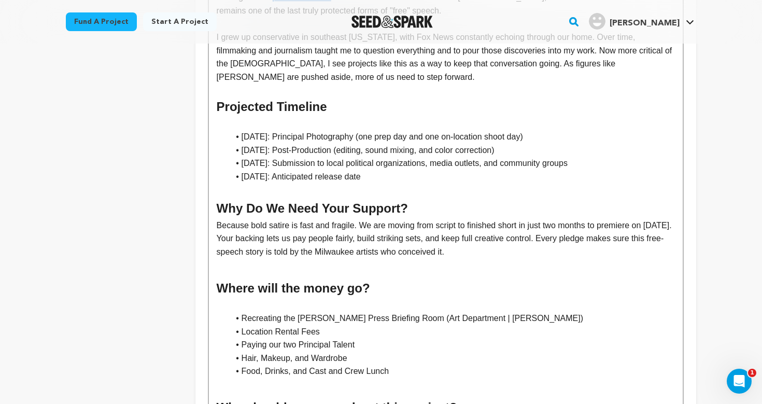
scroll to position [638, 0]
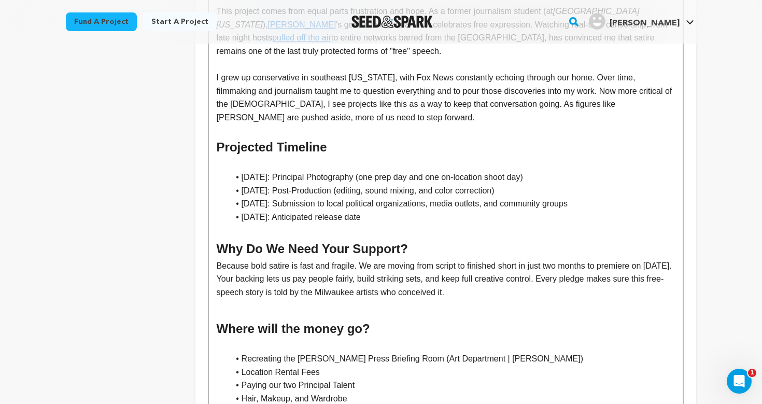
click at [267, 268] on p "Because bold satire is fast and fragile. We are moving from script to finished …" at bounding box center [446, 279] width 458 height 40
click at [218, 259] on p "Because bold satire is fast and fragile. We are moving from script to finished …" at bounding box center [446, 279] width 458 height 40
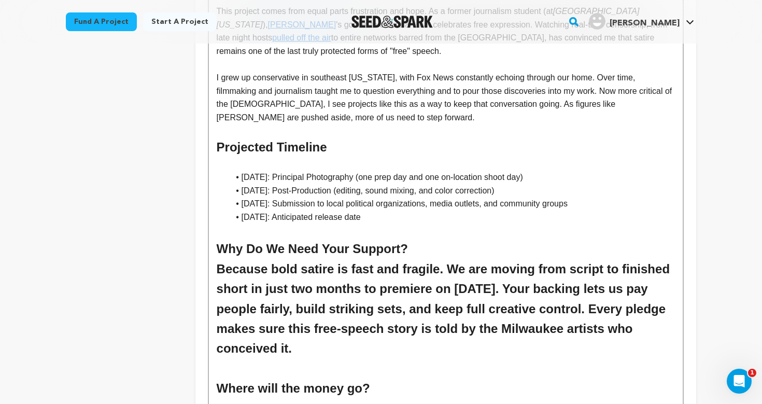
drag, startPoint x: 295, startPoint y: 335, endPoint x: 207, endPoint y: 258, distance: 116.8
click at [208, 258] on div "The "United" States of America is a sharp 2–4 minute film, inspired by The Onio…" at bounding box center [446, 77] width 476 height 921
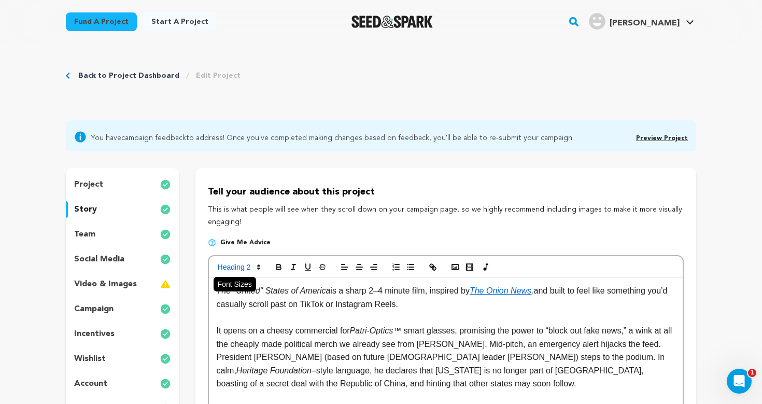
scroll to position [0, 0]
click at [249, 266] on span at bounding box center [238, 267] width 51 height 12
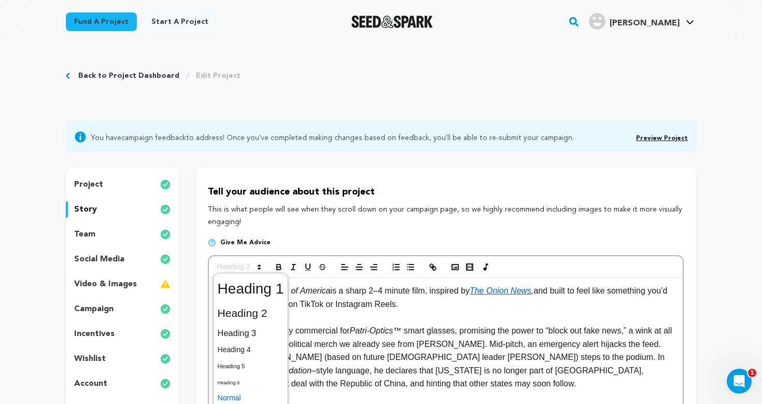
click at [243, 396] on span at bounding box center [251, 398] width 66 height 16
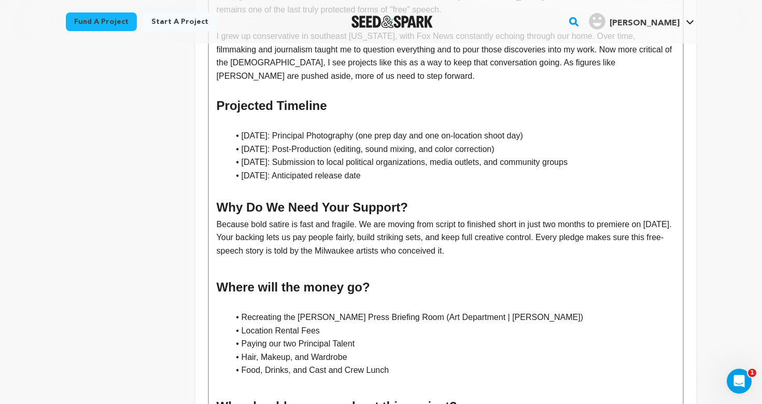
scroll to position [656, 0]
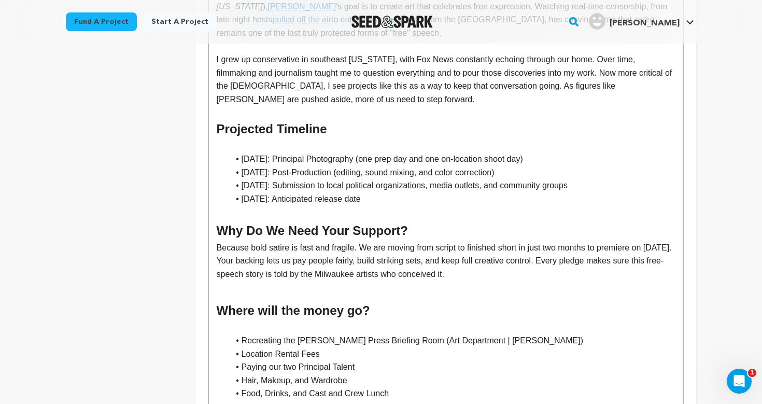
click at [279, 281] on h2 at bounding box center [446, 291] width 458 height 20
click at [217, 241] on p "Because bold satire is fast and fragile. We are moving from script to finished …" at bounding box center [446, 261] width 458 height 40
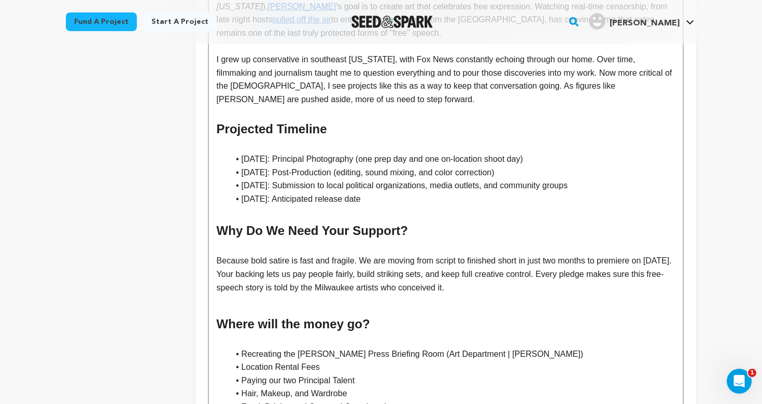
click at [282, 294] on h2 at bounding box center [446, 304] width 458 height 20
drag, startPoint x: 361, startPoint y: 247, endPoint x: 203, endPoint y: 243, distance: 158.7
click at [203, 243] on div "Tell your audience about this project This is what people will see when they sc…" at bounding box center [445, 17] width 501 height 1010
click at [385, 271] on p "We are moving from script to finished short in just two months to premiere on J…" at bounding box center [446, 274] width 458 height 40
click at [545, 254] on p "We are moving from script to finished short in just two months to premiere on J…" at bounding box center [446, 274] width 458 height 40
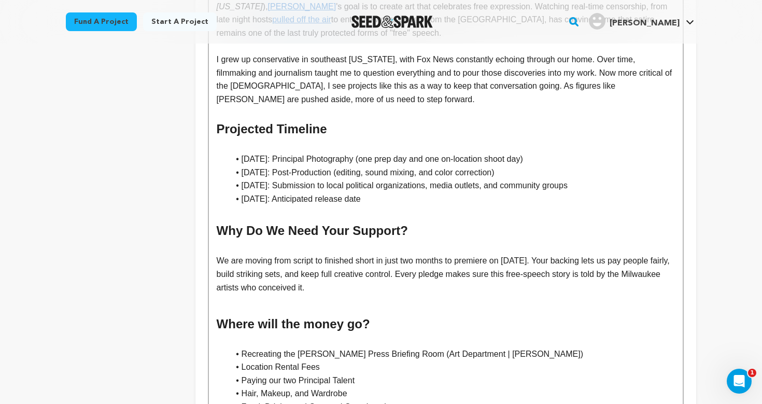
click at [262, 260] on p "We are moving from script to finished short in just two months to premiere on J…" at bounding box center [446, 274] width 458 height 40
click at [386, 271] on p "We are moving from script to finished short in just two months to premiere on J…" at bounding box center [446, 274] width 458 height 40
click at [310, 259] on p "We are moving from script to finished short in just two months to premiere on J…" at bounding box center [446, 274] width 458 height 40
click at [361, 261] on p "We are moving from script to finished short in just two months to premiere on J…" at bounding box center [446, 274] width 458 height 40
click at [425, 270] on p "We are moving from script to finished short in just two months to premiere on J…" at bounding box center [446, 274] width 458 height 40
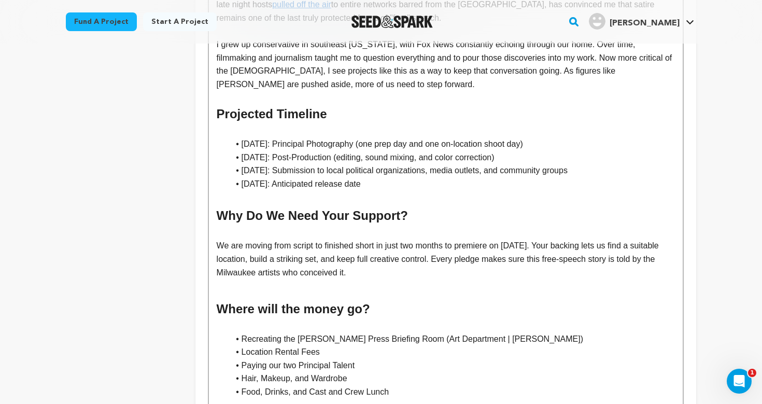
scroll to position [671, 0]
drag, startPoint x: 242, startPoint y: 257, endPoint x: 393, endPoint y: 270, distance: 151.4
click at [393, 270] on div "The "United" States of America is a sharp 2–4 minute film, inspired by The Onio…" at bounding box center [446, 32] width 474 height 851
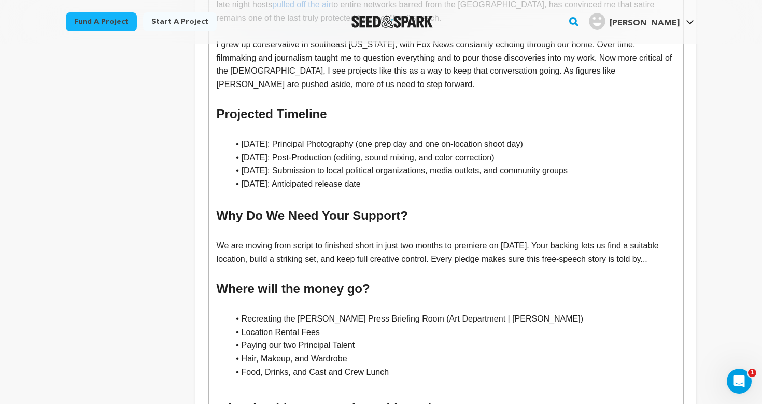
click at [341, 262] on p "We are moving from script to finished short in just two months to premiere on J…" at bounding box center [446, 252] width 458 height 26
drag, startPoint x: 281, startPoint y: 254, endPoint x: 212, endPoint y: 227, distance: 74.0
click at [212, 227] on div "The "United" States of America is a sharp 2–4 minute film, inspired by The Onio…" at bounding box center [446, 22] width 474 height 831
copy p "We are moving from script to finished short in just two months to premiere on J…"
click at [431, 244] on p "We are moving from script to finished short in just two months to premiere on J…" at bounding box center [446, 252] width 458 height 26
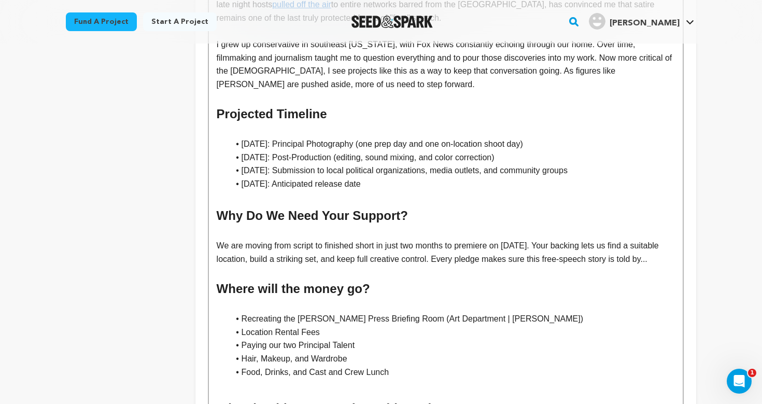
drag, startPoint x: 476, startPoint y: 244, endPoint x: 477, endPoint y: 260, distance: 15.6
click at [477, 260] on p "We are moving from script to finished short in just two months to premiere on J…" at bounding box center [446, 252] width 458 height 26
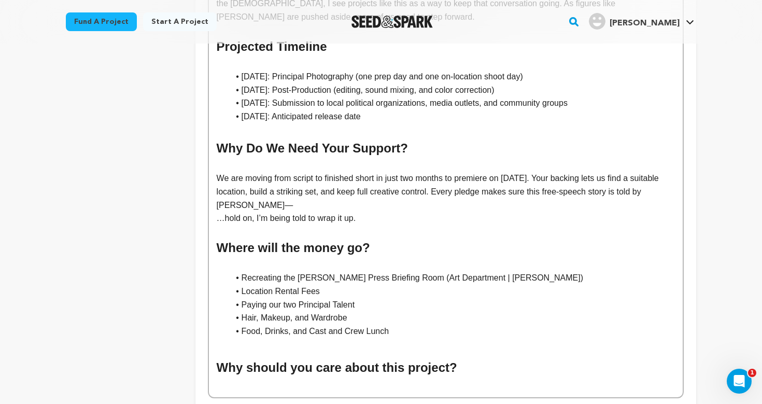
scroll to position [738, 0]
click at [218, 212] on p "…hold on, I’m being told to wrap it up." at bounding box center [446, 218] width 458 height 13
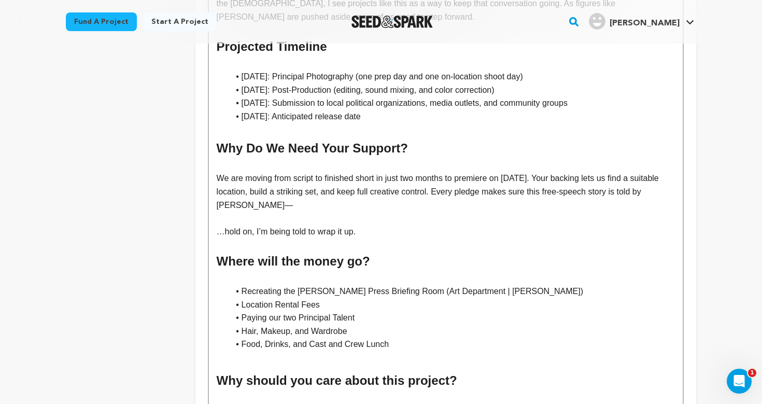
click at [231, 212] on p at bounding box center [446, 218] width 458 height 13
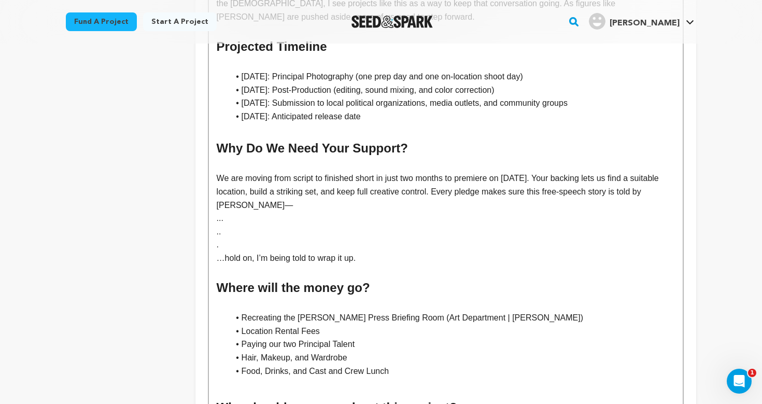
click at [254, 225] on p ".." at bounding box center [446, 231] width 458 height 13
click at [262, 238] on p "." at bounding box center [446, 244] width 458 height 13
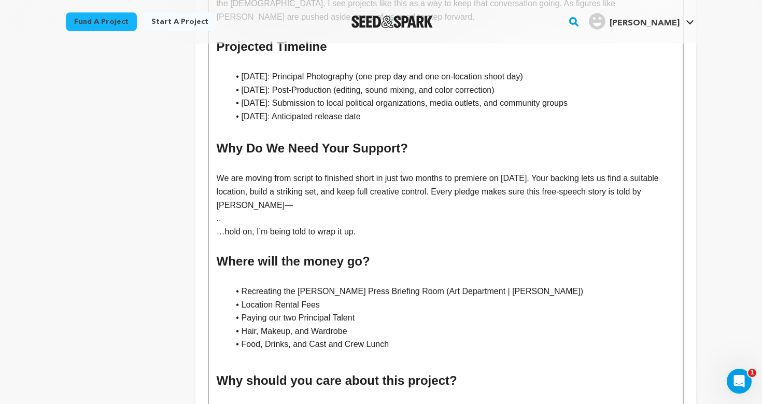
click at [292, 251] on h2 "Where will the money go?" at bounding box center [446, 261] width 458 height 20
click at [231, 212] on p ".." at bounding box center [446, 218] width 458 height 13
click at [349, 251] on h2 "Where will the money go?" at bounding box center [446, 261] width 458 height 20
click at [349, 238] on p at bounding box center [446, 244] width 458 height 13
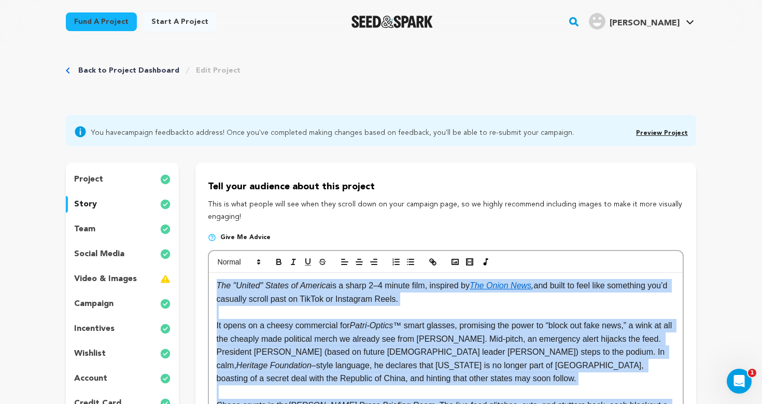
scroll to position [0, 0]
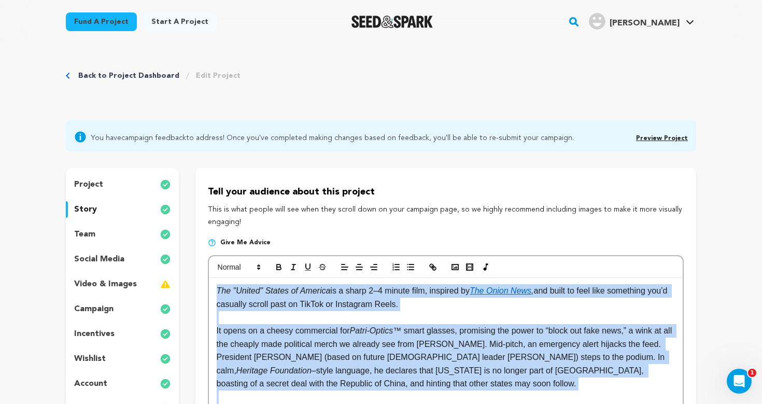
drag, startPoint x: 459, startPoint y: 354, endPoint x: 308, endPoint y: -33, distance: 414.9
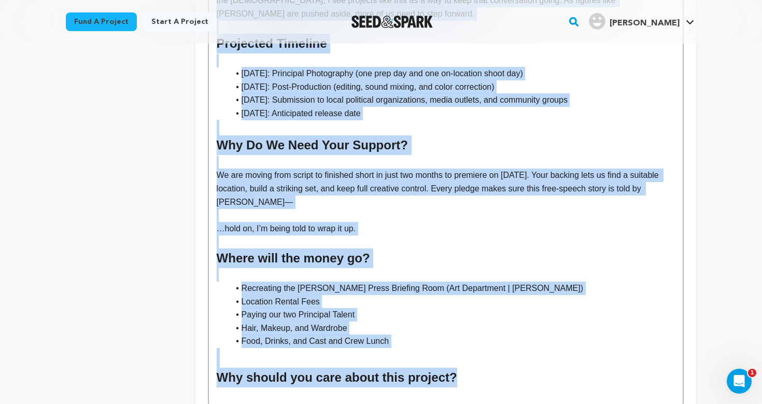
scroll to position [800, 0]
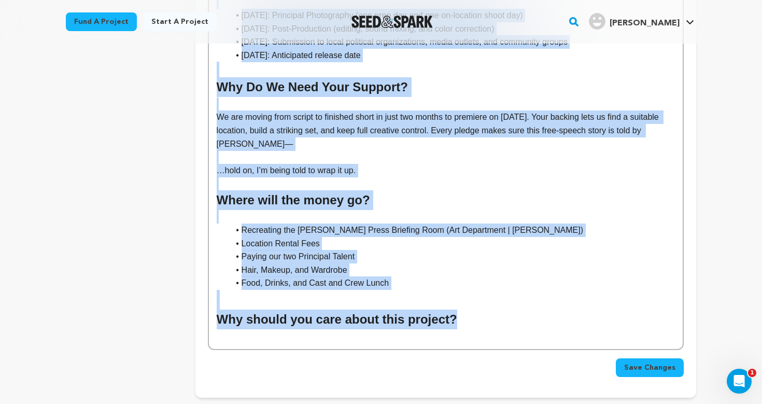
click at [366, 190] on h2 "Where will the money go?" at bounding box center [446, 200] width 458 height 20
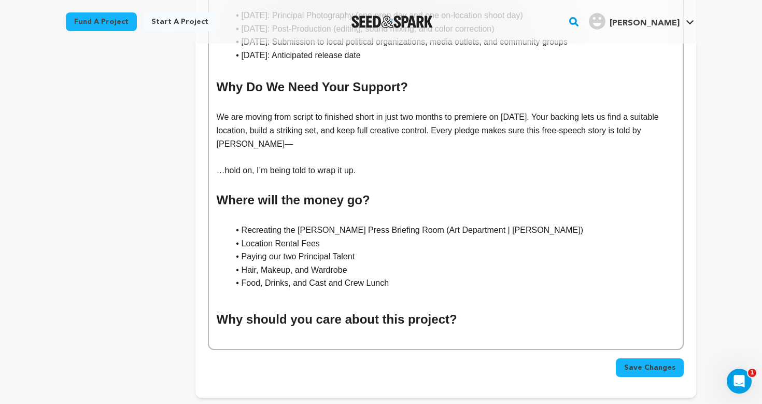
click at [380, 164] on p "…hold on, I’m being told to wrap it up." at bounding box center [446, 170] width 458 height 13
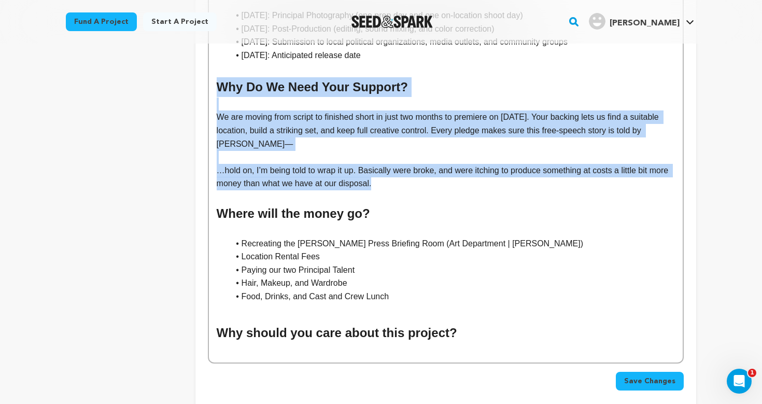
drag, startPoint x: 414, startPoint y: 171, endPoint x: 211, endPoint y: 74, distance: 225.4
copy div "Why Do We Need Your Support? We are moving from script to finished short in jus…"
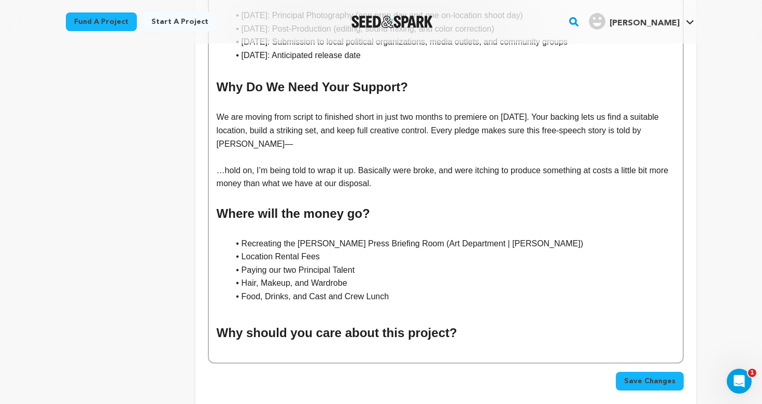
click at [360, 190] on p at bounding box center [446, 196] width 458 height 13
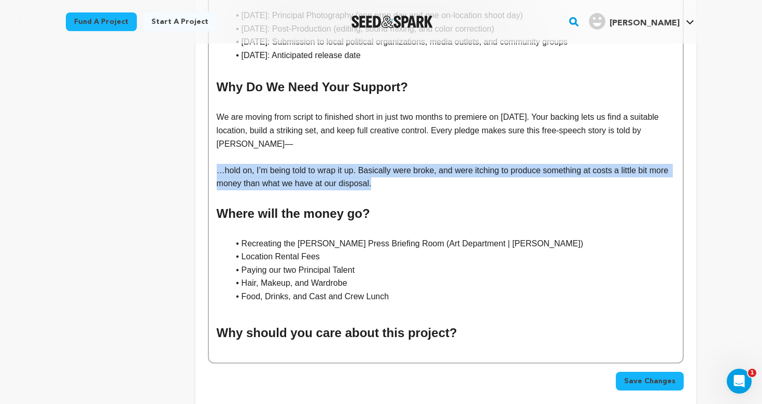
drag, startPoint x: 410, startPoint y: 171, endPoint x: 216, endPoint y: 148, distance: 195.2
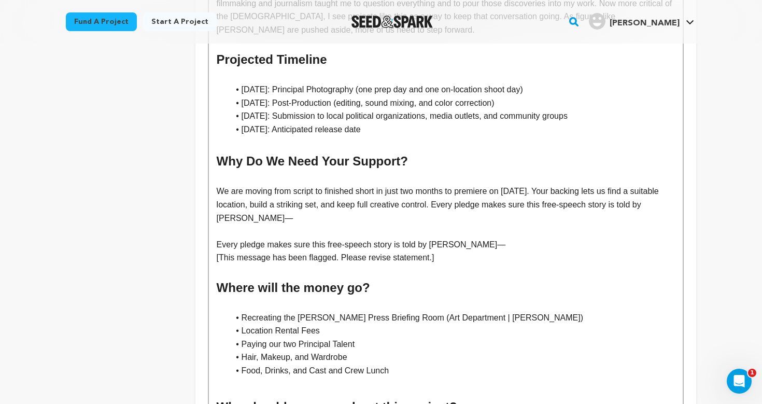
scroll to position [726, 0]
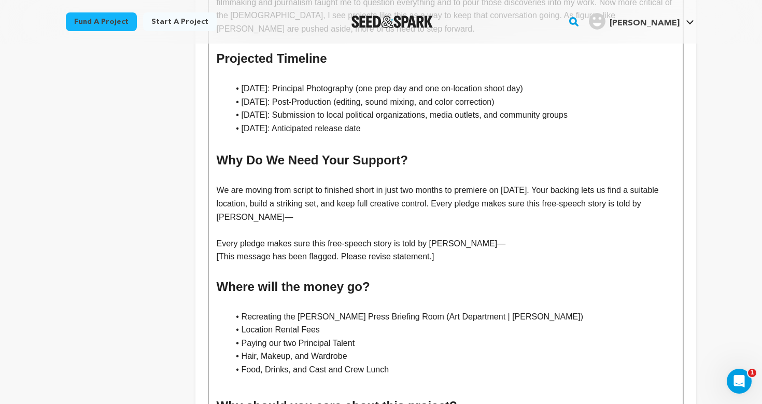
click at [218, 237] on p "Every pledge makes sure this free-speech story is told by peop—" at bounding box center [446, 243] width 458 height 13
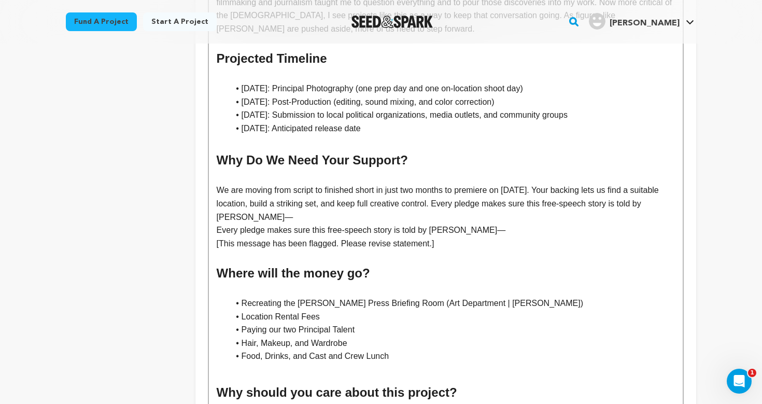
drag, startPoint x: 477, startPoint y: 188, endPoint x: 279, endPoint y: 198, distance: 198.3
click at [279, 198] on p "We are moving from script to finished short in just two months to premiere on J…" at bounding box center [446, 204] width 458 height 40
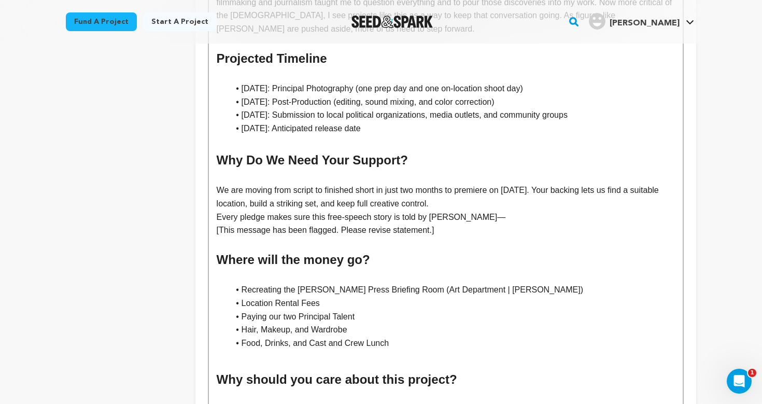
click at [218, 211] on p "Every pledge makes sure this free-speech story is told by peop—" at bounding box center [446, 217] width 458 height 13
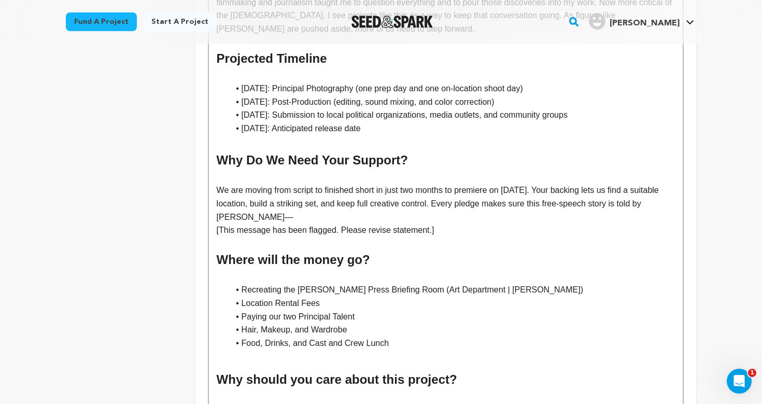
click at [285, 205] on p "We are moving from script to finished short in just two months to premiere on J…" at bounding box center [446, 204] width 458 height 40
click at [217, 223] on p "[This message has been flagged. Please revise statement.]" at bounding box center [446, 229] width 458 height 13
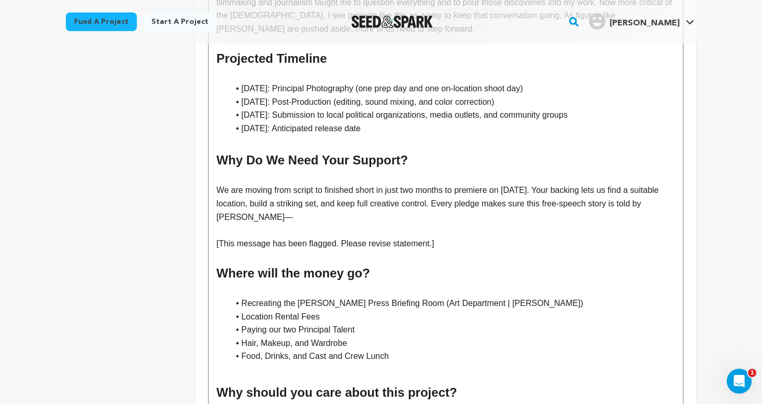
click at [371, 237] on p "[This message has been flagged. Please revise statement.]" at bounding box center [446, 243] width 458 height 13
click at [452, 237] on p "[This message has been flagged. Please revise statement.]" at bounding box center [446, 243] width 458 height 13
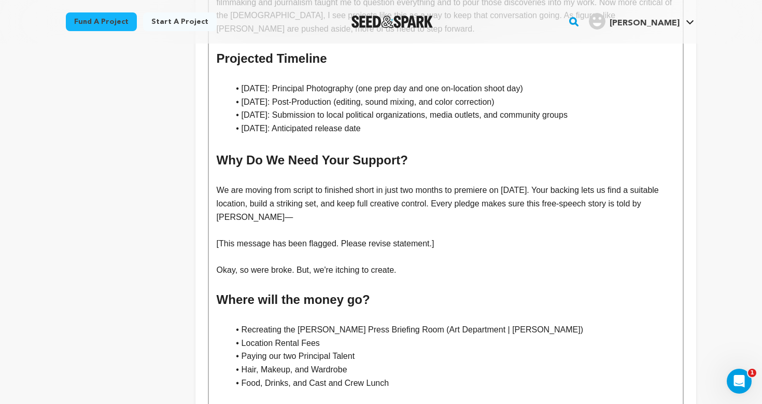
click at [261, 263] on p "Okay, so were broke. But, we're itching to create." at bounding box center [446, 269] width 458 height 13
click at [425, 263] on p "Okay, so we're broke. But, we're itching to create." at bounding box center [446, 269] width 458 height 13
drag, startPoint x: 268, startPoint y: 264, endPoint x: 216, endPoint y: 148, distance: 127.7
click at [216, 148] on div "The "United" States of America is a sharp 2–4 minute film, inspired by The Onio…" at bounding box center [446, -1] width 474 height 897
copy div "Why Do We Need Your Support? We are moving from script to finished short in jus…"
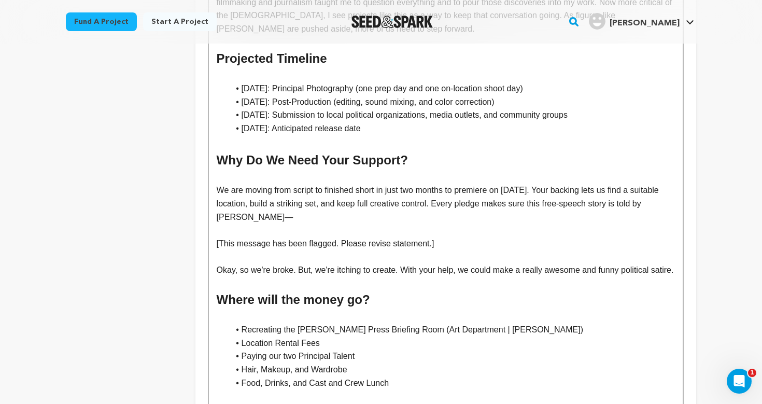
click at [283, 264] on p "Okay, so we're broke. But, we're itching to create. With your help, we could ma…" at bounding box center [446, 269] width 458 height 13
drag, startPoint x: 257, startPoint y: 265, endPoint x: 215, endPoint y: 256, distance: 42.5
click at [215, 256] on div "The "United" States of America is a sharp 2–4 minute film, inspired by The Onio…" at bounding box center [446, -1] width 474 height 897
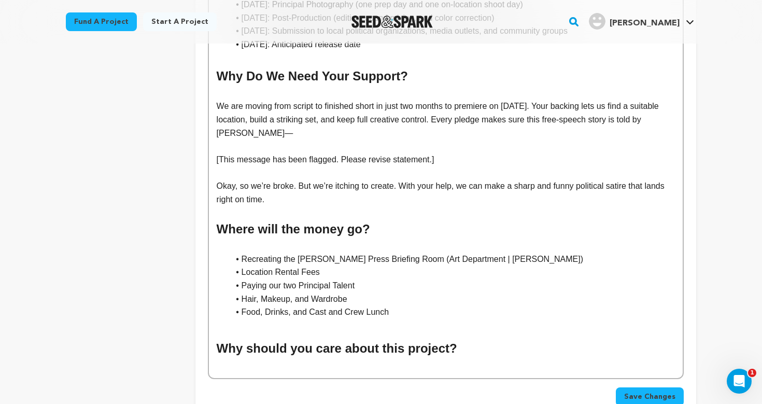
scroll to position [824, 0]
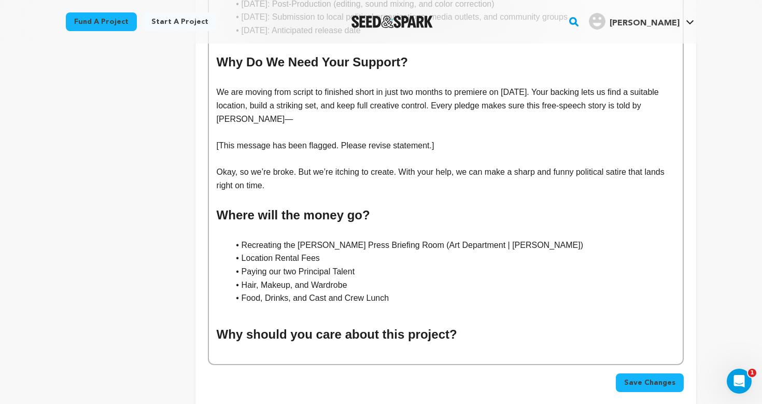
click at [396, 165] on p "Okay, so we’re broke. But we’re itching to create. With your help, we can make …" at bounding box center [446, 178] width 458 height 26
click at [398, 192] on p at bounding box center [446, 198] width 458 height 13
click at [384, 165] on p "Okay, so we’re broke. But we’re itching to create something. With your help, we…" at bounding box center [446, 178] width 458 height 26
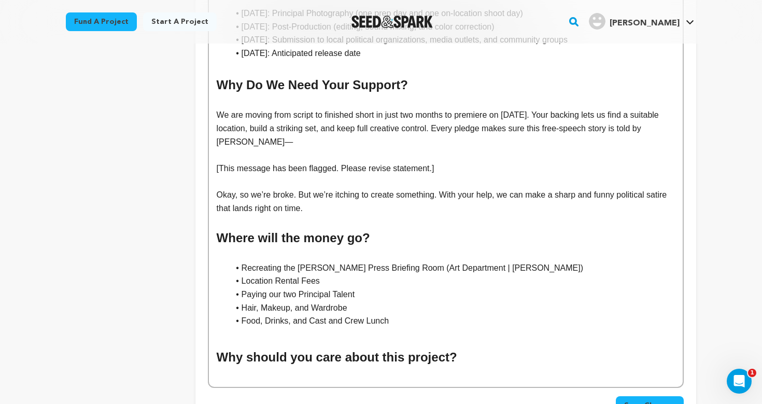
scroll to position [798, 0]
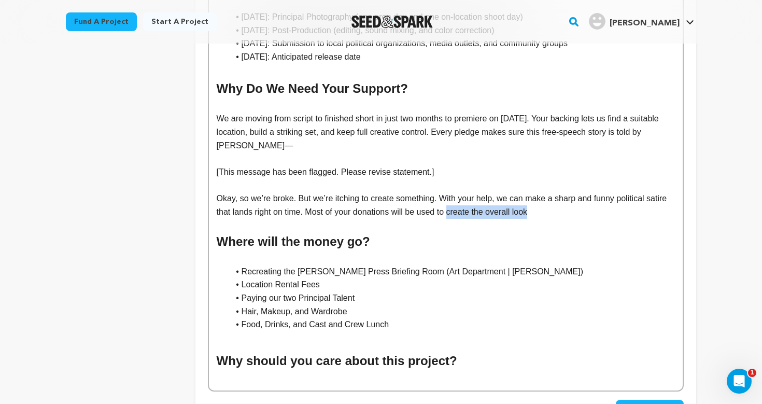
drag, startPoint x: 454, startPoint y: 197, endPoint x: 572, endPoint y: 197, distance: 118.2
click at [572, 197] on p "Okay, so we’re broke. But we’re itching to create something. With your help, we…" at bounding box center [446, 205] width 458 height 26
drag, startPoint x: 311, startPoint y: 195, endPoint x: 471, endPoint y: 200, distance: 160.3
click at [471, 199] on p "Okay, so we’re broke. But we’re itching to create something. With your help, we…" at bounding box center [446, 205] width 458 height 26
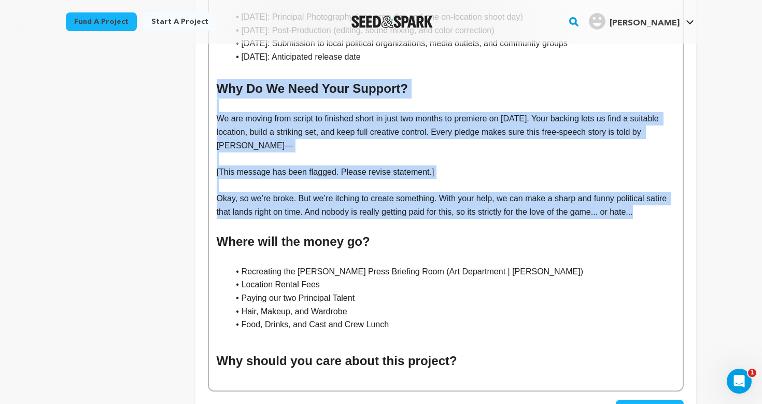
drag, startPoint x: 653, startPoint y: 197, endPoint x: 217, endPoint y: 78, distance: 452.6
copy div "Why Do We Need Your Support? We are moving from script to finished short in jus…"
click at [317, 192] on p "Okay, so we’re broke. But we’re itching to create something. With your help, we…" at bounding box center [446, 205] width 458 height 26
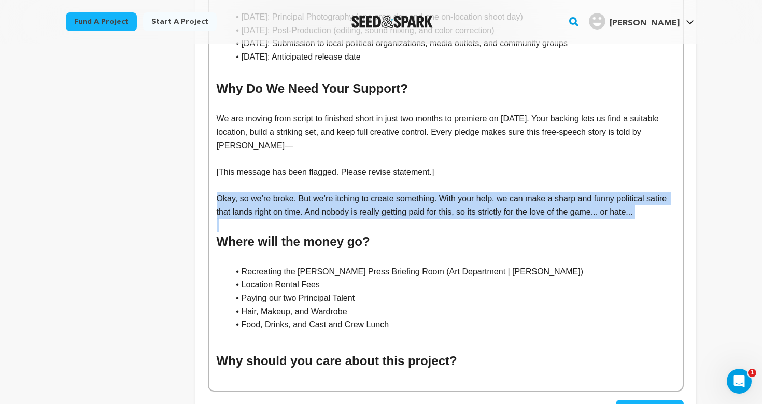
drag, startPoint x: 656, startPoint y: 202, endPoint x: 194, endPoint y: 185, distance: 462.8
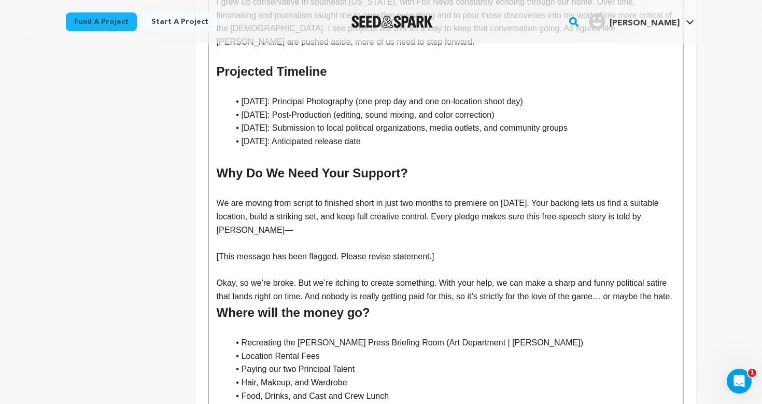
scroll to position [803, 0]
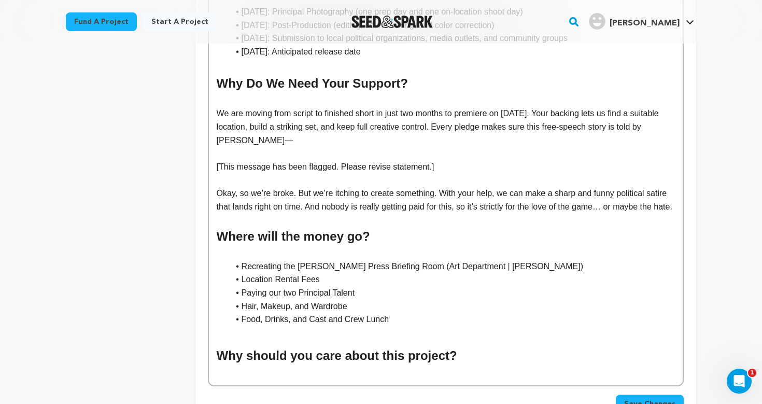
click at [316, 250] on p at bounding box center [446, 252] width 458 height 13
click at [263, 213] on p at bounding box center [446, 219] width 458 height 13
click at [274, 173] on p at bounding box center [446, 179] width 458 height 13
drag, startPoint x: 447, startPoint y: 154, endPoint x: 209, endPoint y: 151, distance: 237.5
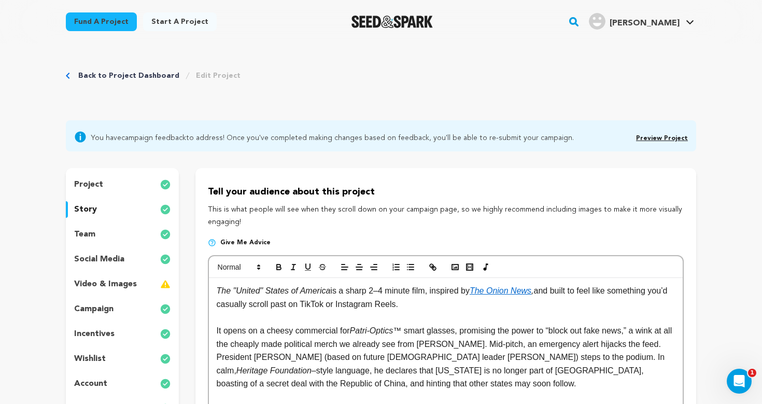
scroll to position [0, 0]
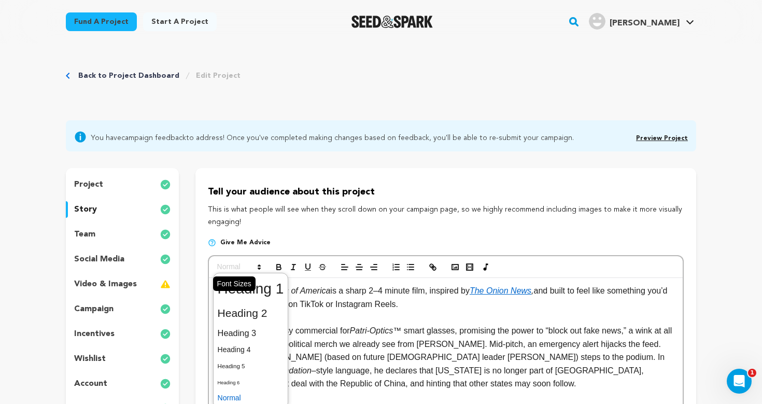
click at [242, 265] on span at bounding box center [238, 267] width 51 height 12
click at [239, 381] on span at bounding box center [251, 382] width 66 height 16
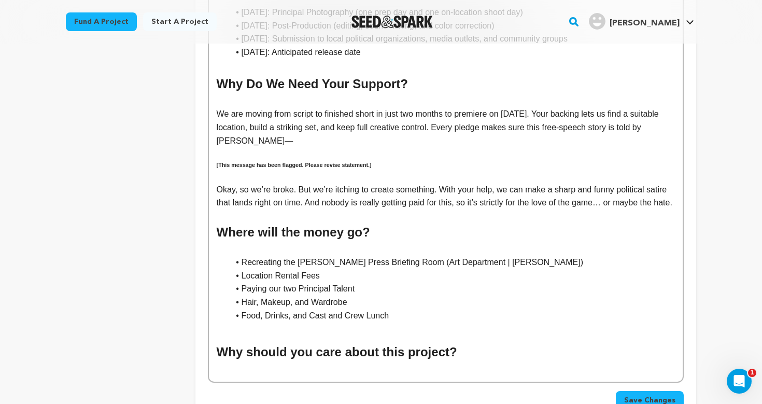
scroll to position [818, 0]
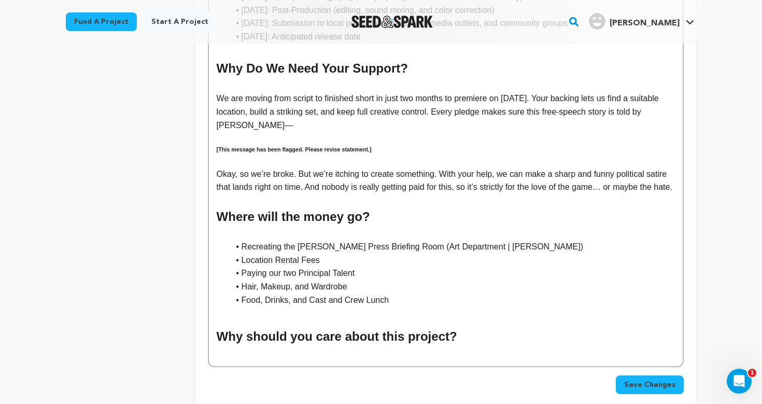
click at [353, 188] on p "Okay, so we’re broke. But we’re itching to create something. With your help, we…" at bounding box center [446, 180] width 458 height 26
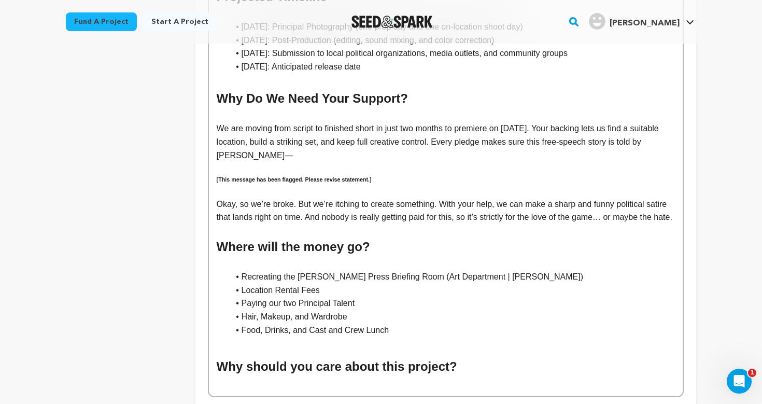
scroll to position [788, 0]
click at [381, 214] on p "Okay, so we’re broke. But we’re itching to create something. With your help, we…" at bounding box center [446, 211] width 458 height 26
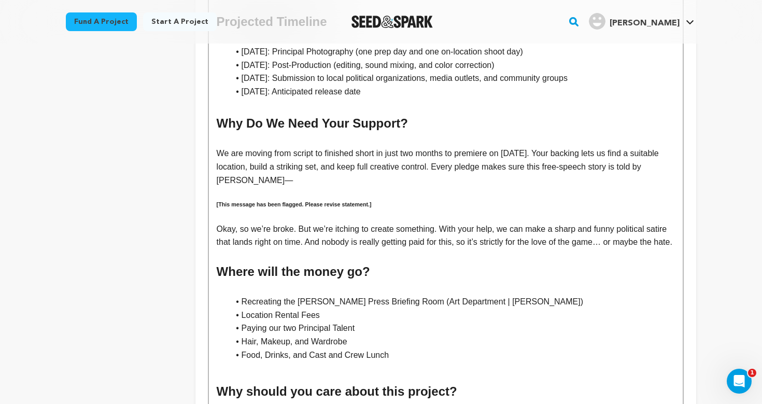
scroll to position [763, 0]
drag, startPoint x: 301, startPoint y: 166, endPoint x: 217, endPoint y: 141, distance: 87.4
click at [217, 147] on p "We are moving from script to finished short in just two months to premiere on J…" at bounding box center [446, 167] width 458 height 40
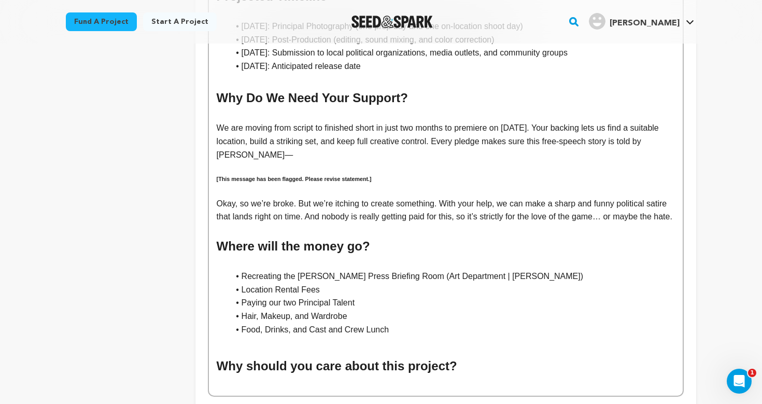
scroll to position [657, 0]
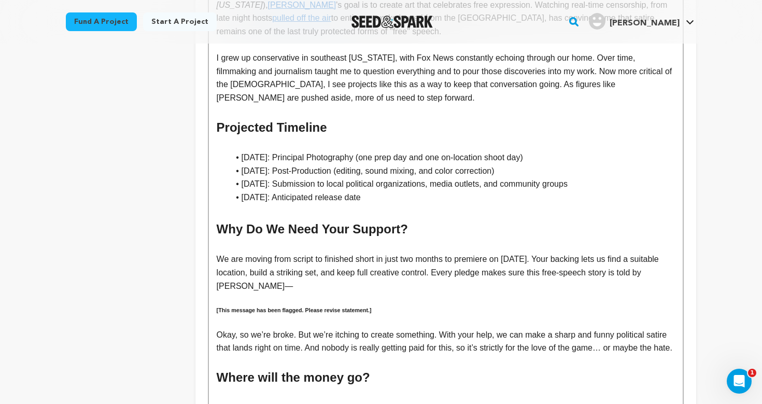
click at [282, 292] on p at bounding box center [446, 298] width 458 height 13
click at [294, 315] on p at bounding box center [446, 321] width 458 height 13
click at [293, 315] on p at bounding box center [446, 321] width 458 height 13
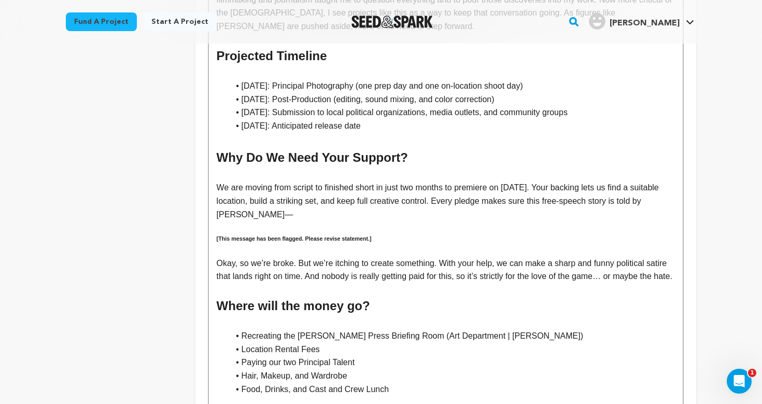
scroll to position [735, 0]
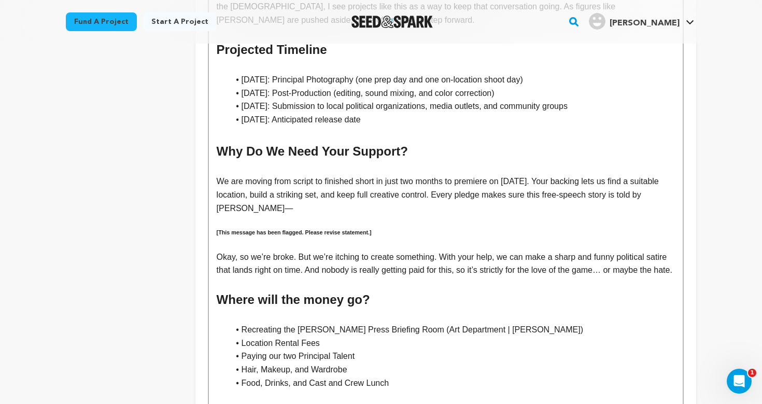
click at [282, 228] on h6 "[This message has been flagged. Please revise statement.]" at bounding box center [446, 232] width 458 height 9
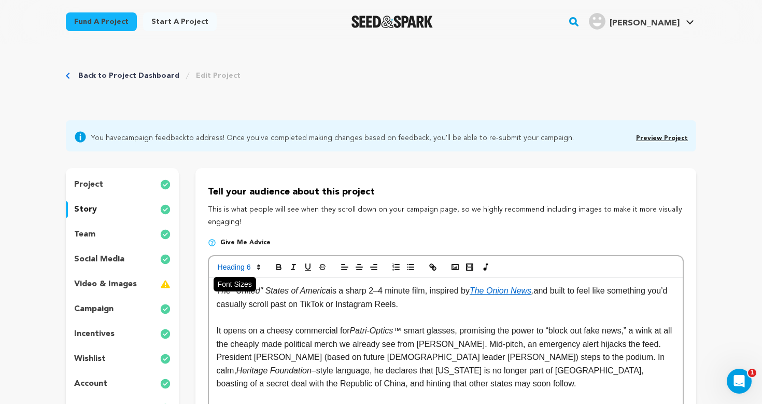
scroll to position [0, 0]
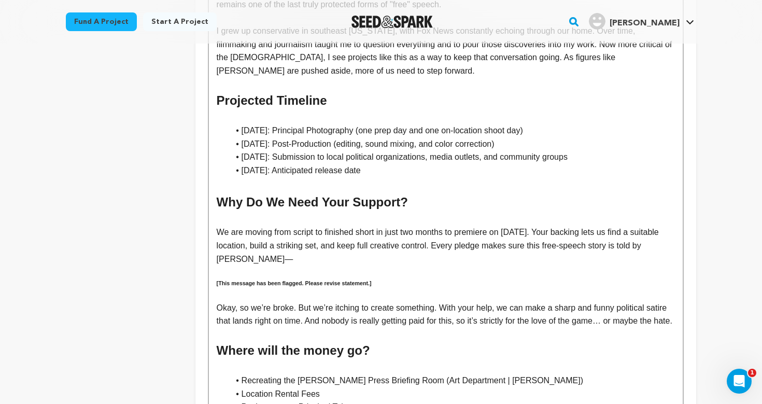
scroll to position [687, 0]
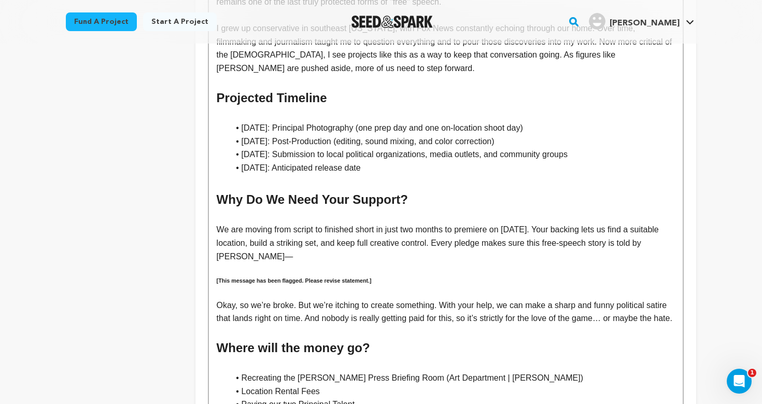
click at [270, 276] on h6 "[This message has been flagged. Please revise statement.]" at bounding box center [446, 280] width 458 height 9
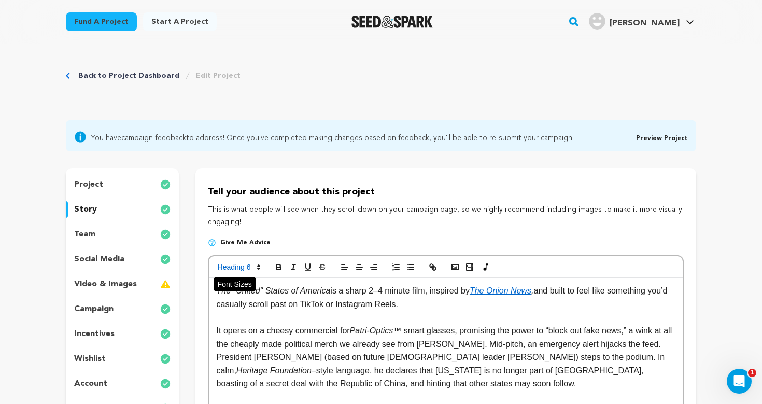
scroll to position [0, 0]
click at [251, 267] on span at bounding box center [238, 267] width 51 height 12
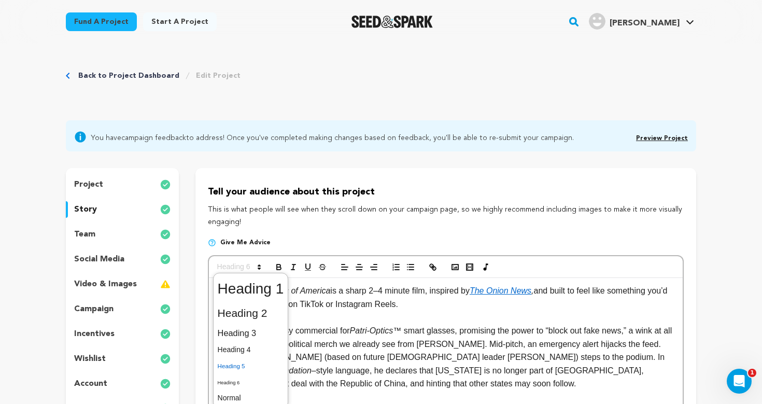
click at [237, 364] on span at bounding box center [251, 366] width 66 height 16
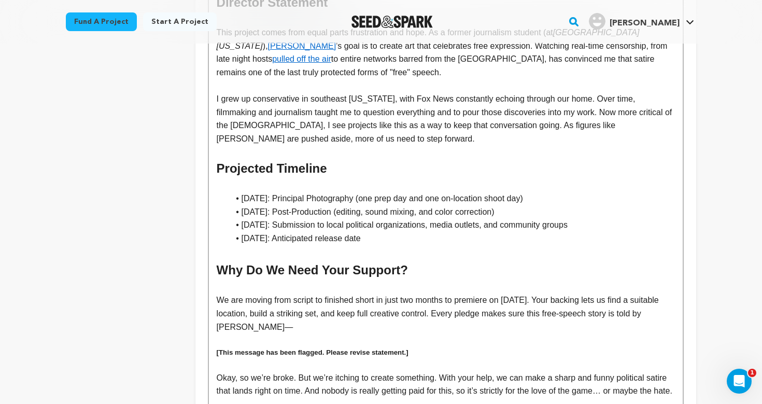
click at [294, 300] on p "We are moving from script to finished short in just two months to premiere on J…" at bounding box center [446, 313] width 458 height 40
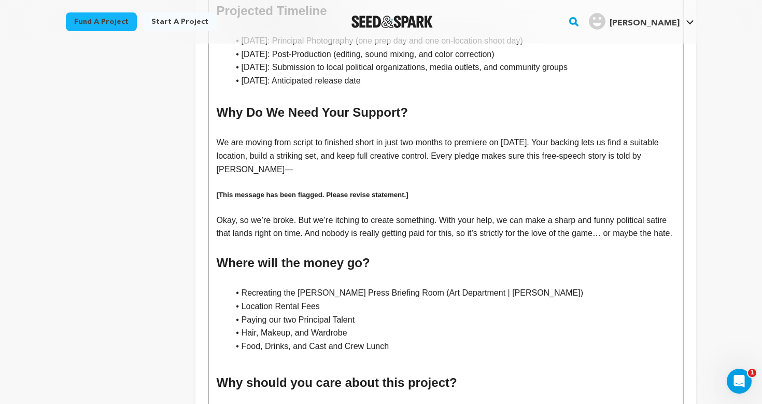
scroll to position [839, 0]
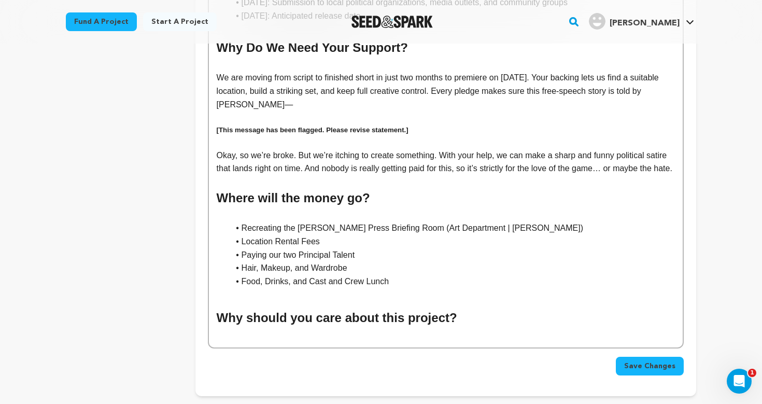
click at [334, 261] on li "Hair, Makeup, and Wardrobe" at bounding box center [452, 267] width 446 height 13
click at [326, 161] on p "Okay, so we’re broke. But we’re itching to create something. With your help, we…" at bounding box center [446, 162] width 458 height 26
click at [248, 91] on p "We are moving from script to finished short in just two months to premiere on J…" at bounding box center [446, 91] width 458 height 40
click at [263, 152] on p "Okay, so we’re broke. But we’re itching to create something. With your help, we…" at bounding box center [446, 162] width 458 height 26
click at [268, 165] on p "Okay, so we’re broke. But we’re itching to create something. With your help, we…" at bounding box center [446, 162] width 458 height 26
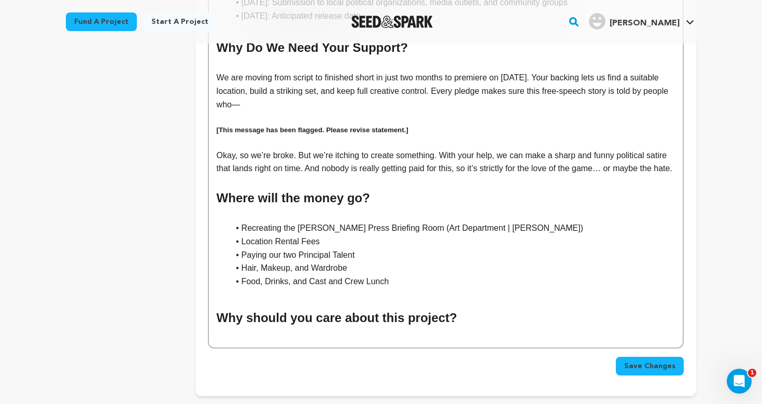
click at [274, 171] on p "Okay, so we’re broke. But we’re itching to create something. With your help, we…" at bounding box center [446, 162] width 458 height 26
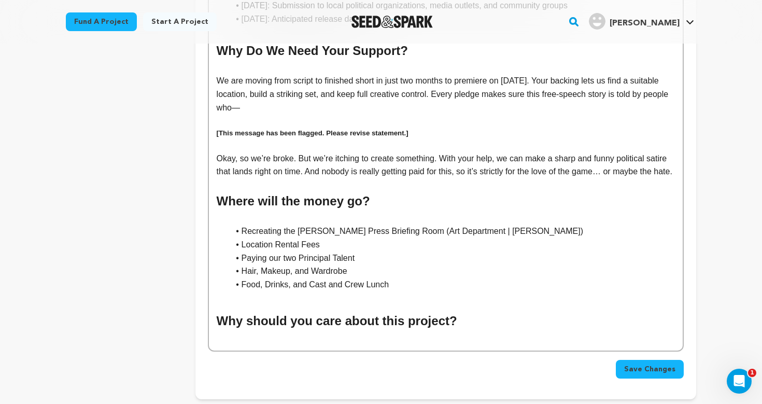
scroll to position [820, 0]
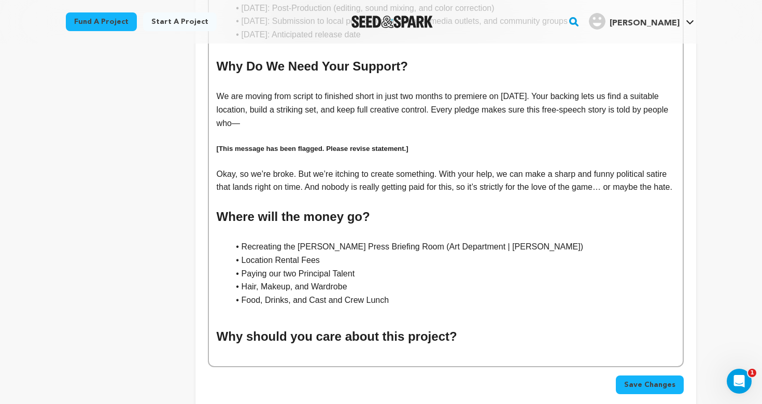
click at [273, 167] on p "Okay, so we’re broke. But we’re itching to create something. With your help, we…" at bounding box center [446, 180] width 458 height 26
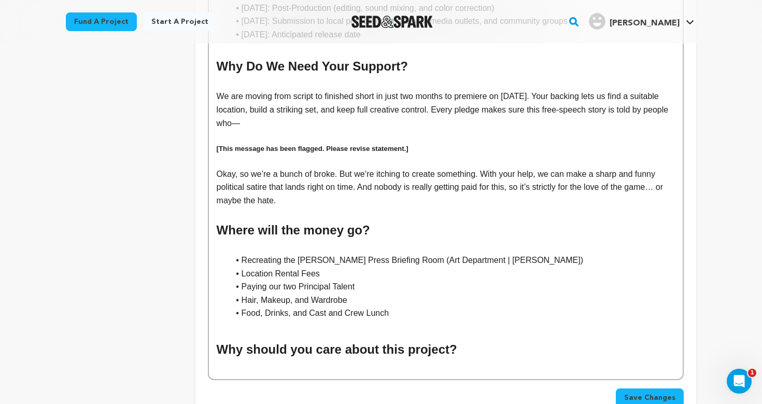
click at [335, 167] on p "Okay, so we’re a bunch of broke. But we’re itching to create something. With yo…" at bounding box center [446, 187] width 458 height 40
click at [377, 188] on p "Okay, so we’re a bunch of broke artists. But we’re itching to create something.…" at bounding box center [446, 187] width 458 height 40
click at [438, 189] on p "Okay, so we’re a bunch of broke artists. But we’re itching to create something.…" at bounding box center [446, 187] width 458 height 40
click at [635, 393] on span "Save Changes" at bounding box center [649, 398] width 51 height 10
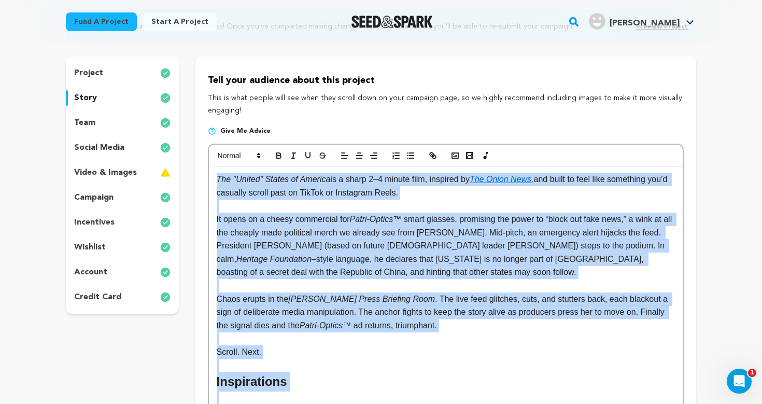
scroll to position [0, 0]
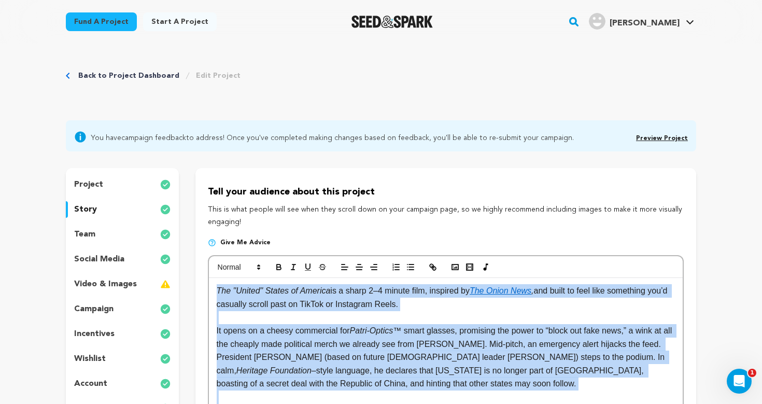
drag, startPoint x: 463, startPoint y: 247, endPoint x: 365, endPoint y: -46, distance: 309.2
copy div "The "United" States of America is a sharp 2–4 minute film, inspired by The Onio…"
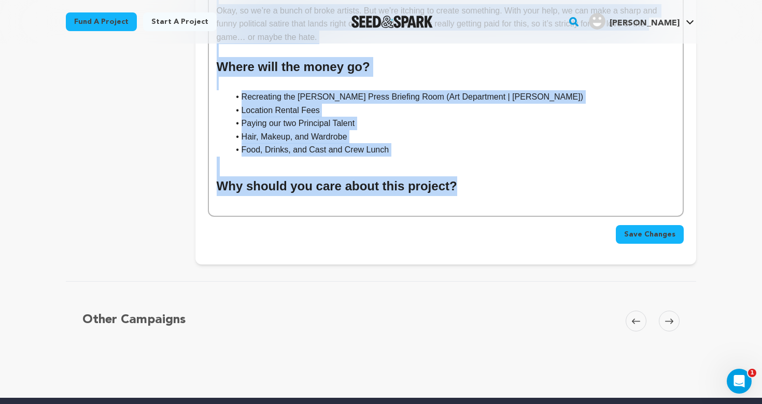
scroll to position [950, 0]
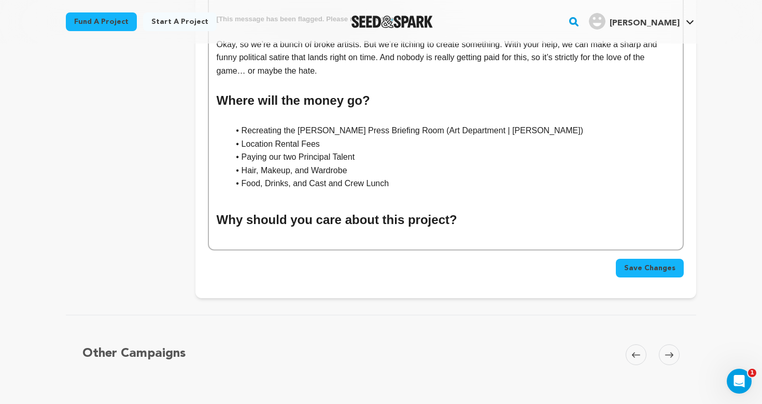
click at [463, 230] on p at bounding box center [446, 236] width 458 height 13
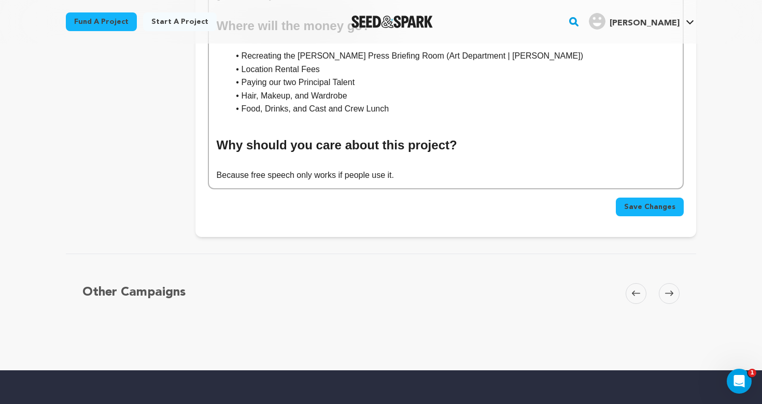
scroll to position [1021, 0]
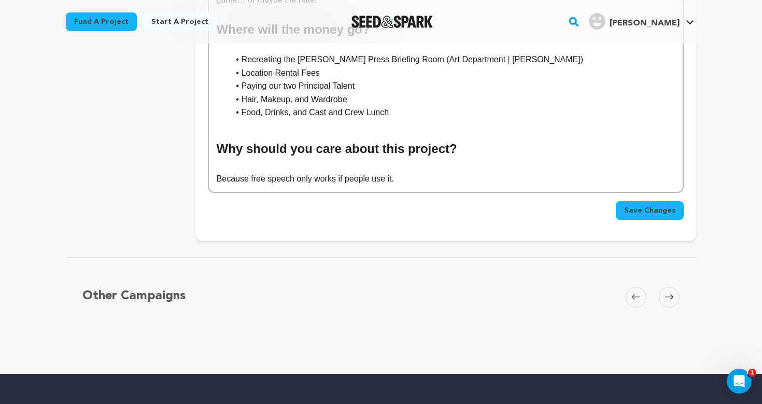
click at [351, 172] on p "Because free speech only works if people use it." at bounding box center [446, 178] width 458 height 13
copy p "Because free speech only works if people use it."
click at [345, 172] on p "Because free speech only works if people use it." at bounding box center [446, 178] width 458 height 13
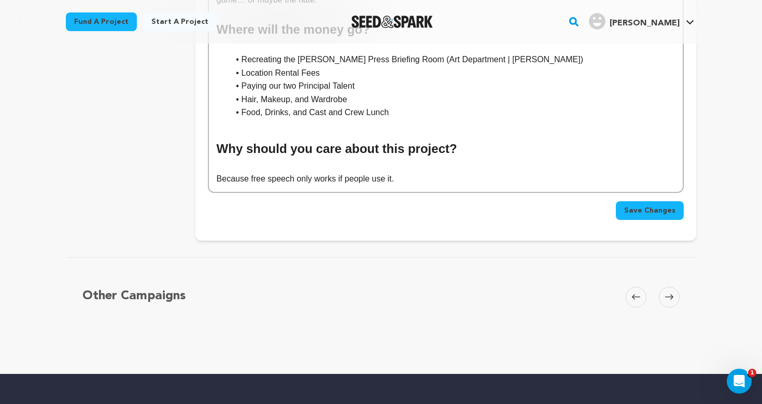
click at [405, 172] on p "Because free speech only works if people use it." at bounding box center [446, 178] width 458 height 13
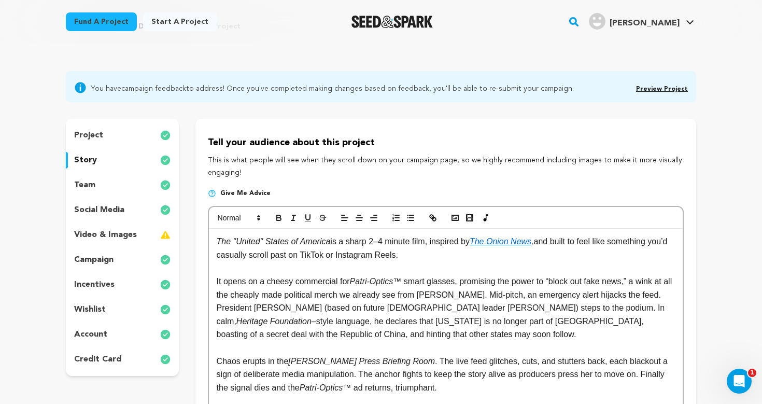
scroll to position [0, 0]
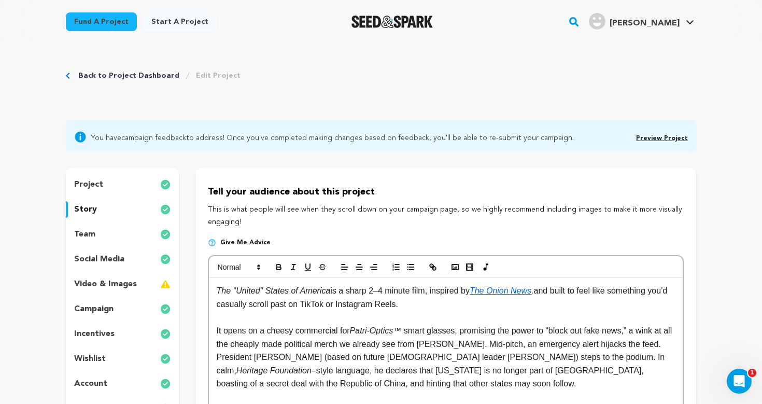
drag, startPoint x: 410, startPoint y: 285, endPoint x: 343, endPoint y: -33, distance: 324.8
copy div "The "United" States of America is a sharp 2–4 minute film, inspired by The Onio…"
click at [558, 244] on p "Give me advice" at bounding box center [446, 247] width 476 height 17
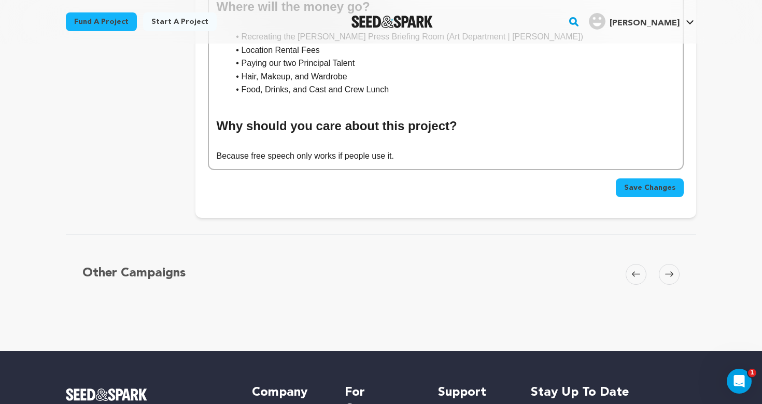
scroll to position [1110, 0]
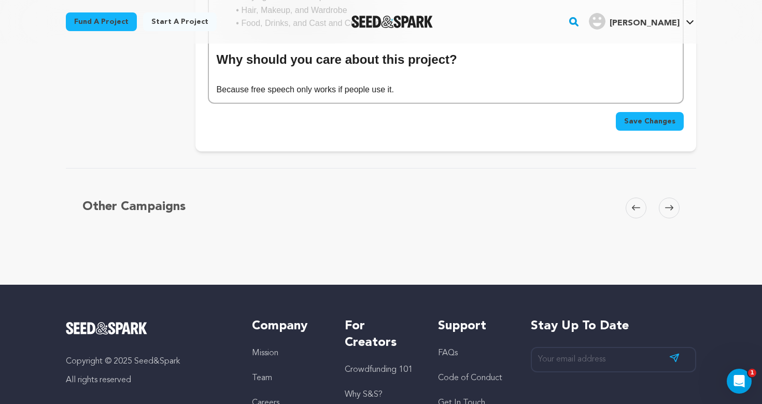
click at [657, 116] on span "Save Changes" at bounding box center [649, 121] width 51 height 10
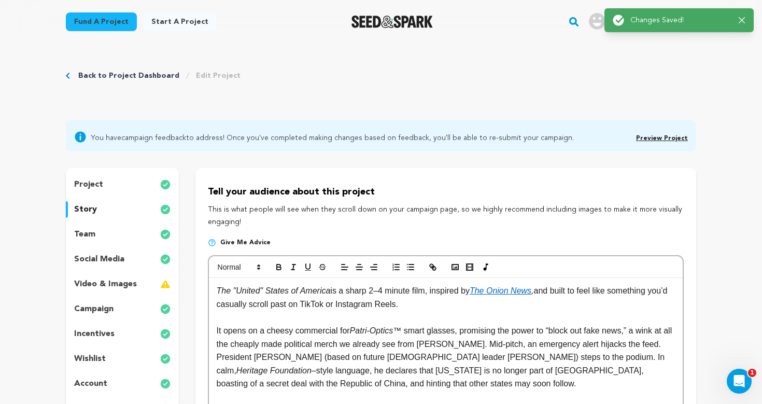
scroll to position [0, 0]
click at [676, 135] on link "Preview Project" at bounding box center [662, 138] width 52 height 6
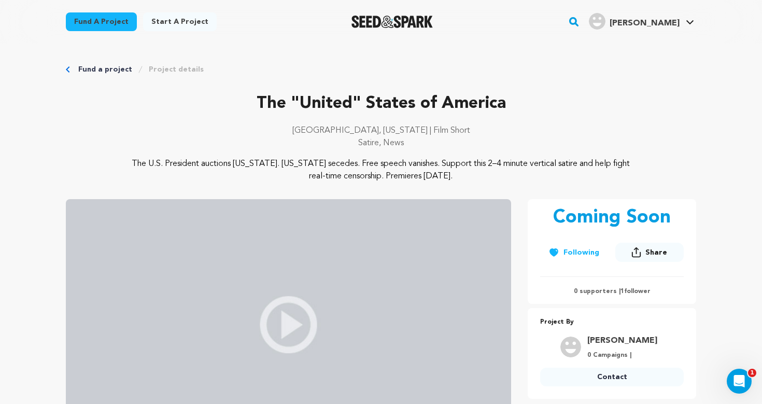
click at [163, 69] on link "Project details" at bounding box center [176, 69] width 55 height 10
click at [172, 66] on link "Project details" at bounding box center [176, 69] width 55 height 10
click at [67, 68] on icon "Breadcrumb" at bounding box center [68, 69] width 4 height 6
click at [657, 48] on link "My Projects" at bounding box center [659, 45] width 116 height 23
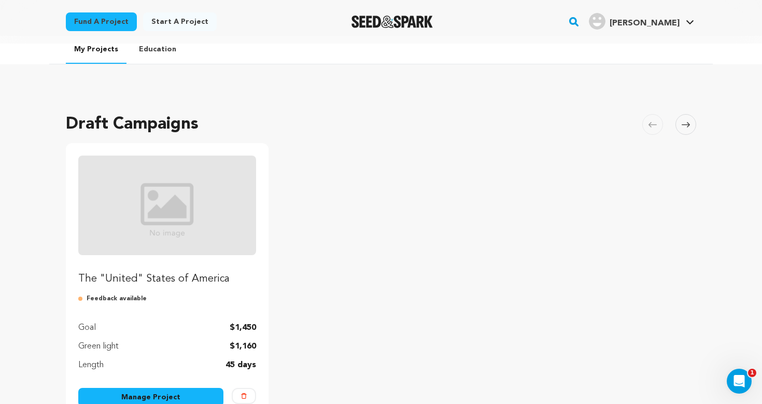
scroll to position [171, 0]
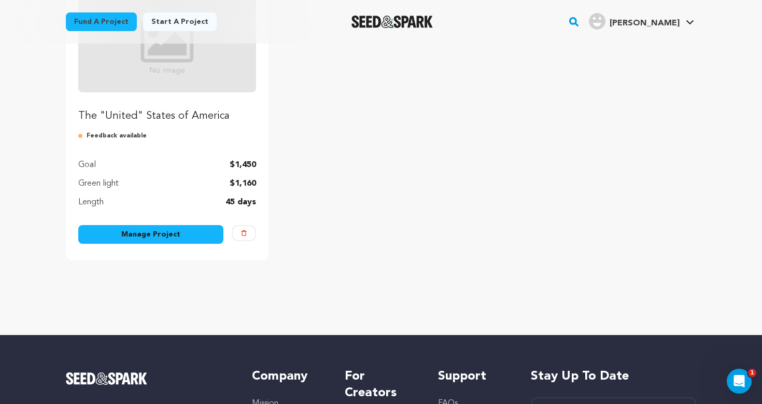
click at [181, 235] on link "Manage Project" at bounding box center [150, 234] width 145 height 19
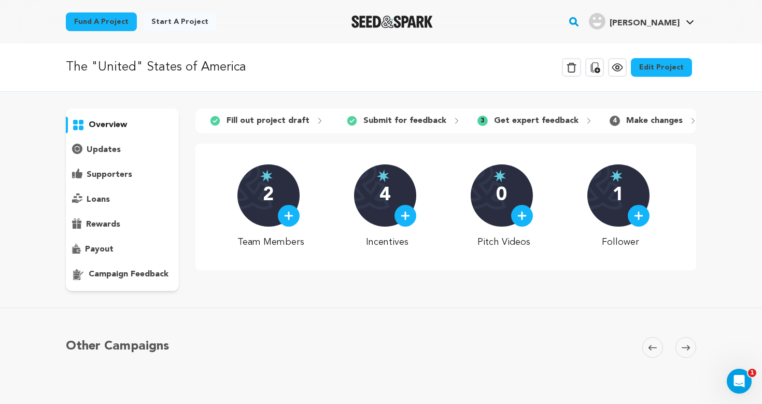
click at [664, 65] on link "Edit Project" at bounding box center [661, 67] width 61 height 19
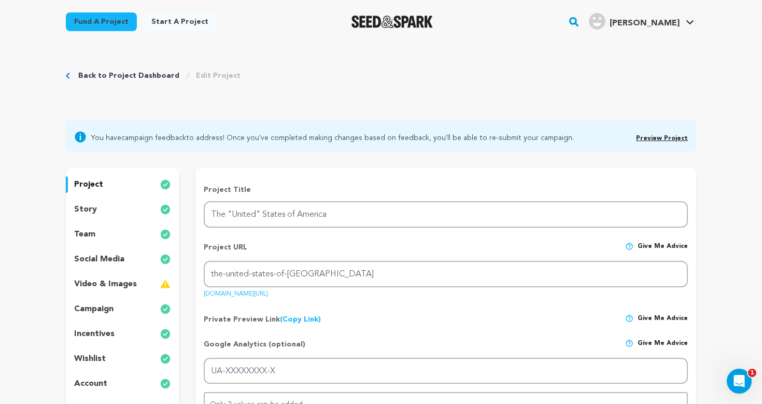
click at [106, 329] on p "incentives" at bounding box center [94, 334] width 40 height 12
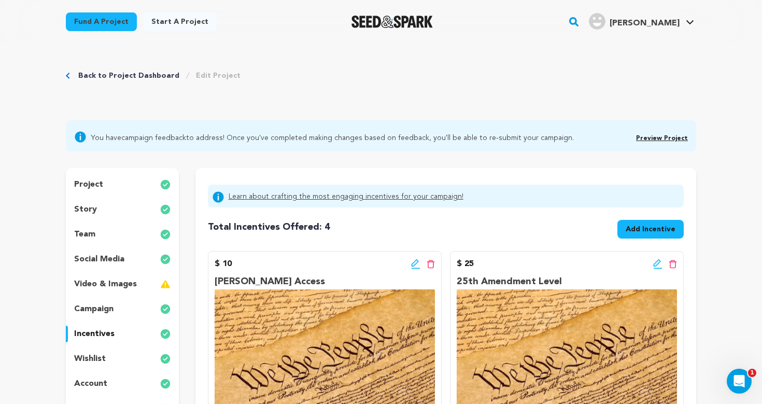
scroll to position [181, 0]
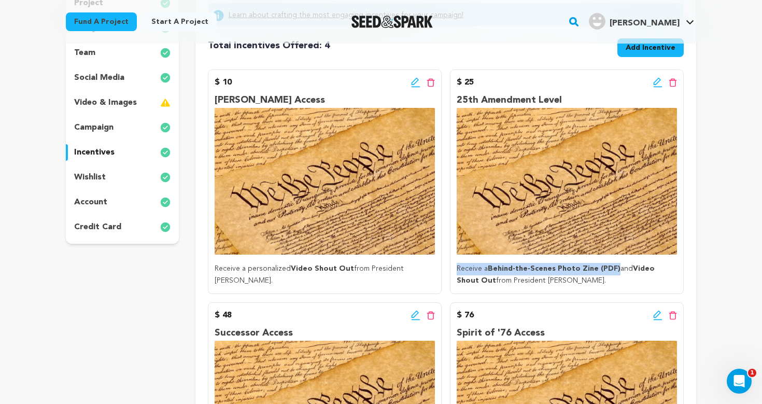
drag, startPoint x: 613, startPoint y: 269, endPoint x: 456, endPoint y: 268, distance: 157.1
click at [456, 268] on div "$ 25 Edit incentive button Delete incentive button 25th Amendment Level Receive…" at bounding box center [567, 181] width 234 height 225
copy p "Receive a Behind-the-Scenes Photo Zine (PDF)"
click at [415, 85] on icon at bounding box center [415, 82] width 9 height 10
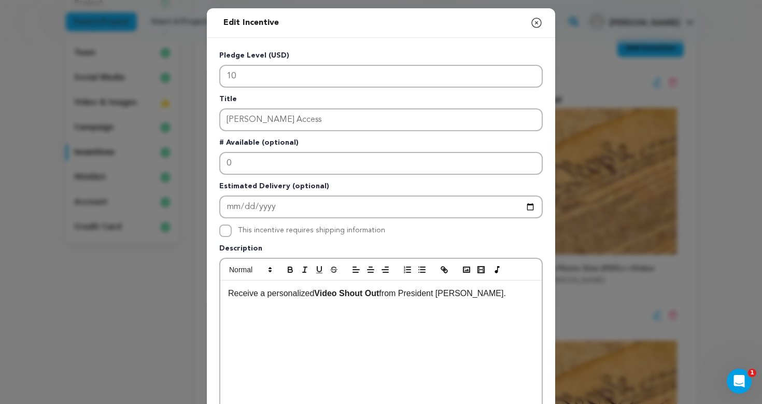
click at [349, 296] on strong "Video Shout Out" at bounding box center [346, 293] width 65 height 9
click at [426, 295] on p "Receive a Behind-the-Scenes Photo Zine (PDF) with photos and interviews from" at bounding box center [381, 293] width 306 height 13
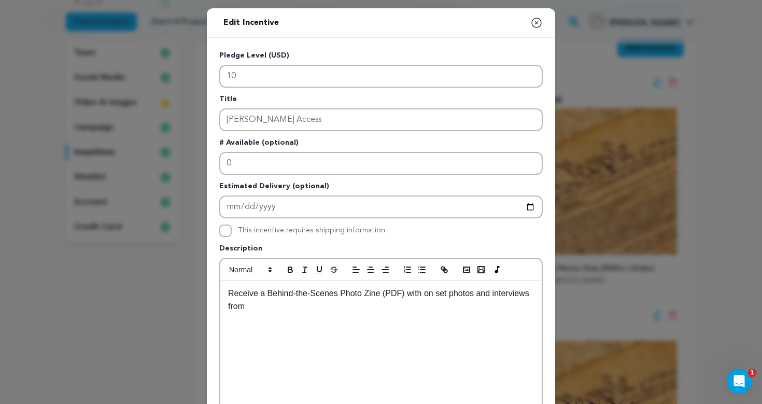
click at [366, 312] on p "Receive a Behind-the-Scenes Photo Zine (PDF) with on set photos and interviews …" at bounding box center [381, 300] width 306 height 26
click at [408, 295] on p "Receive a Behind-the-Scenes Photo Zine (PDF) with on set photos and interviews." at bounding box center [381, 293] width 306 height 13
click at [390, 300] on p "Receive a Behind-the-Scenes Photo Zine (PDF), with on set photos and interviews." at bounding box center [381, 293] width 306 height 13
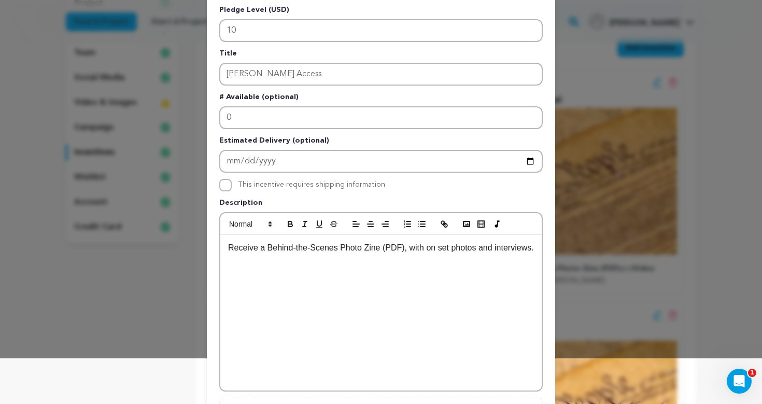
scroll to position [48, 0]
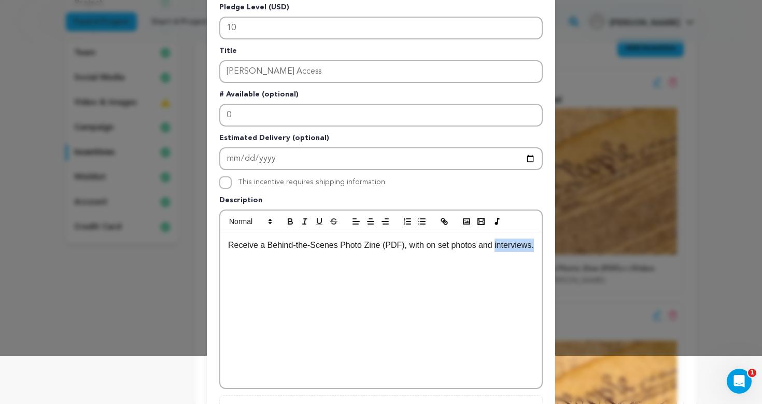
drag, startPoint x: 283, startPoint y: 265, endPoint x: 222, endPoint y: 250, distance: 62.5
click at [222, 250] on div "Receive a Behind-the-Scenes Photo Zine (PDF), with on set photos and interviews." at bounding box center [380, 310] width 321 height 156
click at [272, 252] on p "Receive a Behind-the-Scenes Photo Zine (PDF), with on set photos and interviews." at bounding box center [381, 245] width 306 height 13
drag, startPoint x: 274, startPoint y: 260, endPoint x: 224, endPoint y: 242, distance: 53.3
click at [224, 242] on div "Receive a Behind-the-Scenes Photo Zine (PDF), with on set photos and interviews." at bounding box center [380, 310] width 321 height 156
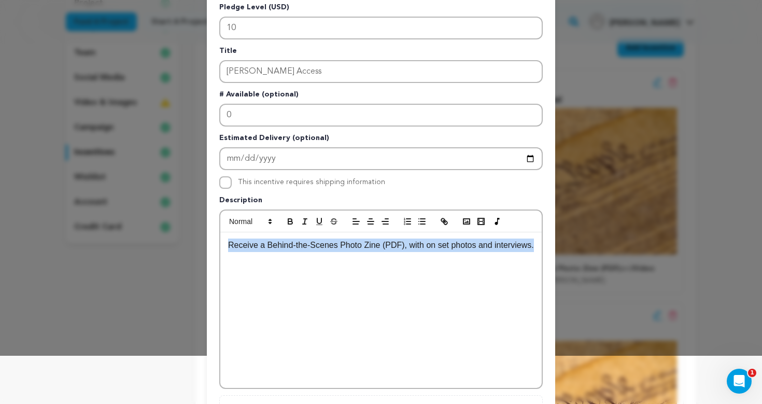
copy p "Receive a Behind-the-Scenes Photo Zine (PDF), with on set photos and interviews."
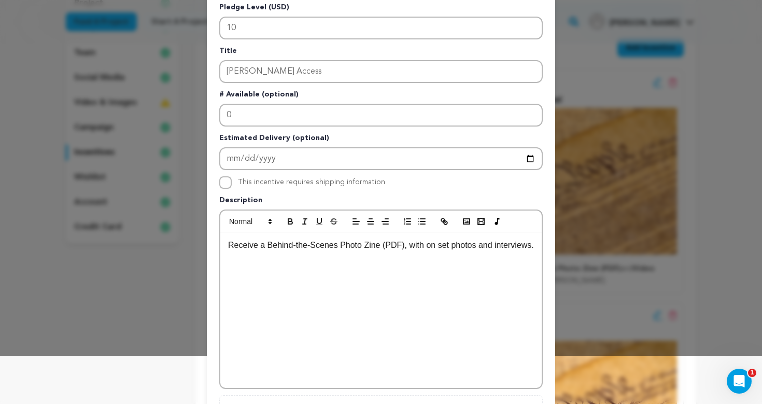
scroll to position [10, 1]
drag, startPoint x: 267, startPoint y: 245, endPoint x: 383, endPoint y: 247, distance: 115.6
click at [383, 247] on p "Receive a Behind-the-Scenes Photo Zine (PDF) with on-set photos and interviews." at bounding box center [381, 245] width 306 height 13
click at [289, 222] on icon "button" at bounding box center [290, 222] width 4 height 3
click at [295, 260] on p "Receive a Behind-the-Scenes Photo Zine (PDF) with on-set photos and interviews." at bounding box center [381, 252] width 306 height 26
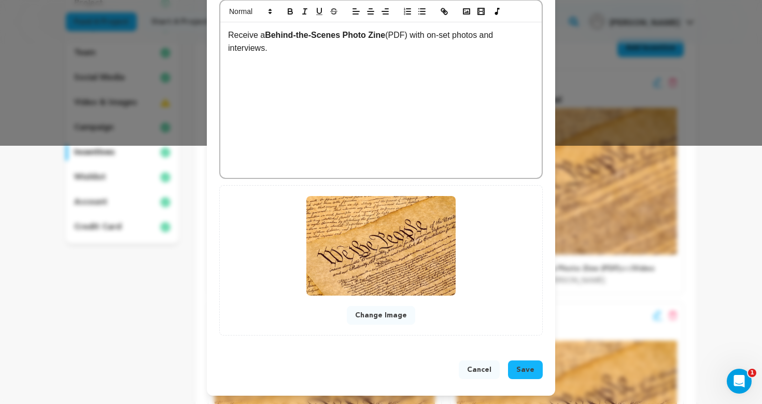
click at [527, 365] on span "Save" at bounding box center [525, 370] width 18 height 10
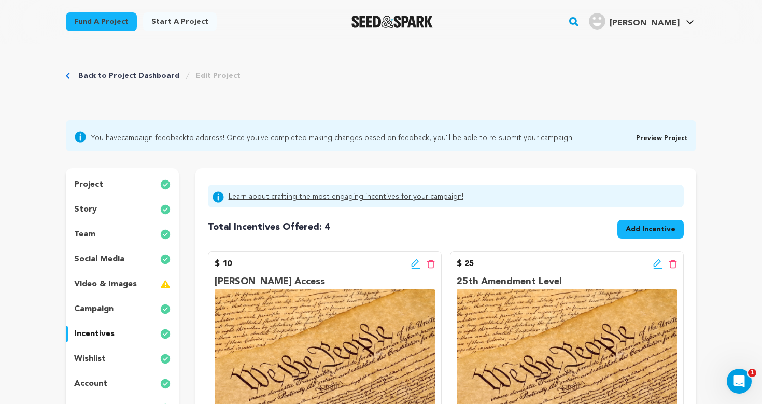
scroll to position [0, 0]
click at [100, 234] on div "team" at bounding box center [122, 234] width 113 height 17
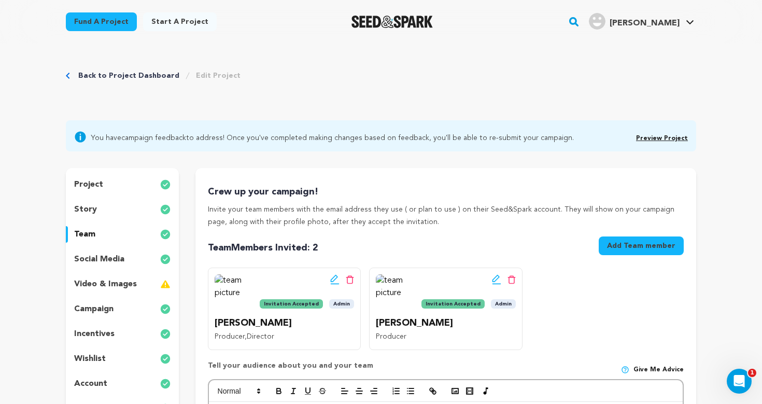
click at [92, 211] on p "story" at bounding box center [85, 209] width 23 height 12
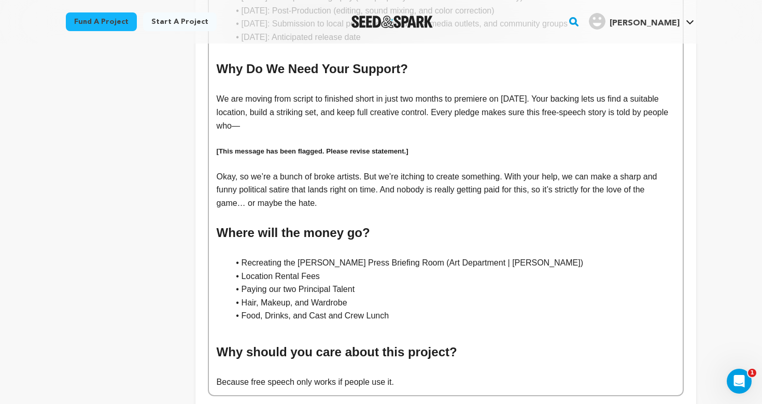
scroll to position [958, 0]
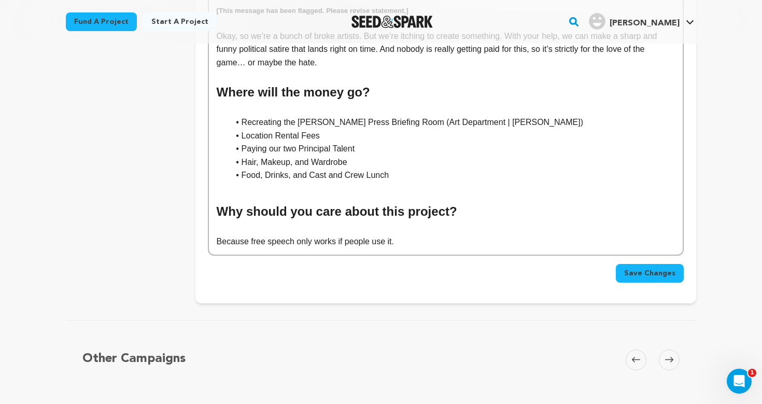
click at [648, 268] on span "Save Changes" at bounding box center [649, 273] width 51 height 10
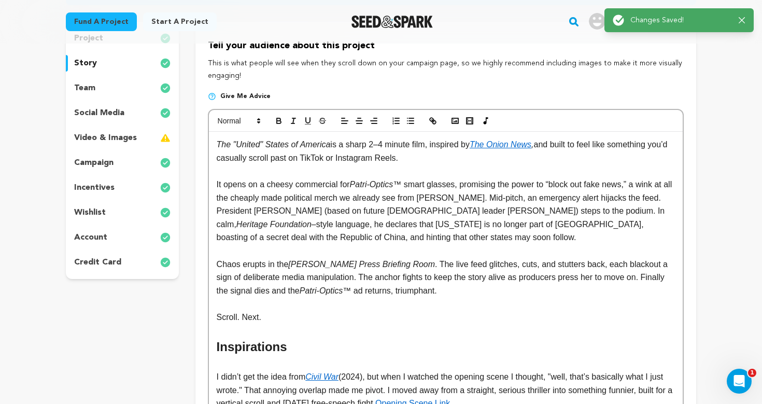
scroll to position [0, 0]
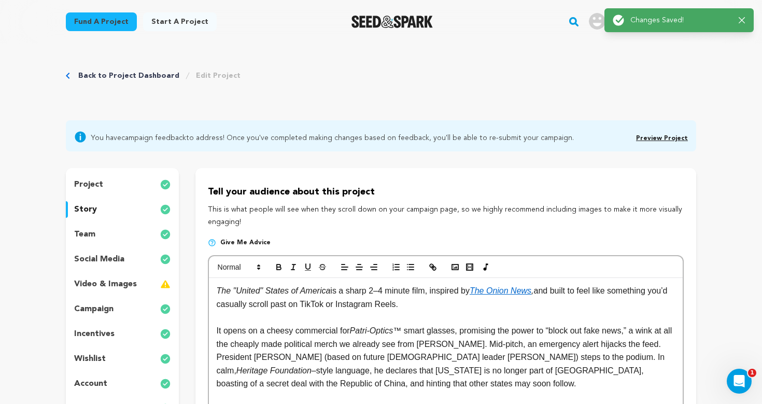
click at [669, 138] on link "Preview Project" at bounding box center [662, 138] width 52 height 6
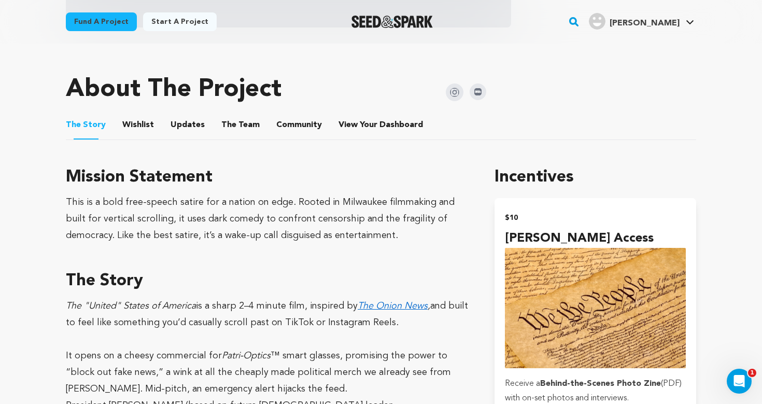
scroll to position [411, 0]
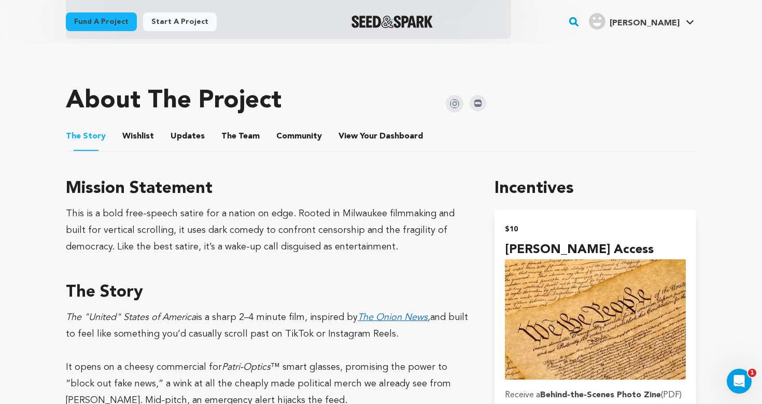
click at [130, 134] on button "Wishlist" at bounding box center [138, 138] width 25 height 25
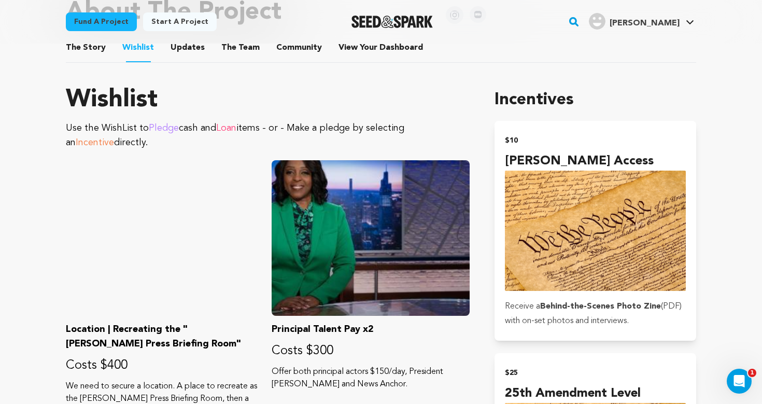
scroll to position [418, 0]
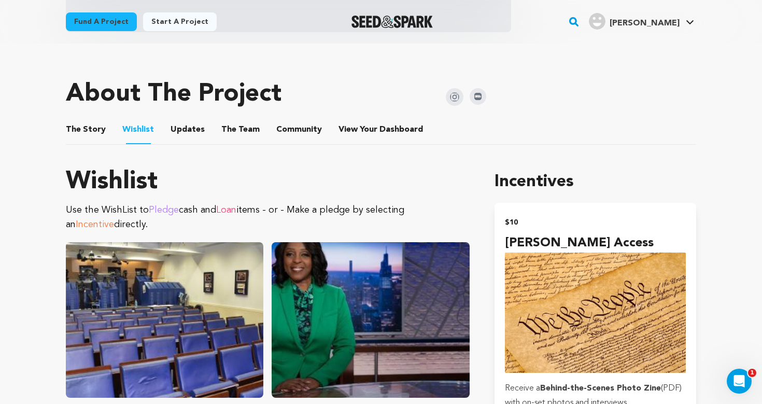
click at [181, 121] on button "Updates" at bounding box center [187, 131] width 25 height 25
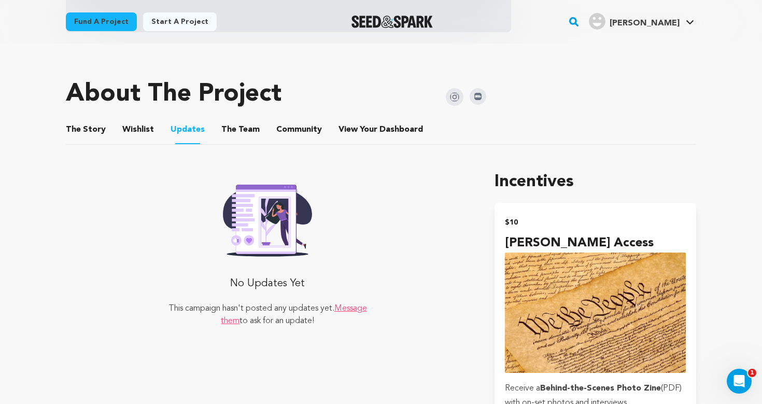
click at [238, 136] on button "The Team" at bounding box center [240, 131] width 25 height 25
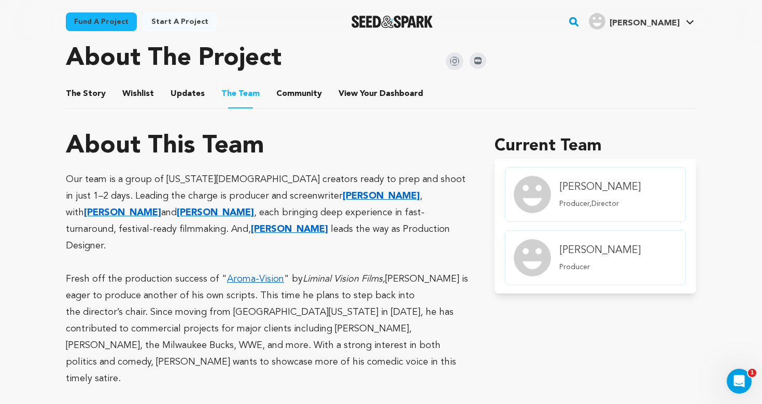
scroll to position [453, 0]
click at [295, 98] on button "Community" at bounding box center [299, 96] width 25 height 25
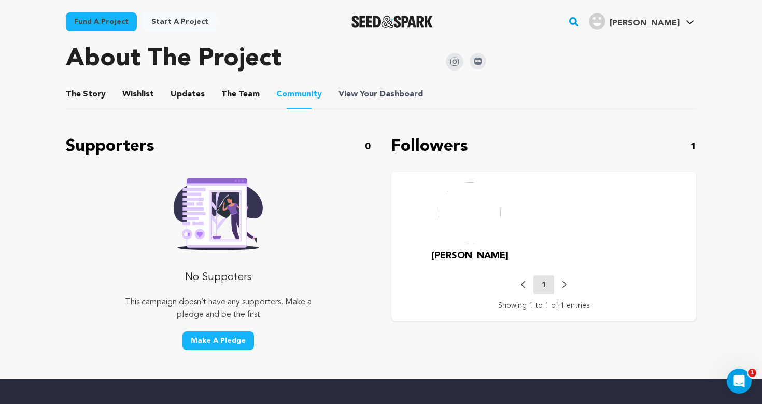
click at [367, 91] on span "View Your Dashboard" at bounding box center [382, 94] width 87 height 12
